Goal: Task Accomplishment & Management: Complete application form

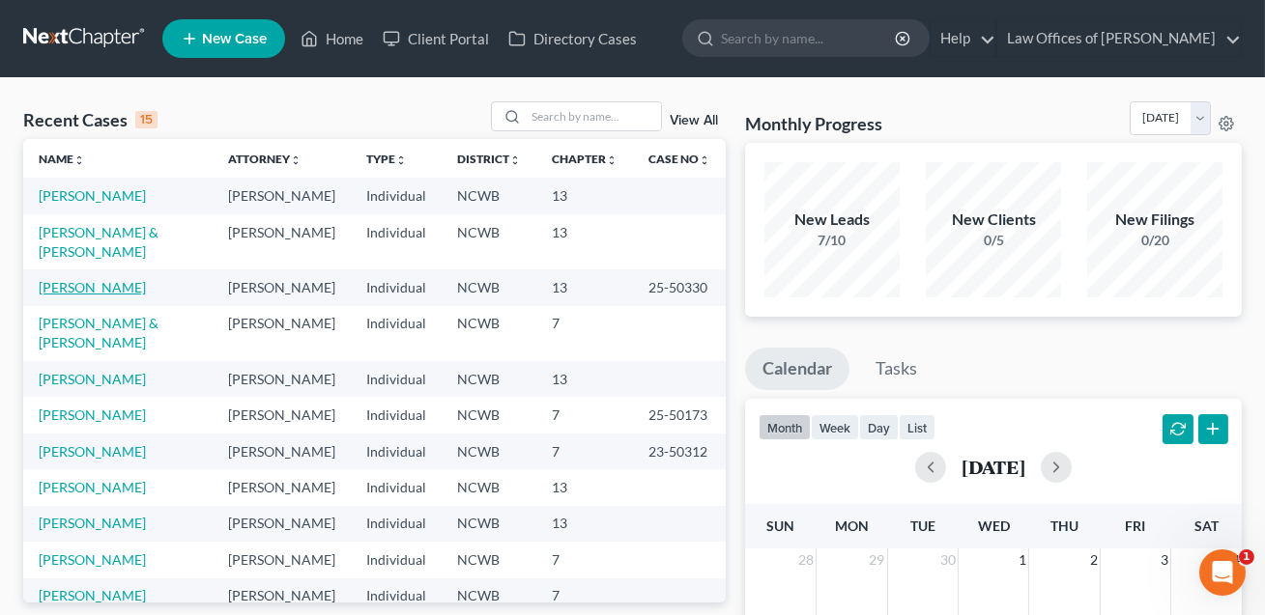
click at [89, 296] on link "[PERSON_NAME]" at bounding box center [92, 287] width 107 height 16
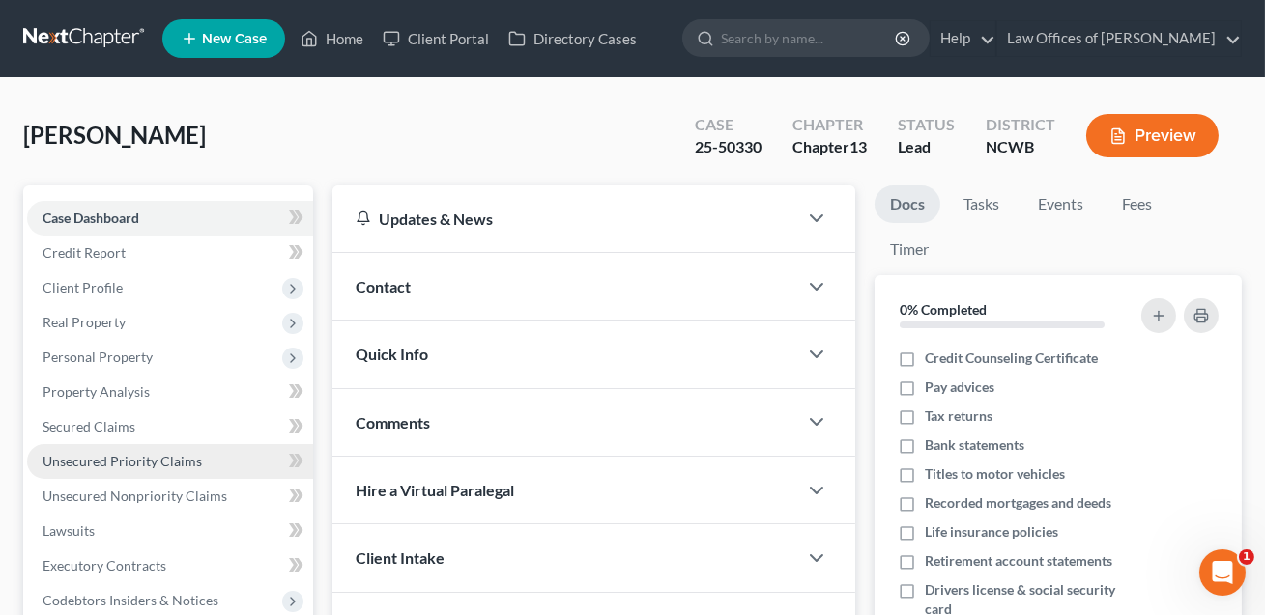
scroll to position [445, 0]
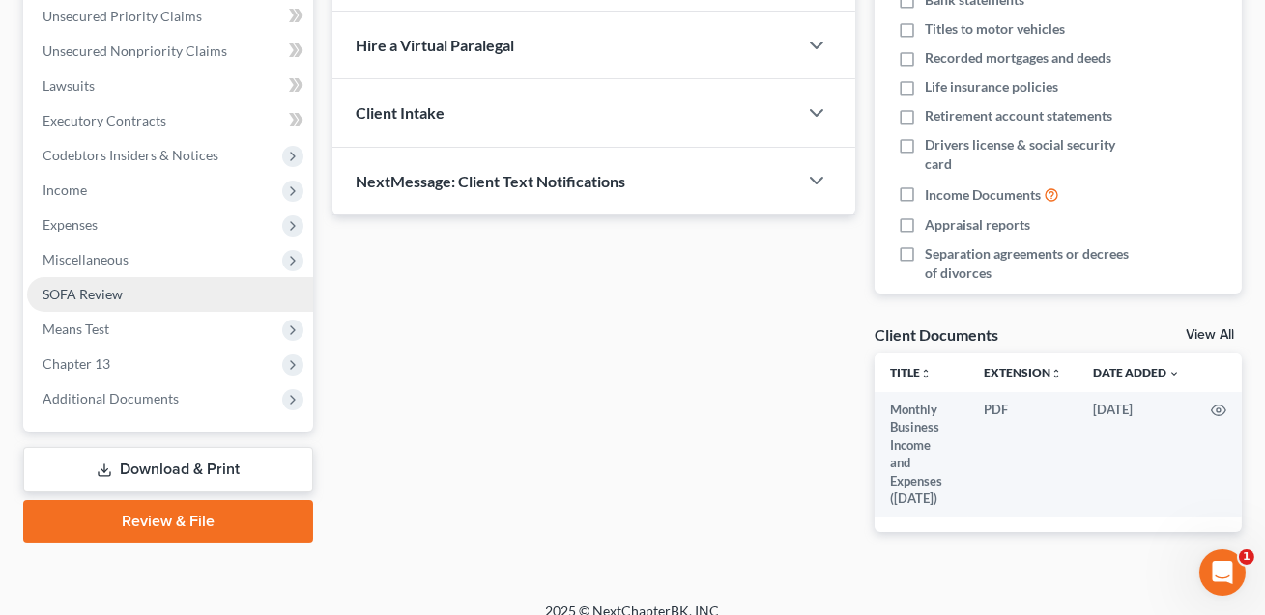
click at [87, 298] on span "SOFA Review" at bounding box center [83, 294] width 80 height 16
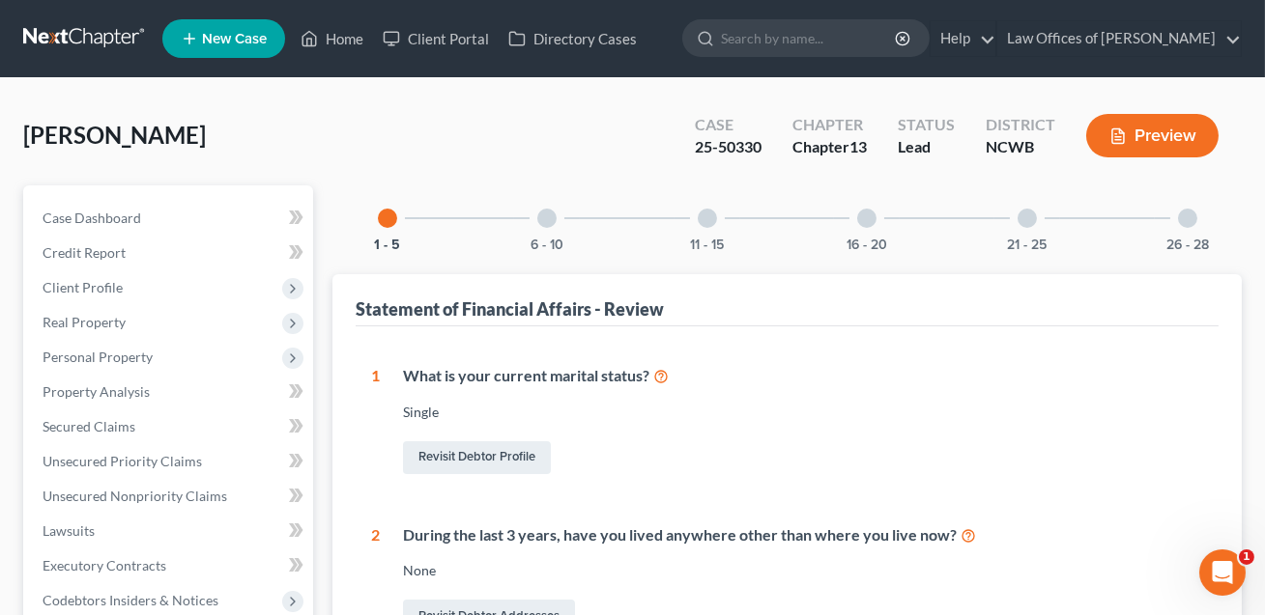
click at [872, 215] on div at bounding box center [866, 218] width 19 height 19
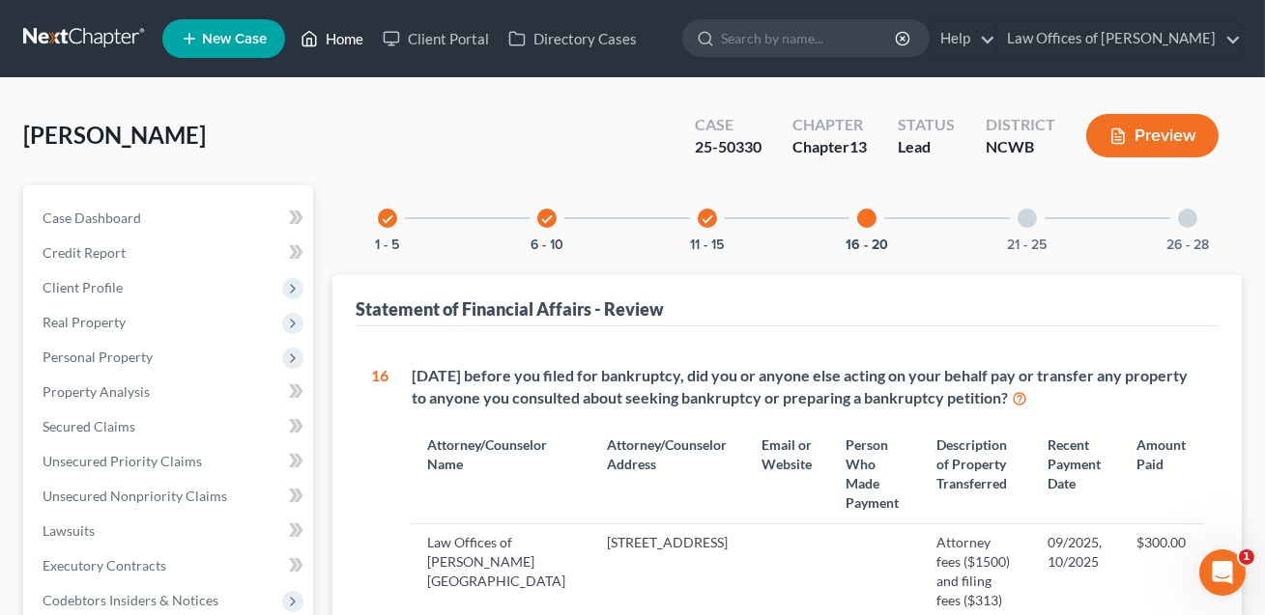
click at [344, 39] on link "Home" at bounding box center [332, 38] width 82 height 35
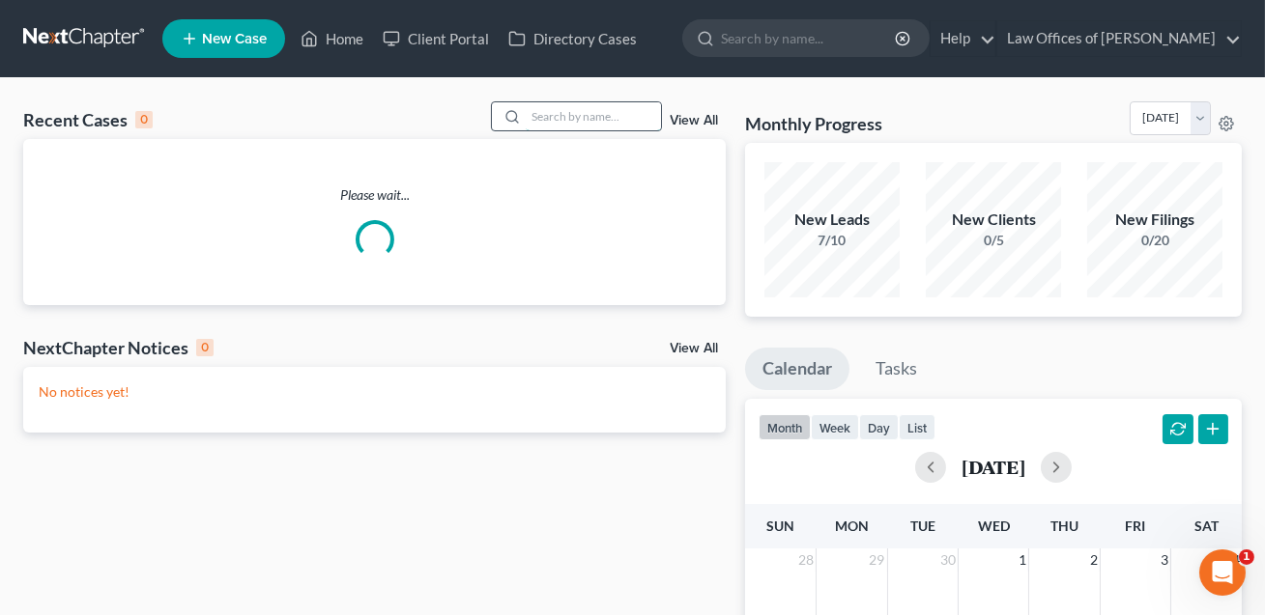
click at [539, 109] on input "search" at bounding box center [593, 116] width 135 height 28
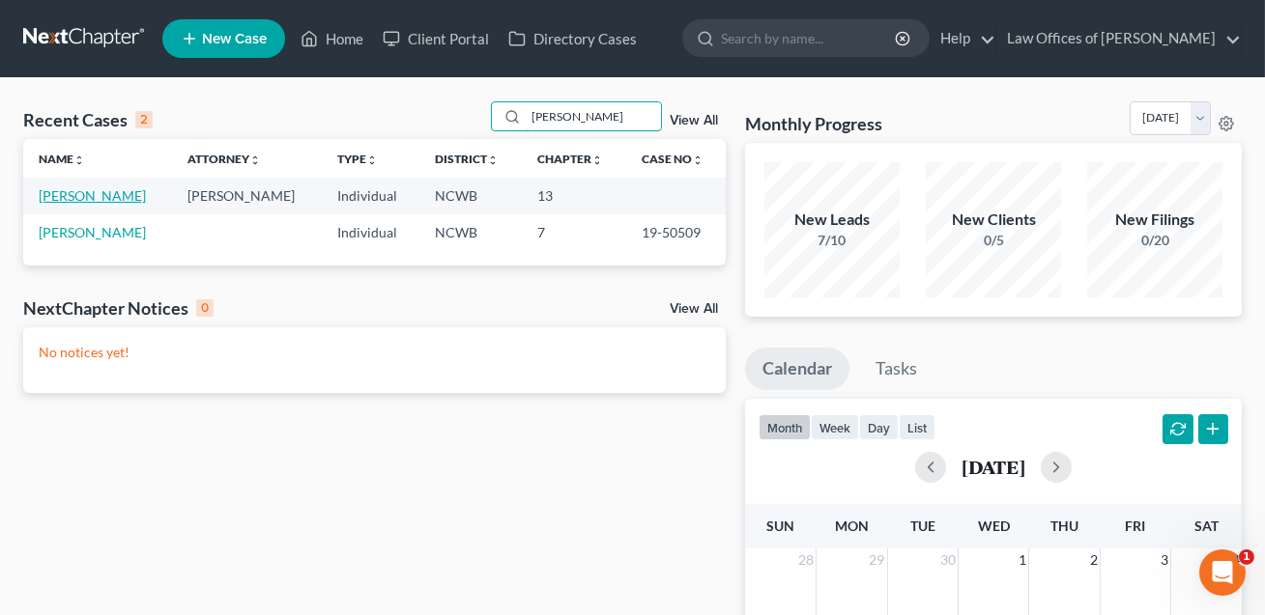
type input "[PERSON_NAME]"
click at [110, 199] on link "[PERSON_NAME]" at bounding box center [92, 195] width 107 height 16
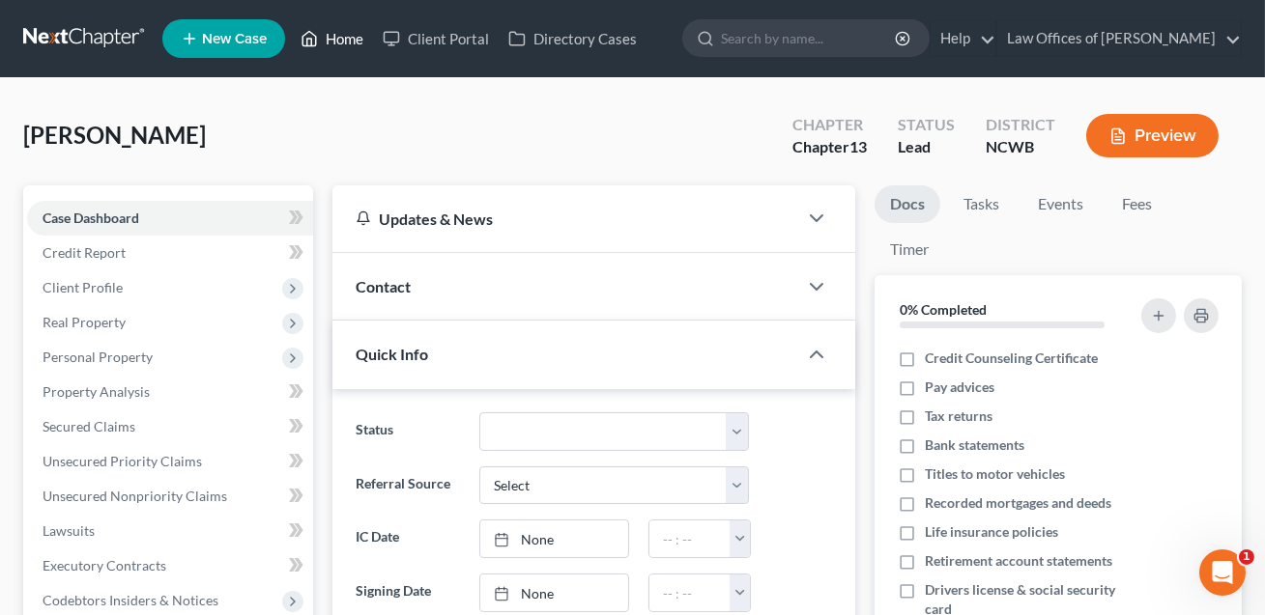
click at [349, 35] on link "Home" at bounding box center [332, 38] width 82 height 35
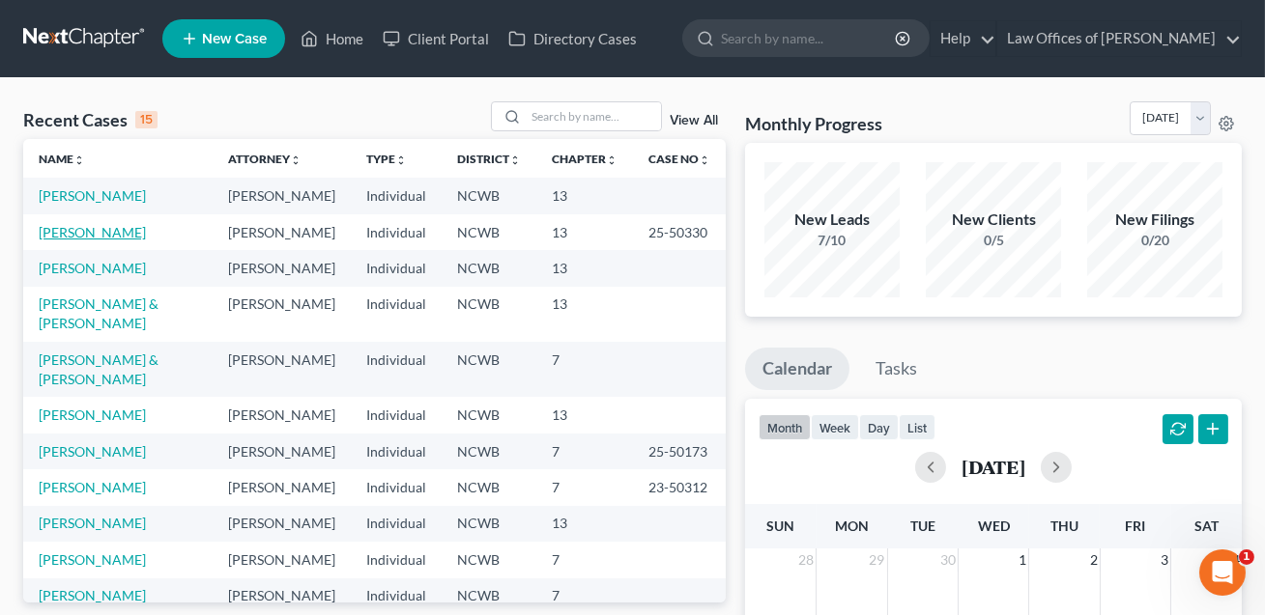
click at [85, 241] on link "[PERSON_NAME]" at bounding box center [92, 232] width 107 height 16
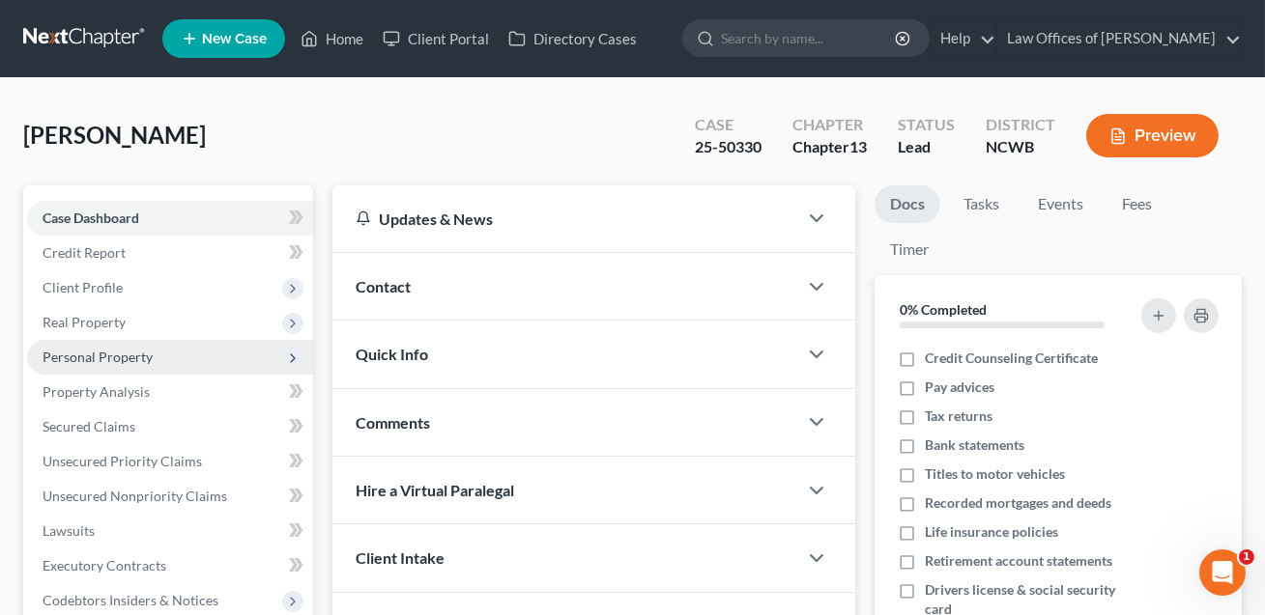
click at [98, 357] on span "Personal Property" at bounding box center [98, 357] width 110 height 16
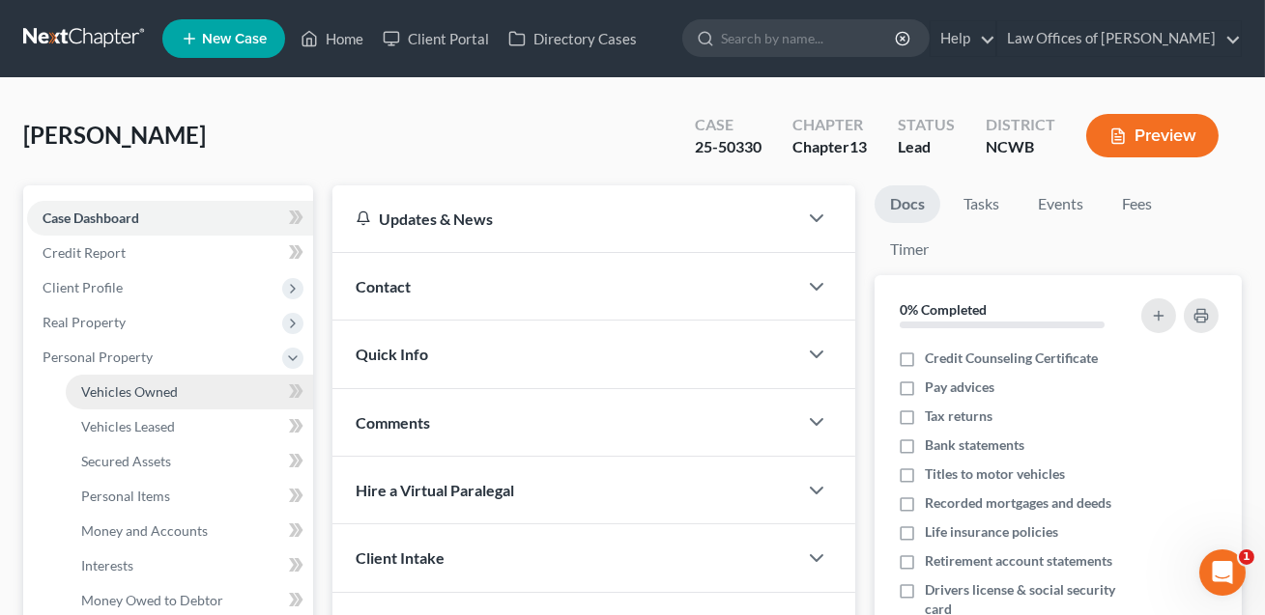
click at [115, 393] on span "Vehicles Owned" at bounding box center [129, 392] width 97 height 16
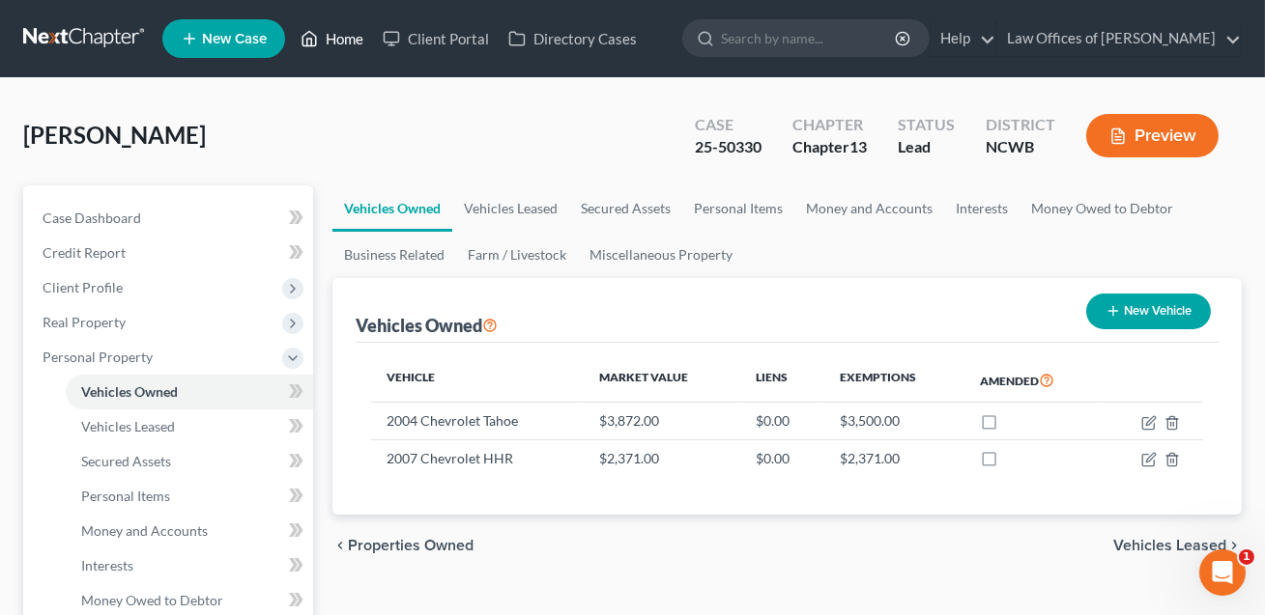
click at [342, 41] on link "Home" at bounding box center [332, 38] width 82 height 35
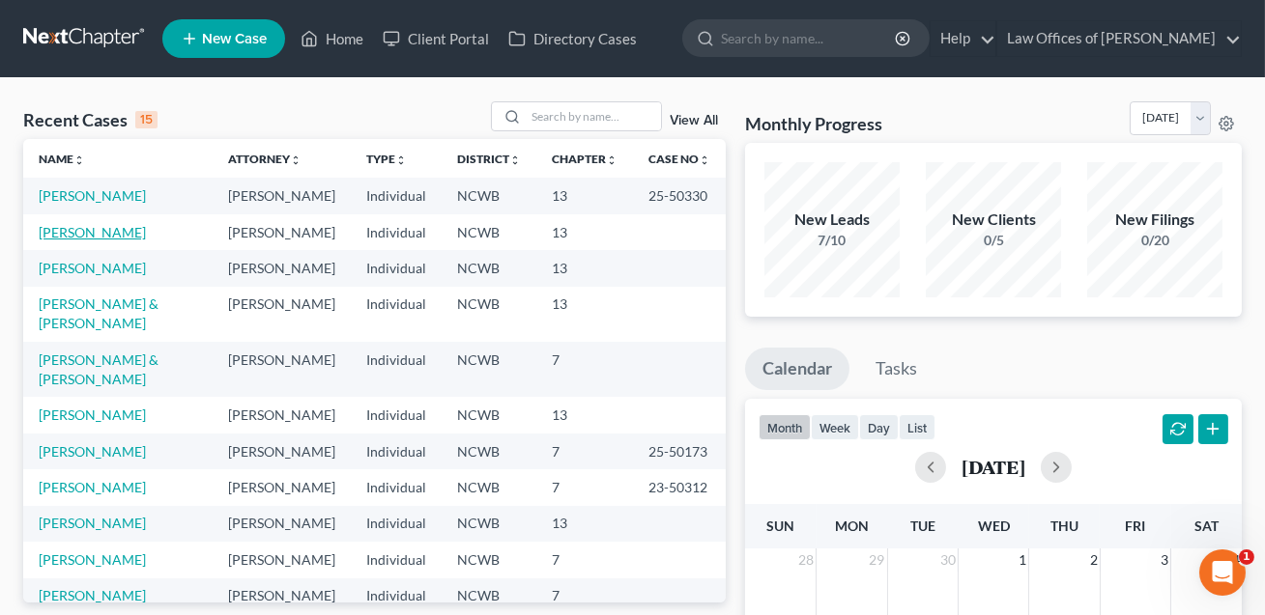
click at [95, 241] on link "[PERSON_NAME]" at bounding box center [92, 232] width 107 height 16
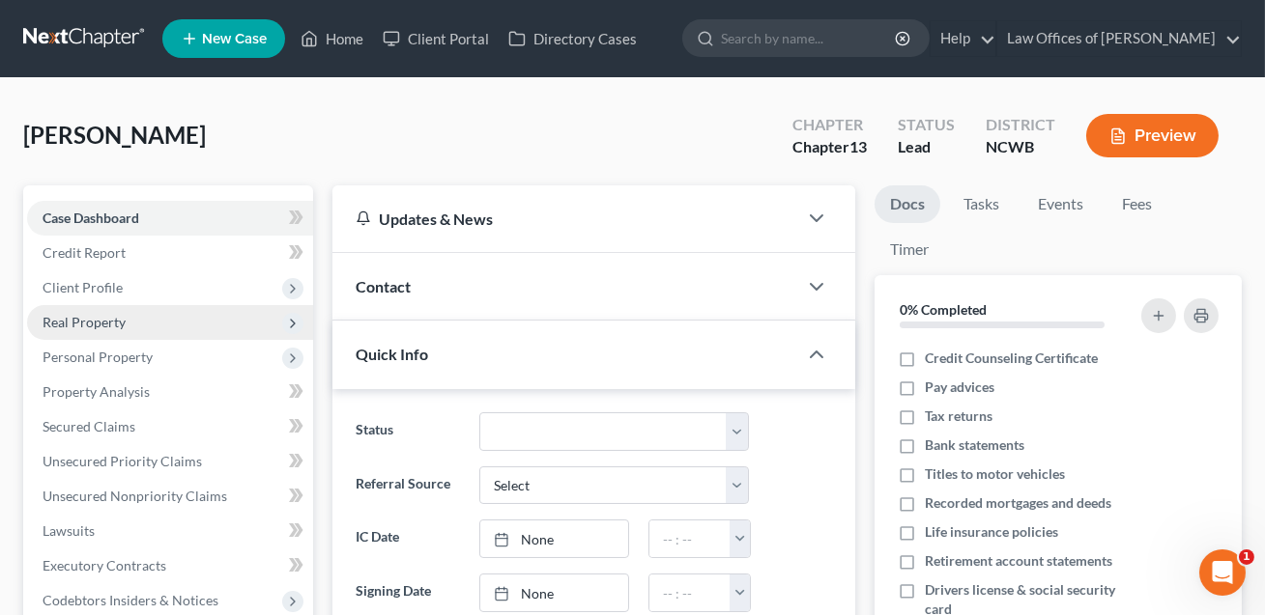
click at [97, 320] on span "Real Property" at bounding box center [84, 322] width 83 height 16
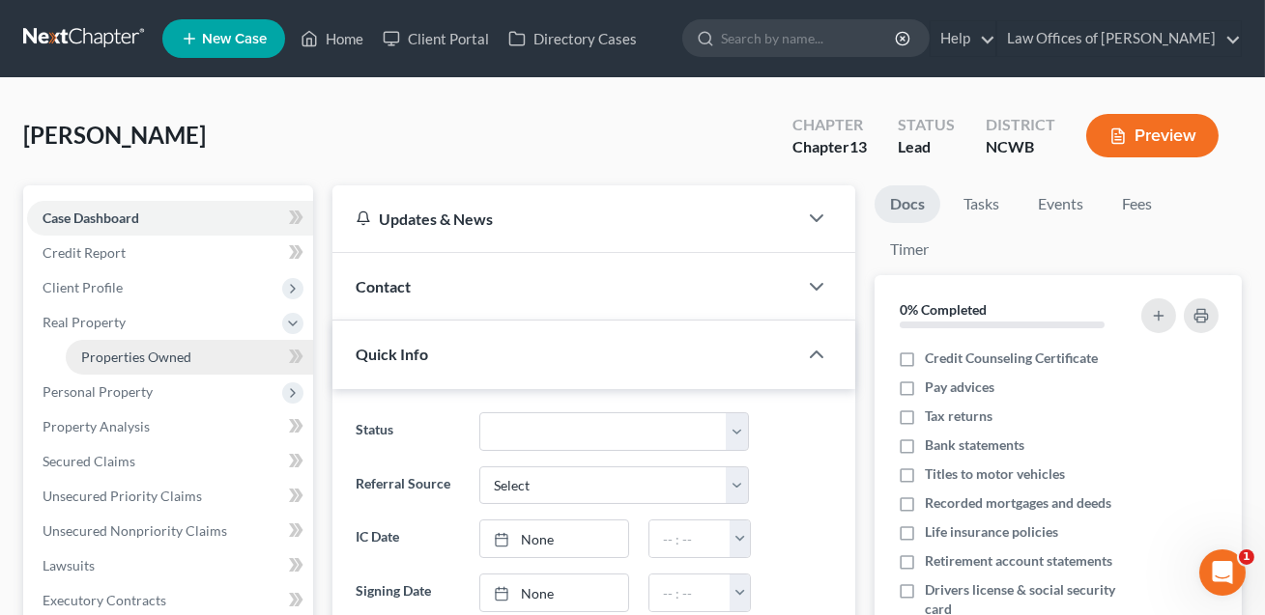
click at [117, 359] on span "Properties Owned" at bounding box center [136, 357] width 110 height 16
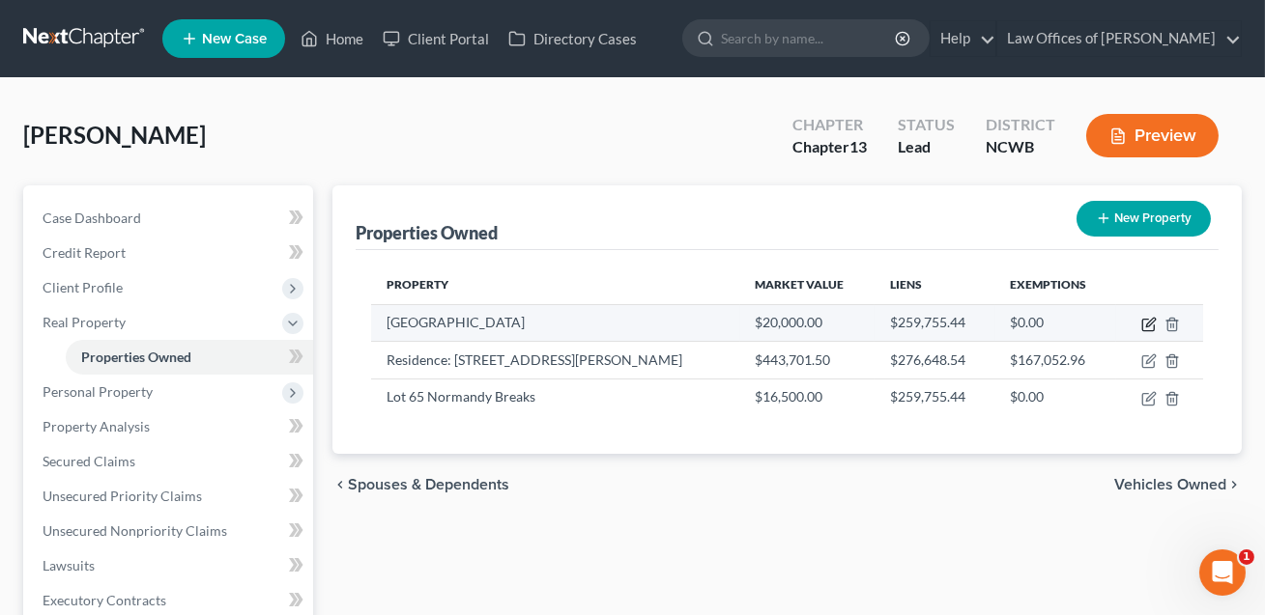
click at [1148, 323] on icon "button" at bounding box center [1150, 322] width 9 height 9
select select "28"
select select "3"
select select "5"
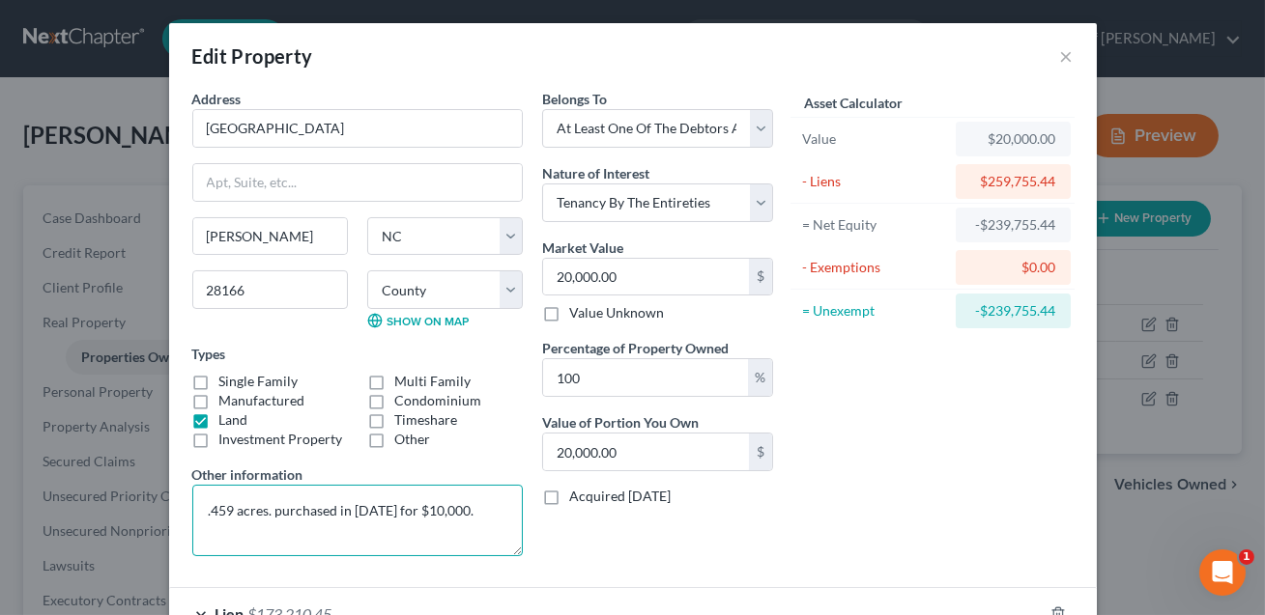
click at [267, 513] on textarea ".459 acres. purchased in [DATE] for $10,000." at bounding box center [357, 520] width 330 height 71
click at [214, 529] on textarea ".459 acres adjacent to the debtor's residence. purchased in [DATE] for $10,000." at bounding box center [357, 520] width 330 height 71
click at [417, 532] on textarea ".459 acres adjacent to the debtor's residence. Purchased in [DATE] for $10,000." at bounding box center [357, 520] width 330 height 71
type textarea ".459 acres adjacent to the debtor's residence. Purchased in [DATE] for $10,000.…"
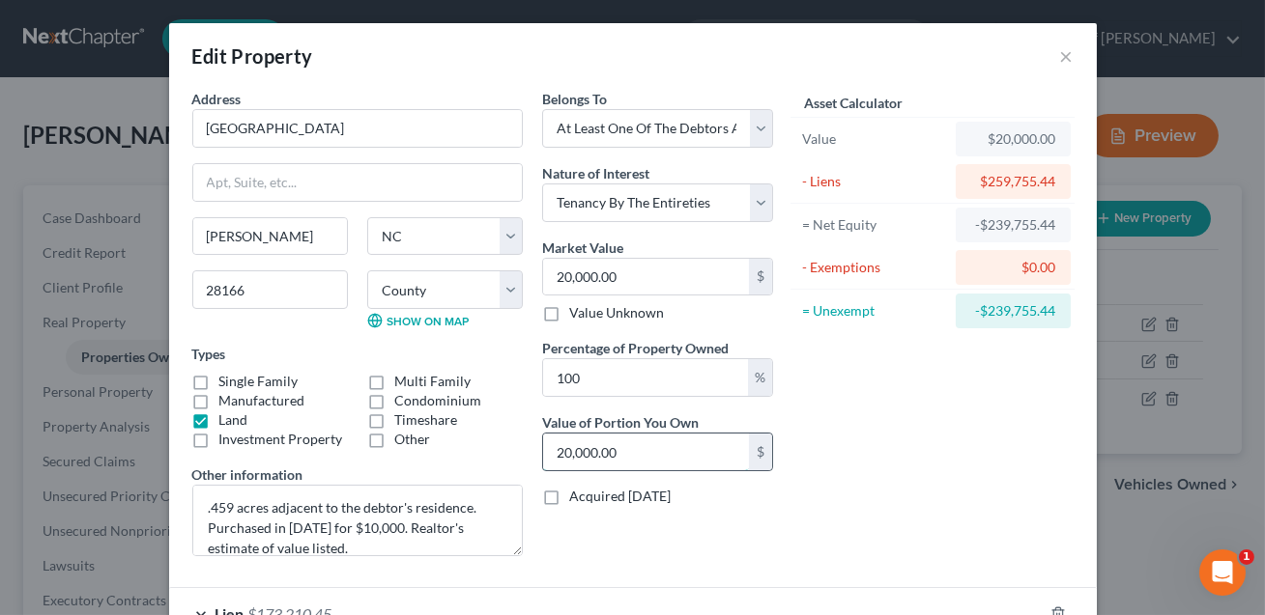
click at [624, 458] on input "20,000.00" at bounding box center [646, 452] width 206 height 37
type input "0.01"
type input "1"
type input "0.05"
type input "10"
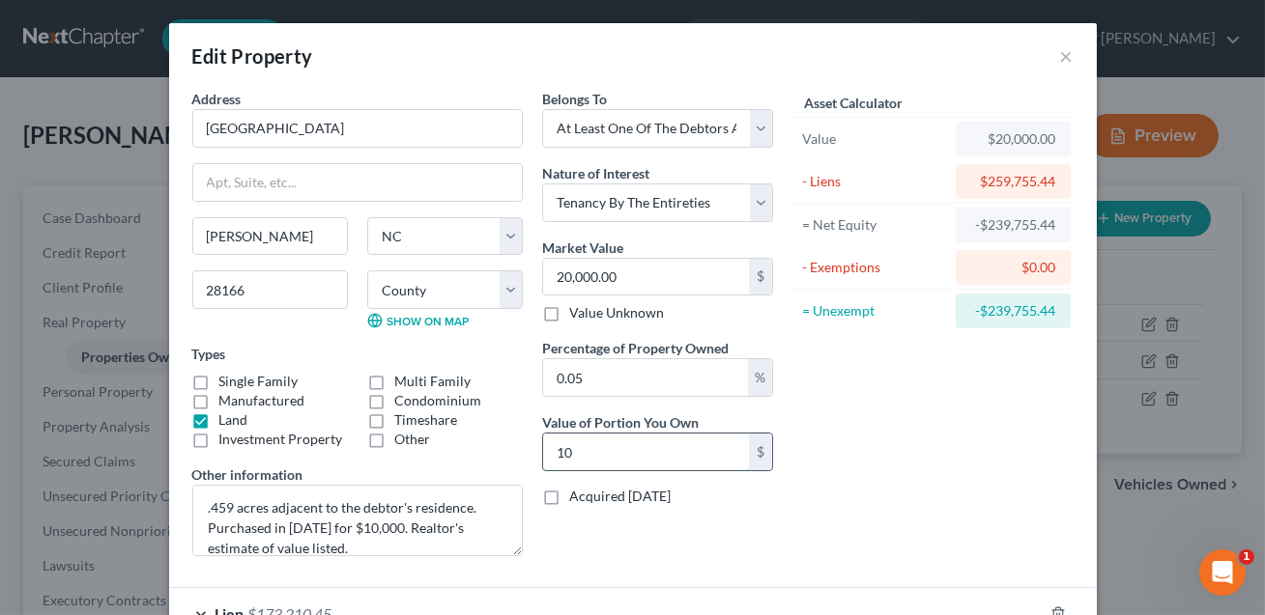
type input "0.50"
type input "100"
type input "5"
type input "1,000"
type input "50"
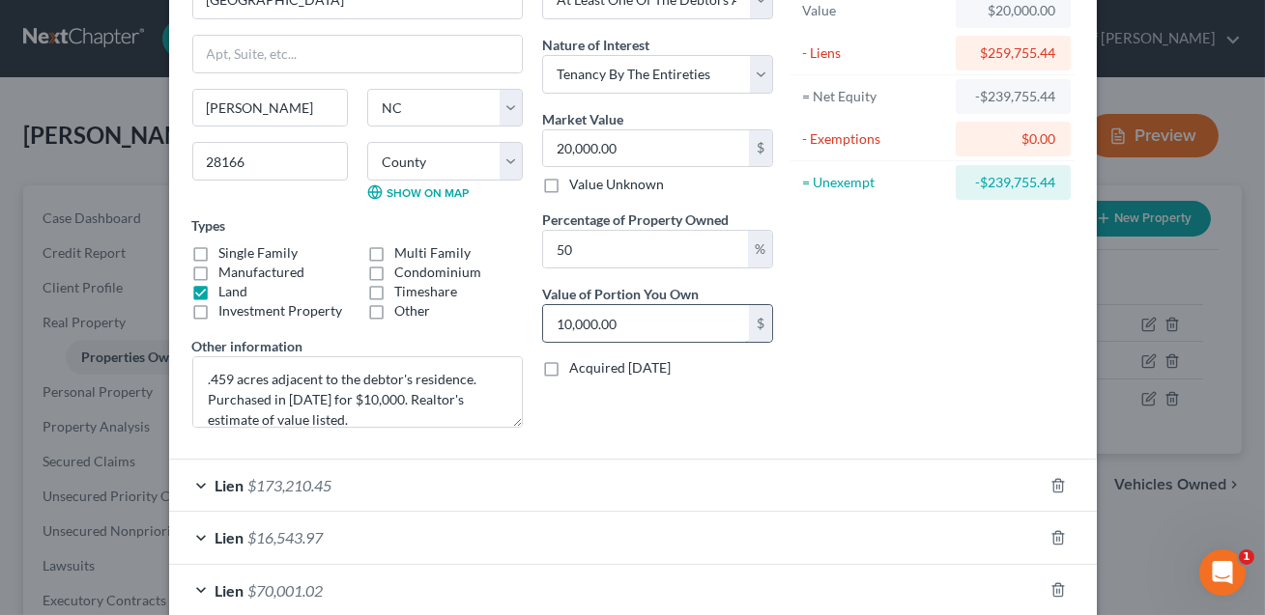
scroll to position [234, 0]
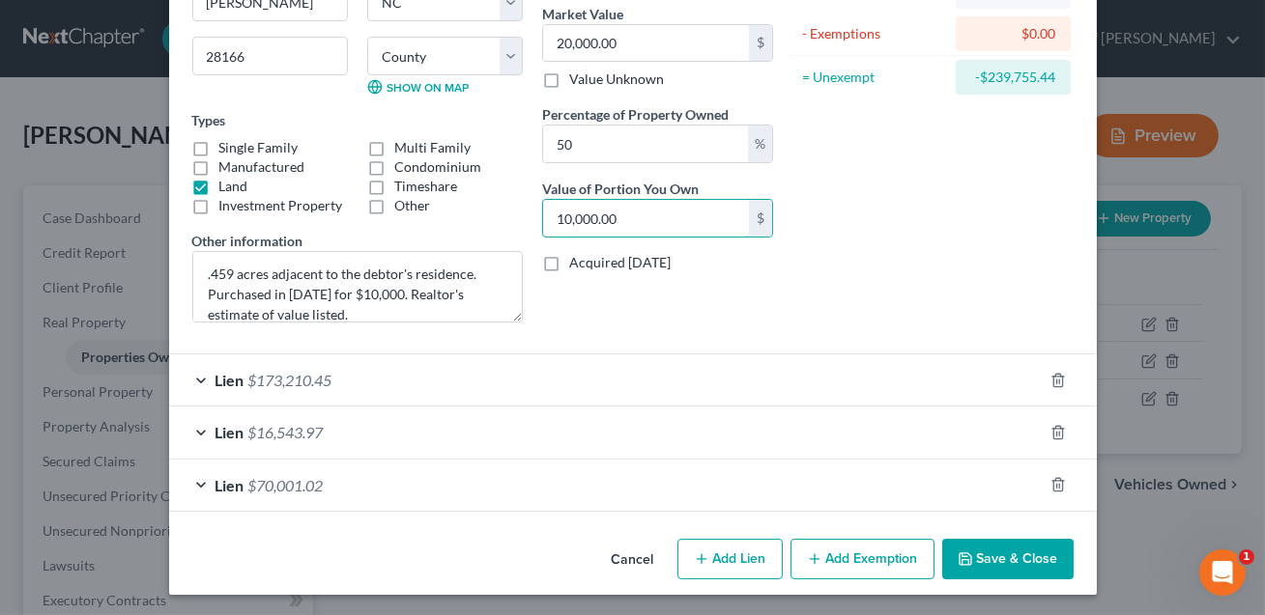
type input "10,000.00"
click at [1030, 566] on button "Save & Close" at bounding box center [1007, 559] width 131 height 41
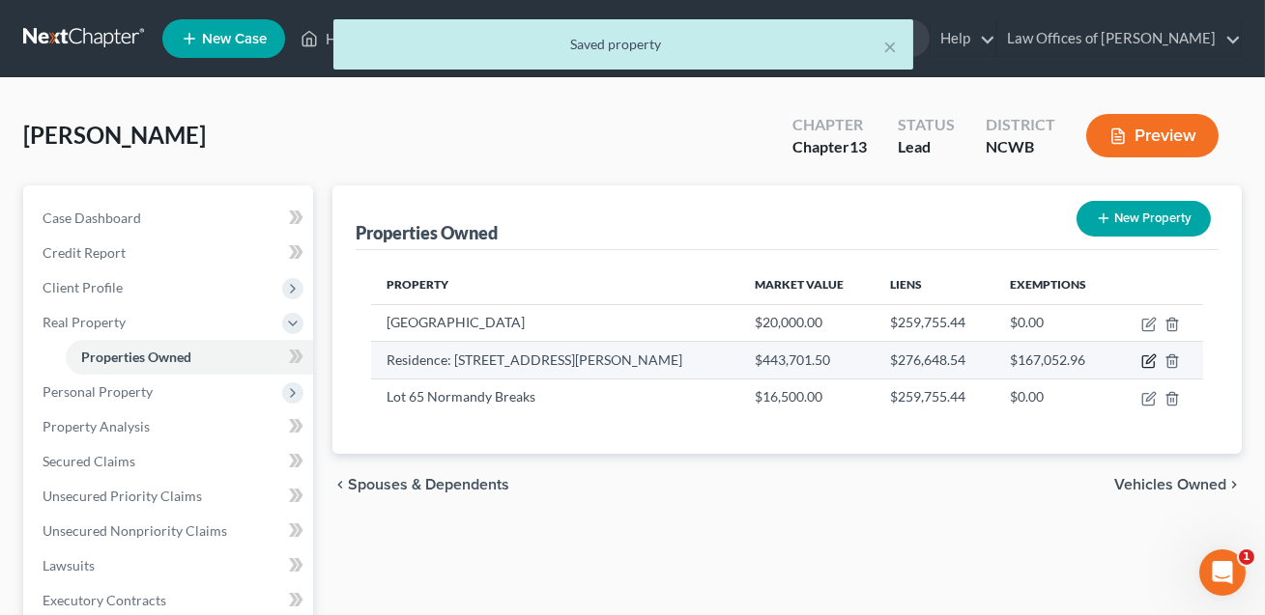
click at [1151, 366] on icon "button" at bounding box center [1148, 362] width 12 height 12
select select "28"
select select "3"
select select "5"
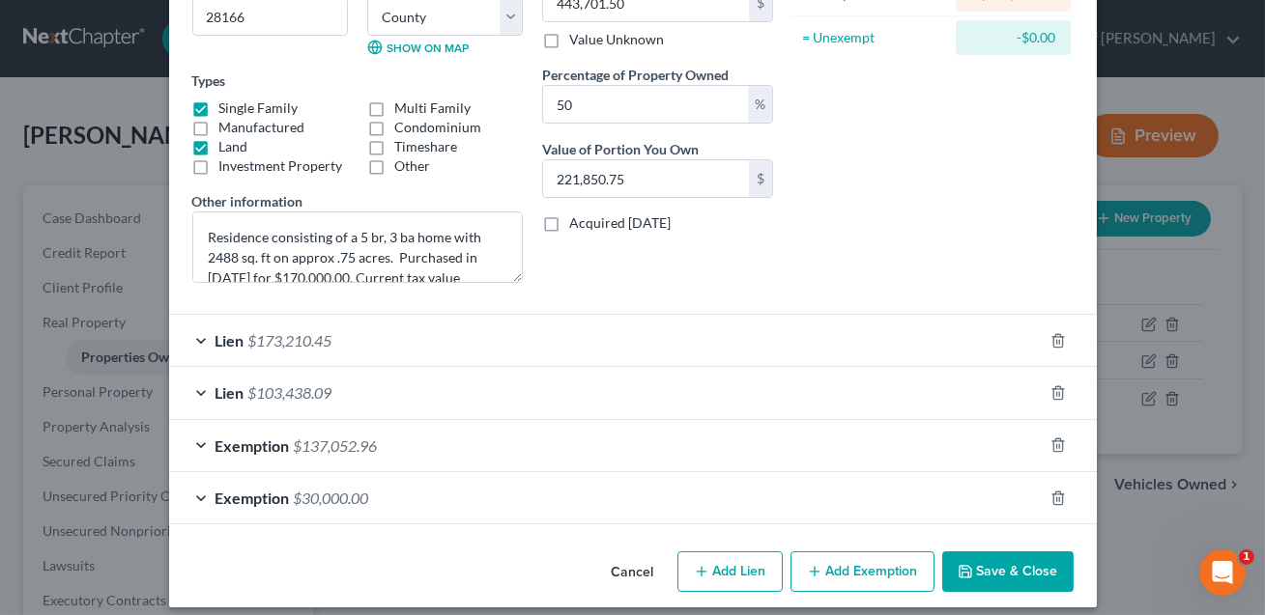
scroll to position [287, 0]
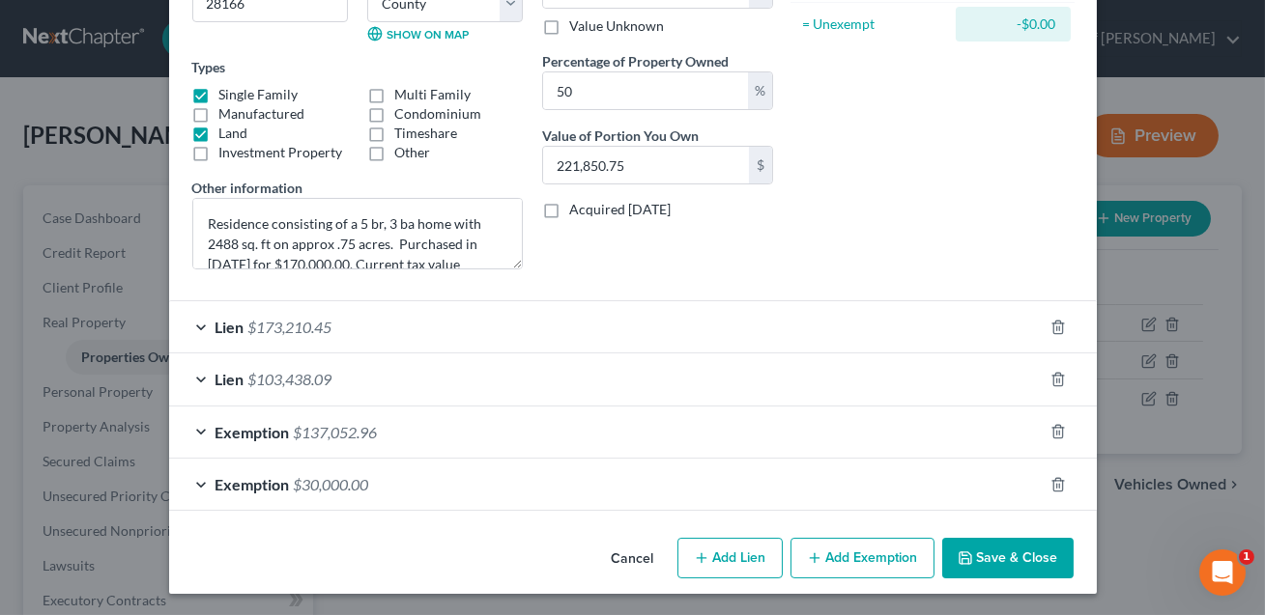
click at [990, 556] on button "Save & Close" at bounding box center [1007, 558] width 131 height 41
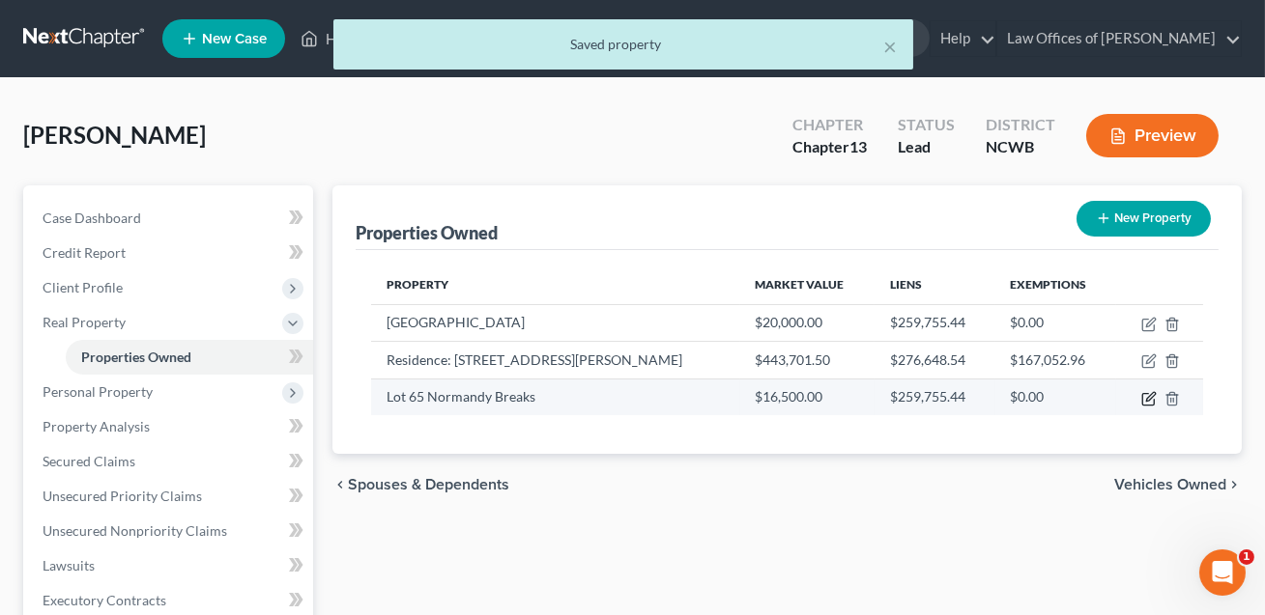
click at [1149, 398] on icon "button" at bounding box center [1150, 396] width 9 height 9
select select "28"
select select "48"
select select "3"
select select "5"
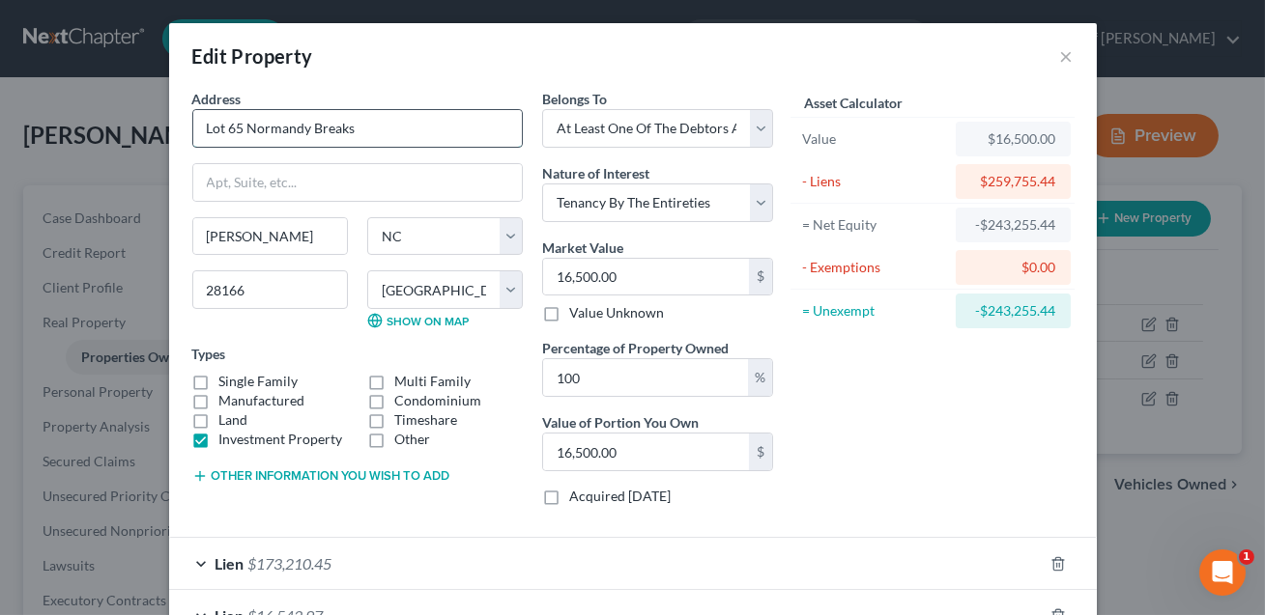
click at [242, 129] on input "Lot 65 Normandy Breaks" at bounding box center [357, 128] width 328 height 37
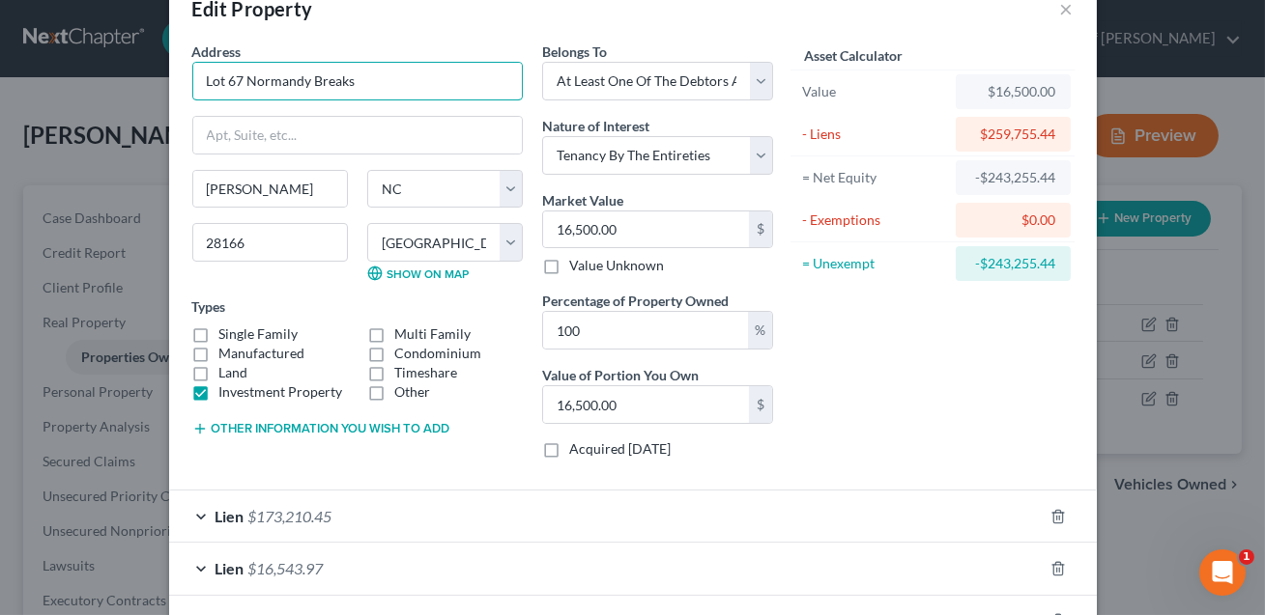
scroll to position [53, 0]
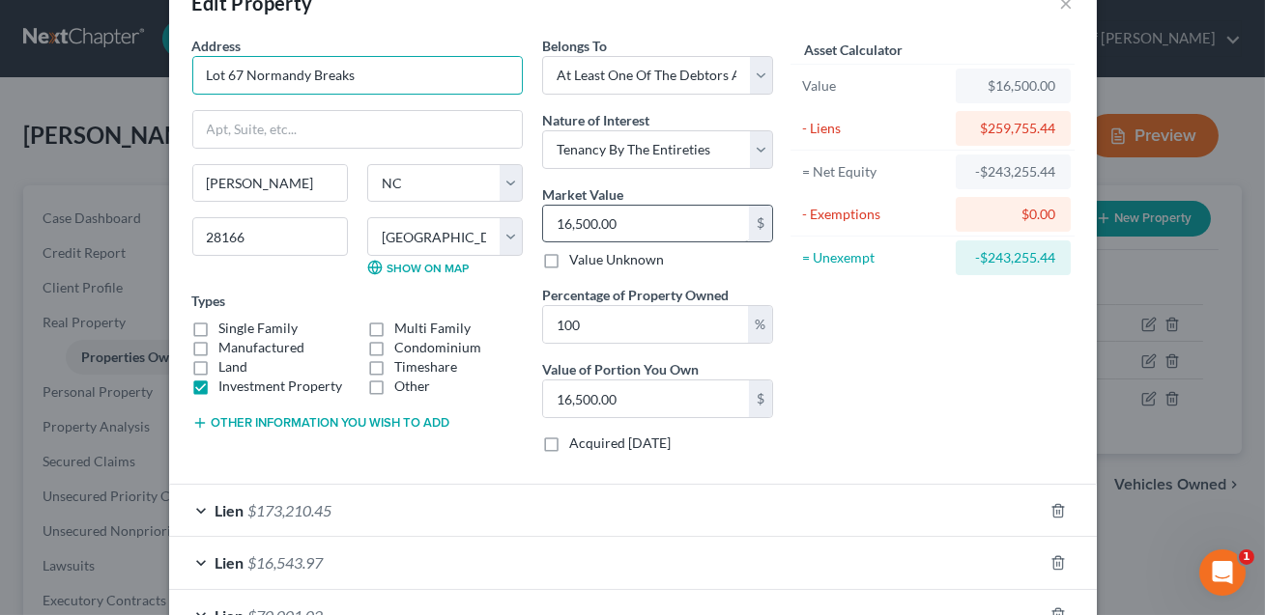
type input "Lot 67 Normandy Breaks"
click at [627, 218] on input "16,500.00" at bounding box center [646, 224] width 206 height 37
type input "0"
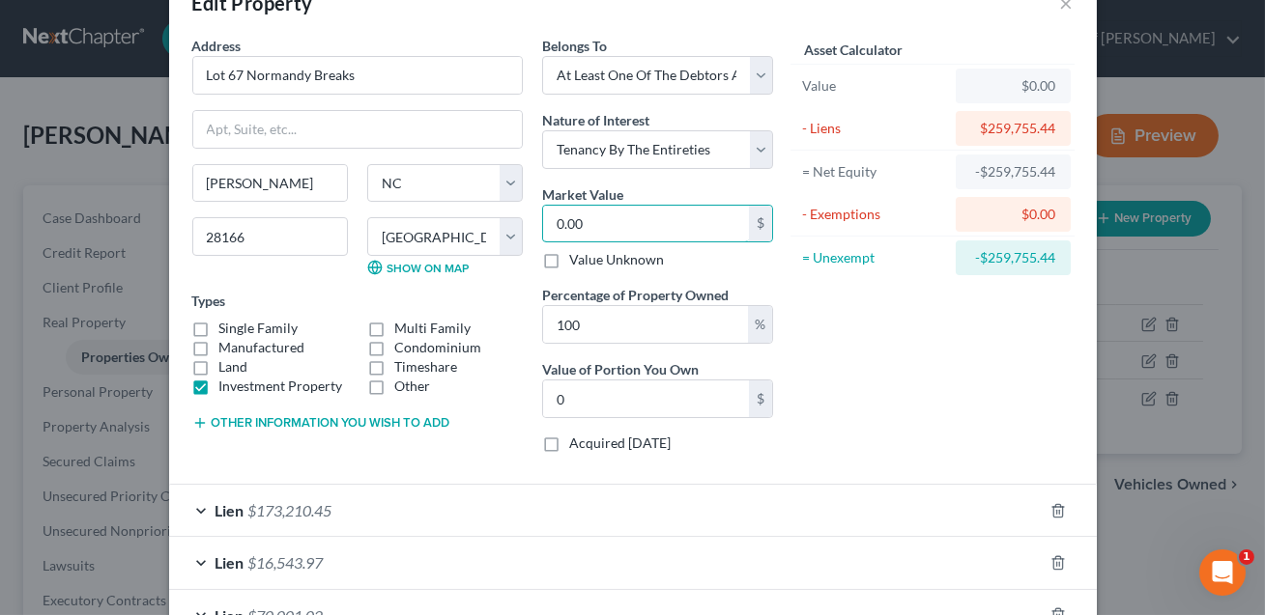
type input "0.00"
click at [219, 386] on label "Investment Property" at bounding box center [281, 386] width 124 height 19
click at [227, 386] on input "Investment Property" at bounding box center [233, 383] width 13 height 13
checkbox input "false"
click at [219, 363] on label "Land" at bounding box center [233, 366] width 29 height 19
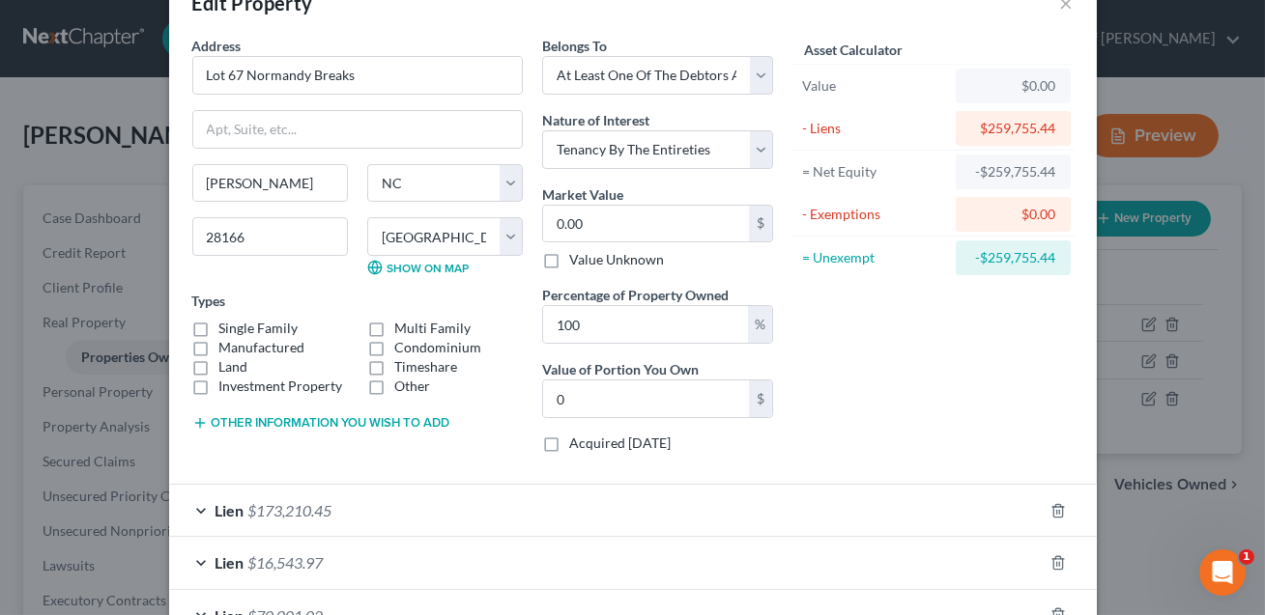
click at [227, 363] on input "Land" at bounding box center [233, 363] width 13 height 13
checkbox input "true"
click at [287, 417] on button "Other information you wish to add" at bounding box center [321, 422] width 258 height 15
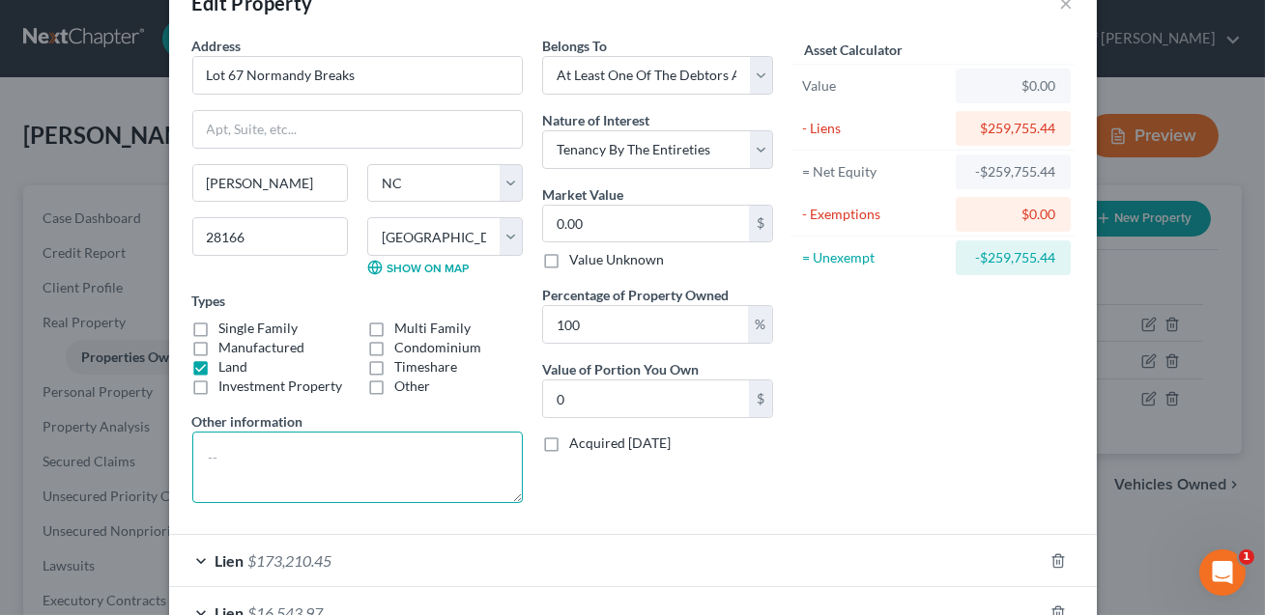
click at [220, 452] on textarea at bounding box center [357, 467] width 330 height 71
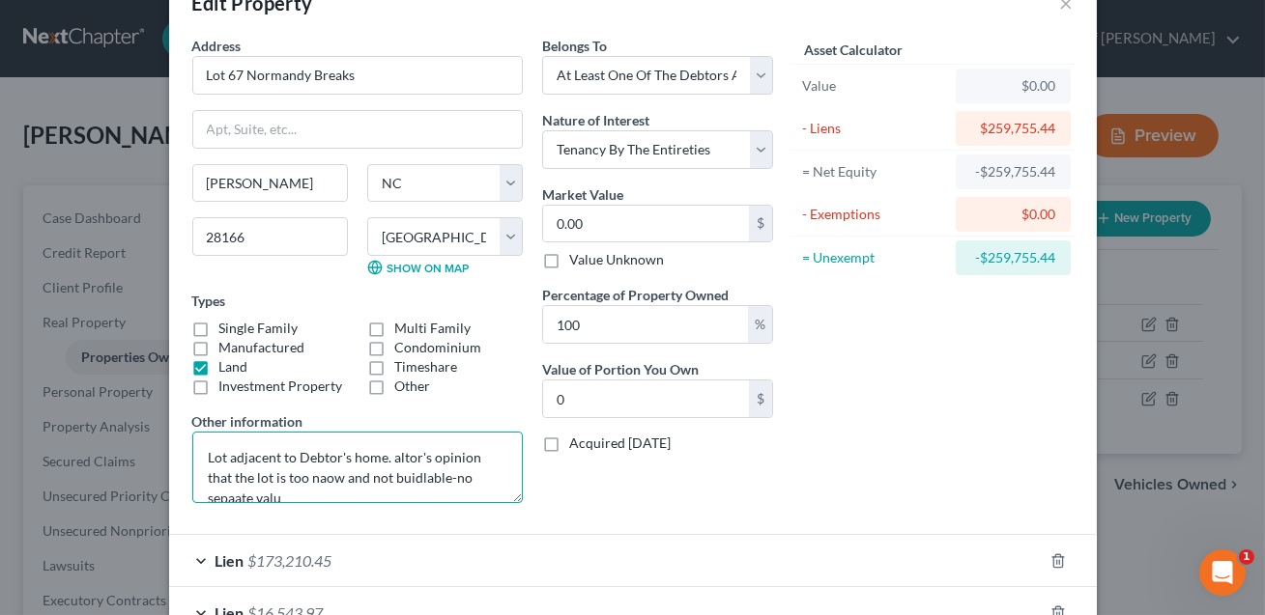
scroll to position [3, 0]
click at [384, 477] on textarea "Lot adjacent to Debtor's home. altor's opinion that the lot is too naow and not…" at bounding box center [357, 467] width 330 height 71
click at [469, 476] on textarea "Lot adjacent to Debtor's home. [PERSON_NAME]'s opinion that the lot is too naow…" at bounding box center [357, 467] width 330 height 71
click at [393, 454] on textarea "Lot adjacent to Debtor's home. [PERSON_NAME]'s opinion that the lot is too naow…" at bounding box center [357, 467] width 330 height 71
click at [327, 471] on textarea "Lot adjacent to Debtor's home. Realtor's opinion that the lot is too naow and n…" at bounding box center [357, 467] width 330 height 71
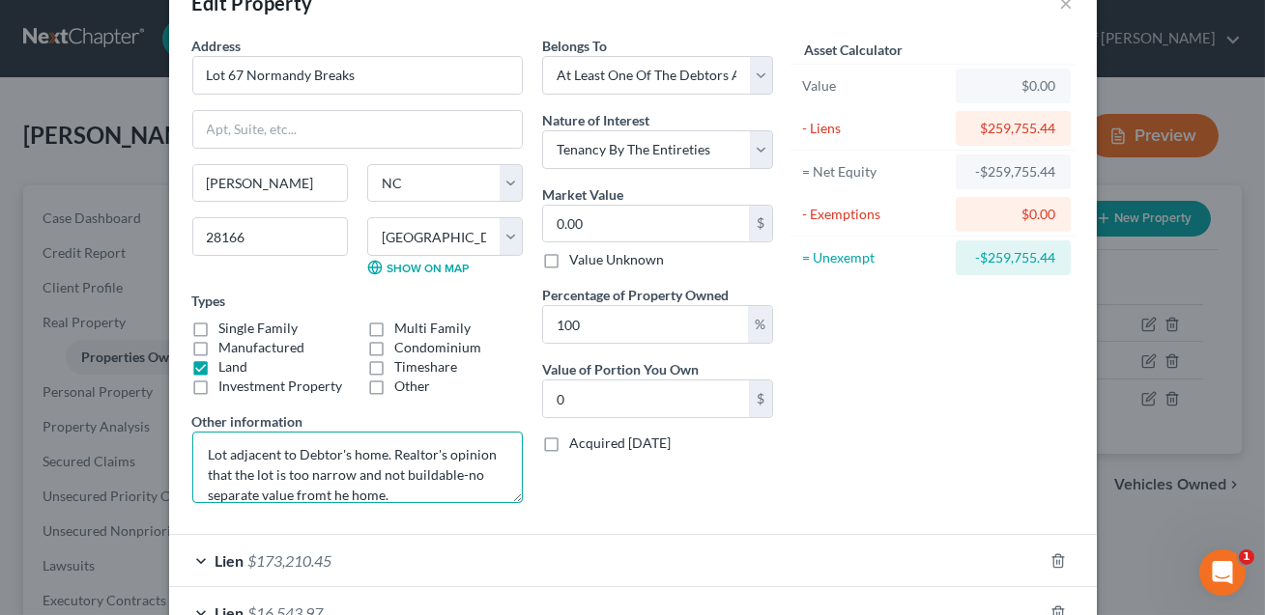
click at [326, 492] on textarea "Lot adjacent to Debtor's home. Realtor's opinion that the lot is too narrow and…" at bounding box center [357, 467] width 330 height 71
click at [337, 494] on textarea "Lot adjacent to Debtor's home. Realtor's opinion that the lot is too narrow and…" at bounding box center [357, 467] width 330 height 71
type textarea "Lot adjacent to Debtor's home. Realtor's opinion that the lot is too narrow and…"
click at [572, 398] on input "0" at bounding box center [646, 399] width 206 height 37
click at [566, 327] on input "100" at bounding box center [645, 324] width 205 height 37
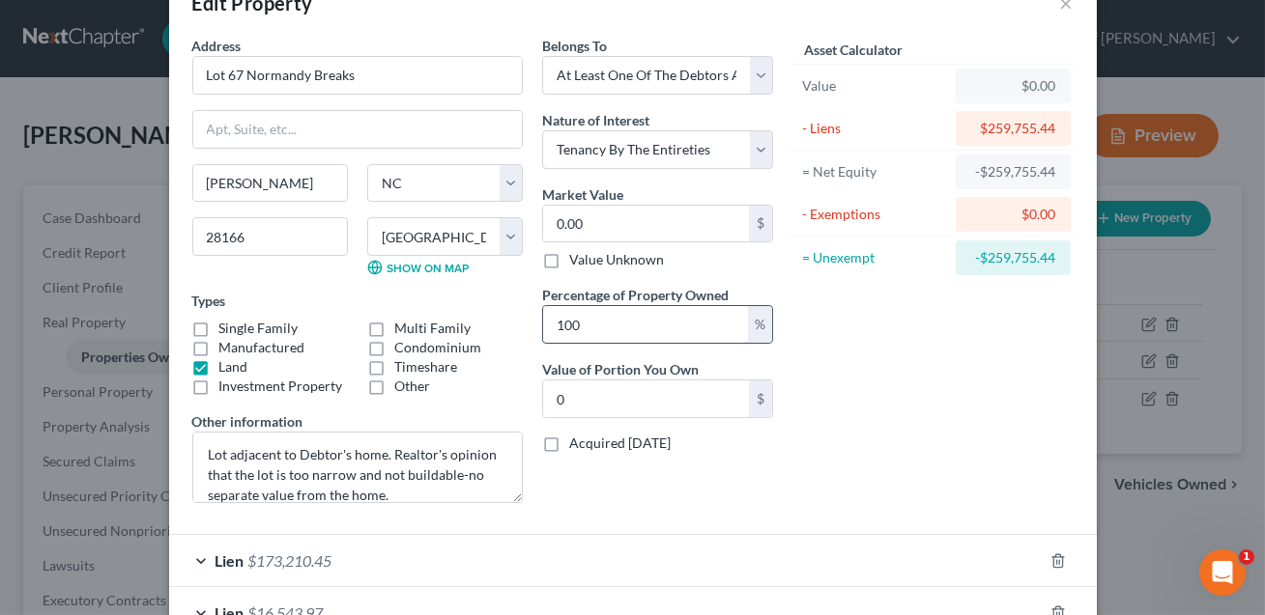
click at [570, 324] on input "100" at bounding box center [645, 324] width 205 height 37
click at [581, 393] on input "0" at bounding box center [646, 399] width 206 height 37
type input "100"
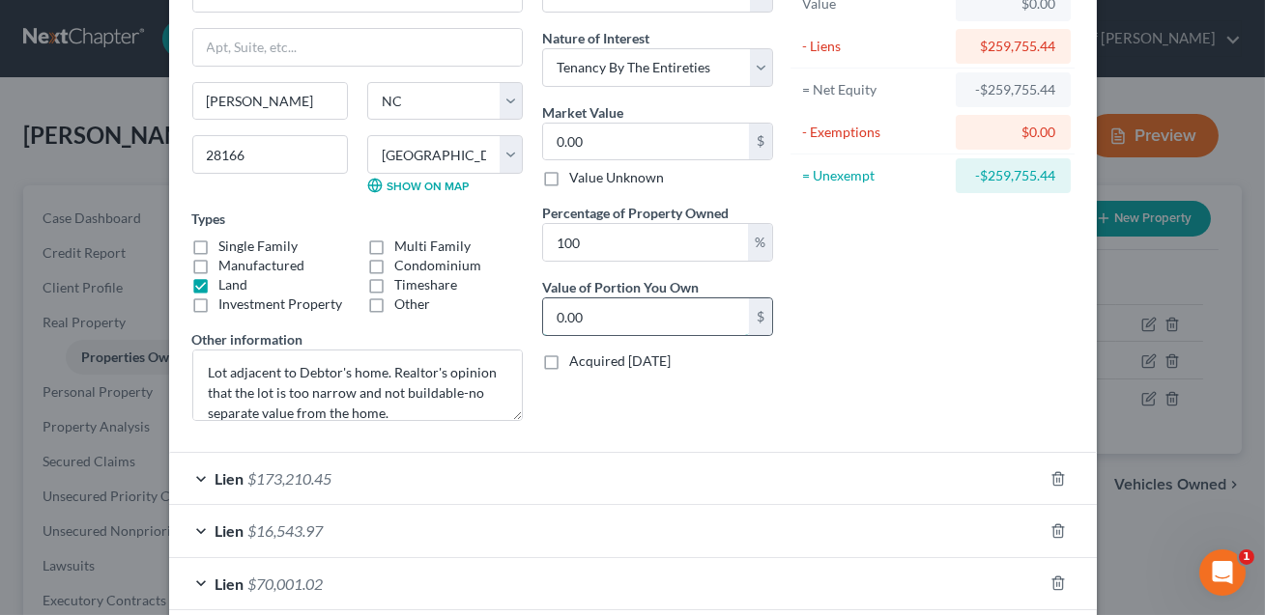
scroll to position [234, 0]
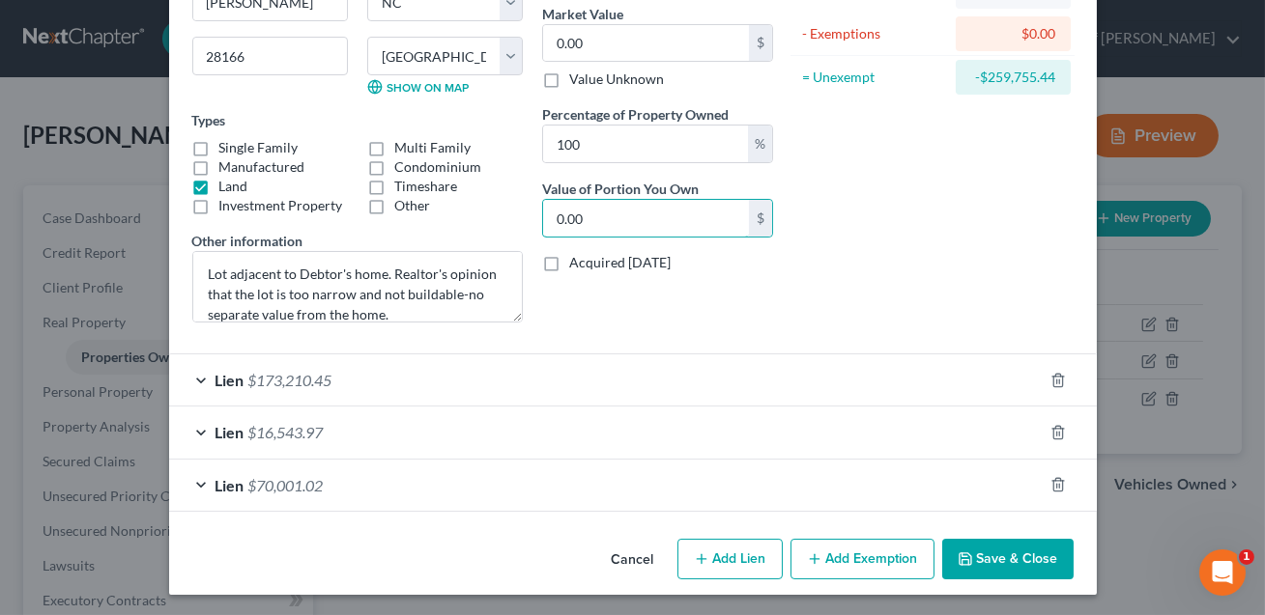
type input "0.00"
click at [999, 558] on button "Save & Close" at bounding box center [1007, 559] width 131 height 41
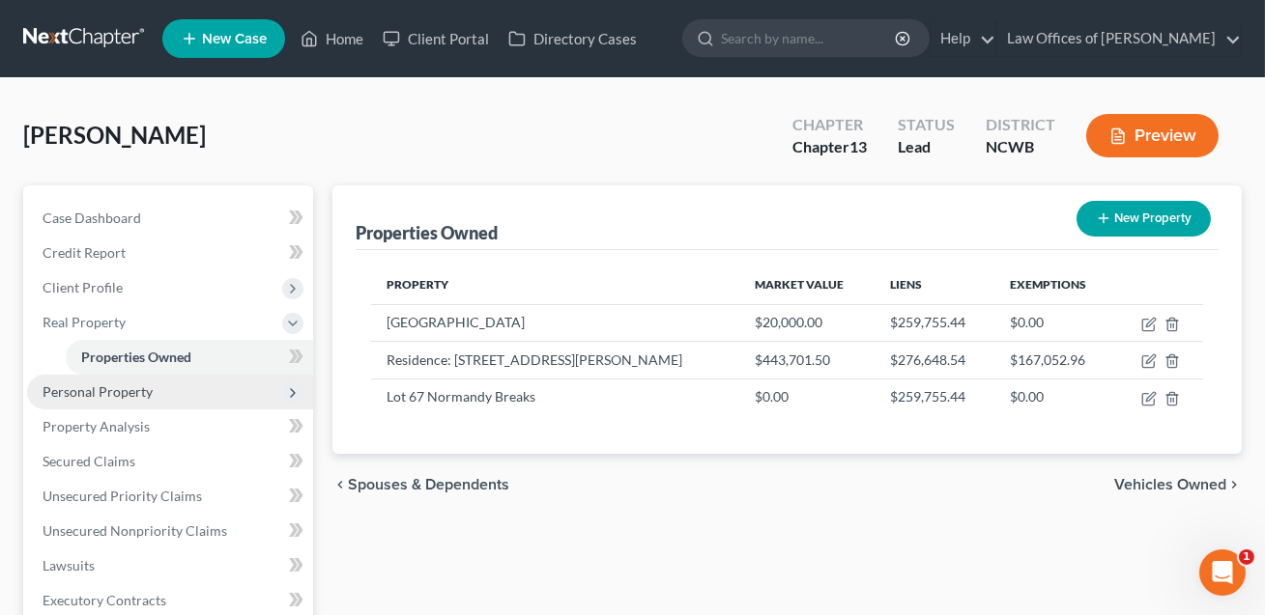
click at [112, 395] on span "Personal Property" at bounding box center [98, 392] width 110 height 16
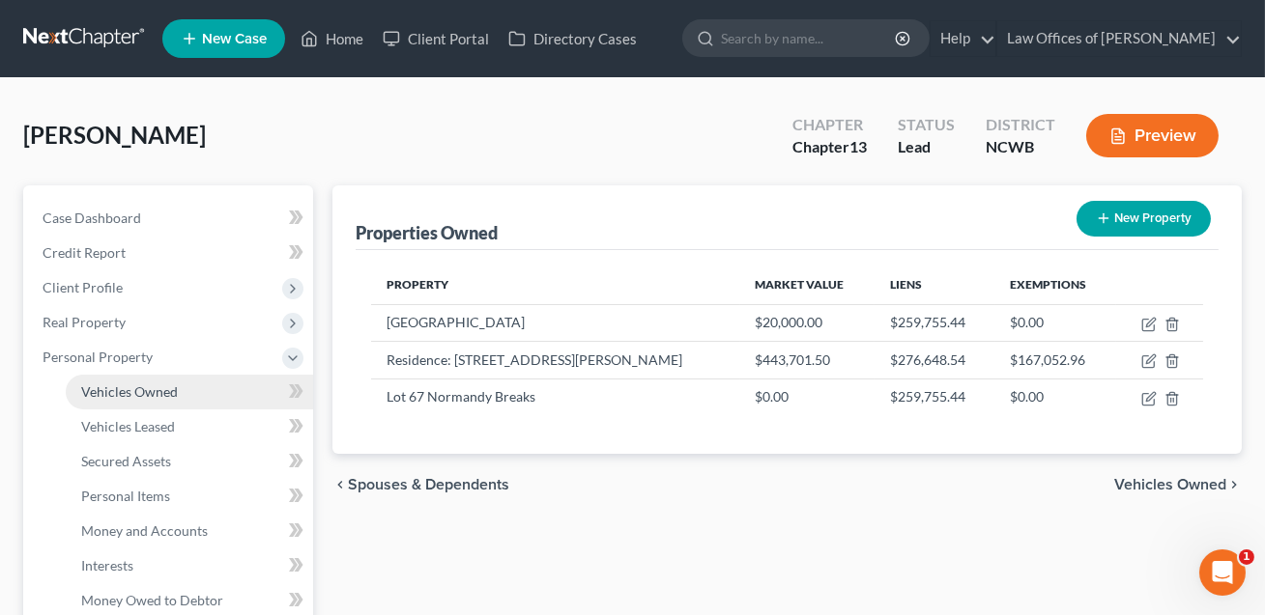
click at [129, 396] on span "Vehicles Owned" at bounding box center [129, 392] width 97 height 16
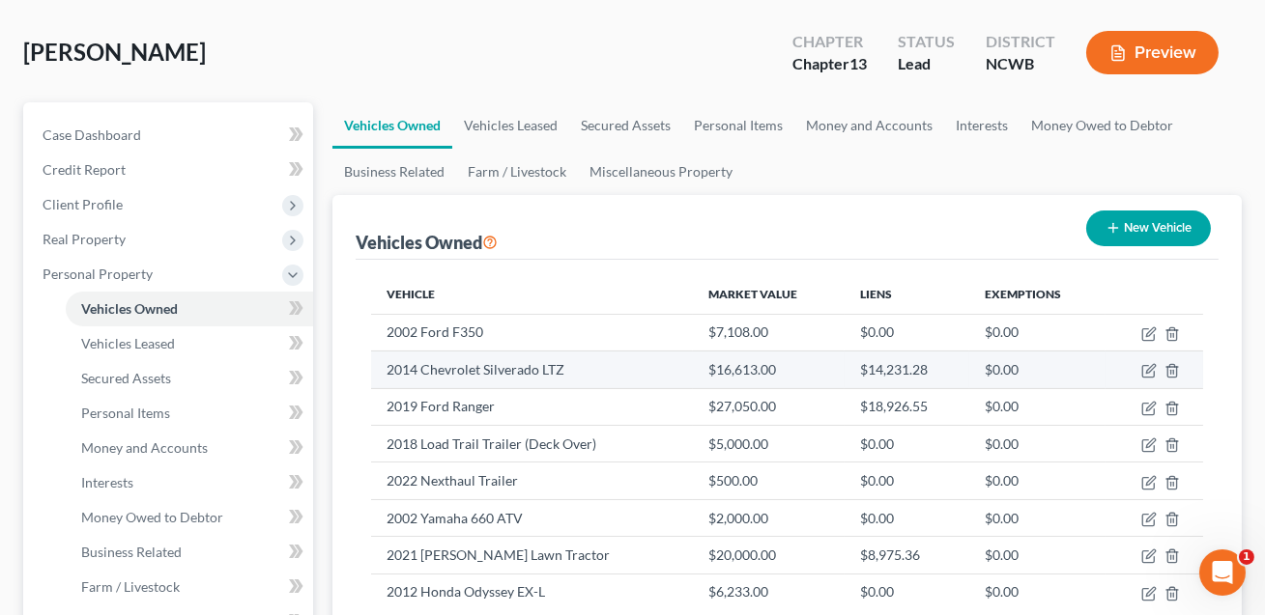
scroll to position [106, 0]
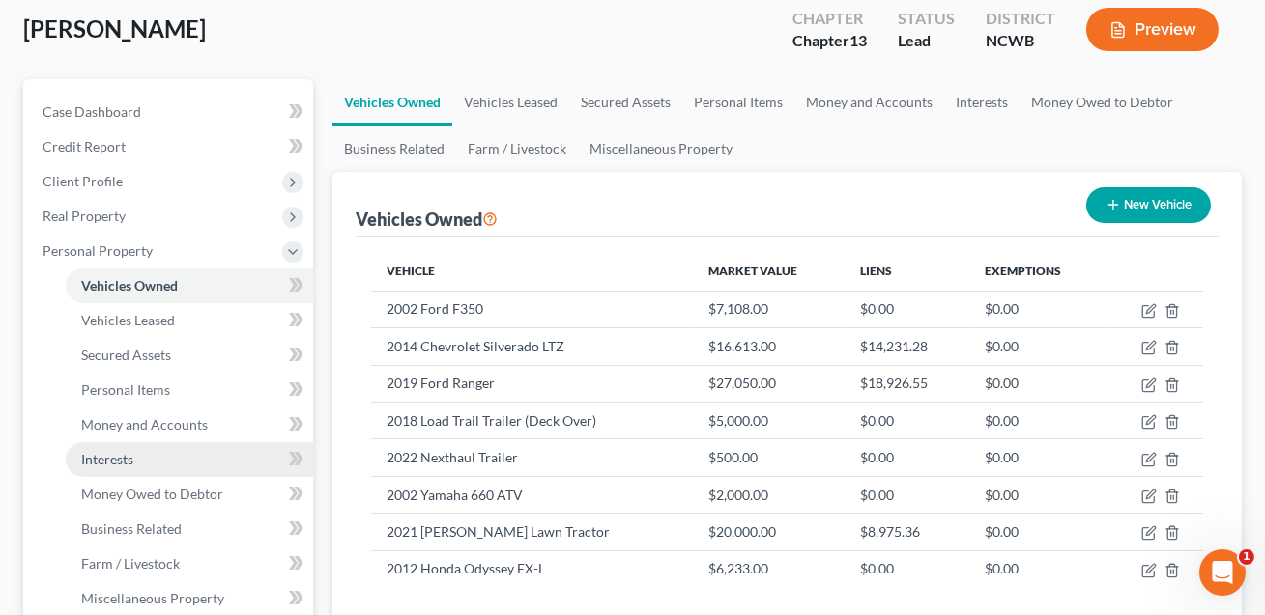
click at [122, 454] on span "Interests" at bounding box center [107, 459] width 52 height 16
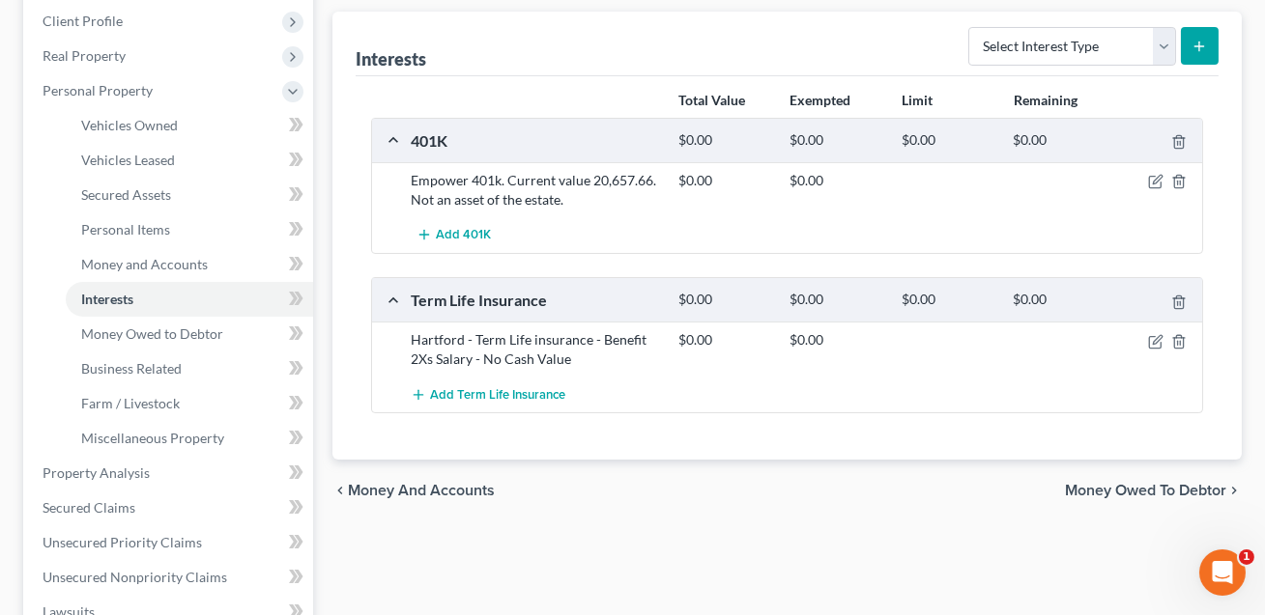
scroll to position [103, 0]
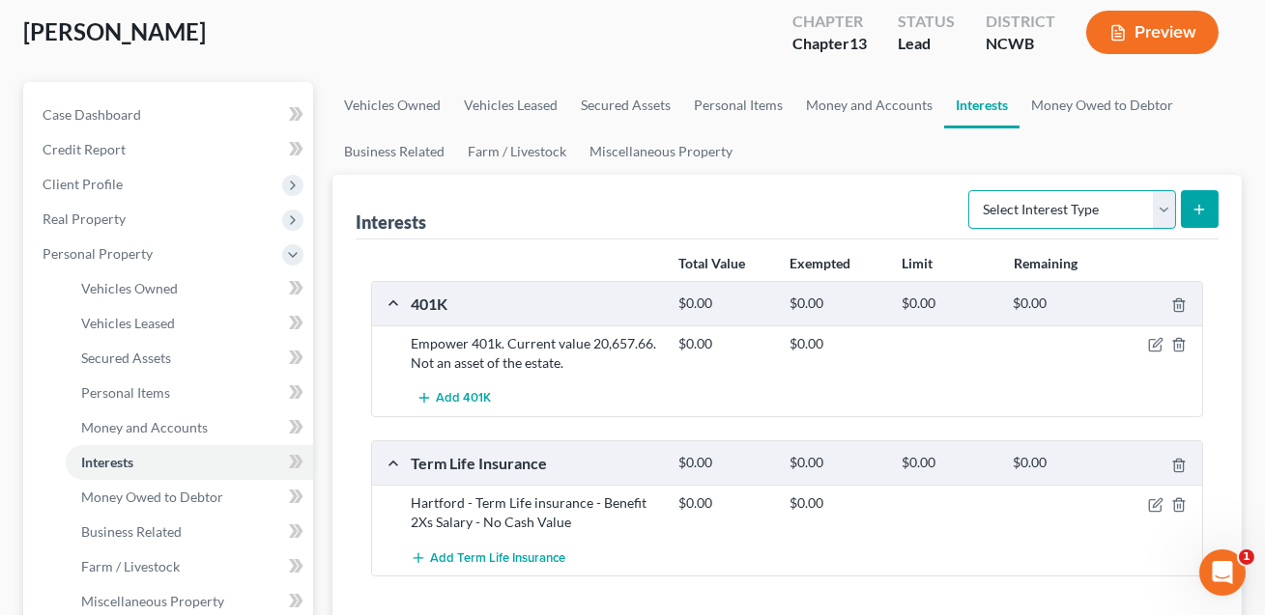
click at [1017, 206] on select "Select Interest Type 401K Annuity Bond Education IRA Government Bond Government…" at bounding box center [1072, 209] width 208 height 39
select select "incorporated_business"
click at [1191, 211] on icon "submit" at bounding box center [1198, 209] width 15 height 15
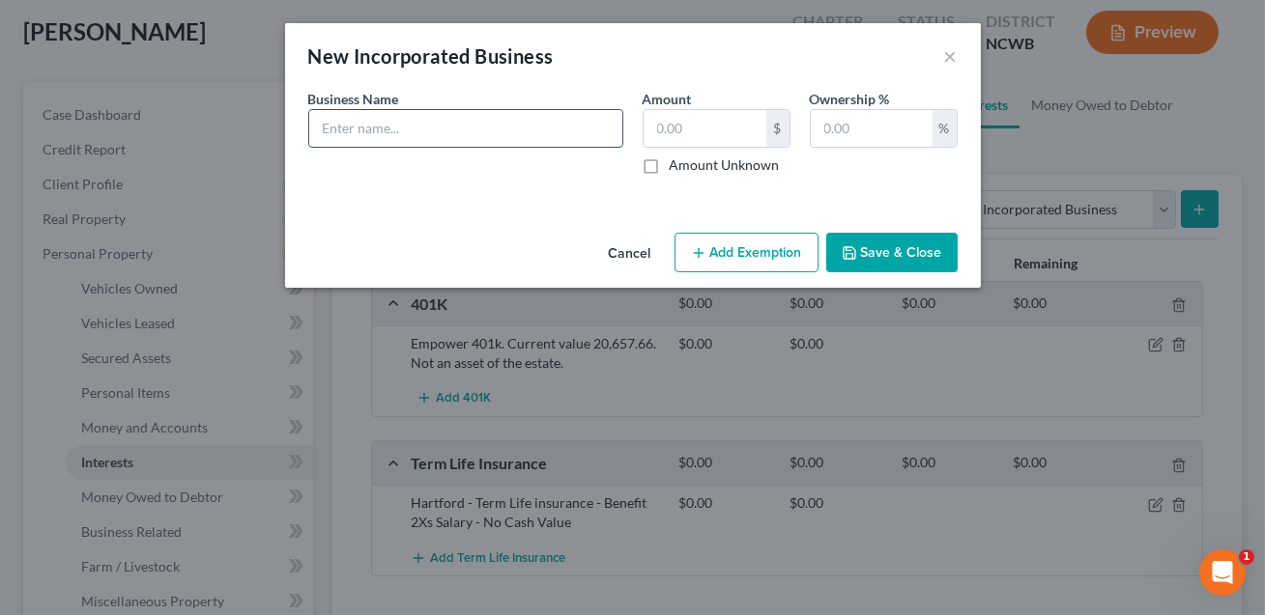
click at [389, 134] on input "text" at bounding box center [465, 128] width 313 height 37
click at [493, 129] on input "4JS Contracting LLC. Assets: Bank account" at bounding box center [465, 128] width 313 height 37
drag, startPoint x: 577, startPoint y: 130, endPoint x: 491, endPoint y: 127, distance: 86.1
click at [491, 127] on input "4JS Contracting LLC. Assets: Bank account" at bounding box center [465, 128] width 313 height 37
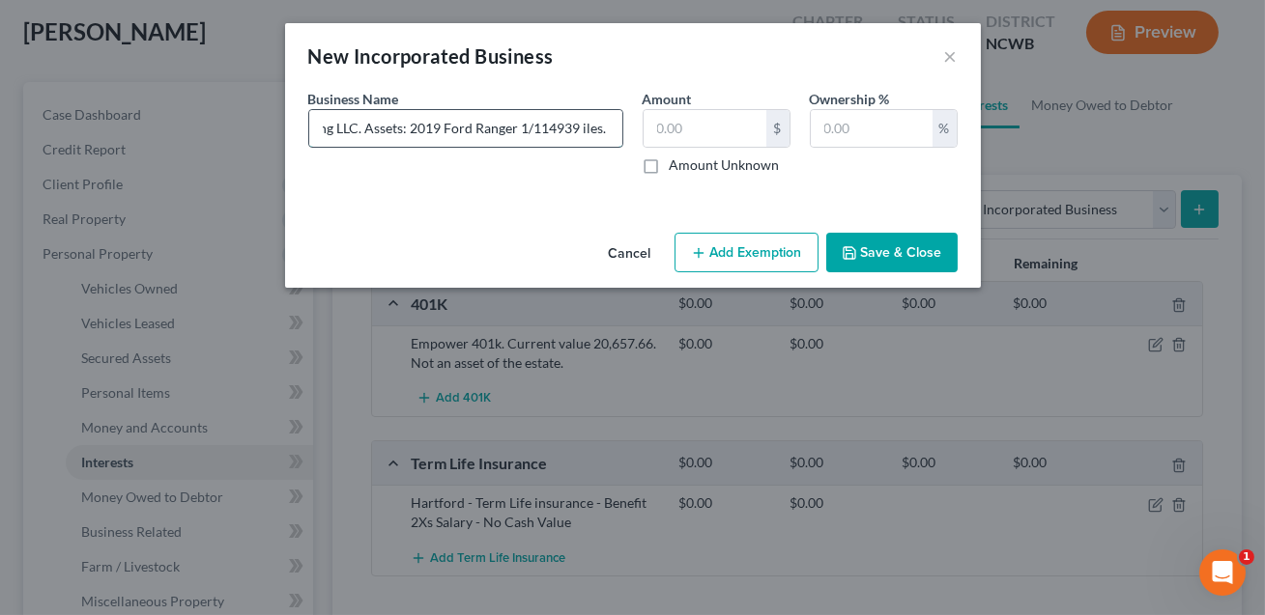
click at [526, 128] on input "4JS Contracting LLC. Assets: 2019 Ford Ranger 1/114939 iles. (" at bounding box center [465, 128] width 313 height 37
click at [563, 129] on input "4JS Contracting LLC. Assets: 2019 Ford Ranger w/114939 iles. (" at bounding box center [465, 128] width 313 height 37
click at [564, 130] on input "4JS Contracting LLC. Assets: 2019 Ford Ranger w/114,939 miles (27050.00) 2015 D…" at bounding box center [465, 128] width 313 height 37
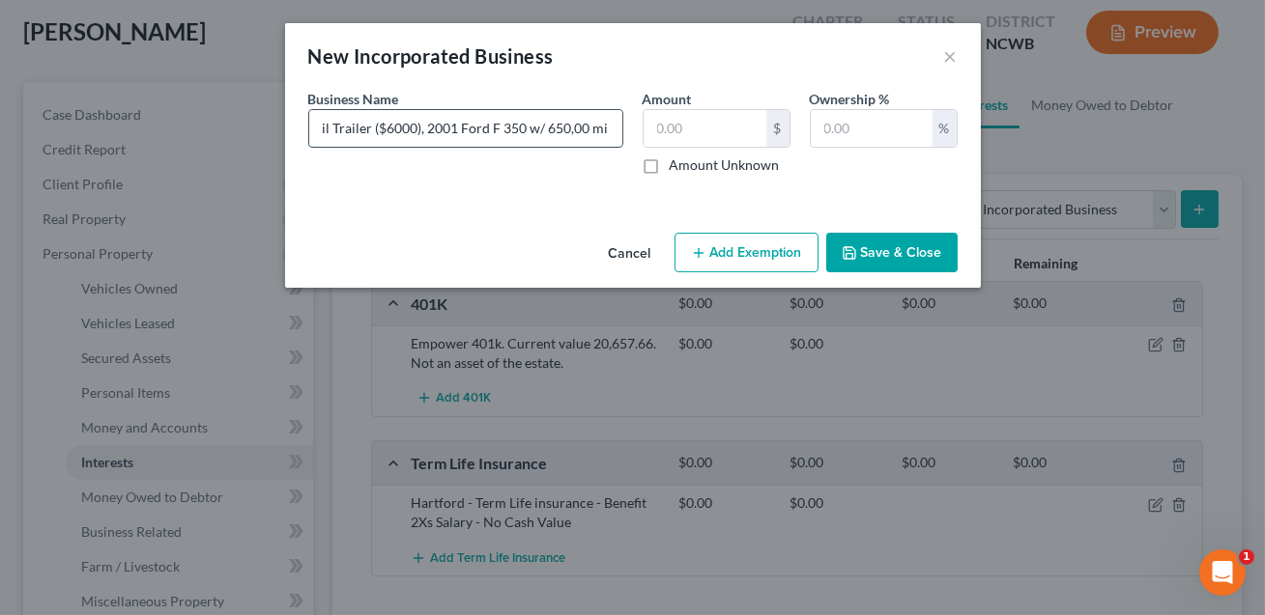
scroll to position [0, 845]
click at [569, 128] on input "4JS Contracting LLC. Assets: 2019 Ford Ranger w/114,939 miles (27050.00) 2015 D…" at bounding box center [465, 128] width 313 height 37
type input "4JS Contracting LLC. Assets: 2019 Ford Ranger w/114,939 miles (27050.00) 2015 D…"
click at [686, 138] on input "text" at bounding box center [704, 128] width 123 height 37
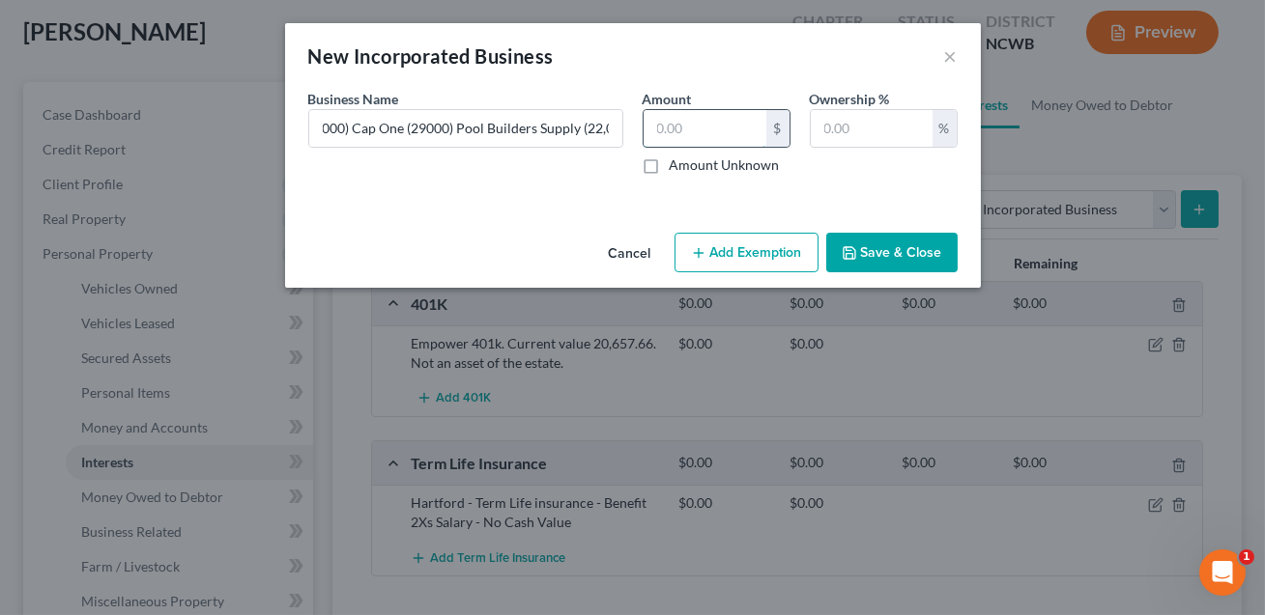
scroll to position [0, 0]
type input "0.00"
click at [864, 130] on input "text" at bounding box center [871, 128] width 122 height 37
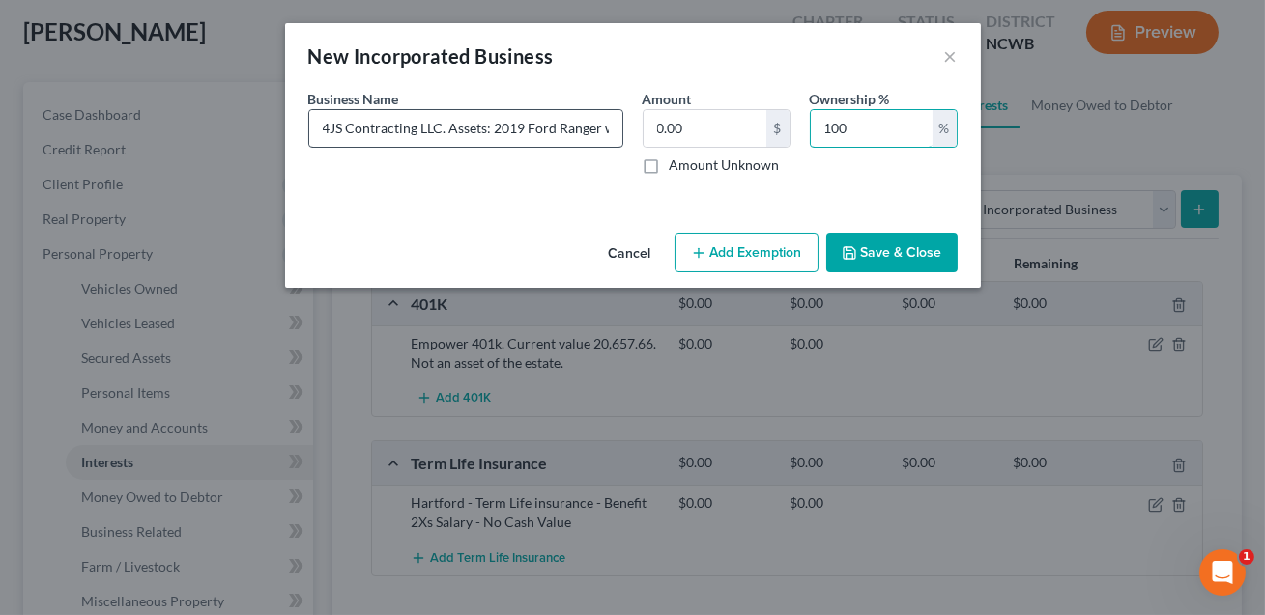
type input "100"
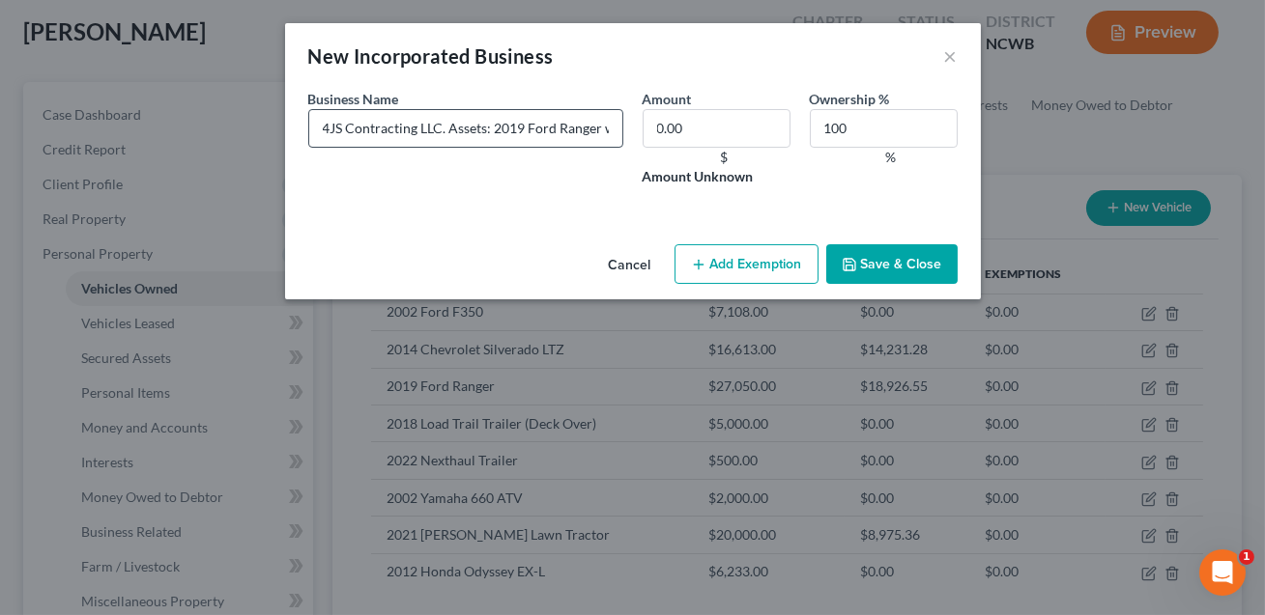
scroll to position [106, 0]
click at [324, 127] on input "4JS Contracting LLC. Assets: 2019 Ford Ranger w/114,939 miles (27050.00) 2015 D…" at bounding box center [465, 128] width 315 height 39
click at [328, 130] on input "fba 4JS Contracting LLC. Assets: 2019 Ford Ranger w/114,939 miles (27050.00) 20…" at bounding box center [465, 128] width 315 height 39
type input "fdba 4JS Contracting LLC. Assets: 2019 Ford Ranger w/114,939 miles (27050.00) 2…"
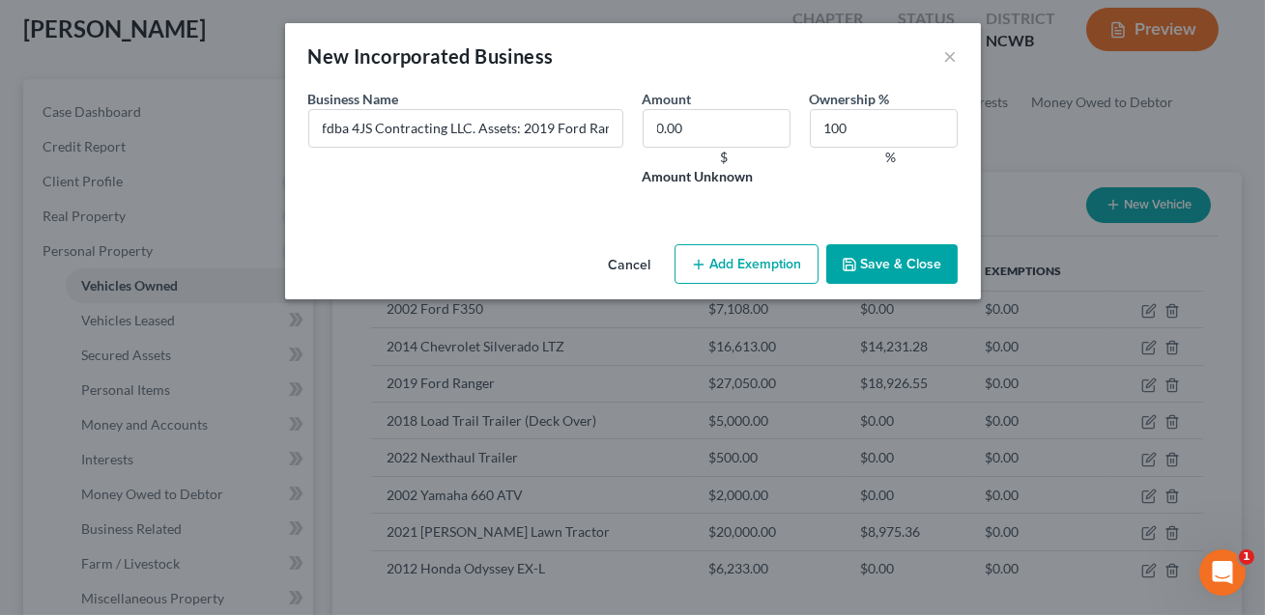
click at [875, 262] on button "Save & Close" at bounding box center [891, 264] width 131 height 41
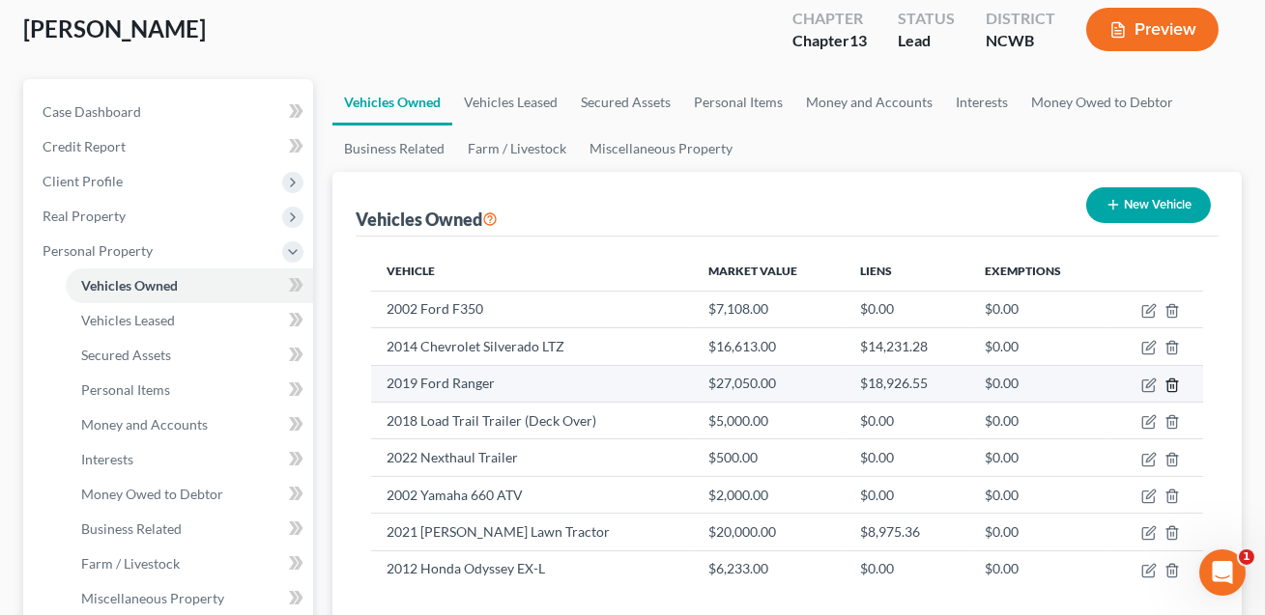
click at [1172, 381] on icon "button" at bounding box center [1171, 385] width 15 height 15
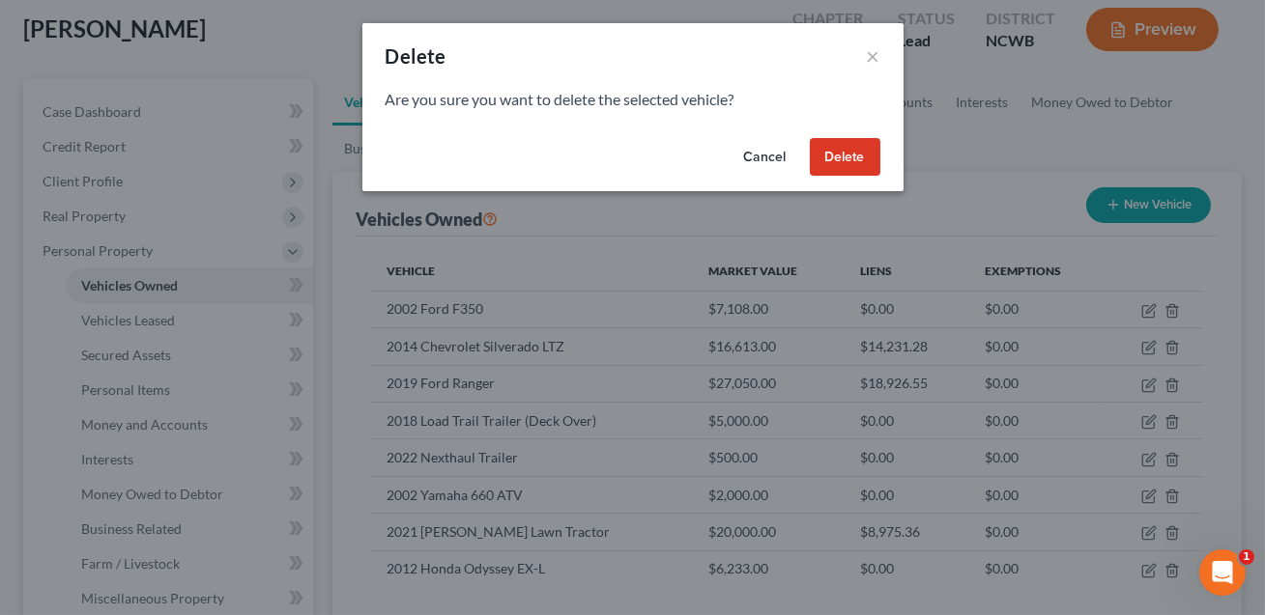
click at [758, 153] on button "Cancel" at bounding box center [764, 157] width 73 height 39
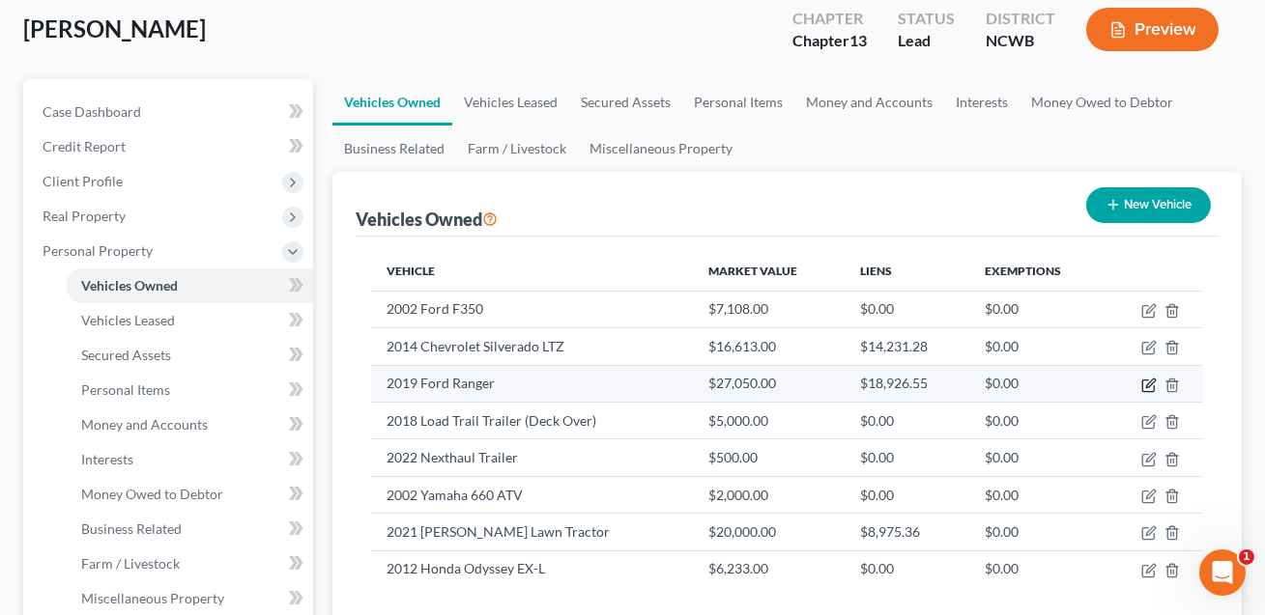
click at [1146, 384] on icon "button" at bounding box center [1150, 383] width 9 height 9
select select "0"
select select "7"
select select "2"
select select "0"
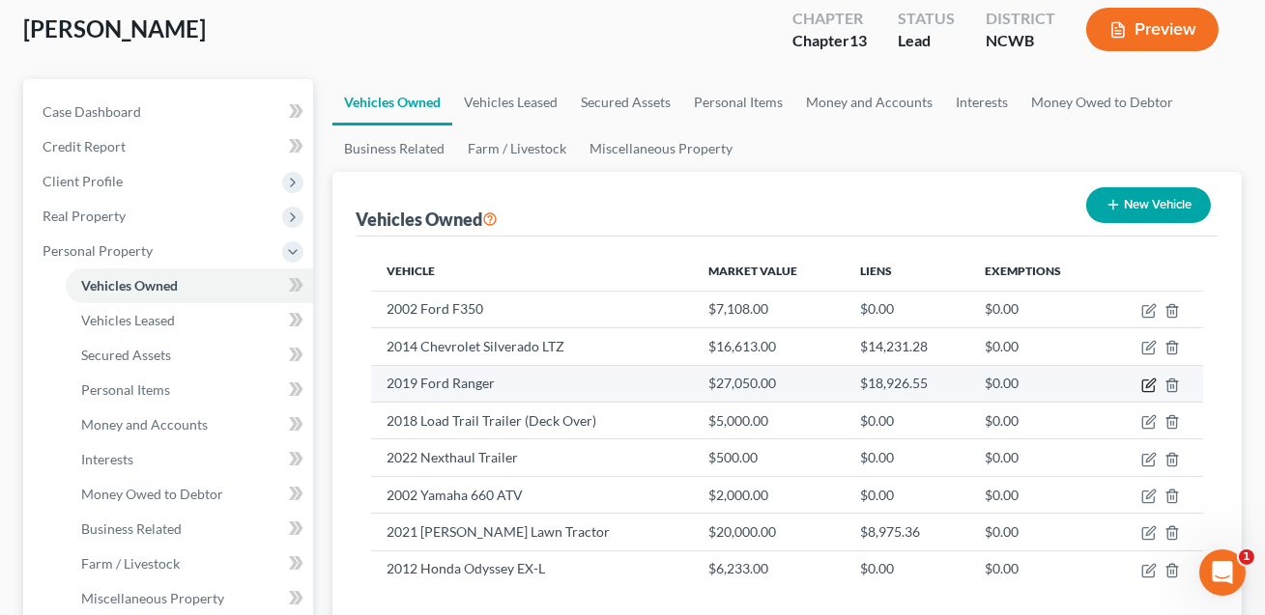
select select "23"
select select "0"
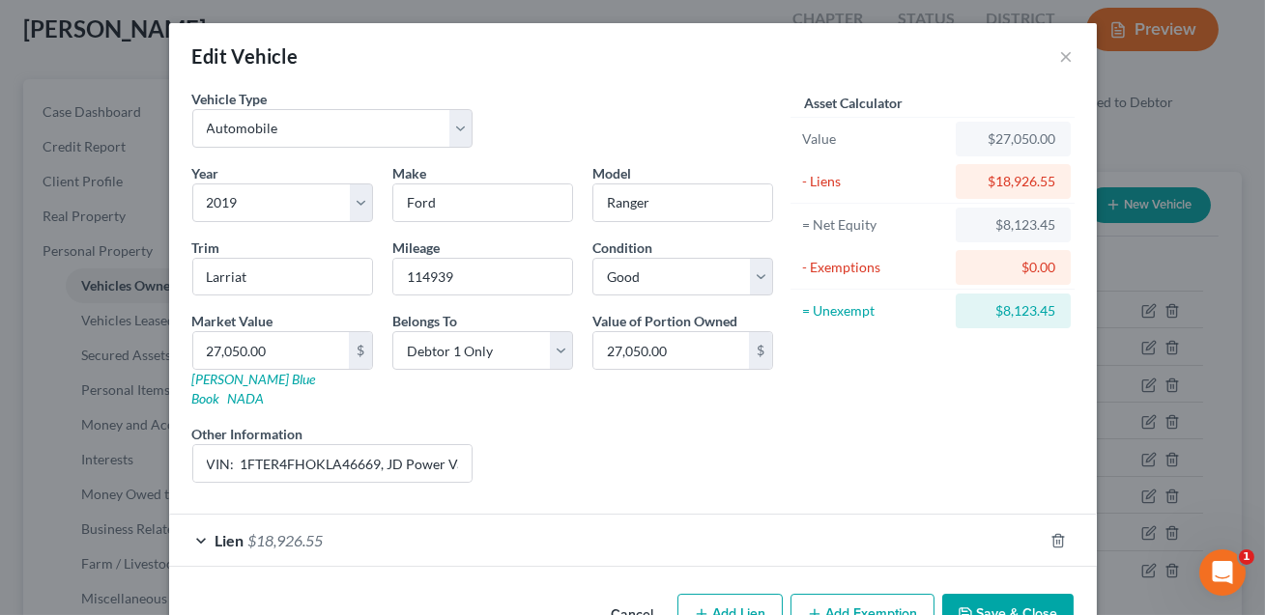
click at [567, 515] on div "Lien $18,926.55" at bounding box center [605, 540] width 873 height 51
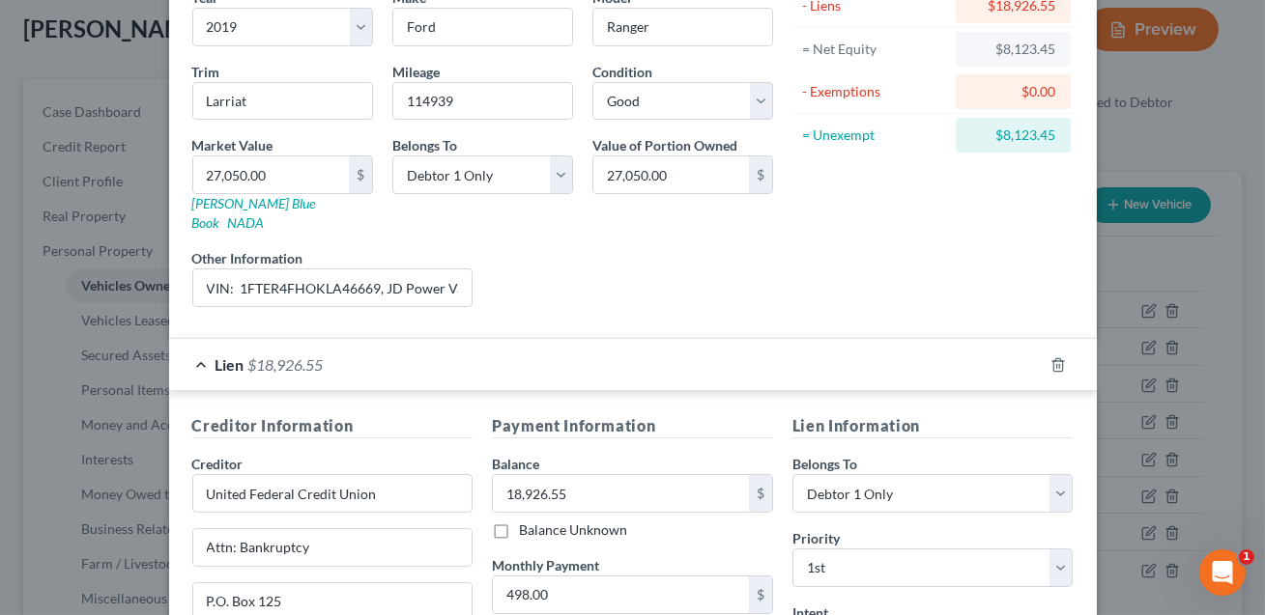
scroll to position [439, 0]
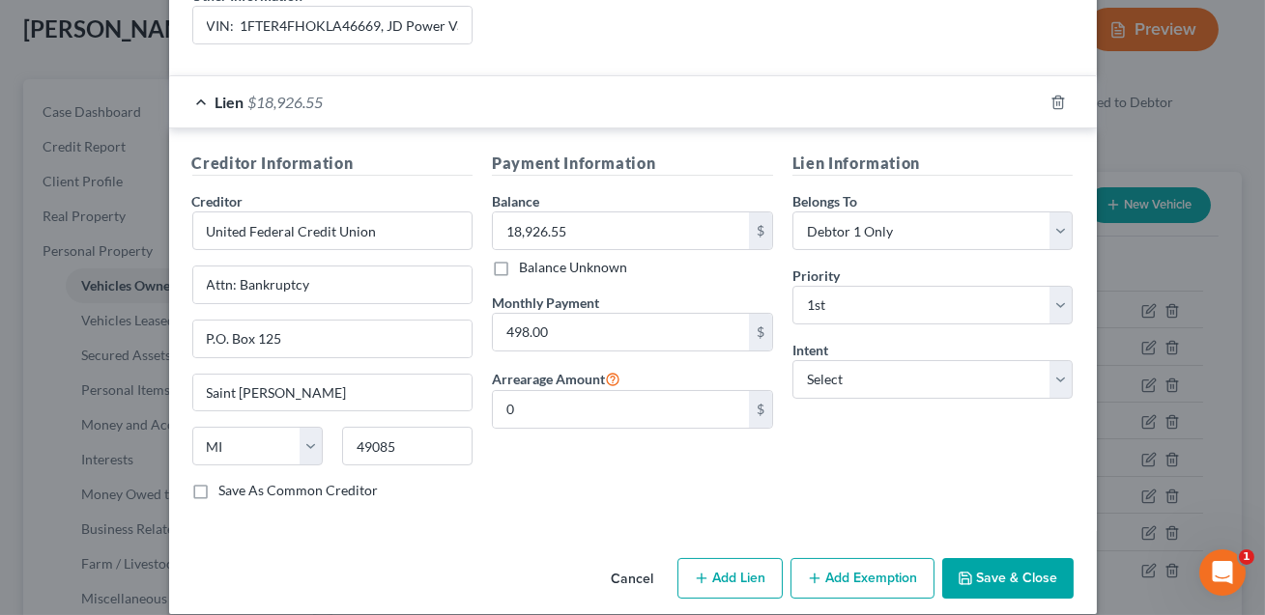
click at [1002, 558] on button "Save & Close" at bounding box center [1007, 578] width 131 height 41
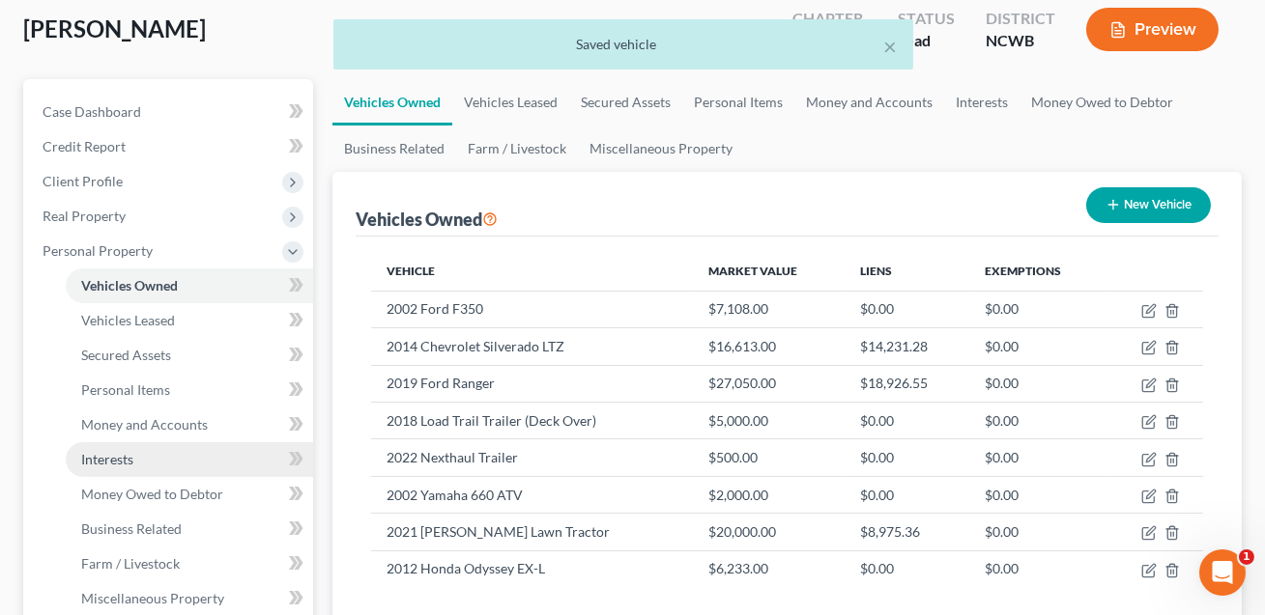
click at [115, 456] on span "Interests" at bounding box center [107, 459] width 52 height 16
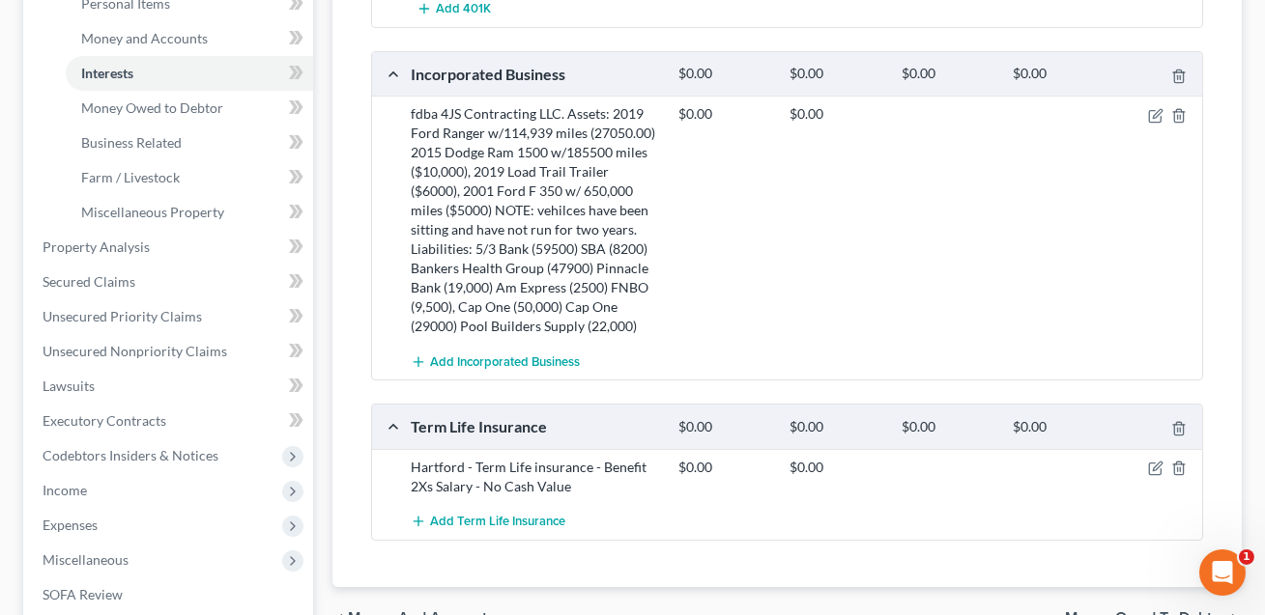
scroll to position [494, 0]
click at [1155, 114] on icon "button" at bounding box center [1155, 114] width 15 height 15
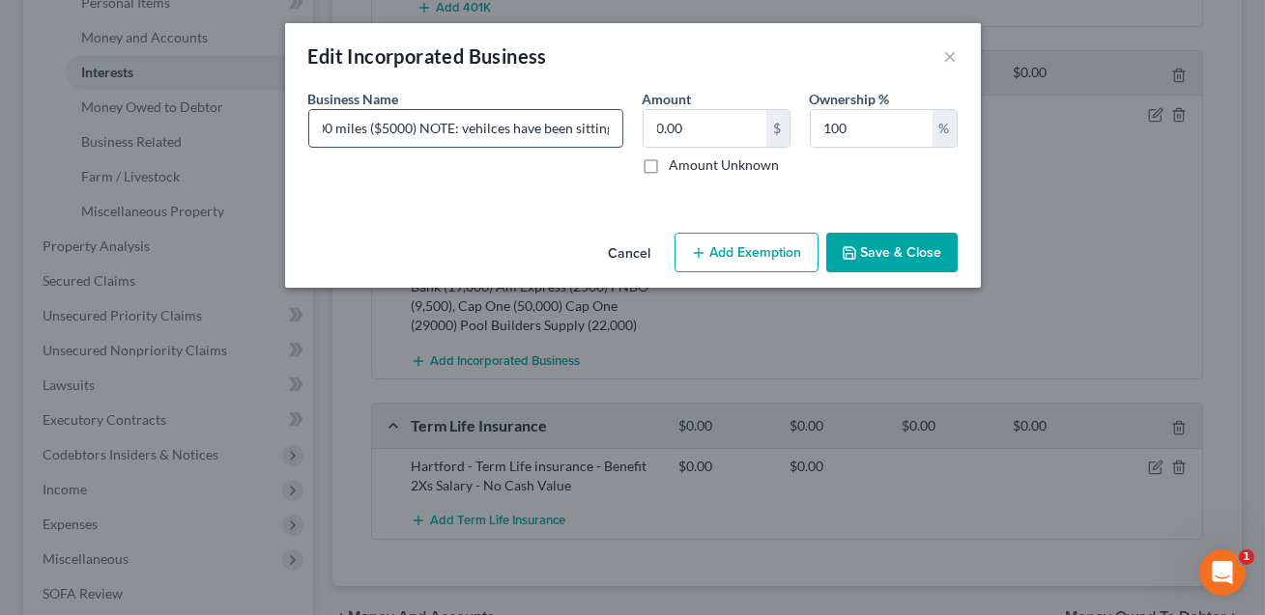
scroll to position [0, 1140]
click at [480, 129] on input "fdba 4JS Contracting LLC. Assets: 2019 Ford Ranger w/114,939 miles (27050.00) 2…" at bounding box center [465, 128] width 313 height 37
click at [496, 130] on input "fdba 4JS Contracting LLC. Assets: 2019 Ford Ranger w/114,939 miles (27050.00) 2…" at bounding box center [465, 128] width 313 height 37
click at [546, 128] on input "fdba 4JS Contracting LLC. Assets: 2019 Ford Ranger w/114,939 miles (27050.00) 2…" at bounding box center [465, 128] width 313 height 37
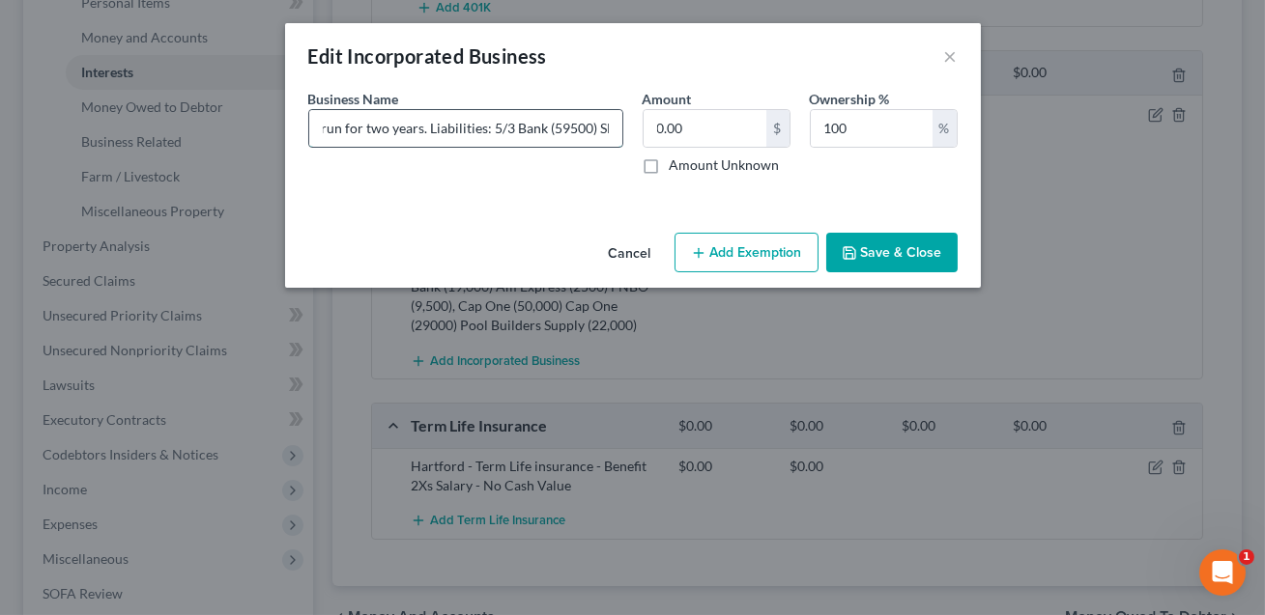
click at [475, 129] on input "fdba 4JS Contracting LLC. Assets: 2019 Ford Ranger w/114,939 miles (27050.00) 2…" at bounding box center [465, 128] width 313 height 37
click at [567, 131] on input "fdba 4JS Contracting LLC. Assets: 2019 Ford Ranger w/114,939 miles (27050.00) 2…" at bounding box center [465, 128] width 313 height 37
click at [488, 133] on input "fdba 4JS Contracting LLC. Assets: 2019 Ford Ranger w/114,939 miles (27050.00) 2…" at bounding box center [465, 128] width 313 height 37
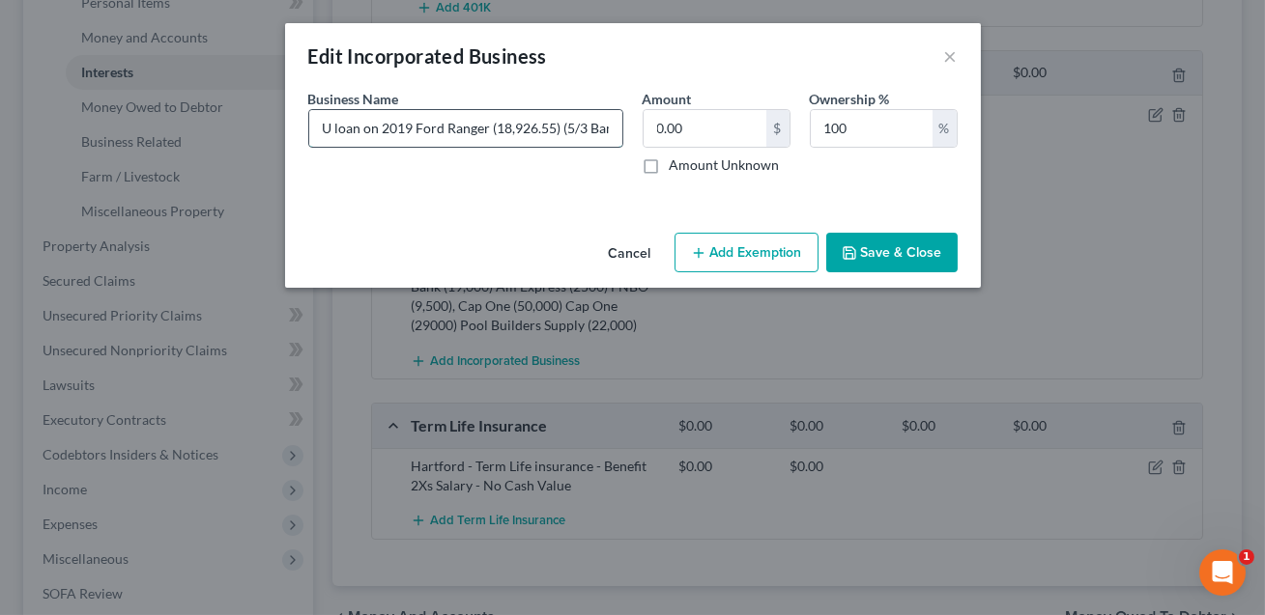
click at [473, 132] on input "fdba 4JS Contracting LLC. Assets: 2019 Ford Ranger w/114,939 miles (27050.00) 2…" at bounding box center [465, 128] width 313 height 37
type input "fdba 4JS Contracting LLC. Assets: 2019 Ford Ranger w/114,939 miles (27050.00) 2…"
click at [895, 251] on button "Save & Close" at bounding box center [891, 253] width 131 height 41
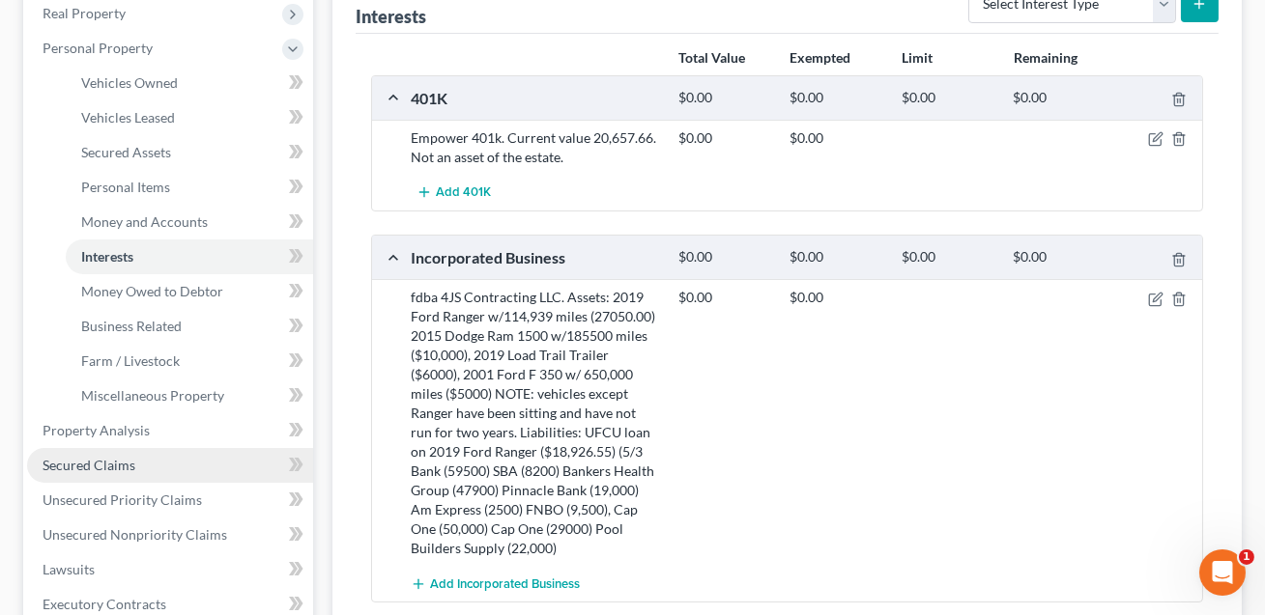
scroll to position [310, 0]
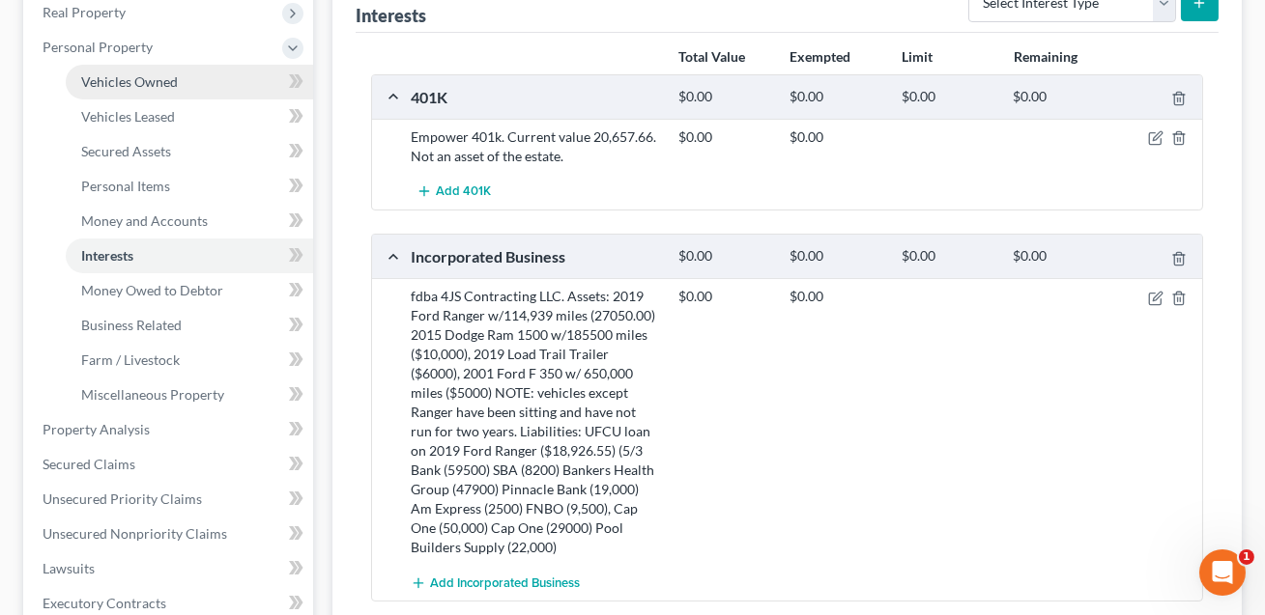
click at [123, 82] on span "Vehicles Owned" at bounding box center [129, 81] width 97 height 16
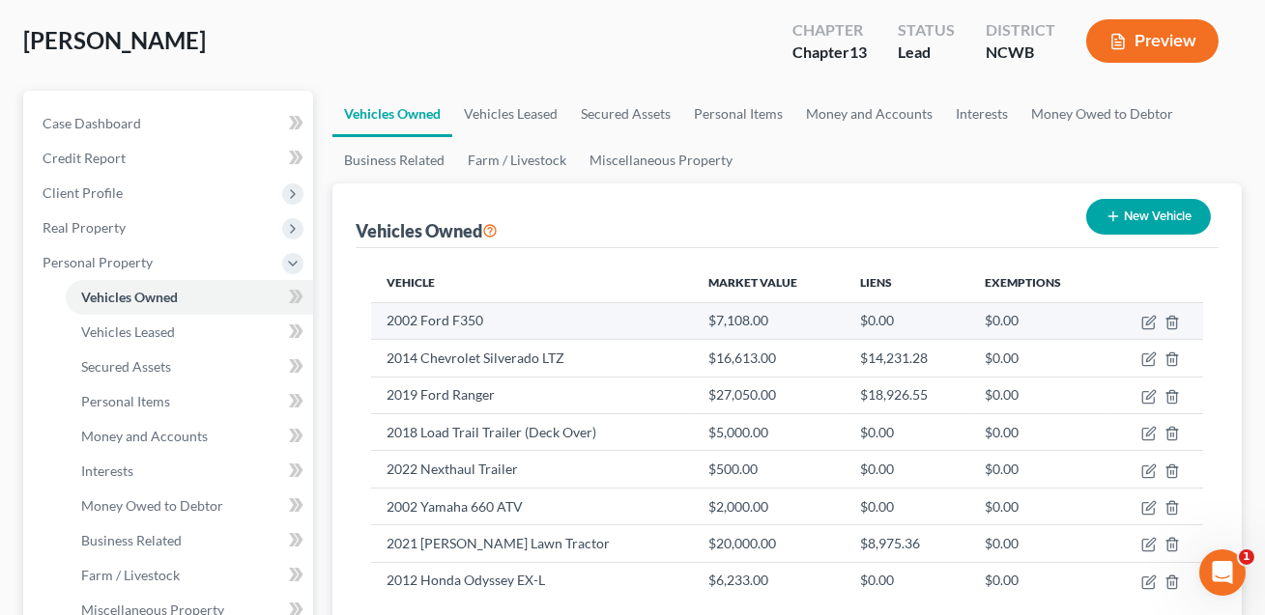
scroll to position [167, 0]
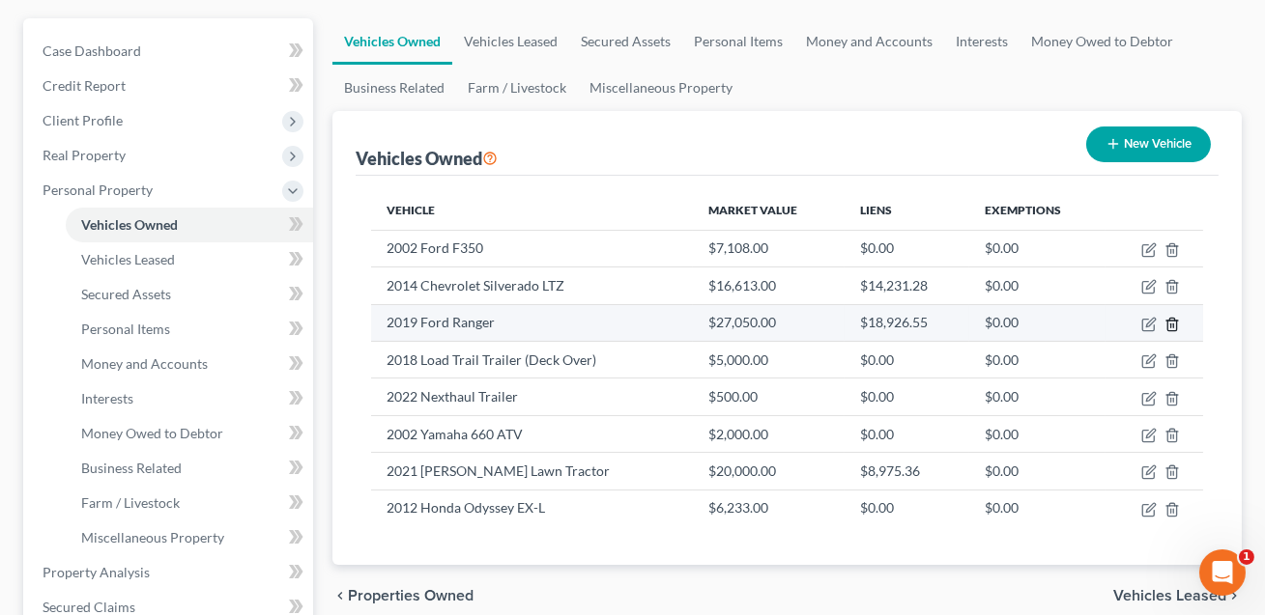
click at [1172, 323] on icon "button" at bounding box center [1171, 324] width 15 height 15
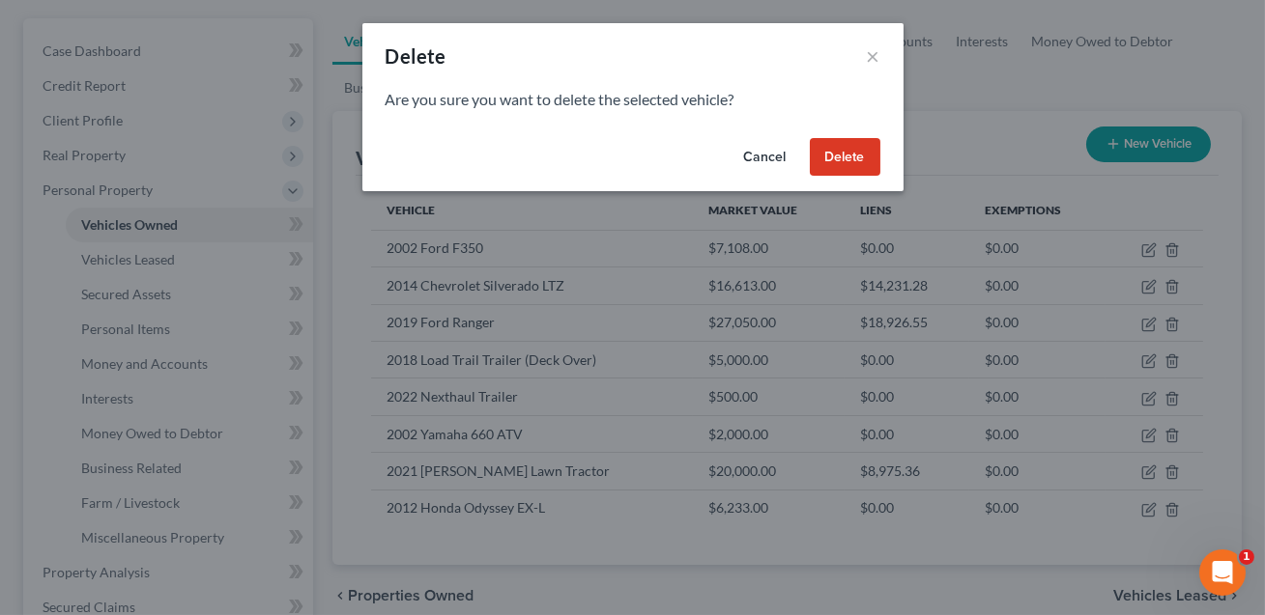
click at [849, 151] on button "Delete" at bounding box center [845, 157] width 71 height 39
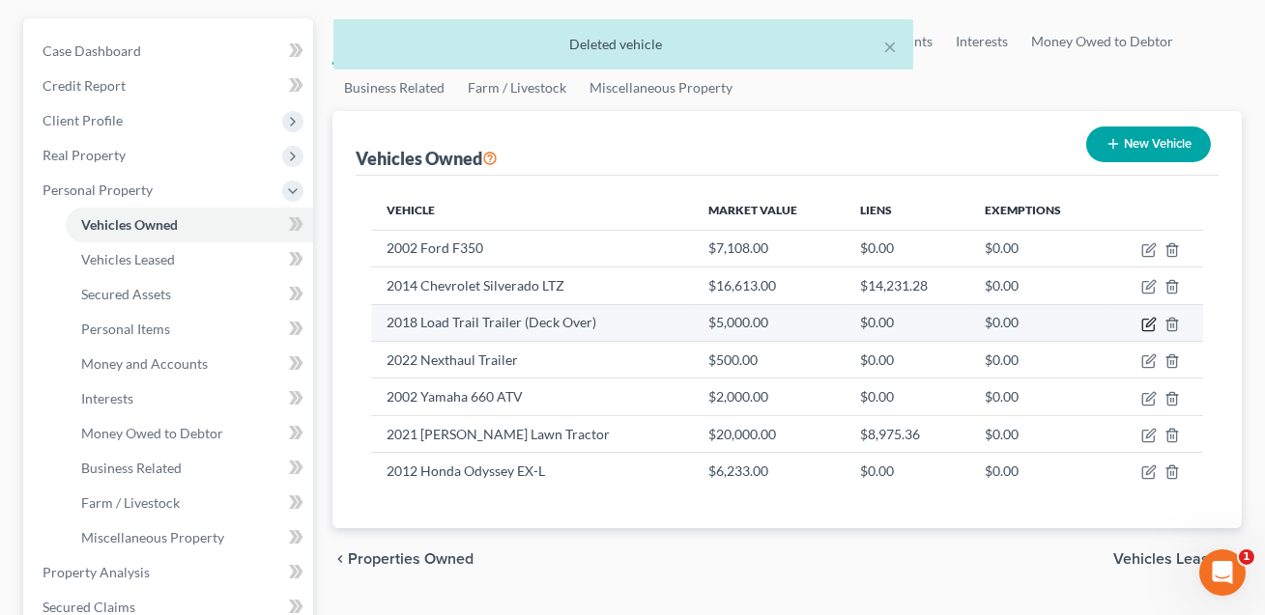
click at [1145, 325] on icon "button" at bounding box center [1148, 324] width 15 height 15
select select "0"
select select "8"
select select "2"
select select "0"
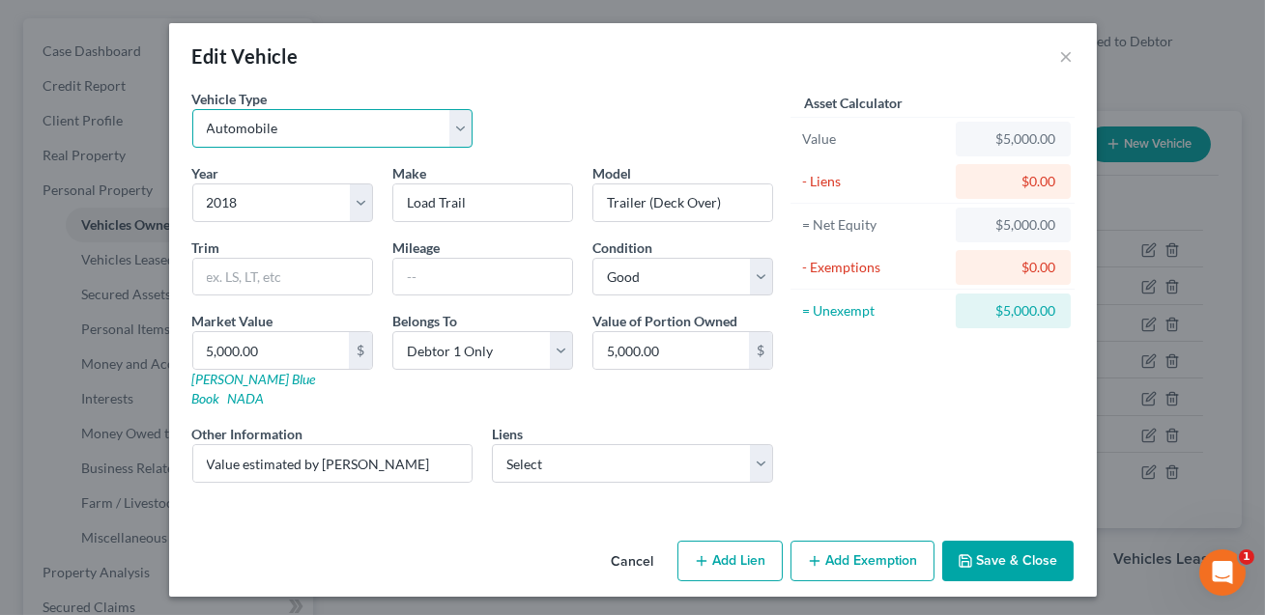
click at [393, 133] on select "Select Automobile Truck Trailer Watercraft Aircraft Motor Home Atv Other Vehicle" at bounding box center [332, 128] width 281 height 39
select select "7"
click at [375, 445] on input "Value estimated by [PERSON_NAME]" at bounding box center [332, 463] width 279 height 37
click at [385, 445] on input "Value estimated by Debtor based upon onlne research." at bounding box center [332, 463] width 279 height 37
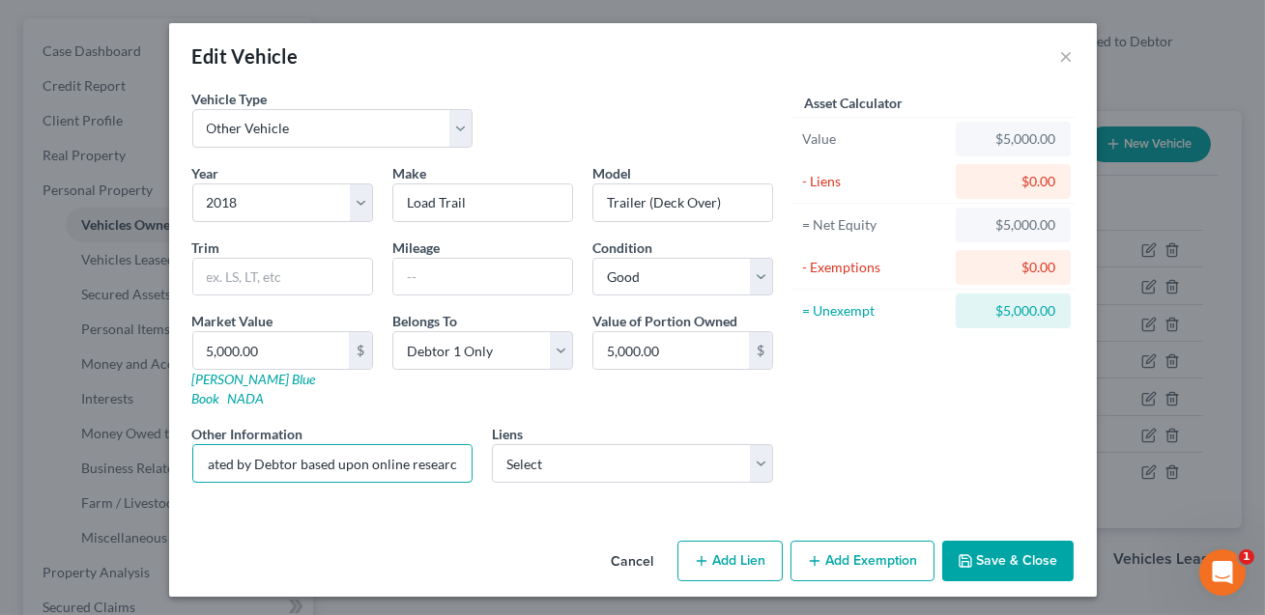
type input "Value estimated by Debtor based upon online research."
click at [1002, 541] on button "Save & Close" at bounding box center [1007, 561] width 131 height 41
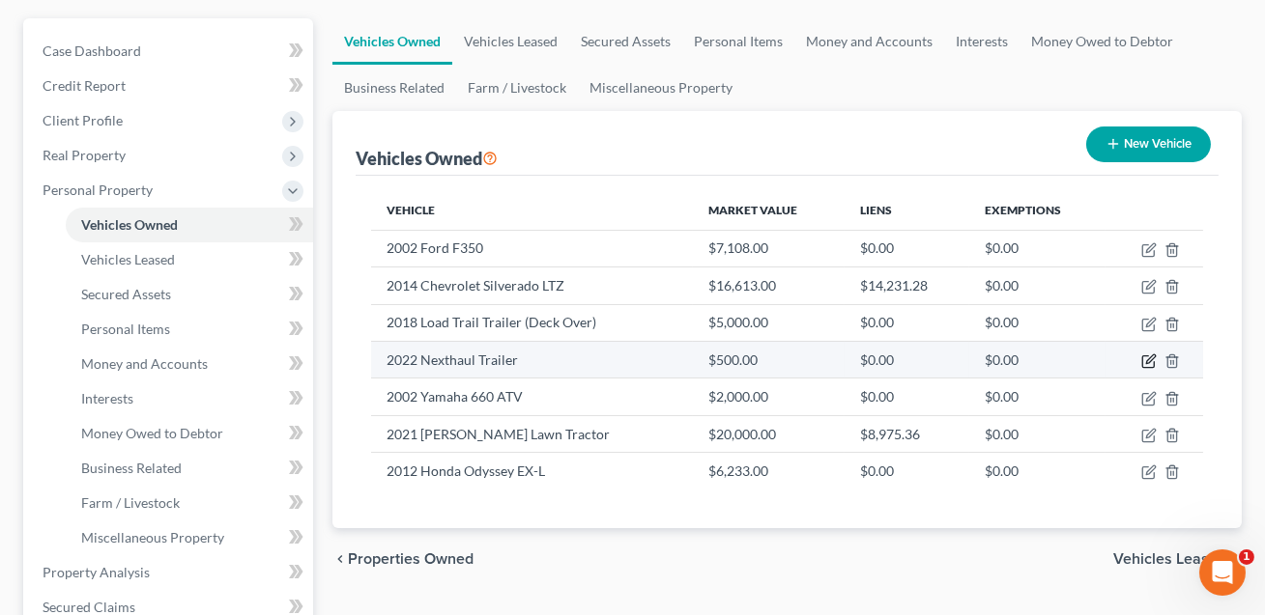
click at [1150, 355] on icon "button" at bounding box center [1148, 361] width 15 height 15
select select "0"
select select "4"
select select "0"
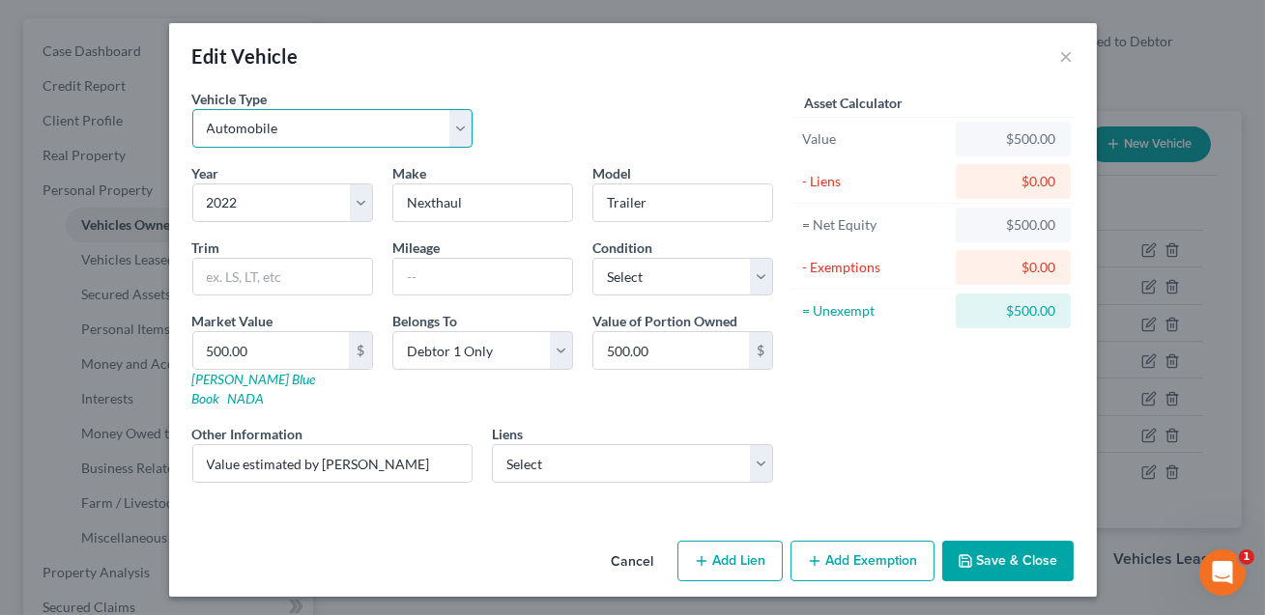
click at [362, 128] on select "Select Automobile Truck Trailer Watercraft Aircraft Motor Home Atv Other Vehicle" at bounding box center [332, 128] width 281 height 39
select select "7"
click at [371, 445] on input "Value estimated by [PERSON_NAME]" at bounding box center [332, 463] width 279 height 37
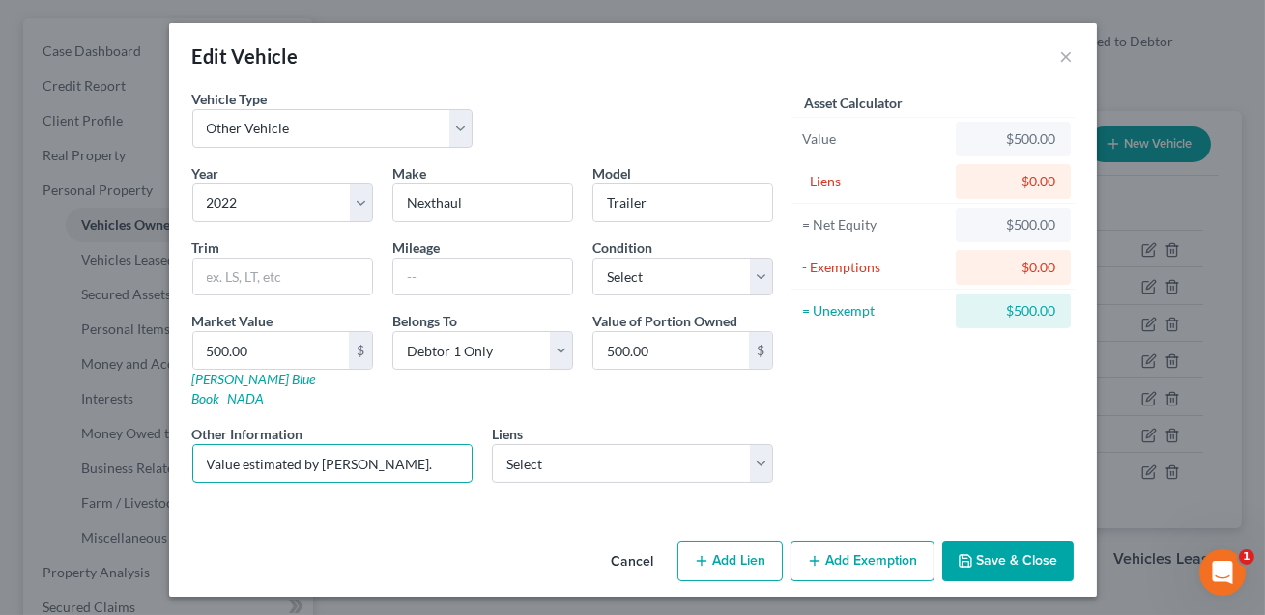
type input "Value estimated by [PERSON_NAME]."
click at [1040, 542] on button "Save & Close" at bounding box center [1007, 561] width 131 height 41
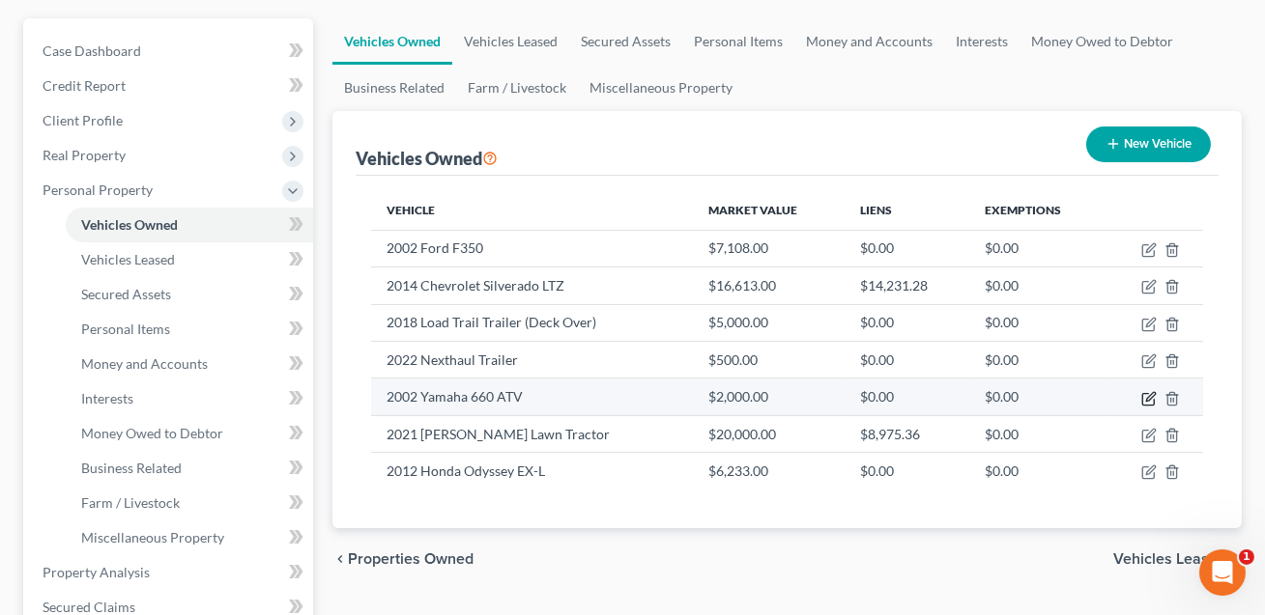
click at [1151, 396] on icon "button" at bounding box center [1148, 398] width 15 height 15
select select "0"
select select "24"
select select "0"
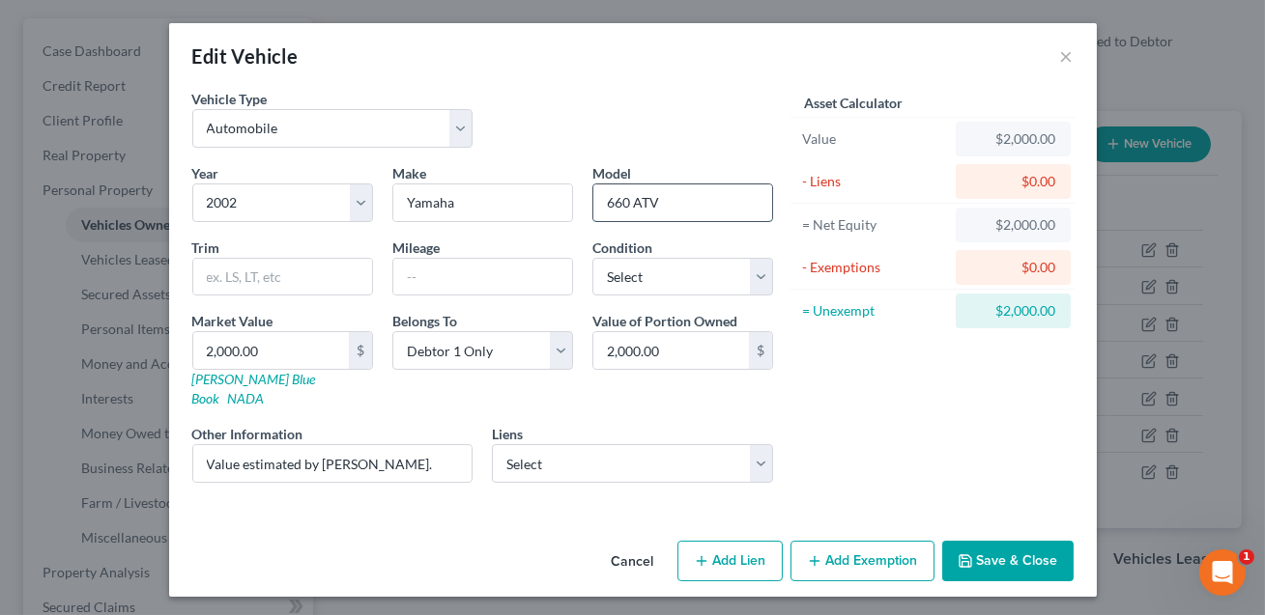
click at [663, 205] on input "660 ATV" at bounding box center [682, 203] width 179 height 37
click at [607, 203] on input "660" at bounding box center [682, 203] width 179 height 37
type input "Grizzly 660"
click at [389, 445] on input "Value estimated by [PERSON_NAME]." at bounding box center [332, 463] width 279 height 37
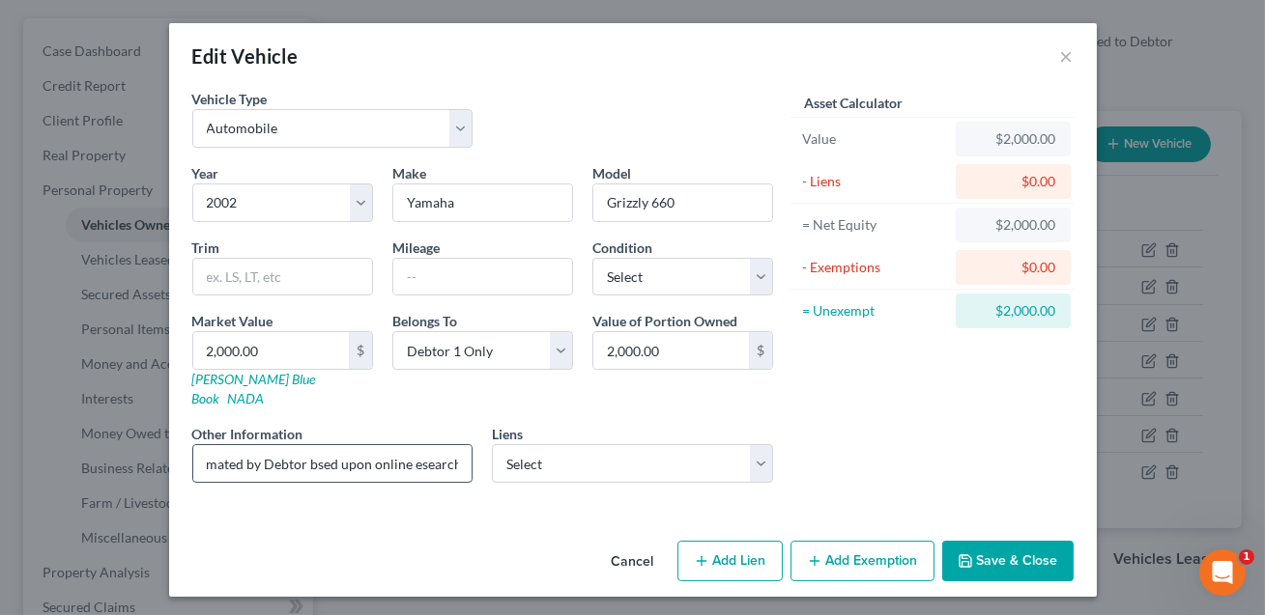
click at [314, 445] on input "Value estimated by Debtor bsed upon online esearch." at bounding box center [332, 463] width 279 height 37
click at [417, 445] on input "Value estimated by Debtor based upon online esearch." at bounding box center [332, 463] width 279 height 37
click at [423, 448] on input "Value estimated by Debtor based upon online research. (Note this vehilce is not…" at bounding box center [332, 463] width 279 height 37
type input "Value estimated by Debtor based upon online research. (Note this vehilce is not…"
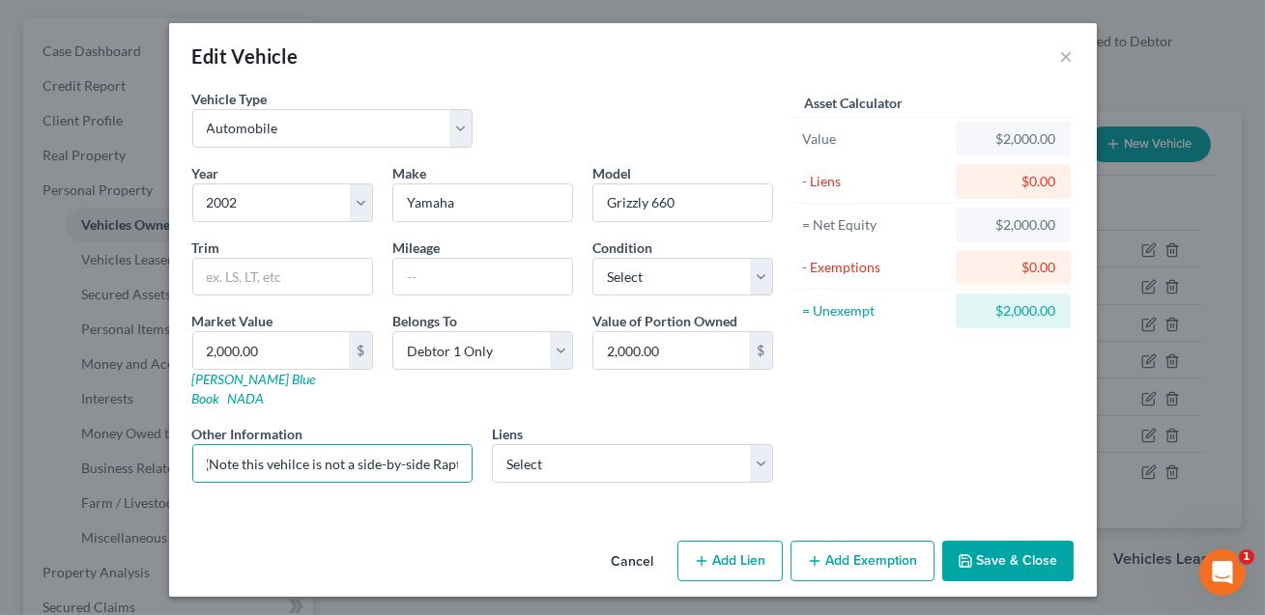
click at [1023, 541] on button "Save & Close" at bounding box center [1007, 561] width 131 height 41
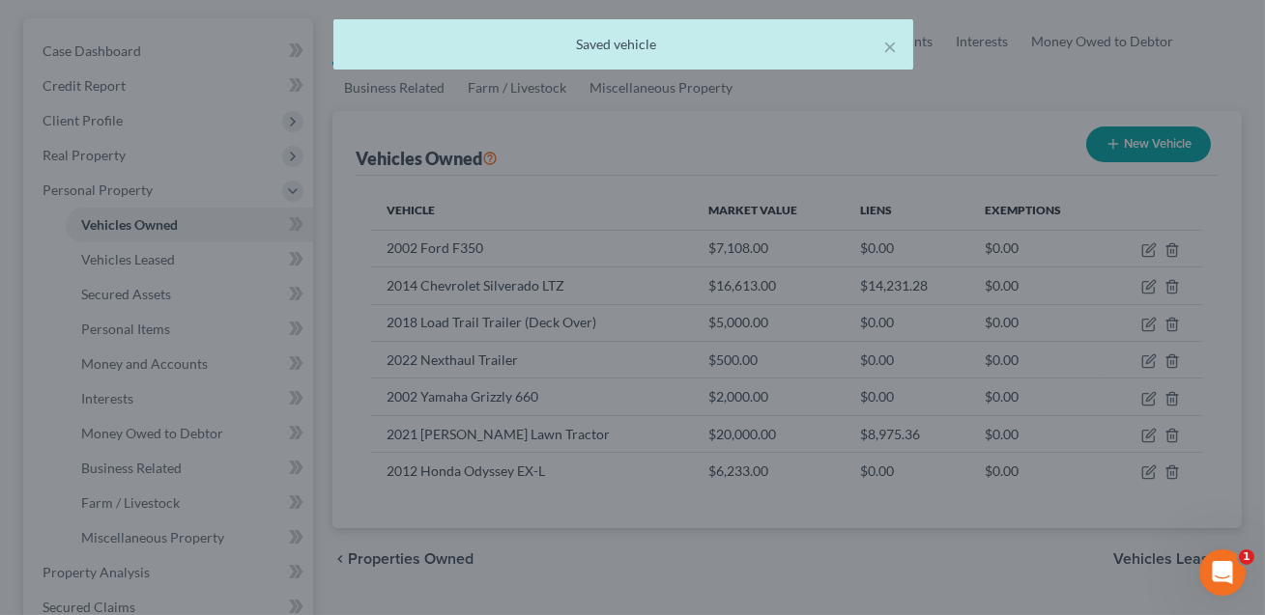
scroll to position [0, 0]
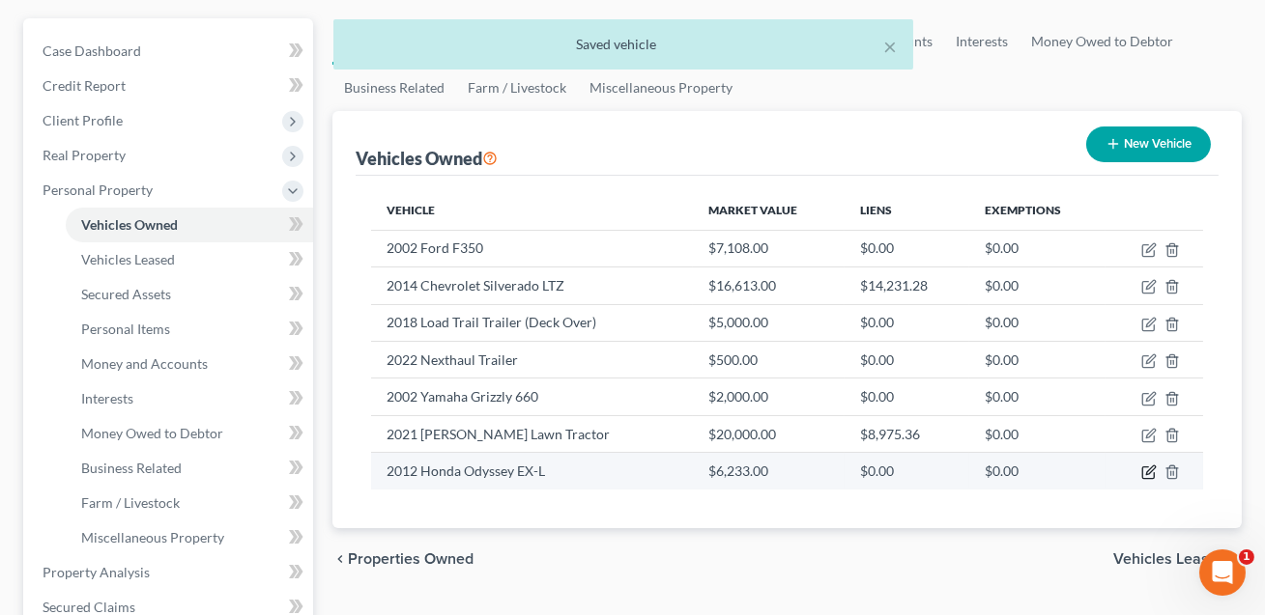
click at [1149, 471] on icon "button" at bounding box center [1150, 471] width 9 height 9
select select "0"
select select "14"
select select "2"
select select "0"
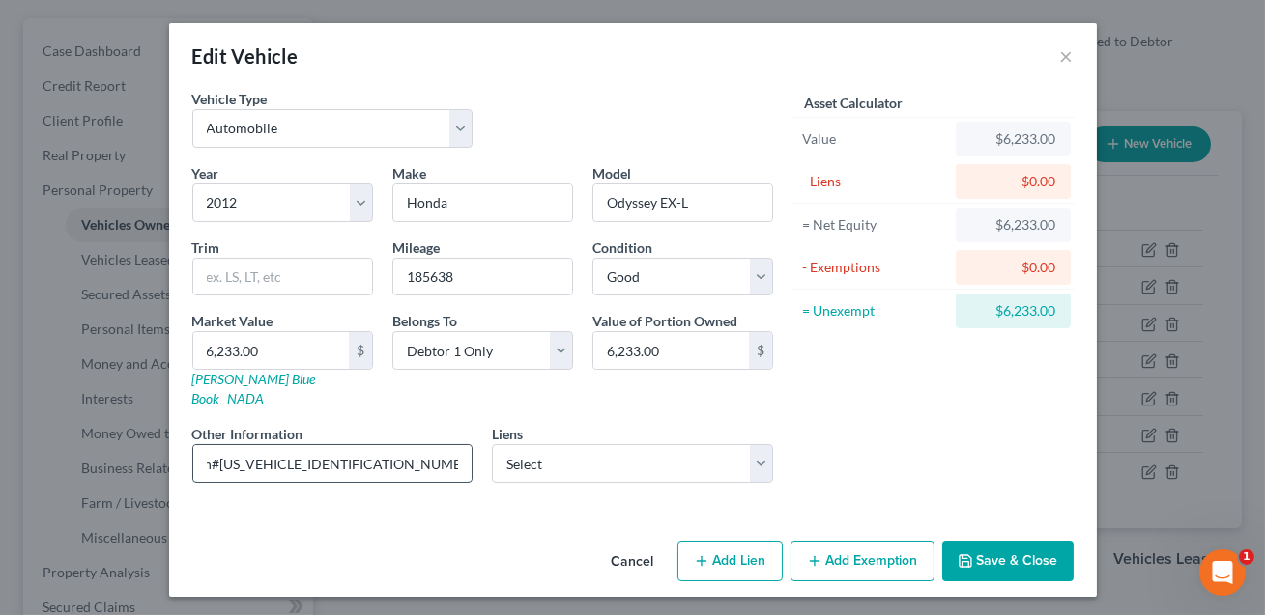
scroll to position [0, 168]
drag, startPoint x: 464, startPoint y: 445, endPoint x: 361, endPoint y: 440, distance: 102.6
click at [361, 445] on input "6 cyl, 4 dr, 2WD minivan. Vin#[US_VEHICLE_IDENTIFICATION_NUMBER]. KBB value lis…" at bounding box center [332, 463] width 279 height 37
click at [320, 445] on input "6 cyl, 4 dr, 2WD minivan. Vin#[US_VEHICLE_IDENTIFICATION_NUMBER]. Car is having…" at bounding box center [332, 463] width 279 height 37
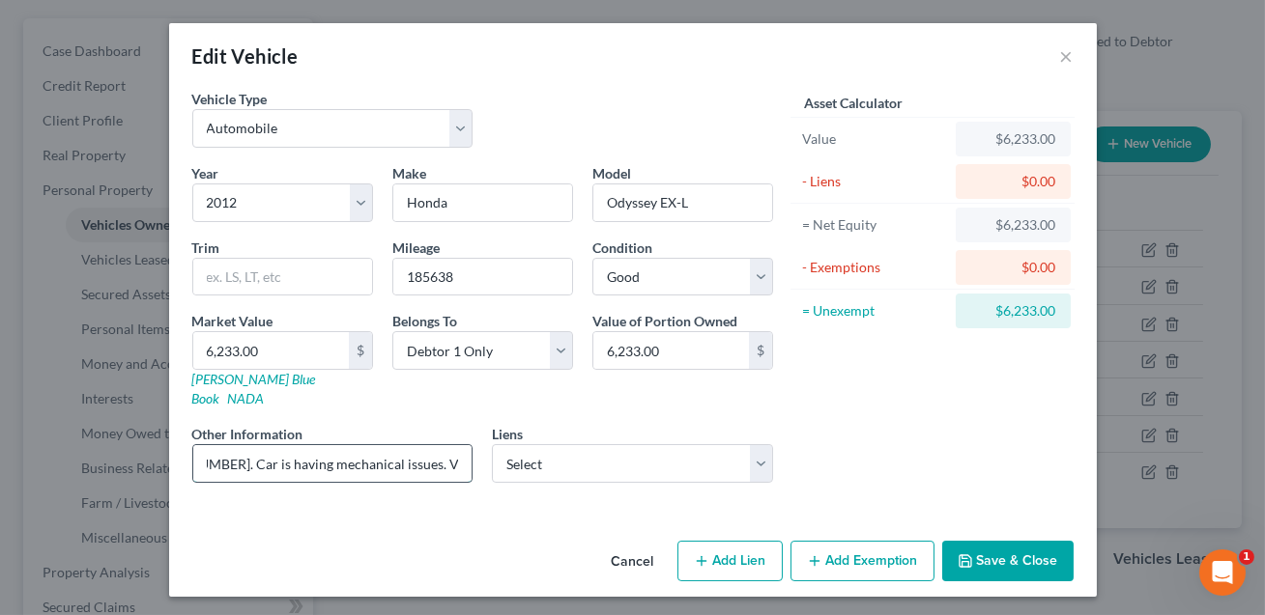
scroll to position [0, 402]
type input "6 cyl, 4 dr, 2WD minivan. Vin#[US_VEHICLE_IDENTIFICATION_NUMBER]. Car is having…"
click at [290, 351] on input "6,233.00" at bounding box center [271, 350] width 156 height 37
type input "1"
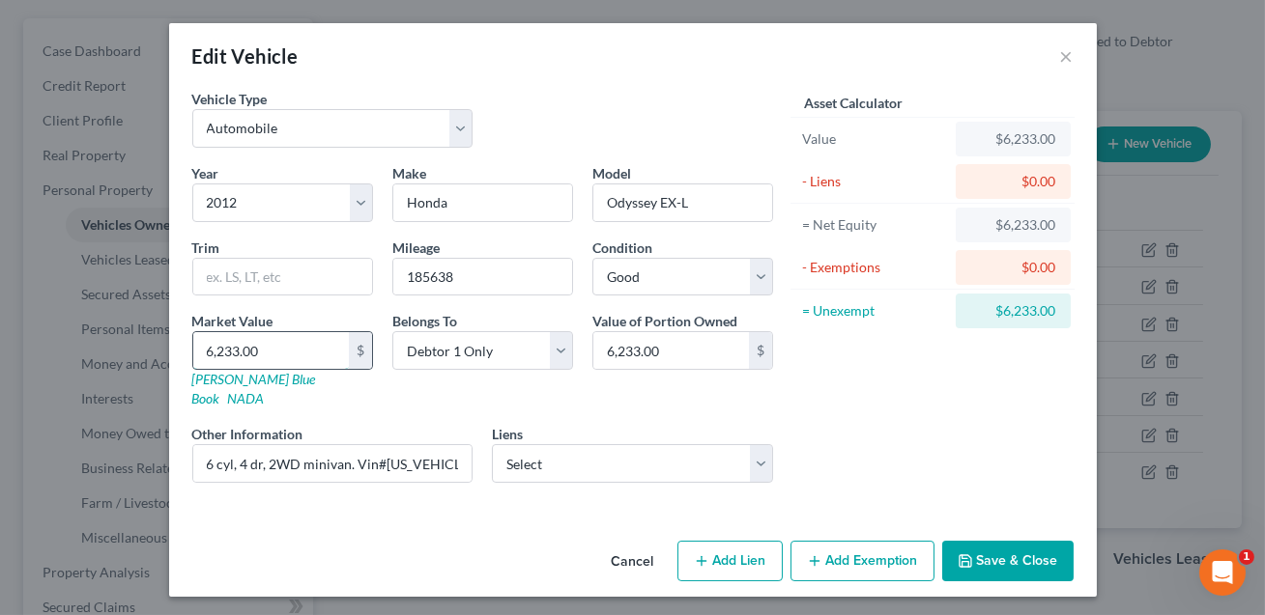
type input "1.00"
type input "10"
type input "10.00"
type input "100"
type input "100.00"
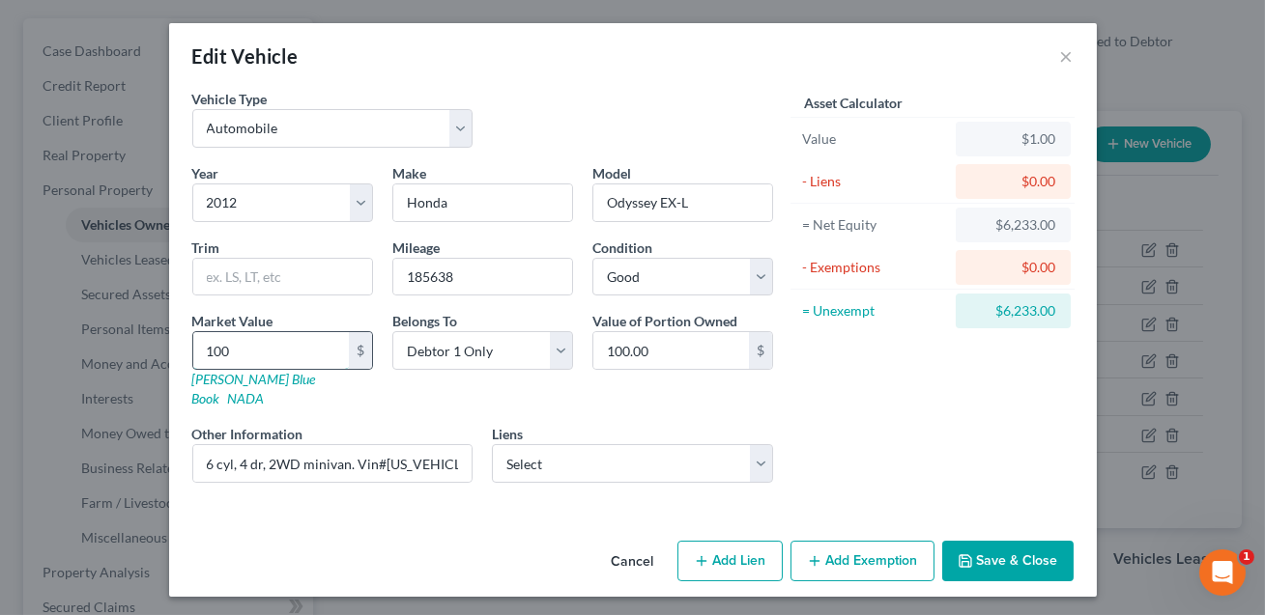
type input "1000"
type input "1,000.00"
click at [982, 541] on button "Save & Close" at bounding box center [1007, 561] width 131 height 41
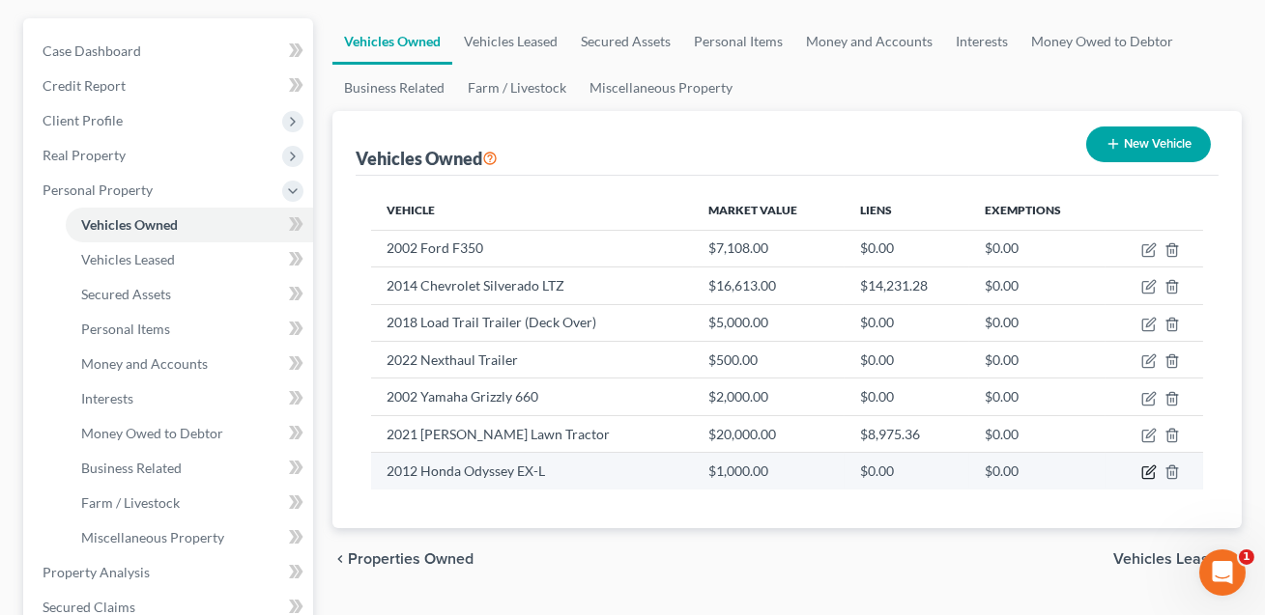
click at [1151, 472] on icon "button" at bounding box center [1148, 472] width 15 height 15
select select "0"
select select "14"
select select "2"
select select "0"
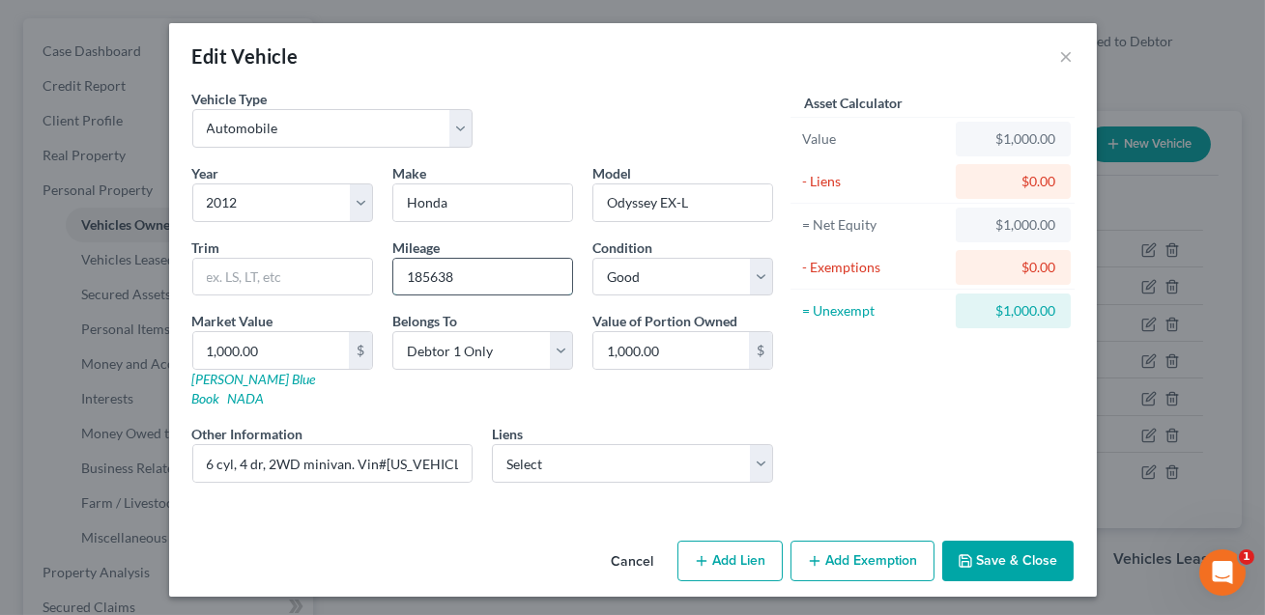
click at [489, 269] on input "185638" at bounding box center [482, 277] width 179 height 37
type input "1"
type input "191000+"
click at [699, 283] on select "Select Excellent Very Good Good Fair Poor" at bounding box center [682, 277] width 181 height 39
click at [685, 279] on select "Select Excellent Very Good Good Fair Poor" at bounding box center [682, 277] width 181 height 39
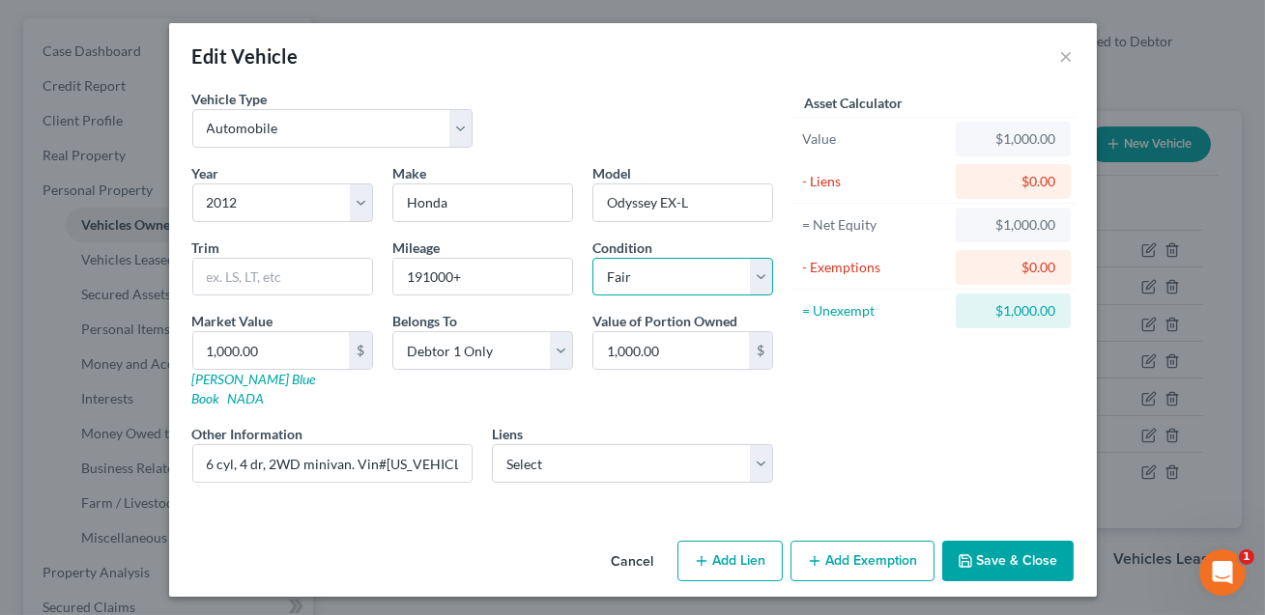
select select "4"
click at [1009, 544] on button "Save & Close" at bounding box center [1007, 561] width 131 height 41
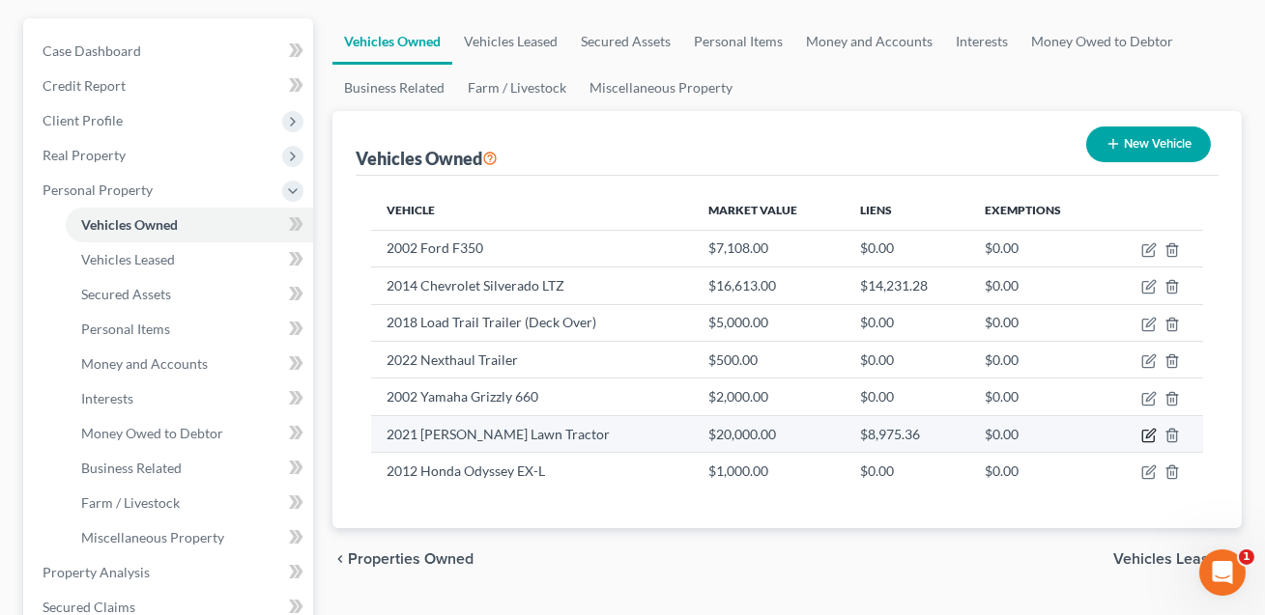
click at [1153, 436] on icon "button" at bounding box center [1148, 437] width 12 height 12
select select "7"
select select "5"
select select "2"
select select "0"
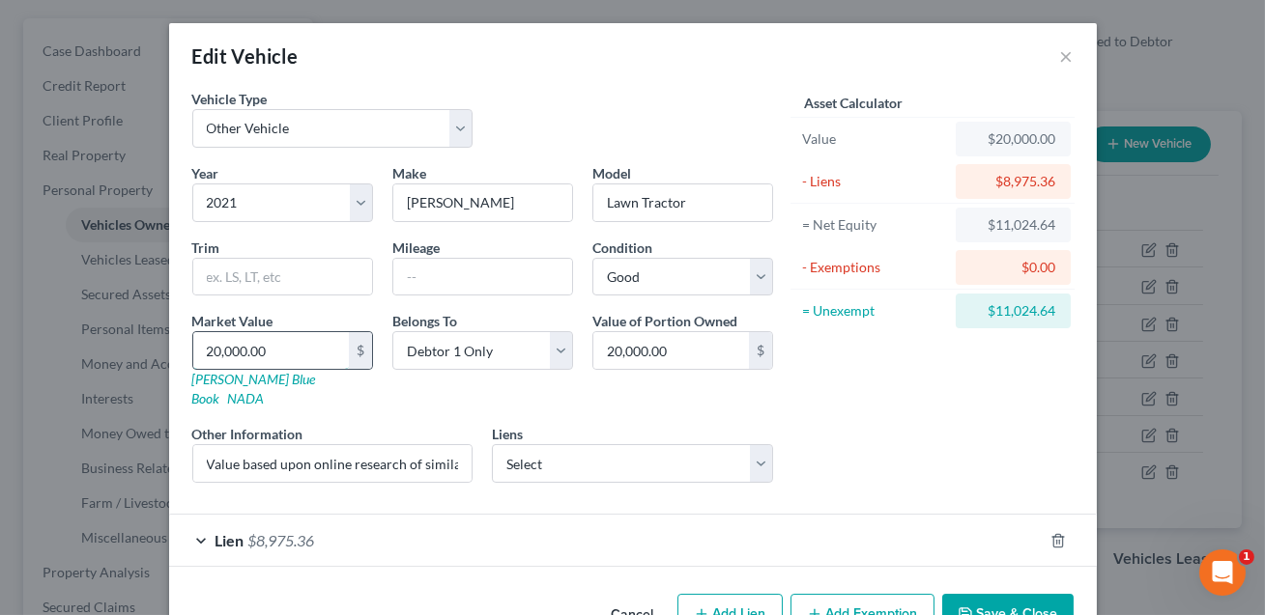
click at [315, 351] on input "20,000.00" at bounding box center [271, 350] width 156 height 37
type input "1"
type input "1.00"
type input "16"
type input "16.00"
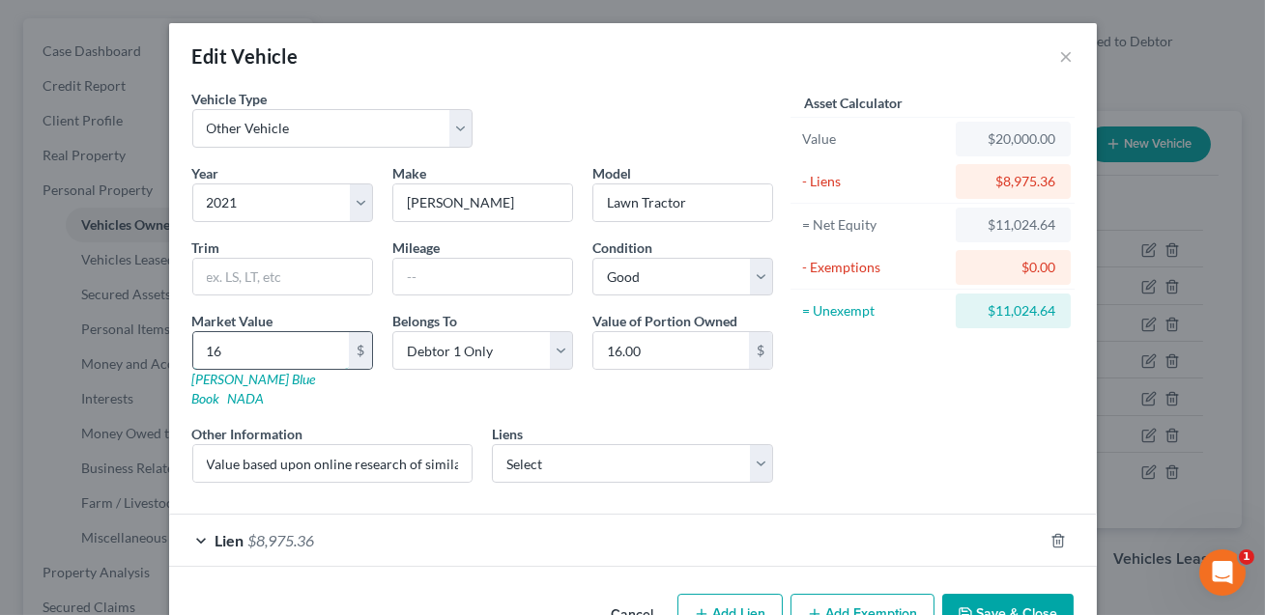
type input "165"
type input "165.00"
type input "1650"
type input "1,650.00"
type input "1,6500"
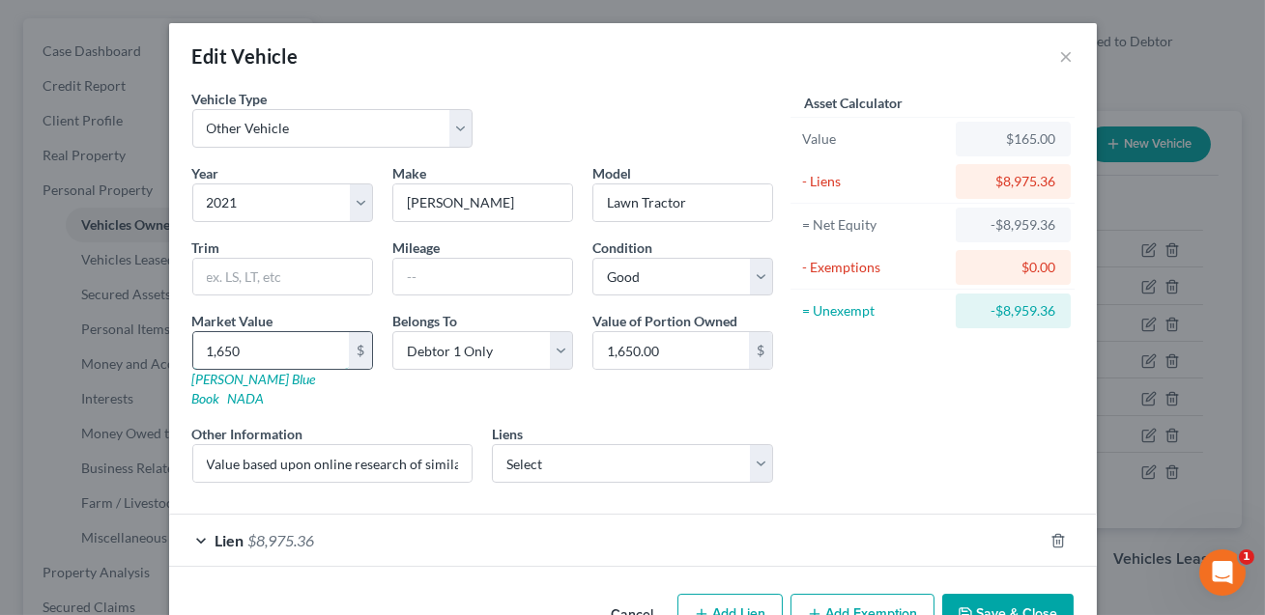
type input "16,500.00"
click at [1003, 598] on button "Save & Close" at bounding box center [1007, 614] width 131 height 41
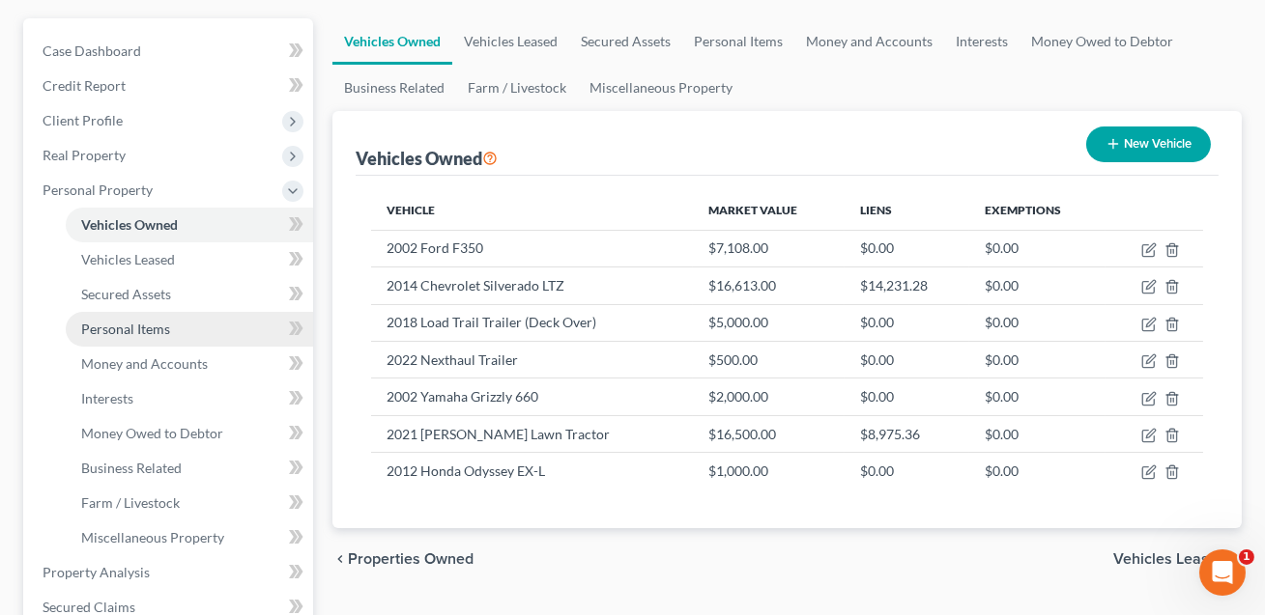
click at [155, 325] on span "Personal Items" at bounding box center [125, 329] width 89 height 16
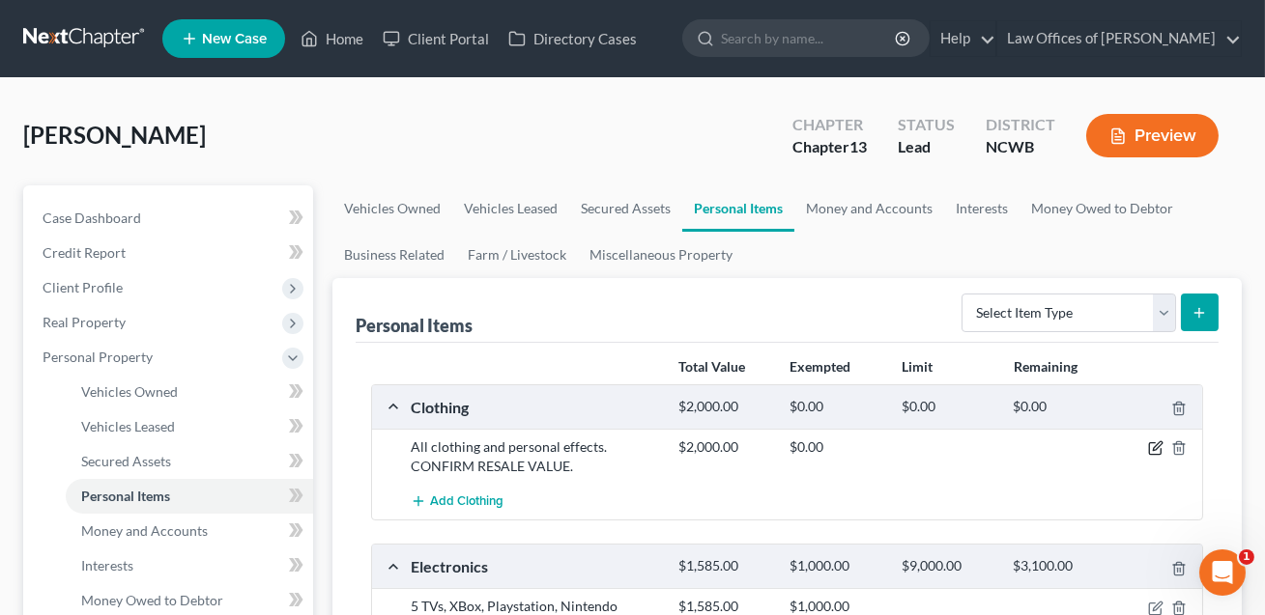
click at [1159, 444] on icon "button" at bounding box center [1156, 446] width 9 height 9
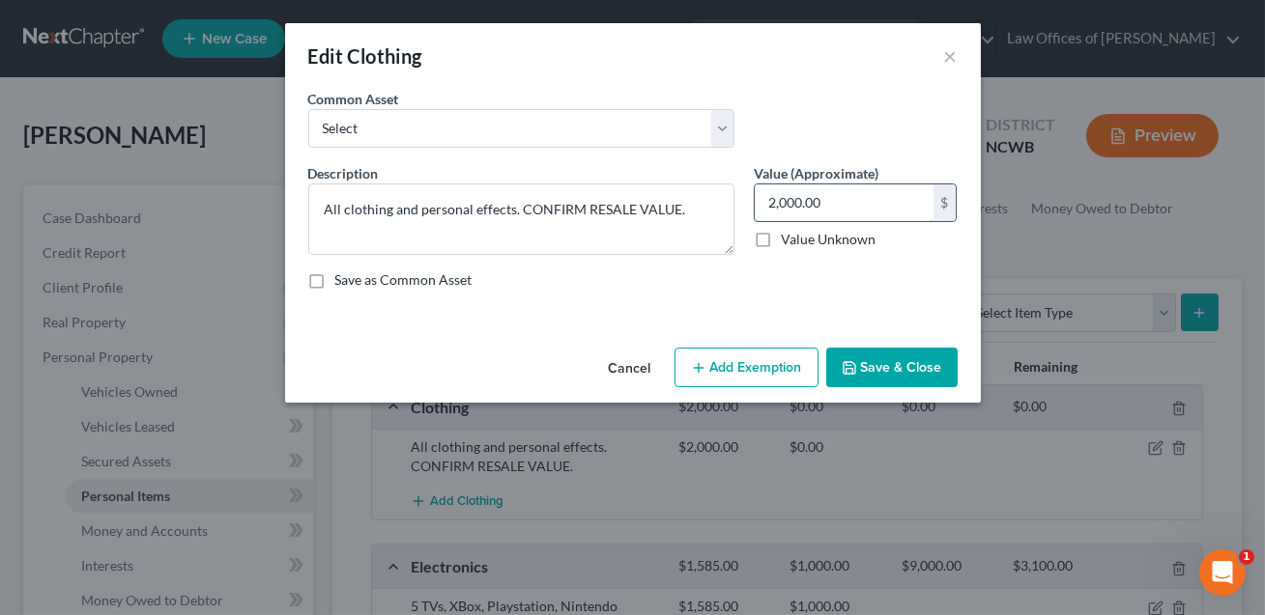
click at [871, 206] on input "2,000.00" at bounding box center [843, 203] width 179 height 37
type input "500.00"
drag, startPoint x: 680, startPoint y: 212, endPoint x: 521, endPoint y: 215, distance: 159.4
click at [521, 215] on textarea "All clothing and personal effects. CONFIRM RESALE VALUE." at bounding box center [521, 219] width 426 height 71
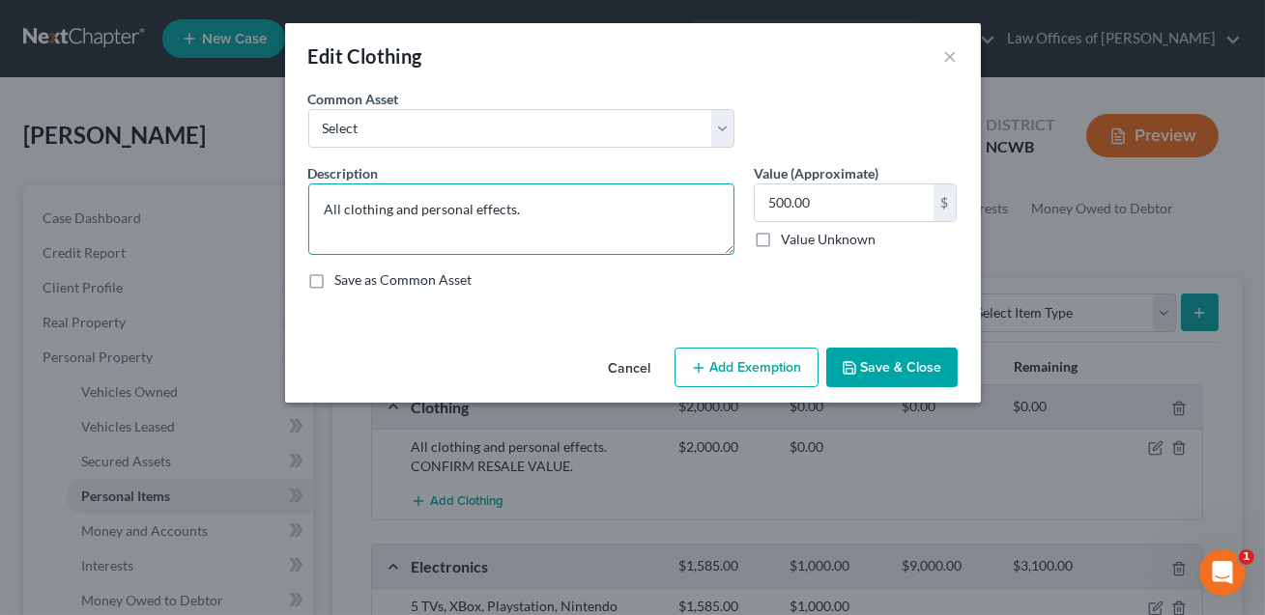
type textarea "All clothing and personal effects."
click at [886, 364] on button "Save & Close" at bounding box center [891, 368] width 131 height 41
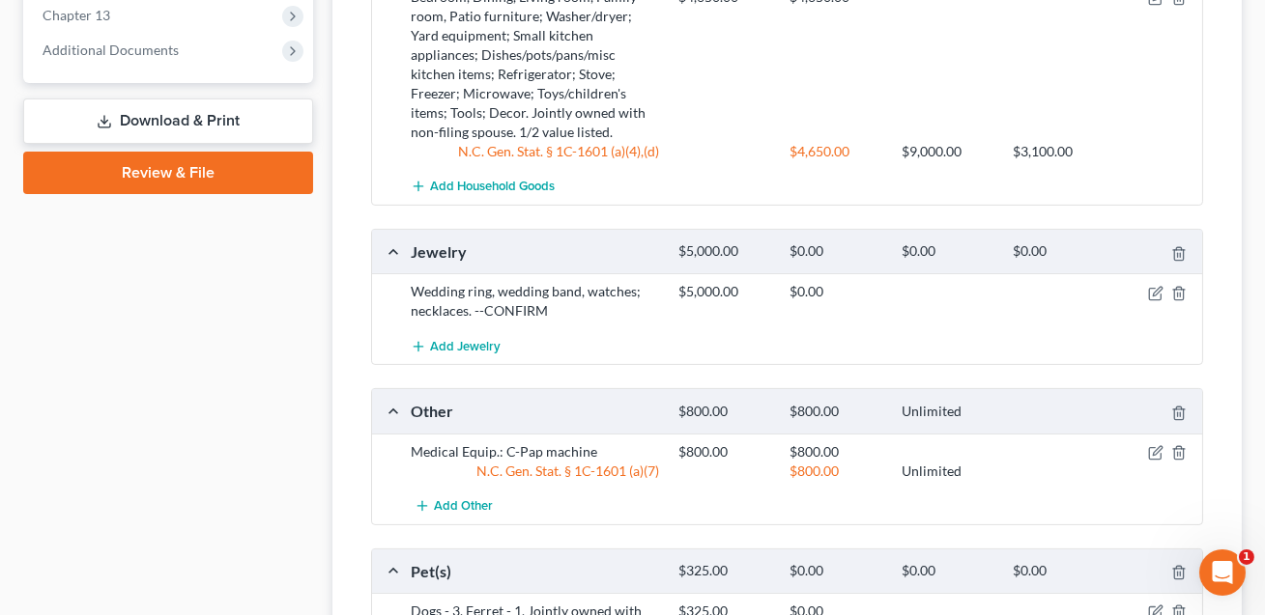
scroll to position [1143, 0]
click at [1155, 285] on icon "button" at bounding box center [1155, 292] width 15 height 15
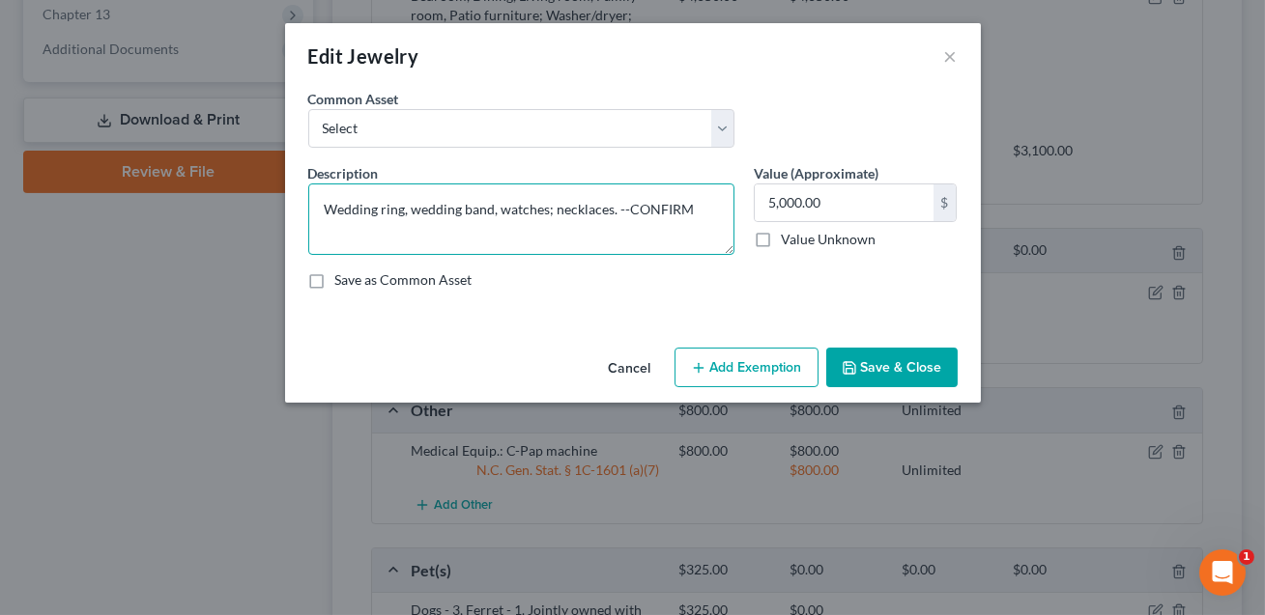
drag, startPoint x: 550, startPoint y: 211, endPoint x: 410, endPoint y: 210, distance: 140.1
click at [410, 210] on textarea "Wedding ring, wedding band, watches; necklaces. --CONFIRM" at bounding box center [521, 219] width 426 height 71
drag, startPoint x: 548, startPoint y: 209, endPoint x: 477, endPoint y: 209, distance: 70.5
click at [477, 209] on textarea "Wedding ring, necklaces. --CONFIRM" at bounding box center [521, 219] width 426 height 71
click at [411, 210] on textarea "Wedding ring, necklaces." at bounding box center [521, 219] width 426 height 71
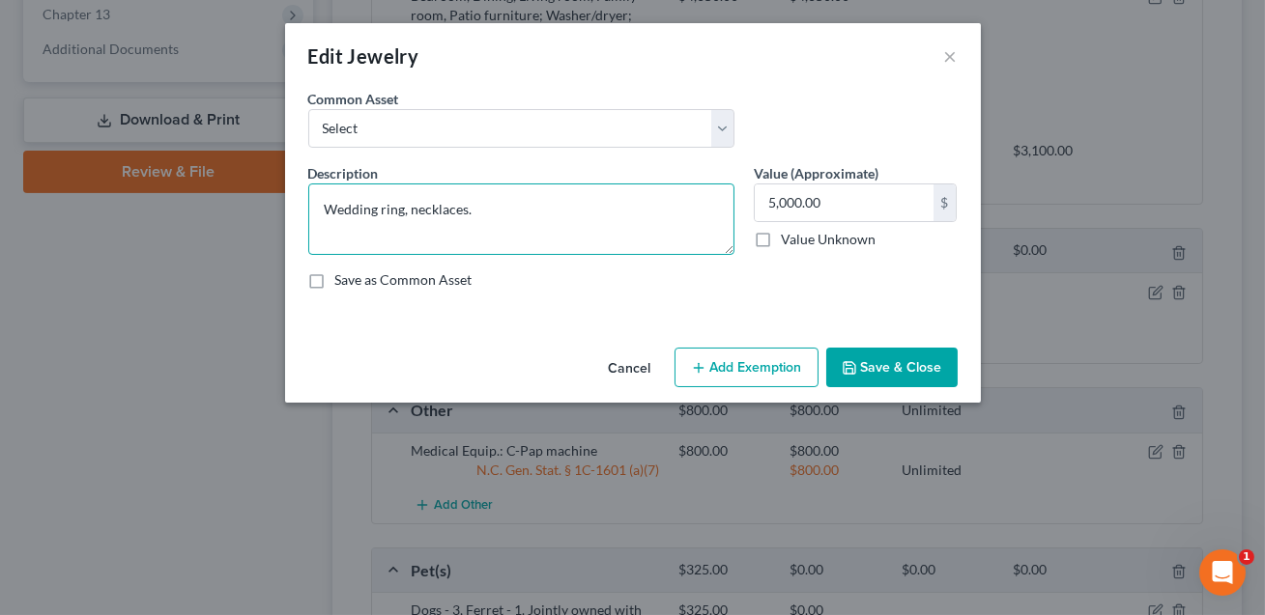
click at [467, 212] on textarea "Wedding ring, necklaces." at bounding box center [521, 219] width 426 height 71
click at [477, 210] on textarea "Wedding ring, necklaces." at bounding box center [521, 219] width 426 height 71
type textarea "Wedding ring, necklaces. (stainless steel)"
click at [817, 209] on input "5,000.00" at bounding box center [843, 203] width 179 height 37
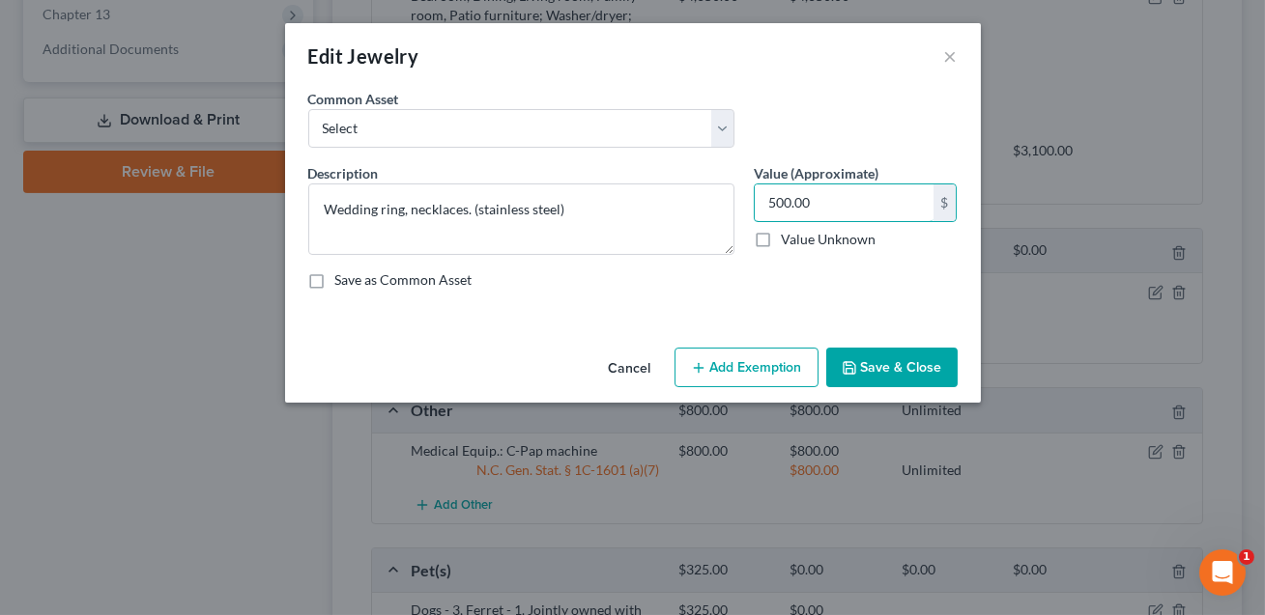
type input "500.00"
click at [890, 364] on button "Save & Close" at bounding box center [891, 368] width 131 height 41
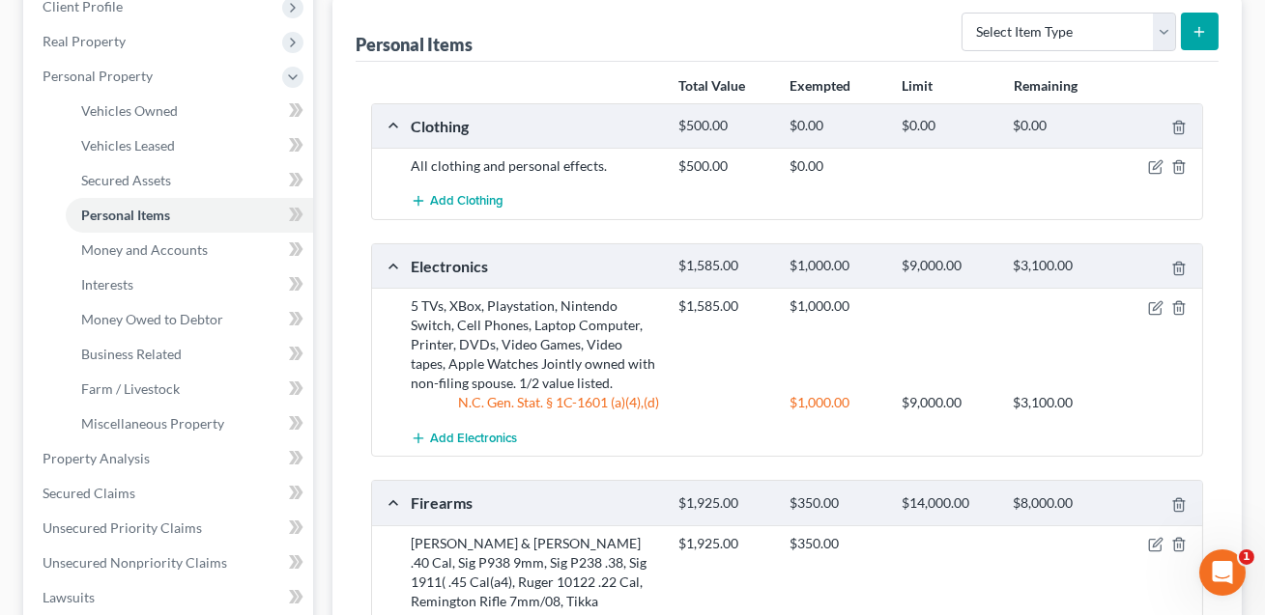
scroll to position [182, 0]
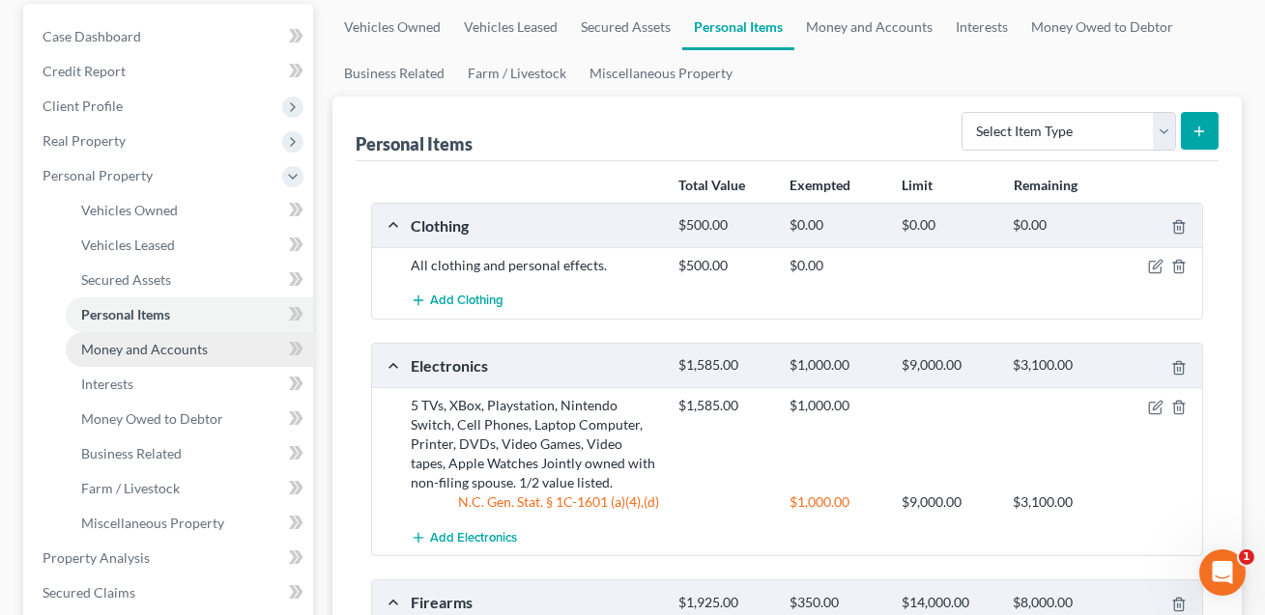
click at [146, 343] on span "Money and Accounts" at bounding box center [144, 349] width 127 height 16
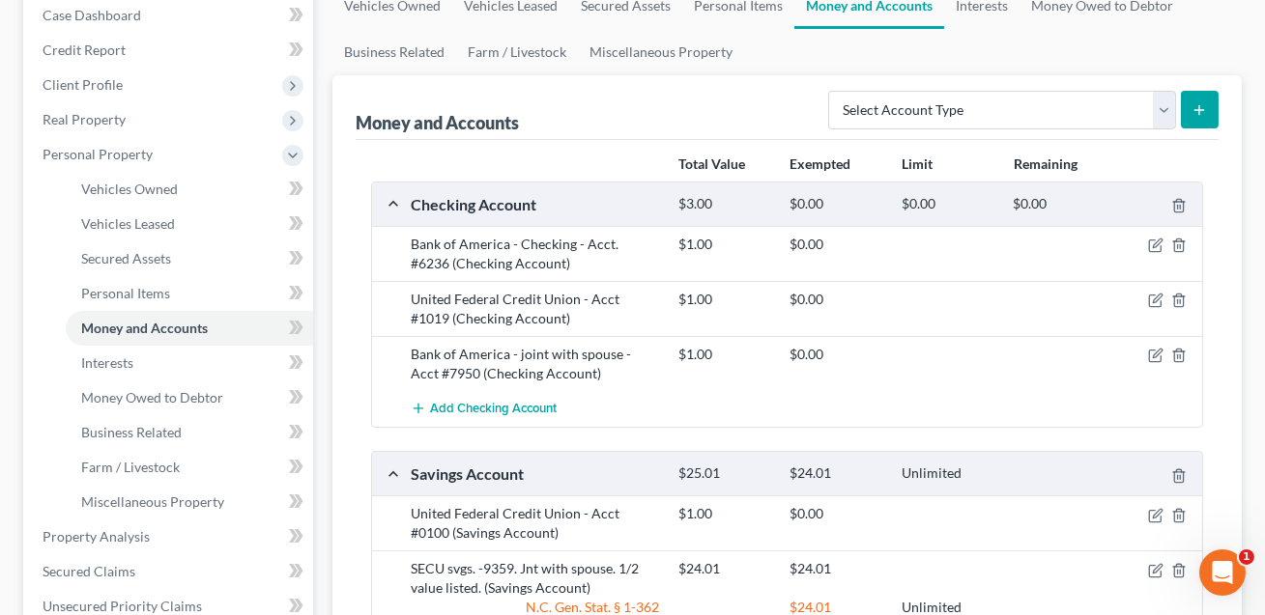
scroll to position [171, 0]
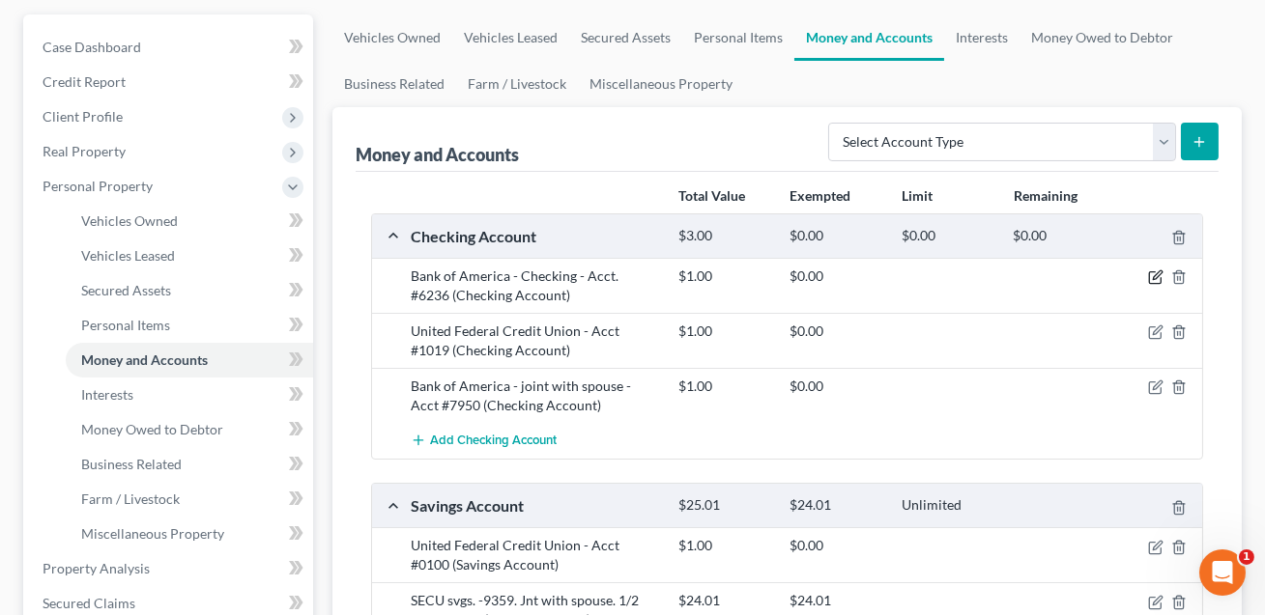
click at [1152, 278] on icon "button" at bounding box center [1156, 275] width 9 height 9
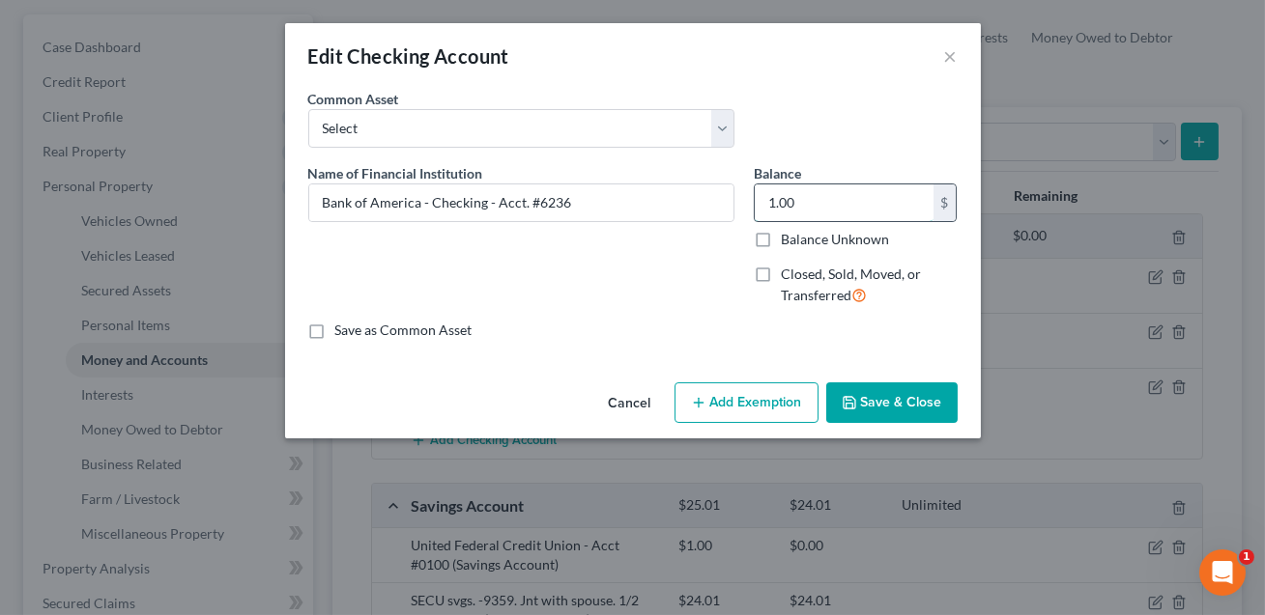
click at [818, 211] on input "1.00" at bounding box center [843, 203] width 179 height 37
type input "3,641.61"
click at [872, 399] on button "Save & Close" at bounding box center [891, 403] width 131 height 41
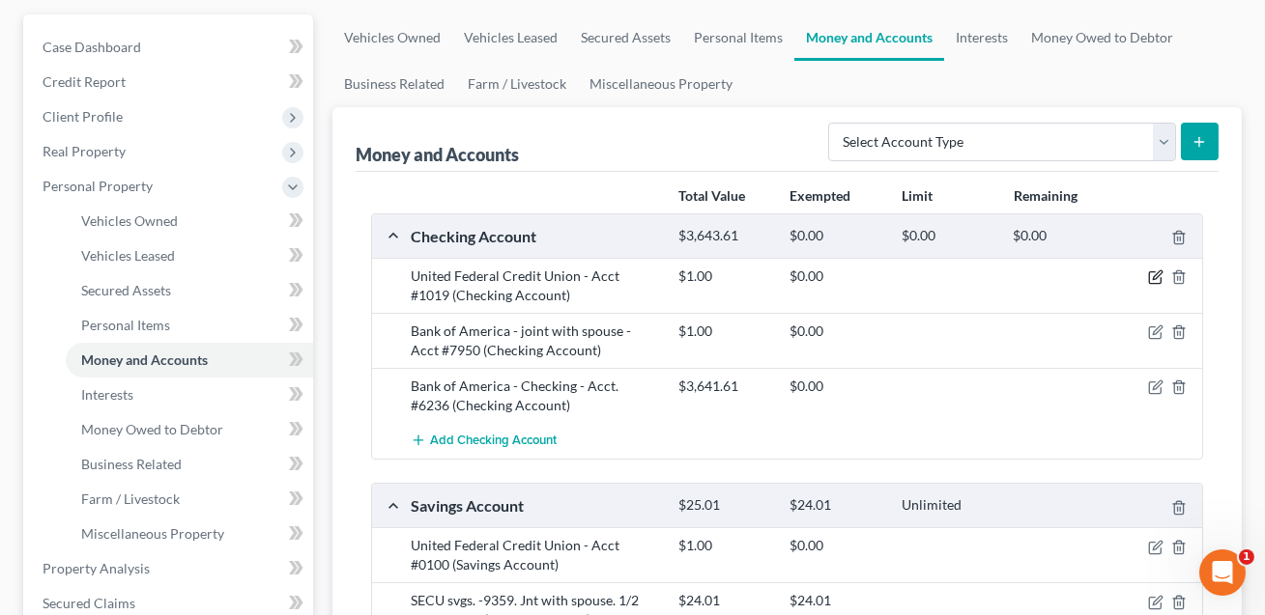
click at [1155, 272] on icon "button" at bounding box center [1156, 275] width 9 height 9
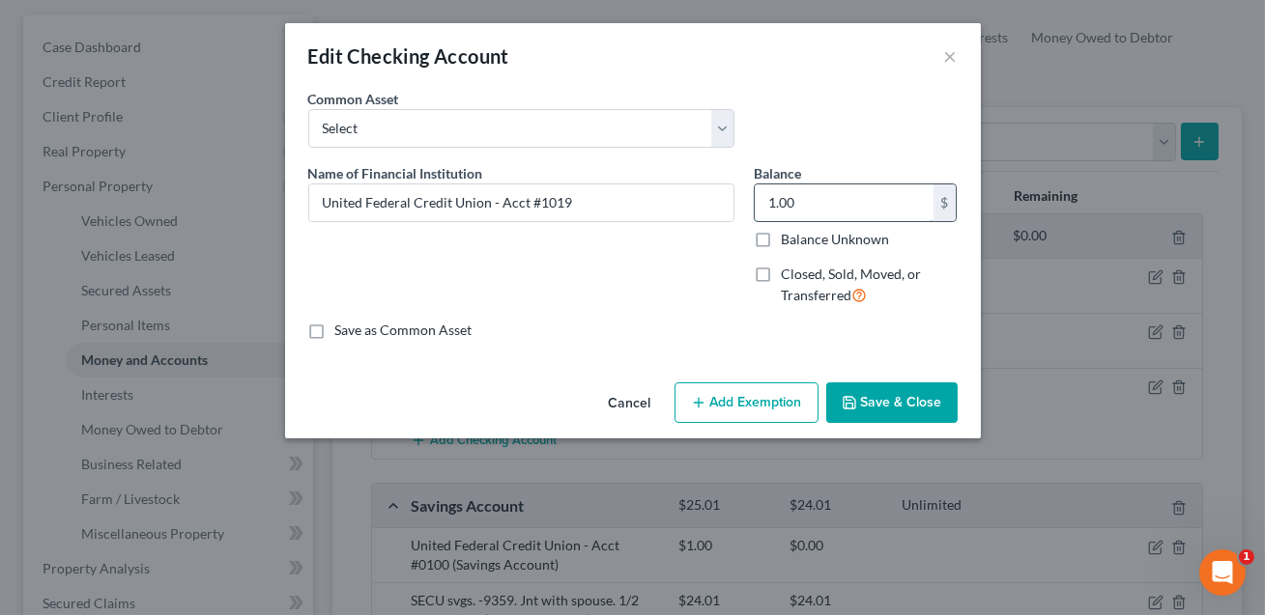
click at [808, 218] on input "1.00" at bounding box center [843, 203] width 179 height 37
type input "178.59"
click at [874, 406] on button "Save & Close" at bounding box center [891, 403] width 131 height 41
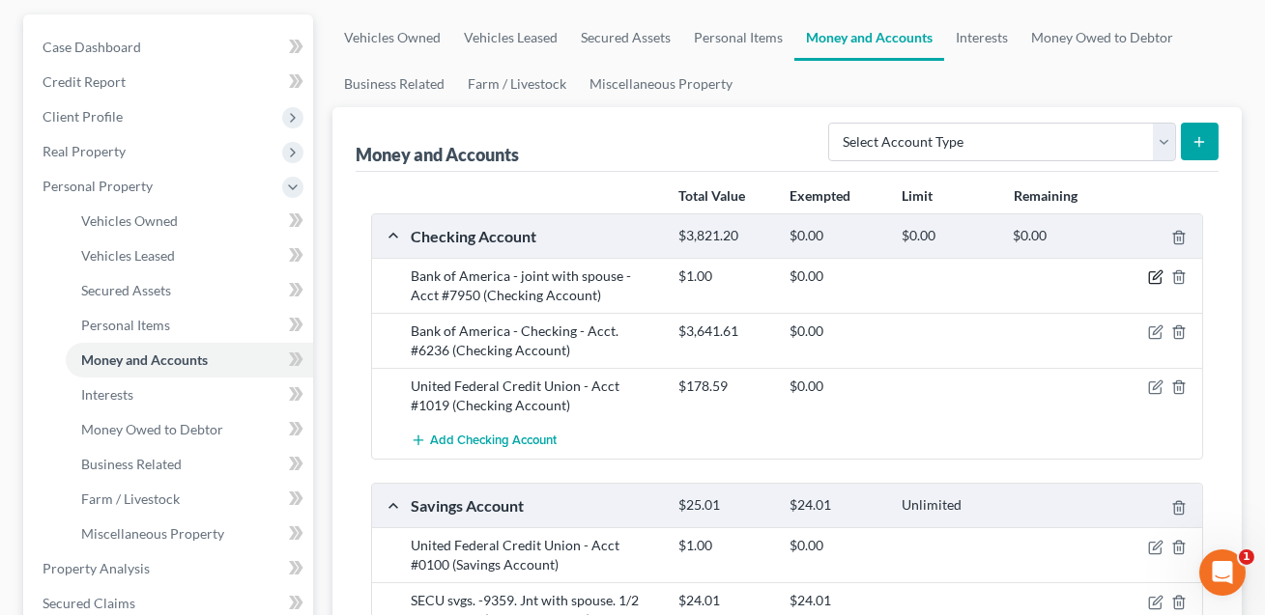
click at [1156, 277] on icon "button" at bounding box center [1156, 275] width 9 height 9
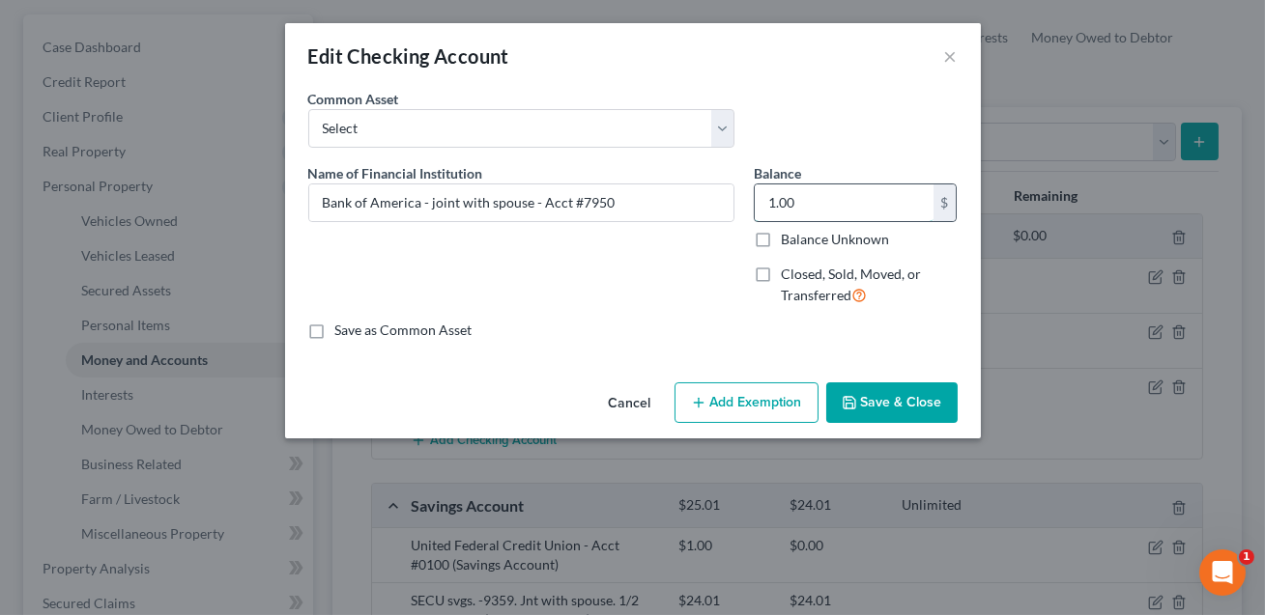
click at [823, 209] on input "1.00" at bounding box center [843, 203] width 179 height 37
type input "1,937.97"
click at [887, 406] on button "Save & Close" at bounding box center [891, 403] width 131 height 41
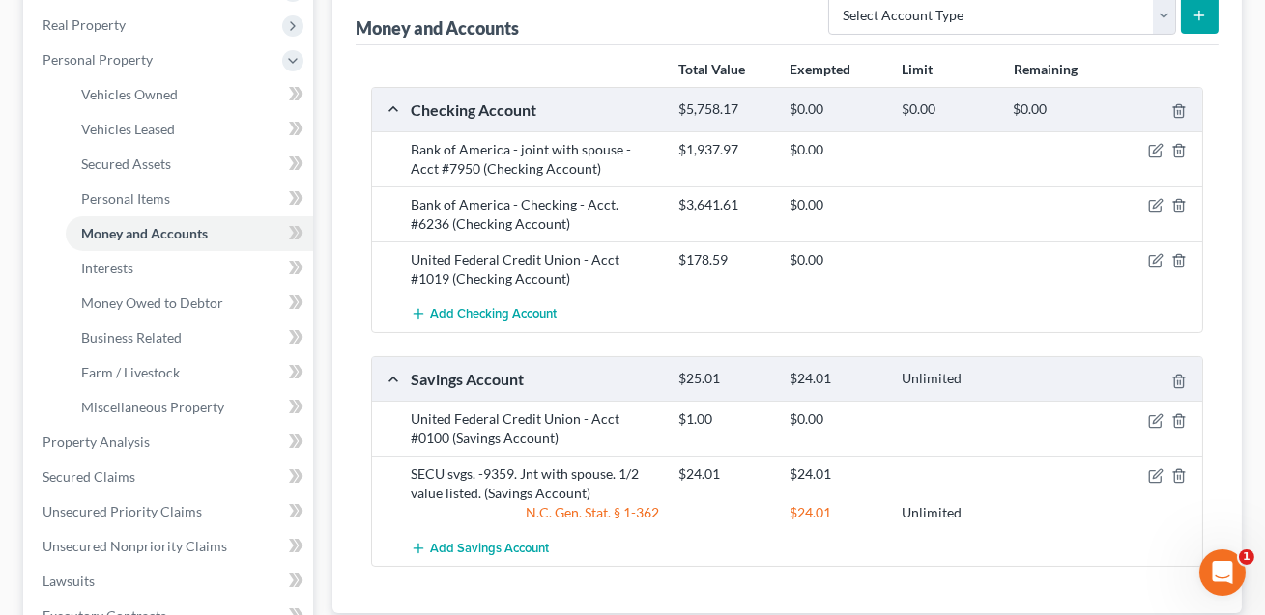
scroll to position [299, 0]
click at [1154, 419] on icon "button" at bounding box center [1155, 419] width 15 height 15
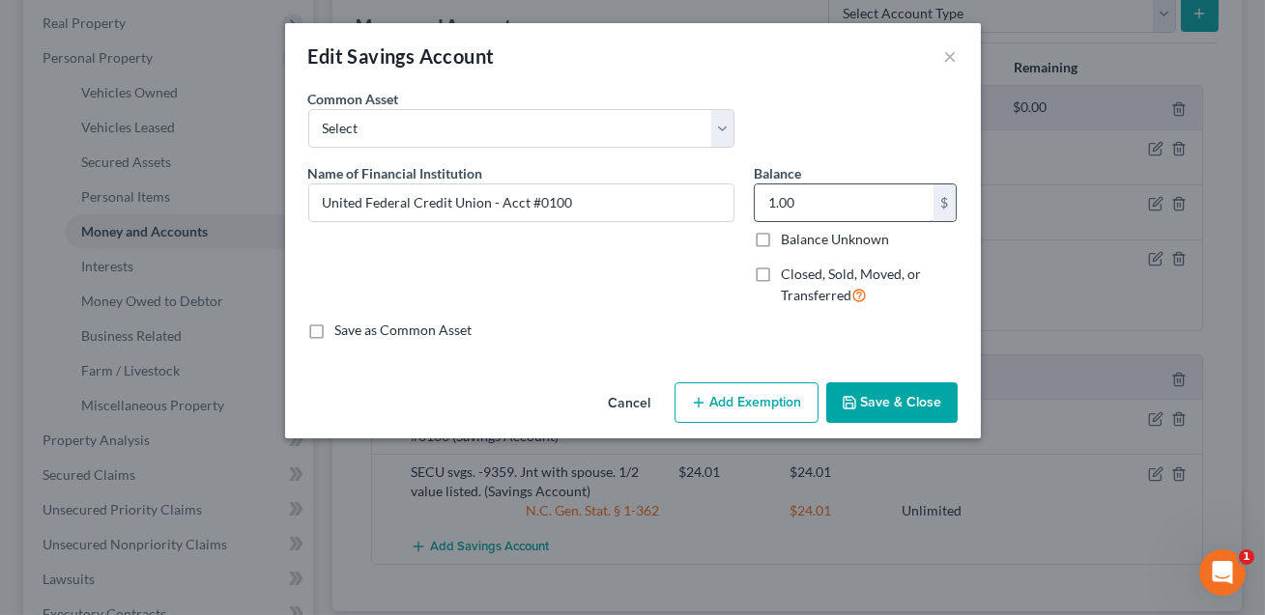
click at [817, 196] on input "1.00" at bounding box center [843, 203] width 179 height 37
type input "100.06"
click at [894, 399] on button "Save & Close" at bounding box center [891, 403] width 131 height 41
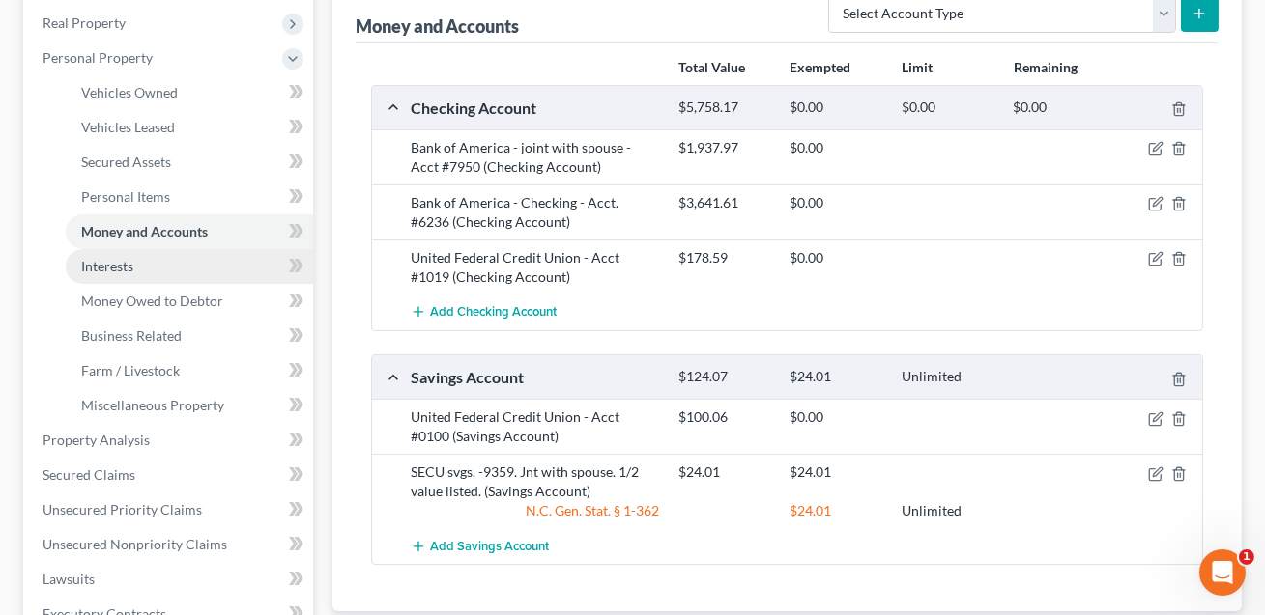
click at [124, 263] on span "Interests" at bounding box center [107, 266] width 52 height 16
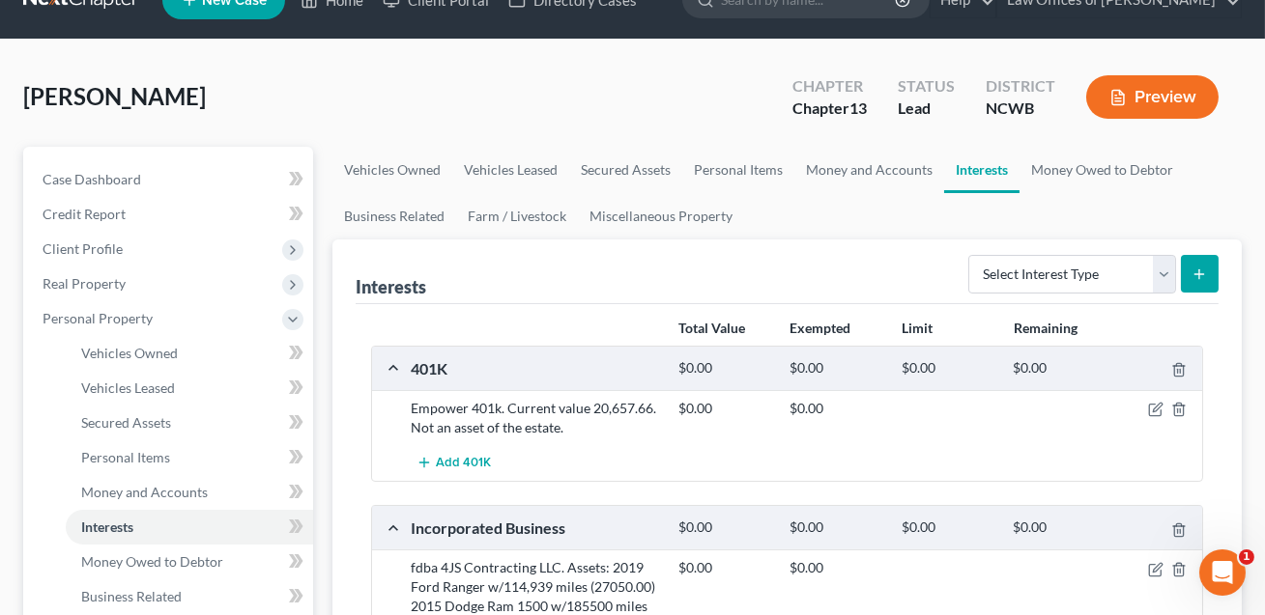
scroll to position [40, 0]
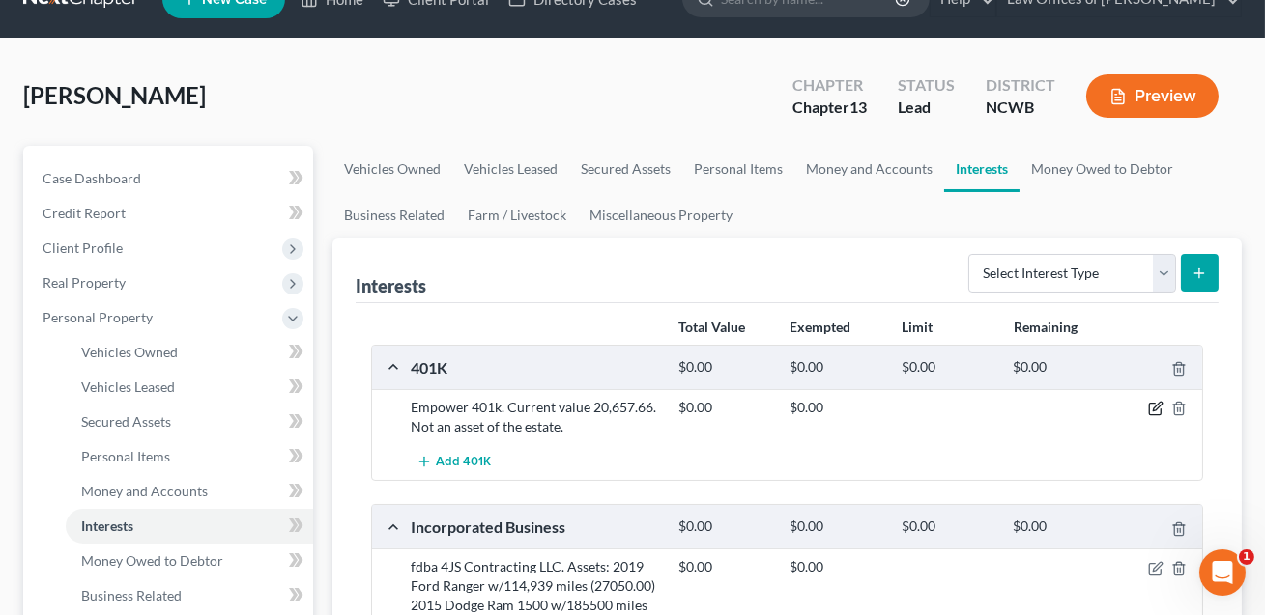
click at [1149, 405] on icon "button" at bounding box center [1155, 410] width 12 height 12
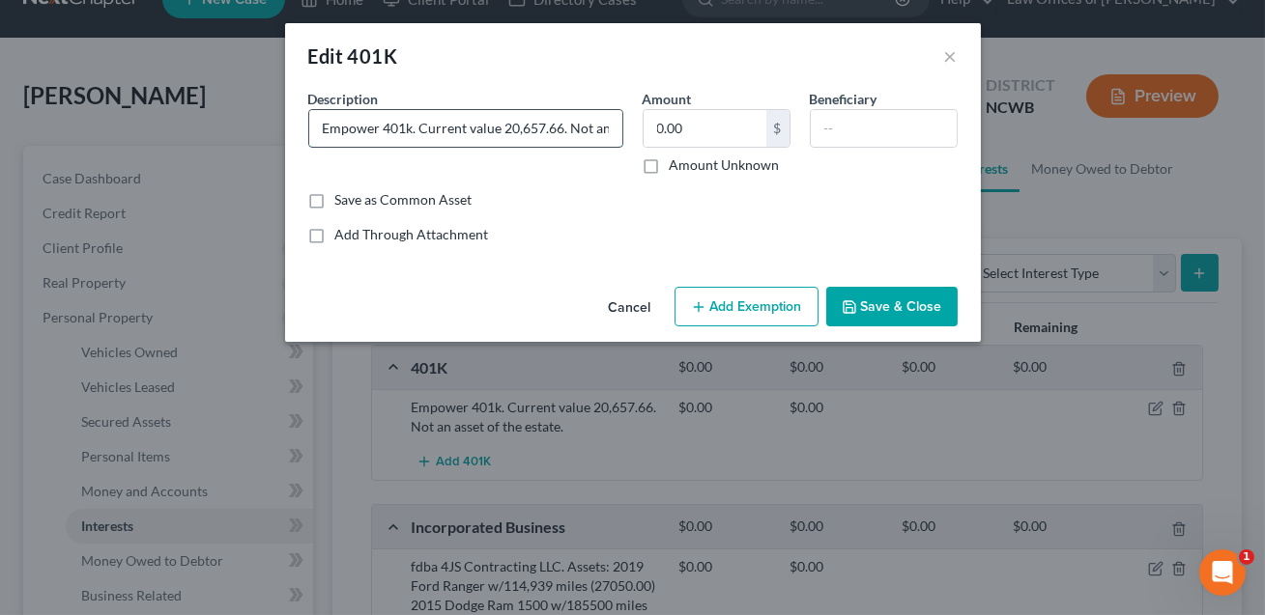
click at [536, 128] on input "Empower 401k. Current value 20,657.66. Not an asset of the estate." at bounding box center [465, 128] width 313 height 37
click at [562, 127] on input "Empower 401k. Current value 20,627.66. Not an asset of the estate." at bounding box center [465, 128] width 313 height 37
type input "Empower 401k. Current value 20,627.78. Not an asset of the estate."
click at [866, 312] on button "Save & Close" at bounding box center [891, 307] width 131 height 41
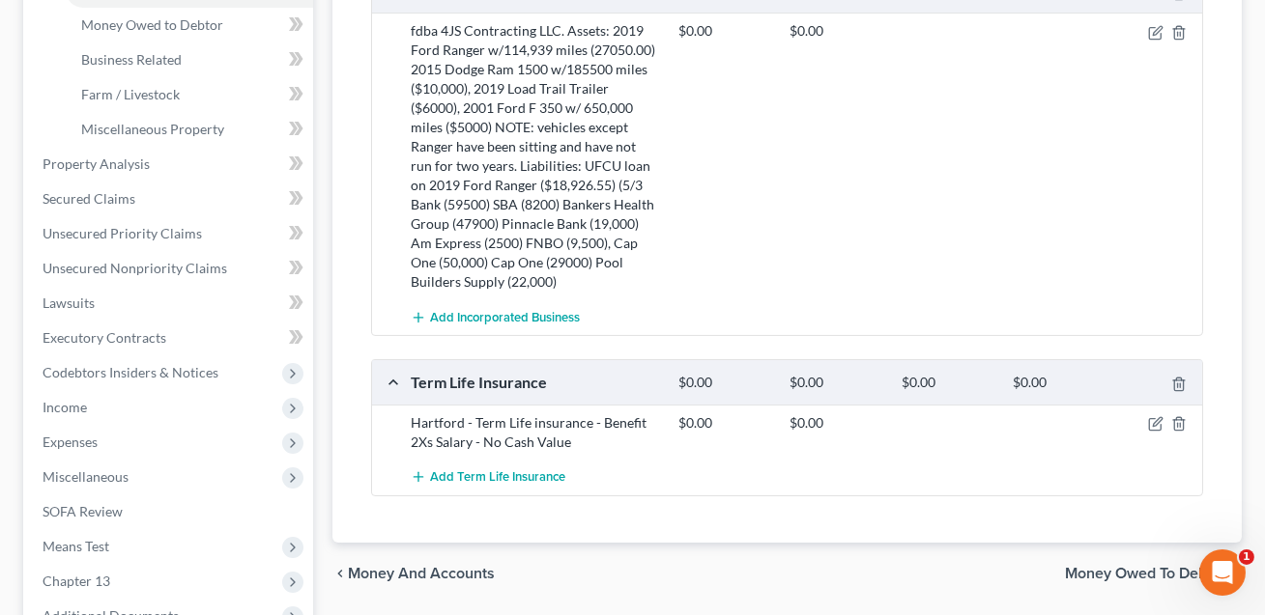
scroll to position [577, 0]
click at [1159, 425] on icon "button" at bounding box center [1155, 422] width 15 height 15
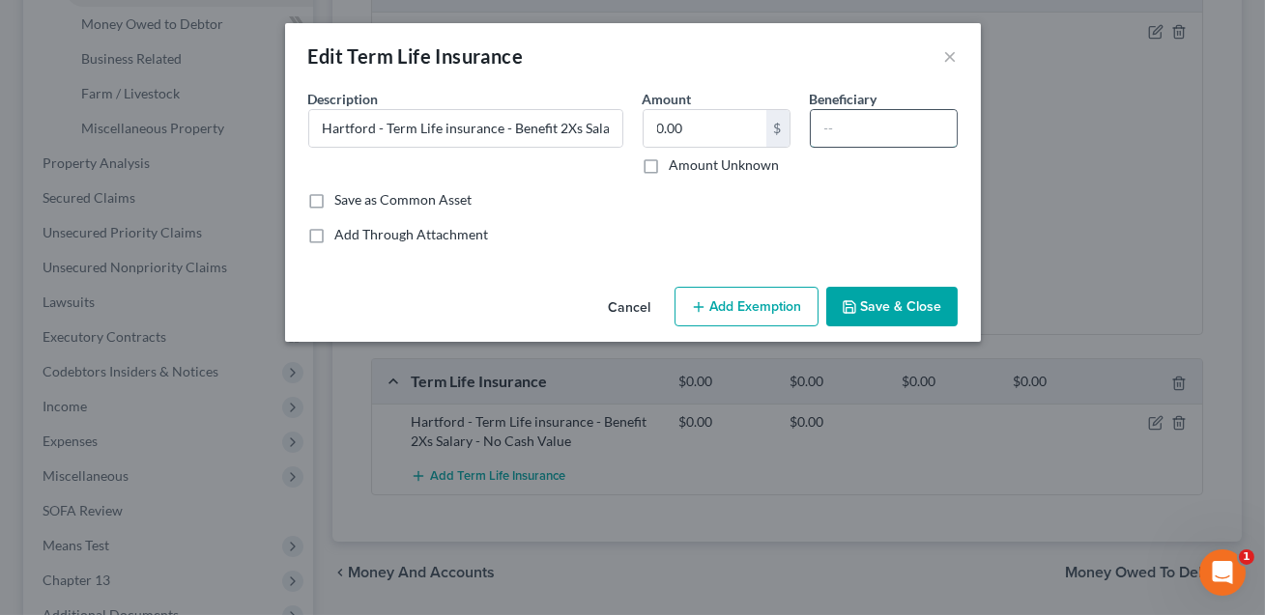
click at [838, 128] on input "text" at bounding box center [883, 128] width 146 height 37
type input "Wife"
click at [894, 313] on button "Save & Close" at bounding box center [891, 307] width 131 height 41
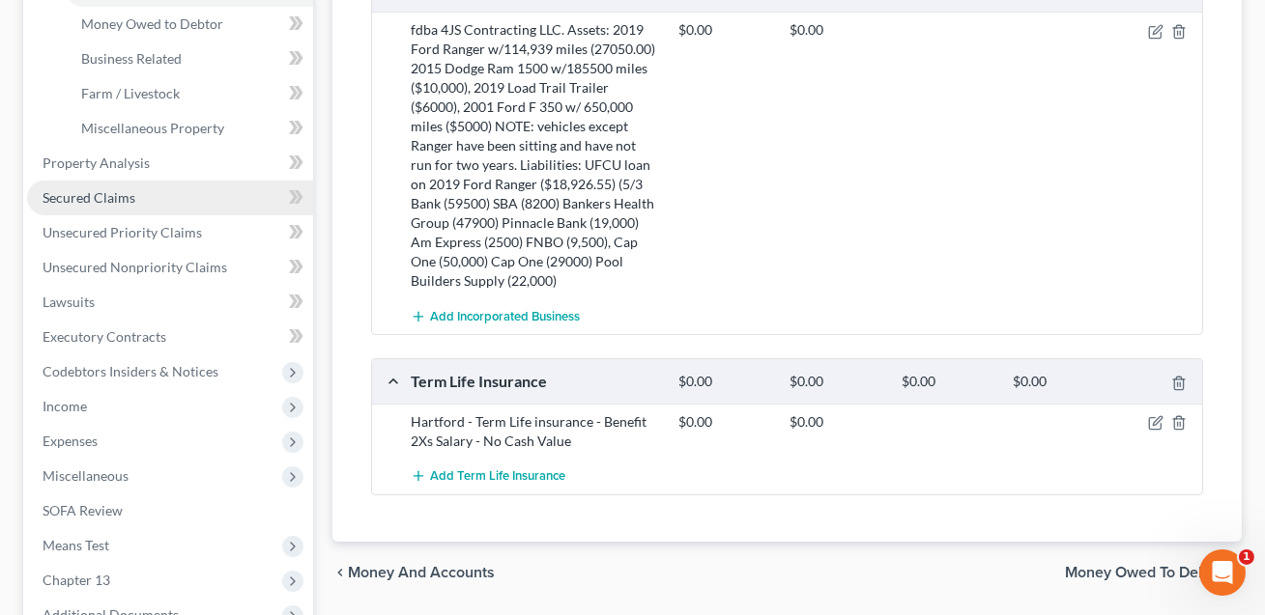
click at [99, 199] on span "Secured Claims" at bounding box center [89, 197] width 93 height 16
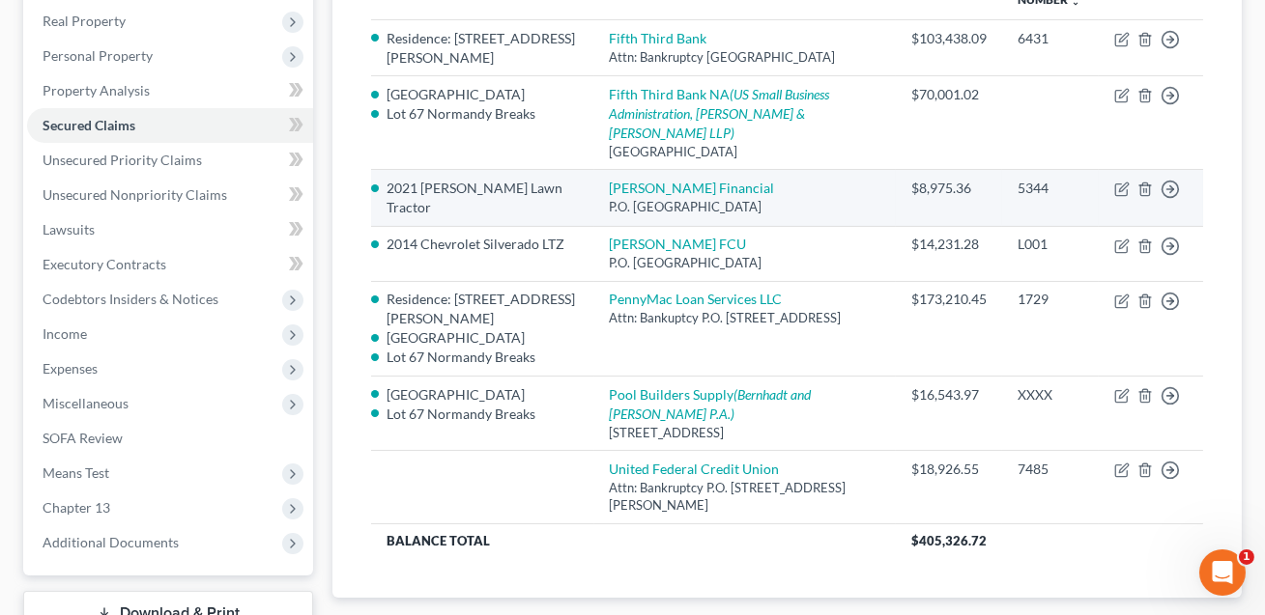
scroll to position [324, 0]
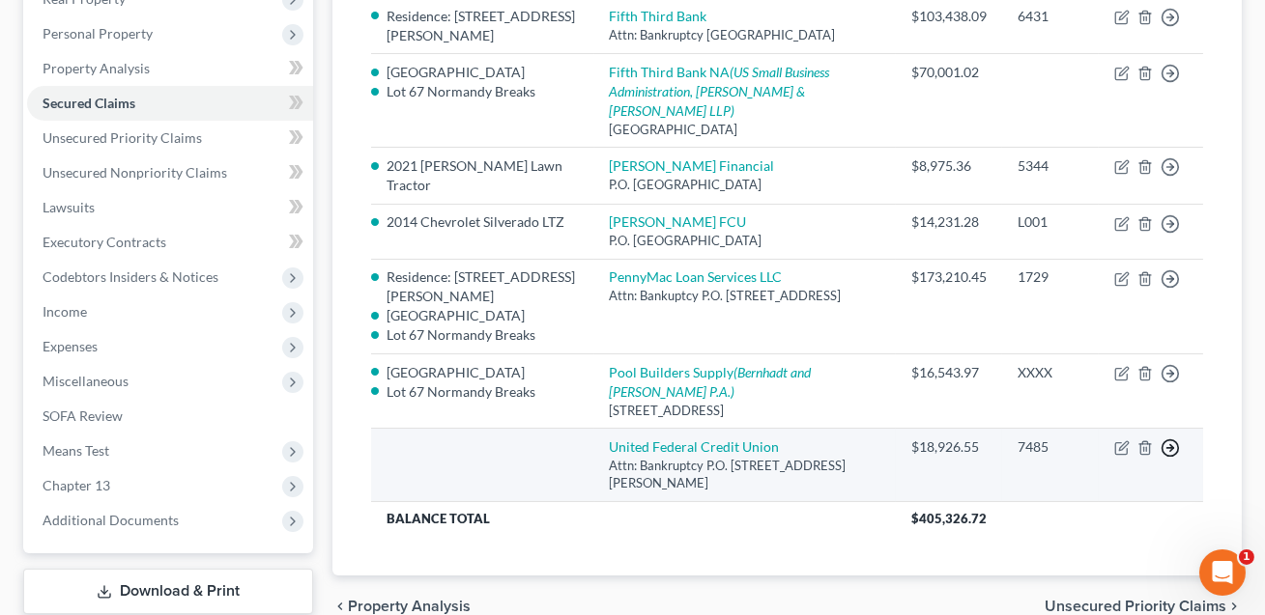
click at [1167, 458] on icon "button" at bounding box center [1169, 448] width 19 height 19
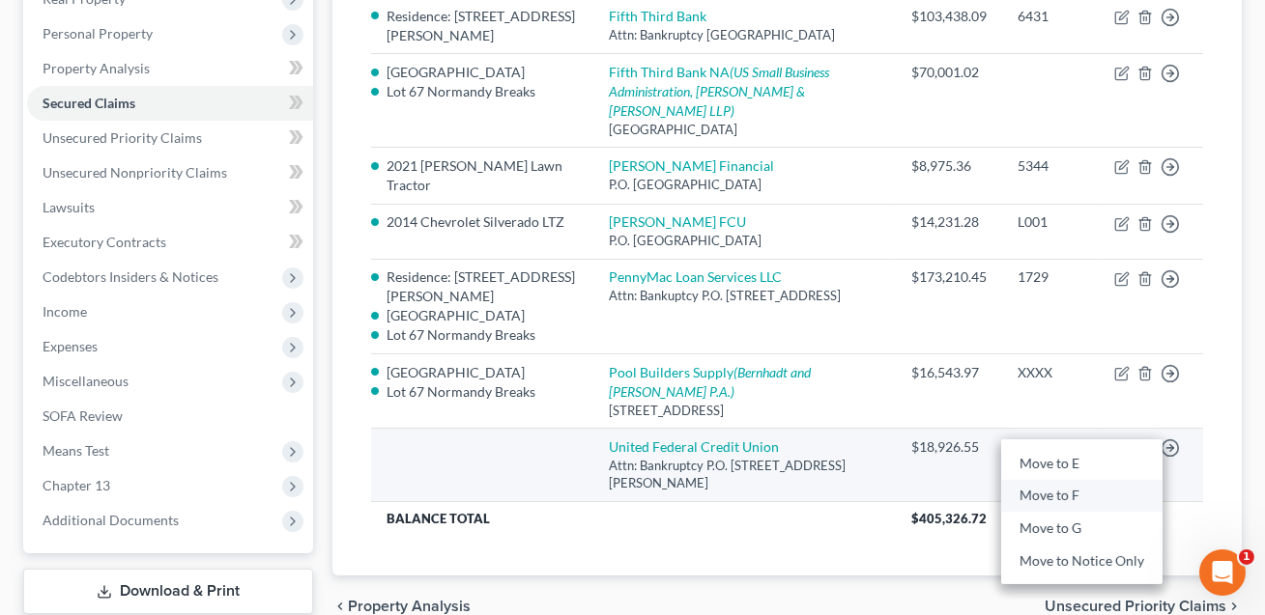
click at [1081, 512] on link "Move to F" at bounding box center [1081, 495] width 161 height 33
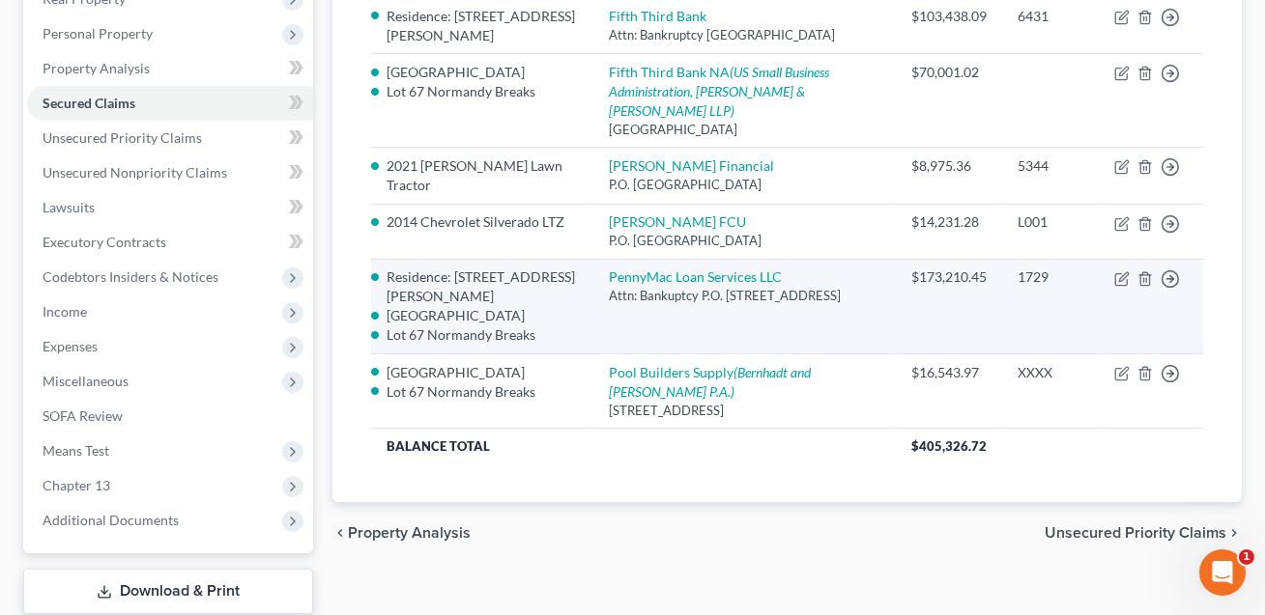
scroll to position [228, 0]
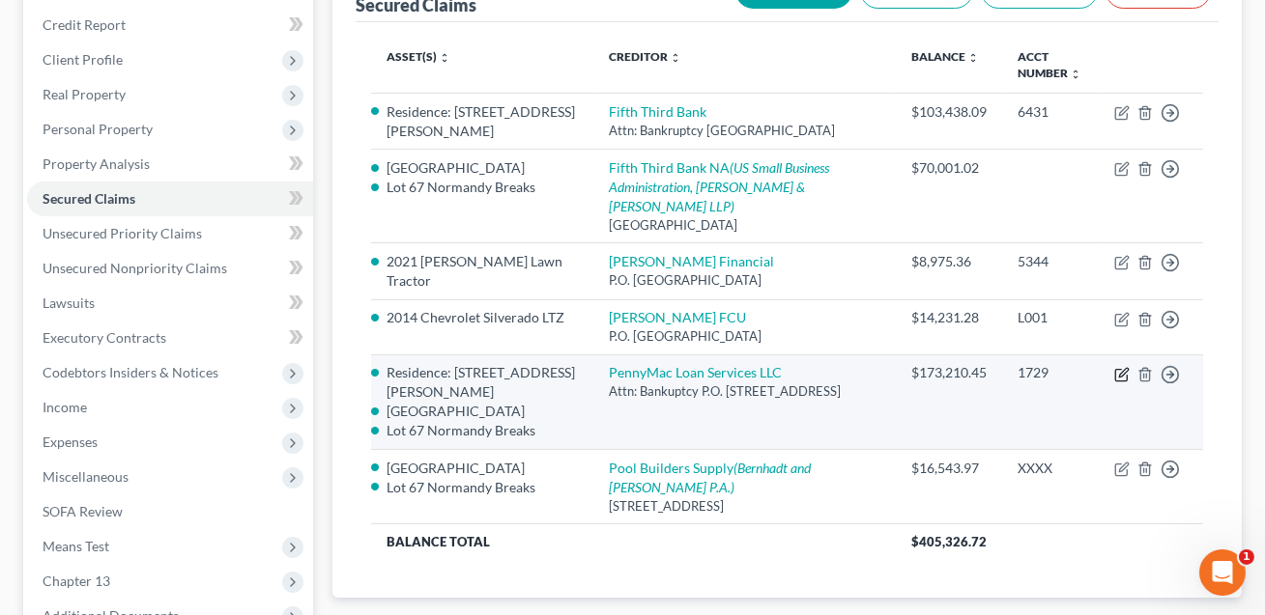
click at [1123, 372] on icon "button" at bounding box center [1123, 372] width 9 height 9
select select "4"
select select "3"
select select "0"
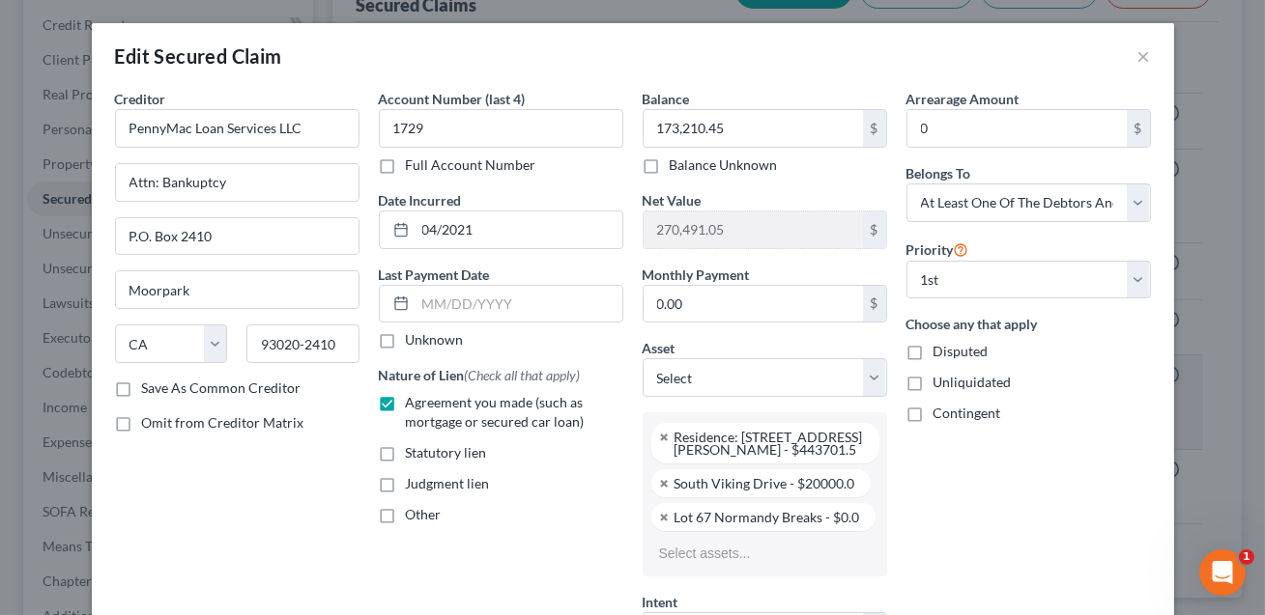
select select "2840845"
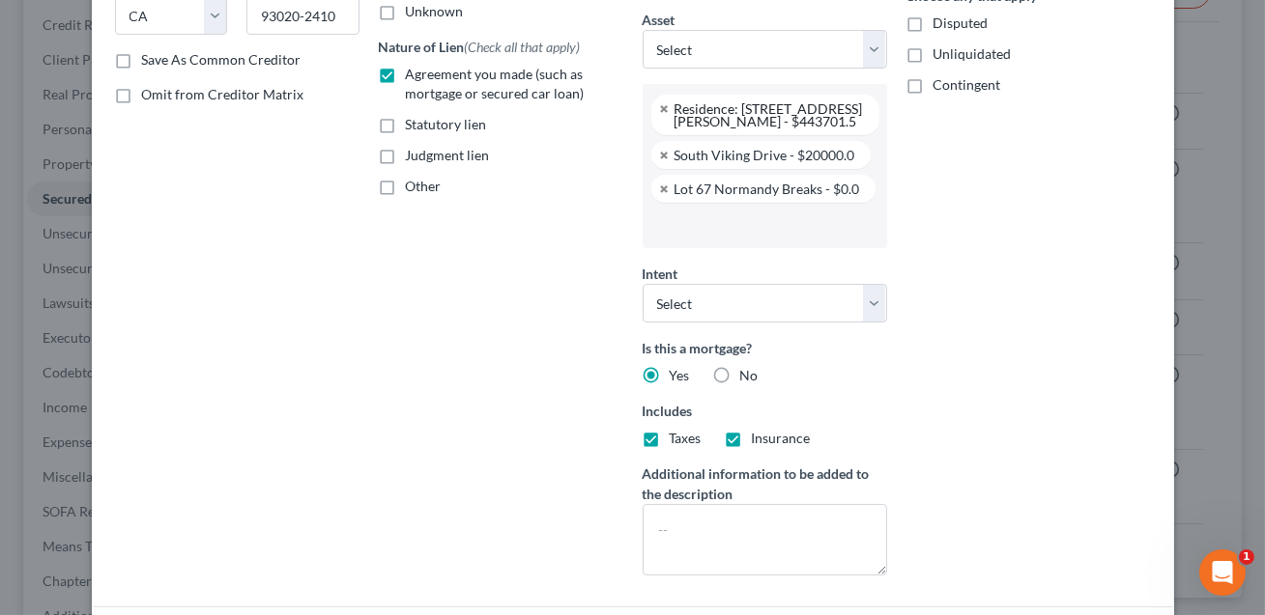
scroll to position [532, 0]
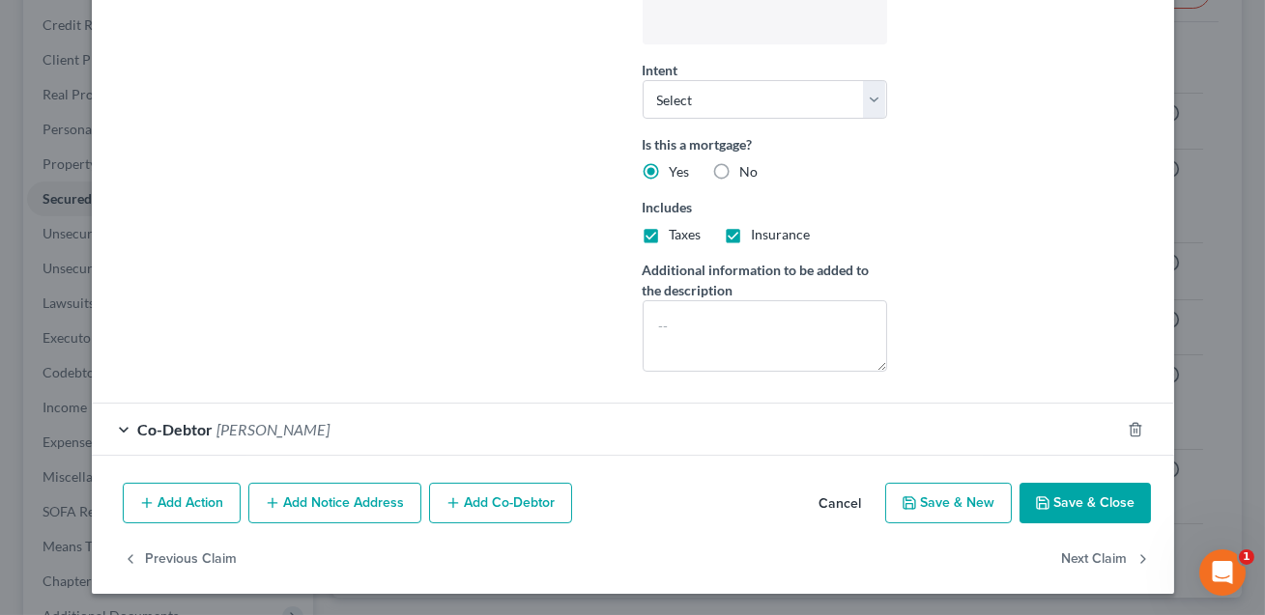
click at [1082, 508] on button "Save & Close" at bounding box center [1084, 503] width 131 height 41
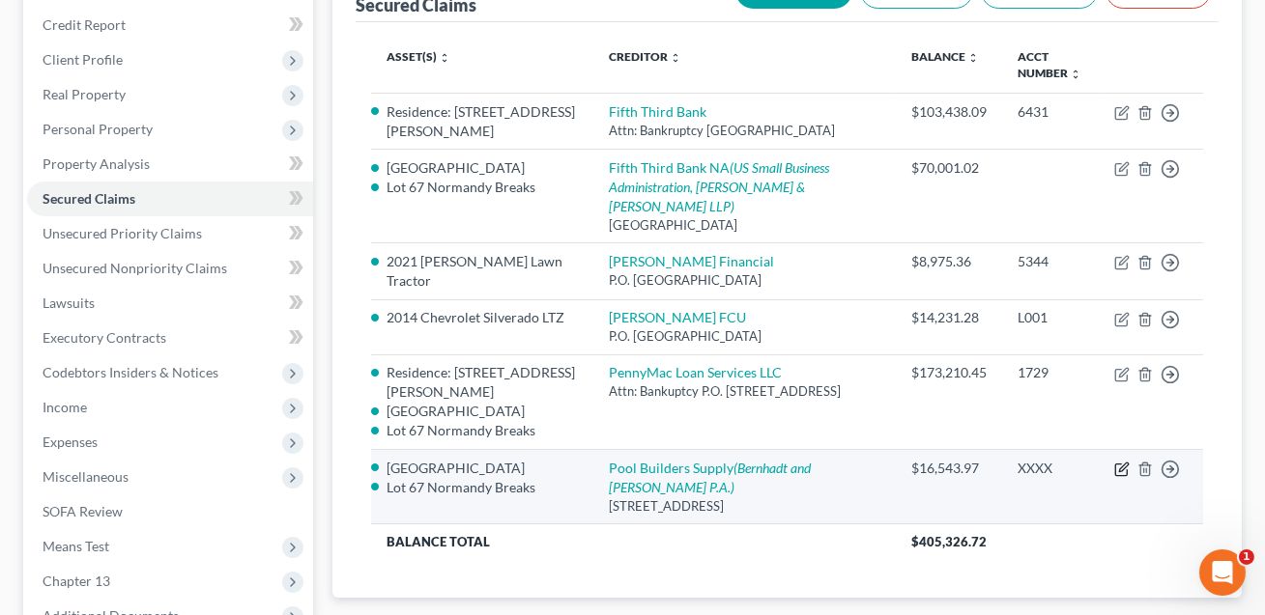
click at [1121, 477] on icon "button" at bounding box center [1121, 469] width 15 height 15
select select "28"
select select "3"
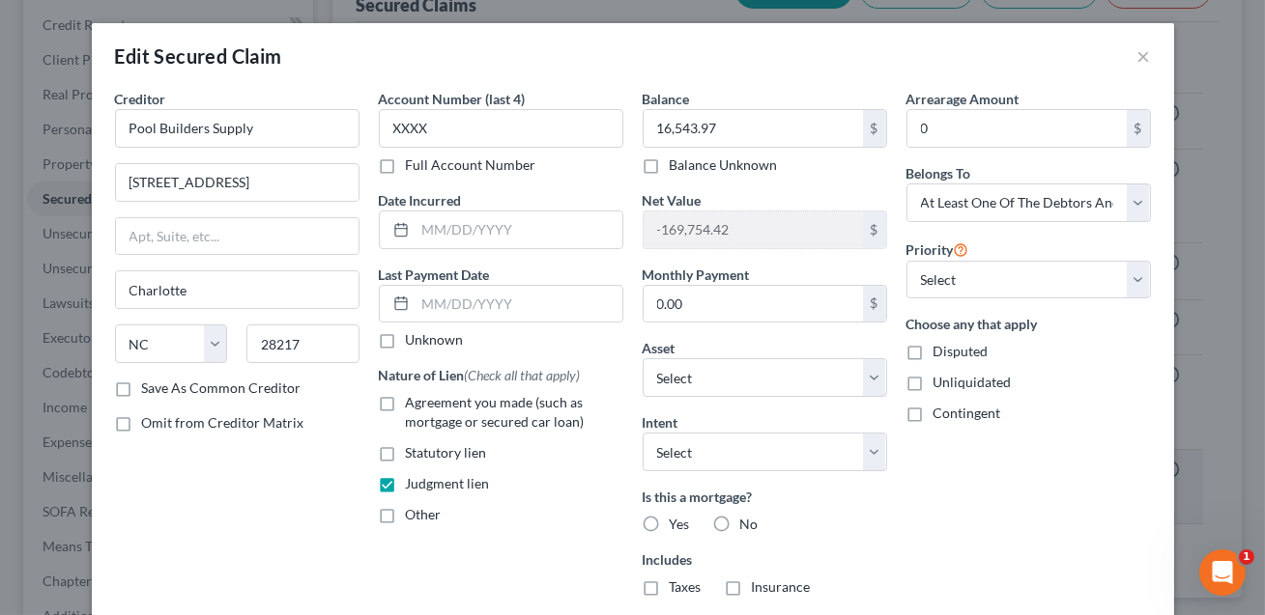
select select "2840896"
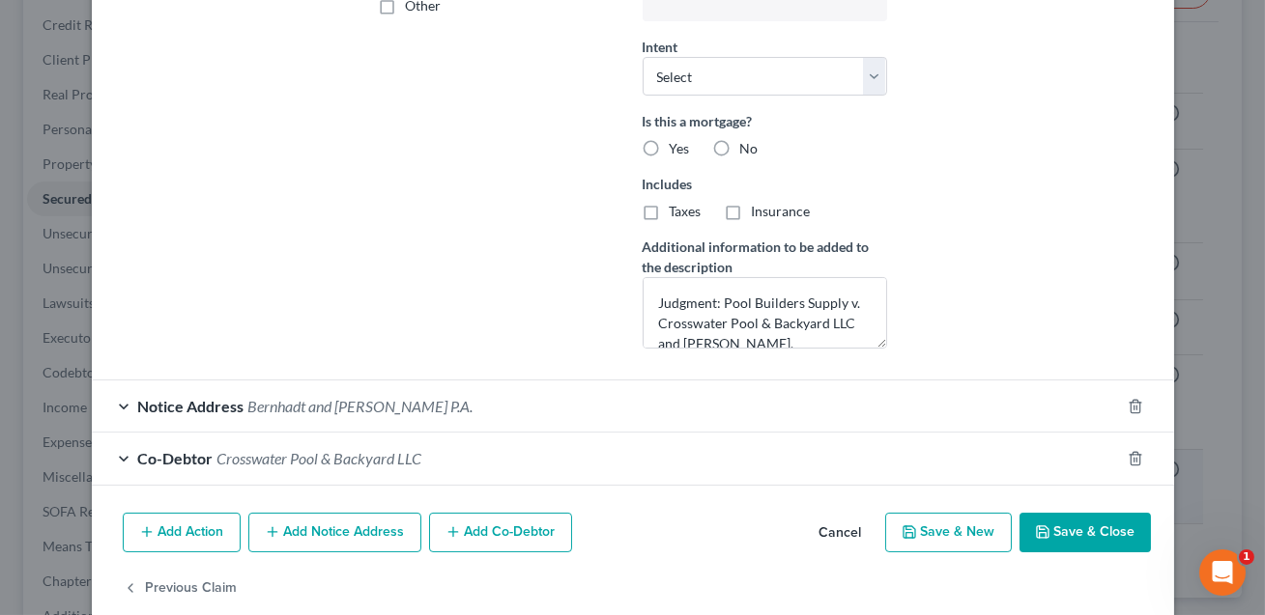
scroll to position [510, 0]
click at [1108, 521] on button "Save & Close" at bounding box center [1084, 532] width 131 height 41
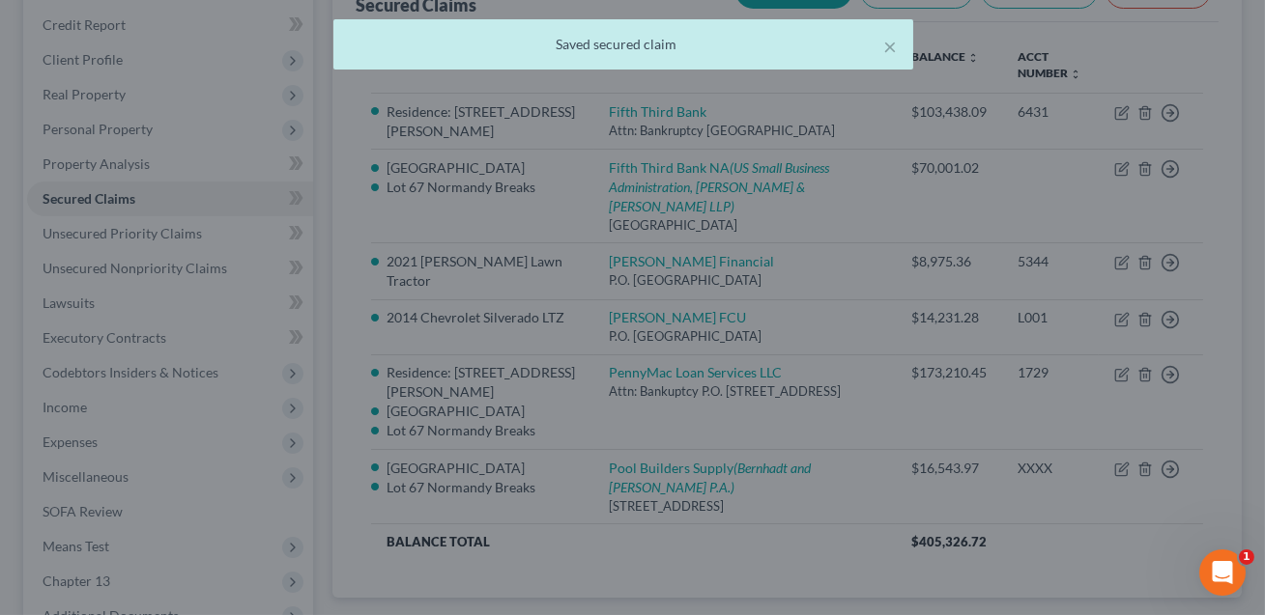
scroll to position [0, 0]
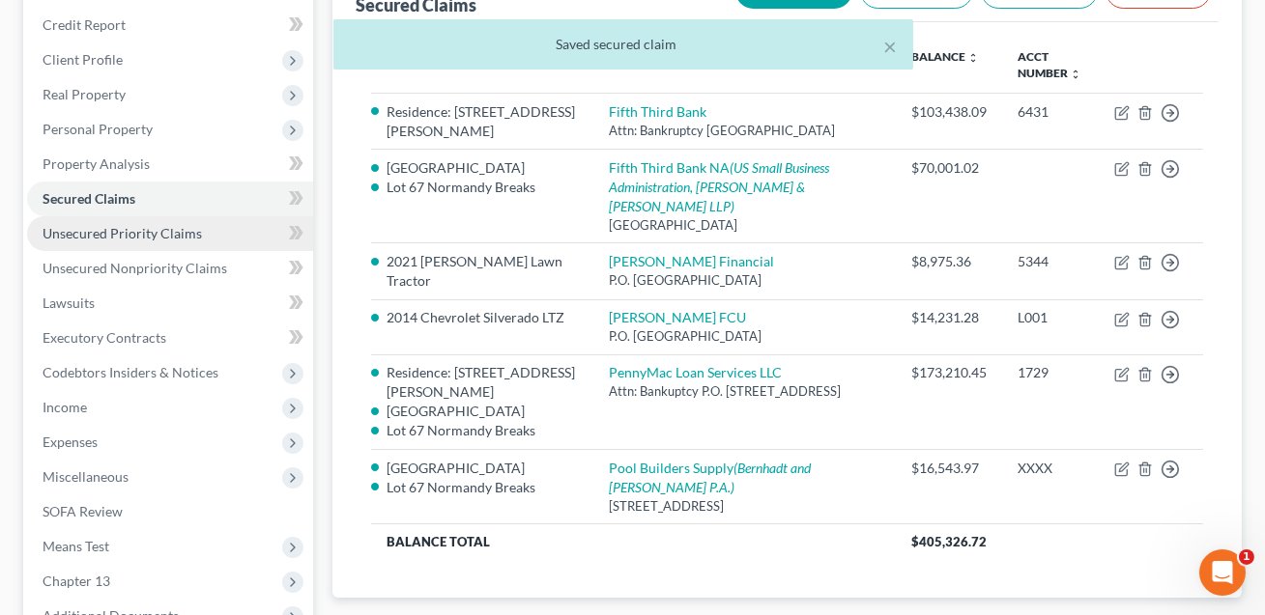
click at [156, 241] on link "Unsecured Priority Claims" at bounding box center [170, 233] width 286 height 35
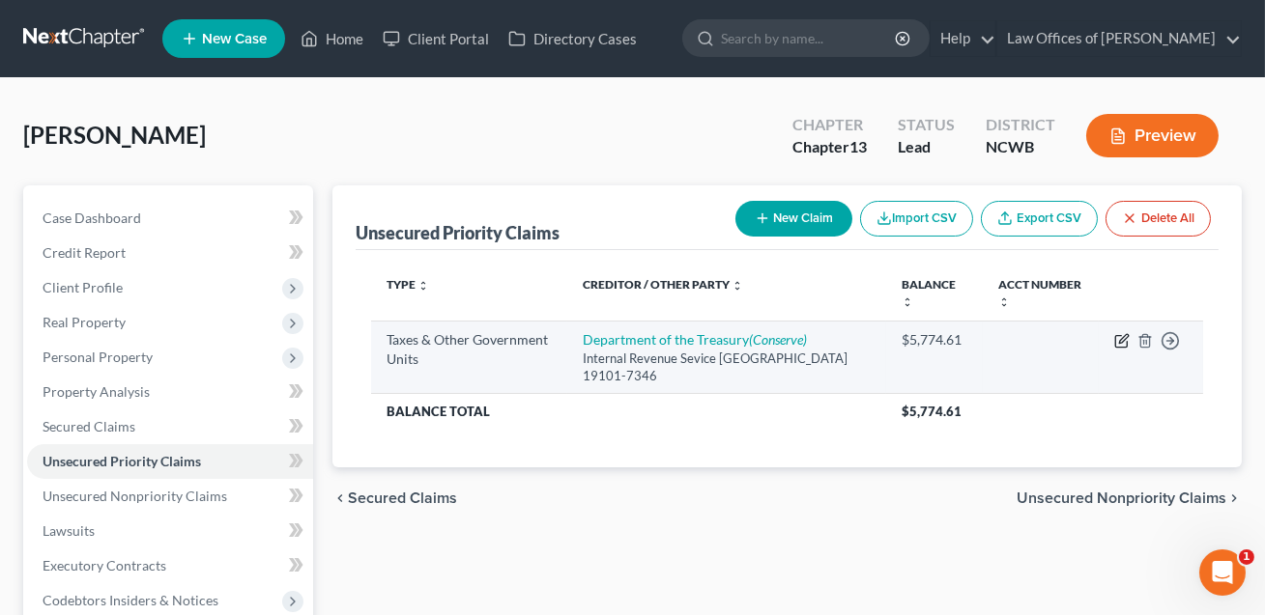
click at [1123, 341] on icon "button" at bounding box center [1121, 340] width 15 height 15
select select "0"
select select "39"
select select "3"
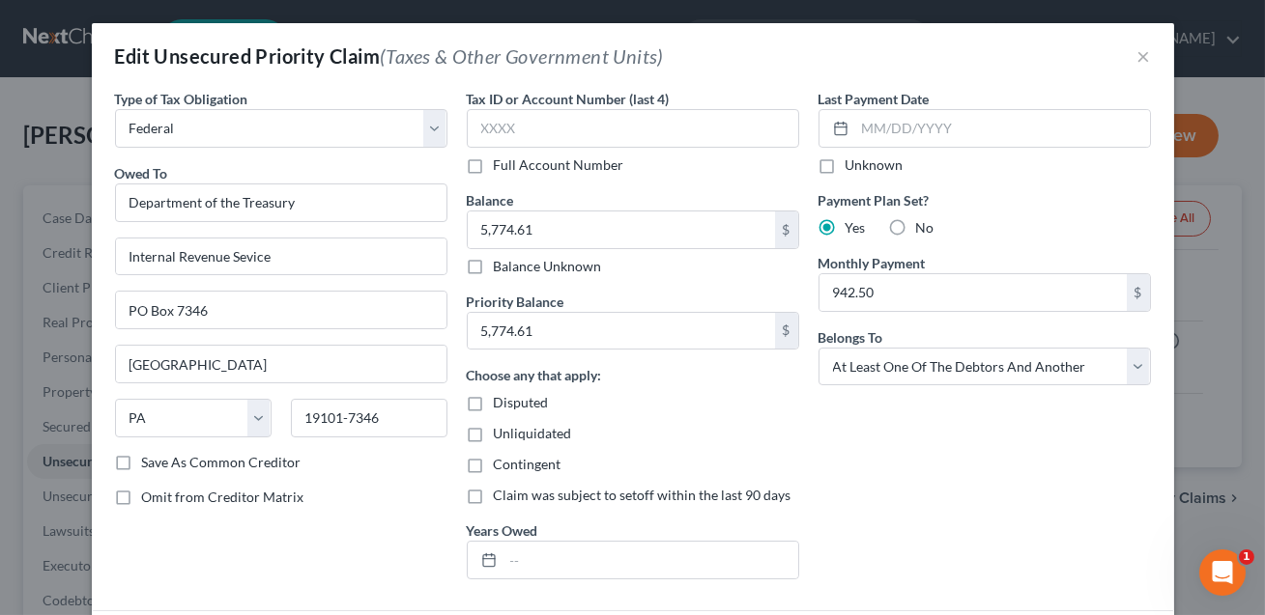
scroll to position [272, 0]
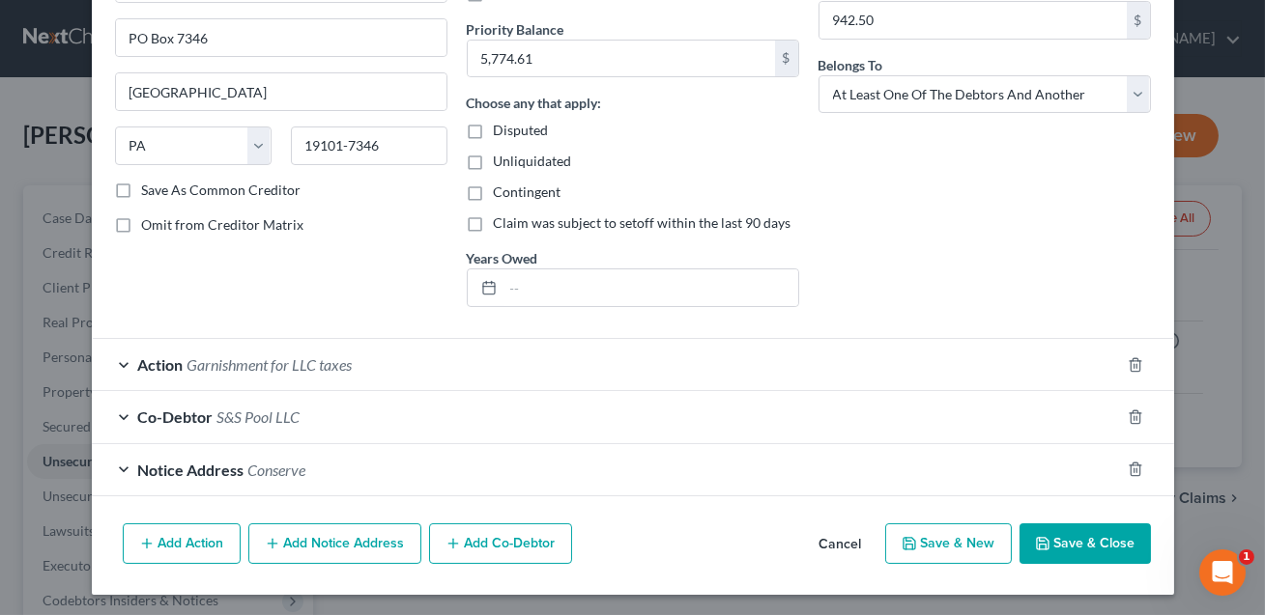
click at [1074, 537] on button "Save & Close" at bounding box center [1084, 544] width 131 height 41
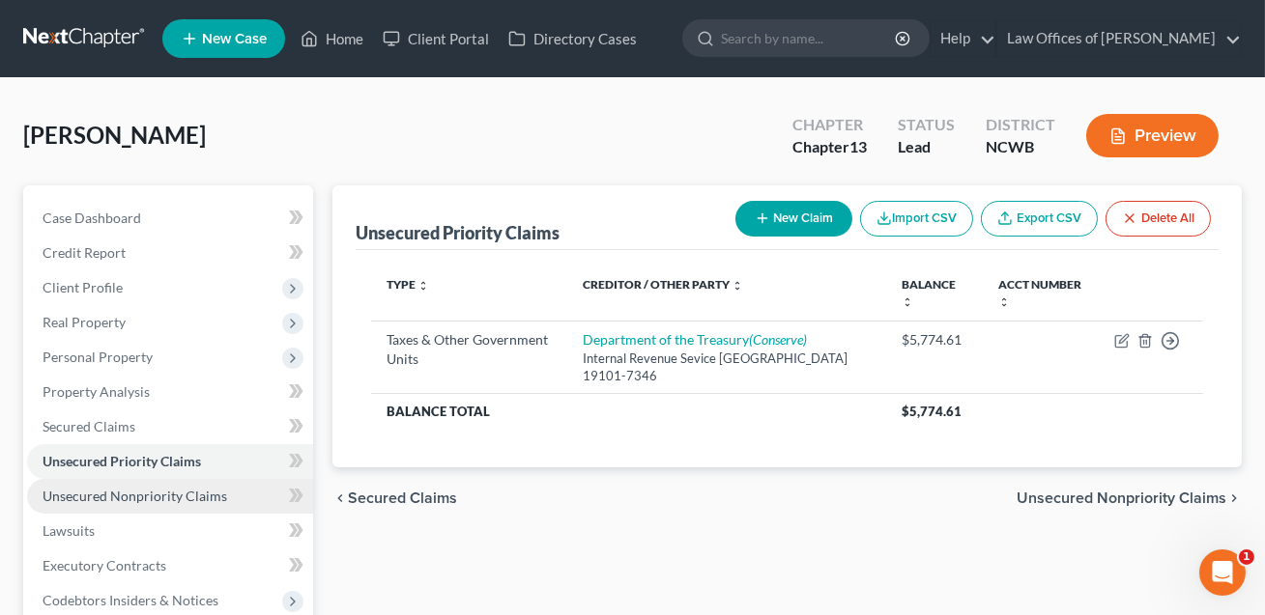
click at [178, 488] on span "Unsecured Nonpriority Claims" at bounding box center [135, 496] width 185 height 16
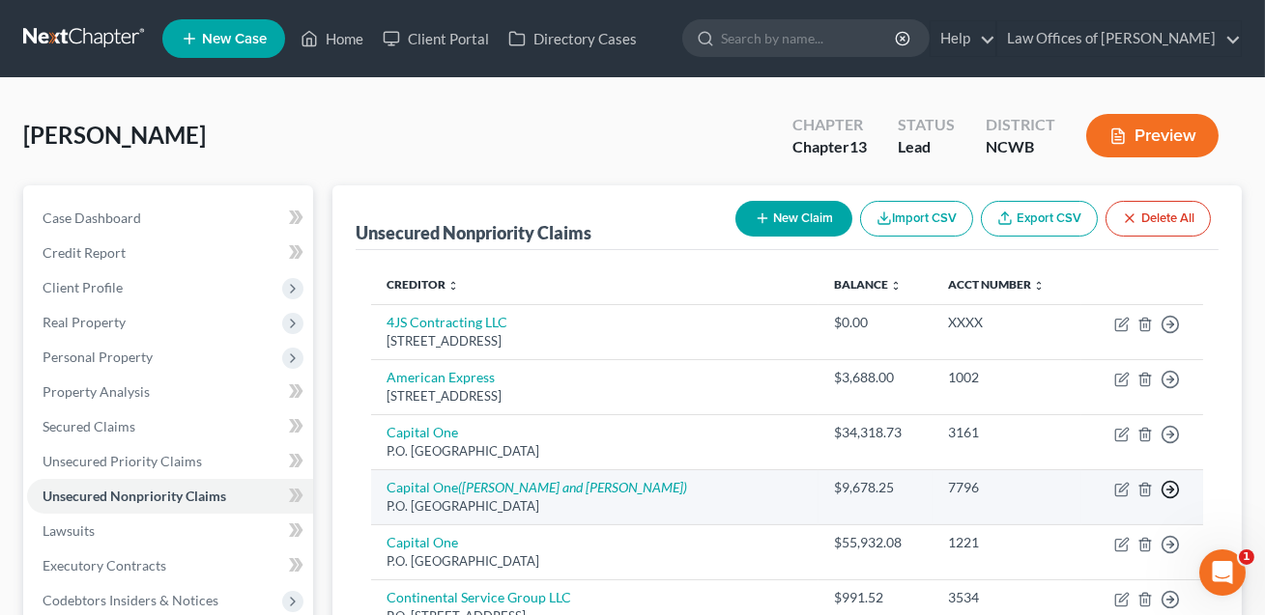
click at [1173, 491] on icon "button" at bounding box center [1169, 489] width 19 height 19
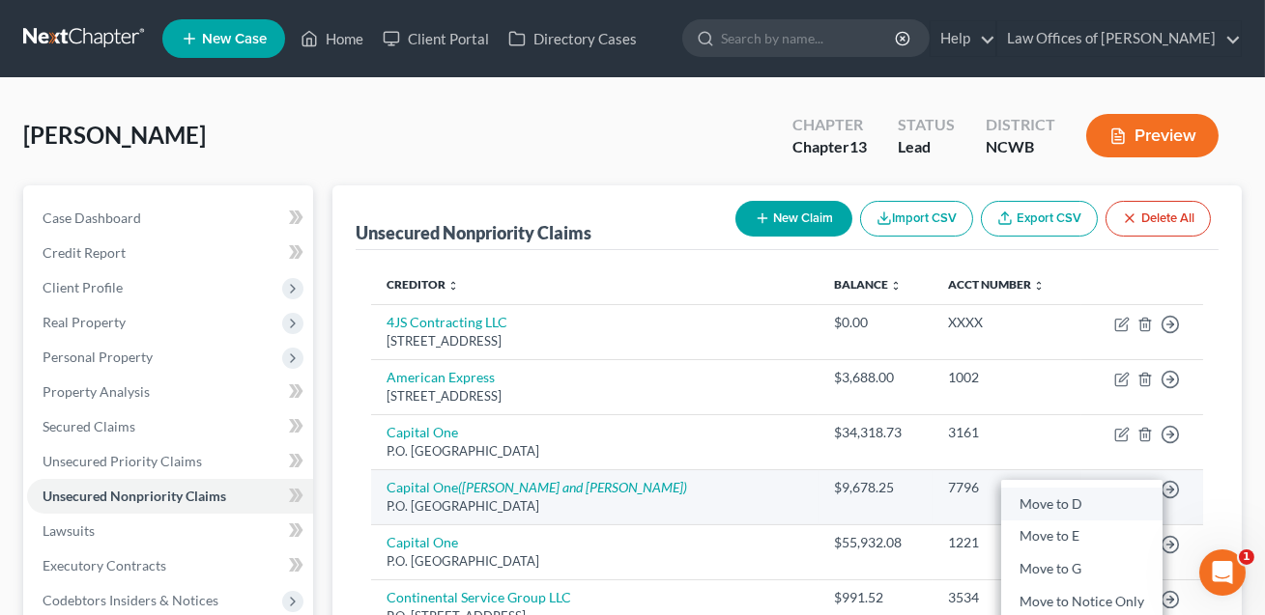
click at [1070, 499] on link "Move to D" at bounding box center [1081, 504] width 161 height 33
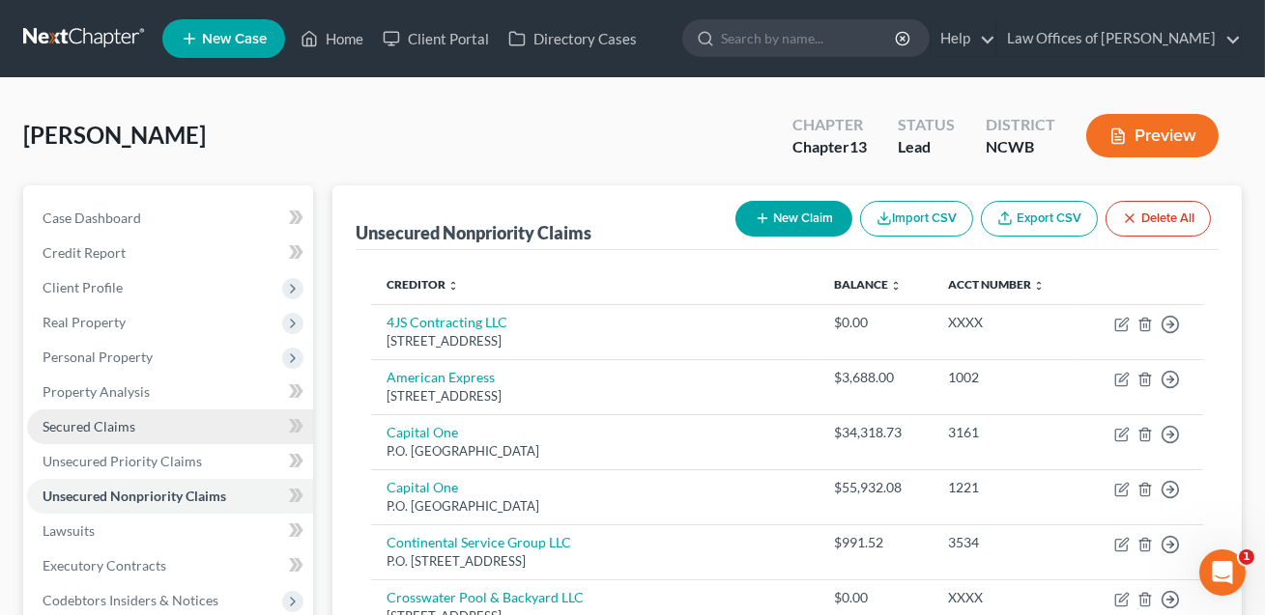
click at [124, 427] on span "Secured Claims" at bounding box center [89, 426] width 93 height 16
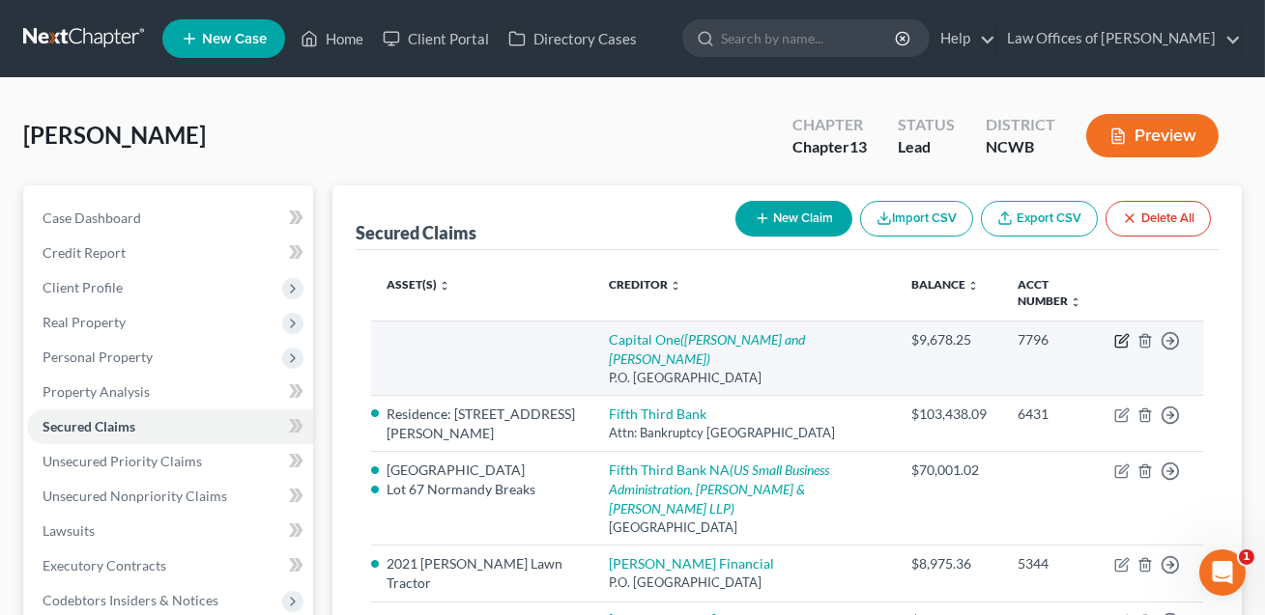
click at [1122, 341] on icon "button" at bounding box center [1123, 338] width 9 height 9
select select "28"
select select "0"
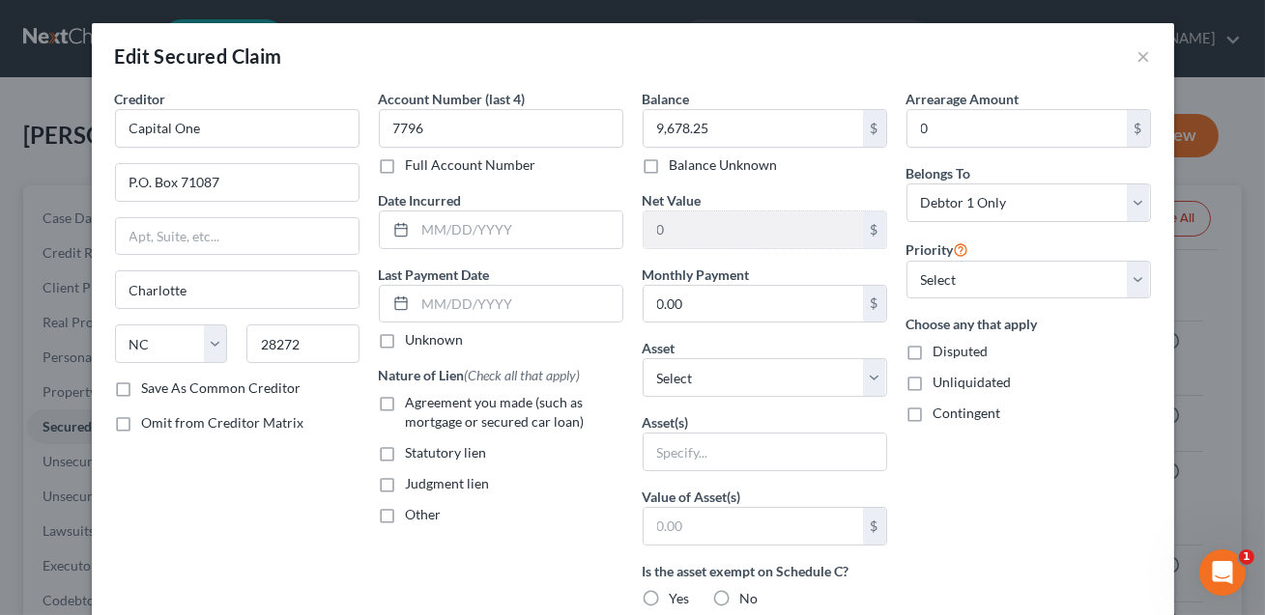
click at [406, 482] on label "Judgment lien" at bounding box center [448, 483] width 84 height 19
click at [413, 482] on input "Judgment lien" at bounding box center [419, 480] width 13 height 13
checkbox input "true"
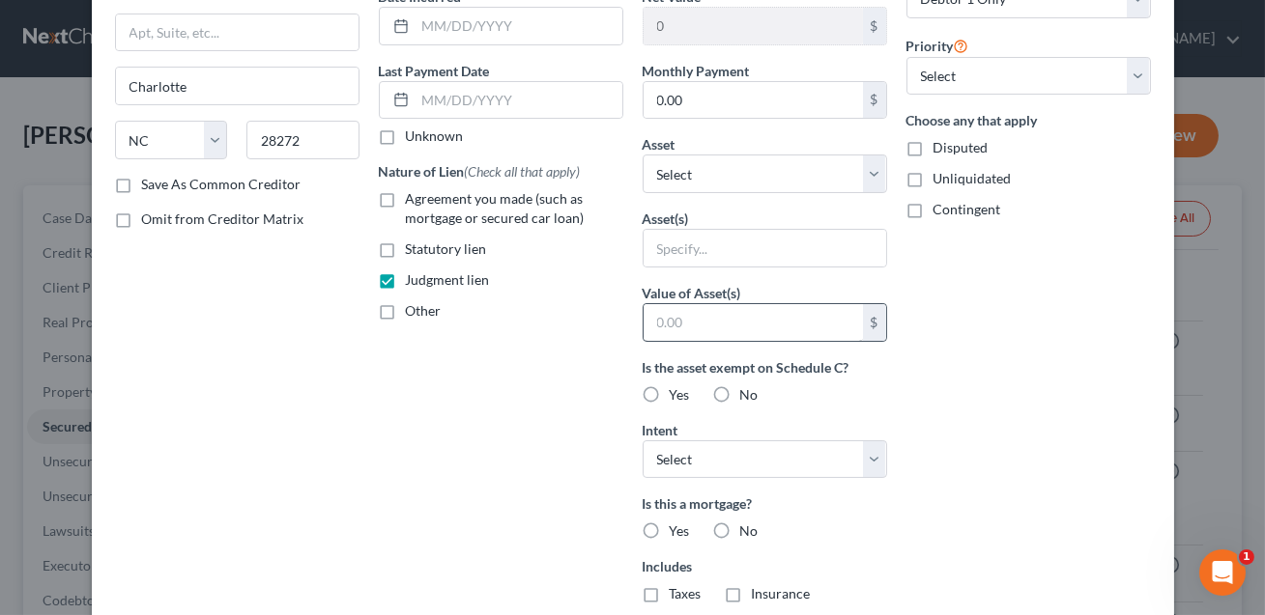
scroll to position [189, 0]
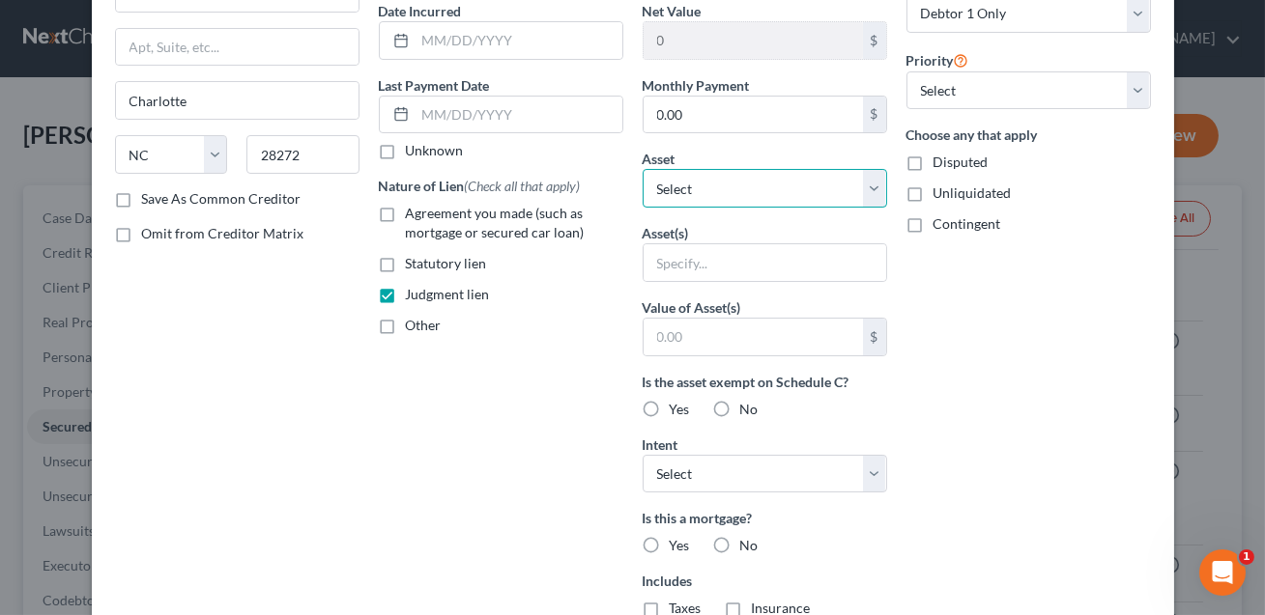
click at [689, 190] on select "Select Other Multiple Assets 2002 Ford F350 - $7108.0 Electronics - 5 TVs, XBox…" at bounding box center [764, 188] width 244 height 39
select select "1"
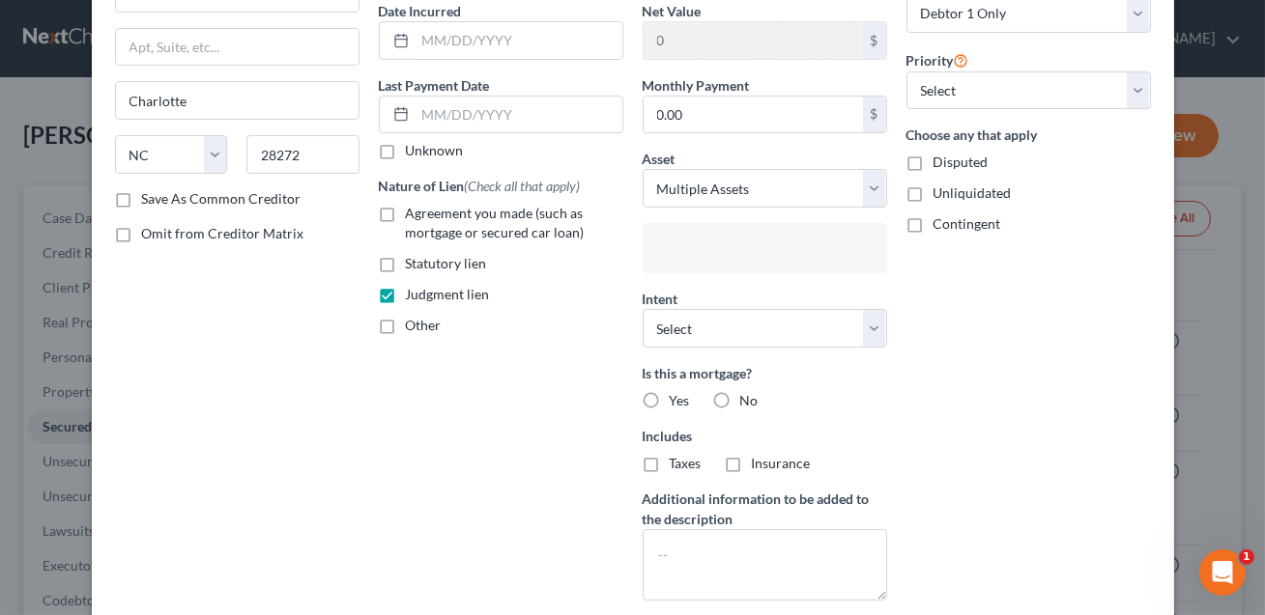
click at [690, 244] on input "text" at bounding box center [762, 250] width 217 height 29
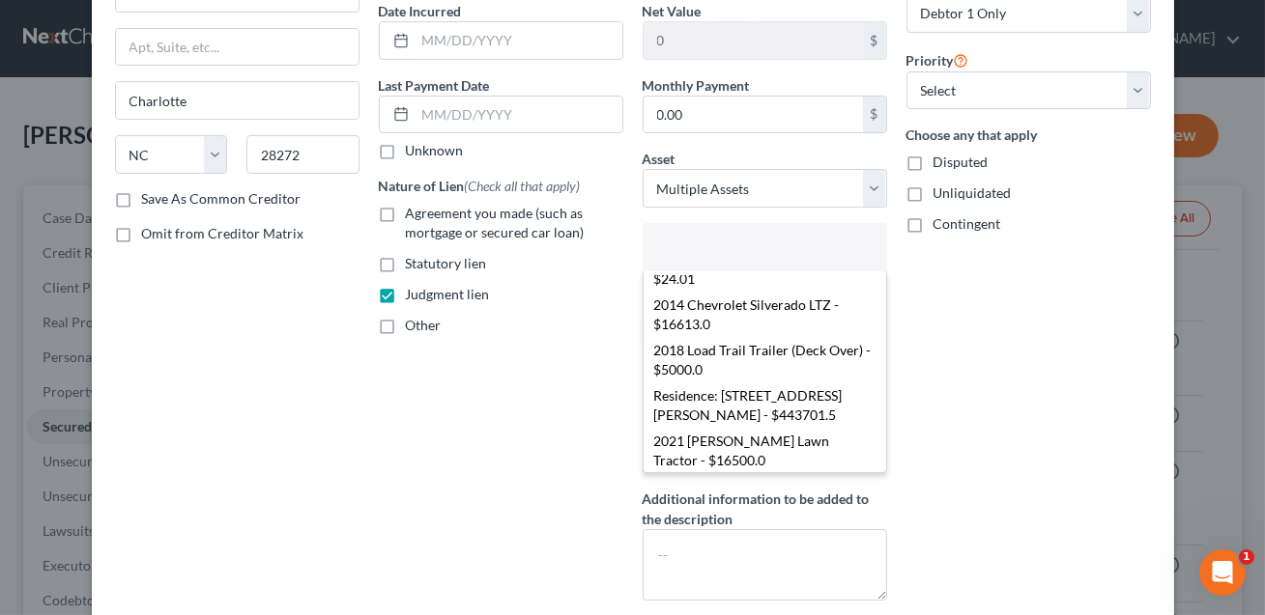
scroll to position [1290, 0]
select select "2840896"
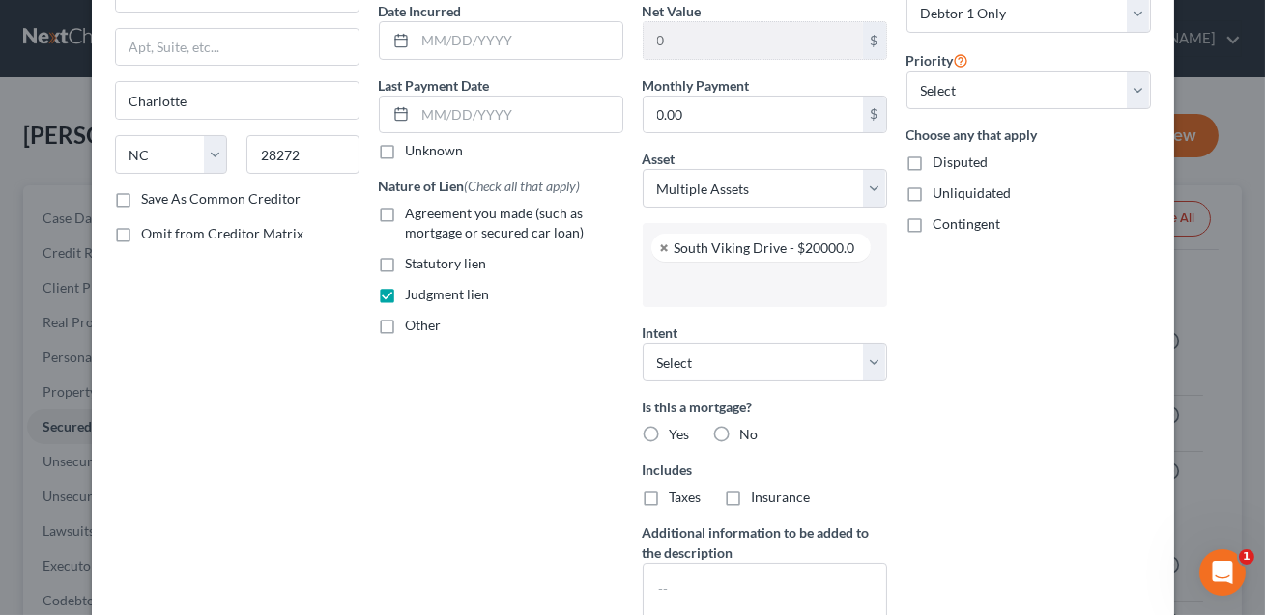
scroll to position [335, 0]
click at [707, 280] on input "text" at bounding box center [762, 284] width 217 height 29
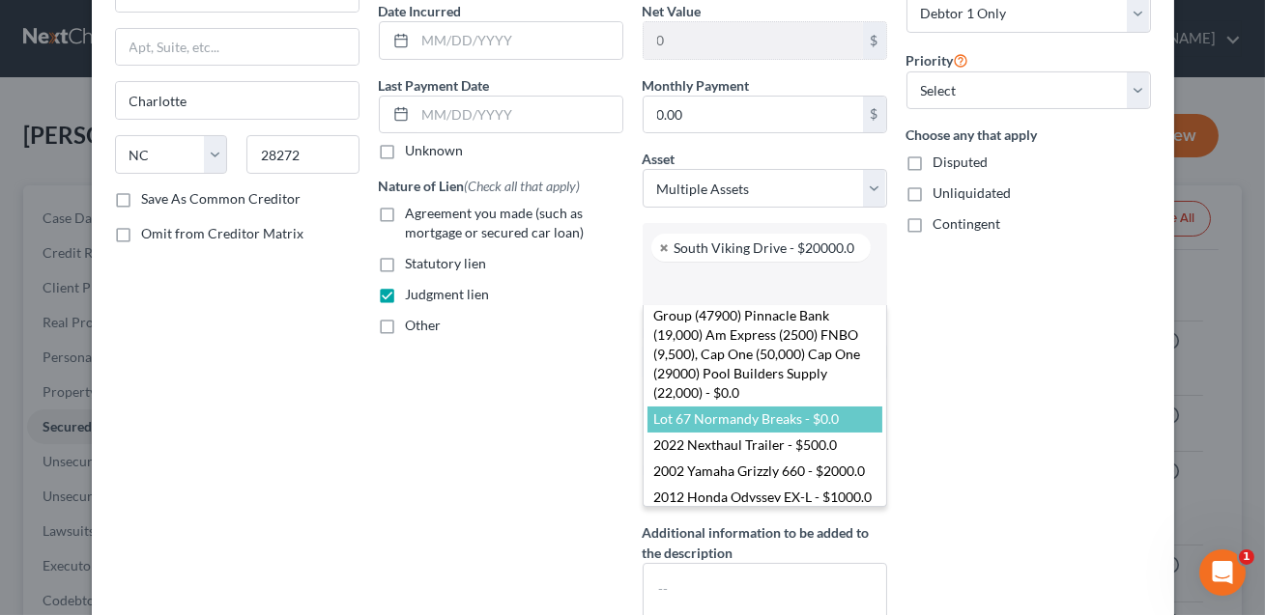
scroll to position [0, 0]
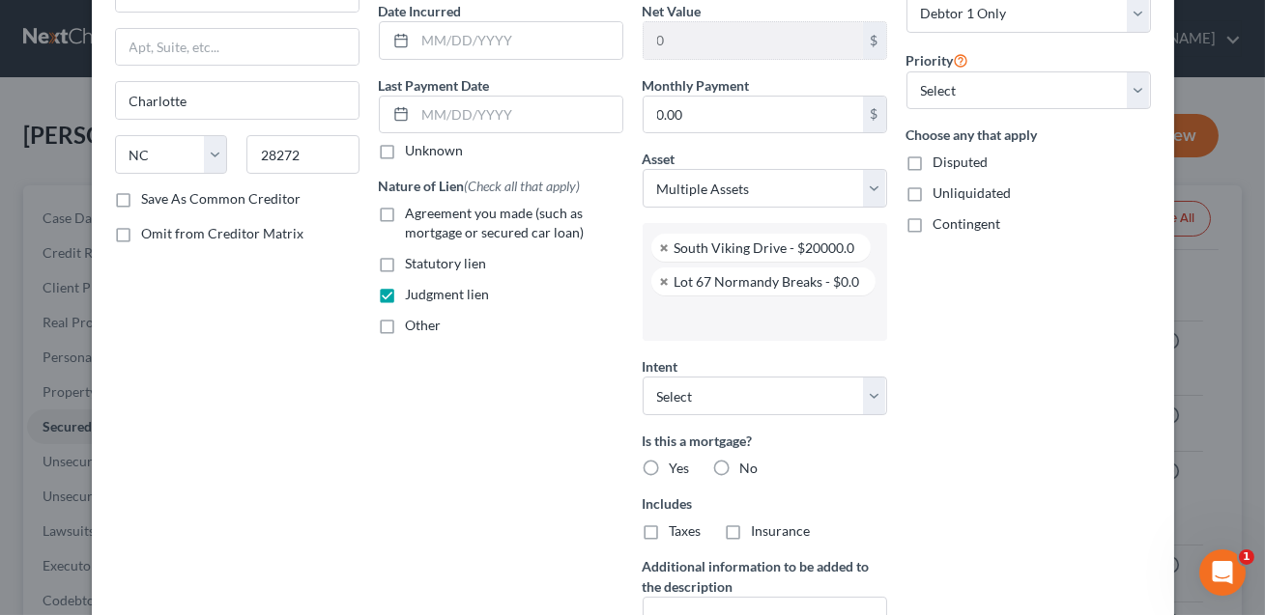
click at [740, 459] on label "No" at bounding box center [749, 468] width 18 height 19
click at [748, 459] on input "No" at bounding box center [754, 465] width 13 height 13
radio input "true"
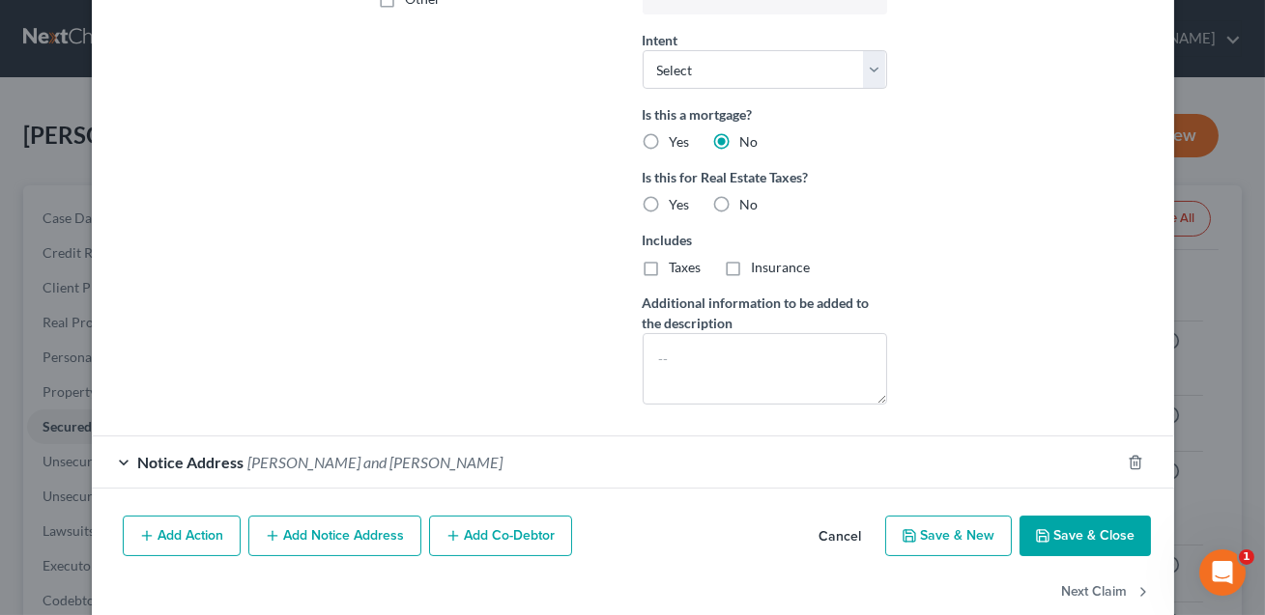
scroll to position [550, 0]
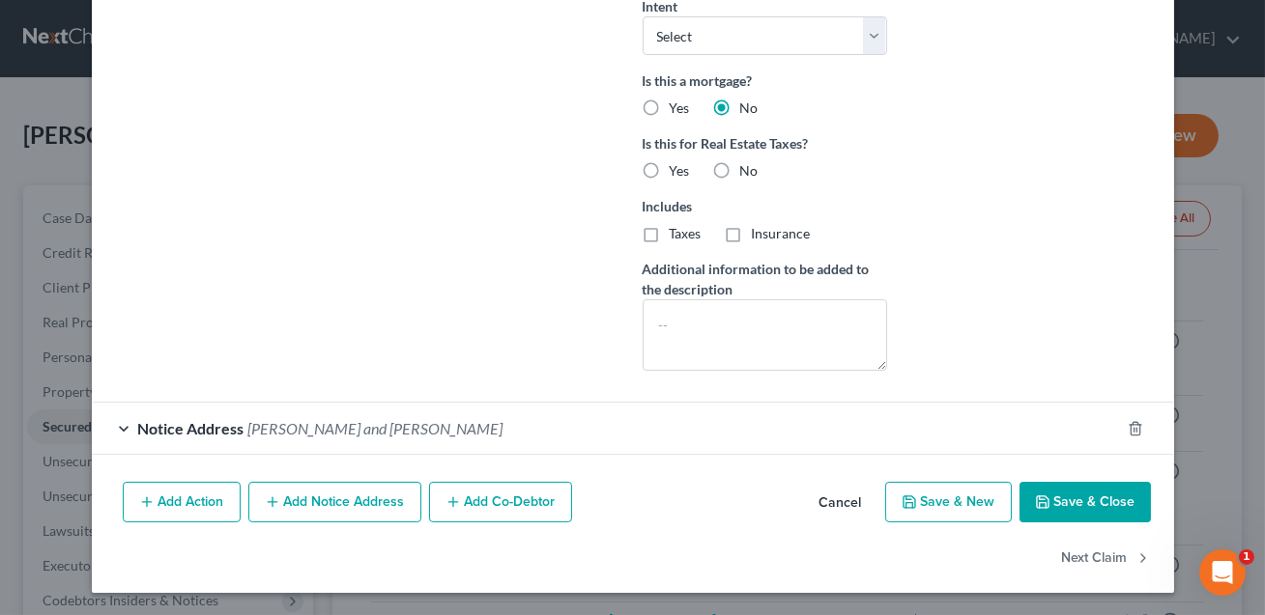
click at [1102, 501] on button "Save & Close" at bounding box center [1084, 502] width 131 height 41
select select
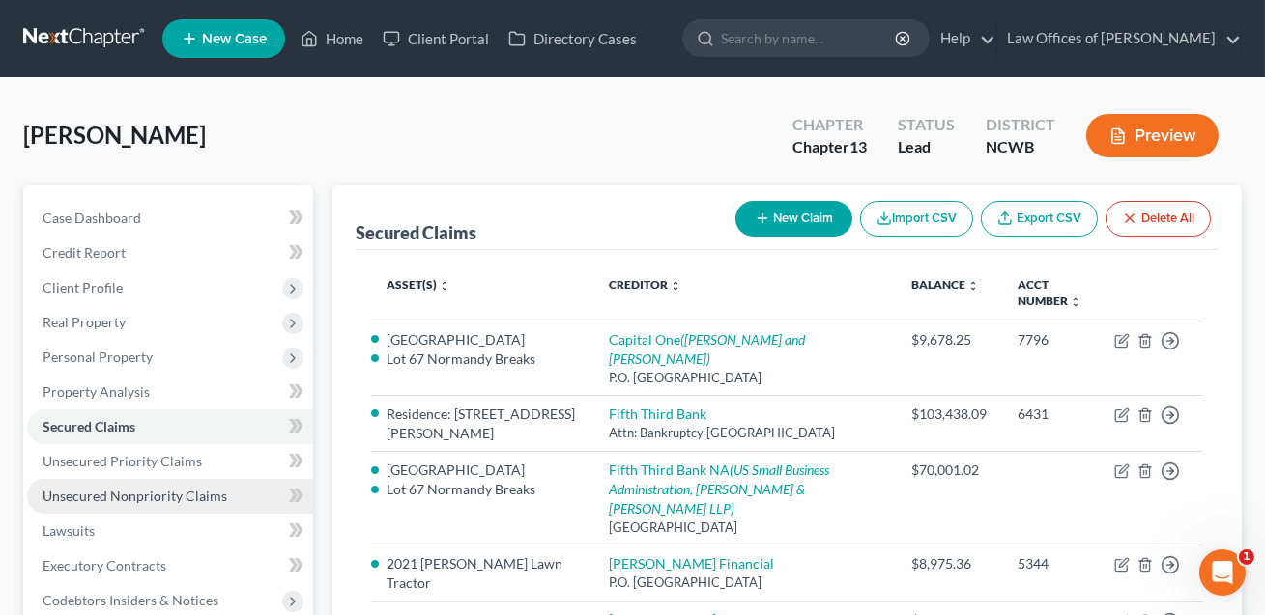
click at [188, 499] on span "Unsecured Nonpriority Claims" at bounding box center [135, 496] width 185 height 16
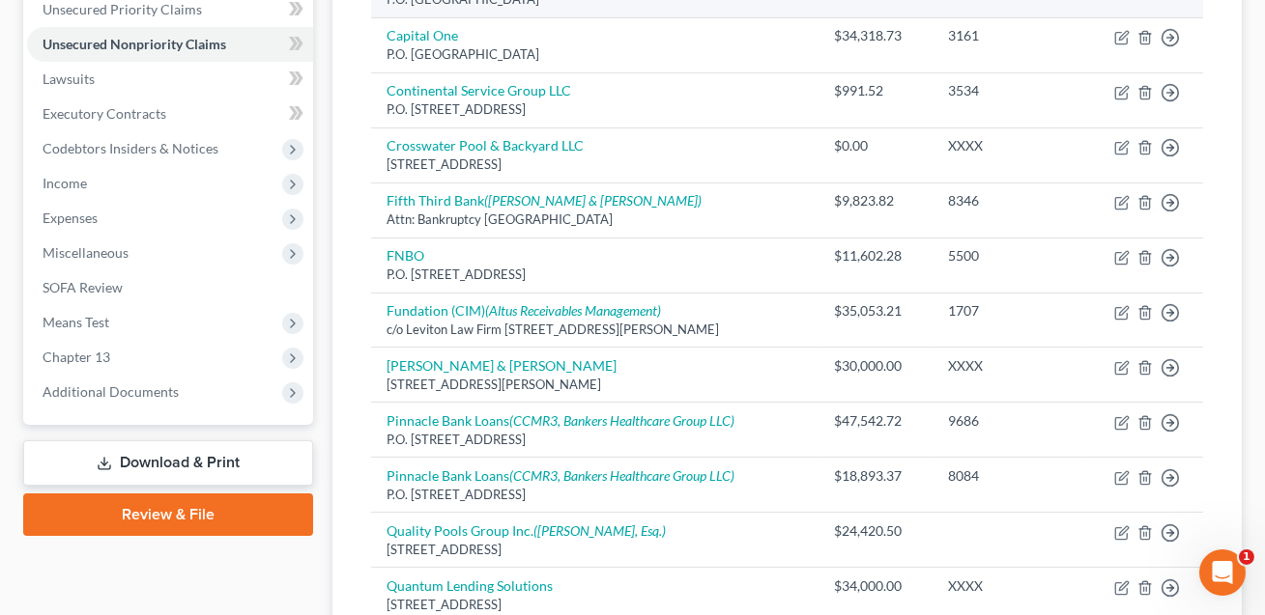
scroll to position [456, 0]
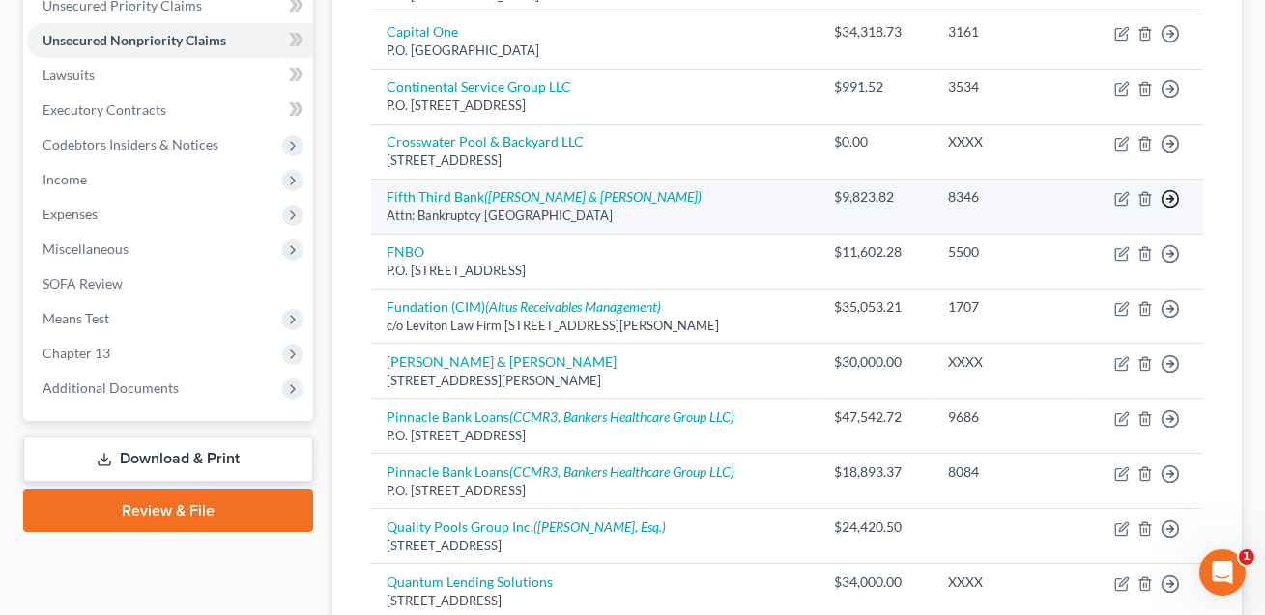
click at [1171, 197] on polyline "button" at bounding box center [1171, 198] width 3 height 7
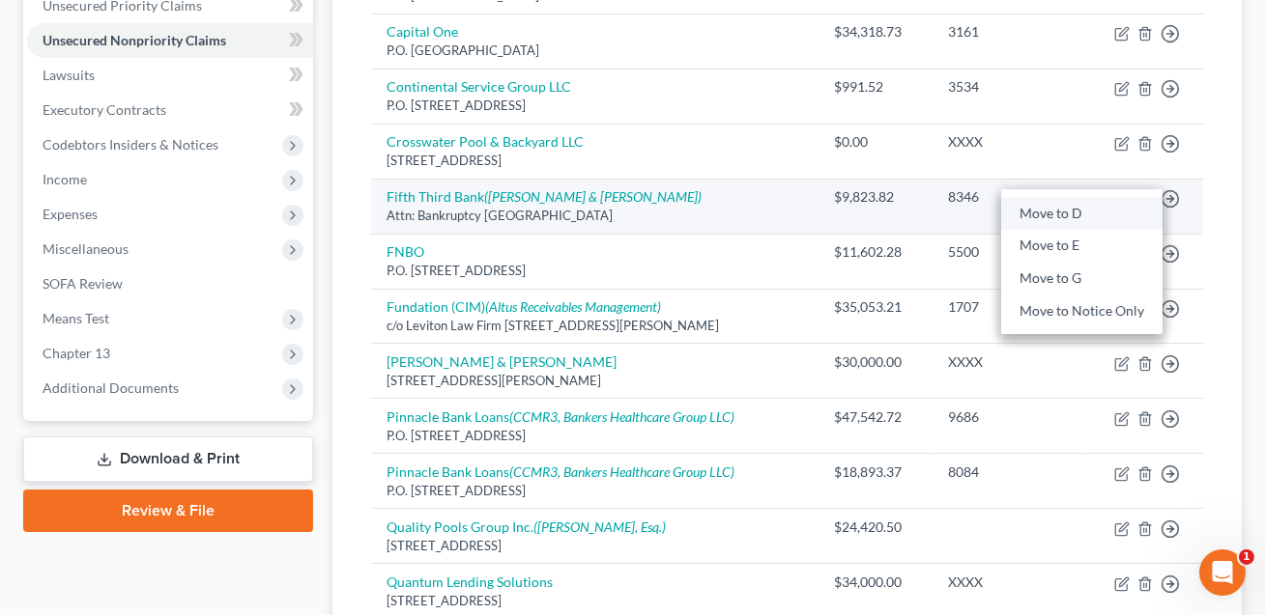
click at [1092, 213] on link "Move to D" at bounding box center [1081, 213] width 161 height 33
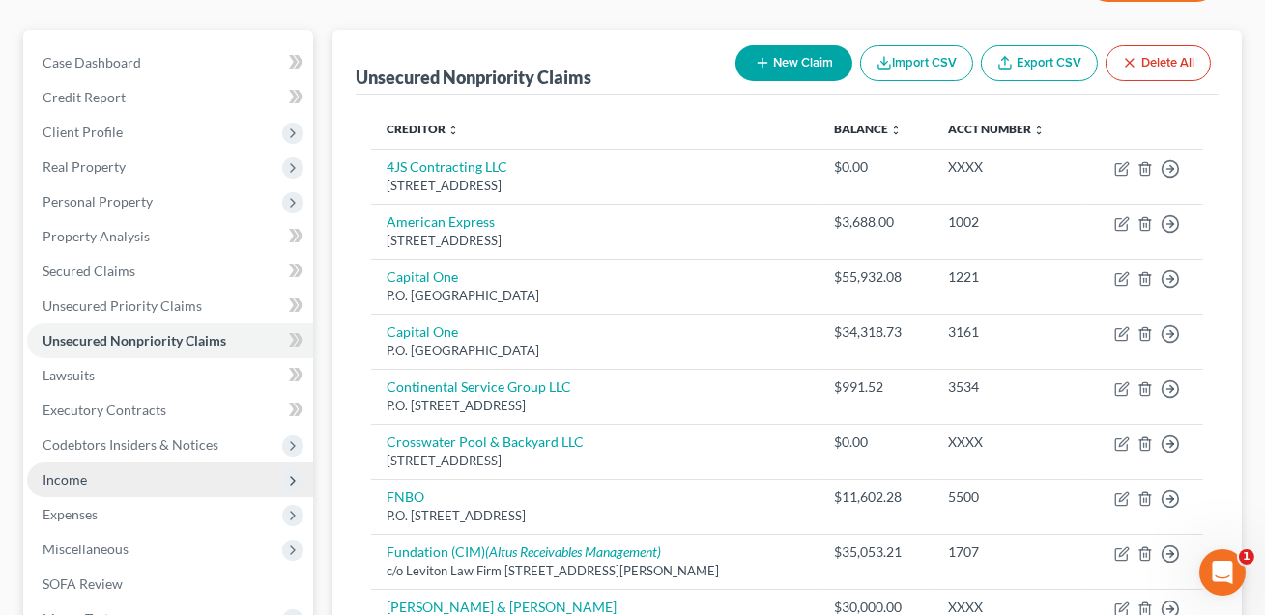
scroll to position [112, 0]
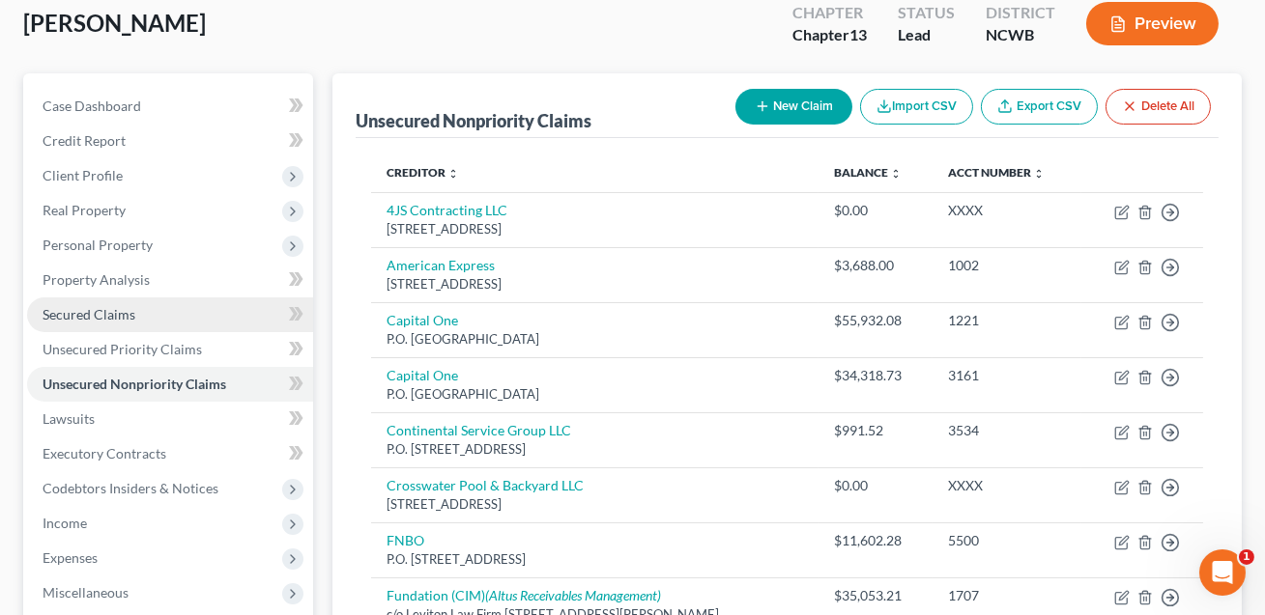
click at [121, 320] on span "Secured Claims" at bounding box center [89, 314] width 93 height 16
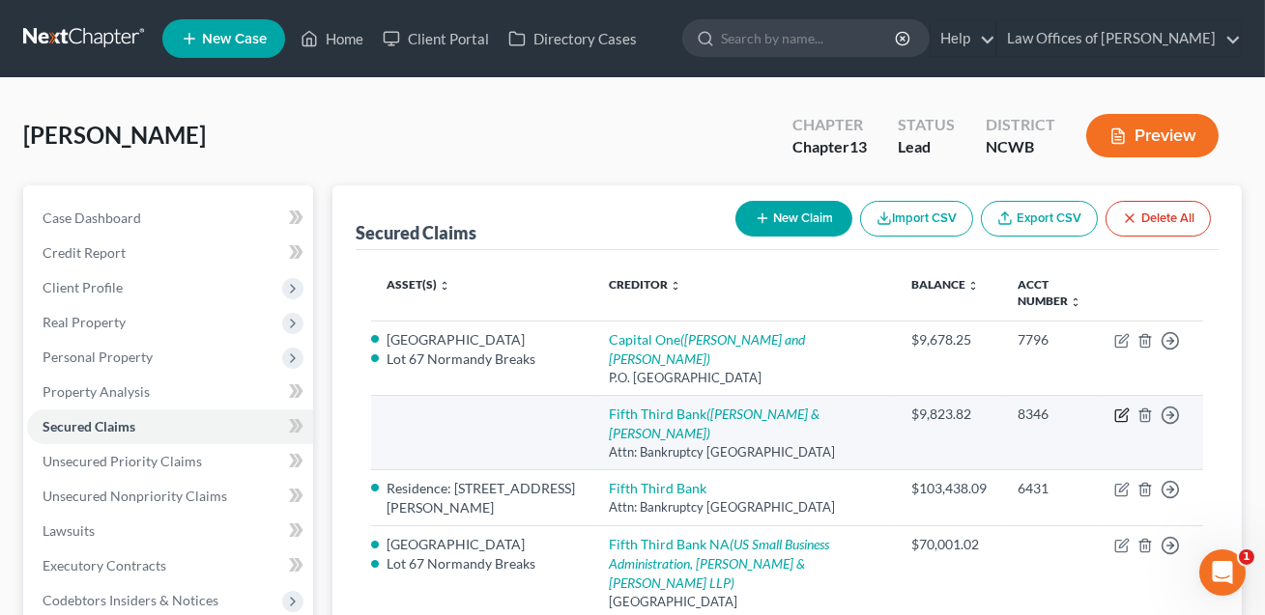
click at [1123, 416] on icon "button" at bounding box center [1123, 413] width 9 height 9
select select "36"
select select "3"
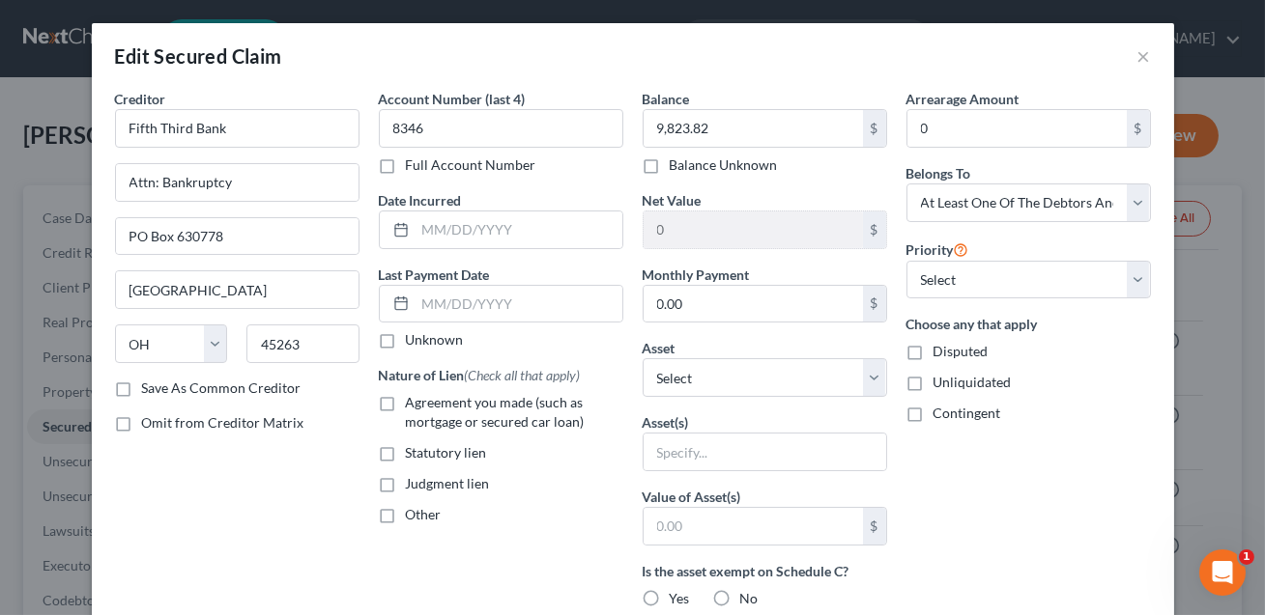
click at [406, 484] on label "Judgment lien" at bounding box center [448, 483] width 84 height 19
click at [413, 484] on input "Judgment lien" at bounding box center [419, 480] width 13 height 13
checkbox input "true"
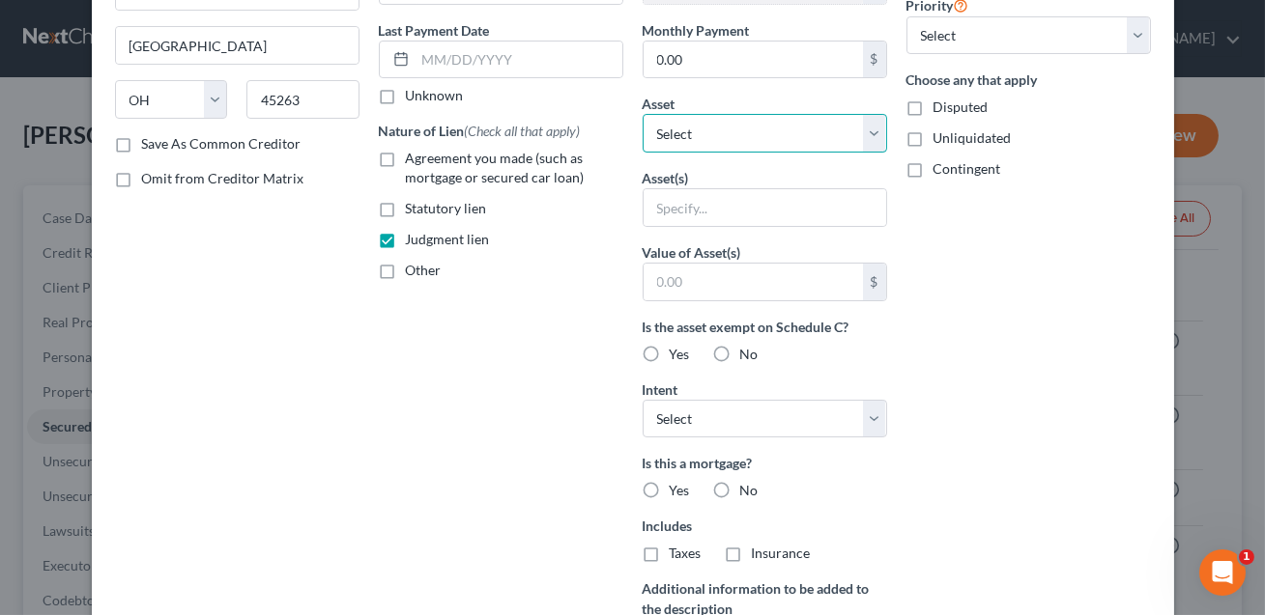
click at [701, 132] on select "Select Other Multiple Assets 2002 Ford F350 - $7108.0 Electronics - 5 TVs, XBox…" at bounding box center [764, 133] width 244 height 39
select select "1"
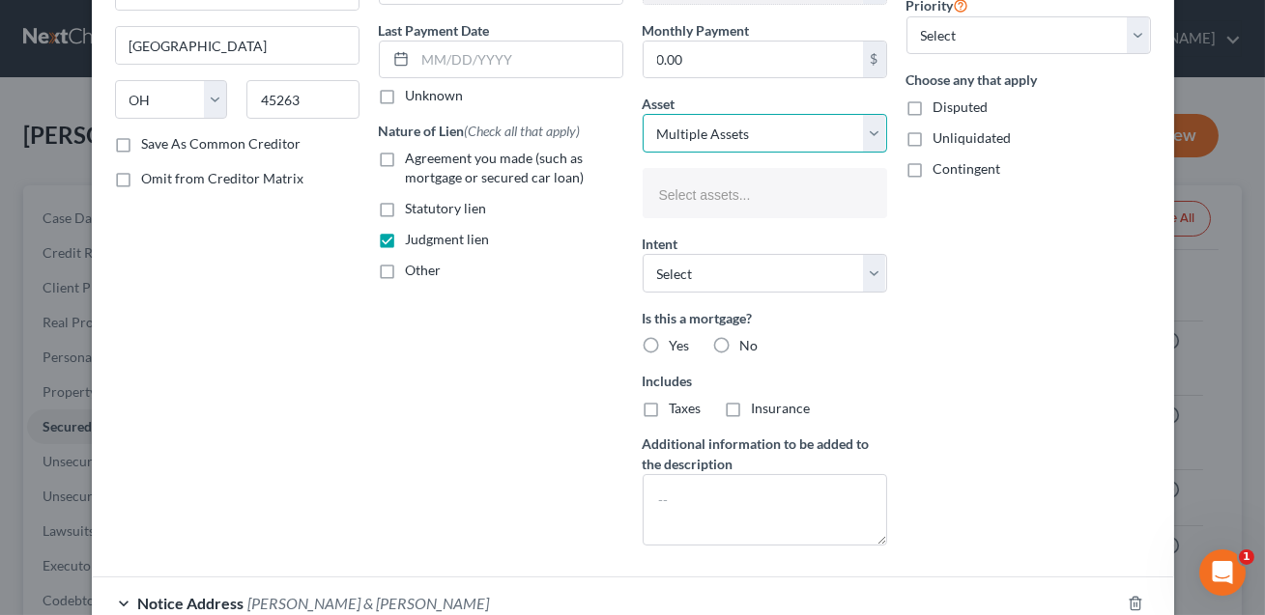
scroll to position [59, 0]
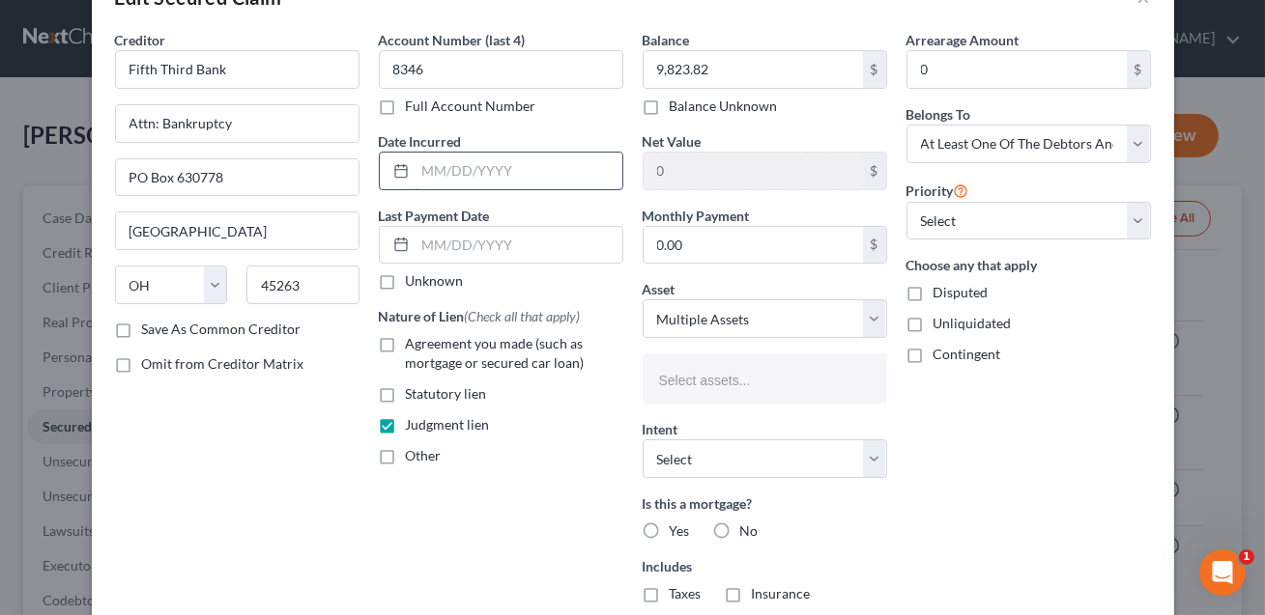
click at [457, 172] on input "text" at bounding box center [518, 171] width 207 height 37
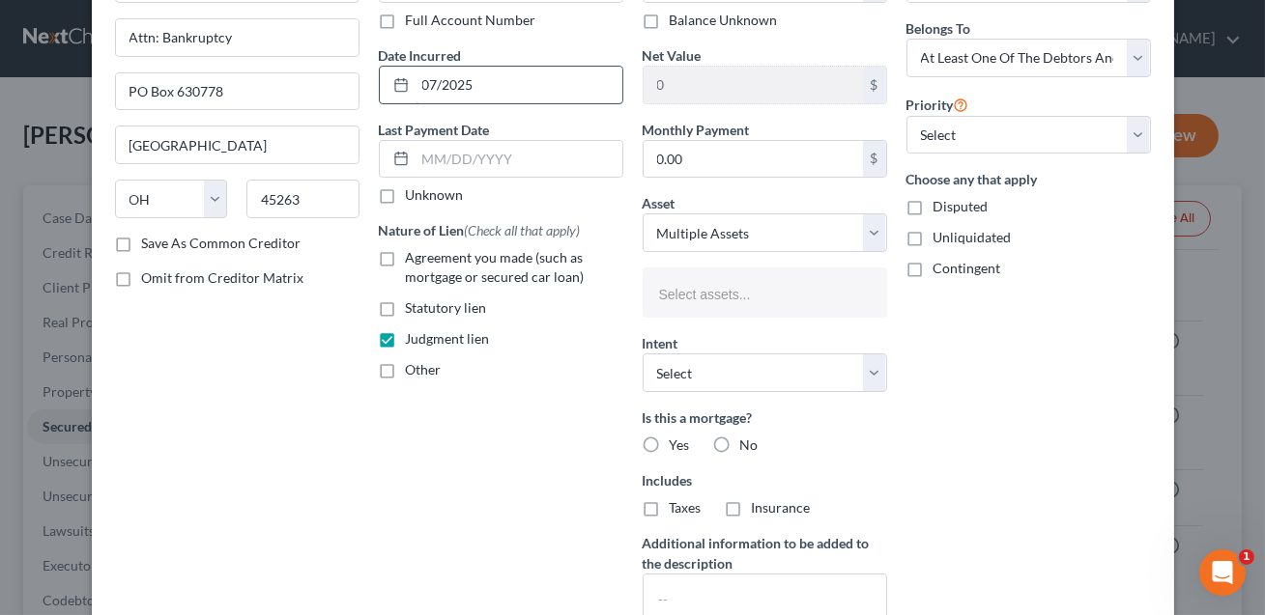
scroll to position [418, 0]
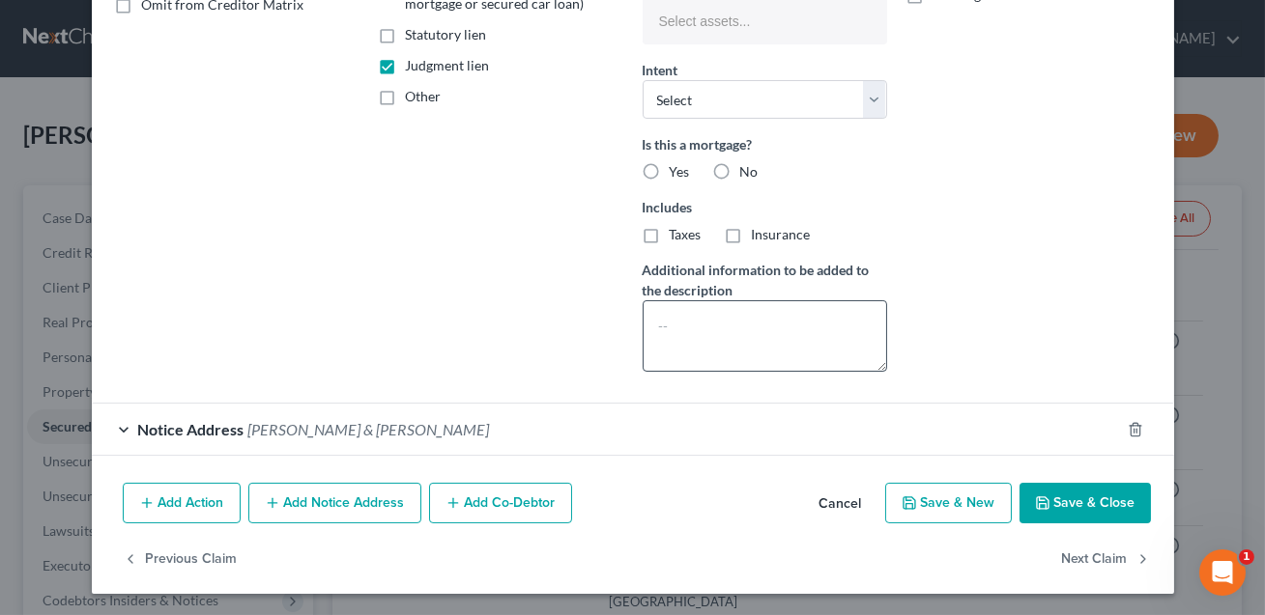
type input "07/2025"
click at [695, 321] on textarea at bounding box center [764, 335] width 244 height 71
click at [753, 343] on textarea "Judgment: Fifth Third Bank v. [PERSON_NAME], [GEOGRAPHIC_DATA] ([GEOGRAPHIC_DAT…" at bounding box center [764, 335] width 244 height 71
click at [672, 362] on textarea "Judgment: Fifth Third Bank v. [PERSON_NAME], [GEOGRAPHIC_DATA] ([GEOGRAPHIC_DAT…" at bounding box center [764, 335] width 244 height 71
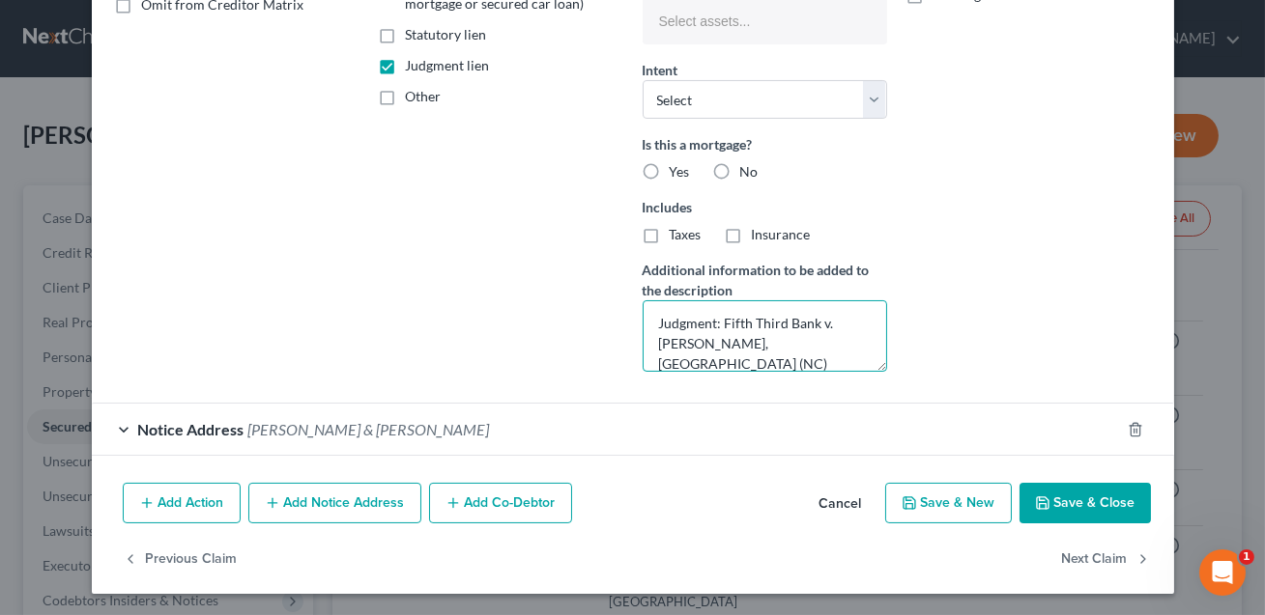
click at [750, 361] on textarea "Judgment: Fifth Third Bank v. [PERSON_NAME], [GEOGRAPHIC_DATA] (NC) District Co…" at bounding box center [764, 335] width 244 height 71
type textarea "Judgment: Fifth Third Bank v. [PERSON_NAME], [GEOGRAPHIC_DATA] (NC) District Co…"
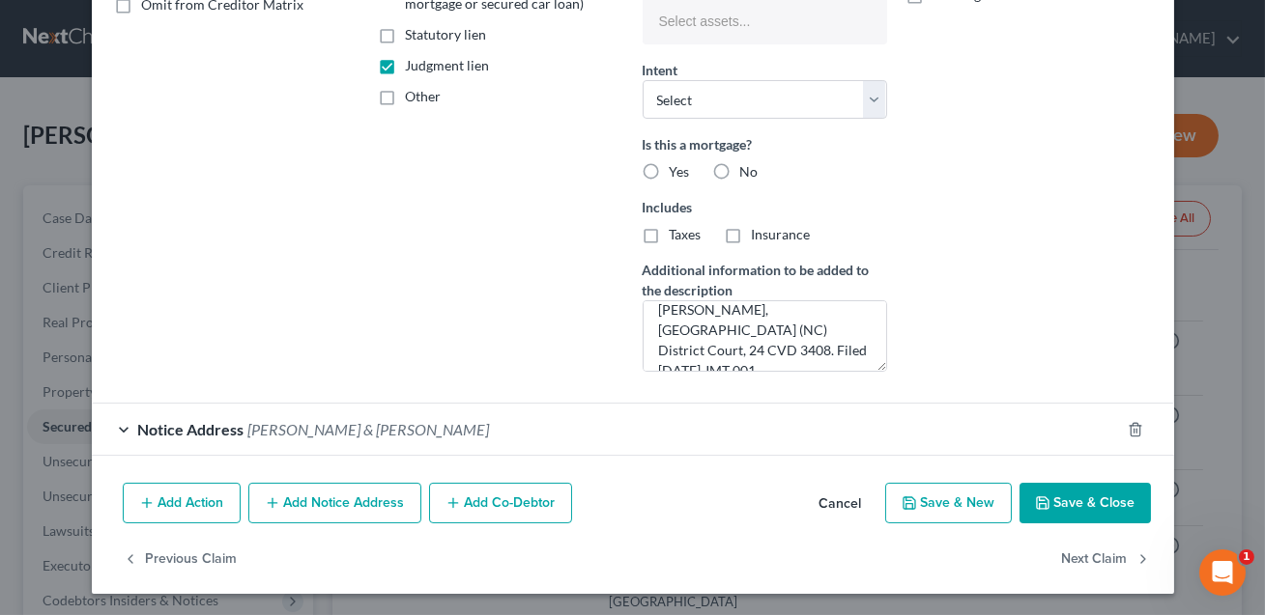
click at [1059, 502] on button "Save & Close" at bounding box center [1084, 503] width 131 height 41
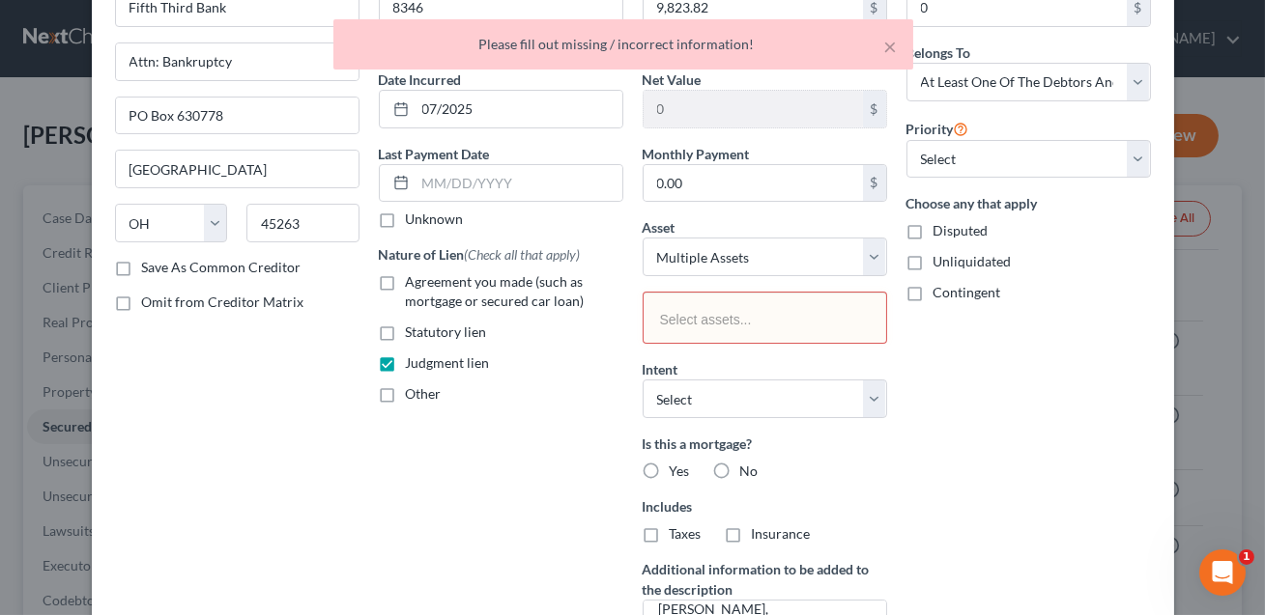
scroll to position [116, 0]
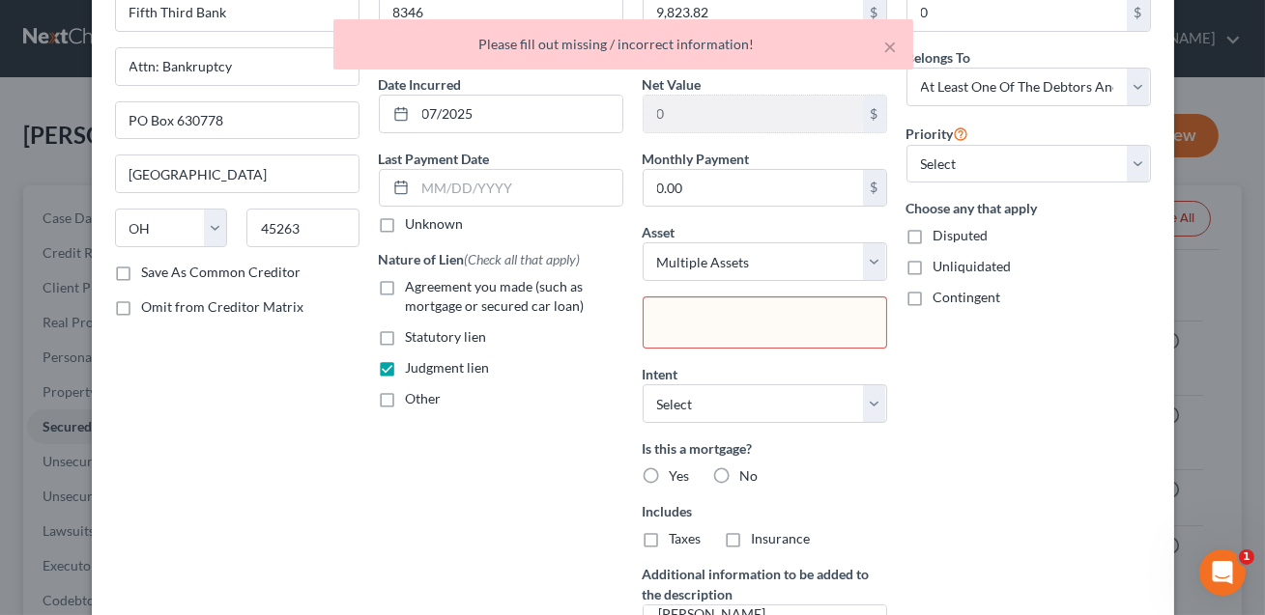
click at [760, 318] on input "text" at bounding box center [762, 324] width 215 height 29
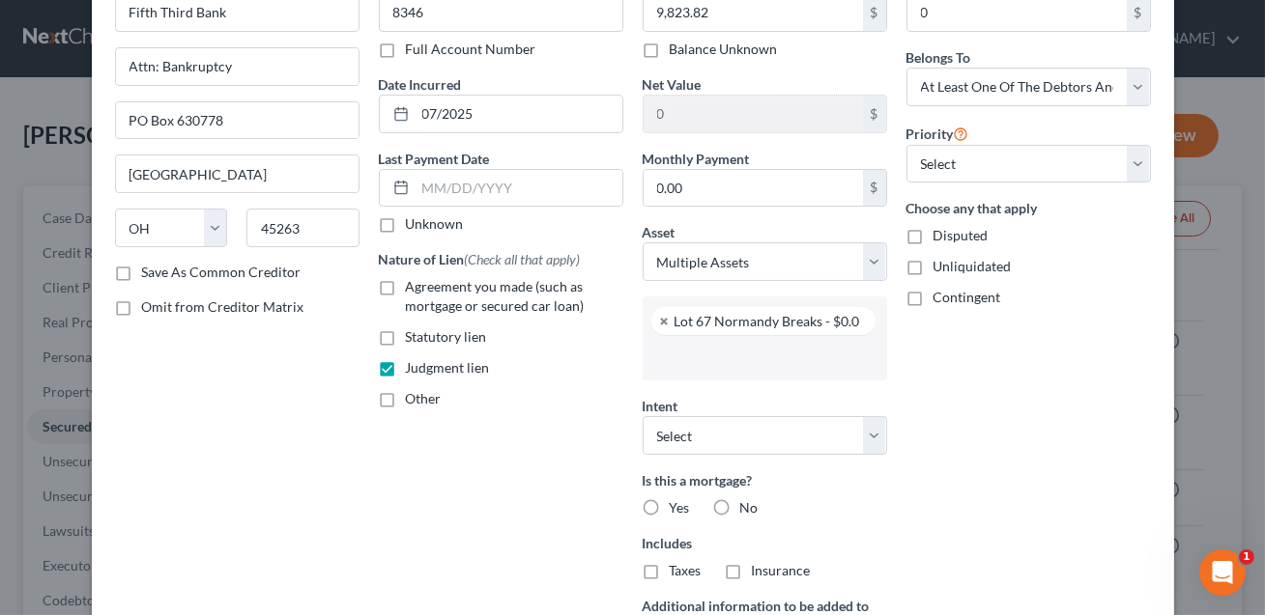
scroll to position [368, 0]
click at [716, 356] on input "text" at bounding box center [762, 357] width 217 height 29
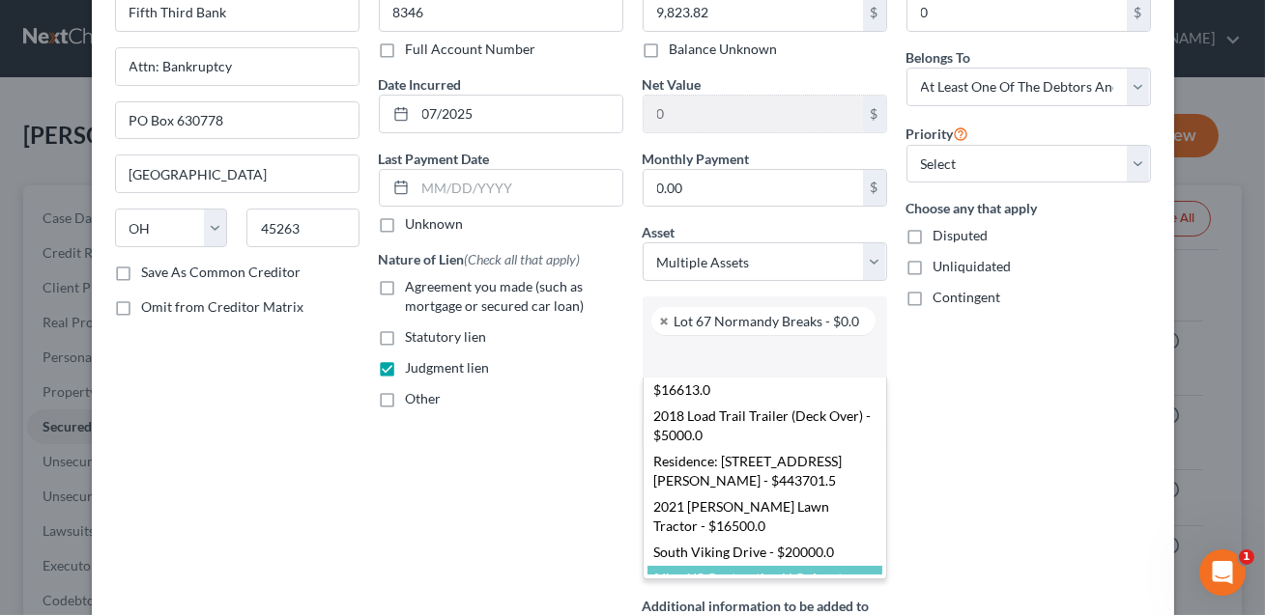
scroll to position [1316, 0]
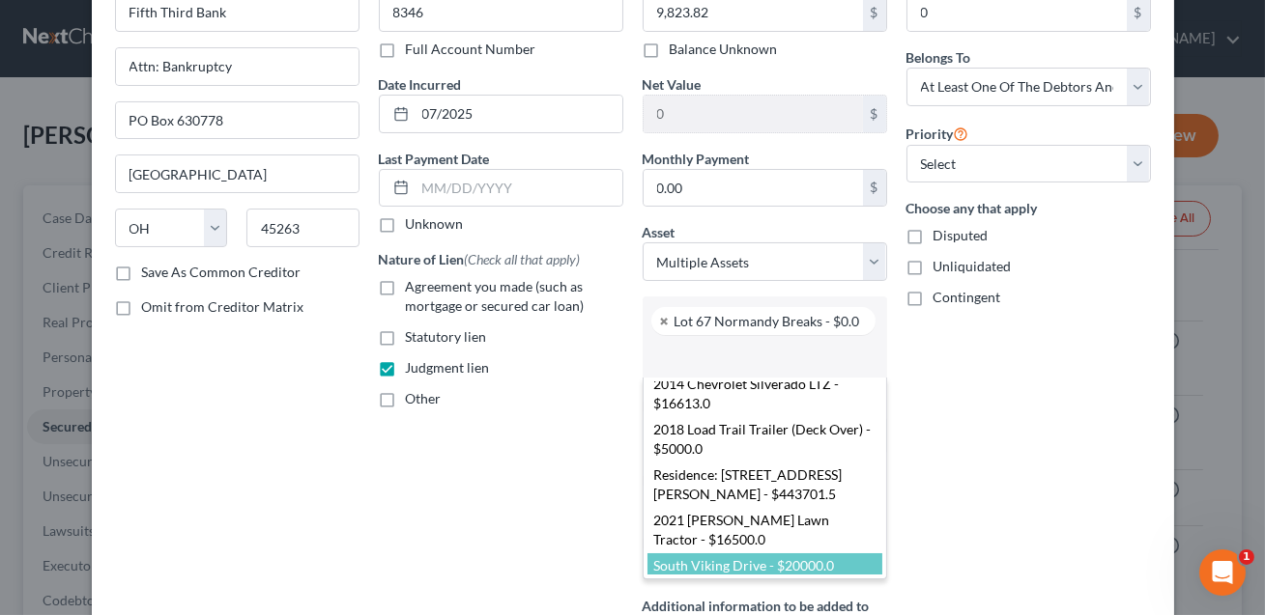
select select "2840896"
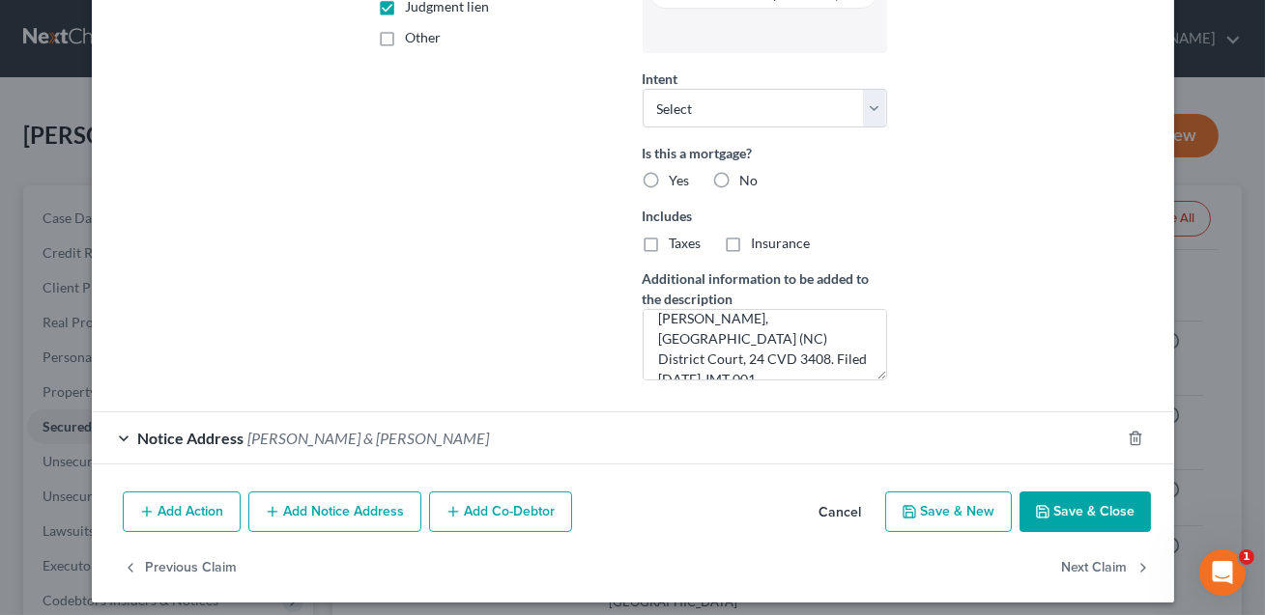
scroll to position [486, 0]
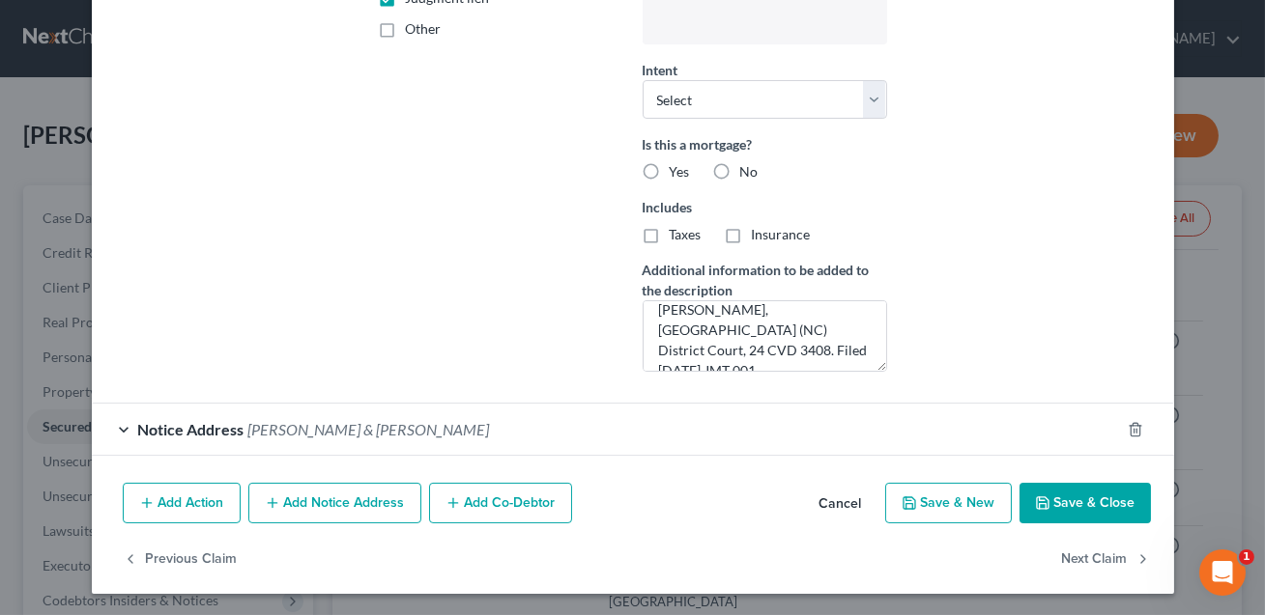
click at [1063, 500] on button "Save & Close" at bounding box center [1084, 503] width 131 height 41
select select
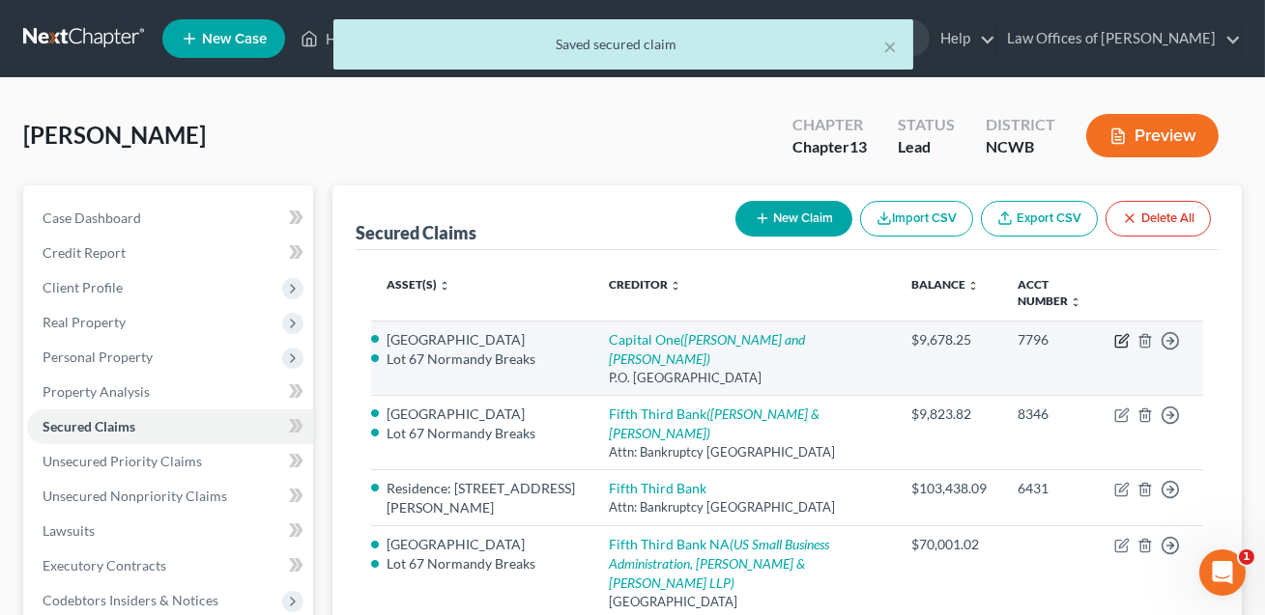
click at [1119, 341] on icon "button" at bounding box center [1123, 338] width 9 height 9
select select "28"
select select "0"
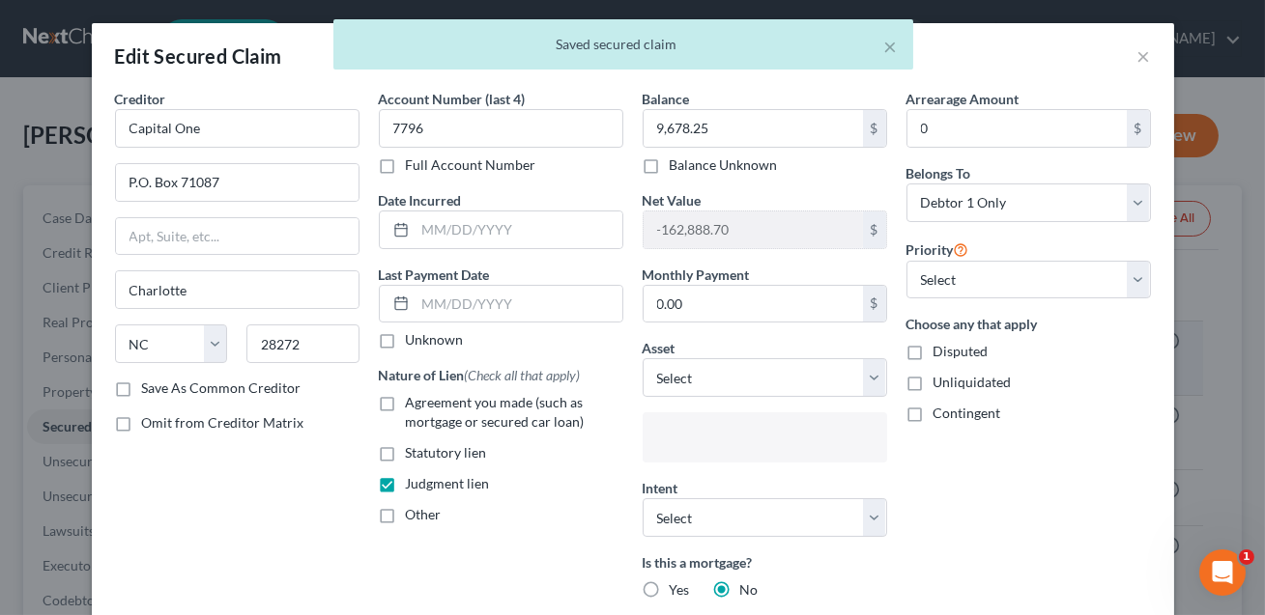
select select "2840896"
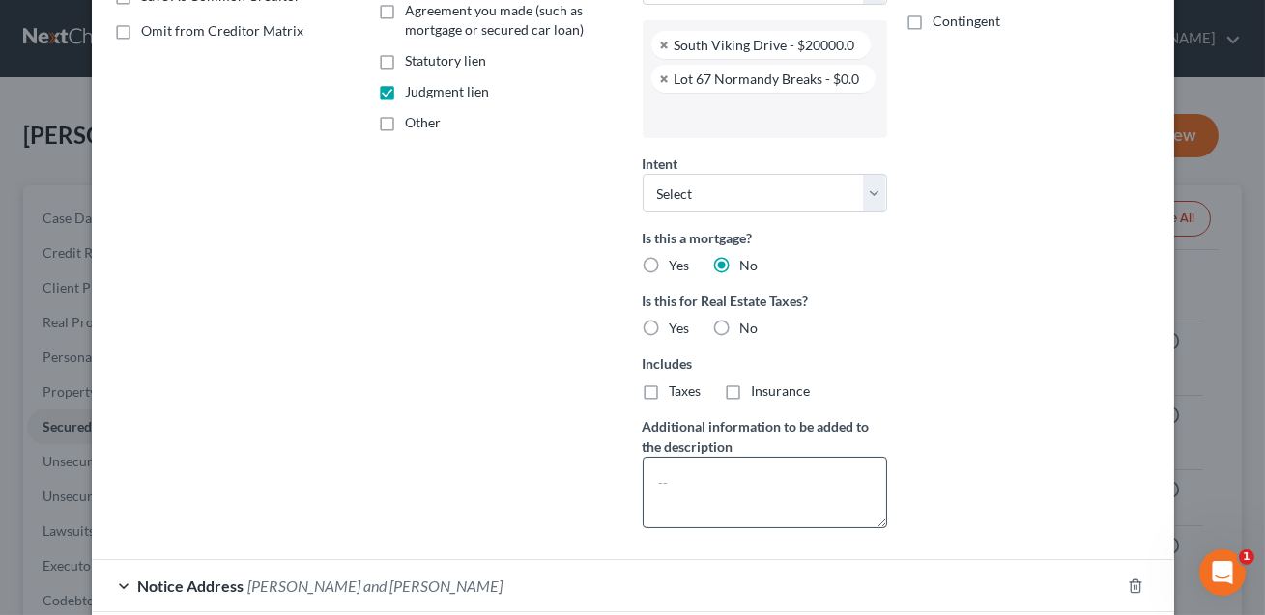
scroll to position [397, 0]
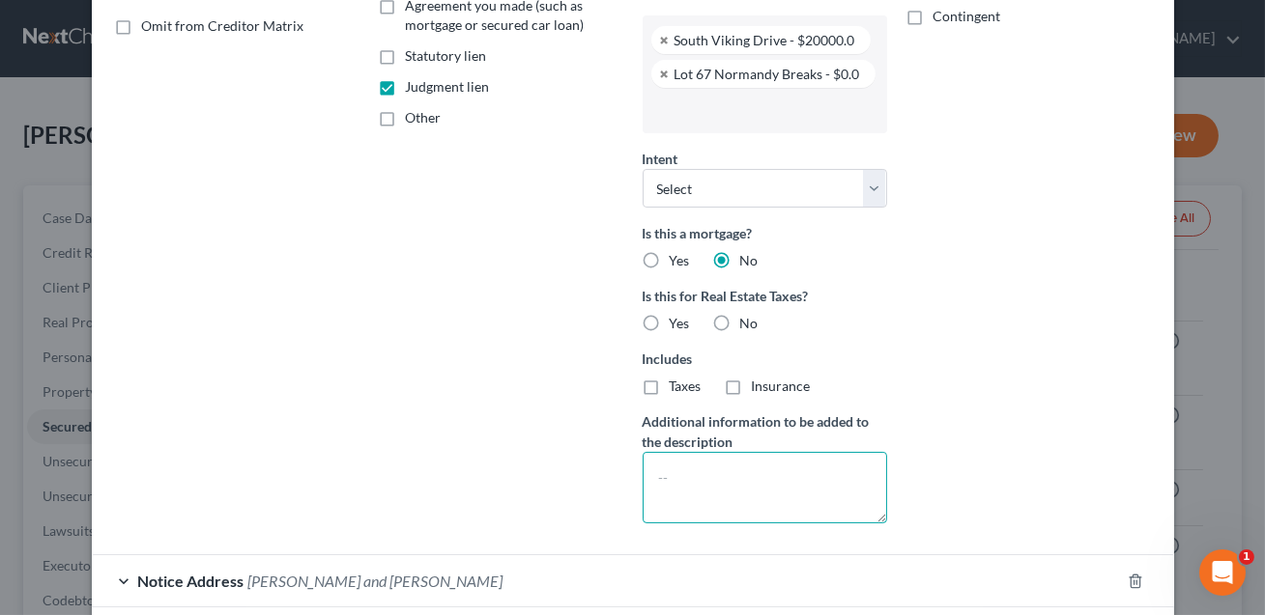
click at [693, 481] on textarea at bounding box center [764, 487] width 244 height 71
click at [789, 492] on textarea "Judgment: Capital One v. [PERSON_NAME], Iredell County District Court" at bounding box center [764, 486] width 244 height 71
click at [708, 512] on textarea "Judgment: Capital One v. [PERSON_NAME], [GEOGRAPHIC_DATA] (NC) District Court" at bounding box center [764, 486] width 244 height 71
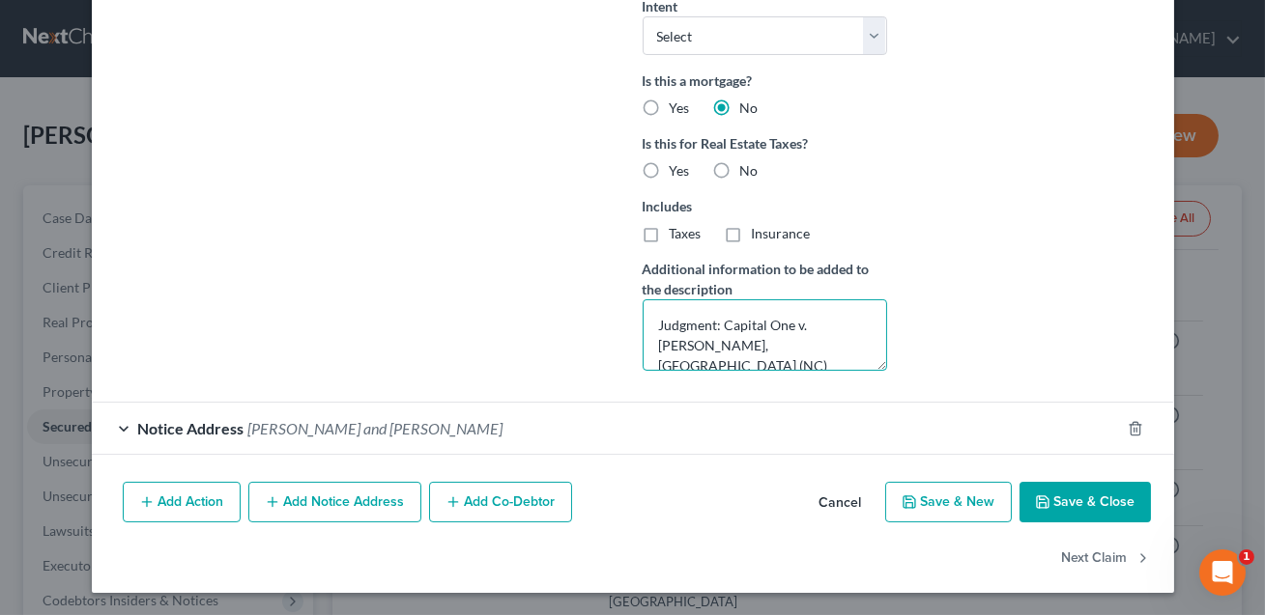
scroll to position [40, 0]
click at [699, 345] on textarea "Judgment: Capital One v. [PERSON_NAME], [GEOGRAPHIC_DATA] (NC) District Court, …" at bounding box center [764, 334] width 244 height 71
type textarea "Judgment: Capital One v. [PERSON_NAME], [GEOGRAPHIC_DATA] (NC) District Court, …"
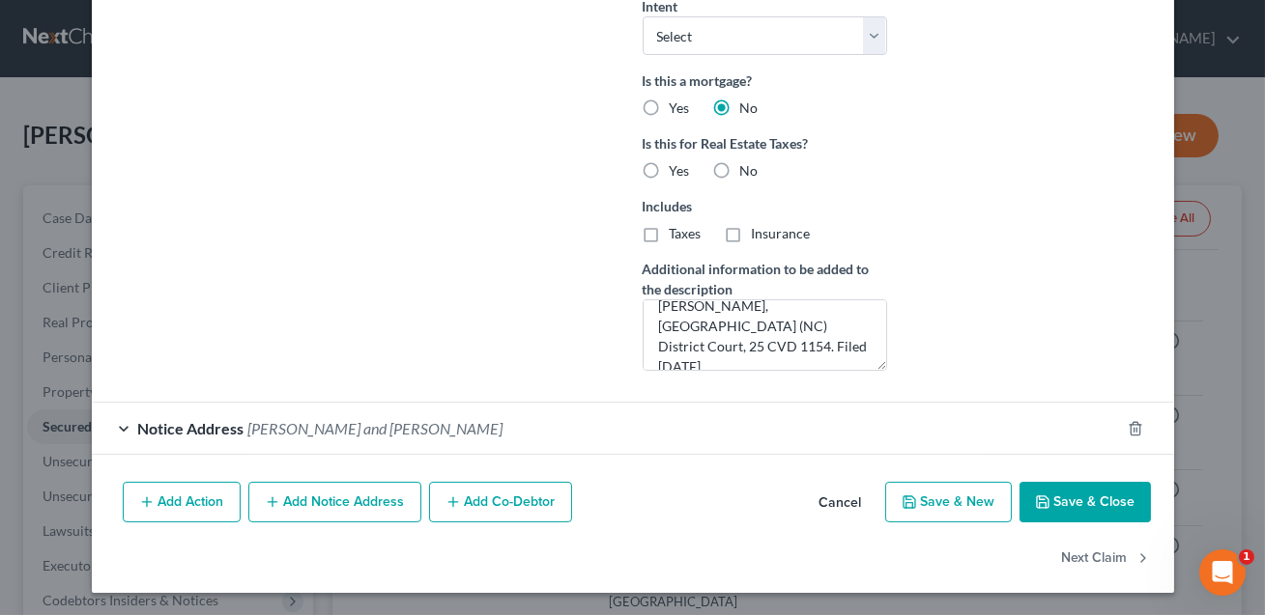
click at [1091, 502] on button "Save & Close" at bounding box center [1084, 502] width 131 height 41
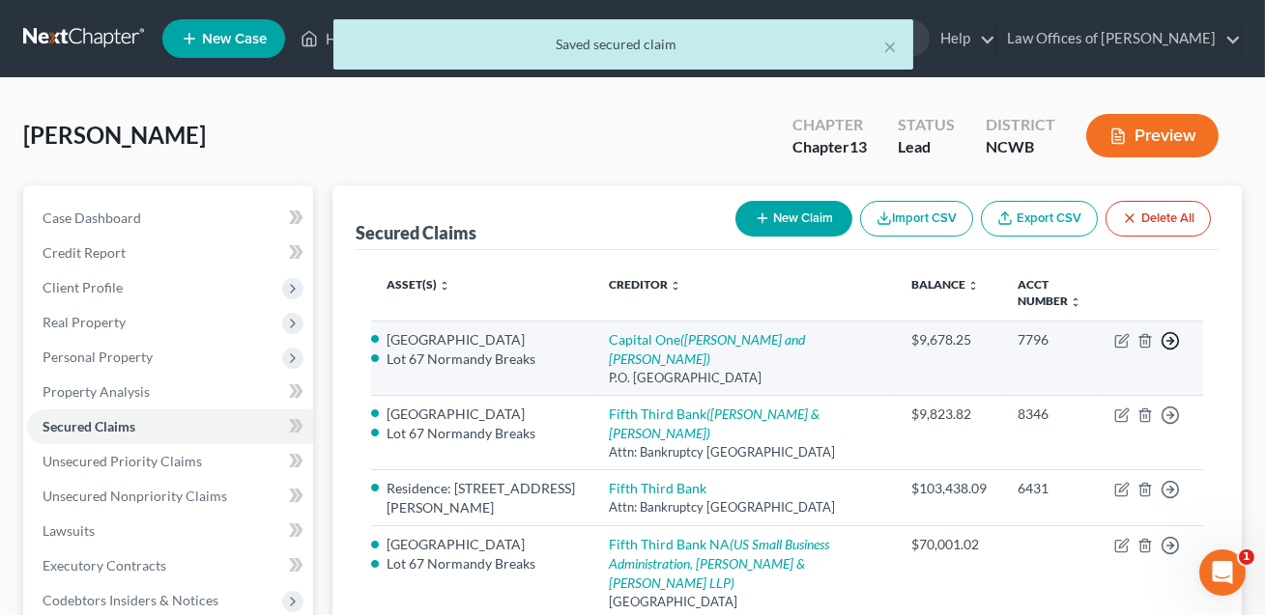
click at [1175, 343] on icon "button" at bounding box center [1169, 340] width 19 height 19
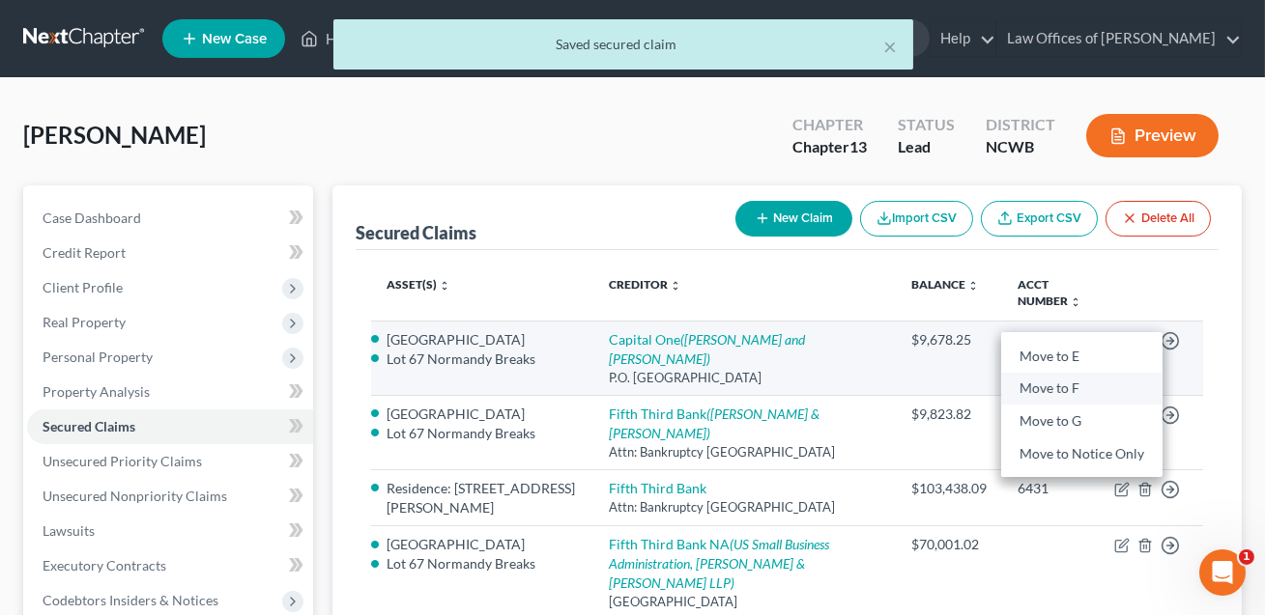
click at [1084, 383] on link "Move to F" at bounding box center [1081, 388] width 161 height 33
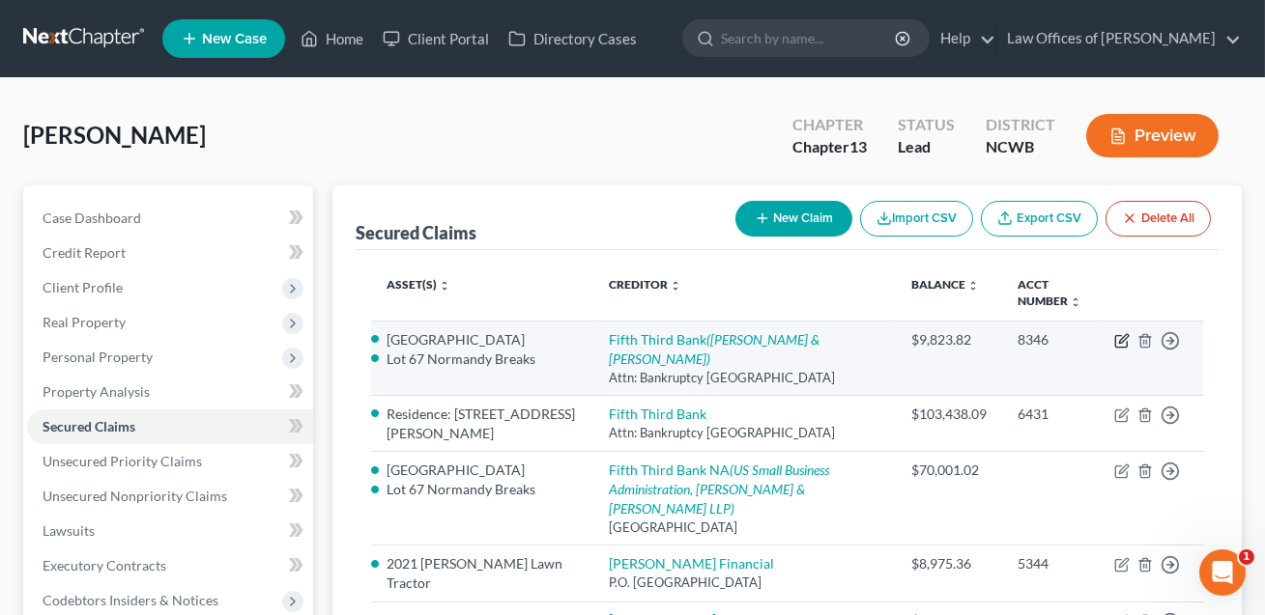
click at [1122, 341] on icon "button" at bounding box center [1123, 338] width 9 height 9
select select "36"
select select "3"
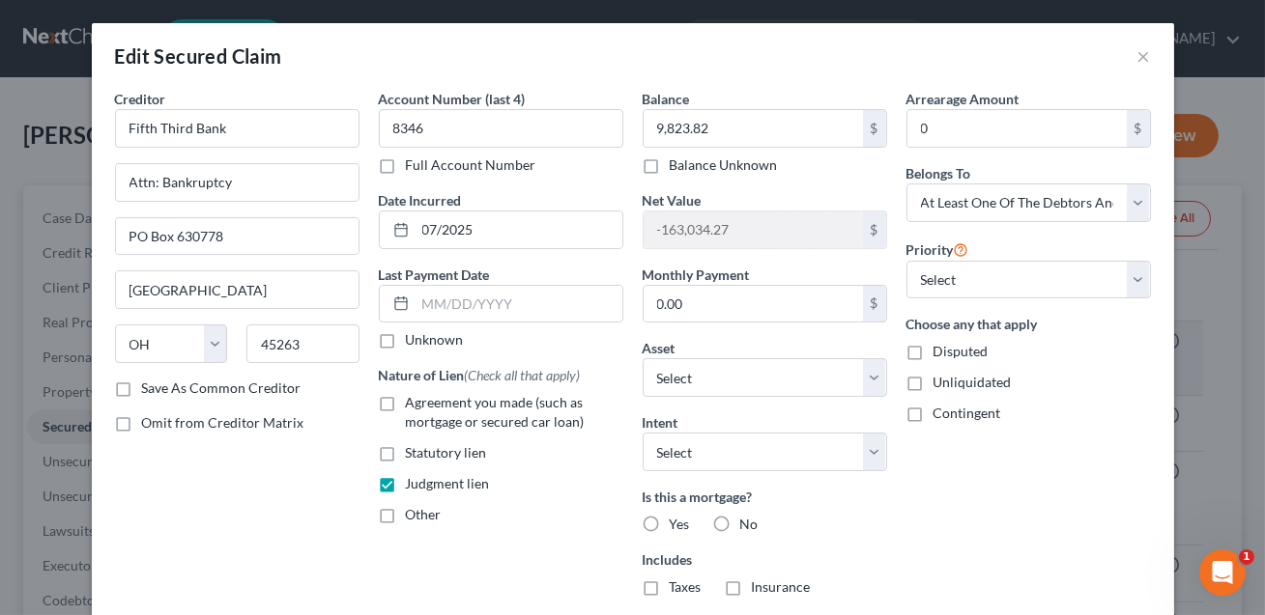
select select "2840896"
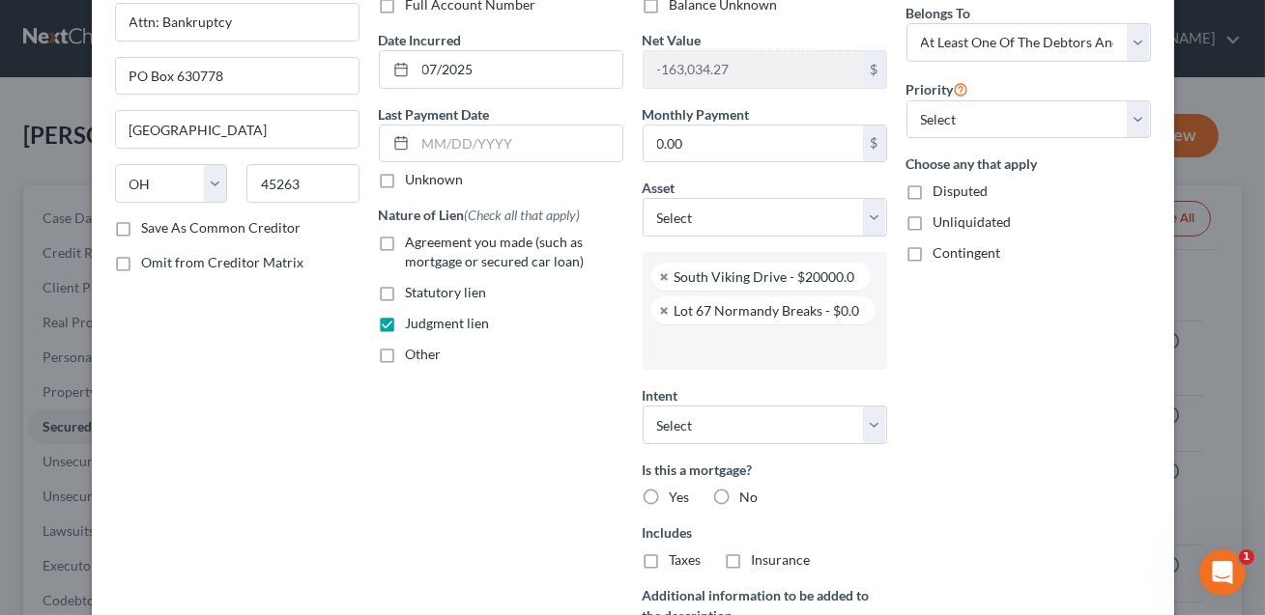
scroll to position [486, 0]
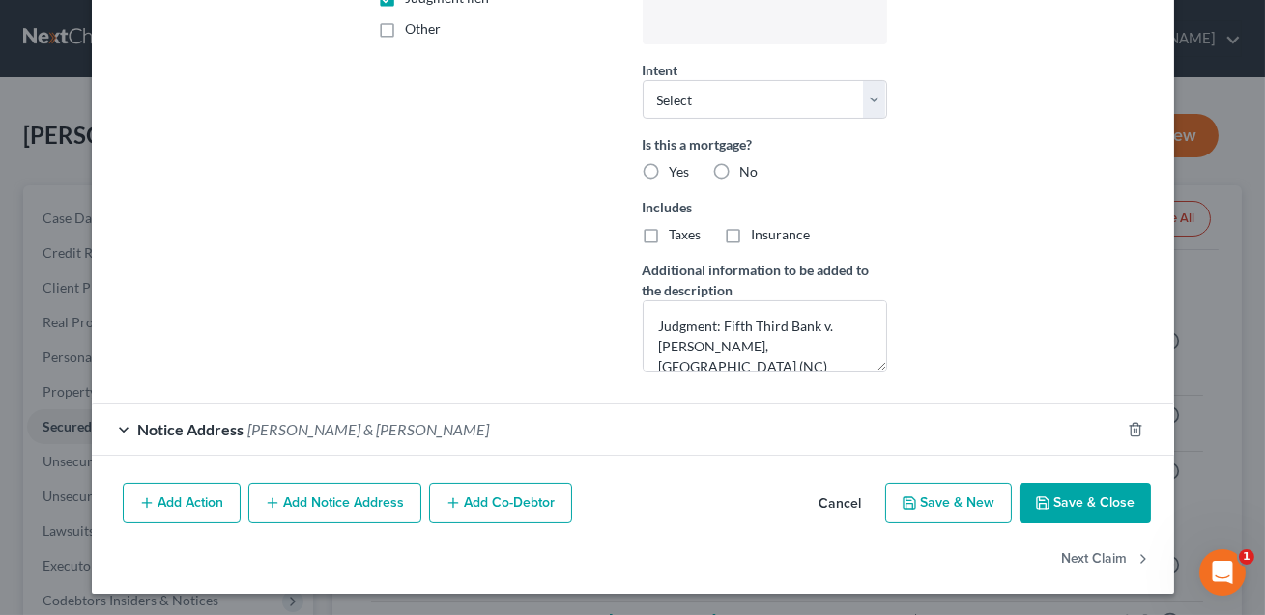
click at [1067, 514] on button "Save & Close" at bounding box center [1084, 503] width 131 height 41
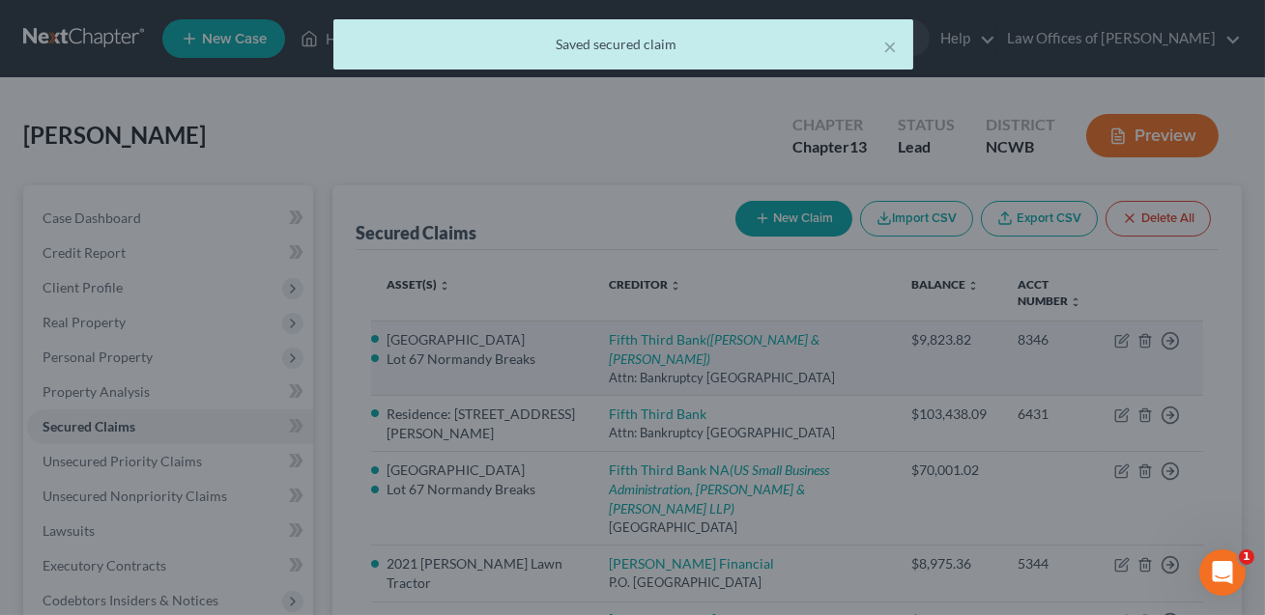
scroll to position [0, 0]
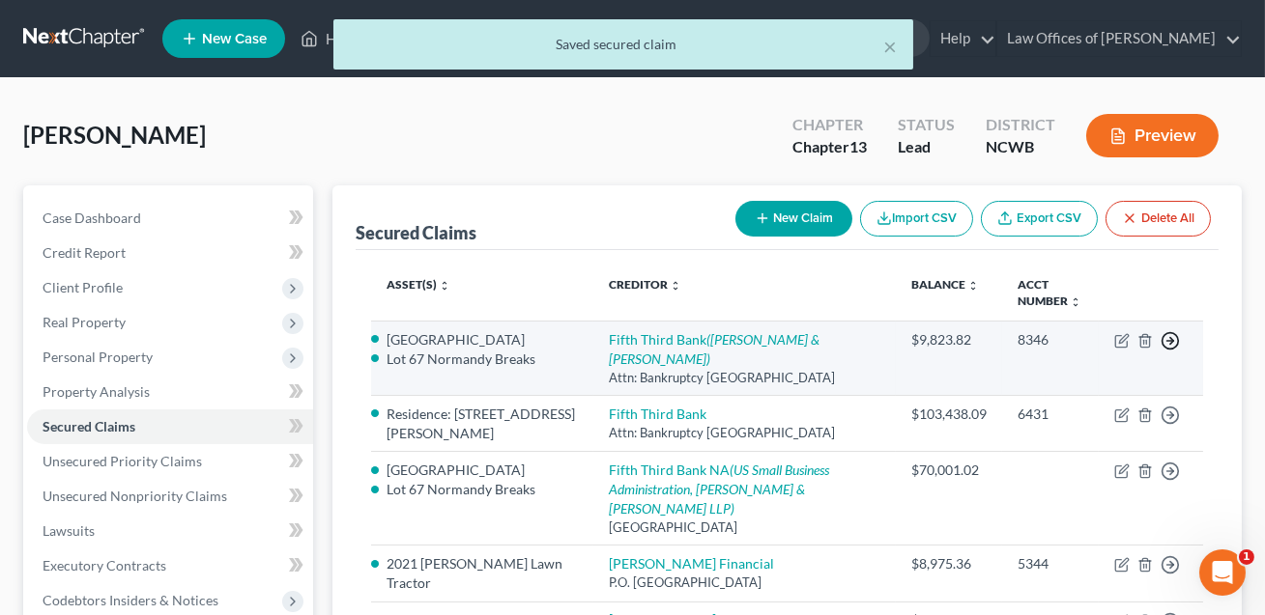
click at [1172, 341] on polyline "button" at bounding box center [1171, 341] width 3 height 7
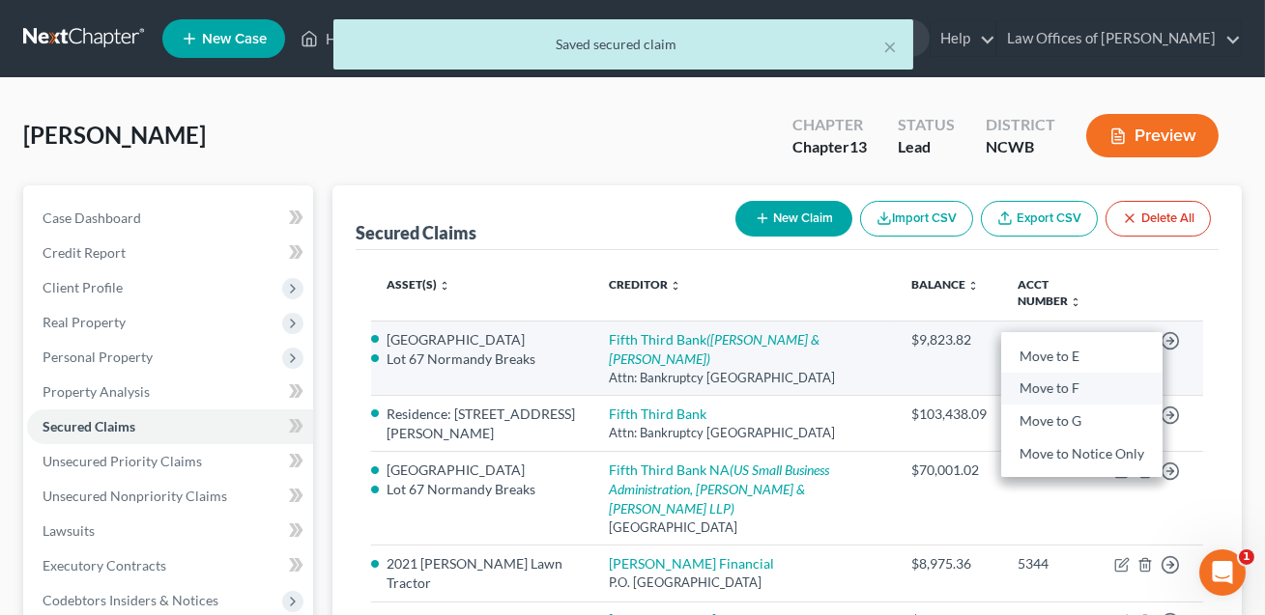
click at [1066, 383] on link "Move to F" at bounding box center [1081, 388] width 161 height 33
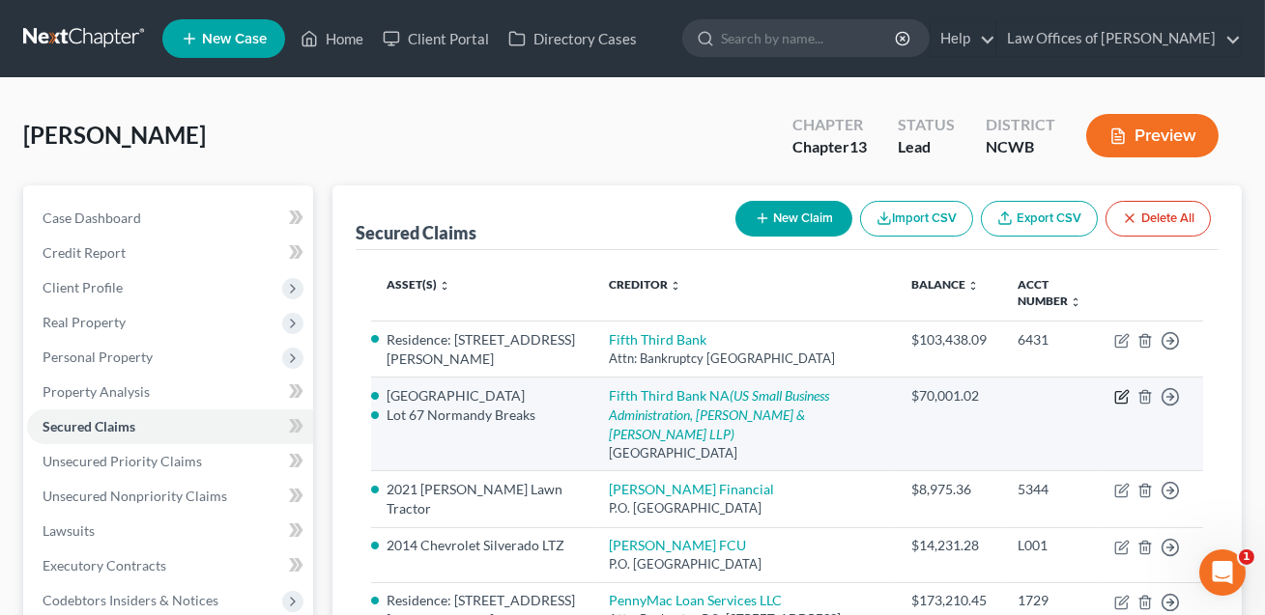
click at [1120, 400] on icon "button" at bounding box center [1123, 395] width 9 height 9
select select "36"
select select "0"
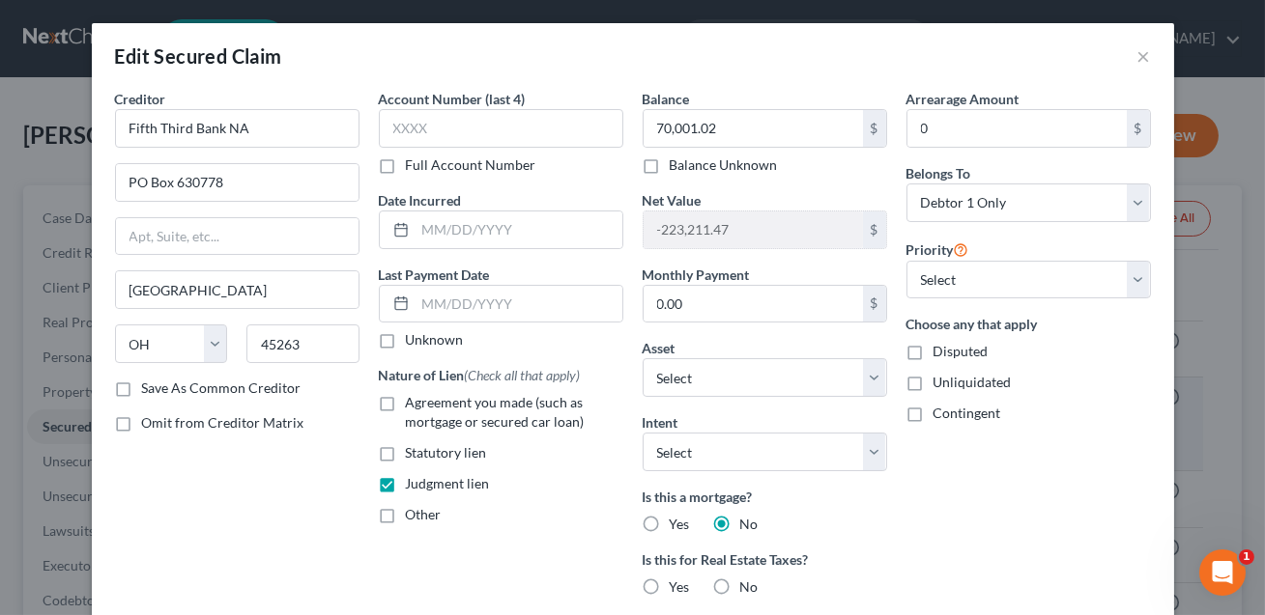
select select "2840896"
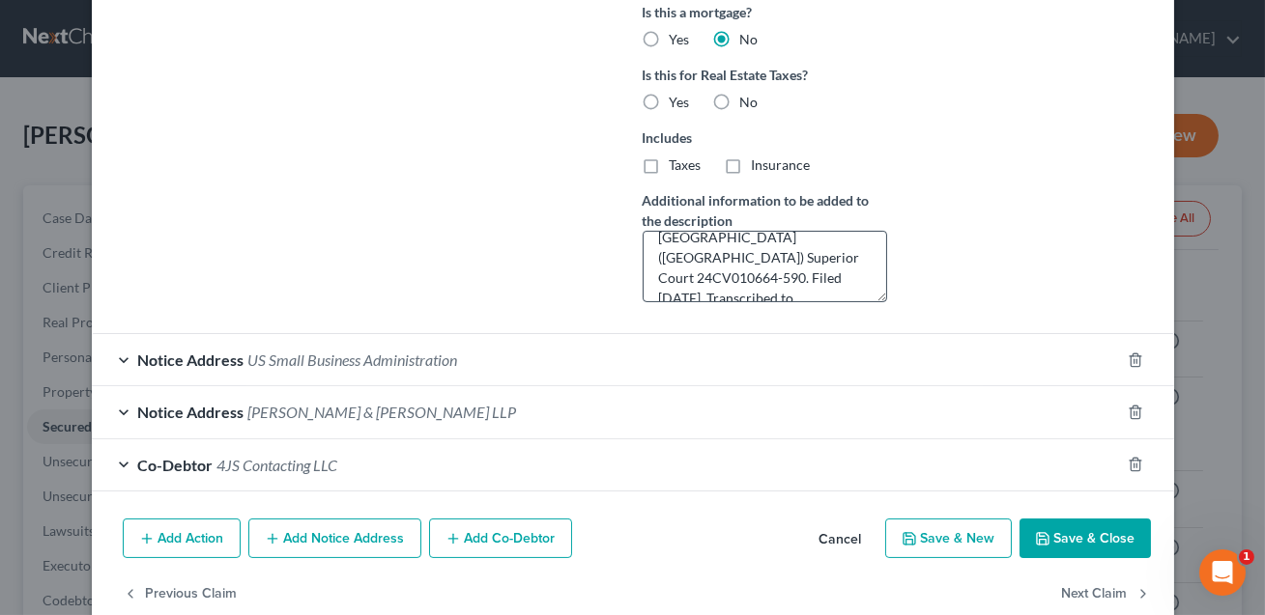
scroll to position [654, 0]
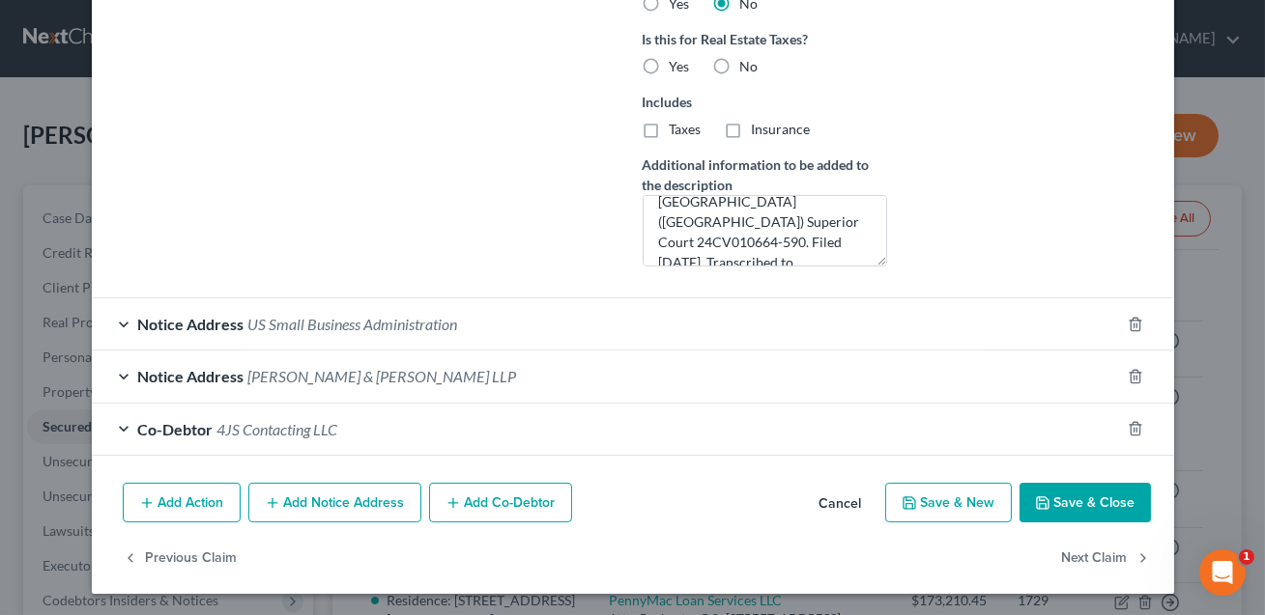
click at [1058, 506] on button "Save & Close" at bounding box center [1084, 503] width 131 height 41
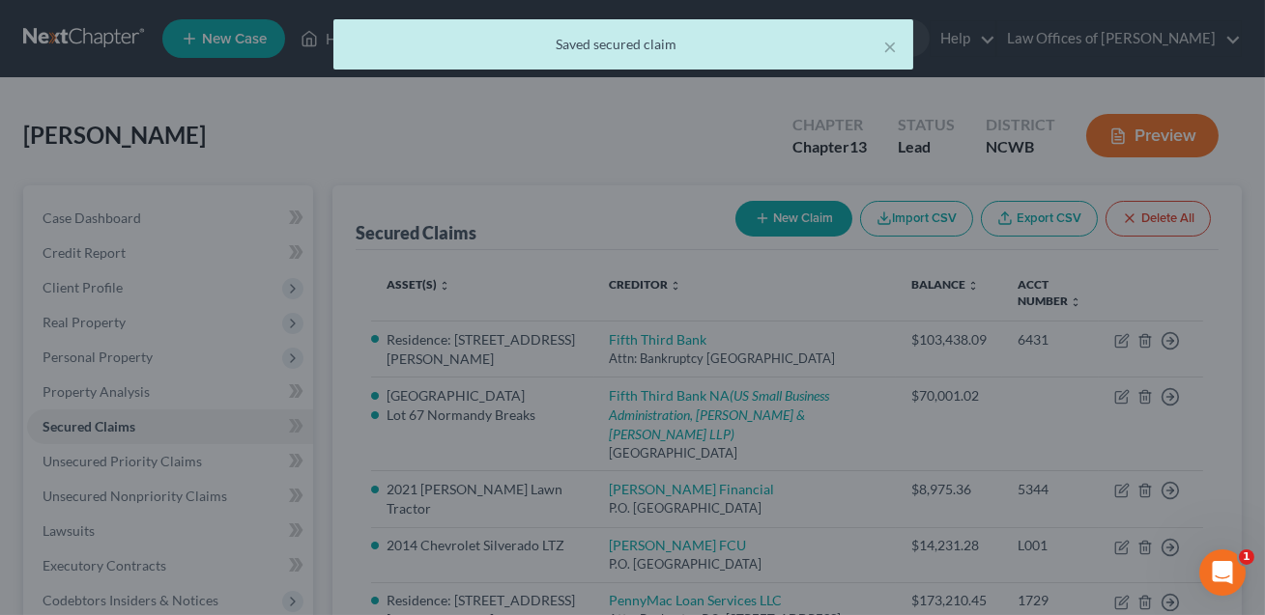
scroll to position [0, 0]
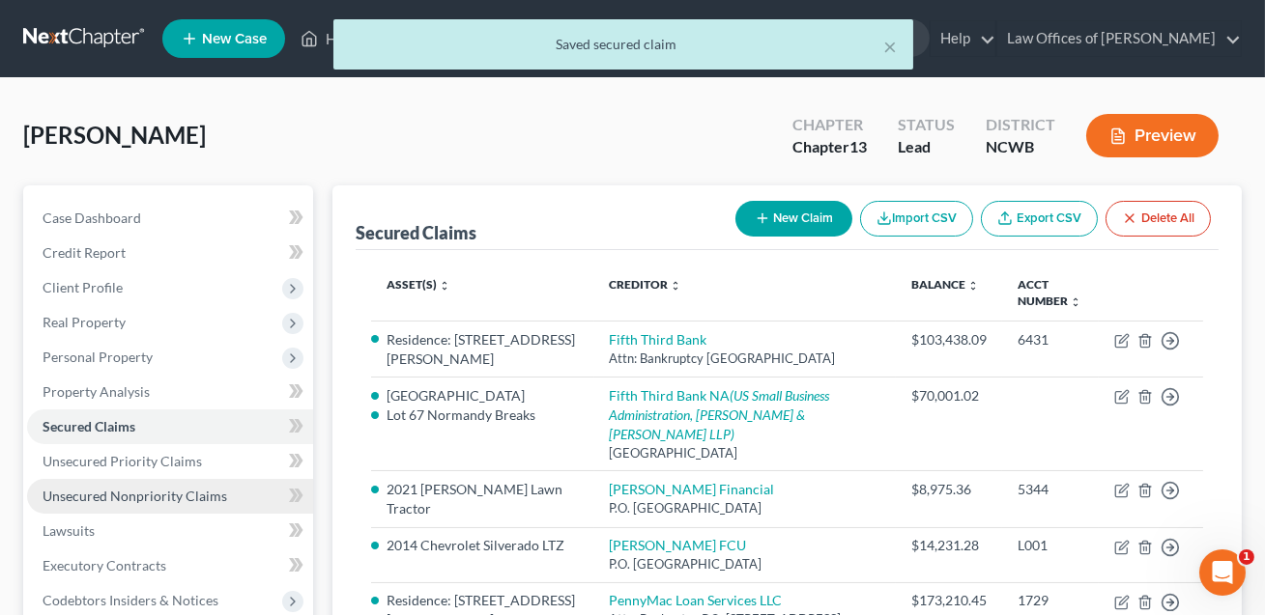
click at [156, 498] on span "Unsecured Nonpriority Claims" at bounding box center [135, 496] width 185 height 16
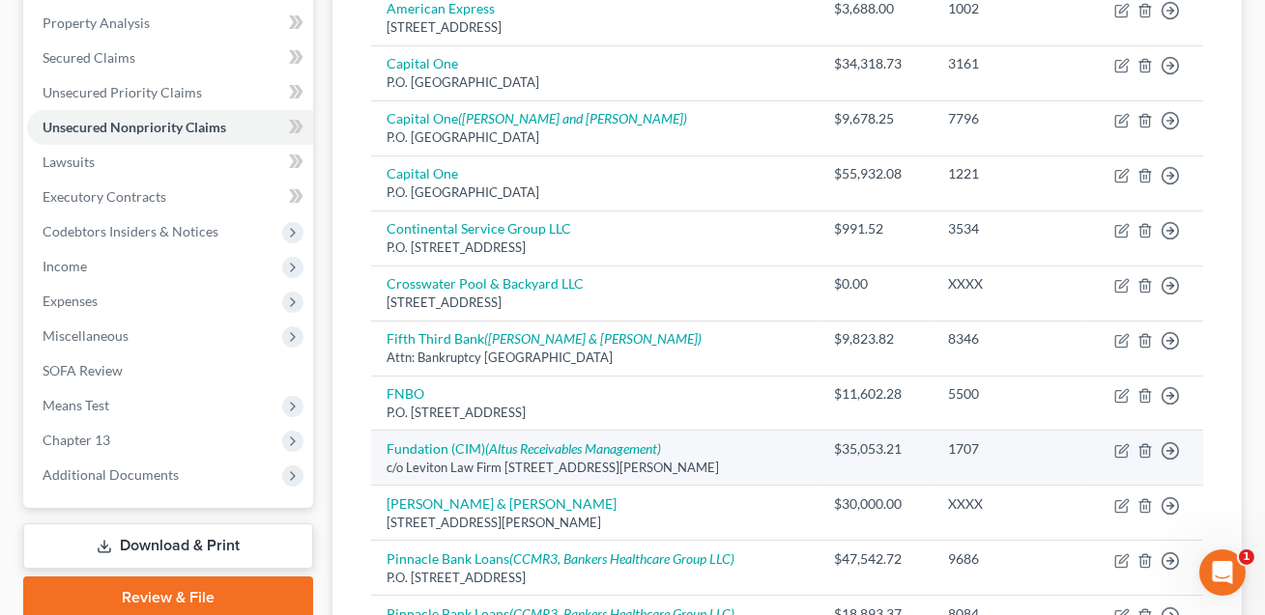
scroll to position [327, 0]
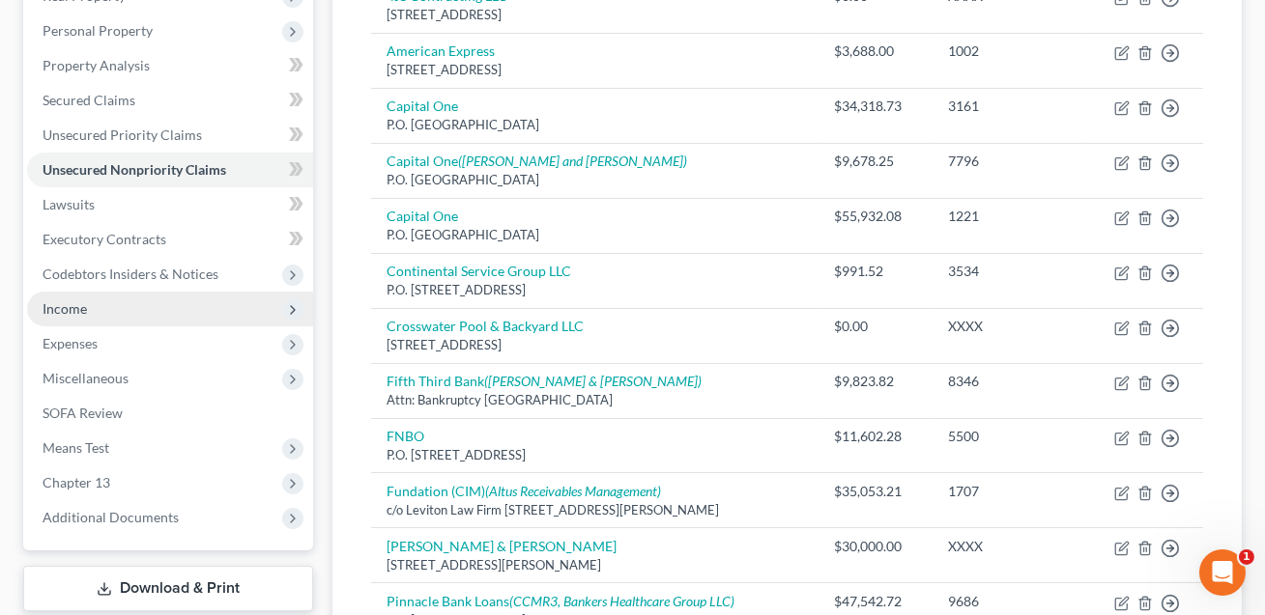
click at [80, 314] on span "Income" at bounding box center [65, 308] width 44 height 16
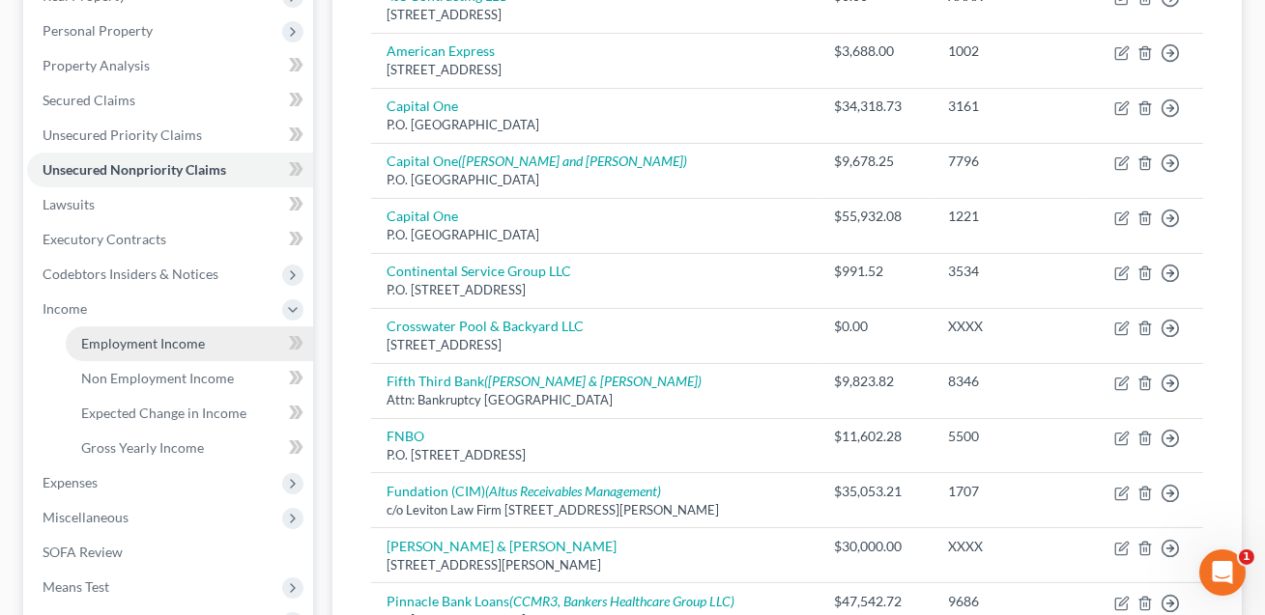
click at [102, 342] on span "Employment Income" at bounding box center [143, 343] width 124 height 16
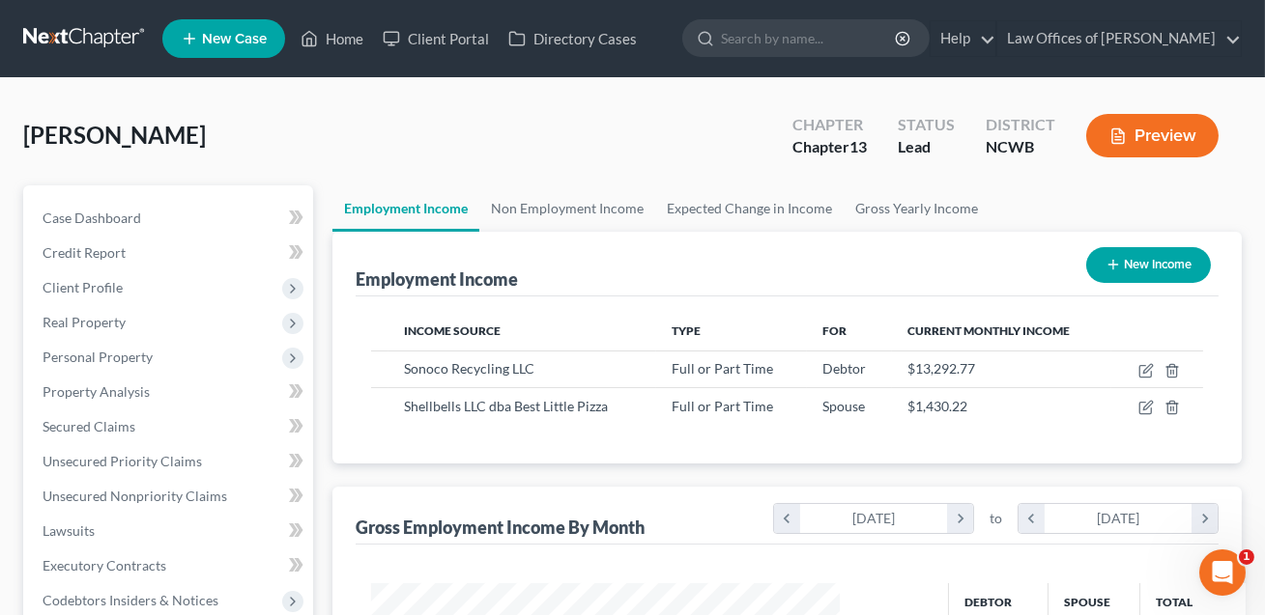
scroll to position [346, 507]
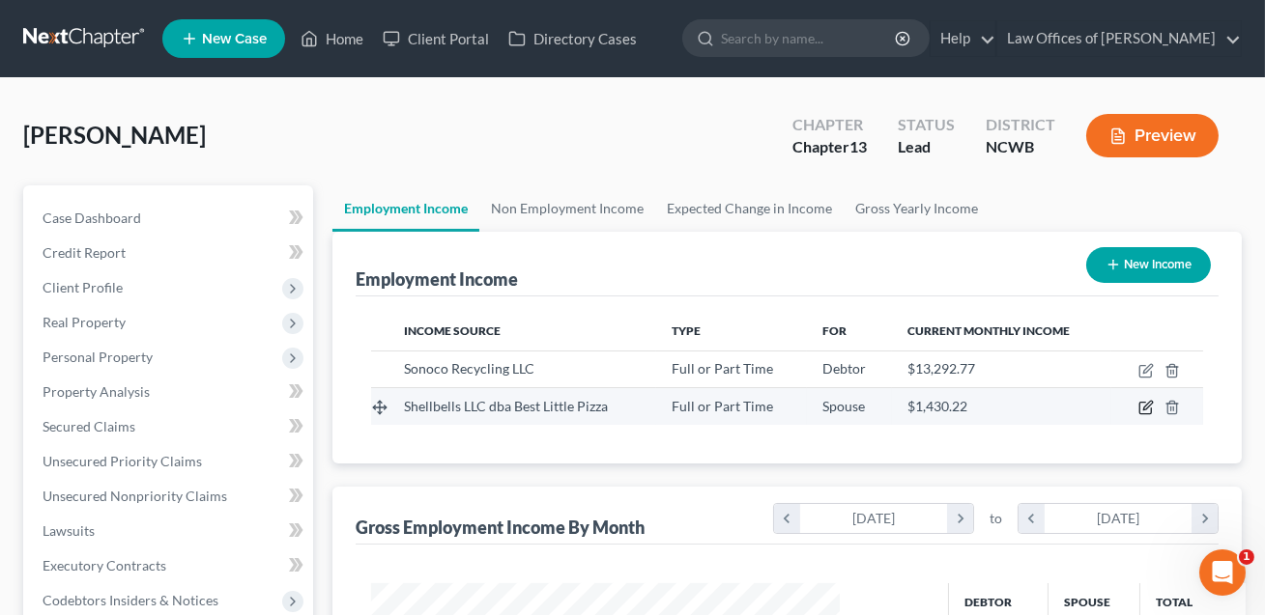
click at [1146, 405] on icon "button" at bounding box center [1147, 406] width 9 height 9
select select "0"
select select "28"
select select "0"
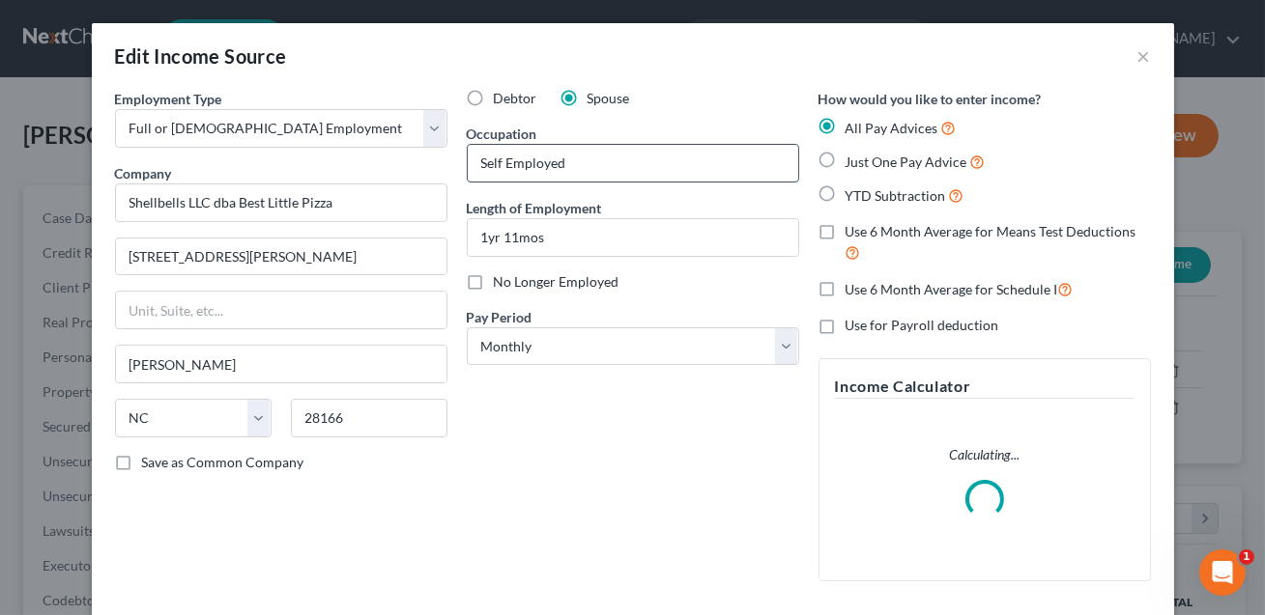
click at [578, 163] on input "Self Employed" at bounding box center [633, 163] width 330 height 37
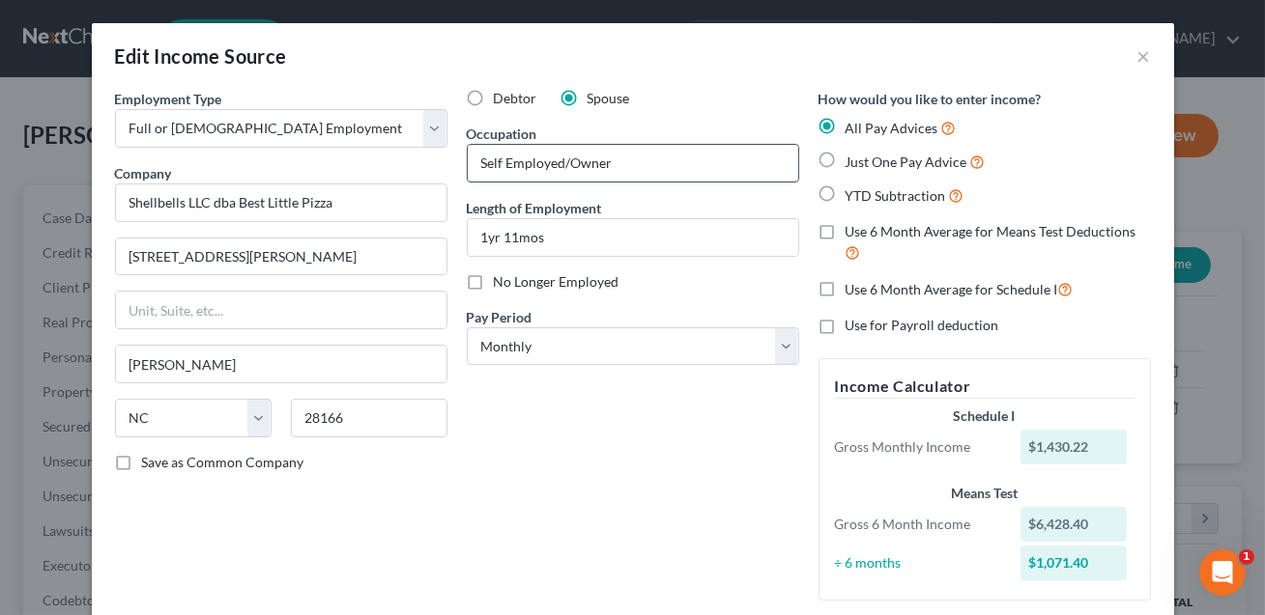
scroll to position [243, 0]
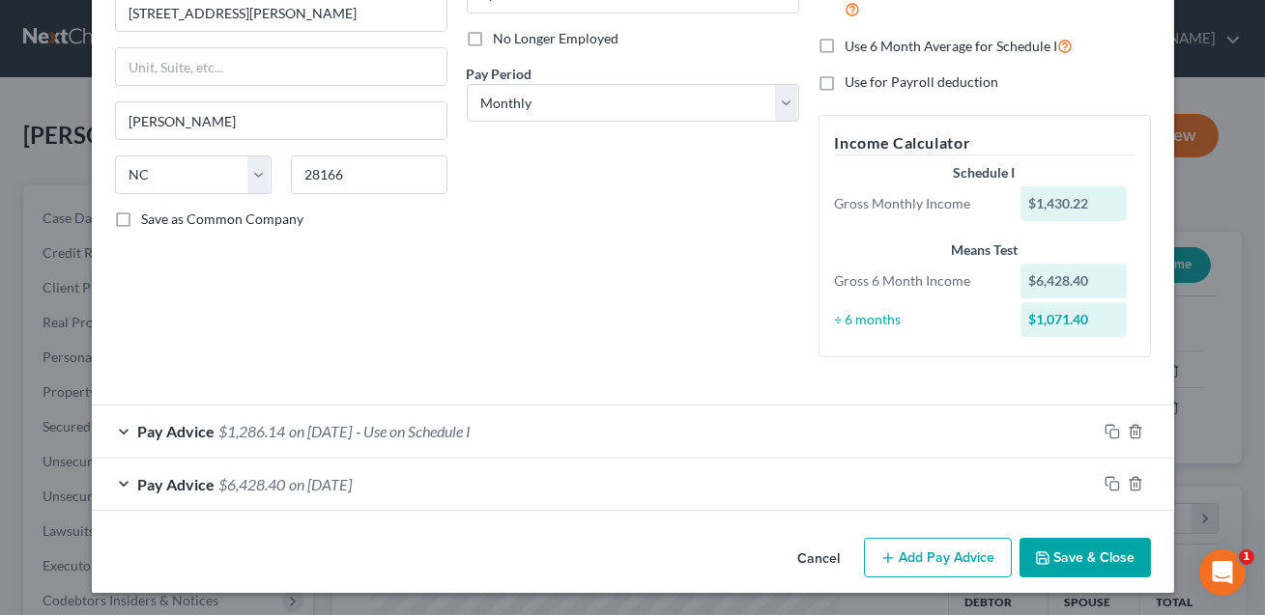
type input "Self Employed/Owner"
click at [1075, 552] on button "Save & Close" at bounding box center [1084, 558] width 131 height 41
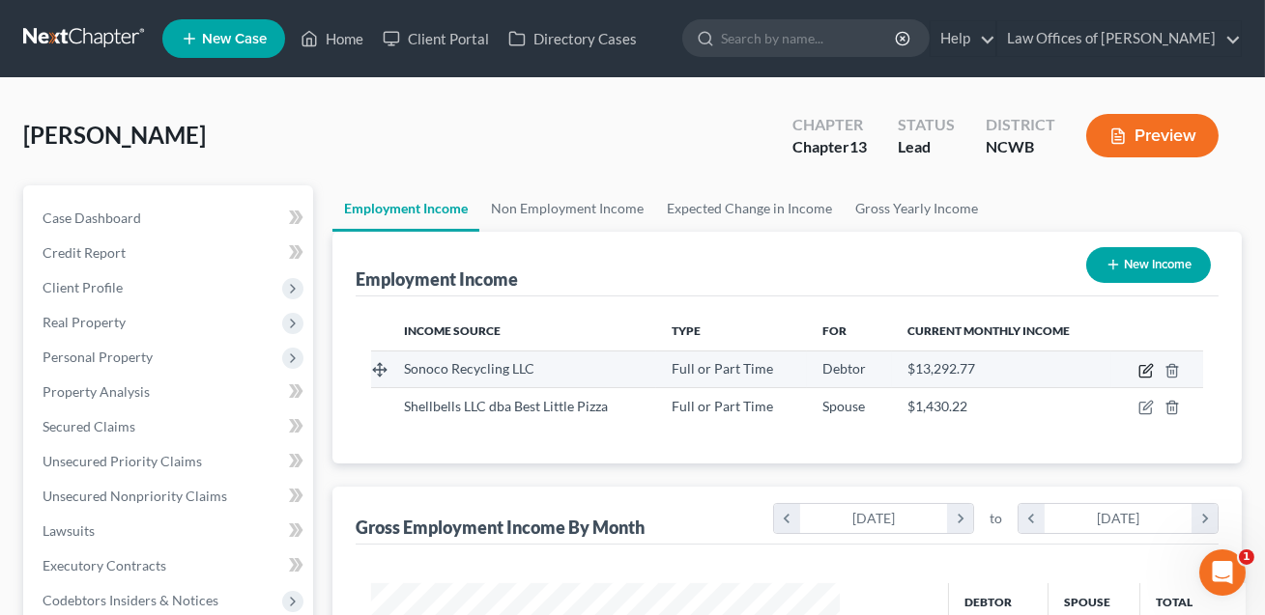
click at [1149, 370] on icon "button" at bounding box center [1145, 370] width 15 height 15
select select "0"
select select "42"
select select "0"
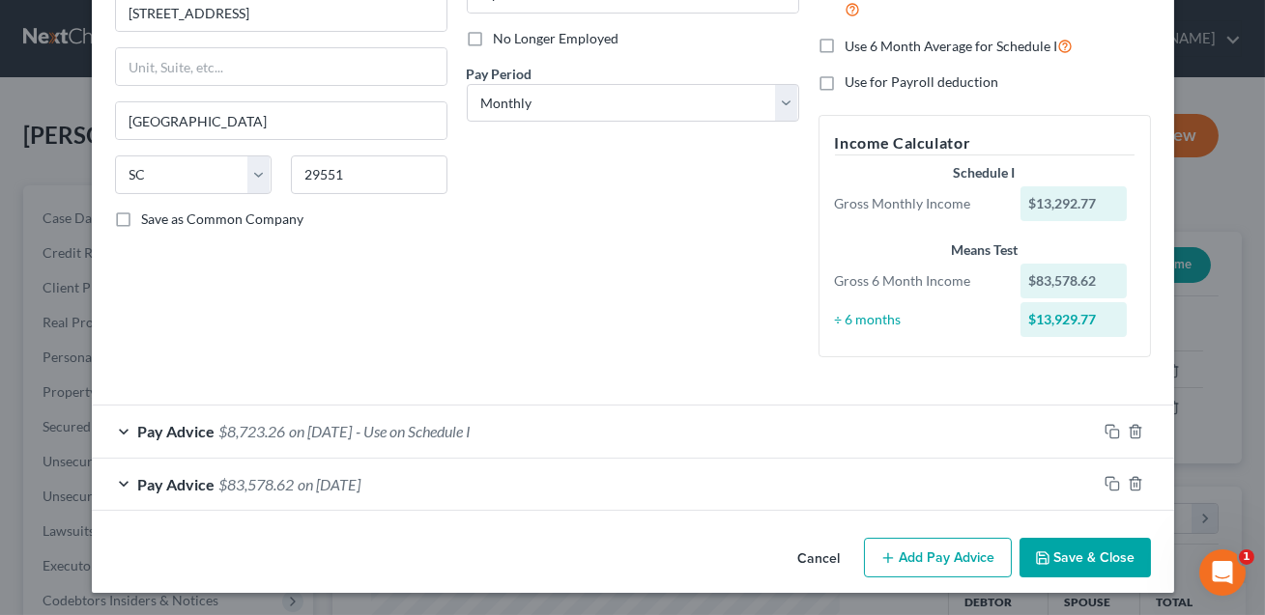
click at [526, 429] on div "Pay Advice $8,723.26 on [DATE] - Use on Schedule I" at bounding box center [594, 431] width 1005 height 51
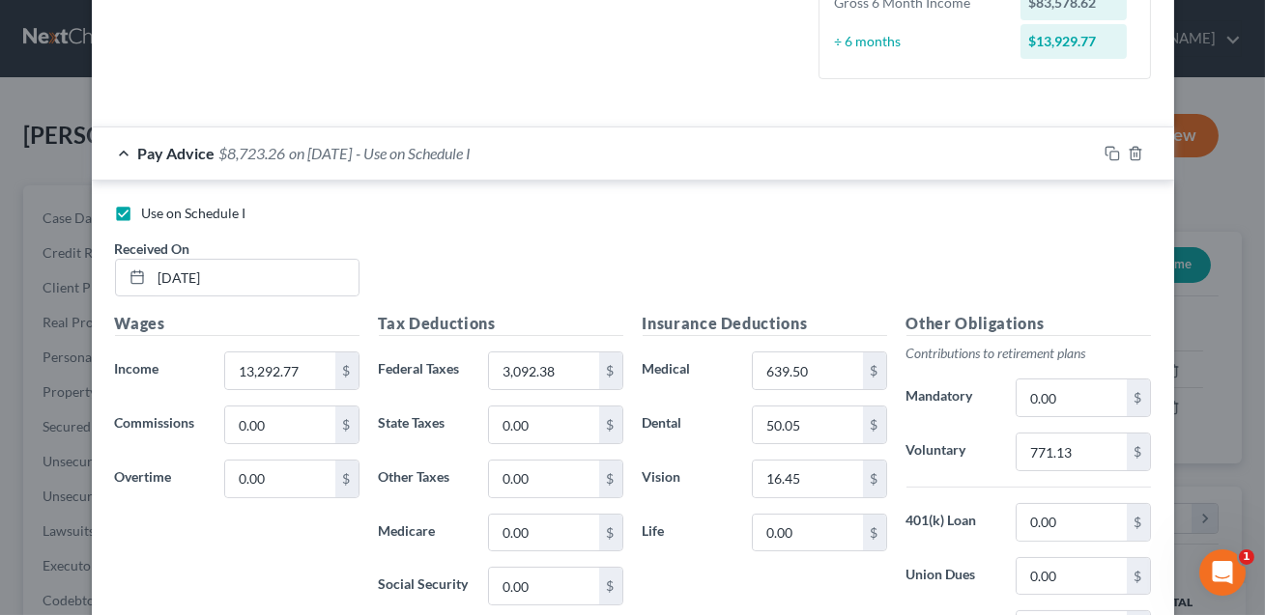
scroll to position [525, 0]
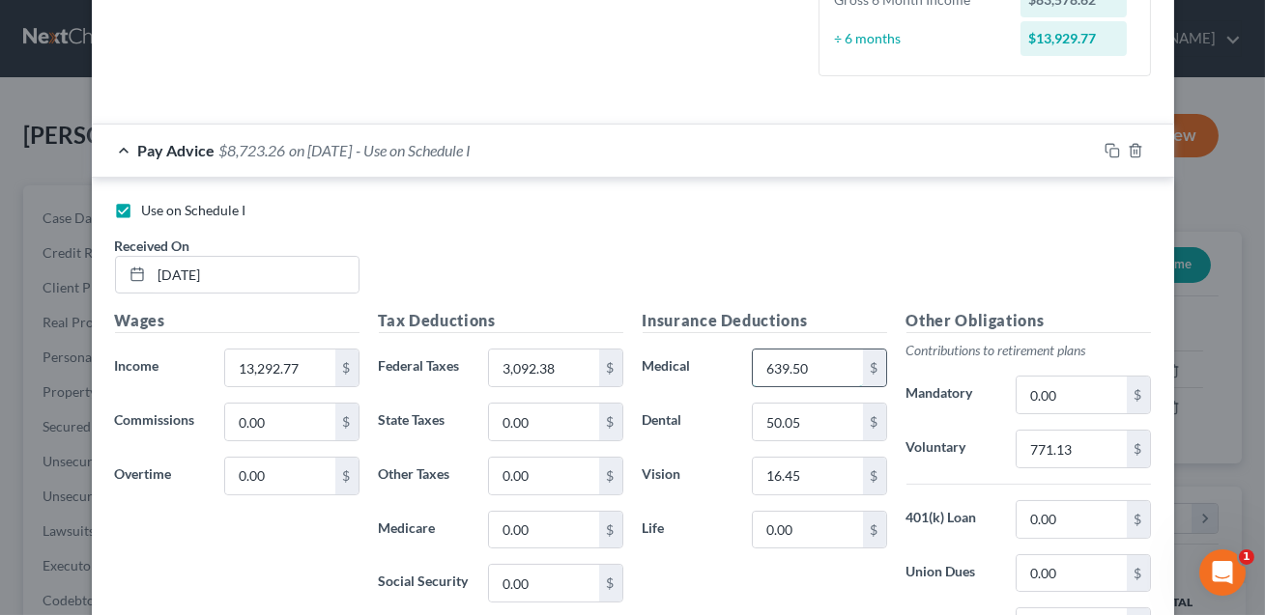
click at [810, 368] on input "639.50" at bounding box center [807, 368] width 109 height 37
type input "874.05"
click at [821, 411] on input "50.05" at bounding box center [807, 422] width 109 height 37
click at [820, 471] on input "16.45" at bounding box center [807, 476] width 109 height 37
click at [1064, 449] on input "771.13" at bounding box center [1070, 449] width 109 height 37
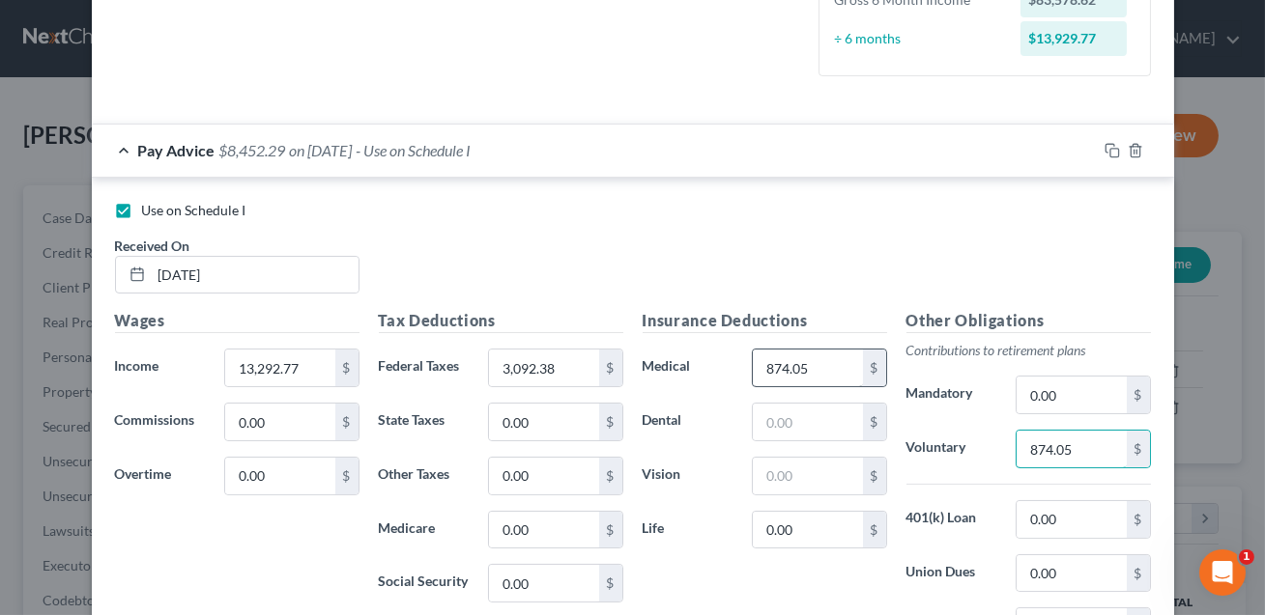
type input "874.05"
click at [832, 375] on input "874.05" at bounding box center [807, 368] width 109 height 37
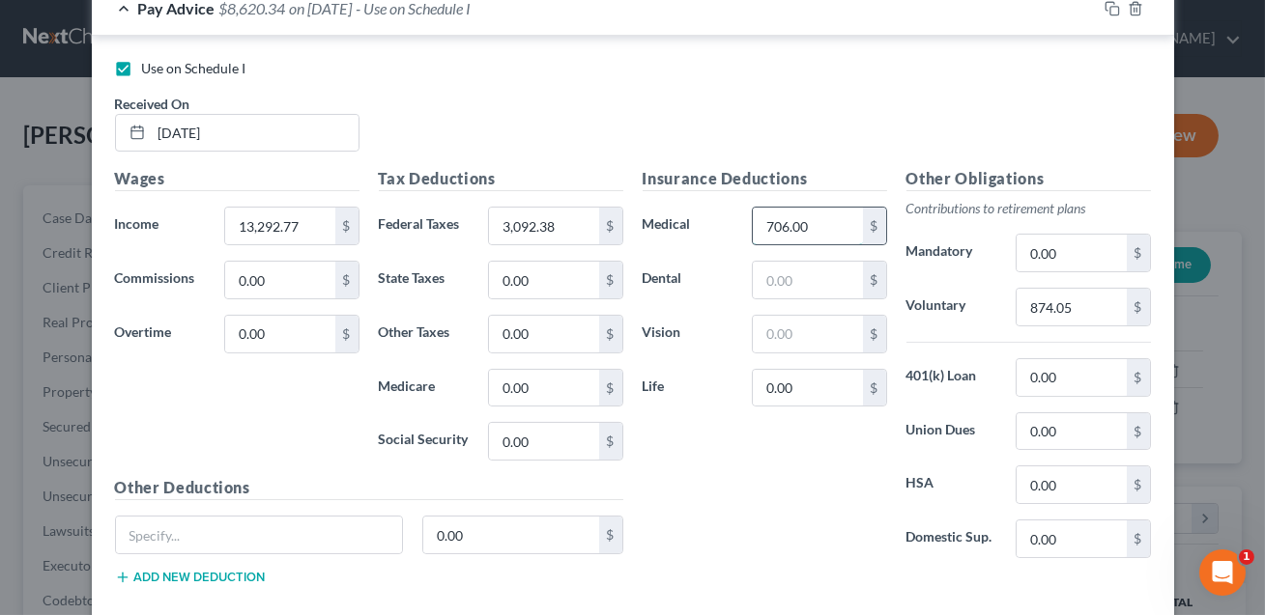
scroll to position [823, 0]
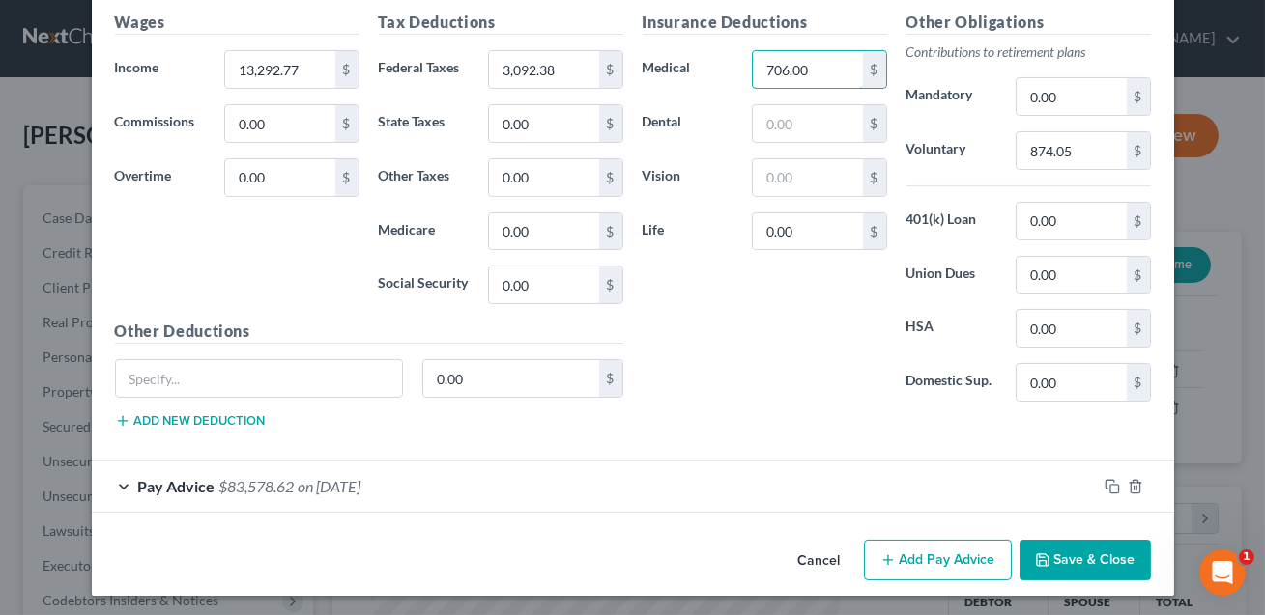
type input "706.00"
click at [1099, 568] on button "Save & Close" at bounding box center [1084, 560] width 131 height 41
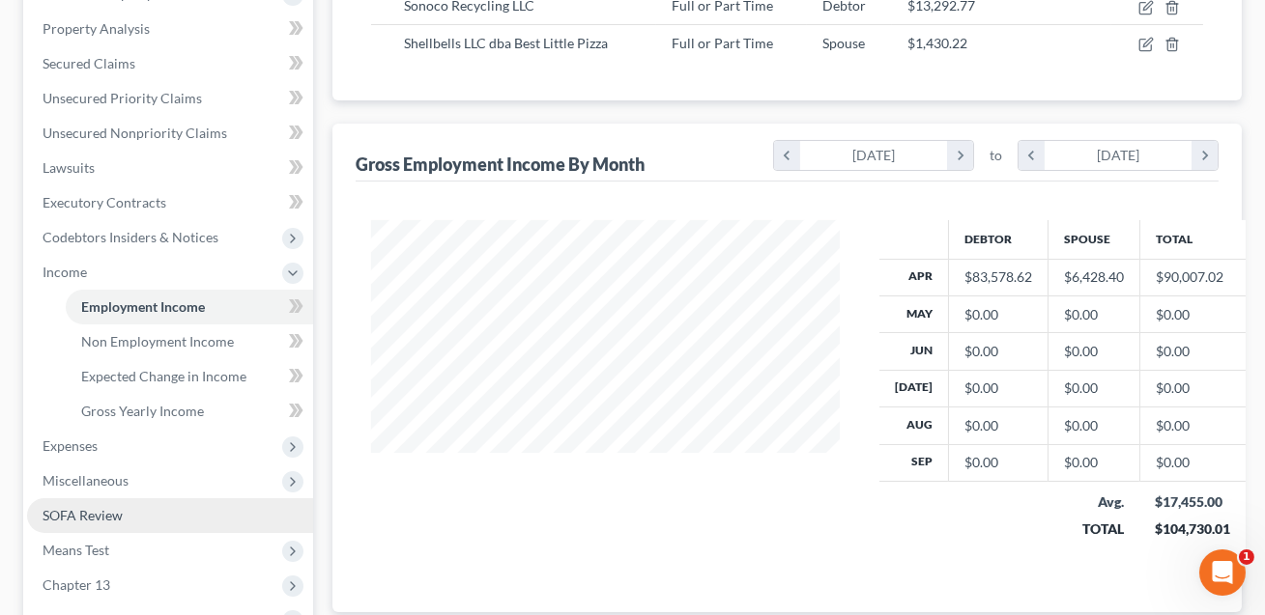
scroll to position [374, 0]
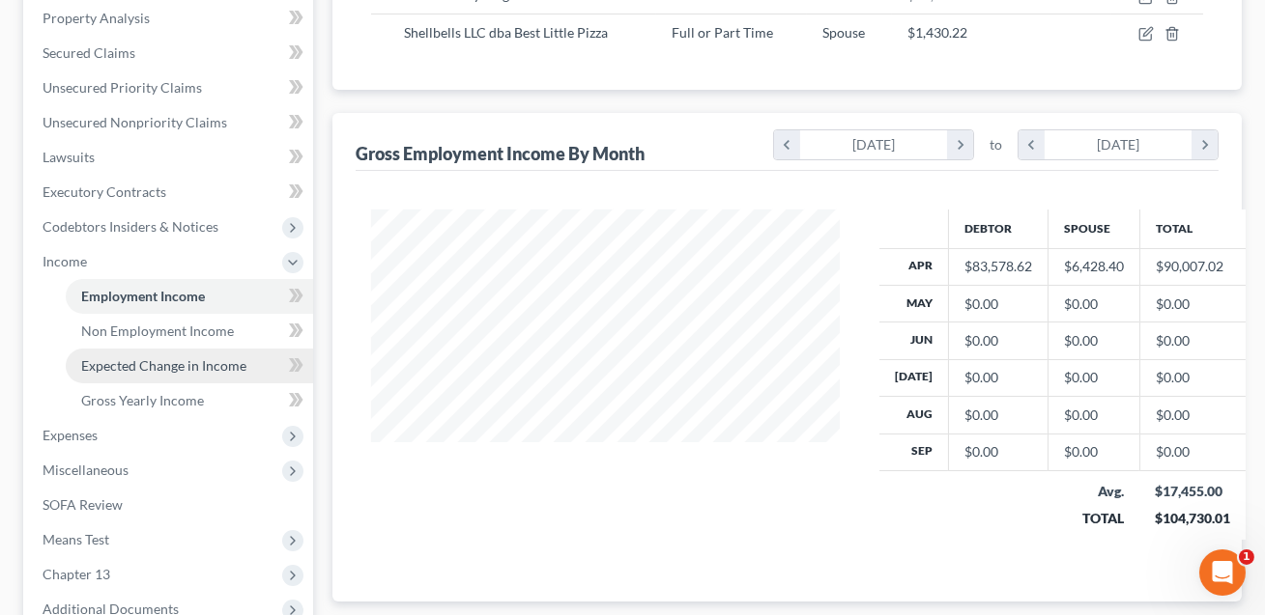
click at [139, 366] on span "Expected Change in Income" at bounding box center [163, 365] width 165 height 16
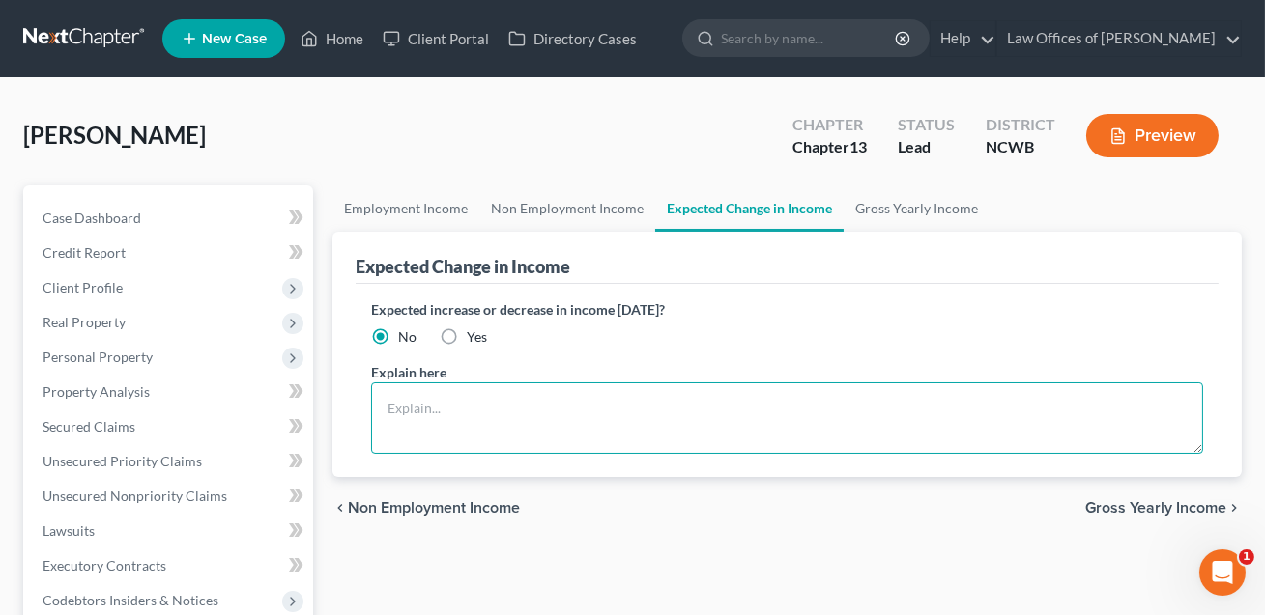
click at [465, 383] on textarea at bounding box center [787, 418] width 832 height 71
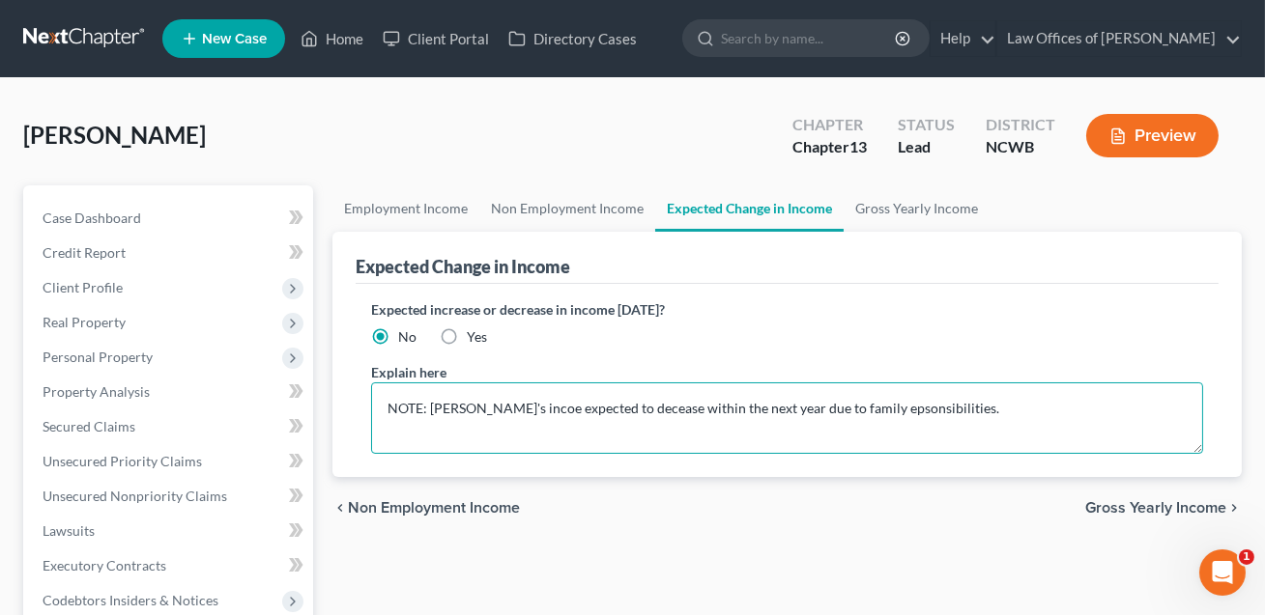
click at [839, 410] on textarea "NOTE: [PERSON_NAME]'s incoe expected to decease within the next year due to fam…" at bounding box center [787, 418] width 832 height 71
click at [504, 408] on textarea "NOTE: [PERSON_NAME]'s incoe expected to decease within the next year due to fam…" at bounding box center [787, 418] width 832 height 71
click at [873, 408] on textarea "NOTE: [PERSON_NAME]'s income expected to decease within the next year due to fa…" at bounding box center [787, 418] width 832 height 71
type textarea "NOTE: [PERSON_NAME]'s income expected to decease within the next year due to fa…"
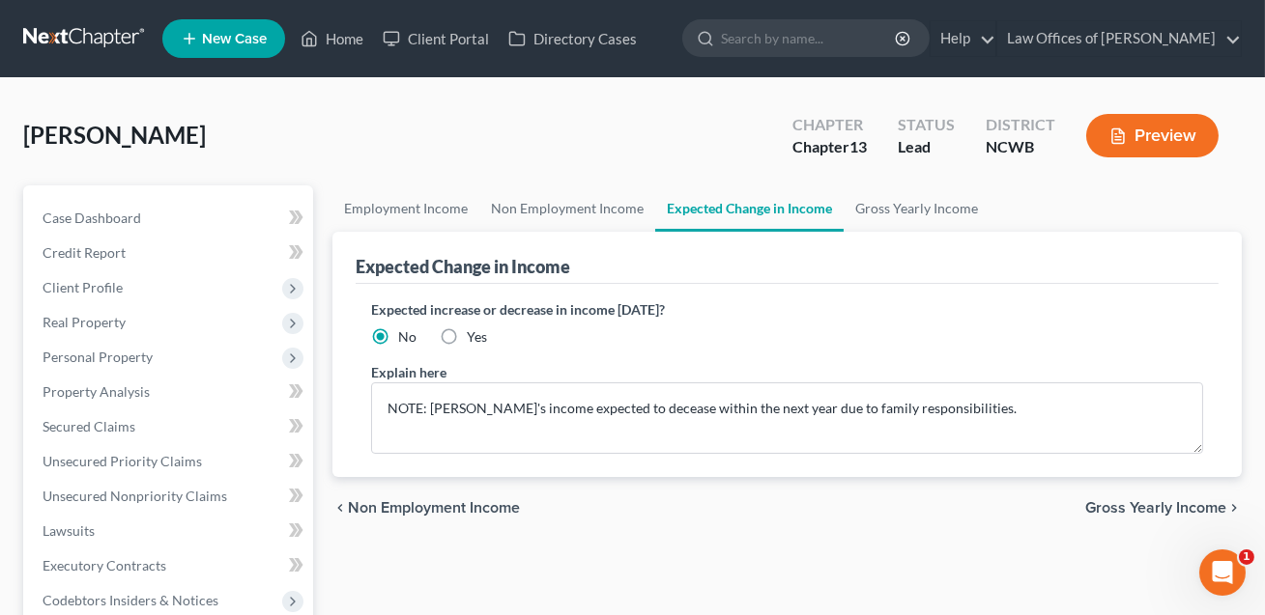
click at [1132, 136] on button "Preview" at bounding box center [1152, 135] width 132 height 43
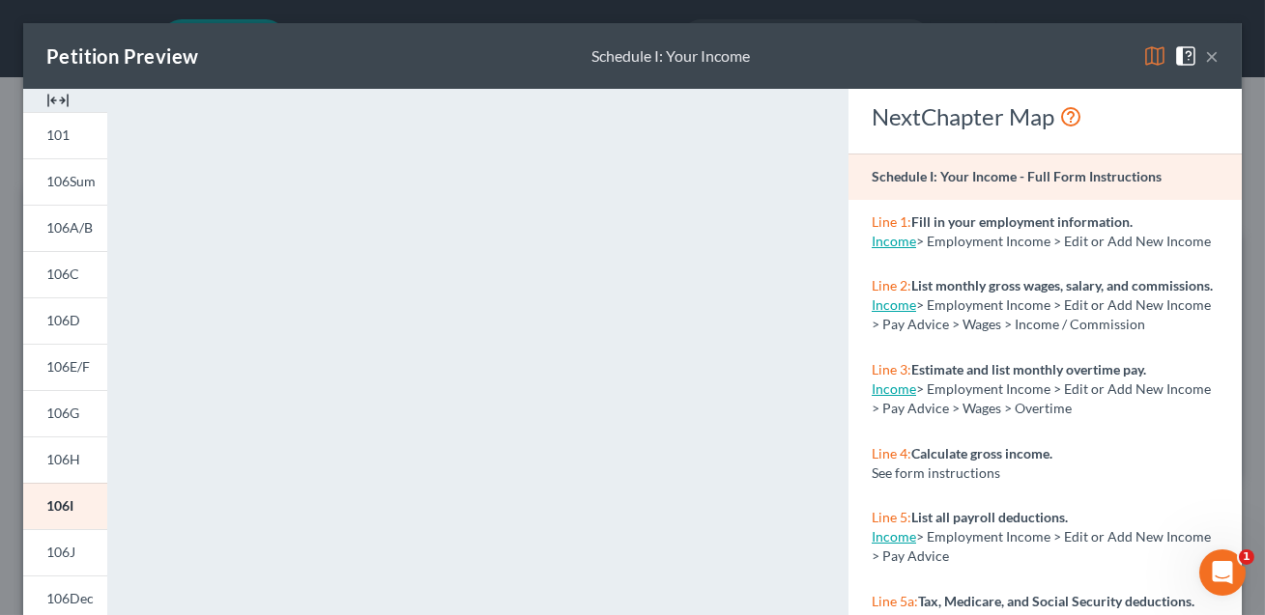
click at [1213, 51] on button "×" at bounding box center [1212, 55] width 14 height 23
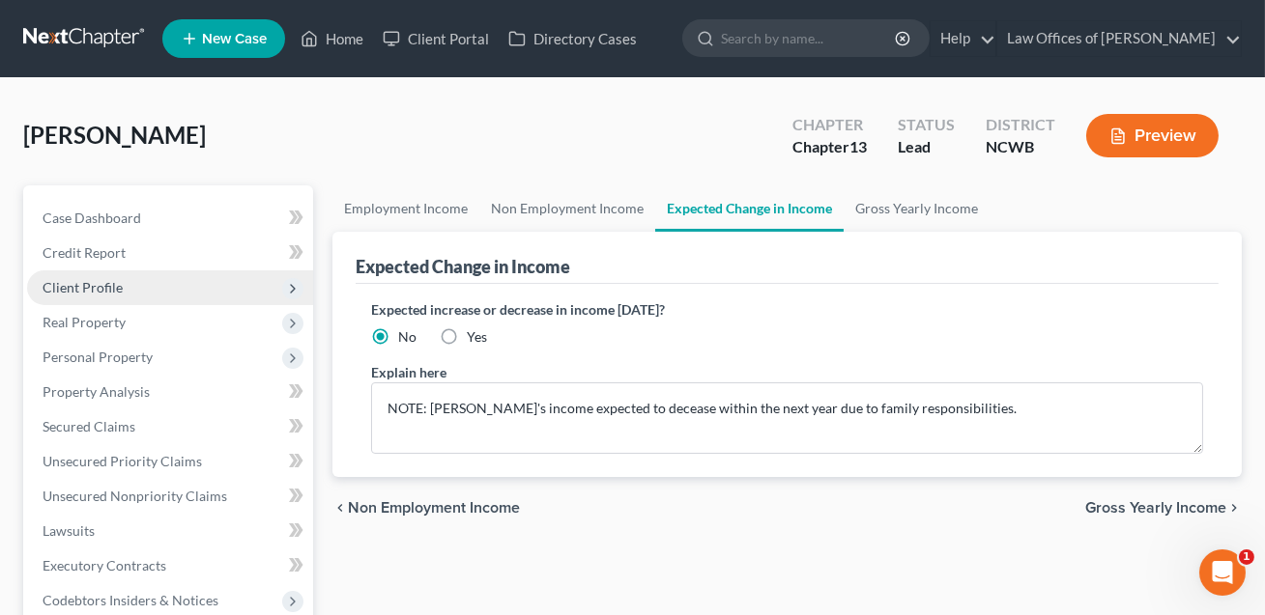
click at [104, 292] on span "Client Profile" at bounding box center [83, 287] width 80 height 16
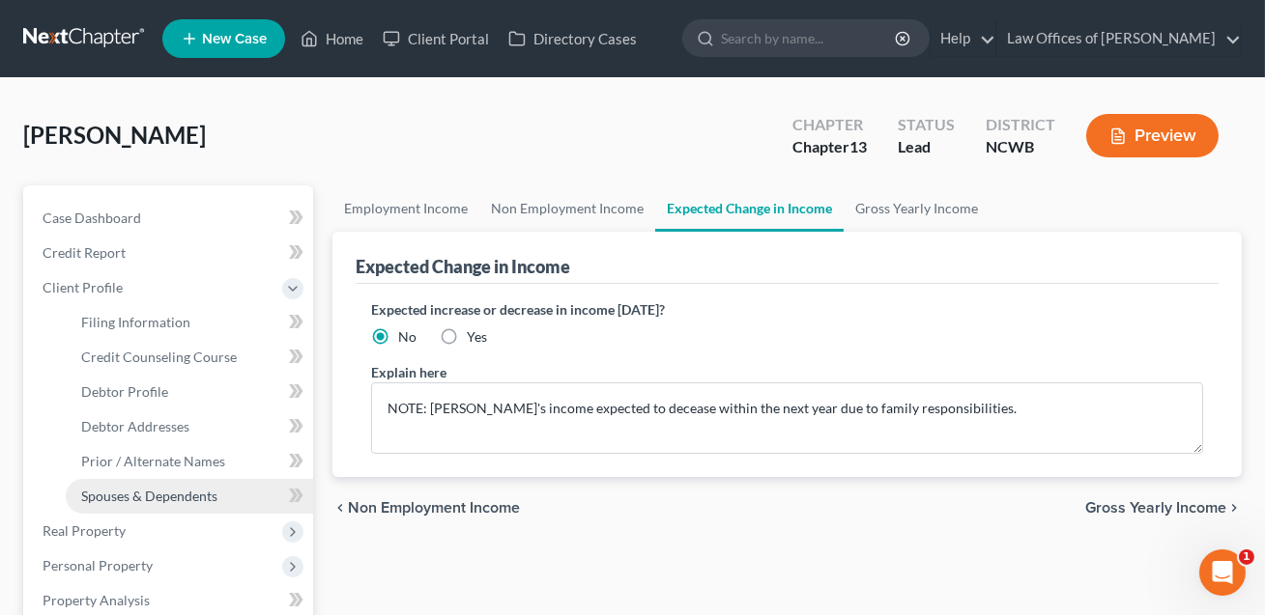
click at [142, 497] on span "Spouses & Dependents" at bounding box center [149, 496] width 136 height 16
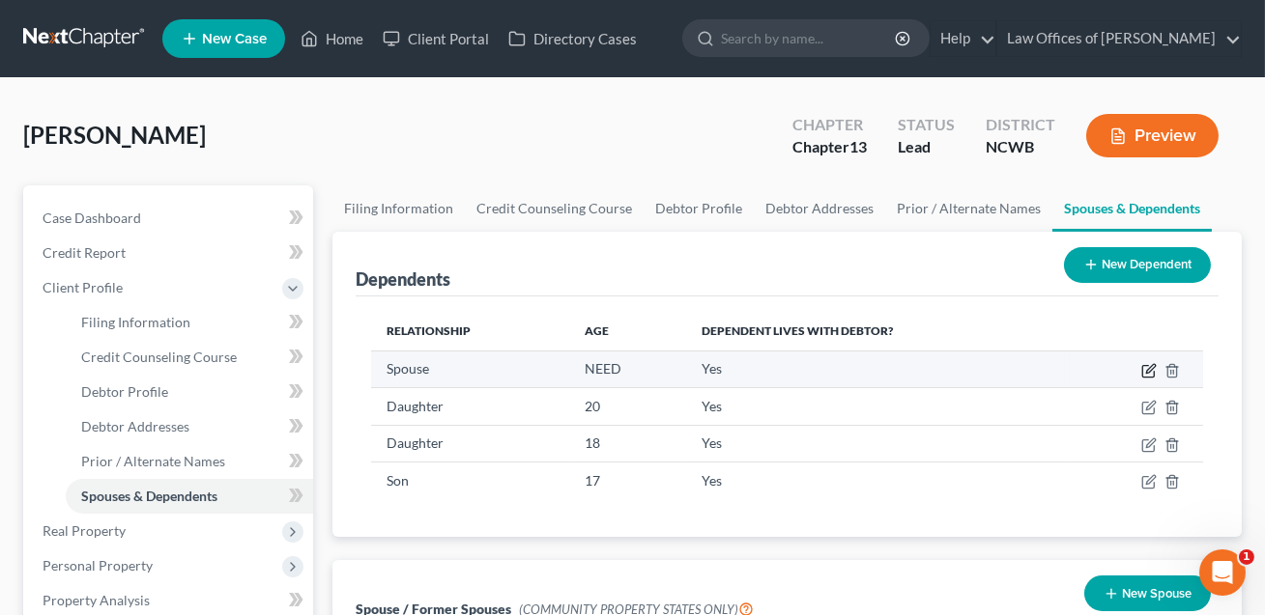
click at [1147, 368] on icon "button" at bounding box center [1150, 368] width 9 height 9
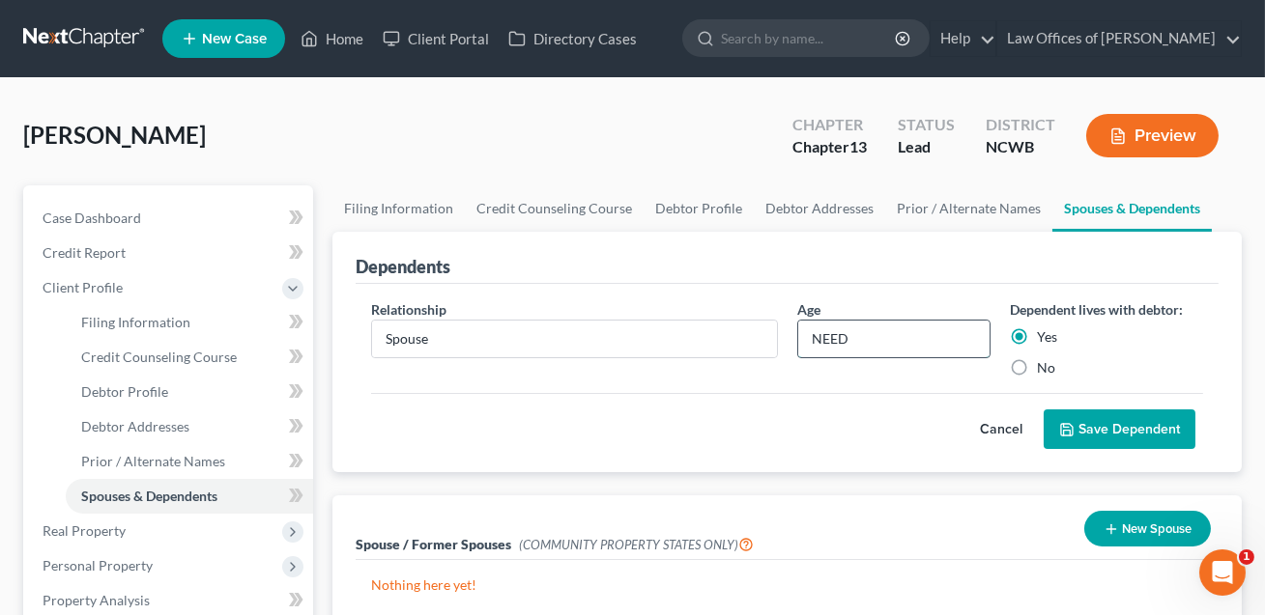
click at [838, 337] on input "NEED" at bounding box center [893, 339] width 191 height 37
drag, startPoint x: 856, startPoint y: 337, endPoint x: 804, endPoint y: 340, distance: 52.2
click at [804, 340] on input "NEED" at bounding box center [893, 339] width 191 height 37
type input "43"
click at [1147, 424] on button "Save Dependent" at bounding box center [1119, 430] width 152 height 41
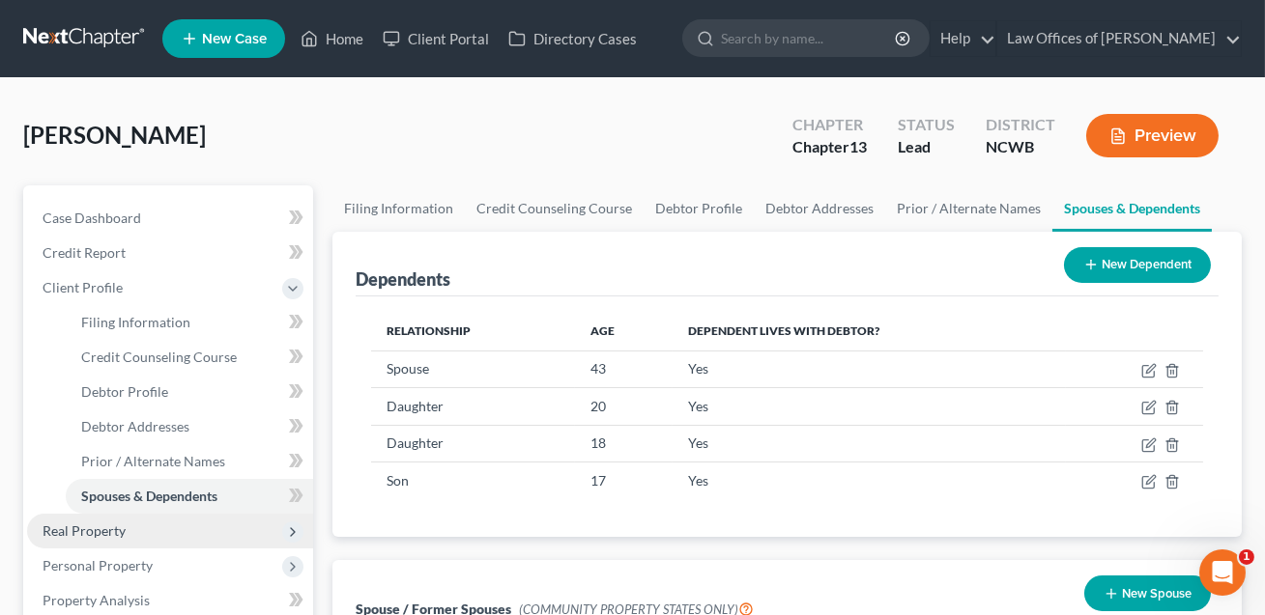
click at [112, 531] on span "Real Property" at bounding box center [84, 531] width 83 height 16
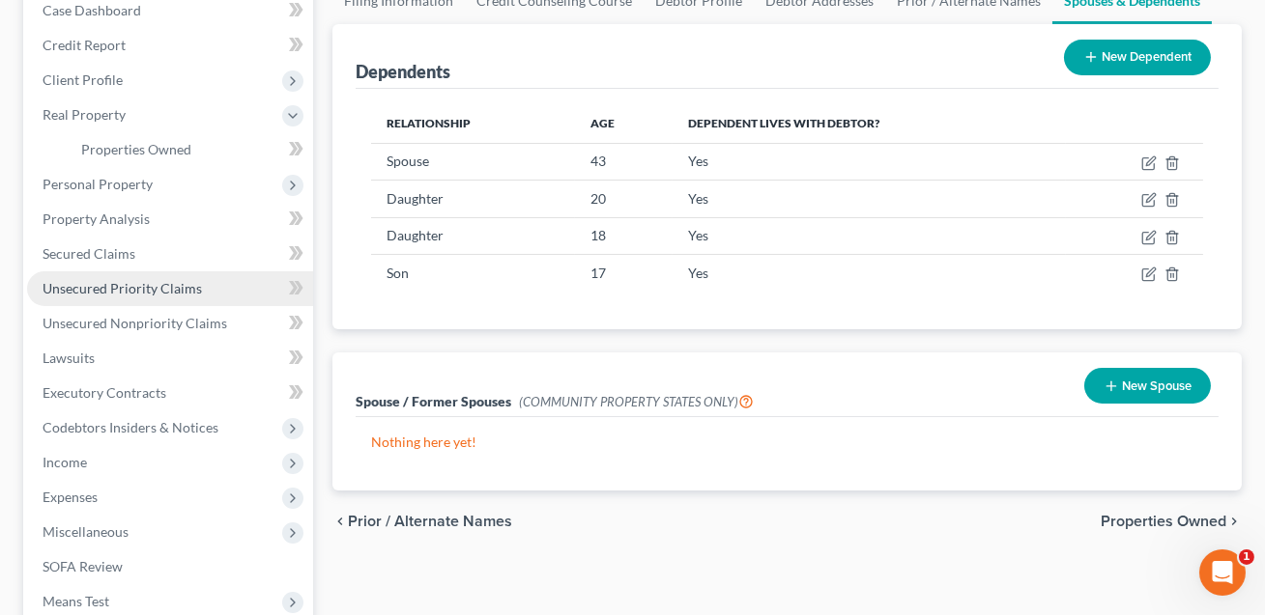
scroll to position [284, 0]
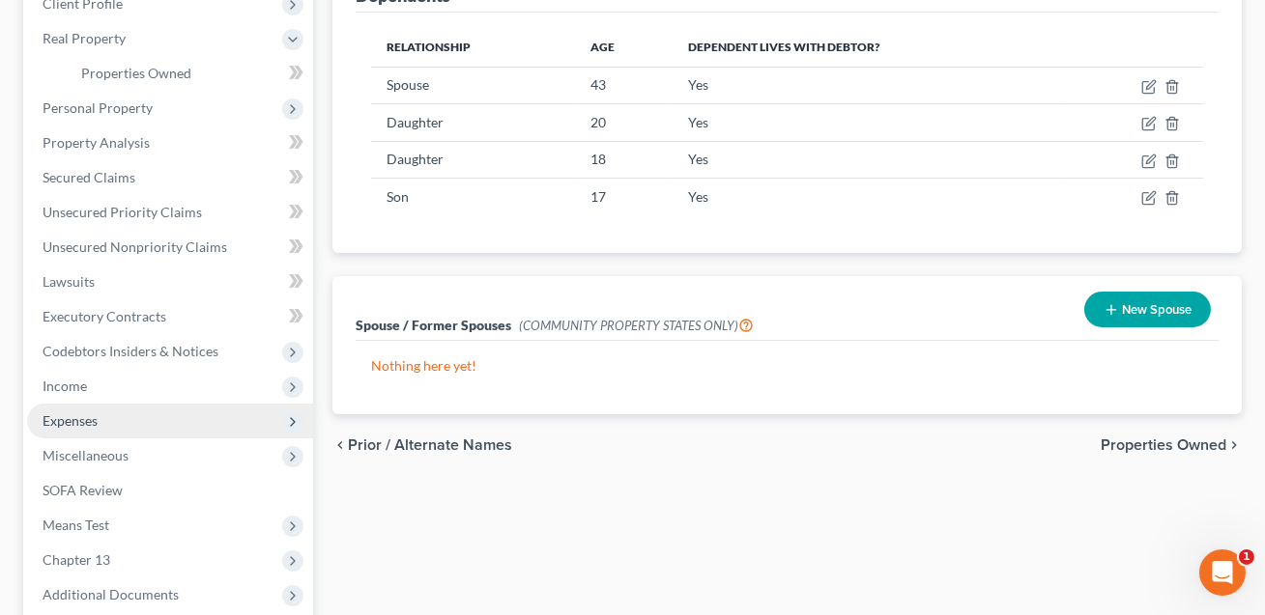
click at [89, 412] on span "Expenses" at bounding box center [70, 420] width 55 height 16
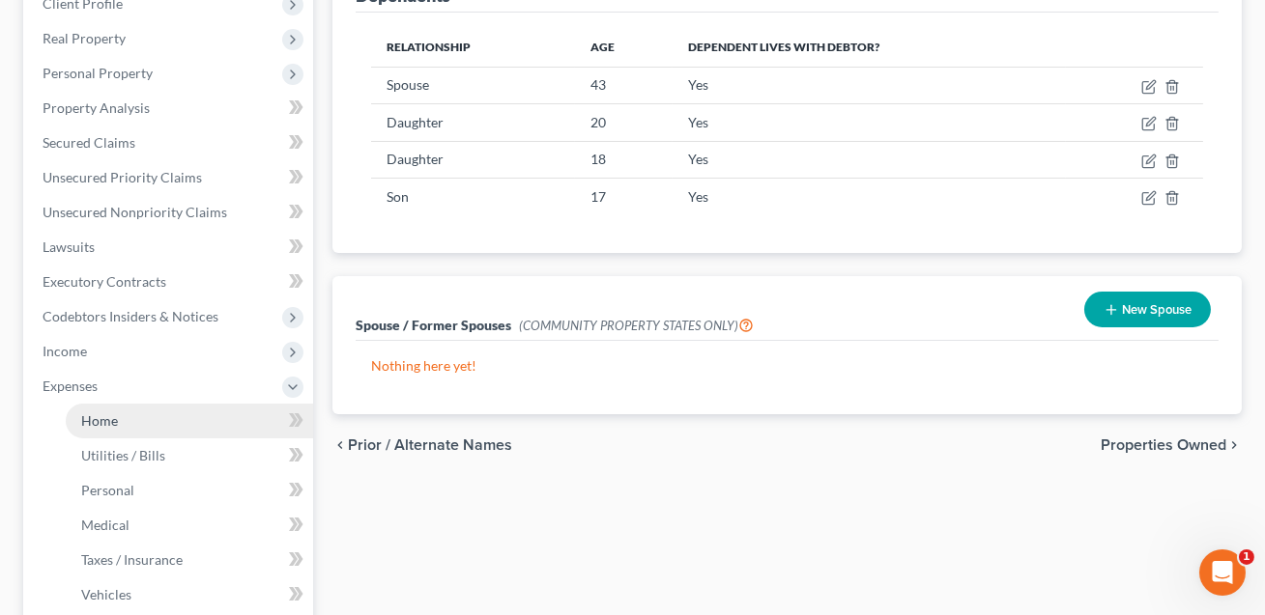
click at [105, 412] on span "Home" at bounding box center [99, 420] width 37 height 16
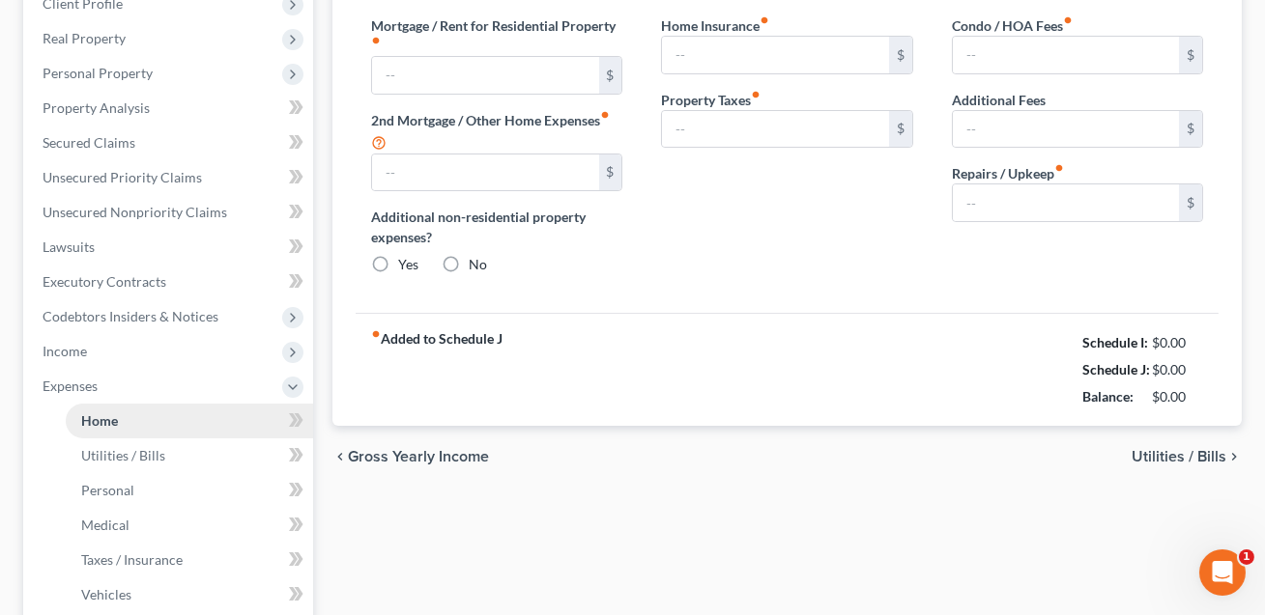
scroll to position [116, 0]
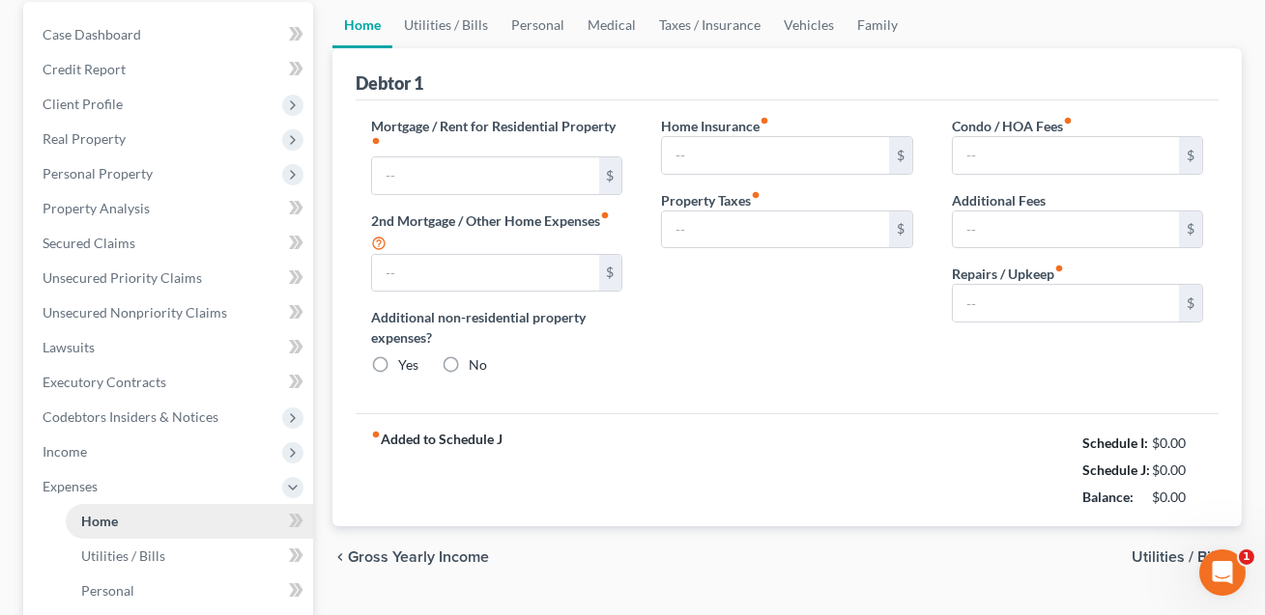
type input "1,060.96"
type input "760.68"
radio input "true"
type input "0.00"
type input "75.84"
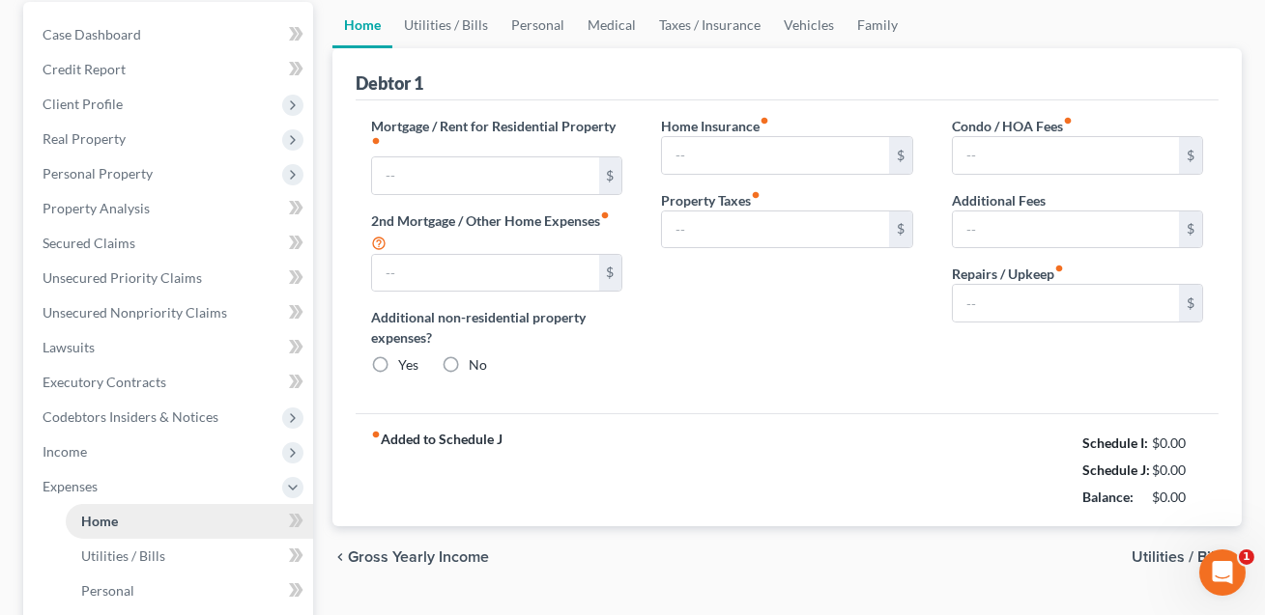
type input "0.00"
type input "150.00"
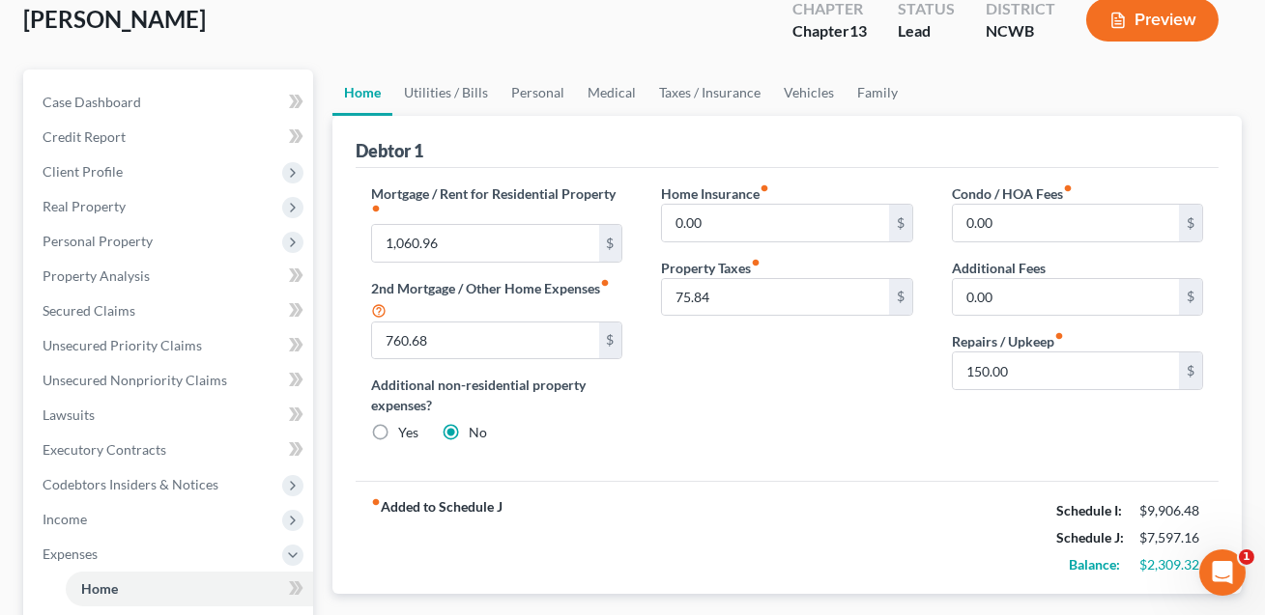
scroll to position [0, 0]
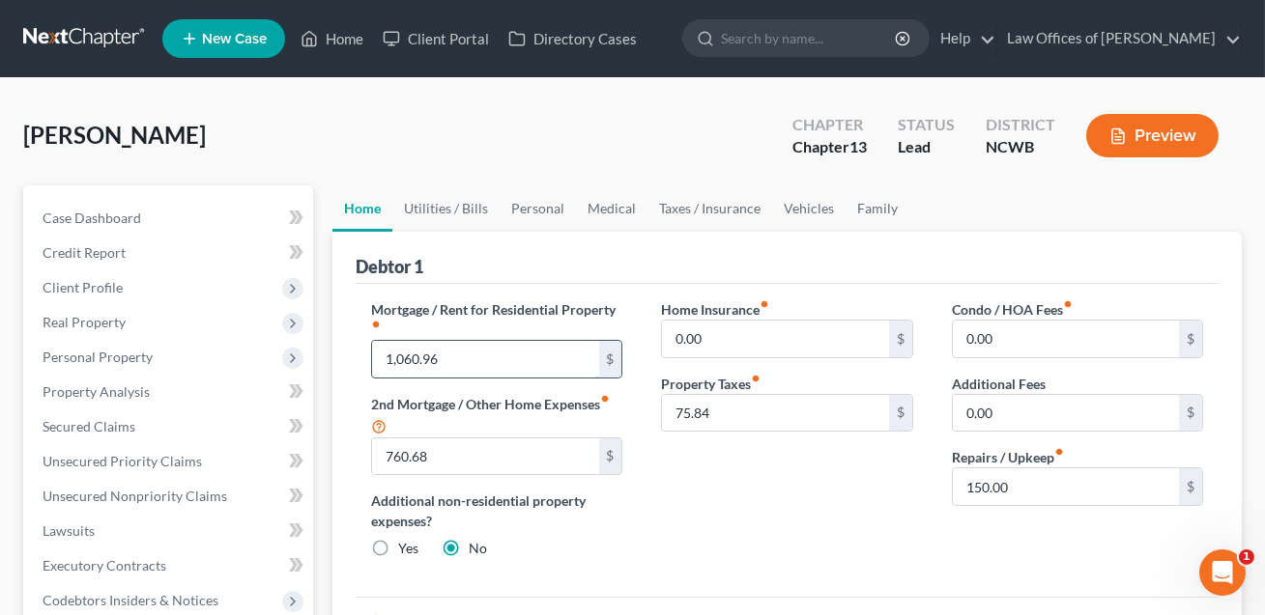
click at [571, 364] on input "1,060.96" at bounding box center [485, 359] width 226 height 37
click at [735, 414] on input "75.84" at bounding box center [775, 413] width 226 height 37
click at [459, 203] on link "Utilities / Bills" at bounding box center [445, 208] width 107 height 46
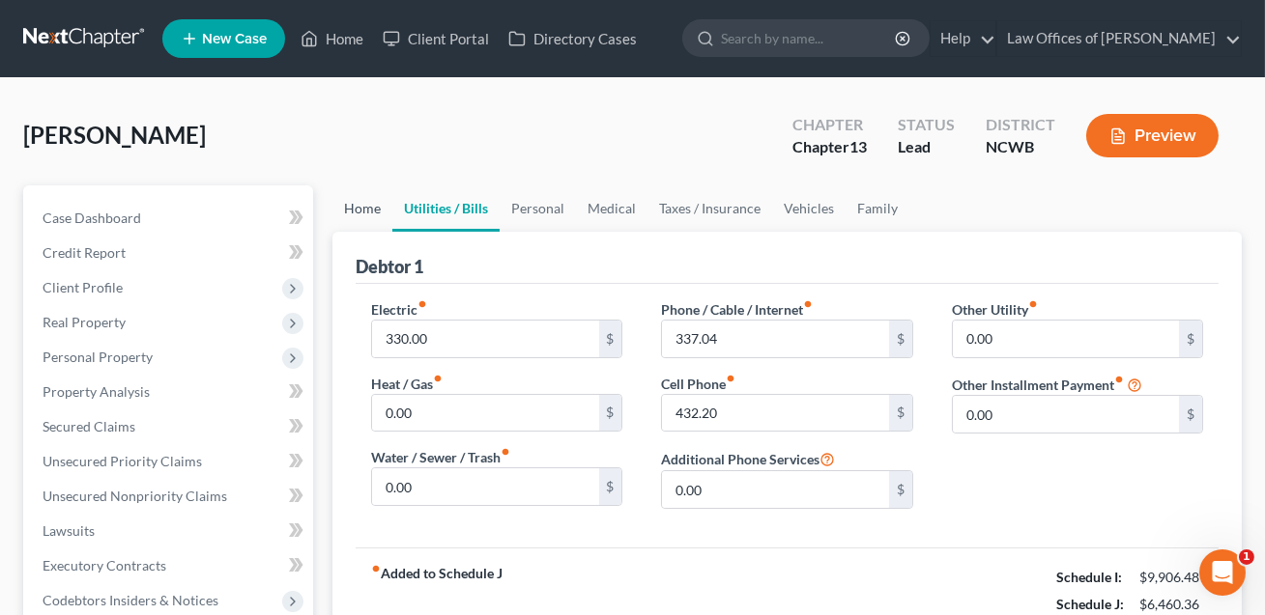
click at [357, 206] on link "Home" at bounding box center [362, 208] width 60 height 46
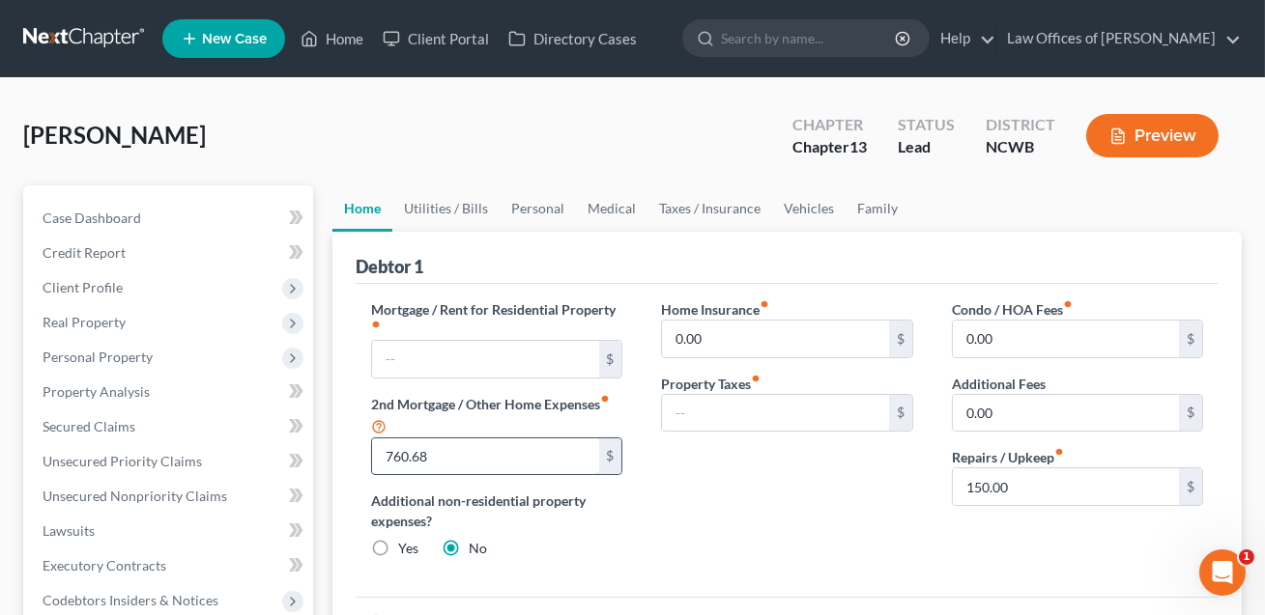
click at [456, 459] on input "760.68" at bounding box center [485, 457] width 226 height 37
click at [433, 210] on link "Utilities / Bills" at bounding box center [445, 208] width 107 height 46
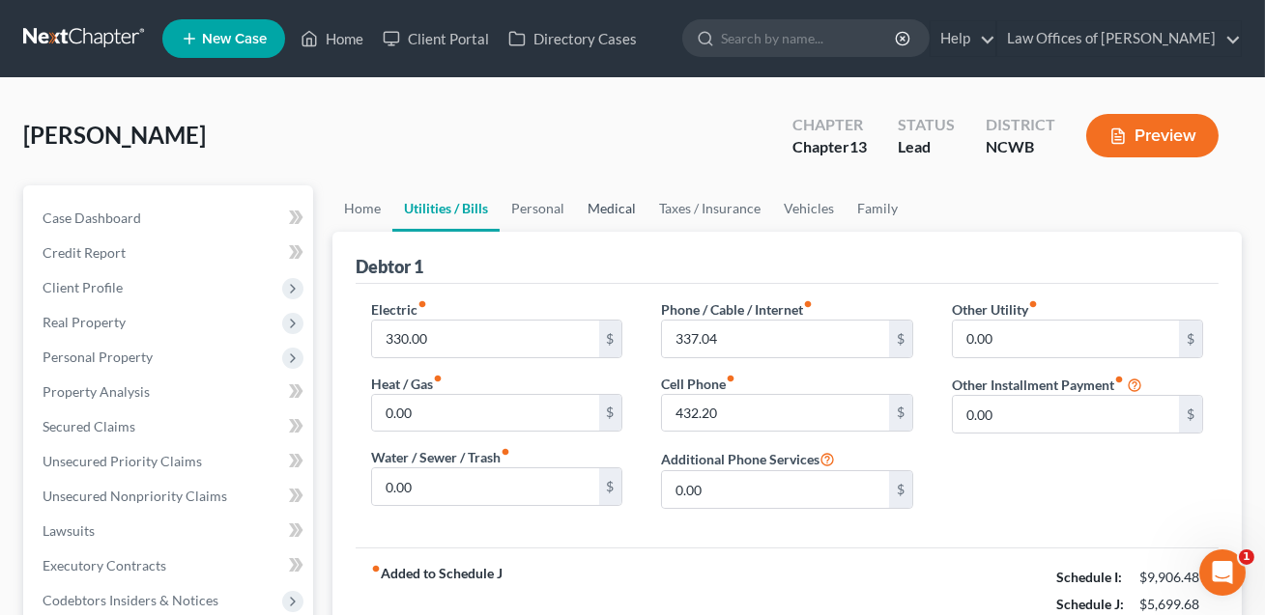
click at [612, 212] on link "Medical" at bounding box center [611, 208] width 71 height 46
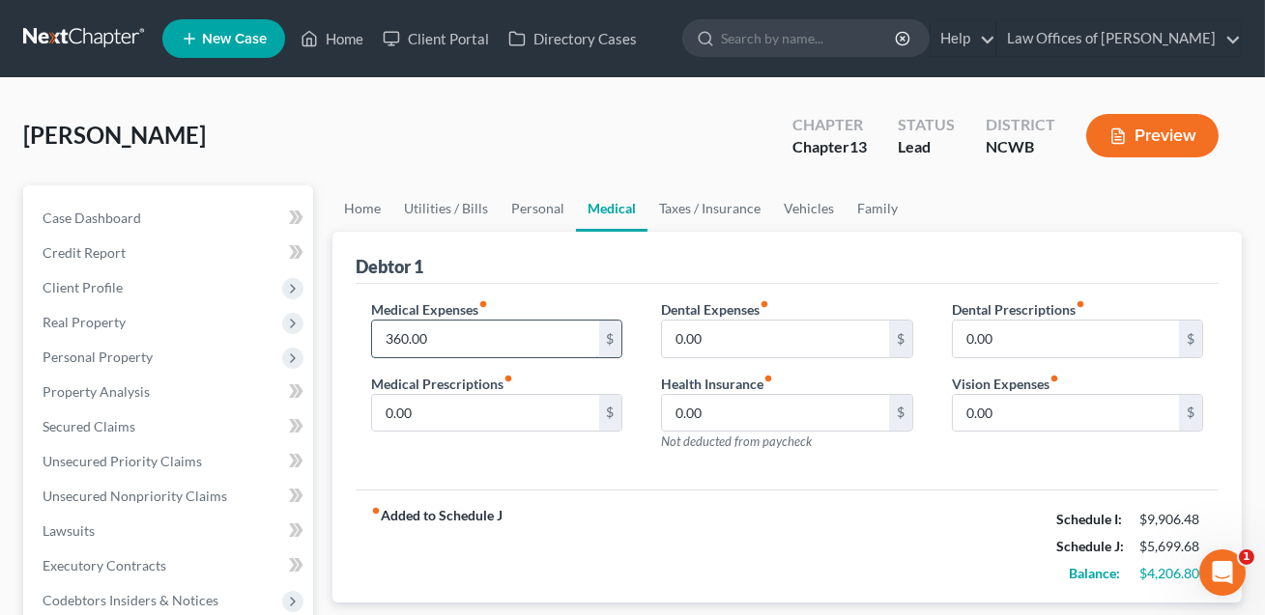
click at [432, 342] on input "360.00" at bounding box center [485, 339] width 226 height 37
click at [531, 199] on link "Personal" at bounding box center [537, 208] width 76 height 46
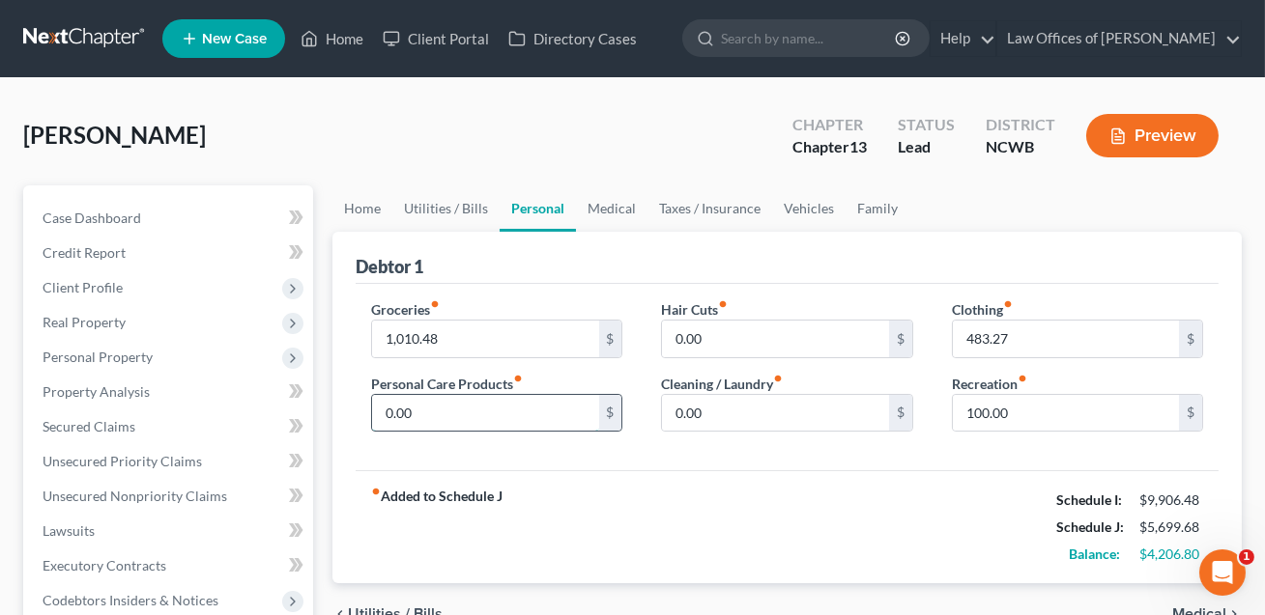
click at [419, 409] on input "0.00" at bounding box center [485, 413] width 226 height 37
type input "250.00"
click at [872, 212] on link "Family" at bounding box center [877, 208] width 64 height 46
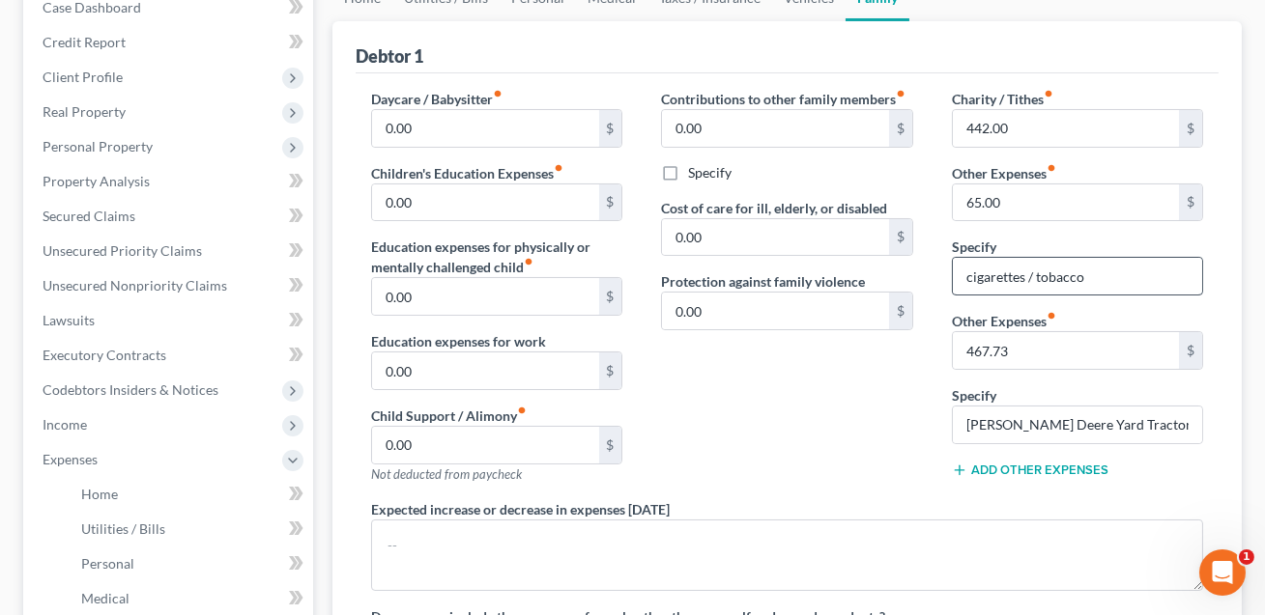
scroll to position [208, 0]
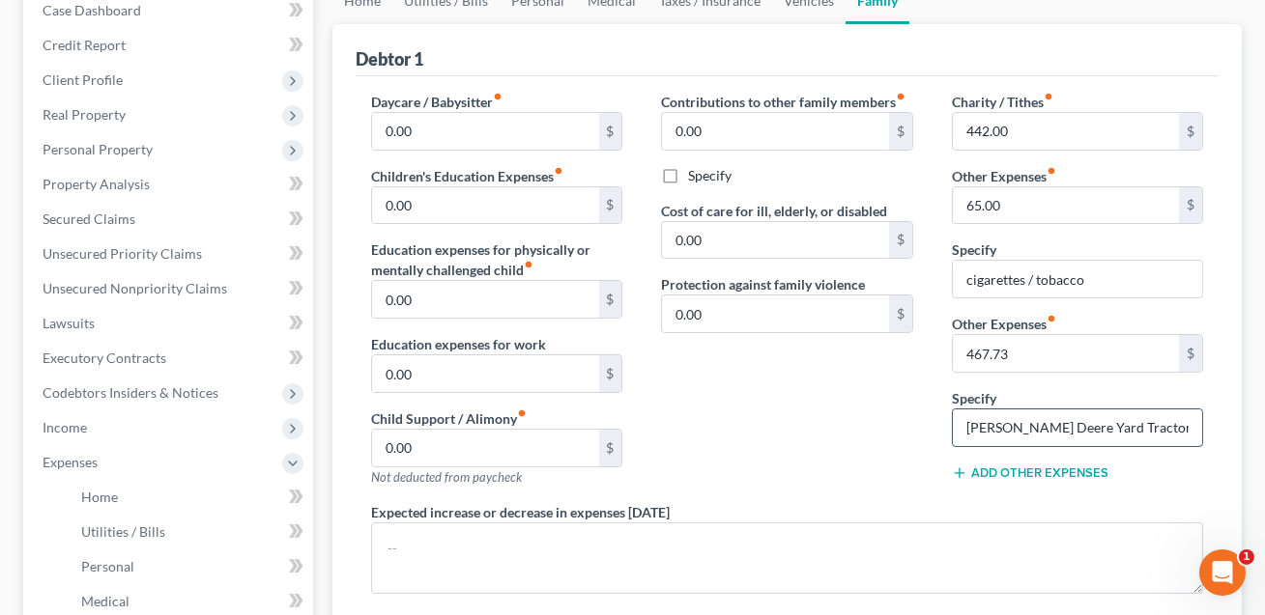
drag, startPoint x: 1153, startPoint y: 429, endPoint x: 957, endPoint y: 430, distance: 196.1
click at [957, 430] on input "[PERSON_NAME] Deere Yard Tractor" at bounding box center [1076, 428] width 249 height 37
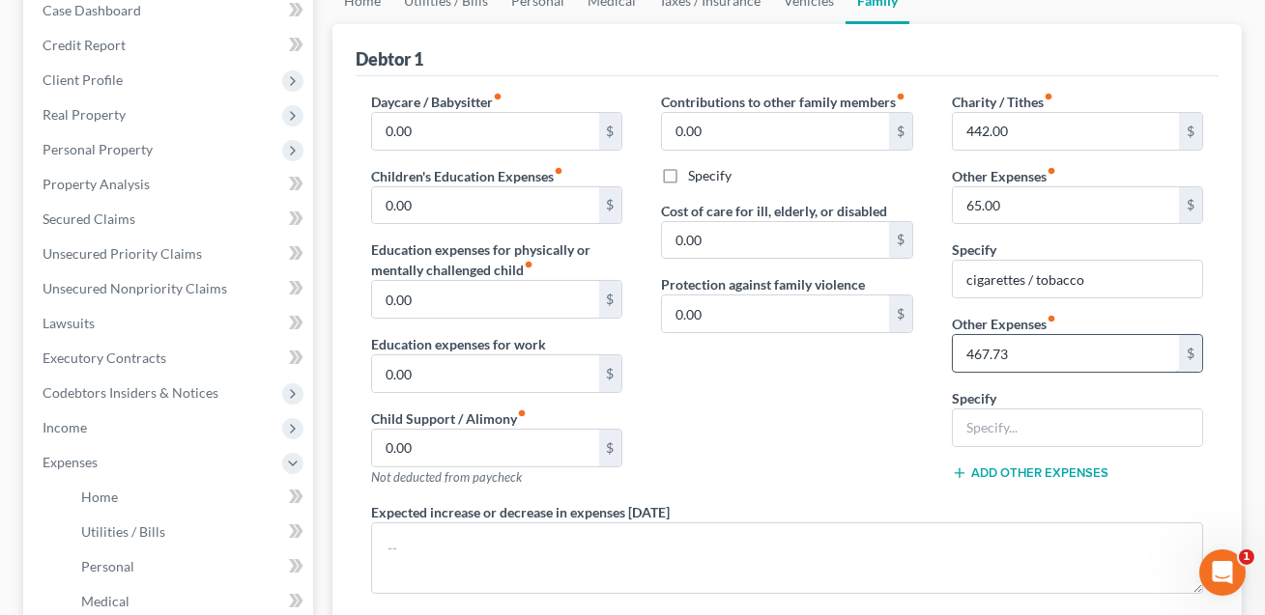
click at [1015, 355] on input "467.73" at bounding box center [1065, 353] width 226 height 37
type input "1,255.00"
click at [1005, 430] on input "text" at bounding box center [1076, 428] width 249 height 37
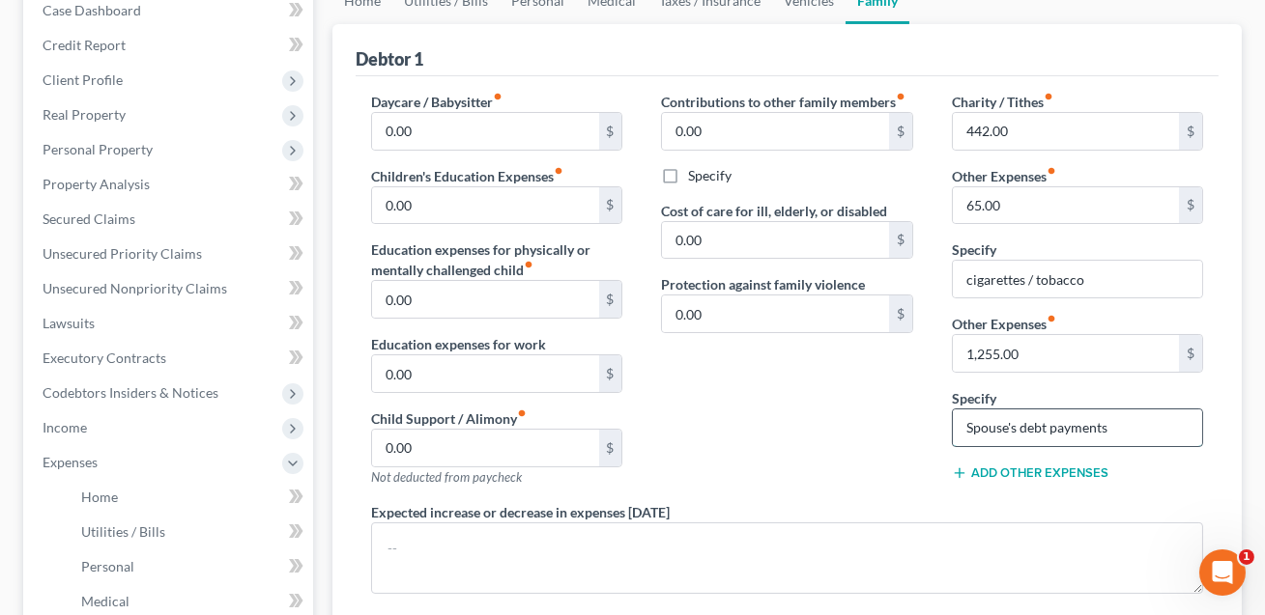
drag, startPoint x: 1047, startPoint y: 426, endPoint x: 1019, endPoint y: 427, distance: 28.0
click at [1019, 427] on input "Spouse's debt payments" at bounding box center [1076, 428] width 249 height 37
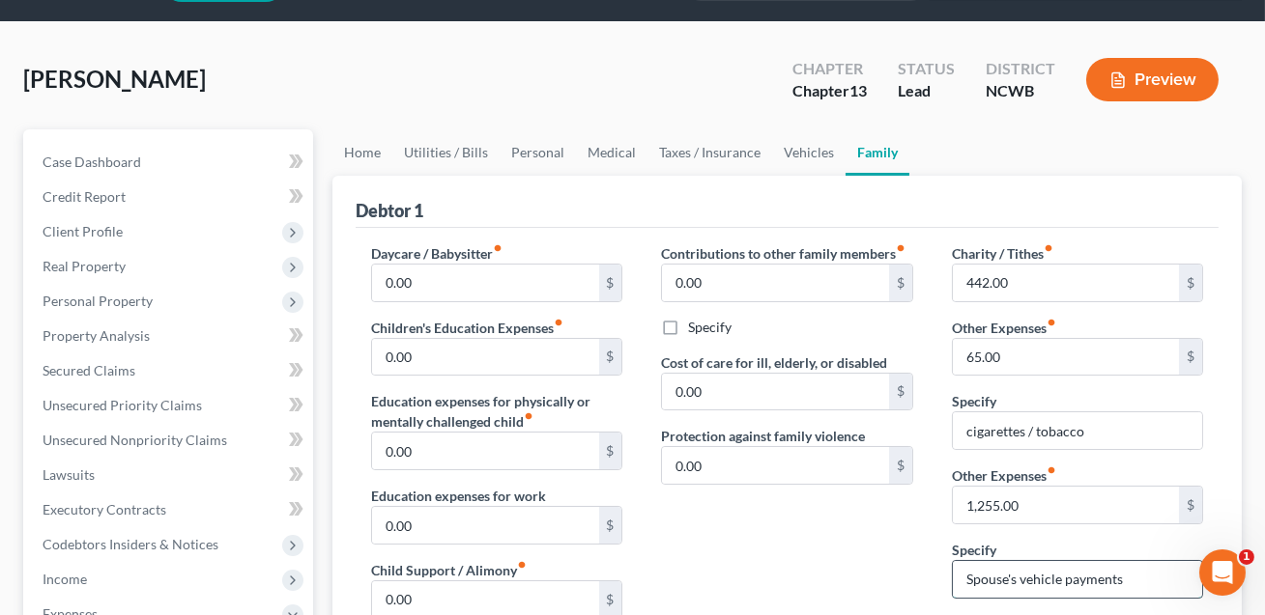
scroll to position [0, 0]
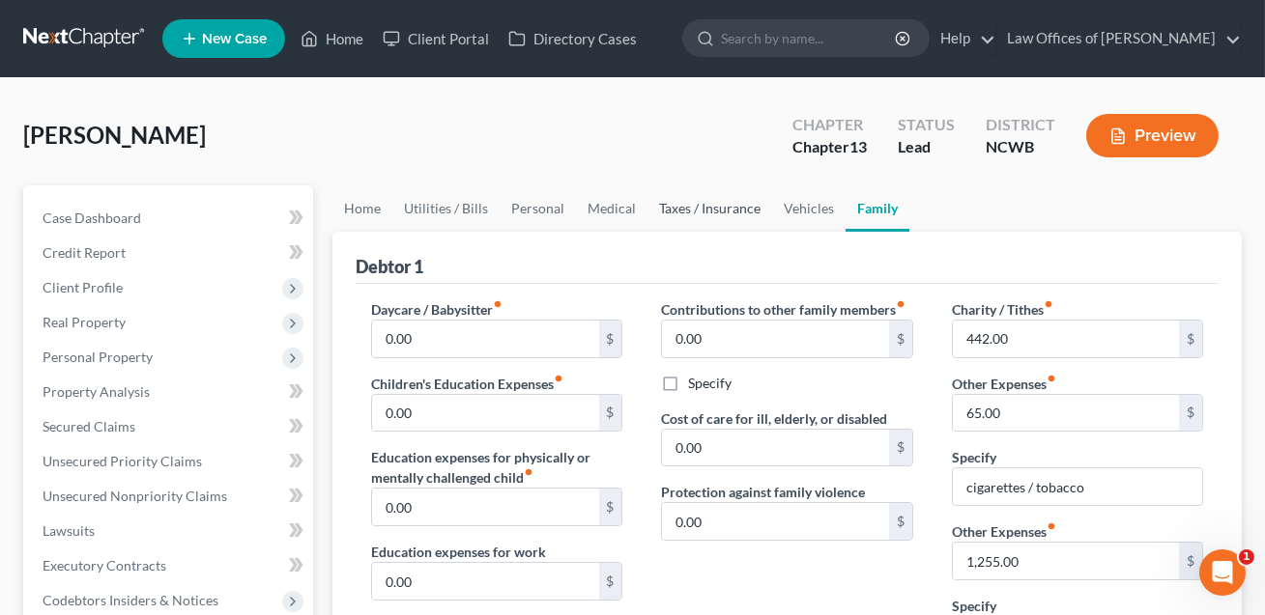
type input "Spouse's vehicle payments"
click at [703, 211] on link "Taxes / Insurance" at bounding box center [709, 208] width 125 height 46
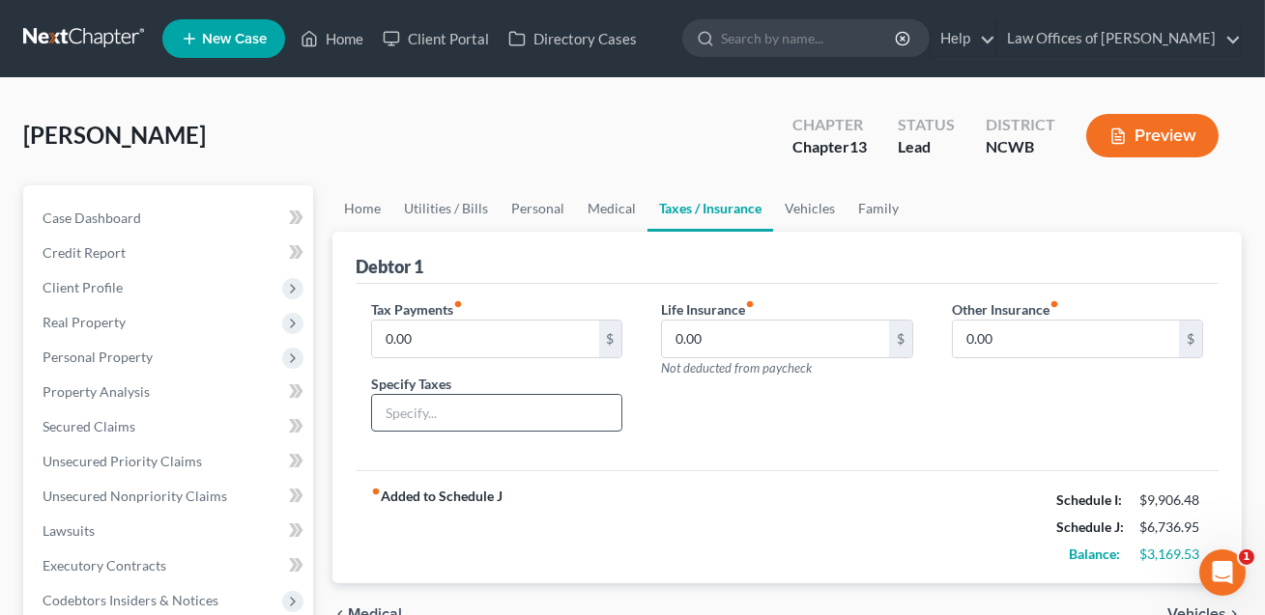
click at [433, 410] on input "text" at bounding box center [496, 413] width 249 height 37
type input "County taxes"
click at [418, 339] on input "0.00" at bounding box center [485, 339] width 226 height 37
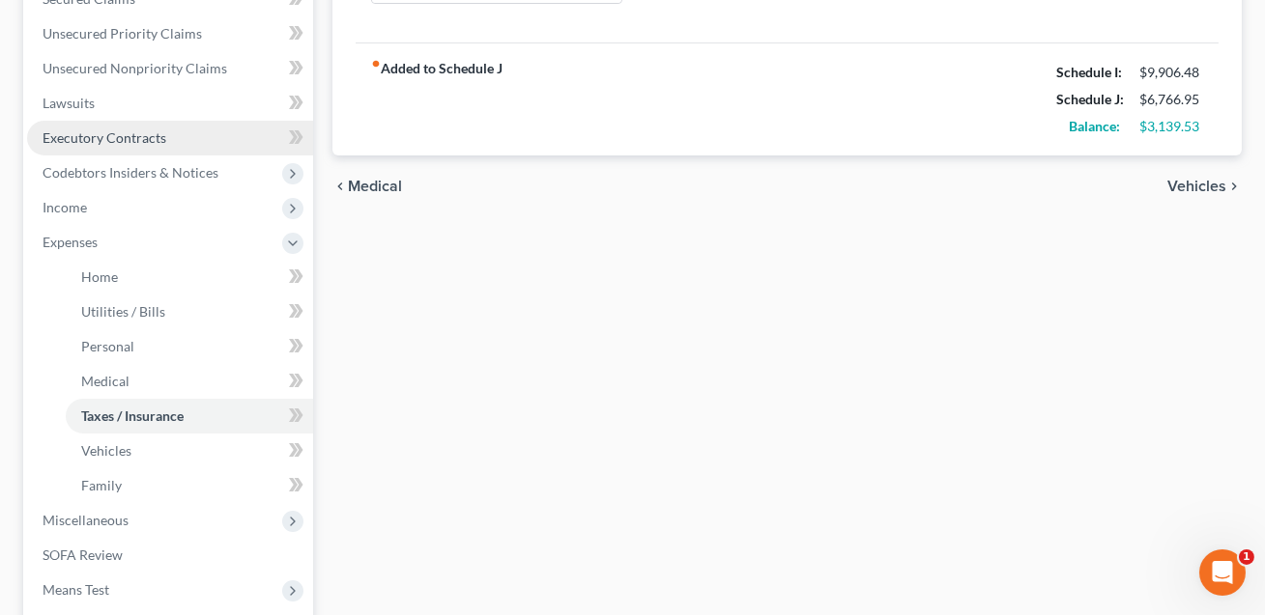
scroll to position [516, 0]
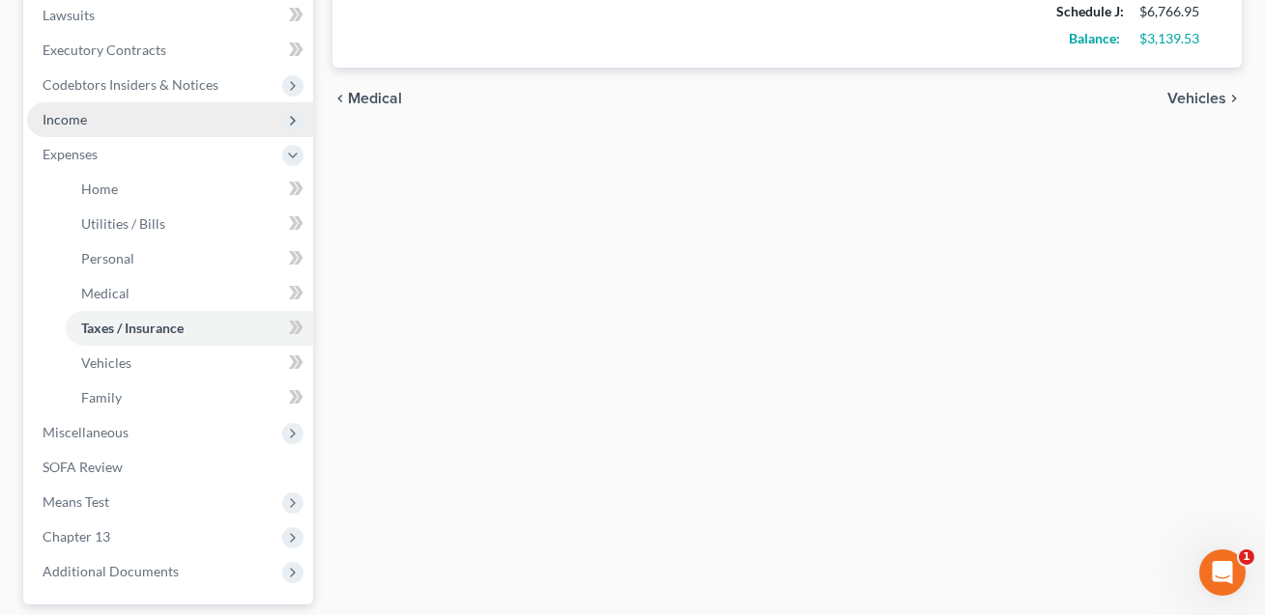
type input "30.00"
click at [64, 118] on span "Income" at bounding box center [65, 119] width 44 height 16
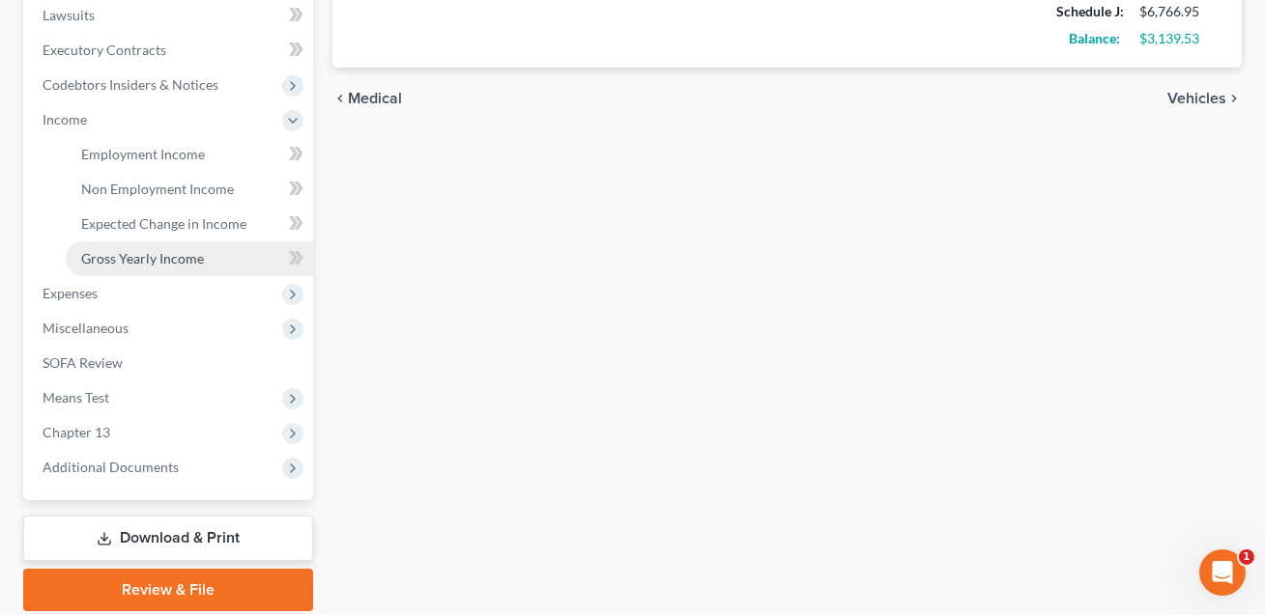
click at [96, 257] on span "Gross Yearly Income" at bounding box center [142, 258] width 123 height 16
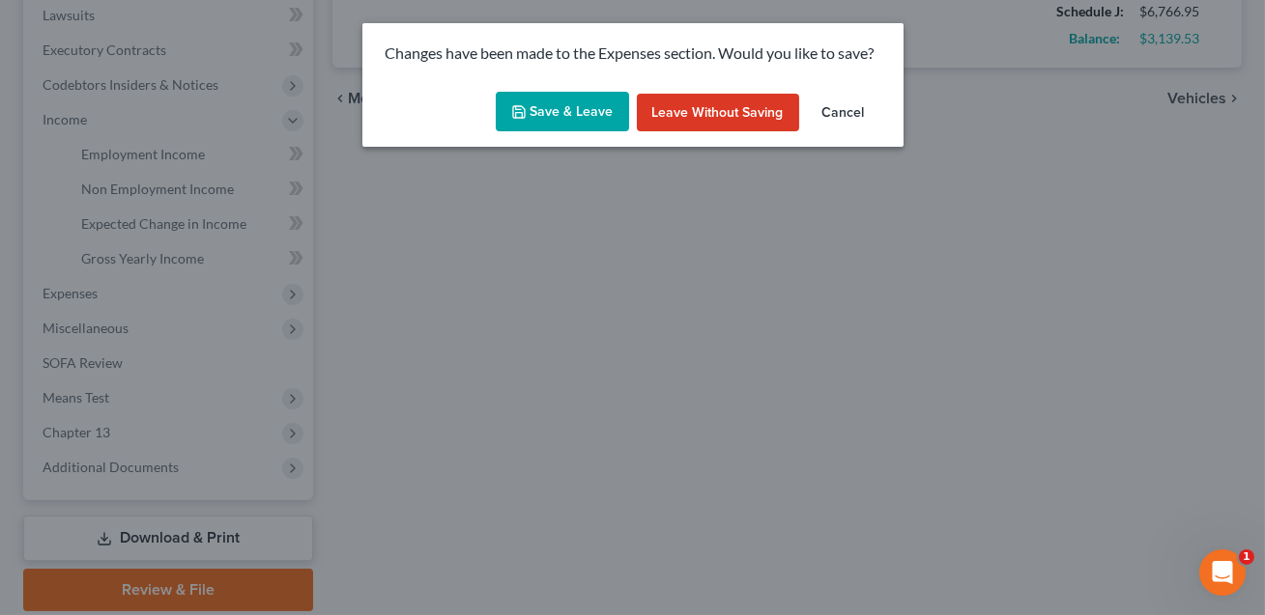
click at [554, 120] on button "Save & Leave" at bounding box center [562, 112] width 133 height 41
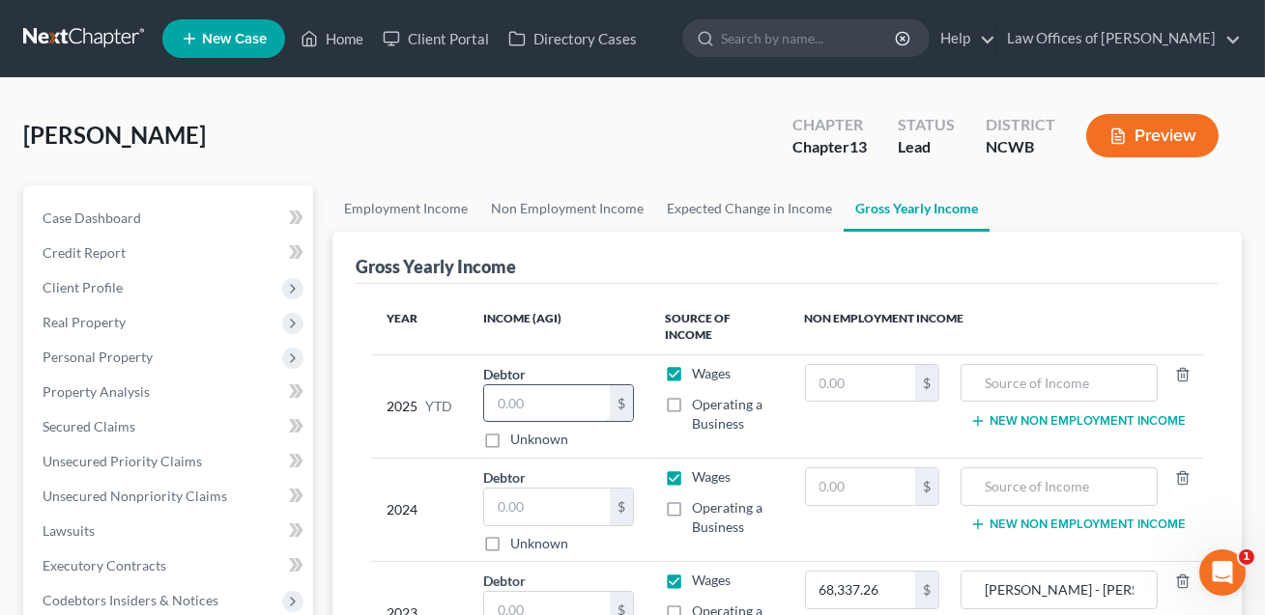
click at [548, 396] on input "text" at bounding box center [547, 403] width 126 height 37
type input "120,035.65"
click at [563, 495] on input "text" at bounding box center [547, 507] width 126 height 37
type input "135,508.00"
click at [692, 502] on label "Operating a Business" at bounding box center [732, 517] width 81 height 39
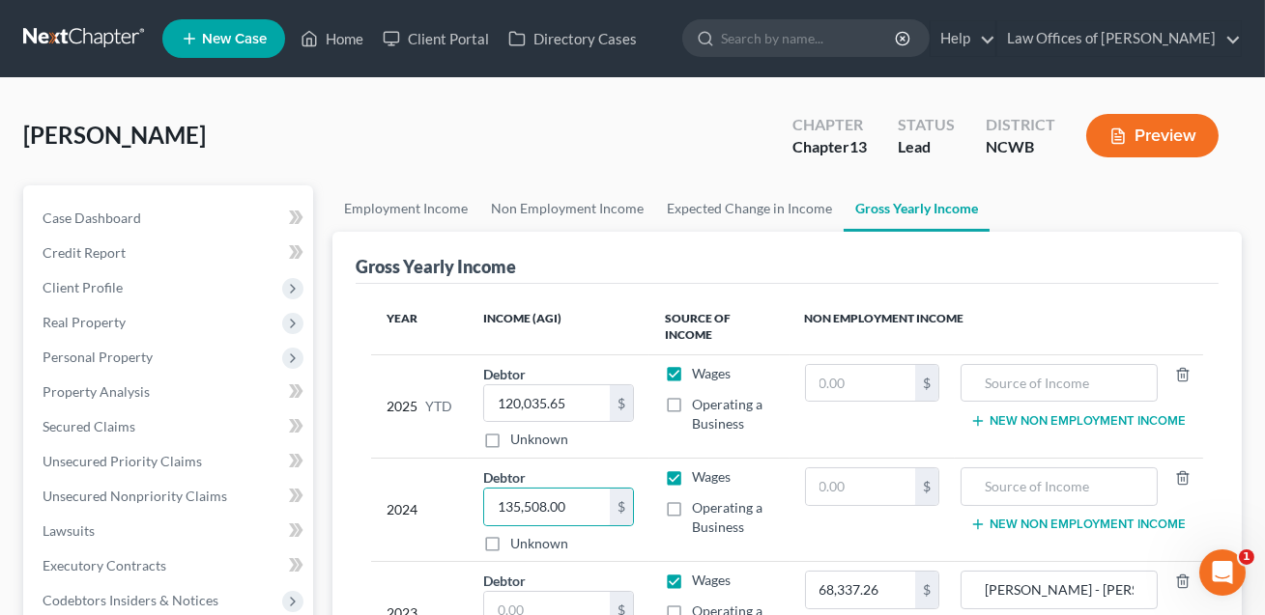
click at [699, 502] on input "Operating a Business" at bounding box center [705, 504] width 13 height 13
checkbox input "true"
click at [595, 500] on input "135,508.00" at bounding box center [547, 507] width 126 height 37
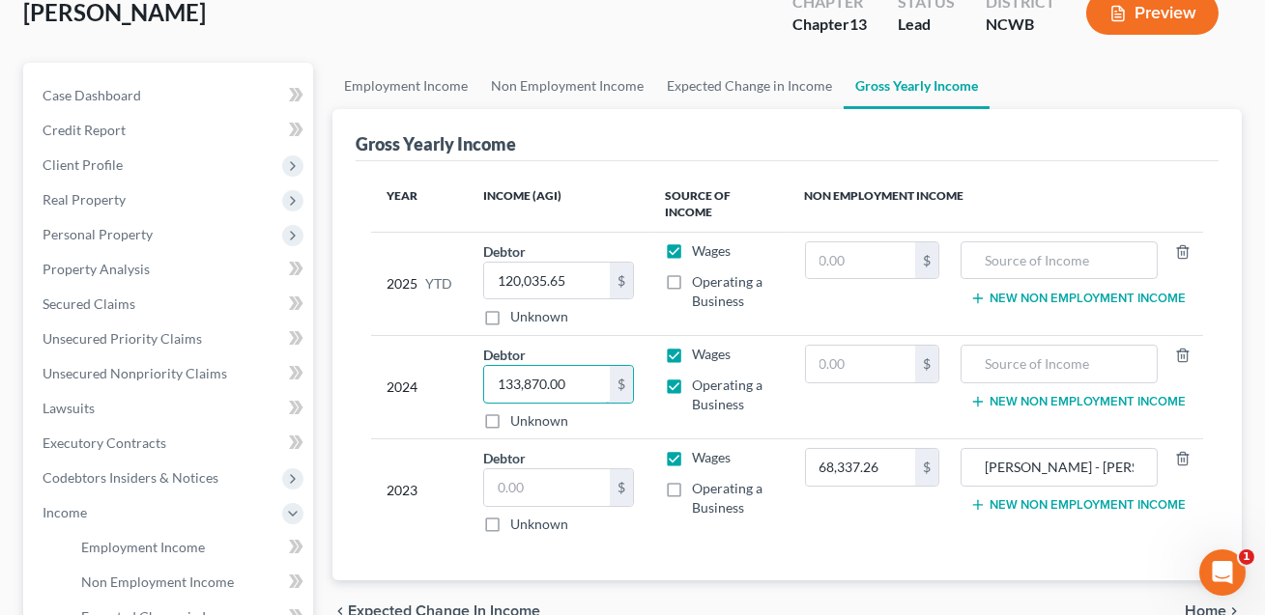
scroll to position [145, 0]
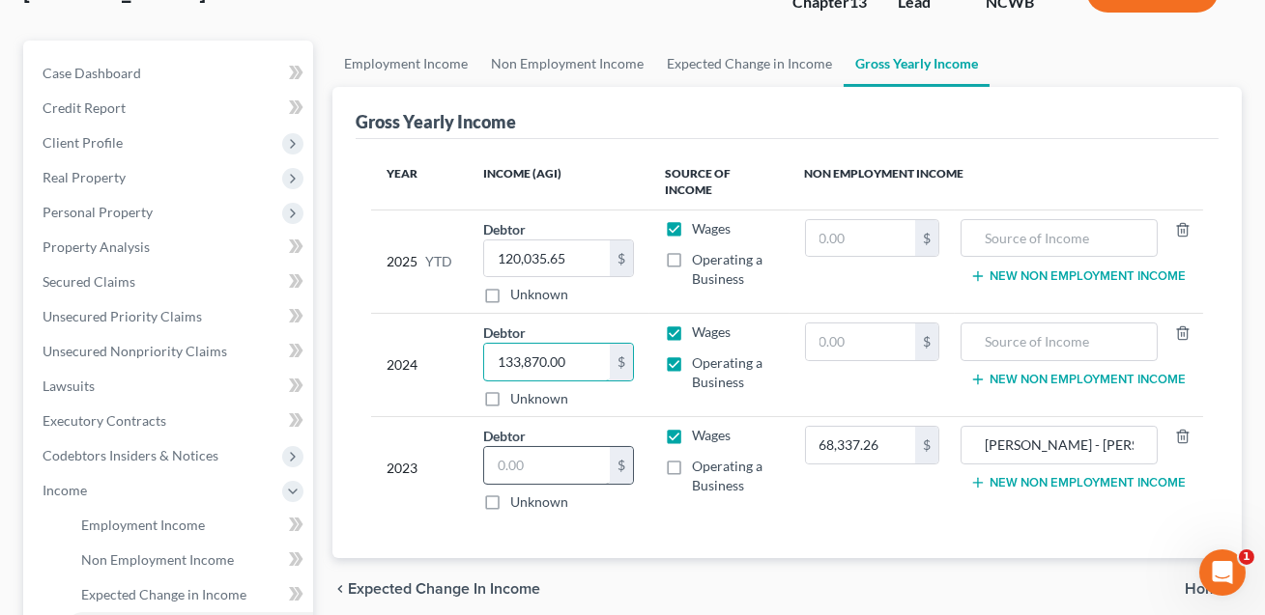
type input "133,870.00"
click at [541, 454] on input "text" at bounding box center [547, 465] width 126 height 37
type input "0.00"
click at [692, 470] on label "Operating a Business" at bounding box center [732, 476] width 81 height 39
click at [699, 469] on input "Operating a Business" at bounding box center [705, 463] width 13 height 13
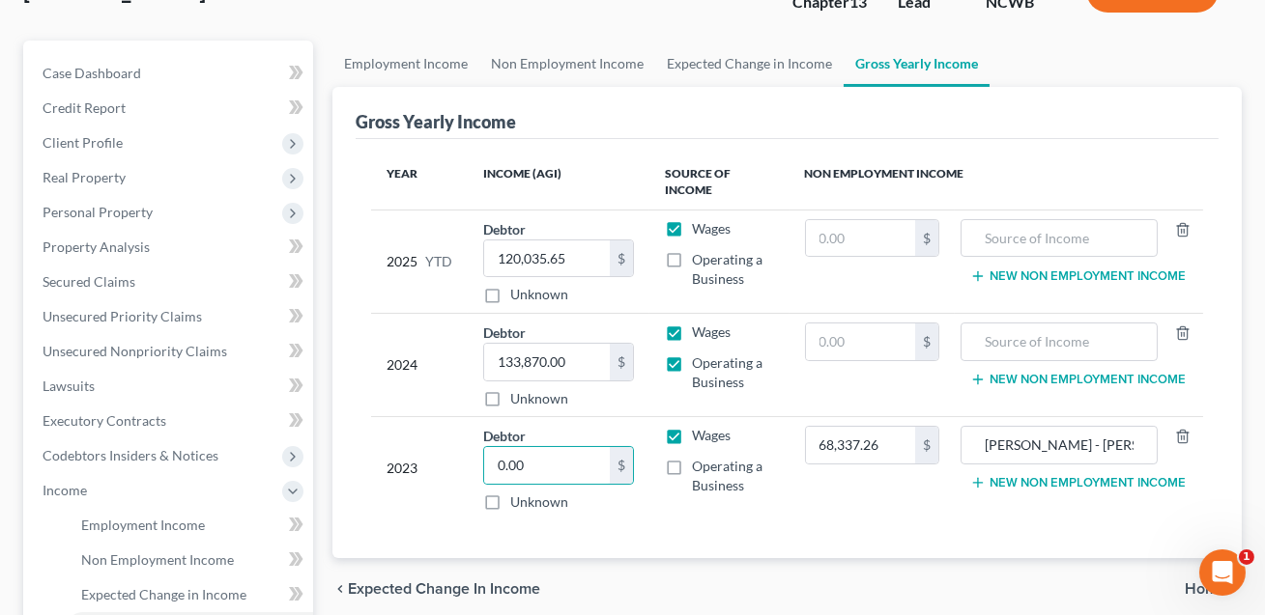
checkbox input "true"
click at [692, 432] on label "Wages" at bounding box center [711, 435] width 39 height 19
click at [699, 432] on input "Wages" at bounding box center [705, 432] width 13 height 13
checkbox input "false"
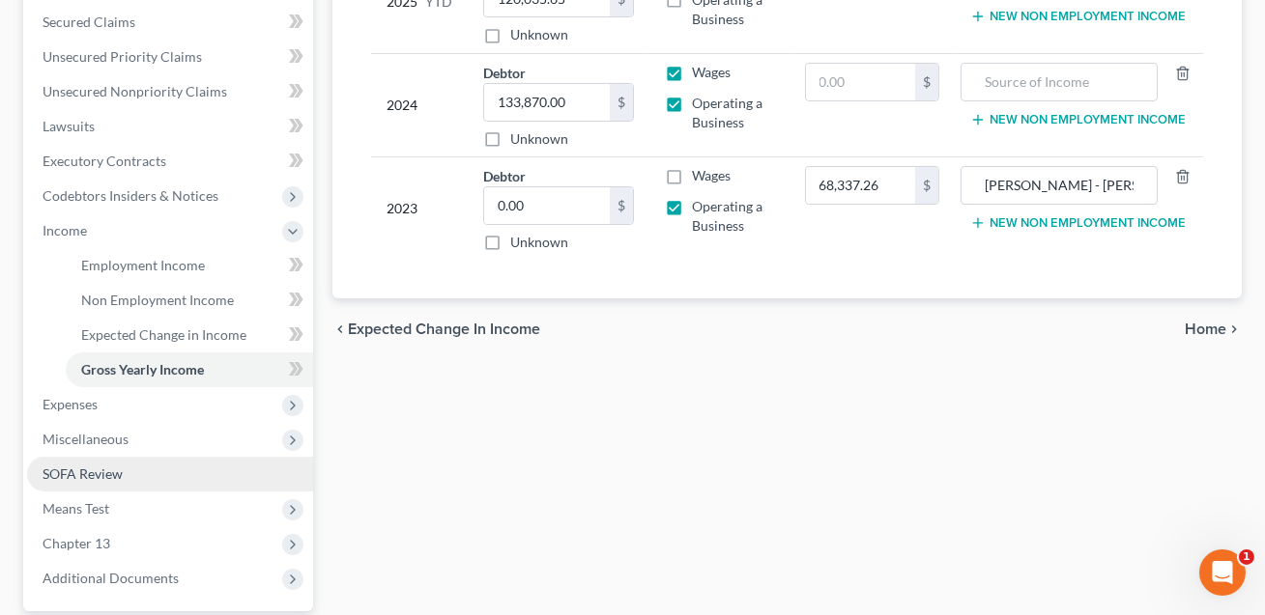
scroll to position [407, 0]
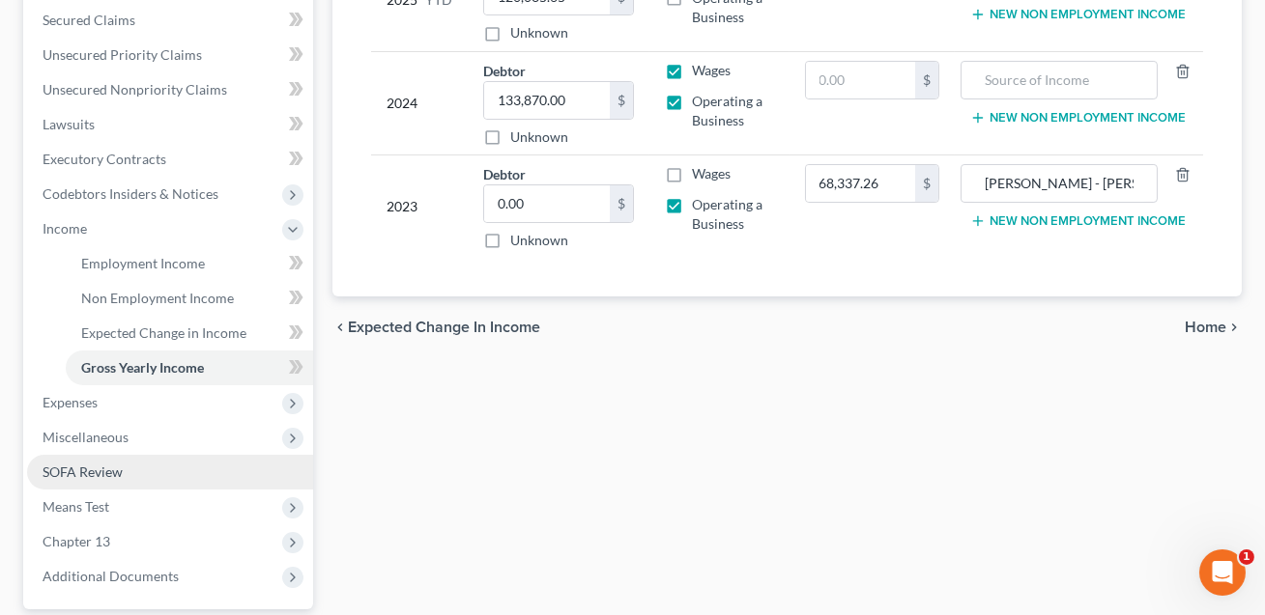
click at [120, 470] on span "SOFA Review" at bounding box center [83, 472] width 80 height 16
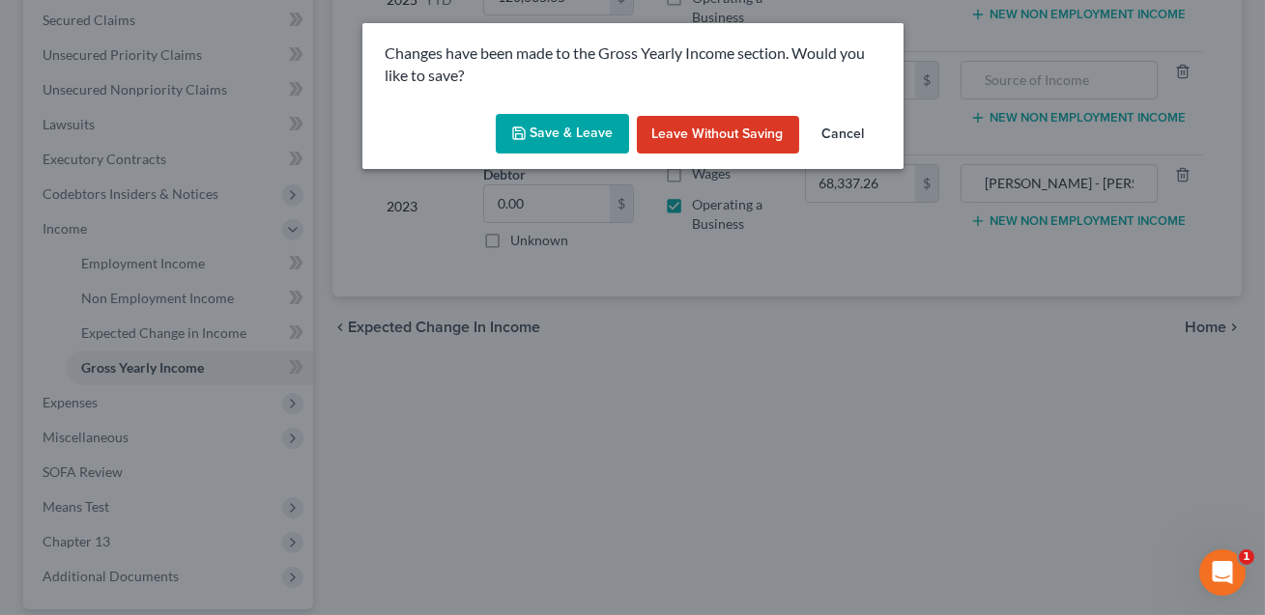
click at [548, 152] on button "Save & Leave" at bounding box center [562, 134] width 133 height 41
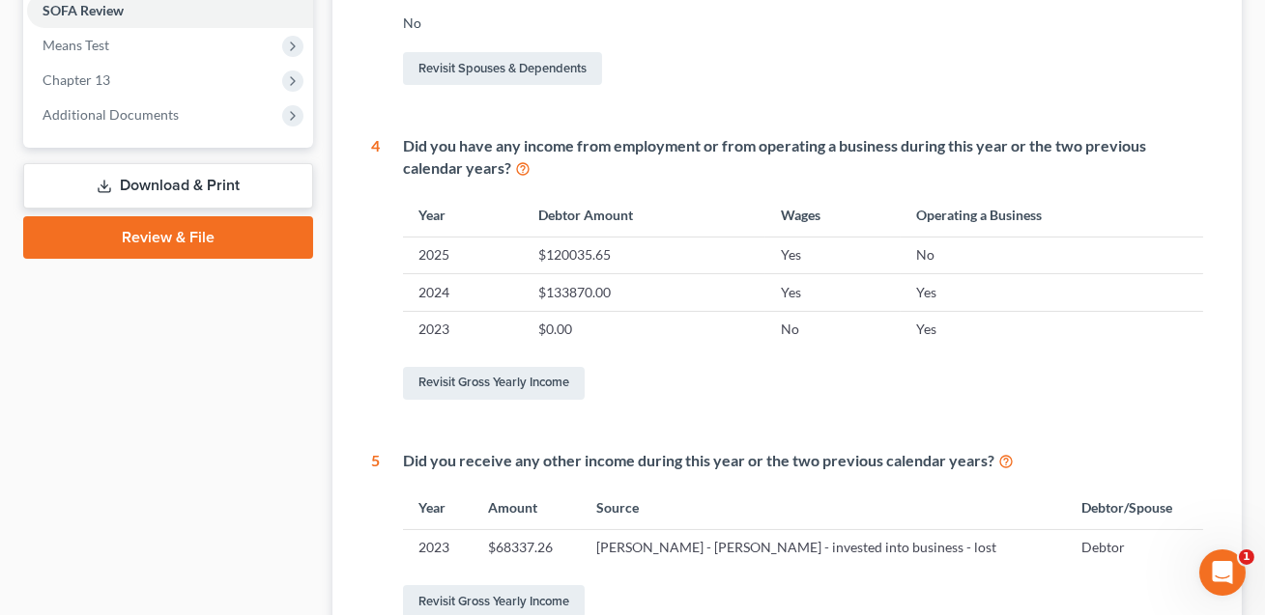
scroll to position [929, 0]
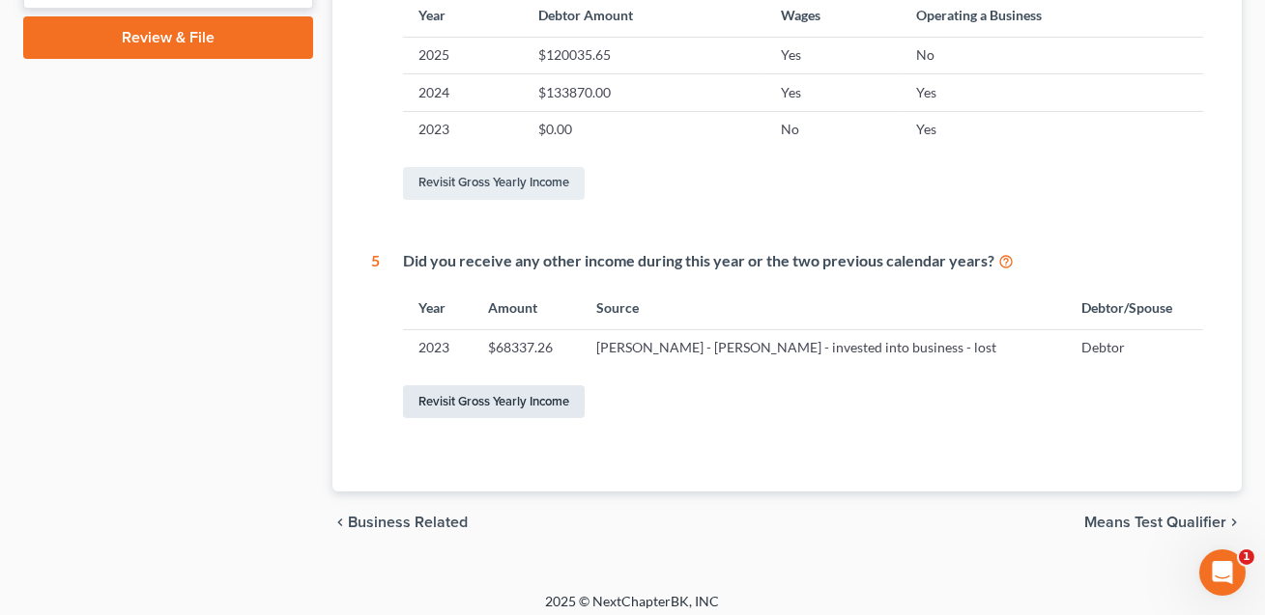
click at [469, 398] on link "Revisit Gross Yearly Income" at bounding box center [494, 401] width 182 height 33
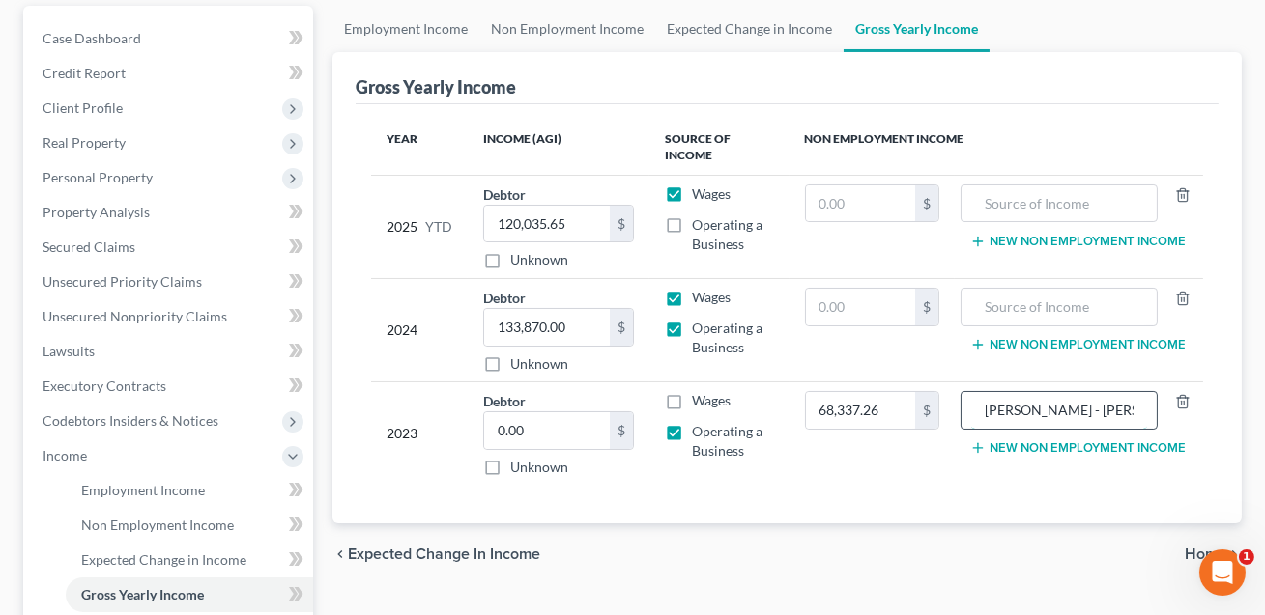
drag, startPoint x: 1136, startPoint y: 409, endPoint x: 1098, endPoint y: 415, distance: 38.3
click at [1098, 415] on input "[PERSON_NAME] - [PERSON_NAME] - invested into business - lost" at bounding box center [1059, 410] width 176 height 37
click at [1108, 407] on input "IRA - [PERSON_NAME] IA" at bounding box center [1059, 410] width 176 height 37
click at [1014, 410] on input "IRA - [PERSON_NAME] [PERSON_NAME]" at bounding box center [1059, 410] width 176 height 37
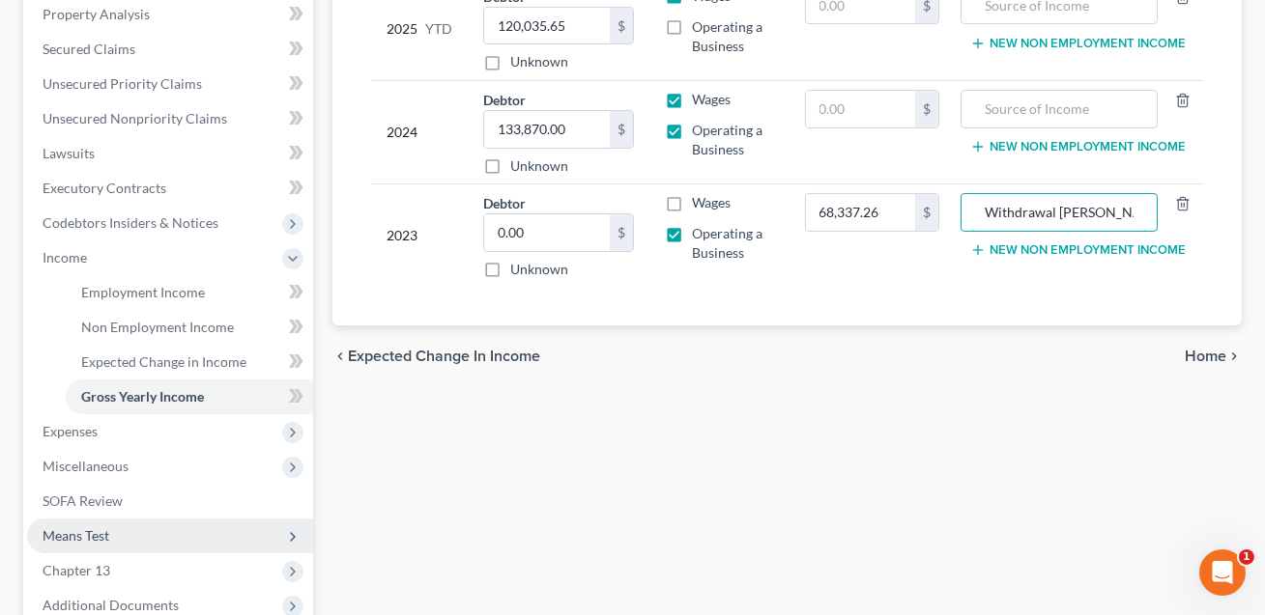
scroll to position [376, 0]
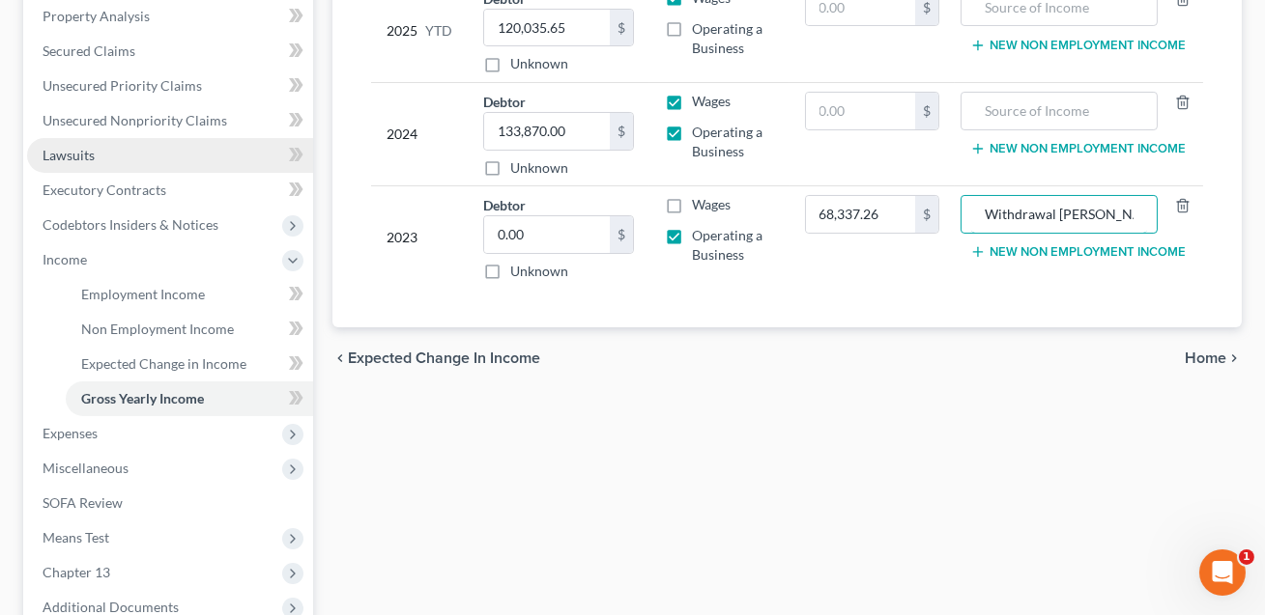
type input "Withdrawal [PERSON_NAME] [PERSON_NAME]"
click at [79, 156] on span "Lawsuits" at bounding box center [69, 155] width 52 height 16
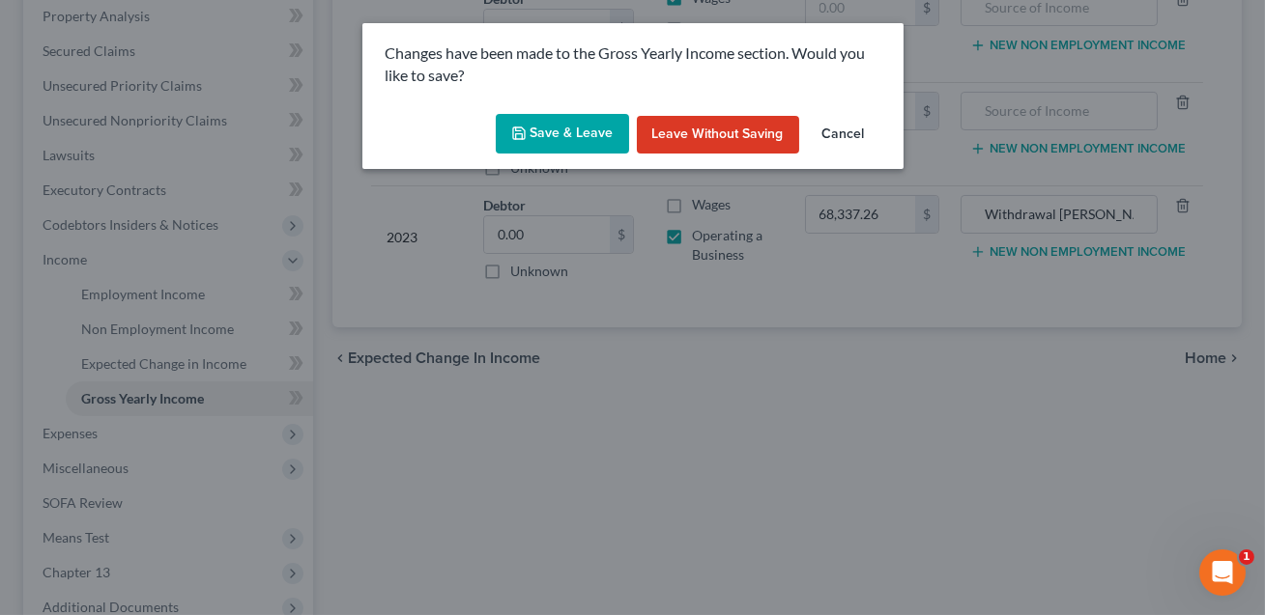
click at [566, 139] on button "Save & Leave" at bounding box center [562, 134] width 133 height 41
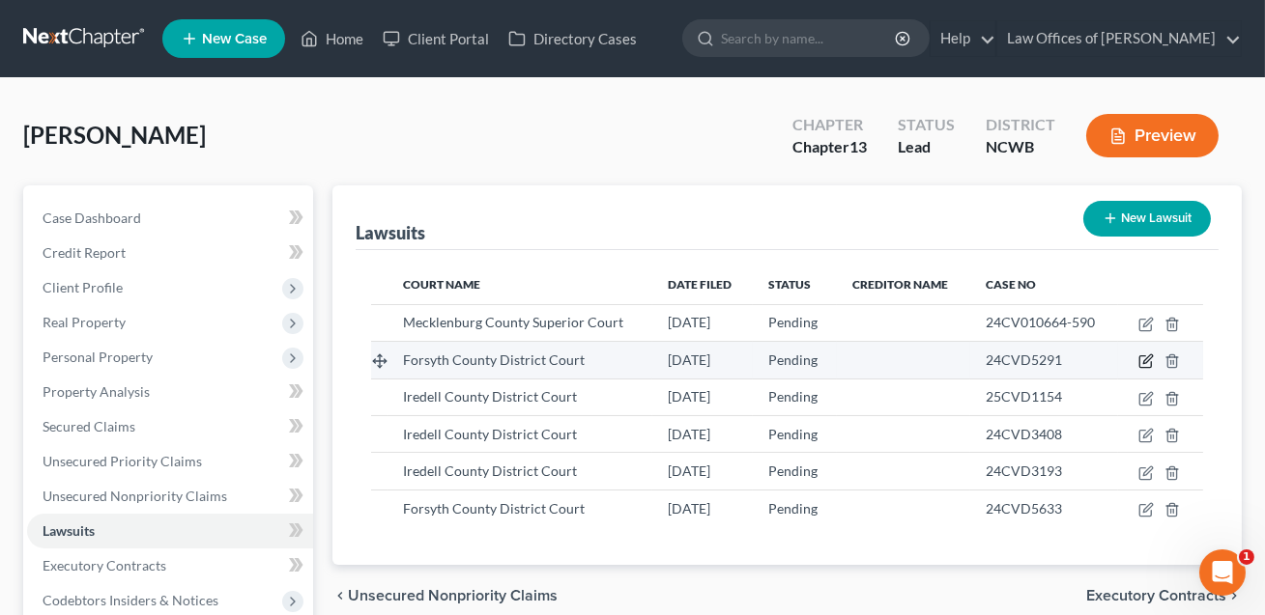
click at [1145, 361] on icon "button" at bounding box center [1147, 359] width 9 height 9
select select "28"
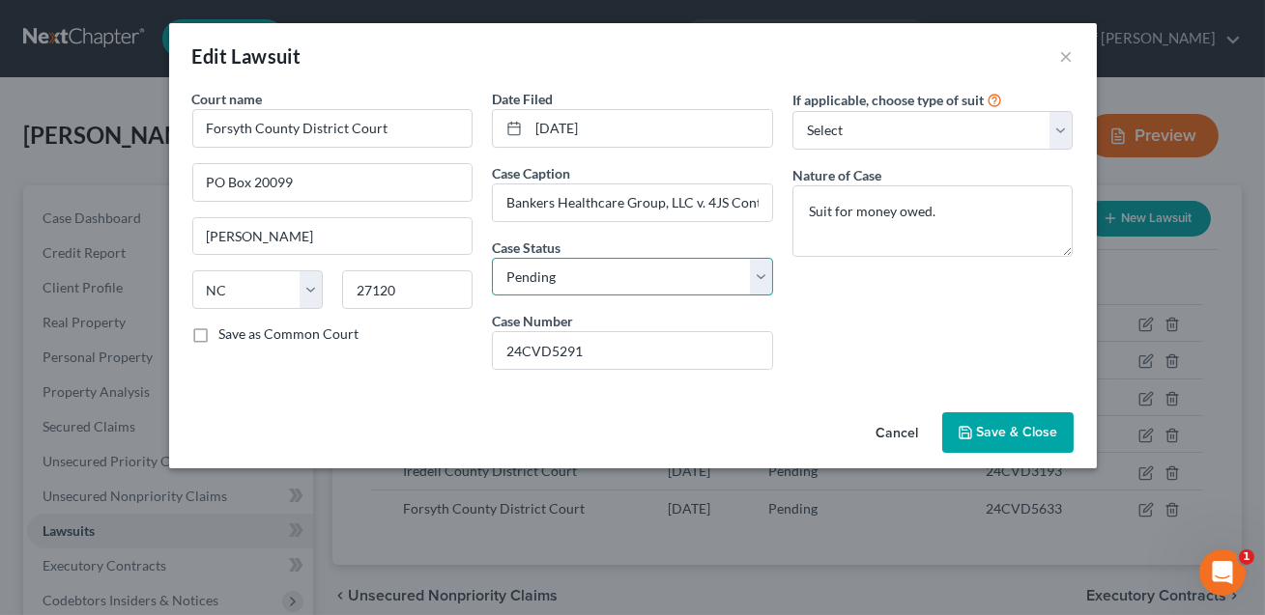
click at [584, 279] on select "Select Pending On Appeal Concluded" at bounding box center [632, 277] width 281 height 39
select select "2"
click at [1004, 432] on span "Save & Close" at bounding box center [1017, 432] width 81 height 16
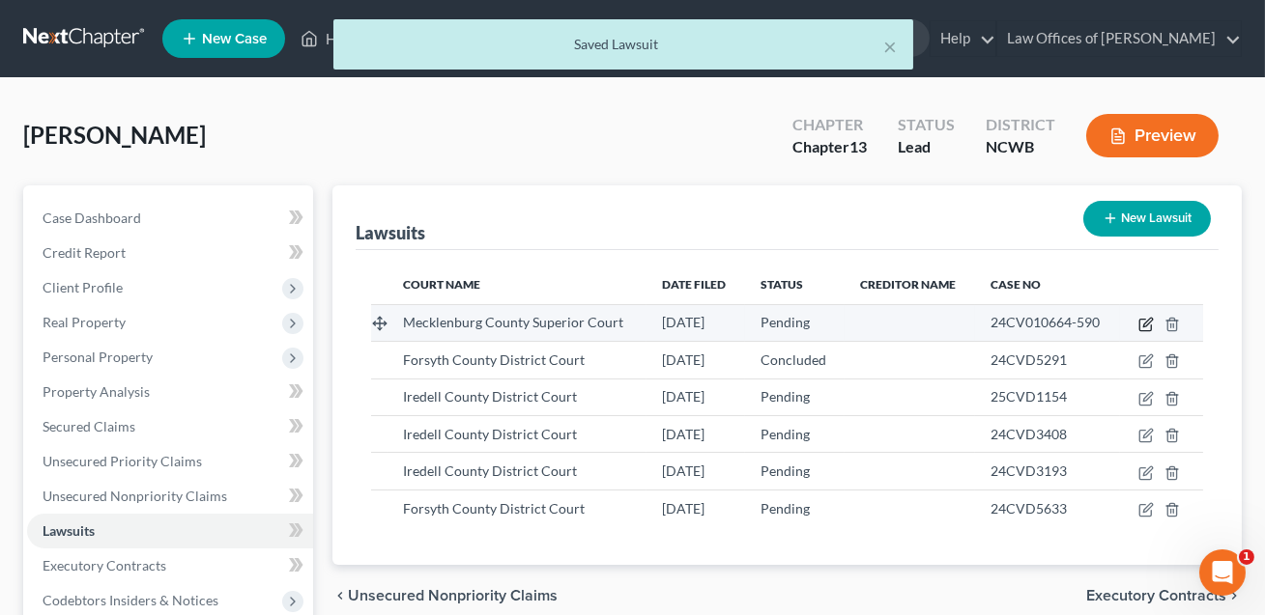
click at [1145, 326] on icon "button" at bounding box center [1147, 322] width 9 height 9
select select "28"
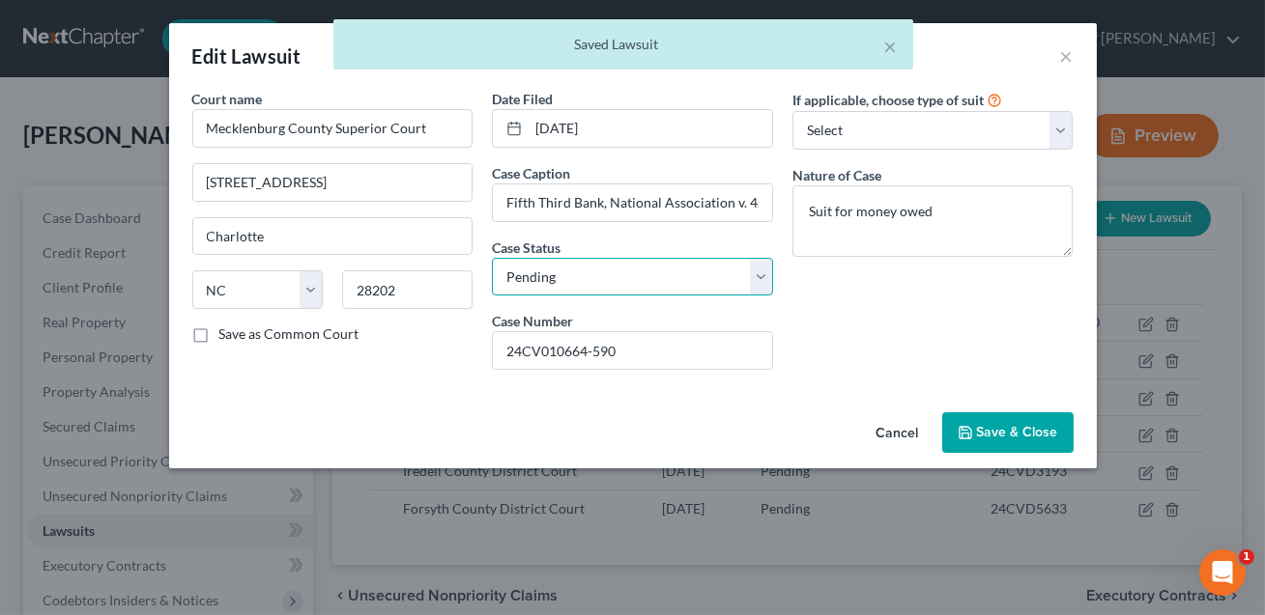
click at [602, 269] on select "Select Pending On Appeal Concluded" at bounding box center [632, 277] width 281 height 39
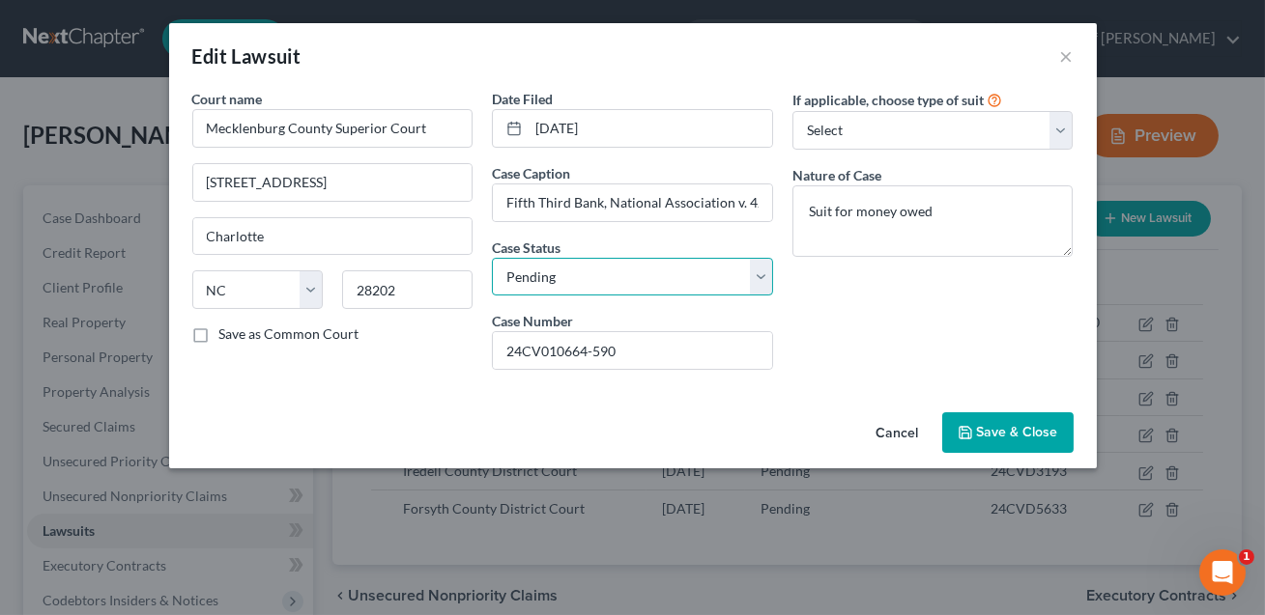
select select "2"
click at [993, 437] on span "Save & Close" at bounding box center [1017, 432] width 81 height 16
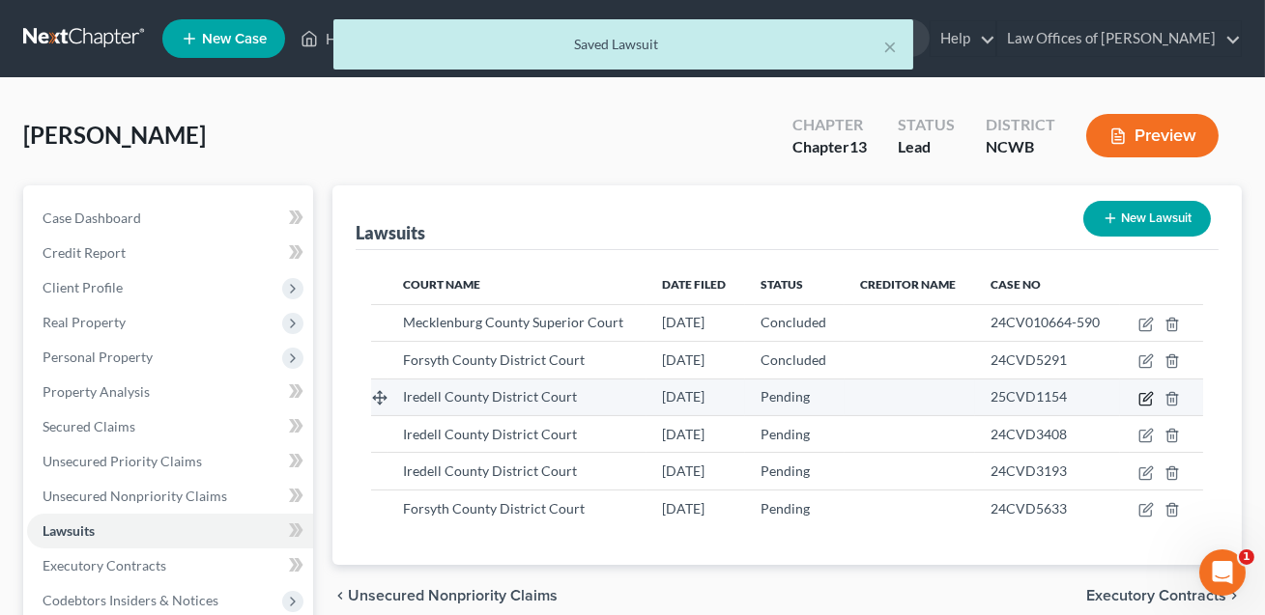
click at [1149, 396] on icon "button" at bounding box center [1147, 396] width 9 height 9
select select "28"
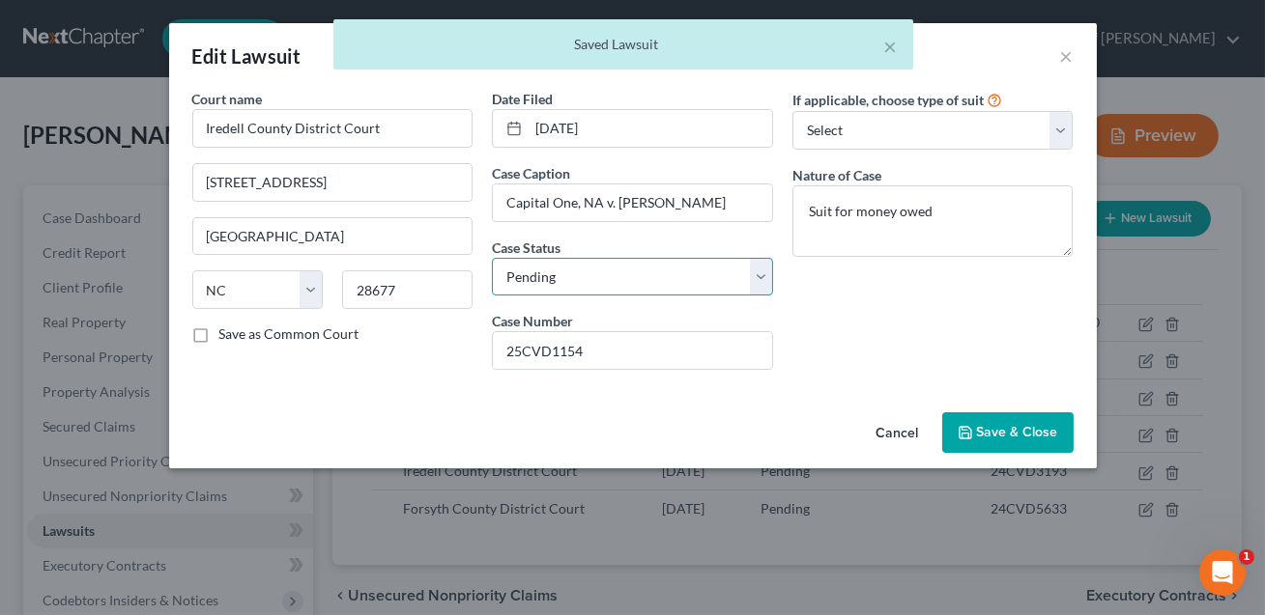
click at [659, 275] on select "Select Pending On Appeal Concluded" at bounding box center [632, 277] width 281 height 39
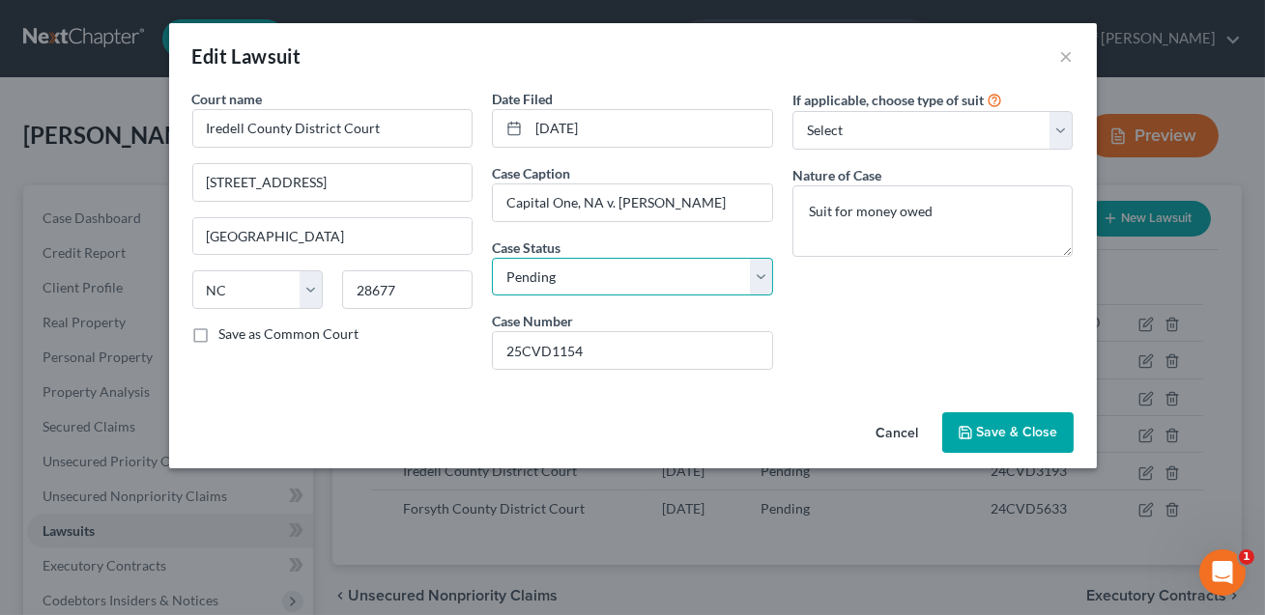
select select "2"
click at [1006, 432] on span "Save & Close" at bounding box center [1017, 432] width 81 height 16
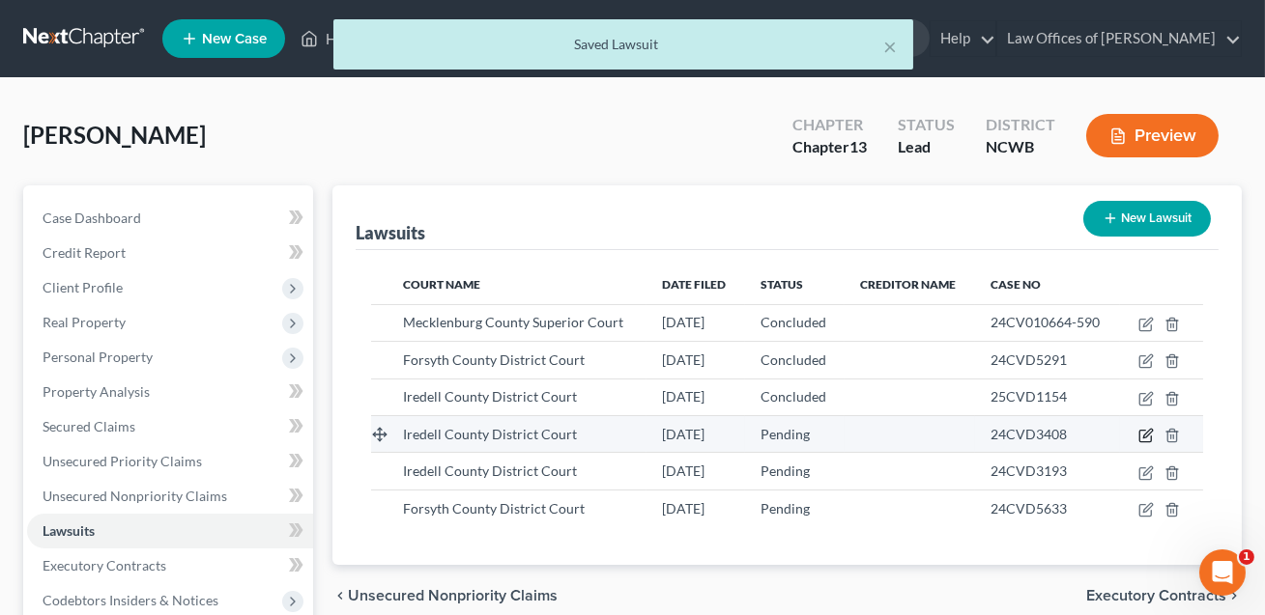
click at [1150, 439] on icon "button" at bounding box center [1145, 435] width 15 height 15
select select "28"
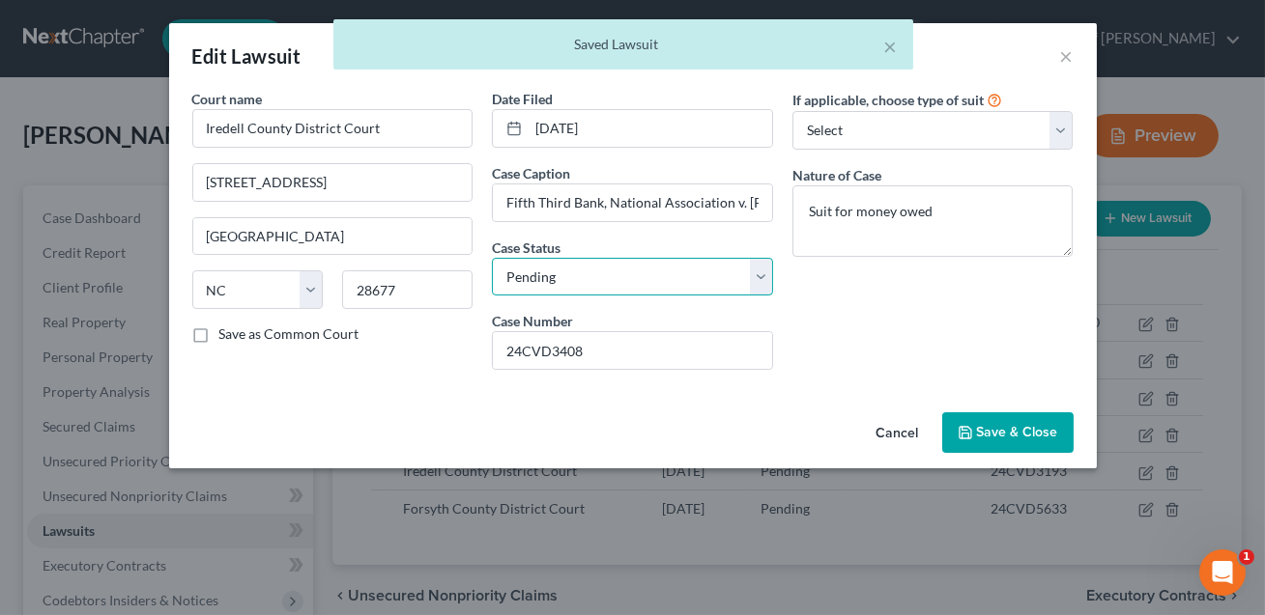
click at [665, 282] on select "Select Pending On Appeal Concluded" at bounding box center [632, 277] width 281 height 39
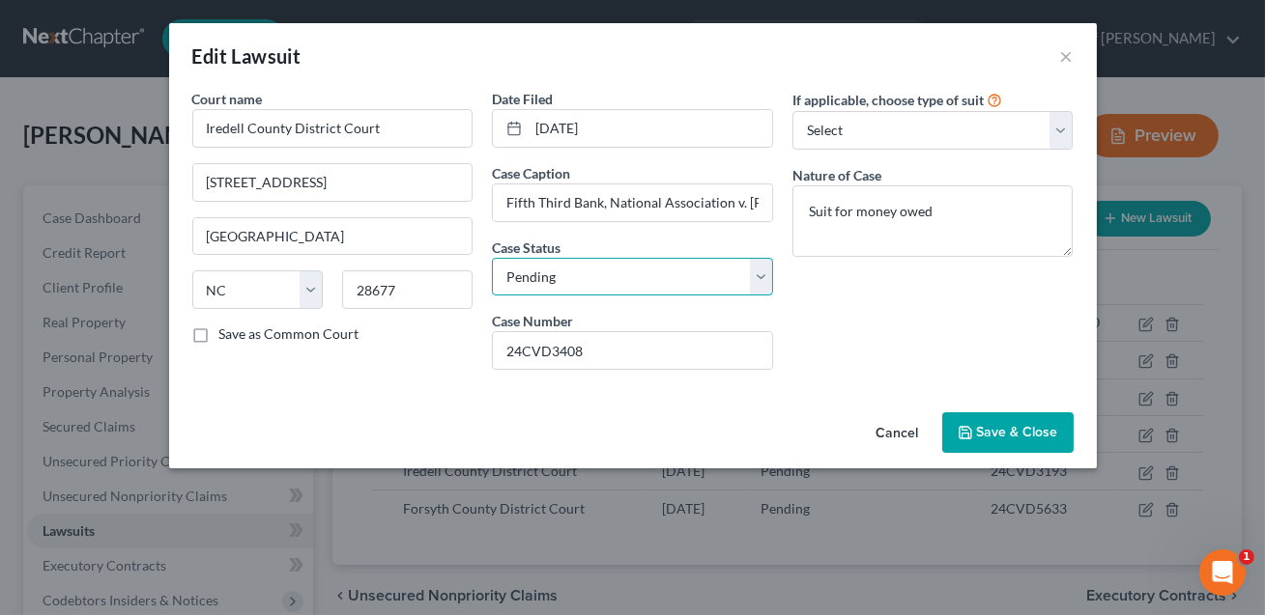
select select "2"
click at [996, 435] on span "Save & Close" at bounding box center [1017, 432] width 81 height 16
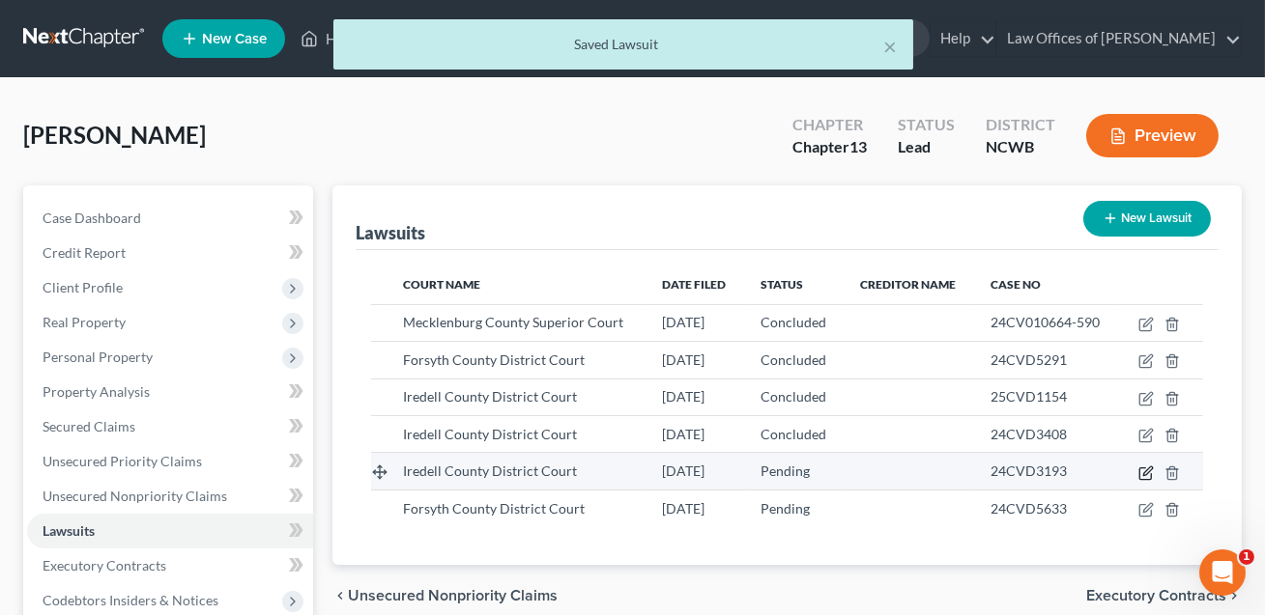
click at [1147, 467] on icon "button" at bounding box center [1145, 473] width 15 height 15
select select "28"
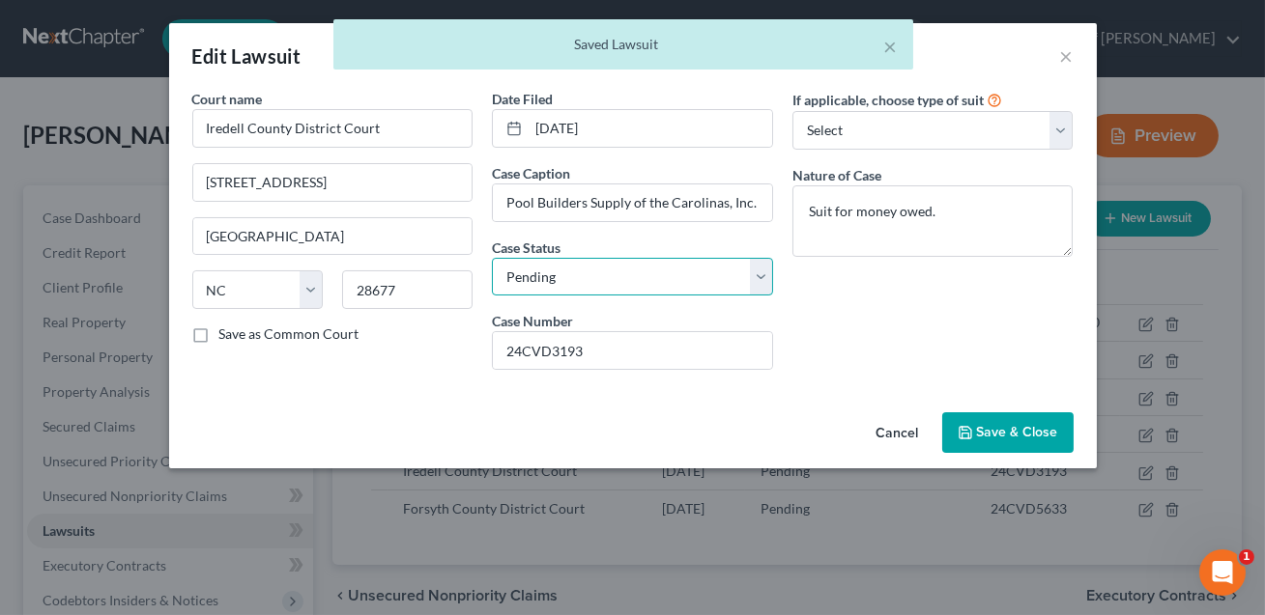
click at [683, 275] on select "Select Pending On Appeal Concluded" at bounding box center [632, 277] width 281 height 39
select select "2"
click at [1009, 434] on span "Save & Close" at bounding box center [1017, 432] width 81 height 16
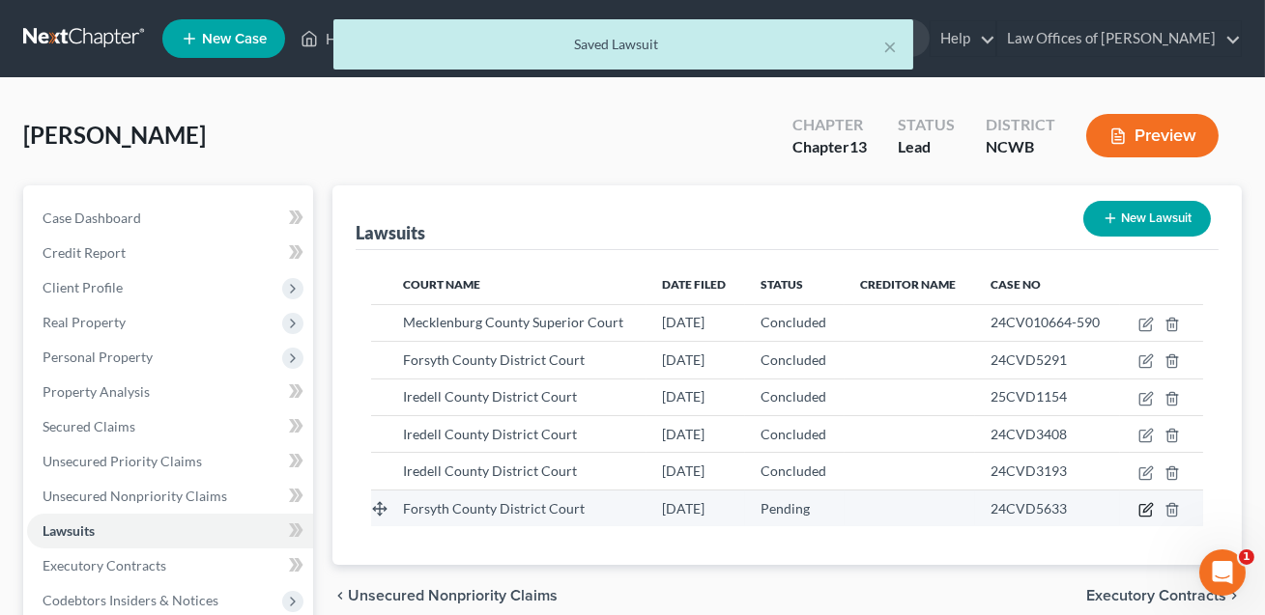
click at [1148, 511] on icon "button" at bounding box center [1145, 509] width 15 height 15
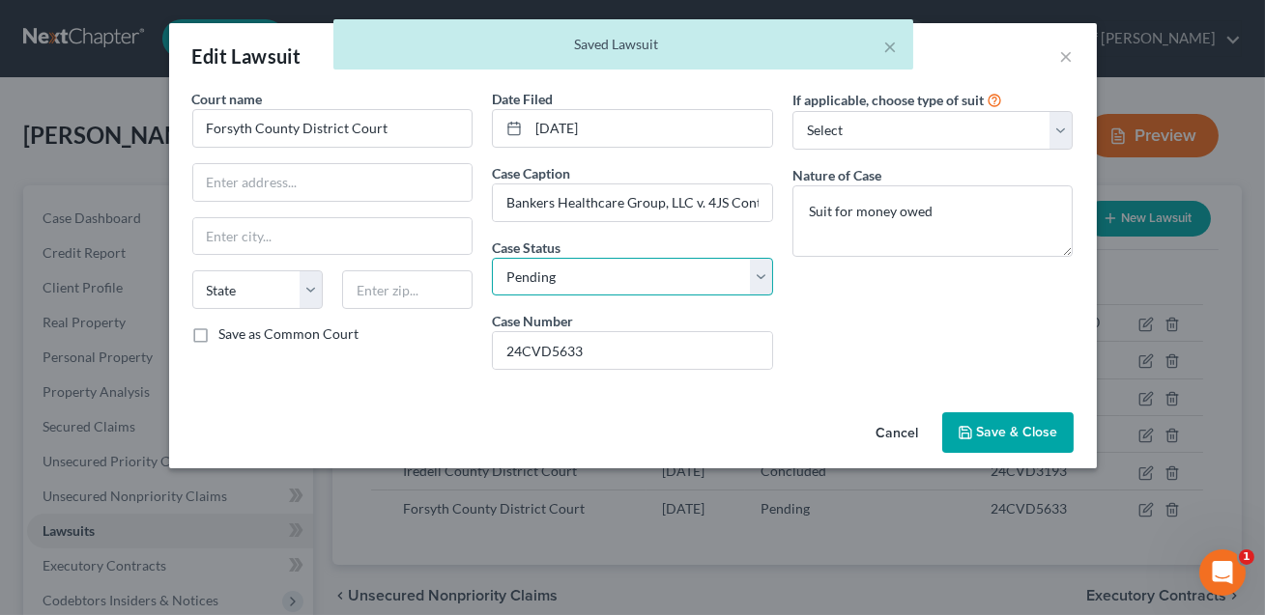
click at [552, 273] on select "Select Pending On Appeal Concluded" at bounding box center [632, 277] width 281 height 39
select select "2"
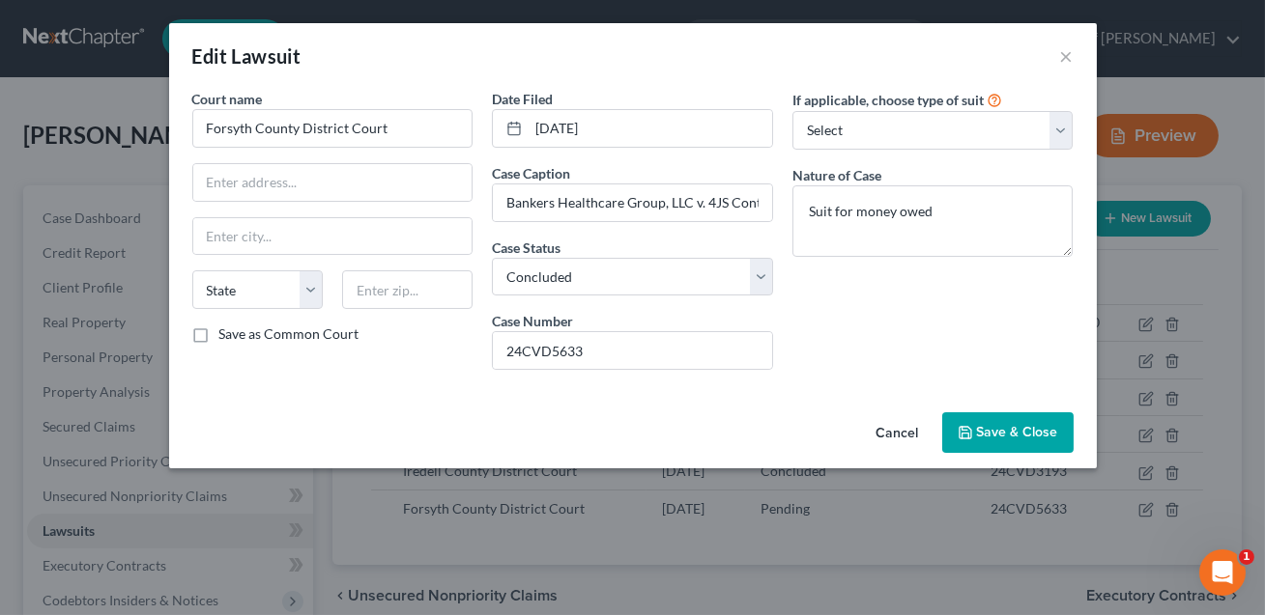
click at [1034, 433] on span "Save & Close" at bounding box center [1017, 432] width 81 height 16
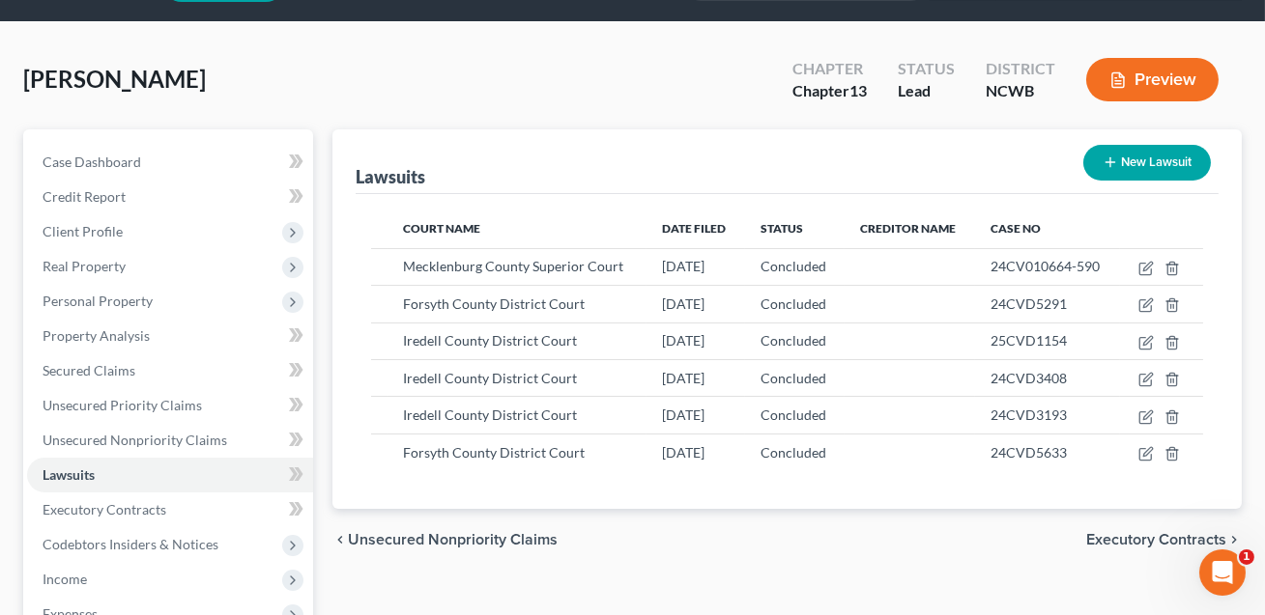
scroll to position [58, 0]
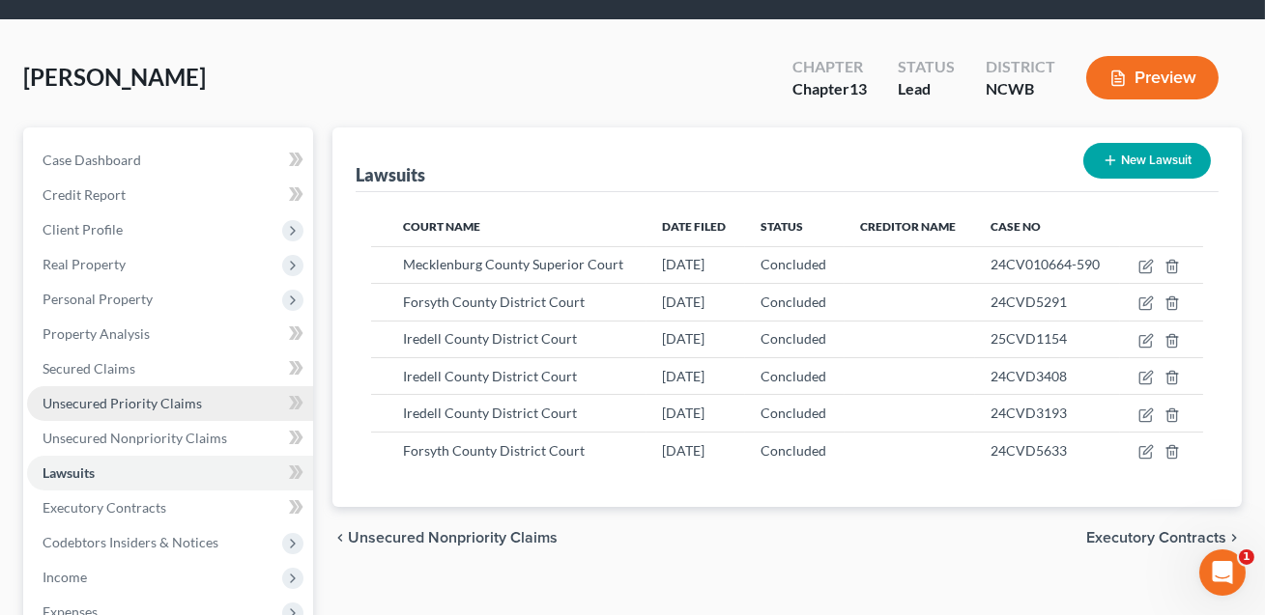
click at [105, 397] on span "Unsecured Priority Claims" at bounding box center [122, 403] width 159 height 16
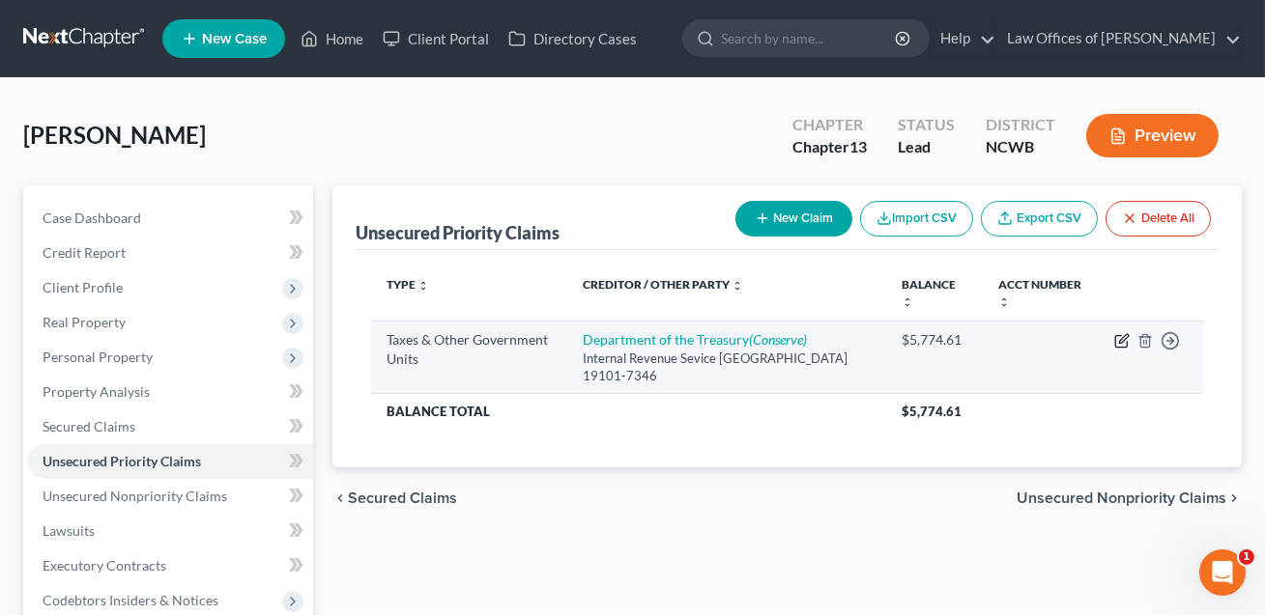
click at [1127, 339] on icon "button" at bounding box center [1121, 340] width 15 height 15
select select "0"
select select "39"
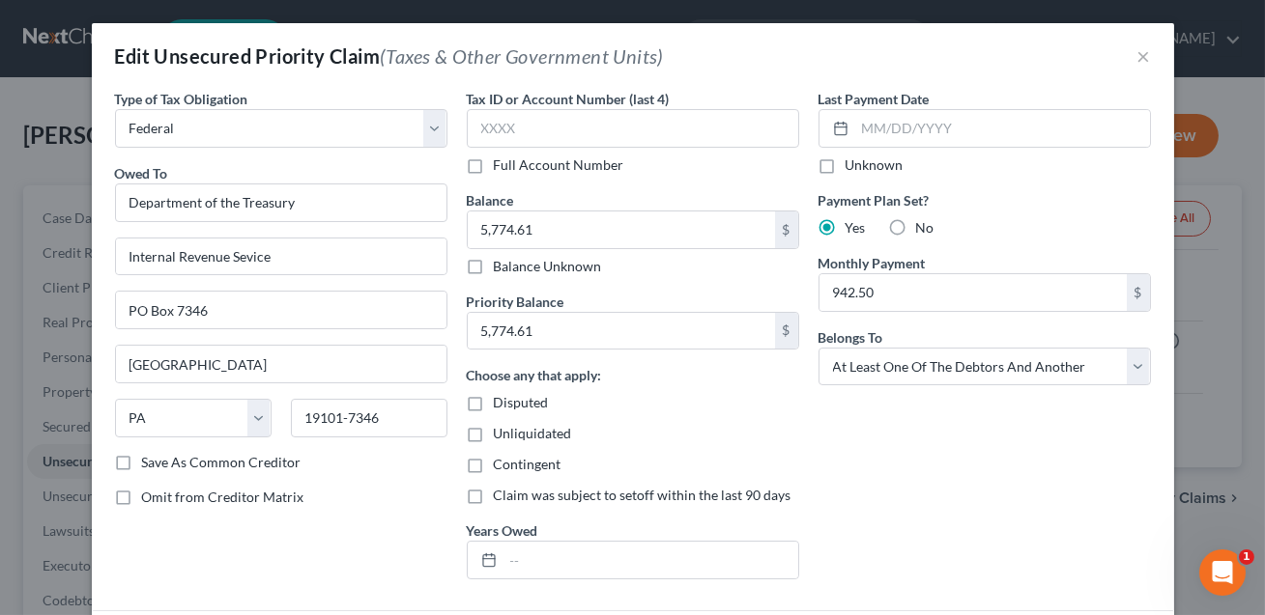
scroll to position [272, 0]
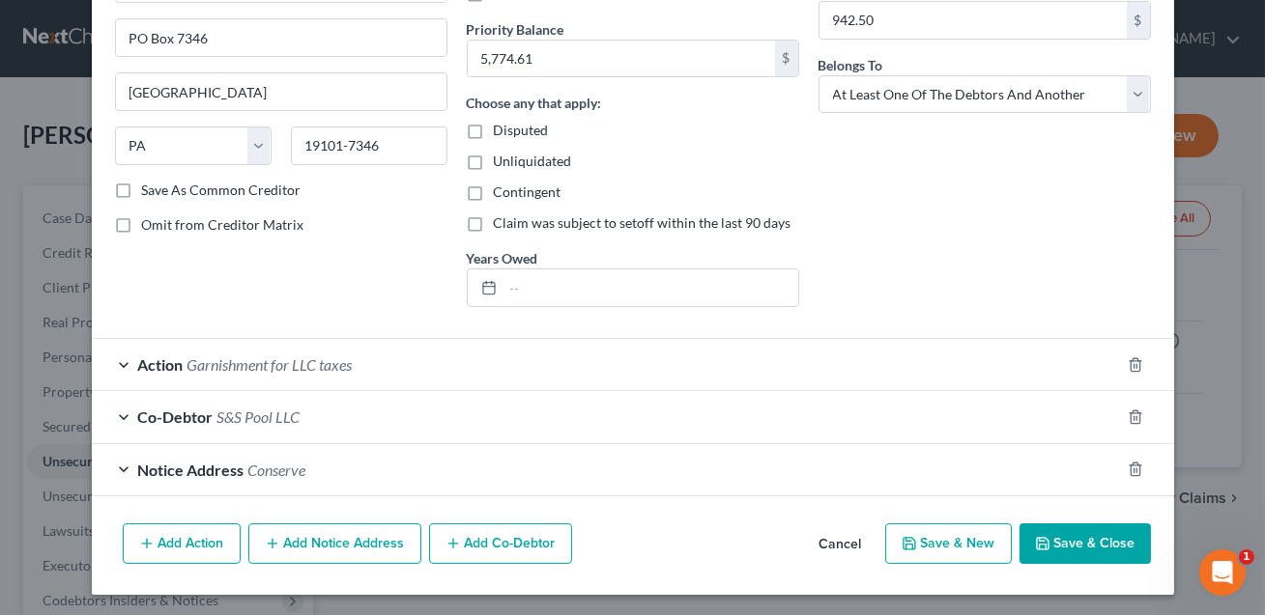
click at [384, 364] on div "Action Garnishment for LLC taxes" at bounding box center [606, 364] width 1028 height 51
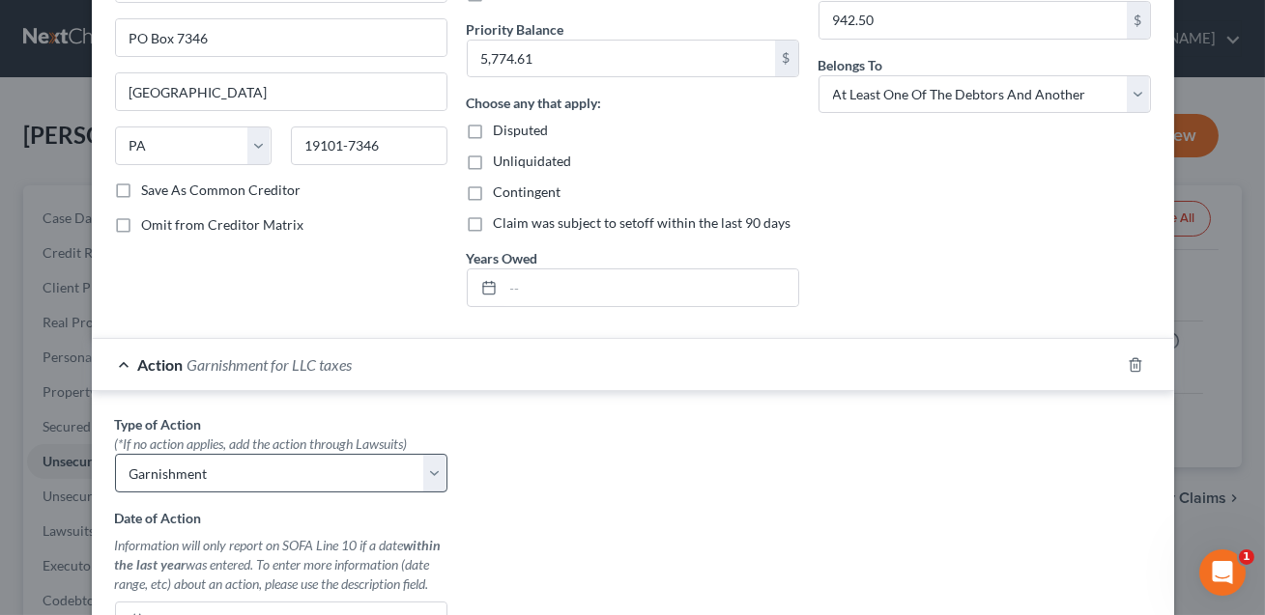
scroll to position [471, 0]
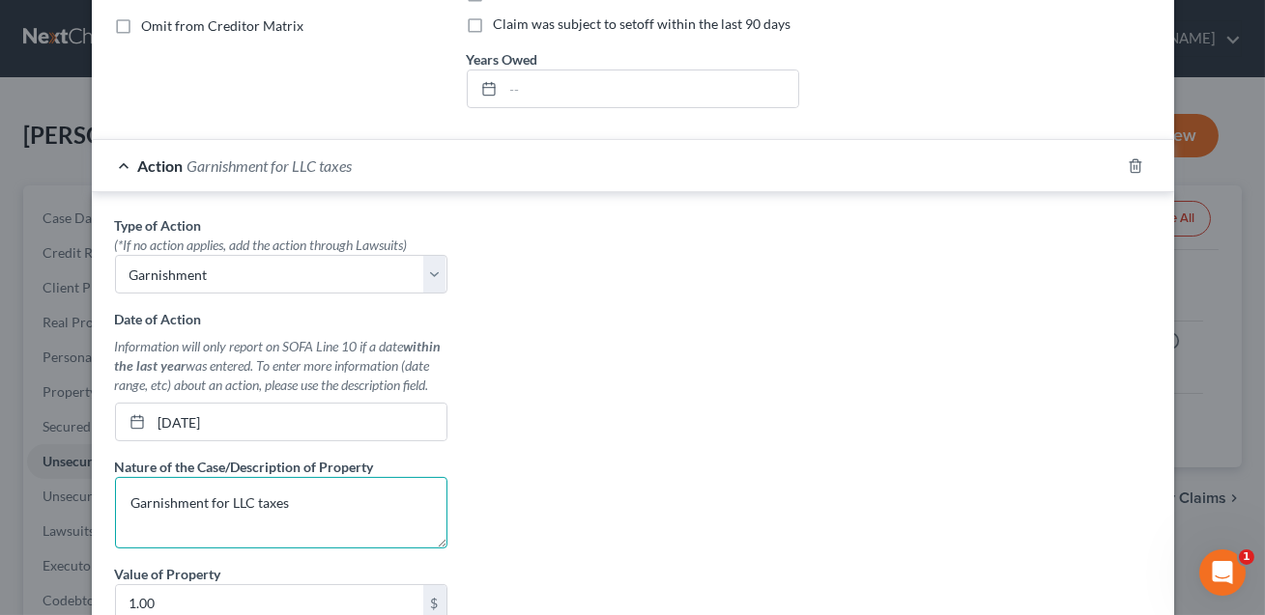
click at [289, 501] on textarea "Garnishment for LLC taxes" at bounding box center [281, 512] width 332 height 71
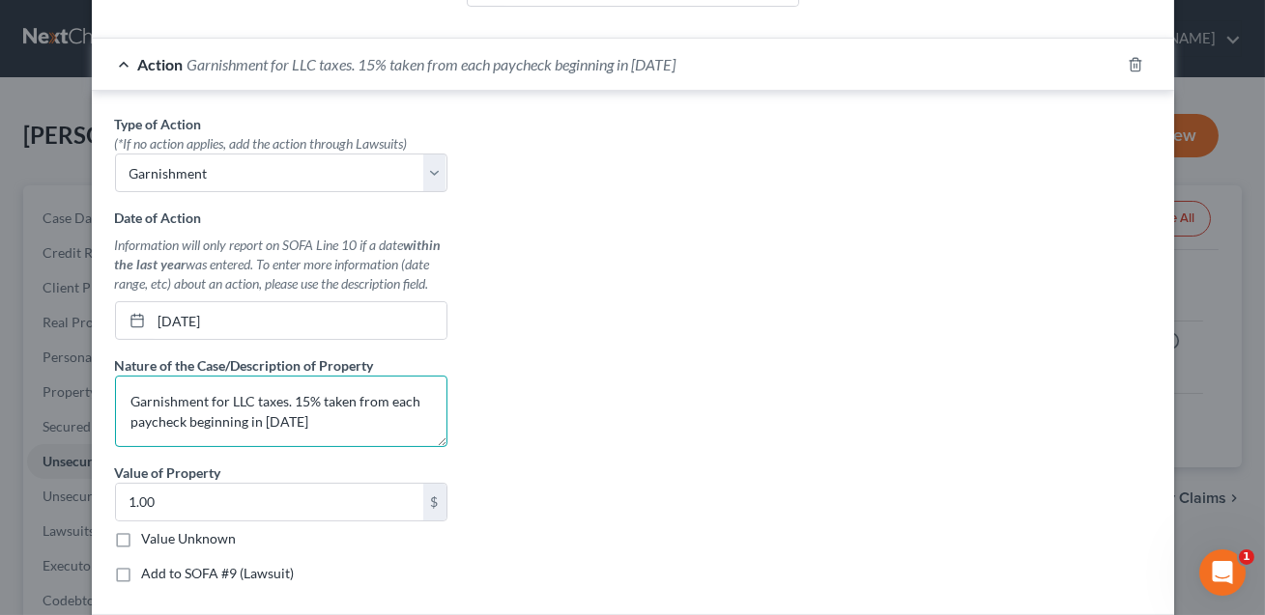
scroll to position [642, 0]
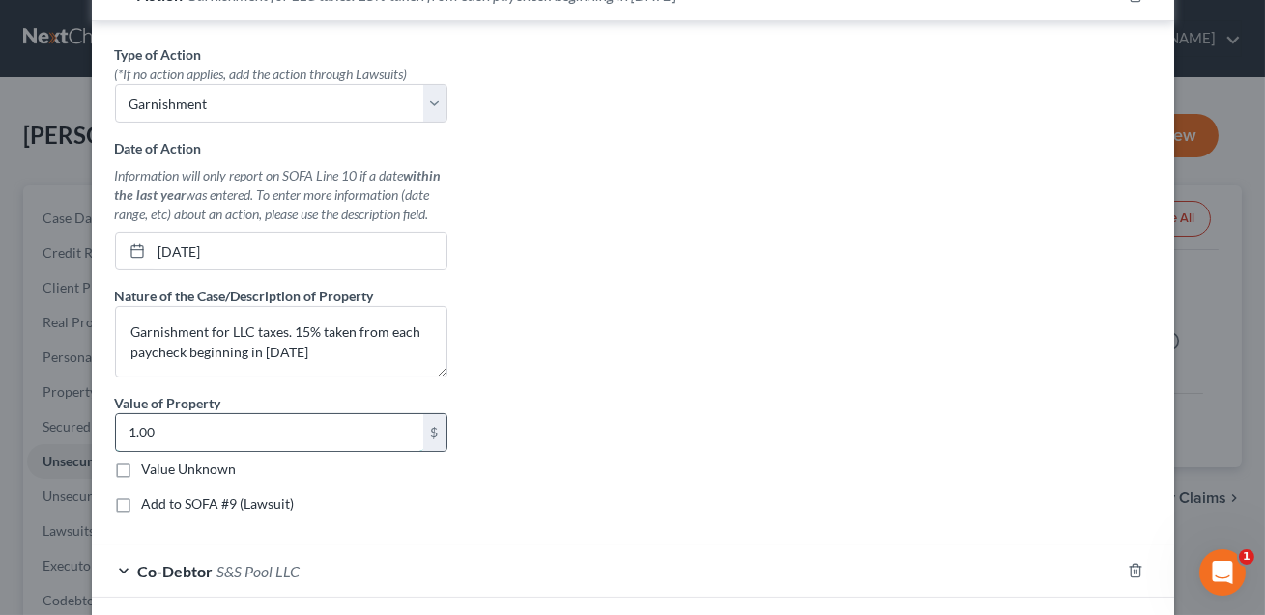
click at [250, 433] on input "1.00" at bounding box center [269, 432] width 307 height 37
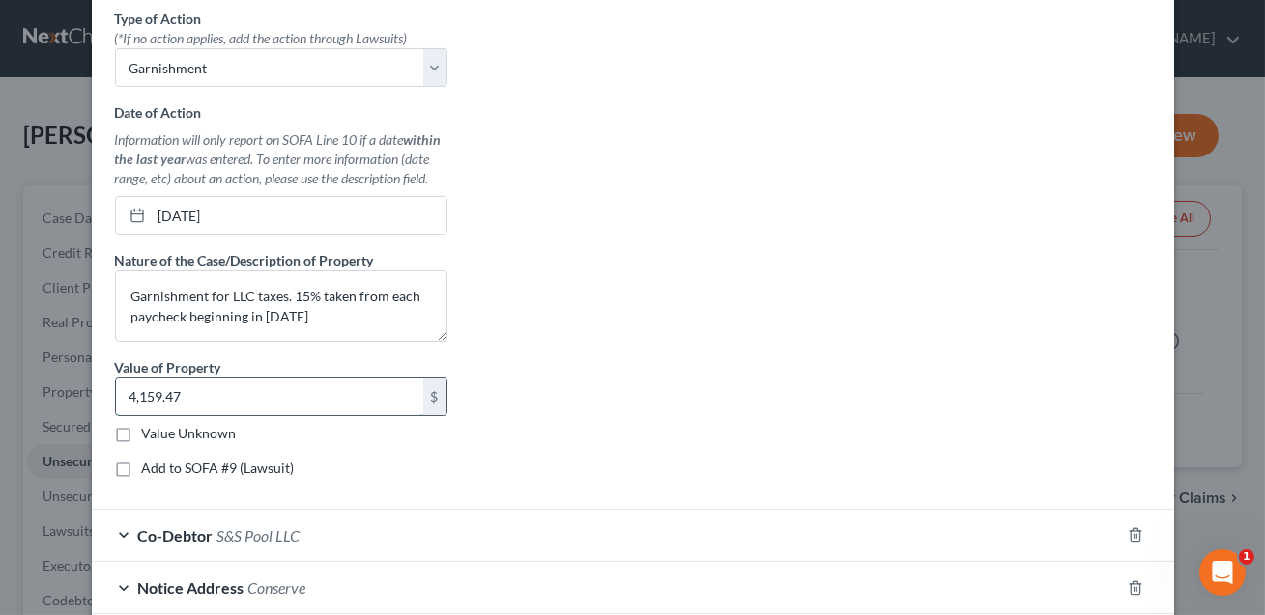
scroll to position [796, 0]
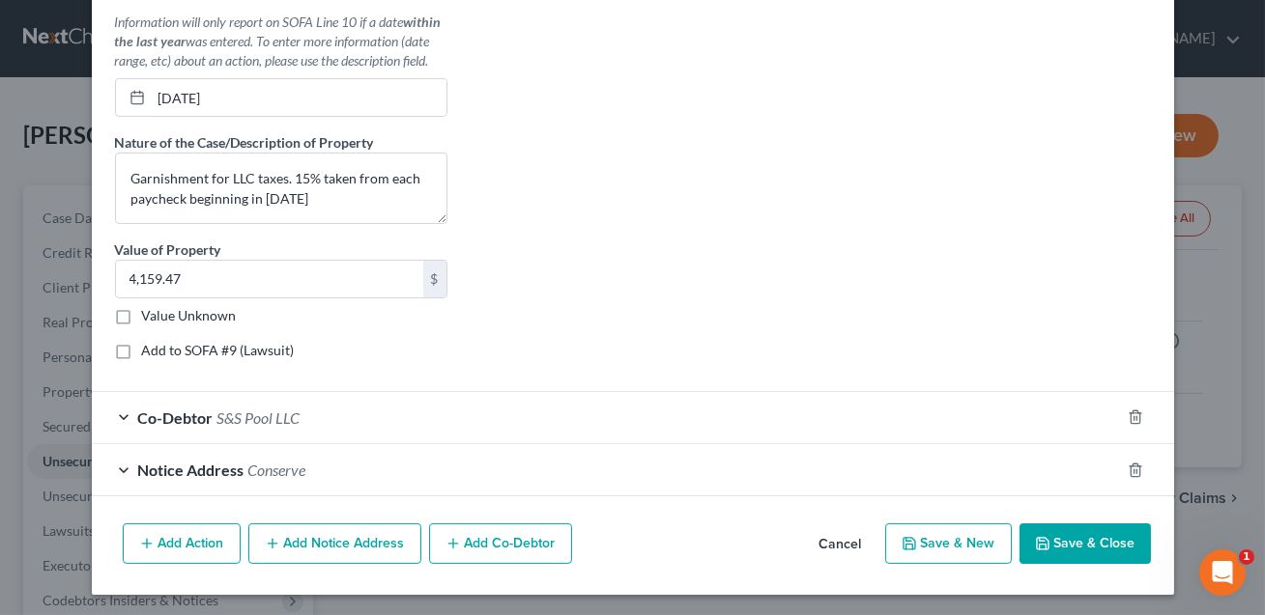
click at [1094, 542] on button "Save & Close" at bounding box center [1084, 544] width 131 height 41
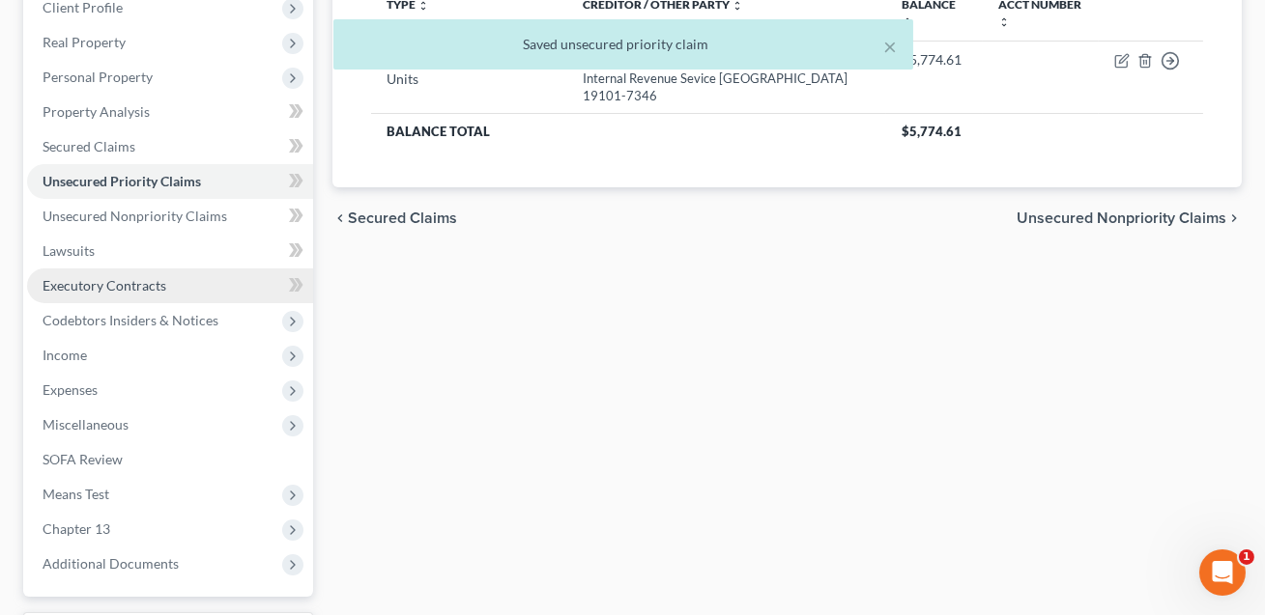
scroll to position [286, 0]
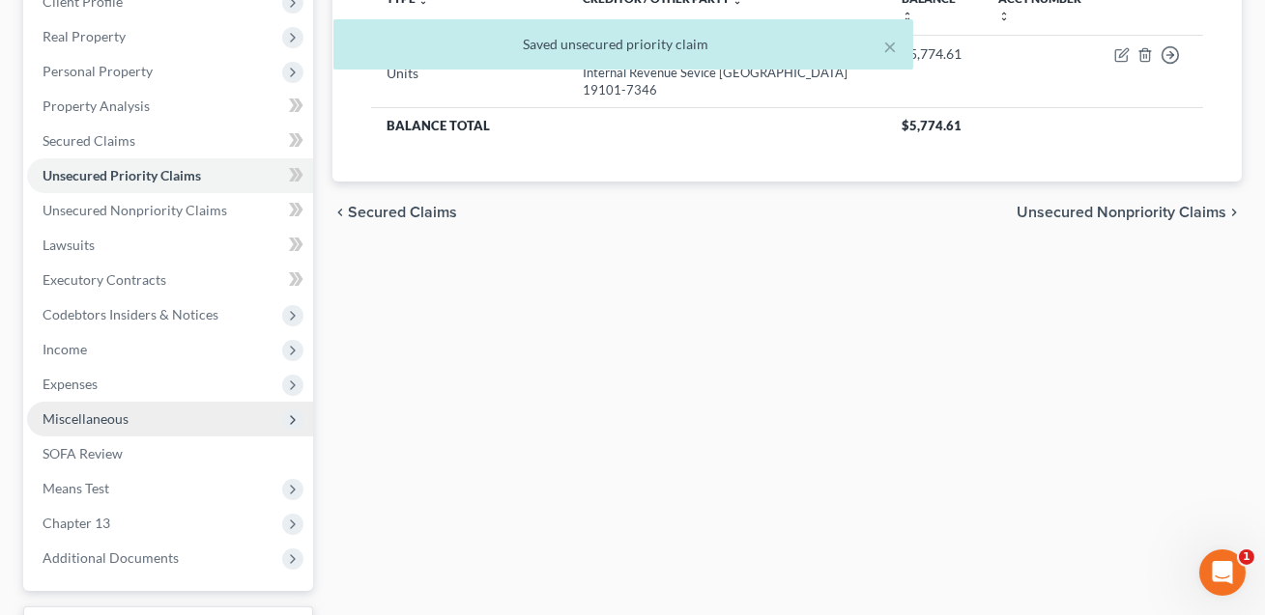
click at [114, 420] on span "Miscellaneous" at bounding box center [86, 419] width 86 height 16
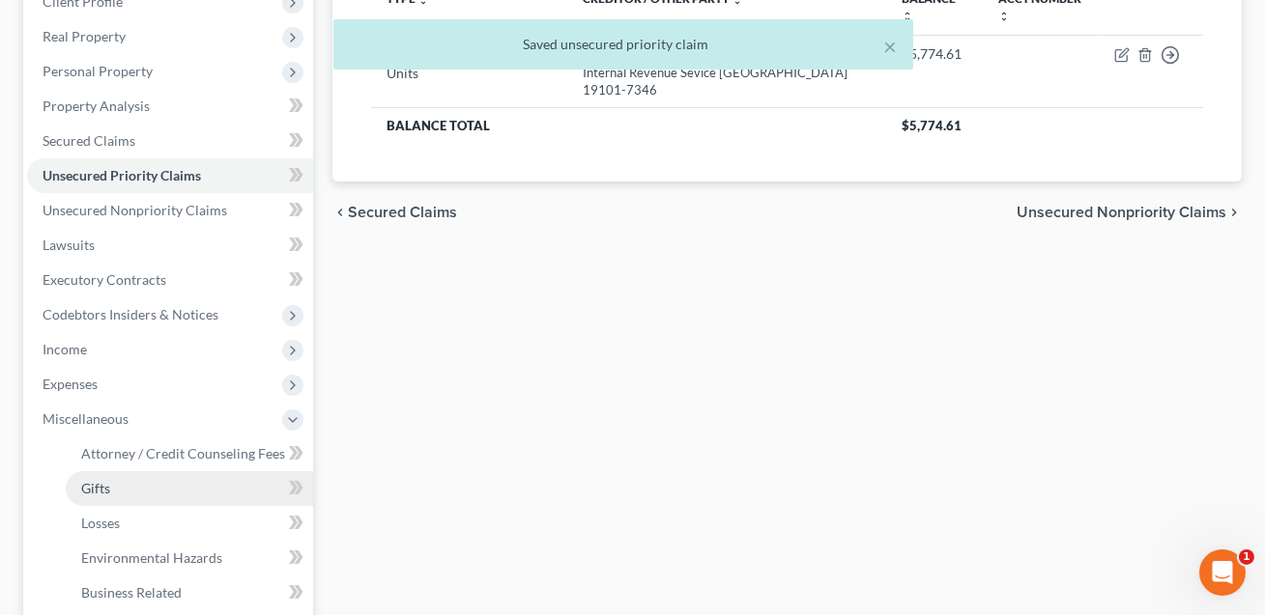
click at [104, 493] on span "Gifts" at bounding box center [95, 488] width 29 height 16
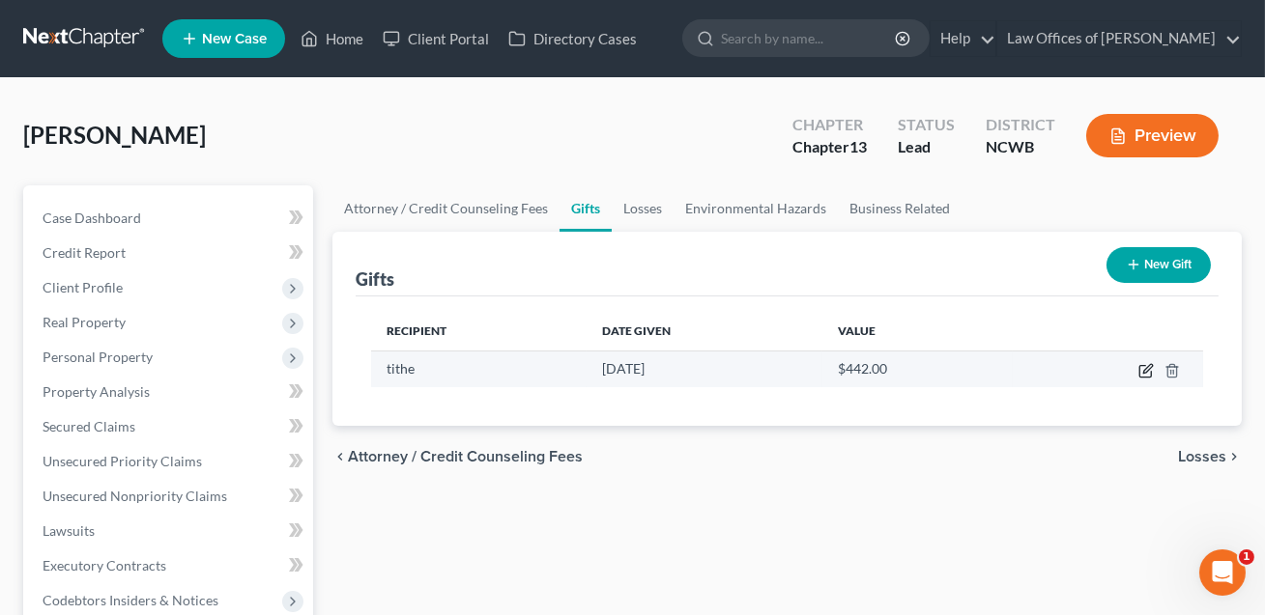
click at [1146, 367] on icon "button" at bounding box center [1147, 368] width 9 height 9
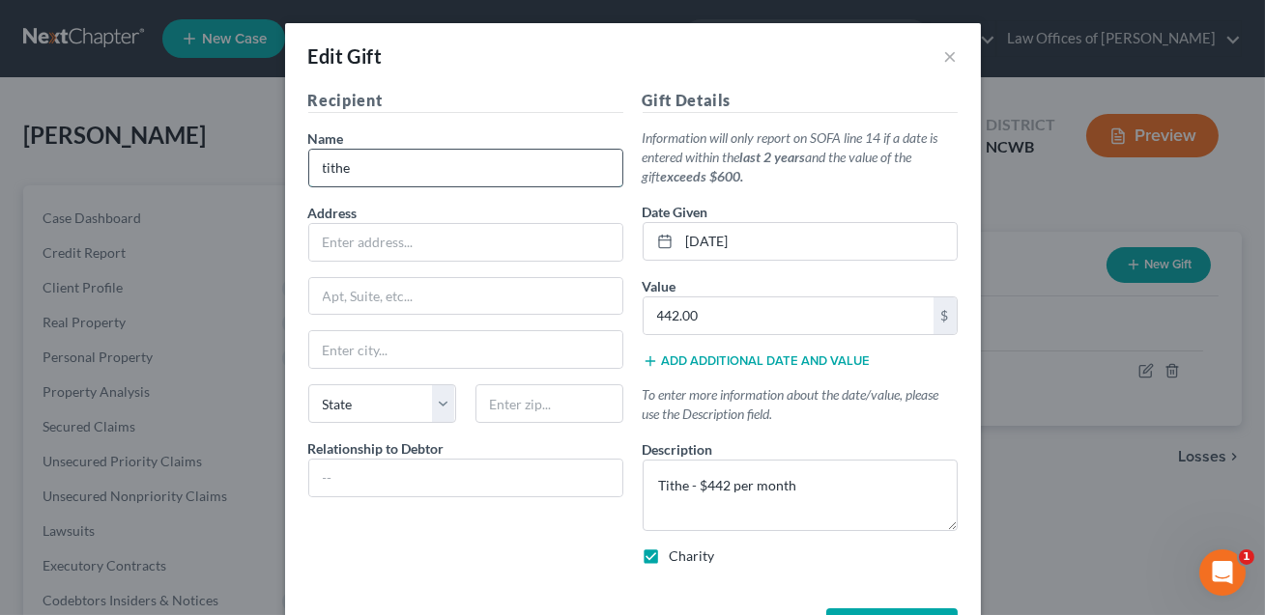
drag, startPoint x: 358, startPoint y: 170, endPoint x: 317, endPoint y: 169, distance: 41.5
click at [317, 169] on input "tithe" at bounding box center [465, 168] width 313 height 37
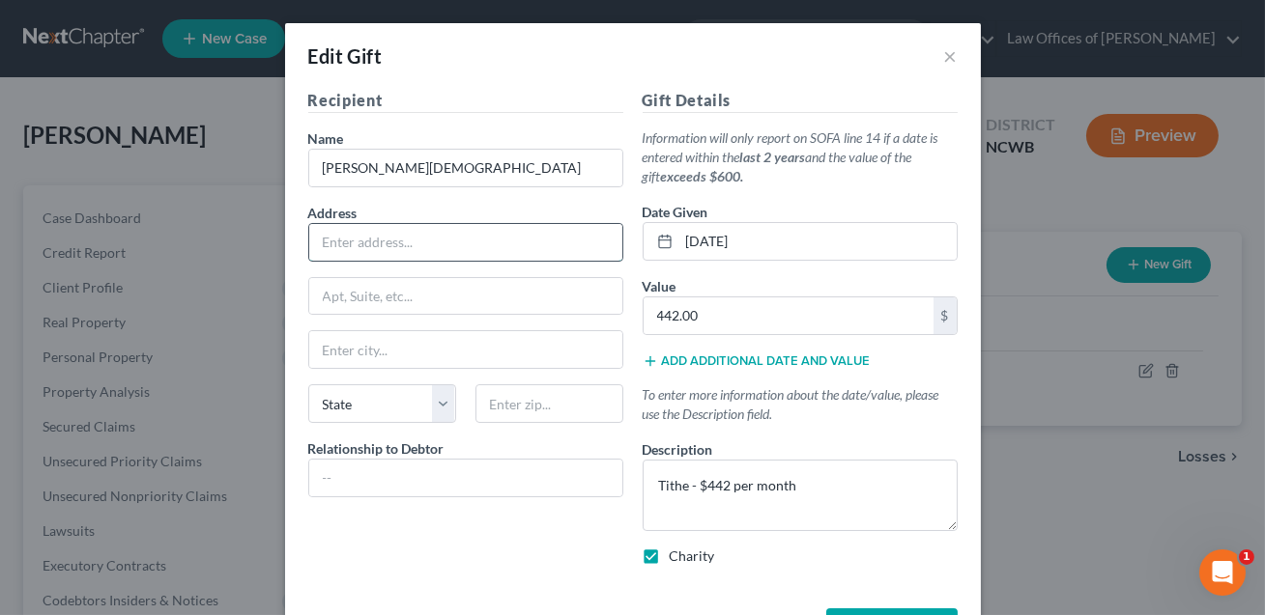
click at [379, 238] on input "text" at bounding box center [465, 242] width 313 height 37
click at [508, 402] on input "text" at bounding box center [549, 403] width 148 height 39
click at [455, 359] on input "text" at bounding box center [465, 349] width 313 height 37
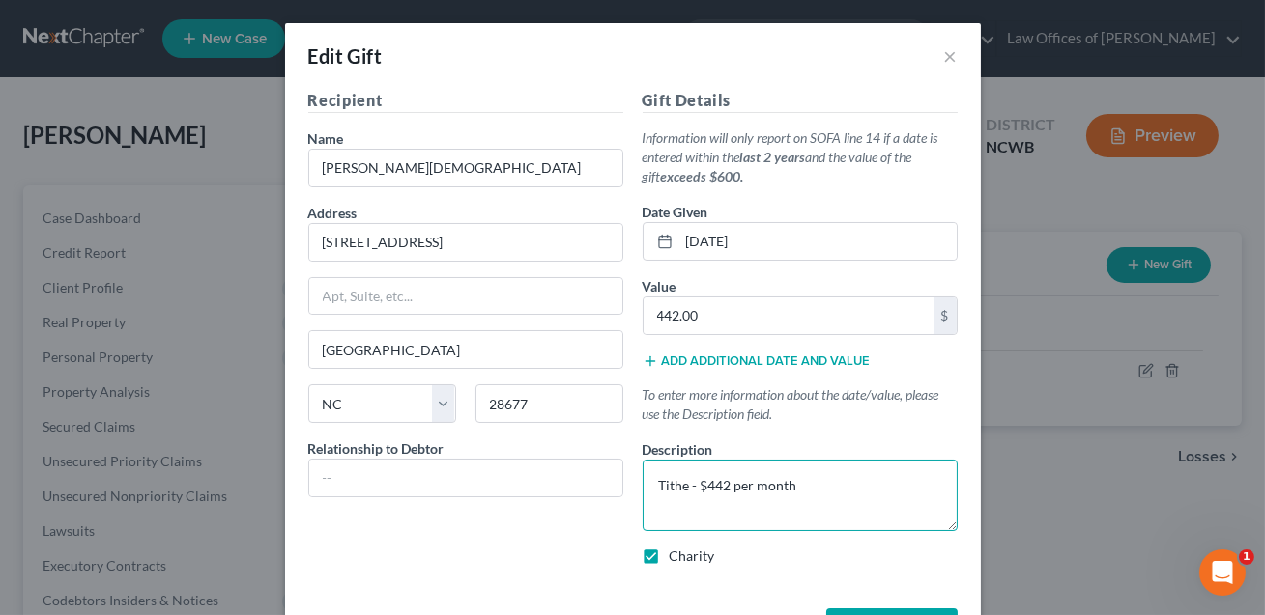
click at [688, 488] on textarea "Tithe - $442 per month" at bounding box center [799, 495] width 315 height 71
click at [501, 470] on input "text" at bounding box center [465, 478] width 313 height 37
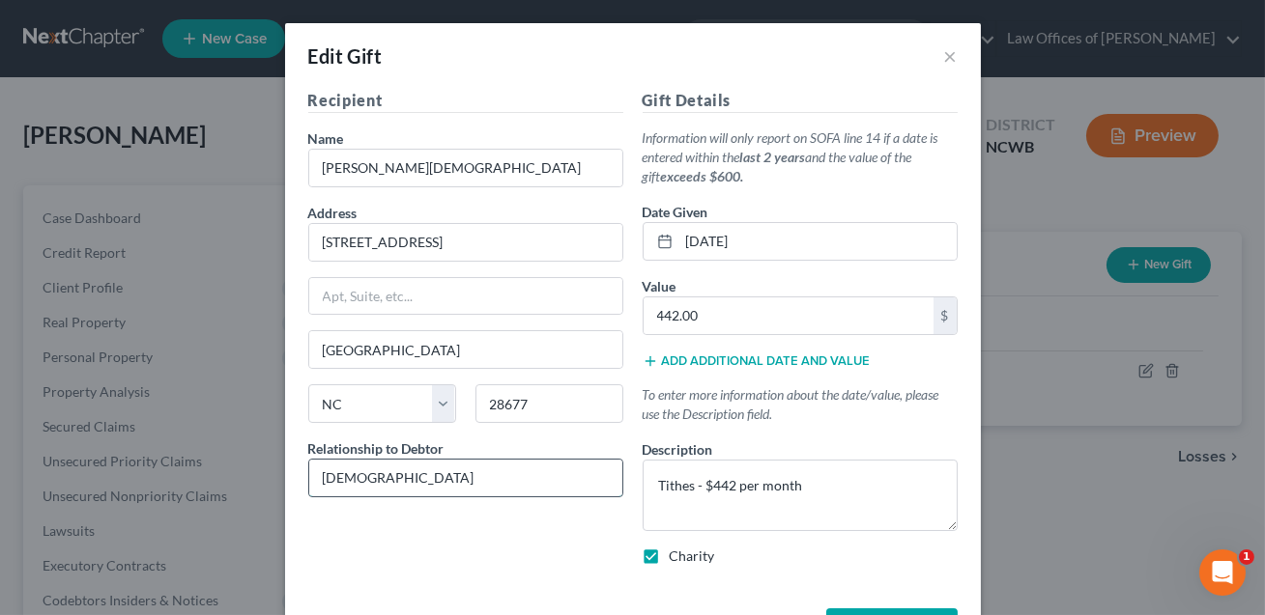
scroll to position [70, 0]
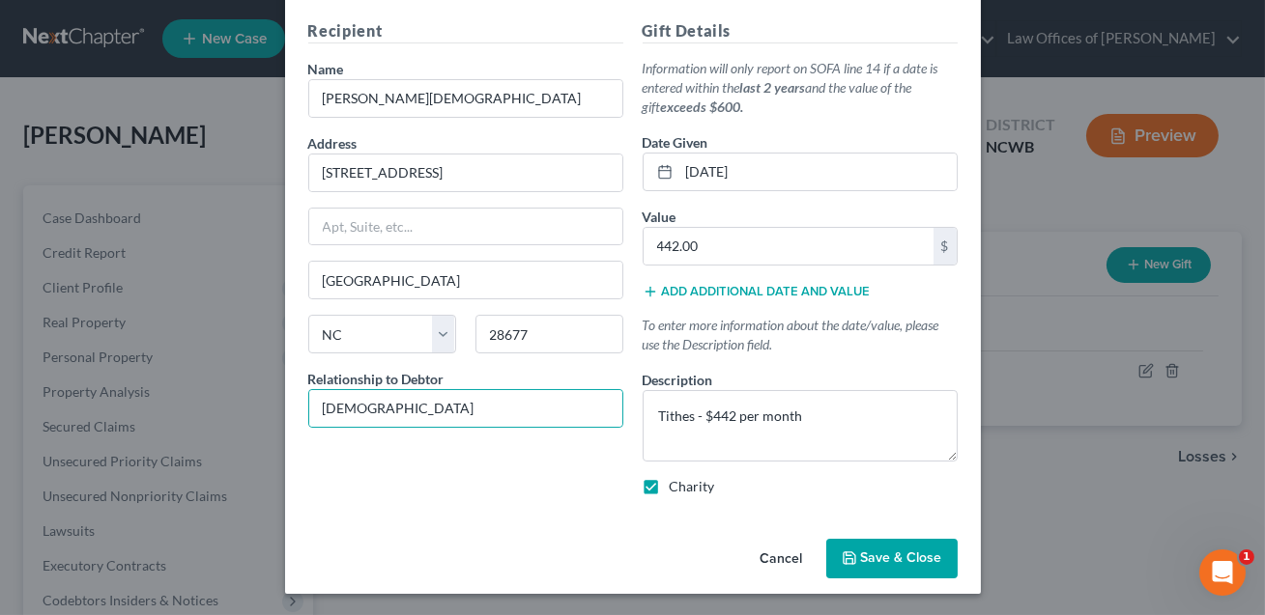
click at [877, 562] on span "Save & Close" at bounding box center [901, 559] width 81 height 16
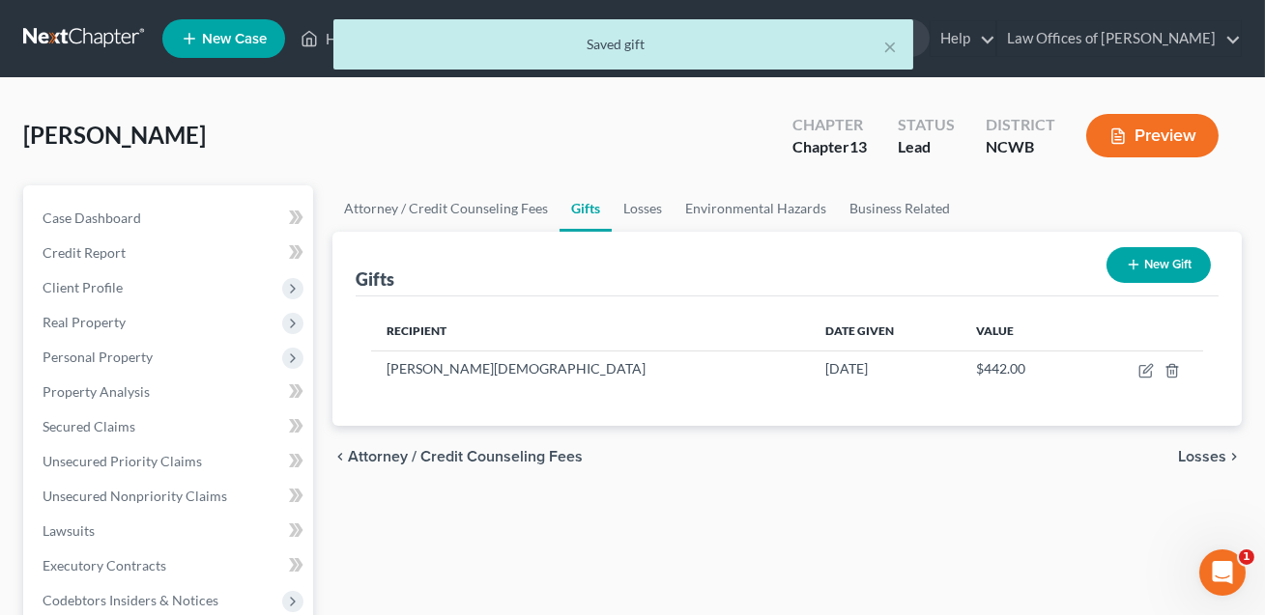
click at [1167, 132] on button "Preview" at bounding box center [1152, 135] width 132 height 43
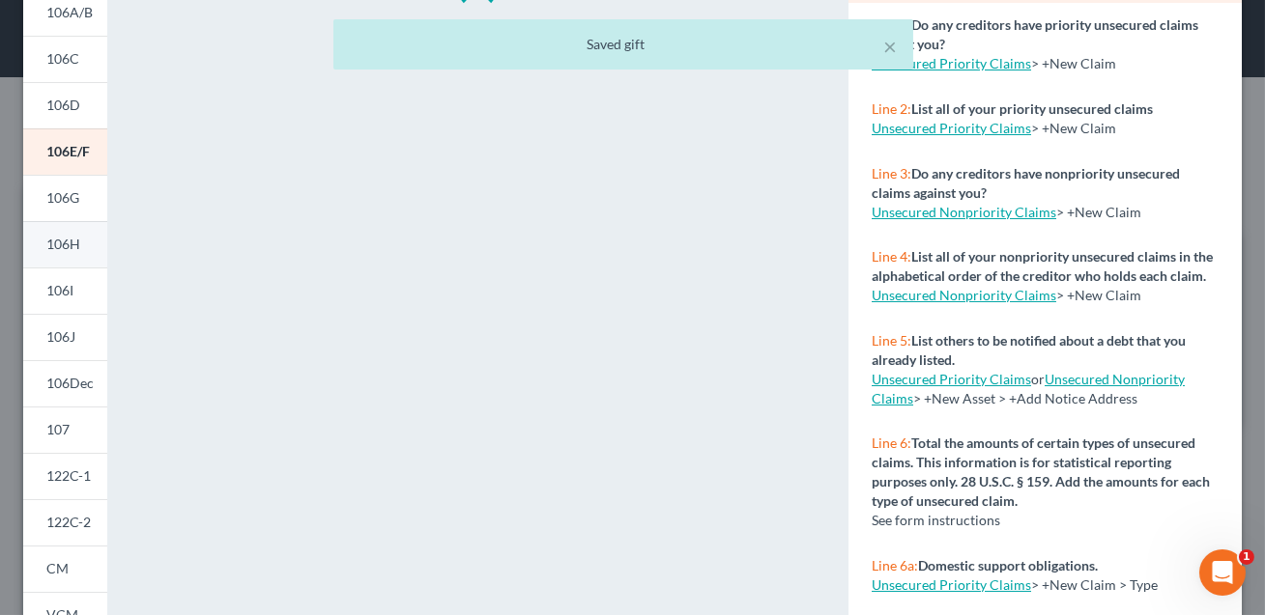
scroll to position [272, 0]
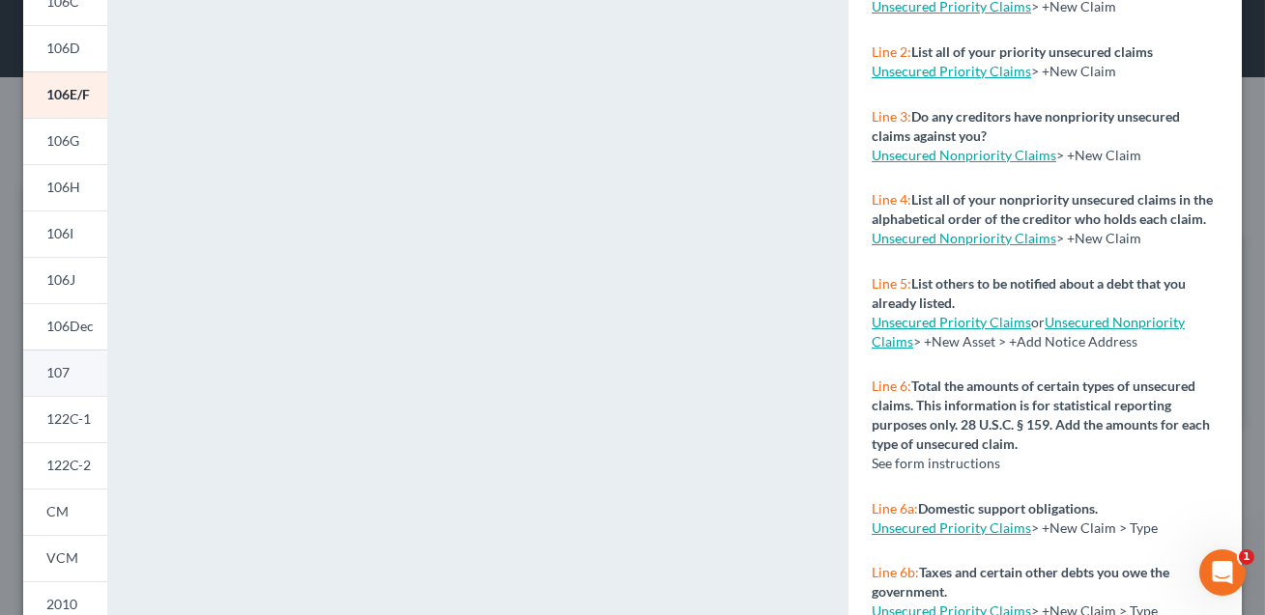
click at [64, 374] on span "107" at bounding box center [57, 372] width 23 height 16
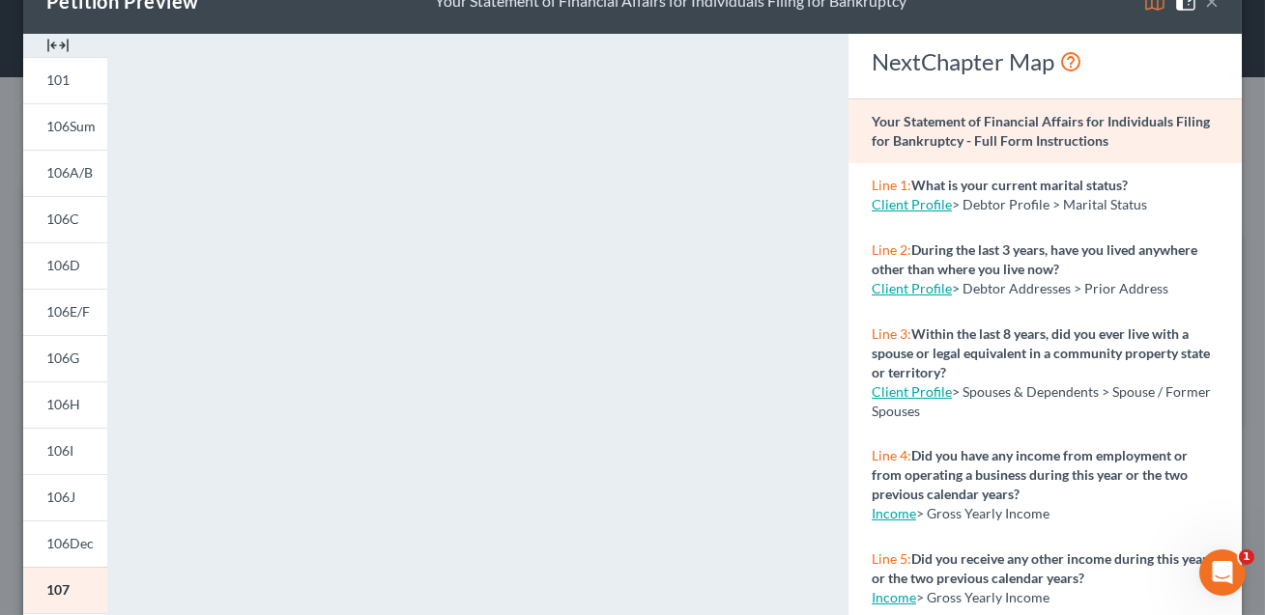
scroll to position [0, 0]
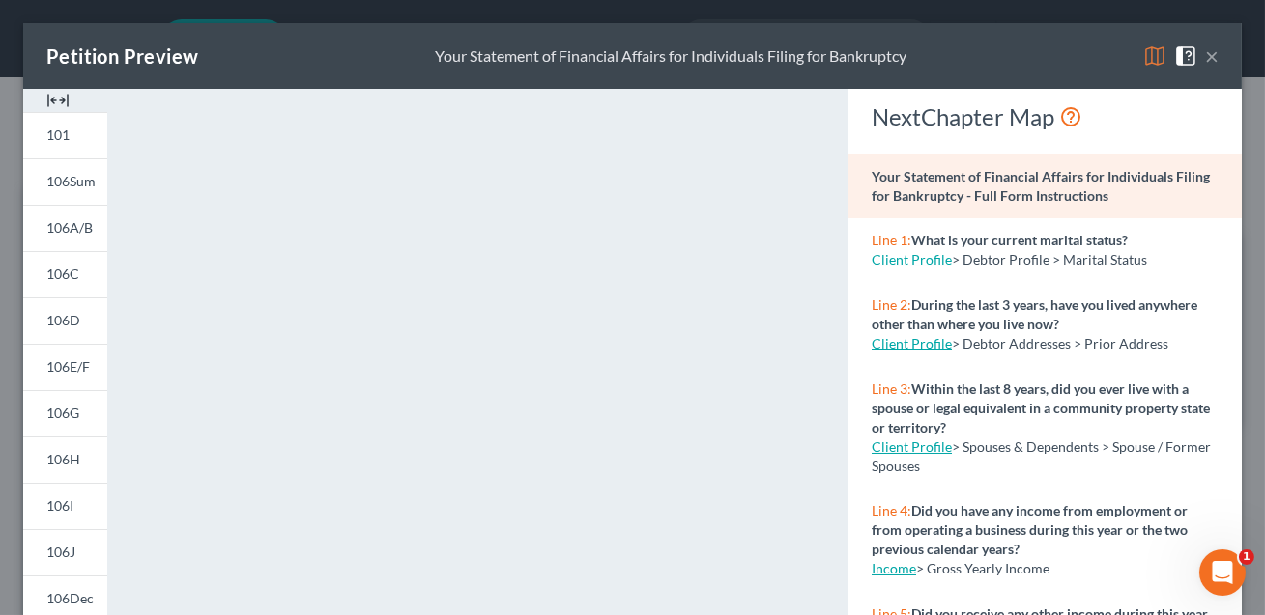
click at [1213, 55] on button "×" at bounding box center [1212, 55] width 14 height 23
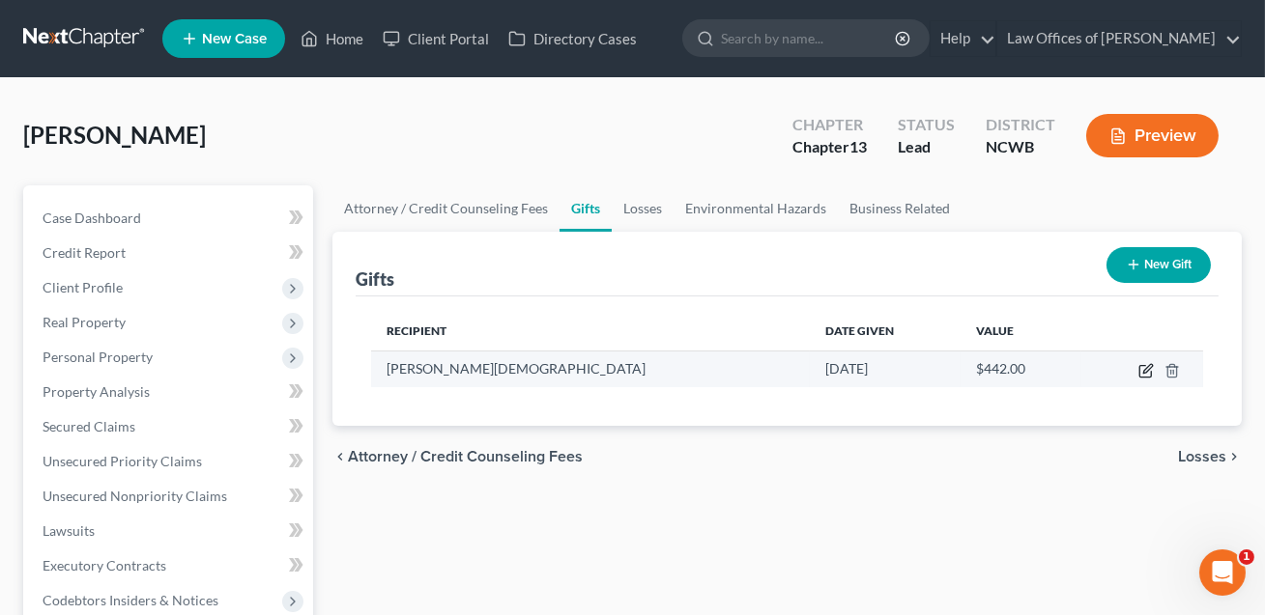
click at [1146, 370] on icon "button" at bounding box center [1145, 370] width 15 height 15
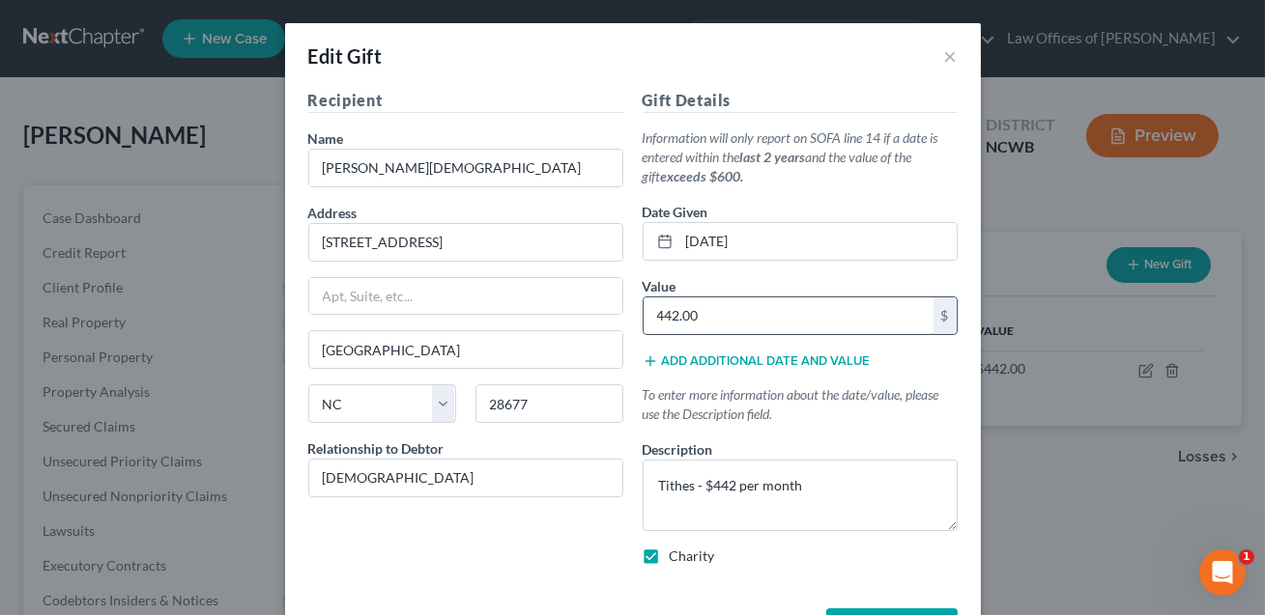
click at [764, 318] on input "442.00" at bounding box center [788, 316] width 290 height 37
drag, startPoint x: 763, startPoint y: 318, endPoint x: 655, endPoint y: 313, distance: 108.3
click at [655, 313] on input "5,304.00" at bounding box center [788, 316] width 290 height 37
click at [814, 487] on textarea "Tithes - $442 per month" at bounding box center [799, 495] width 315 height 71
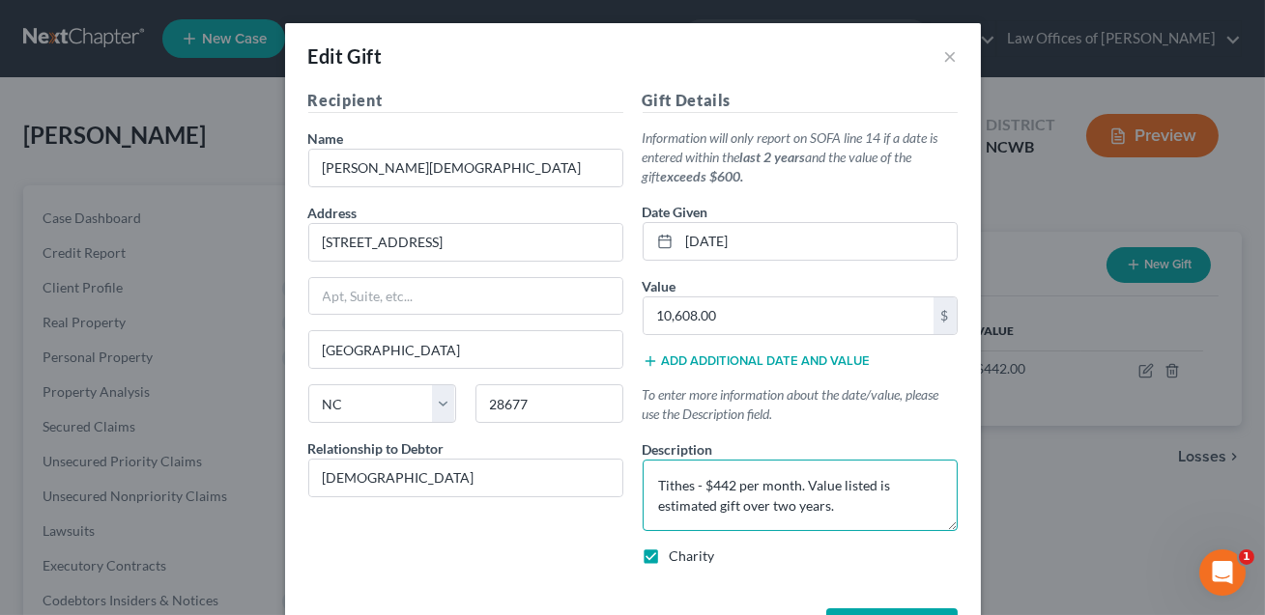
scroll to position [70, 0]
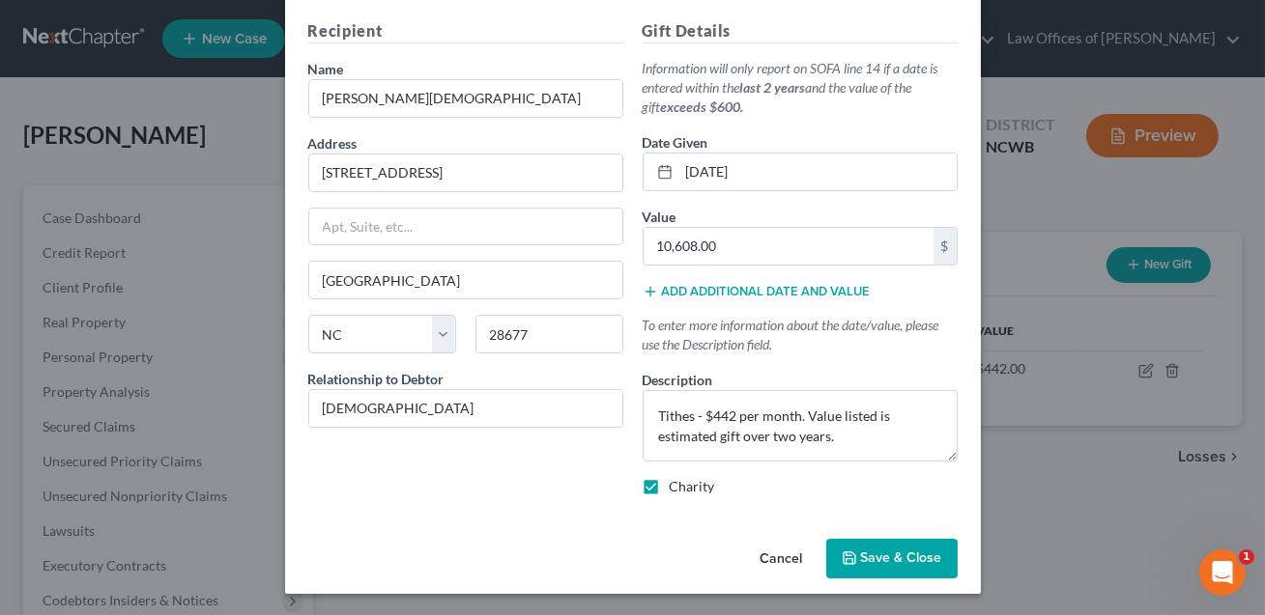
click at [892, 556] on span "Save & Close" at bounding box center [901, 559] width 81 height 16
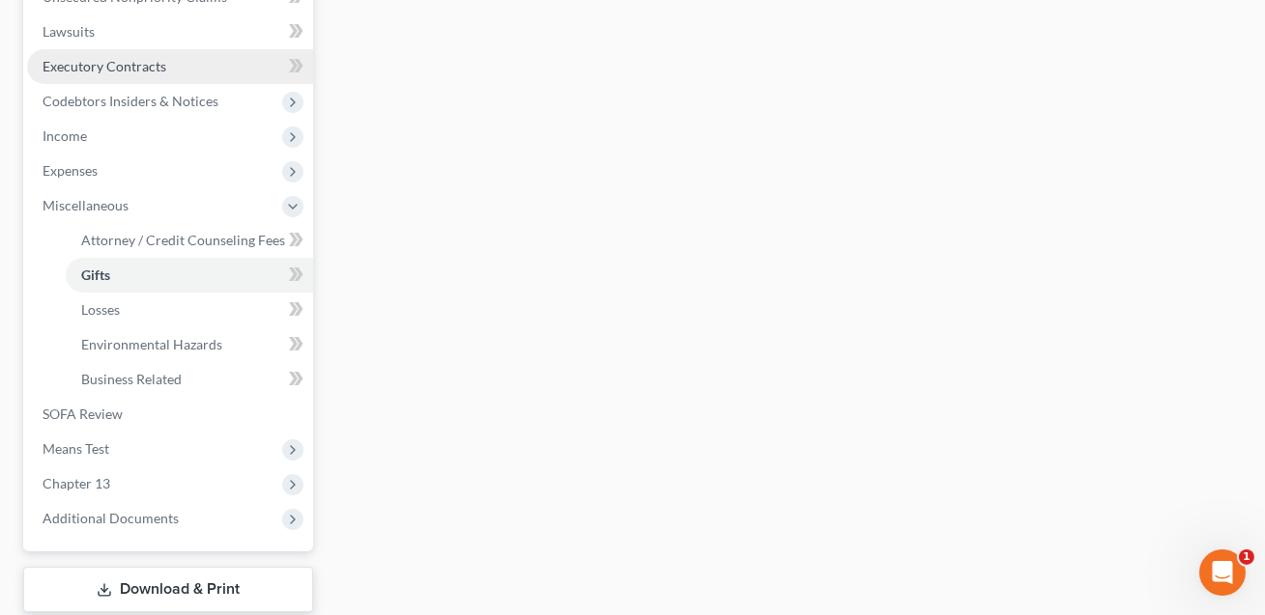
scroll to position [617, 0]
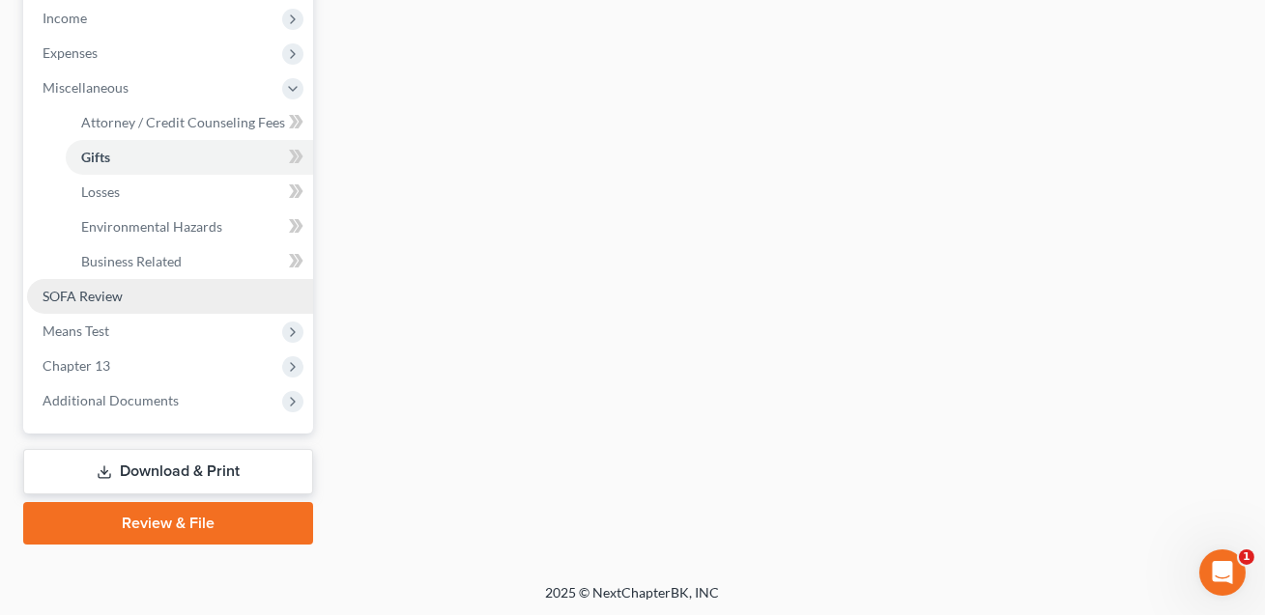
click at [97, 285] on link "SOFA Review" at bounding box center [170, 296] width 286 height 35
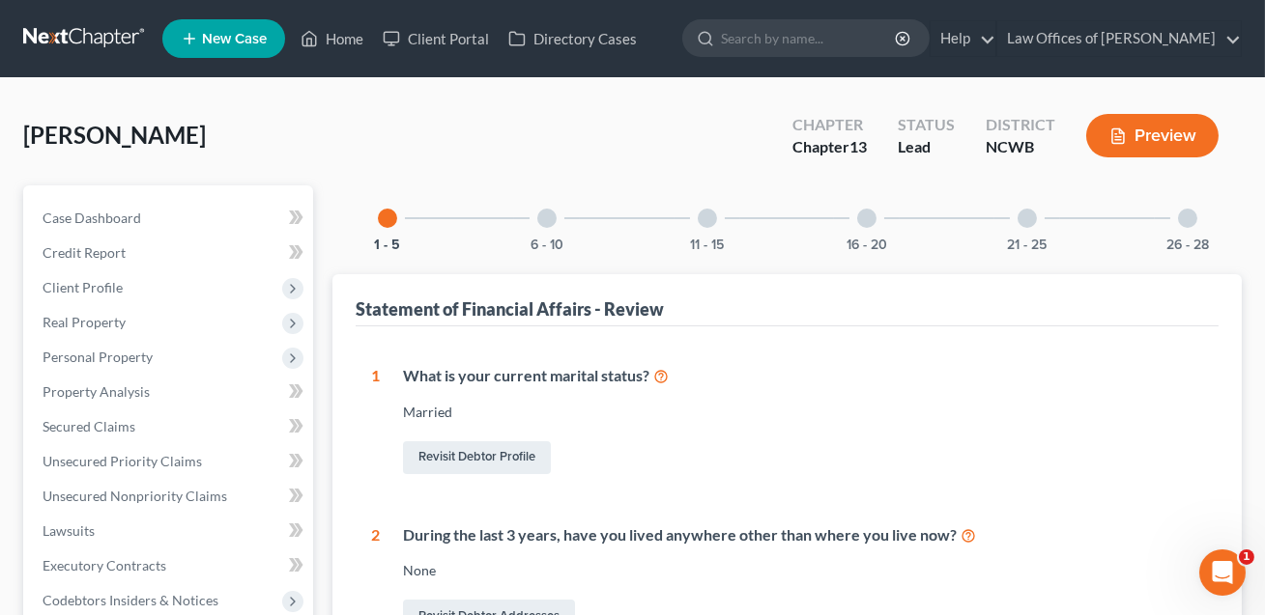
click at [864, 223] on div at bounding box center [866, 218] width 19 height 19
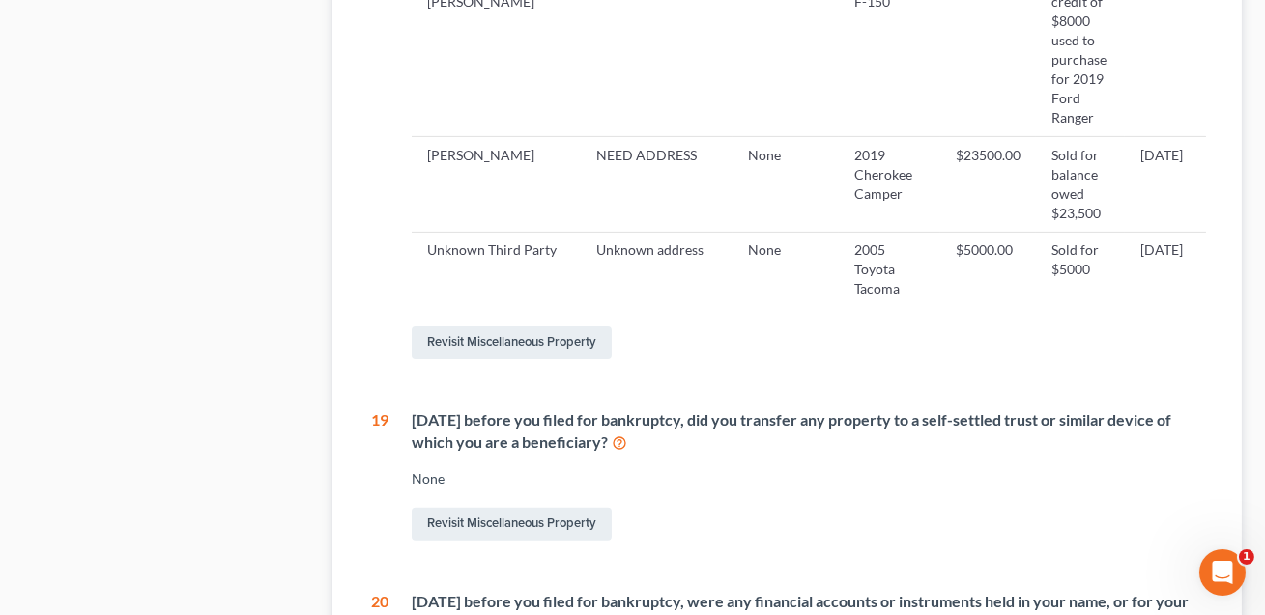
scroll to position [1363, 0]
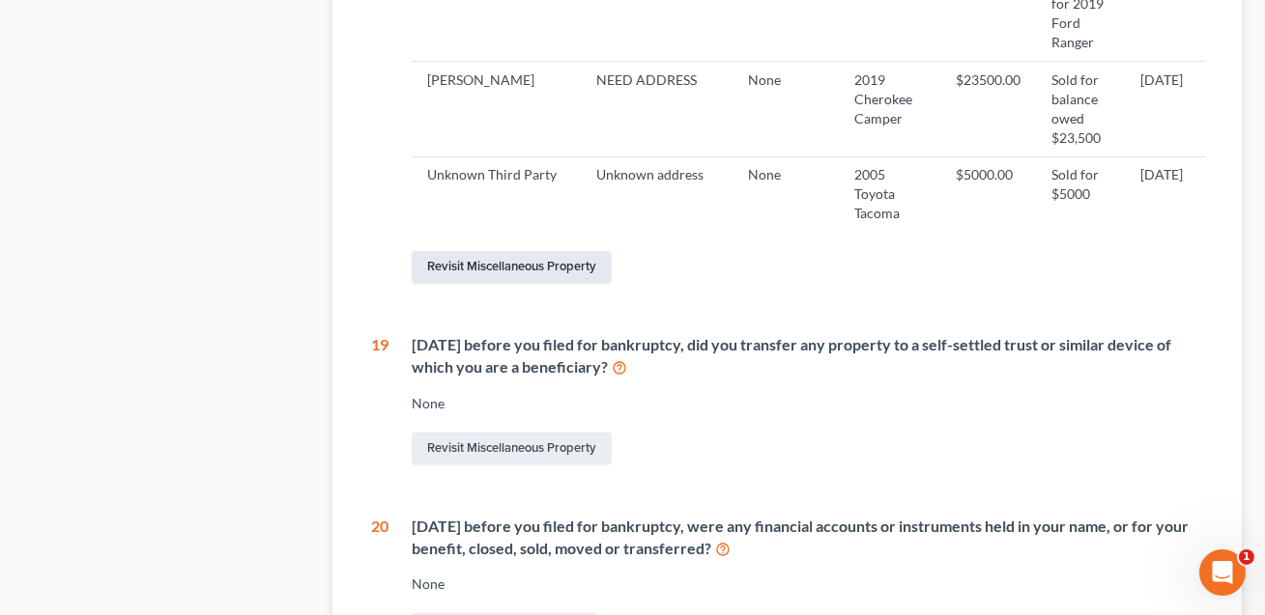
click at [537, 251] on link "Revisit Miscellaneous Property" at bounding box center [512, 267] width 200 height 33
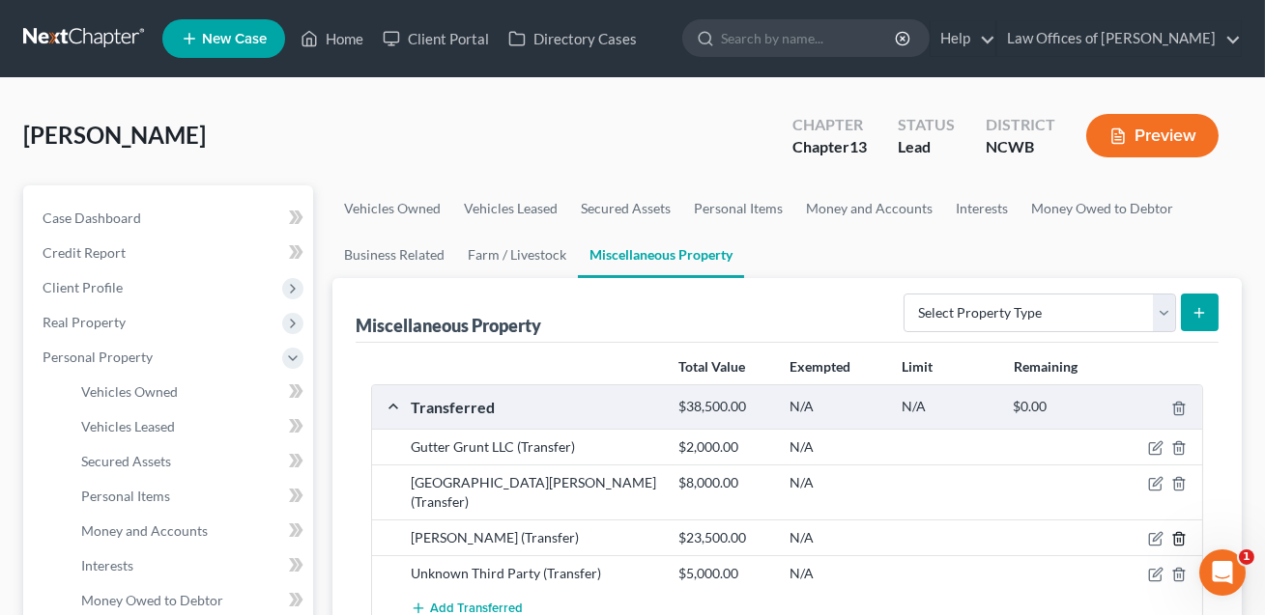
click at [1182, 533] on icon "button" at bounding box center [1178, 539] width 9 height 13
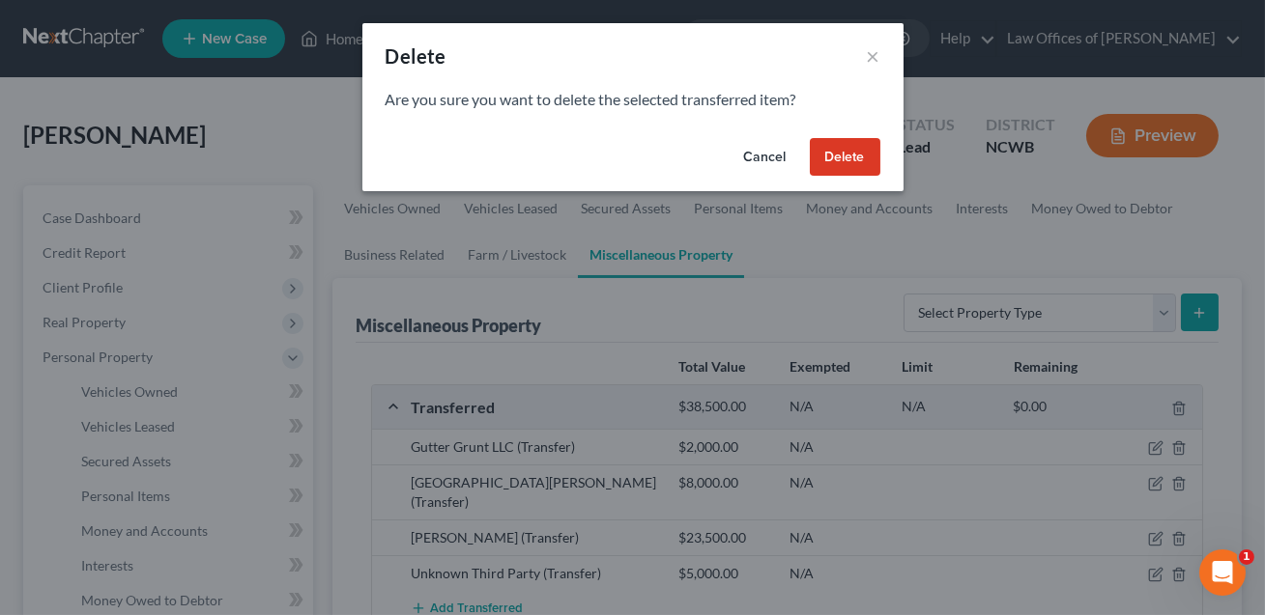
click at [855, 149] on button "Delete" at bounding box center [845, 157] width 71 height 39
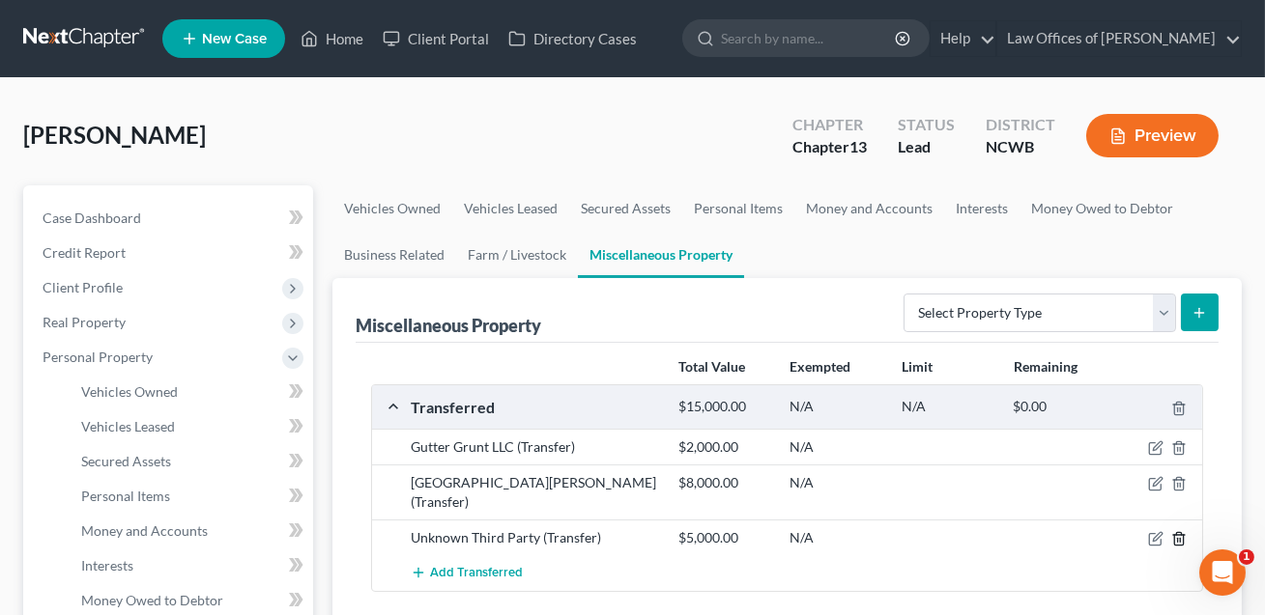
click at [1180, 531] on icon "button" at bounding box center [1178, 538] width 15 height 15
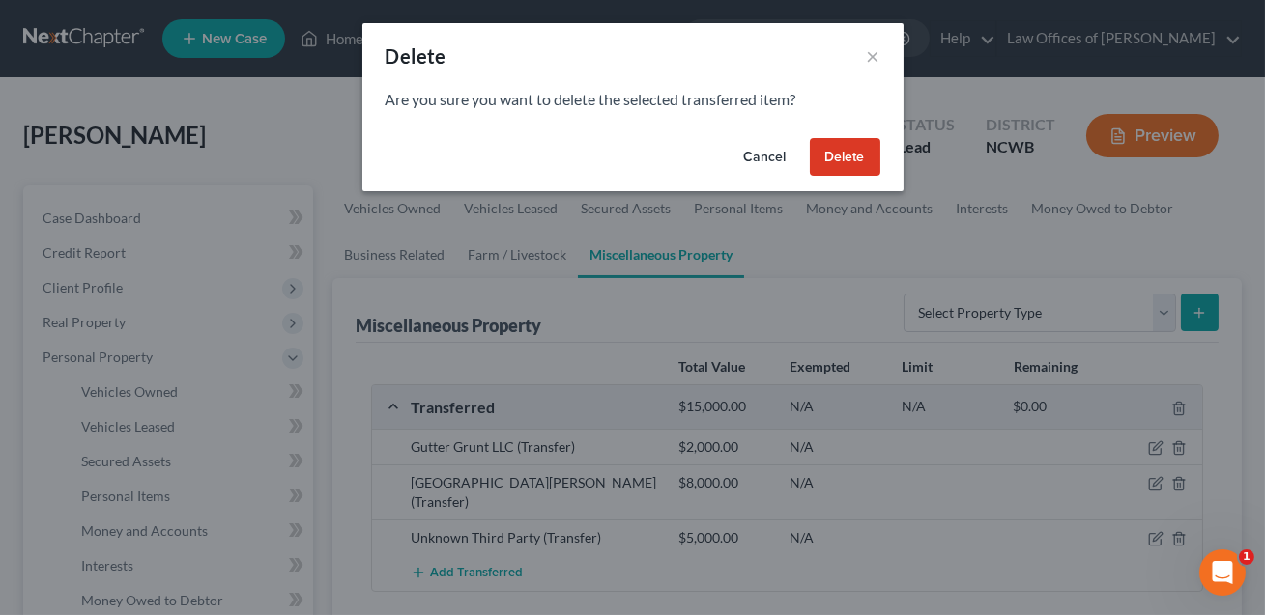
click at [860, 154] on button "Delete" at bounding box center [845, 157] width 71 height 39
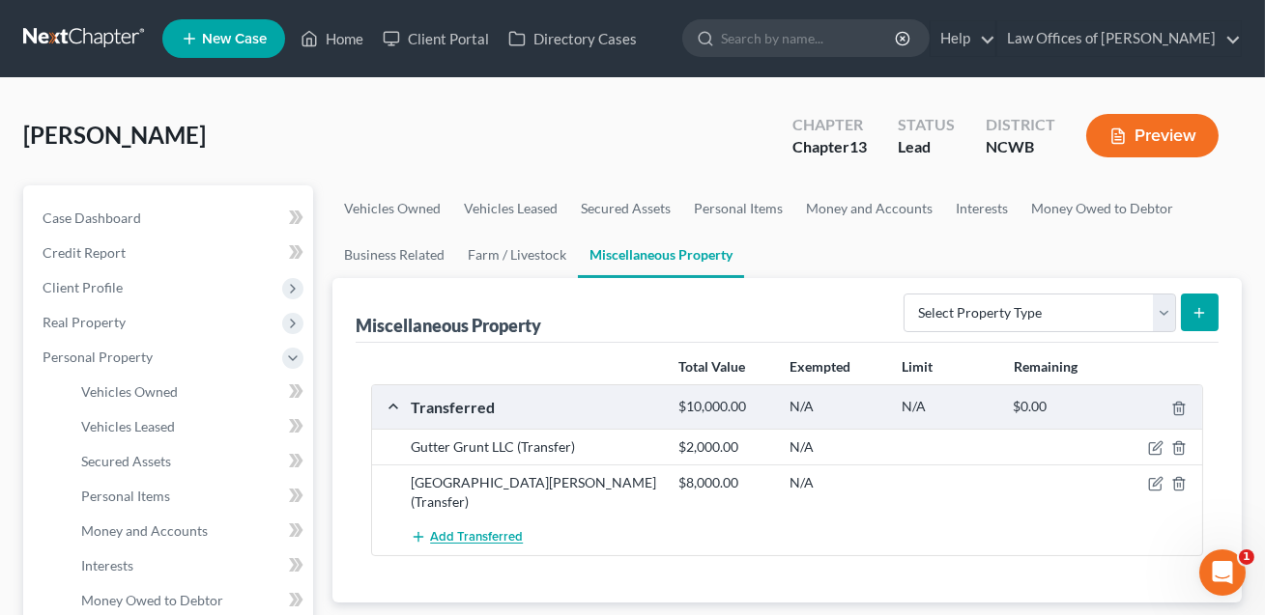
click at [470, 530] on span "Add Transferred" at bounding box center [476, 537] width 93 height 15
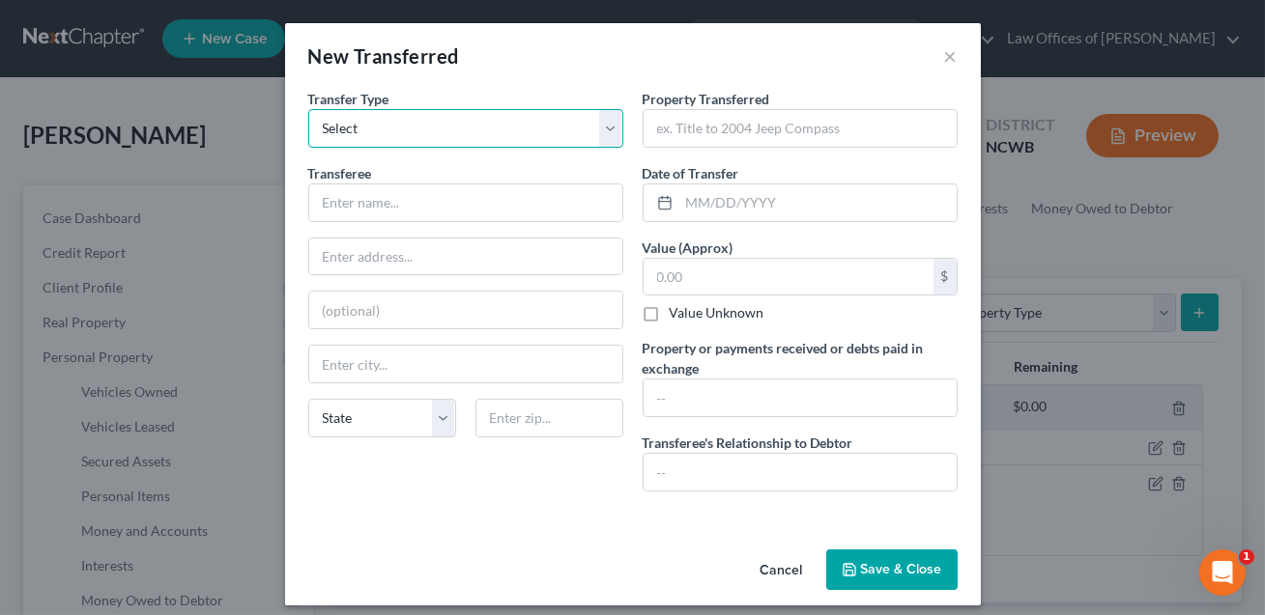
click at [356, 137] on select "Select Ordinary ([DATE]) [DATE]" at bounding box center [465, 128] width 315 height 39
click at [346, 198] on input "text" at bounding box center [465, 203] width 313 height 37
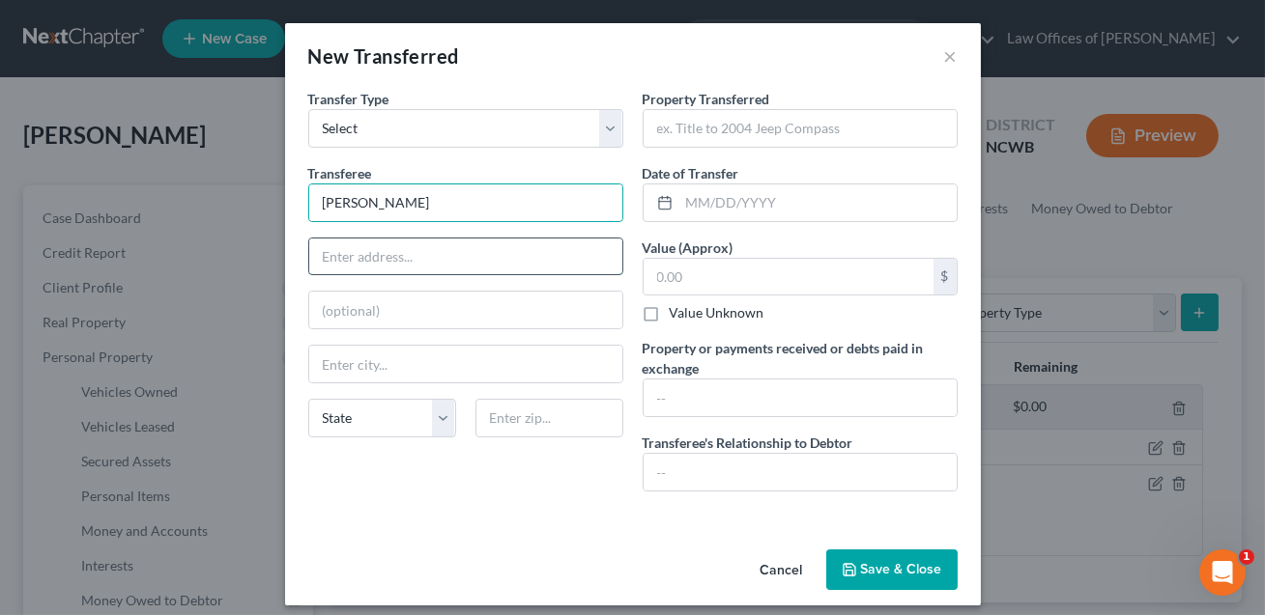
click at [341, 253] on input "text" at bounding box center [465, 257] width 313 height 37
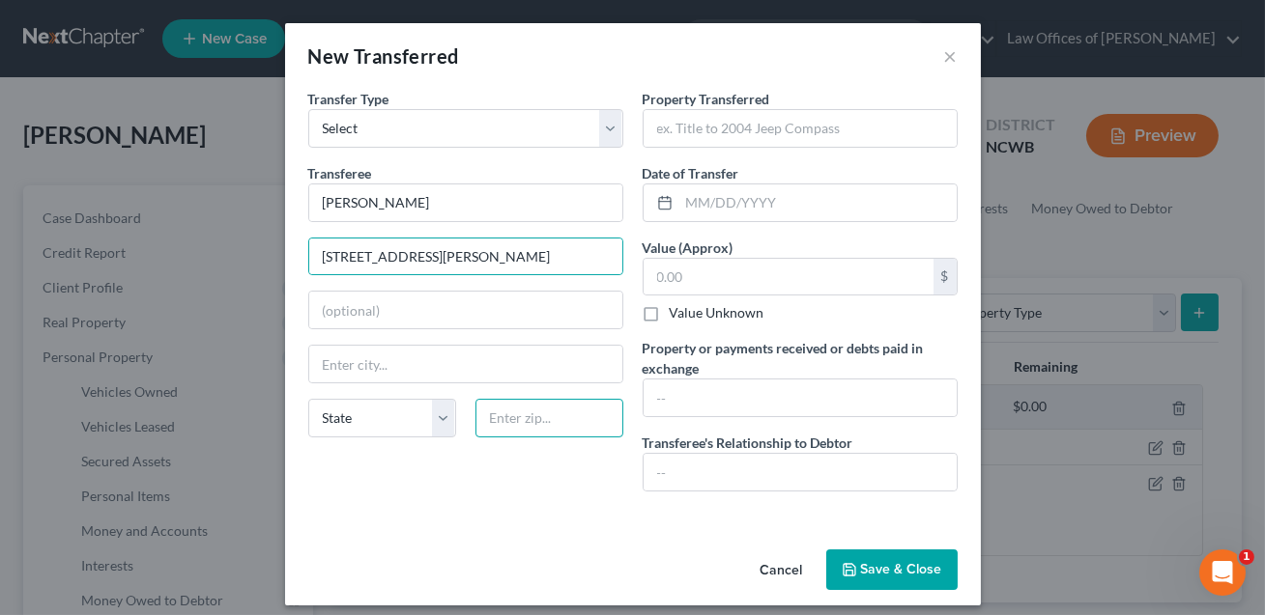
click at [506, 418] on input "text" at bounding box center [549, 418] width 148 height 39
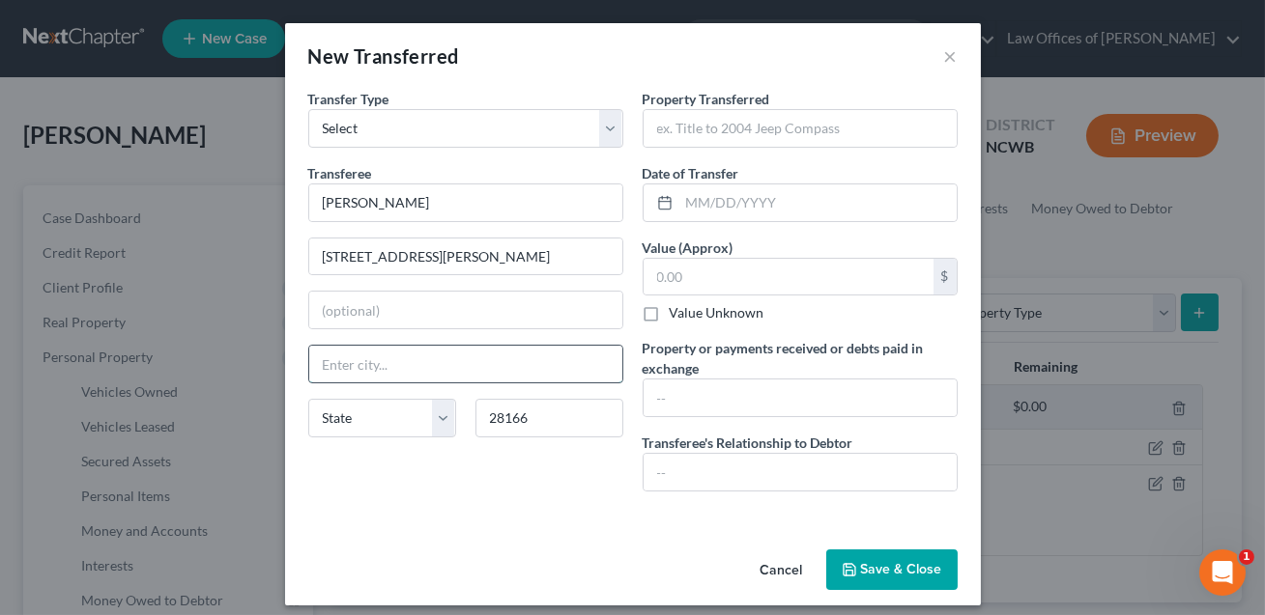
click at [467, 375] on input "text" at bounding box center [465, 364] width 313 height 37
click at [675, 126] on input "text" at bounding box center [799, 128] width 313 height 37
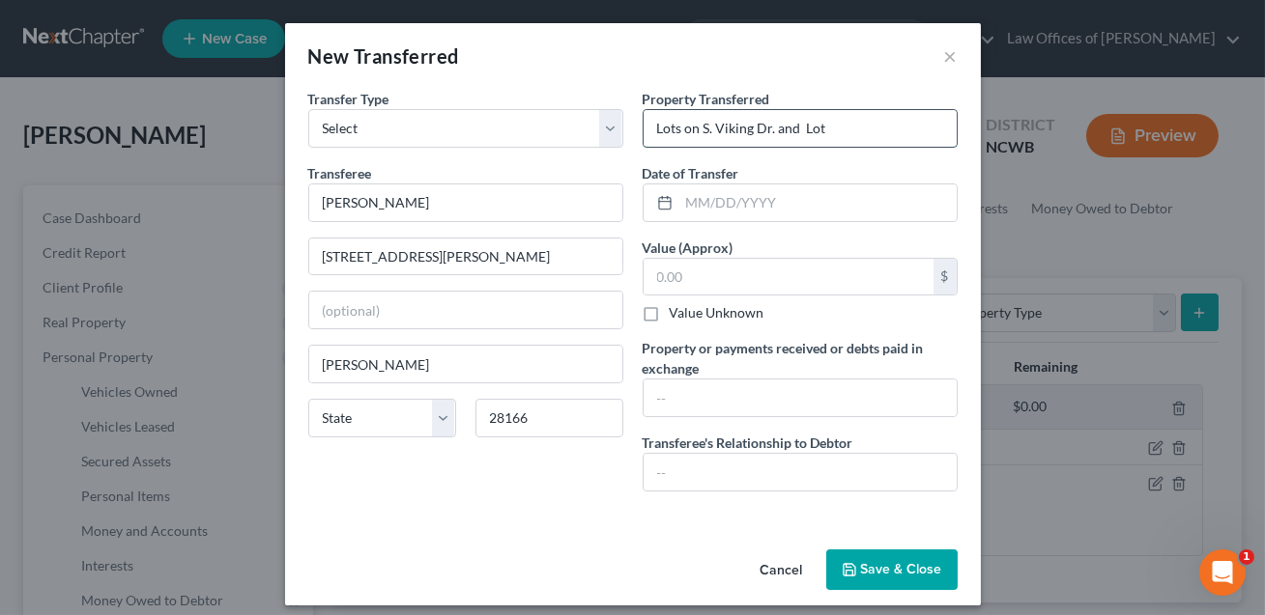
click at [679, 127] on input "Lots on S. Viking Dr. and Lot" at bounding box center [799, 128] width 313 height 37
click at [828, 133] on input "Lot on S. Viking Dr. and Lot" at bounding box center [799, 128] width 313 height 37
click at [851, 128] on input "Lot on S. Viking Dr. and Lot 67 Nomandy Breaks" at bounding box center [799, 128] width 313 height 37
click at [765, 209] on input "text" at bounding box center [817, 203] width 277 height 37
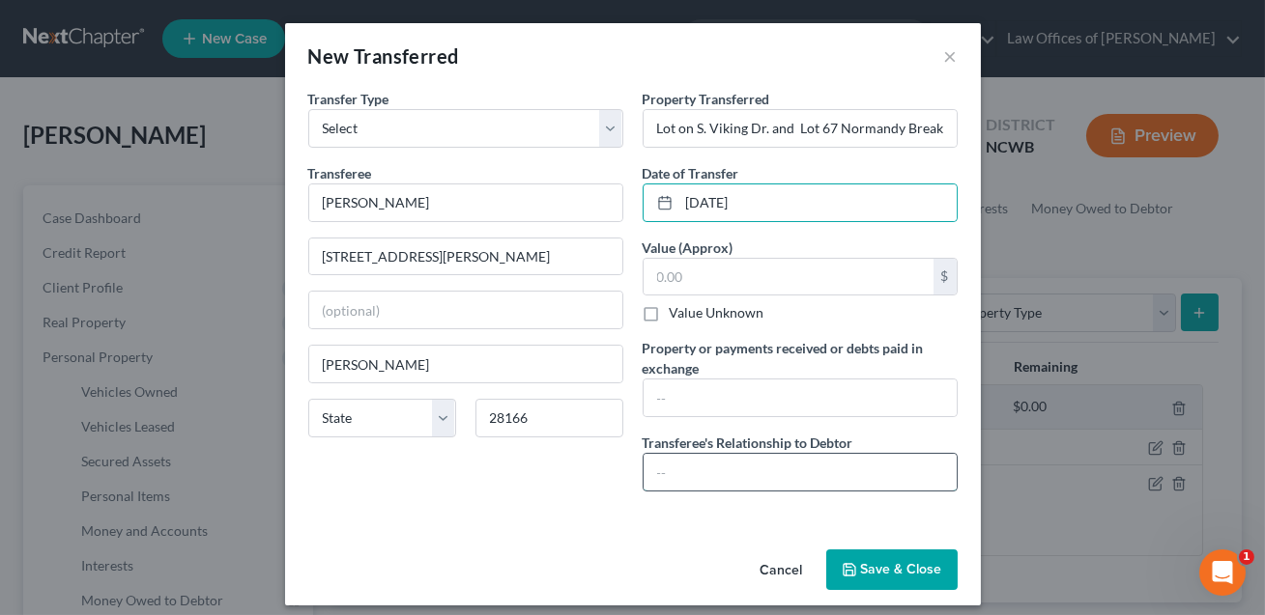
click at [668, 460] on input "text" at bounding box center [799, 472] width 313 height 37
click at [658, 400] on input "text" at bounding box center [799, 398] width 313 height 37
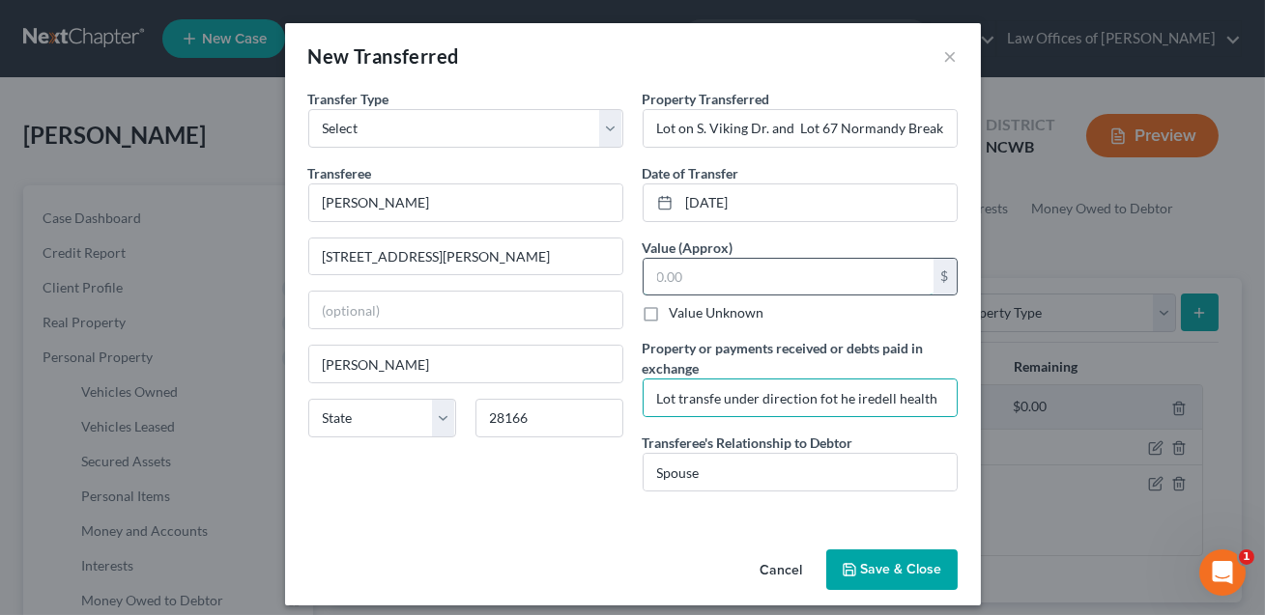
click at [671, 272] on input "text" at bounding box center [788, 277] width 290 height 37
click at [674, 399] on input "Lot transfe under direction fot he iredell health" at bounding box center [799, 398] width 313 height 37
click at [725, 401] on input "Lots transfe under direction fot he iredell health" at bounding box center [799, 398] width 313 height 37
click at [729, 404] on input "Lots transfered under direction fot he iredell health" at bounding box center [799, 398] width 313 height 37
click at [860, 400] on input "Lots transferred under direction fot he iredell health" at bounding box center [799, 398] width 313 height 37
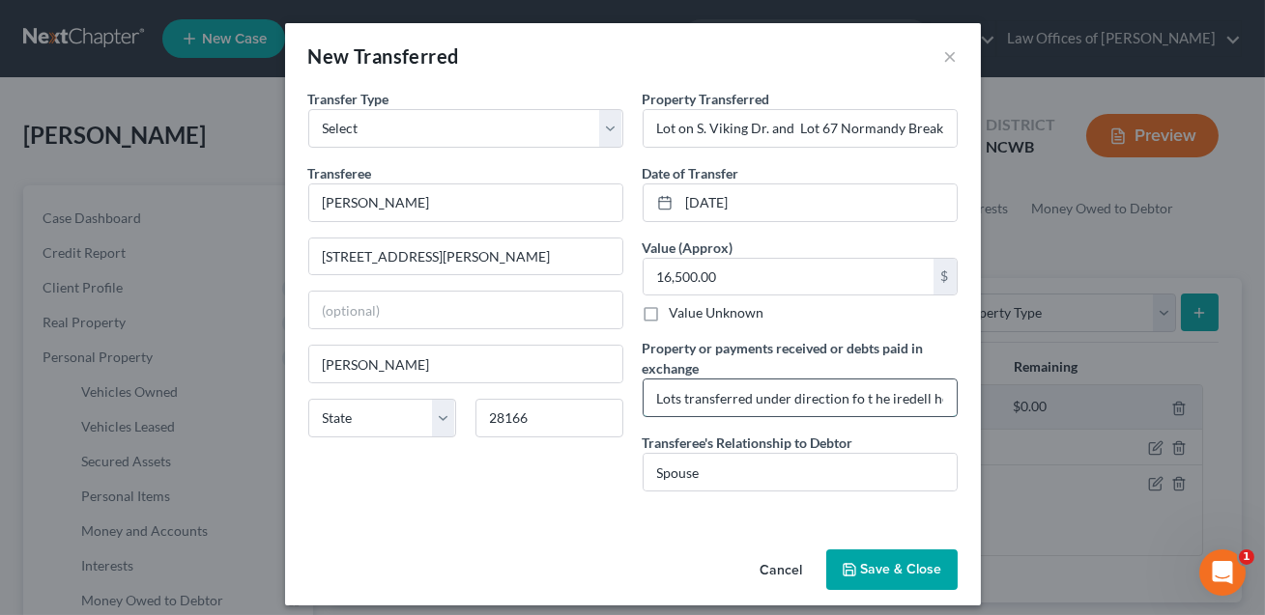
click at [869, 400] on input "Lots transferred under direction fo t he iredell health" at bounding box center [799, 398] width 313 height 37
click at [857, 401] on input "Lots transferred under direction fo the Iredell health" at bounding box center [799, 398] width 313 height 37
click at [754, 397] on input "Lots transferred under direction for the Iredell health" at bounding box center [799, 398] width 313 height 37
click at [721, 397] on input "Lots transferred because of Iedell County Health Dept. equiement.under directio…" at bounding box center [799, 398] width 313 height 37
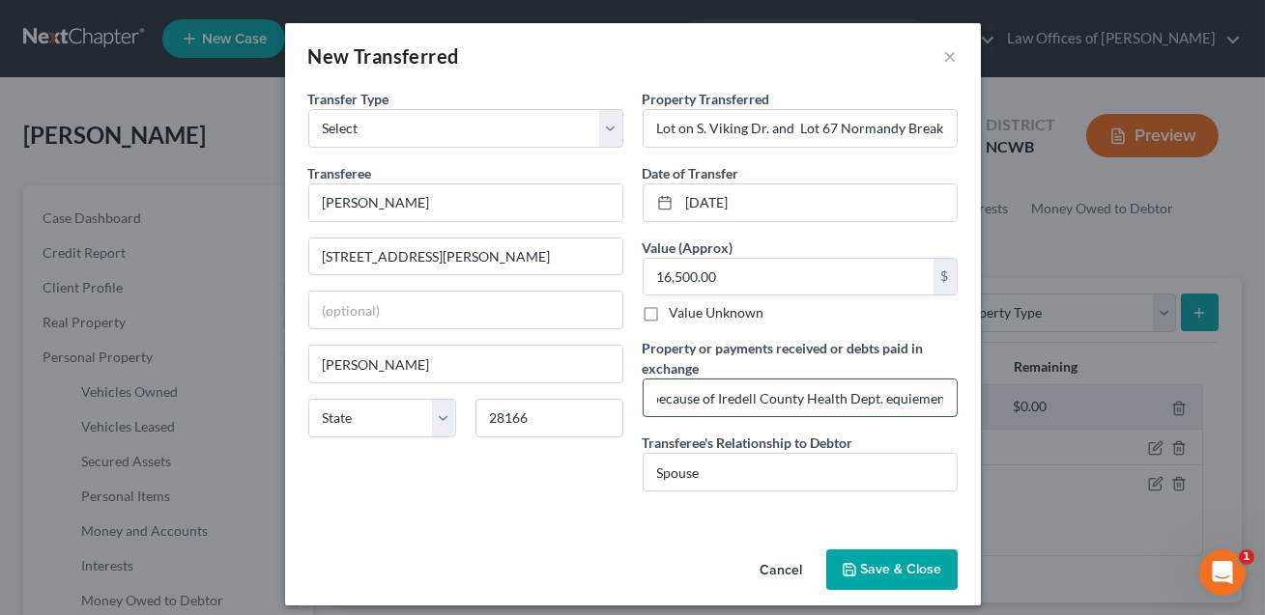
click at [883, 399] on input "Lots transferred because of Iredell County Health Dept. equiement.under directi…" at bounding box center [799, 398] width 313 height 37
click at [860, 396] on input "Lots transferred because of Iredell County Health Dept. requiement.under direct…" at bounding box center [799, 398] width 313 height 37
click at [878, 397] on input "Lots transferred because of Iredell County Health Dept. requirement.under direc…" at bounding box center [799, 398] width 313 height 37
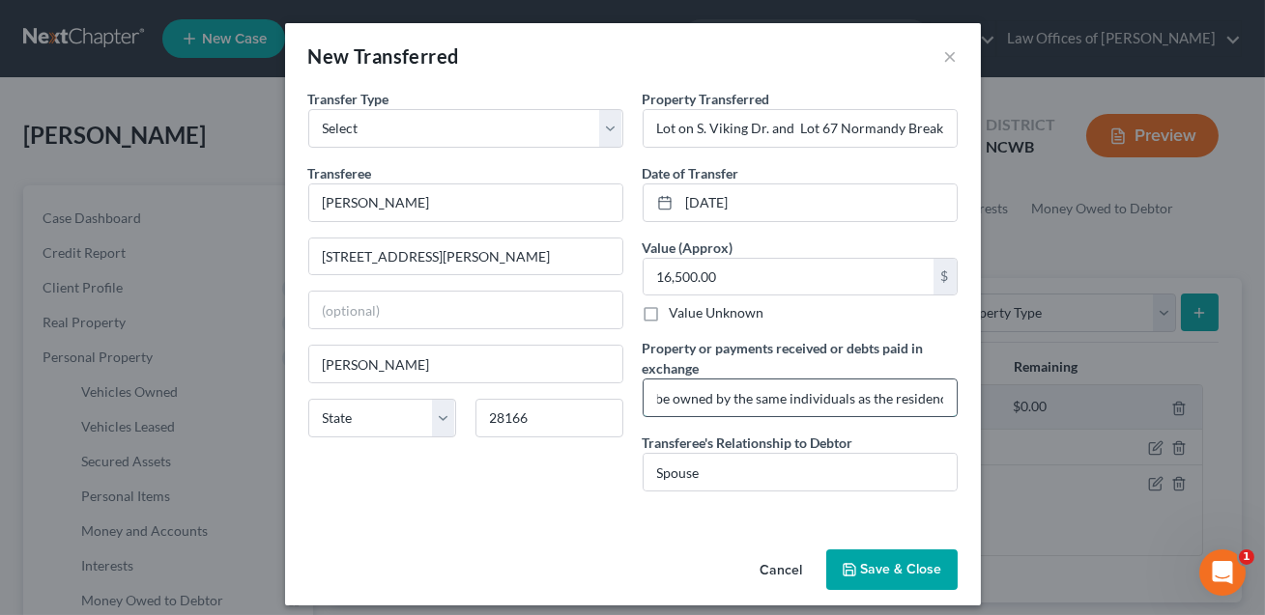
scroll to position [0, 620]
drag, startPoint x: 937, startPoint y: 397, endPoint x: 964, endPoint y: 397, distance: 27.0
click at [965, 397] on div "Property Transferred * Lot on S. Viking Dr. and Lot 67 Normandy Breaks Date of …" at bounding box center [800, 298] width 334 height 418
drag, startPoint x: 940, startPoint y: 396, endPoint x: 971, endPoint y: 401, distance: 31.3
click at [971, 401] on div "An exemption set must first be selected from the Filing Information section. Tr…" at bounding box center [633, 315] width 696 height 453
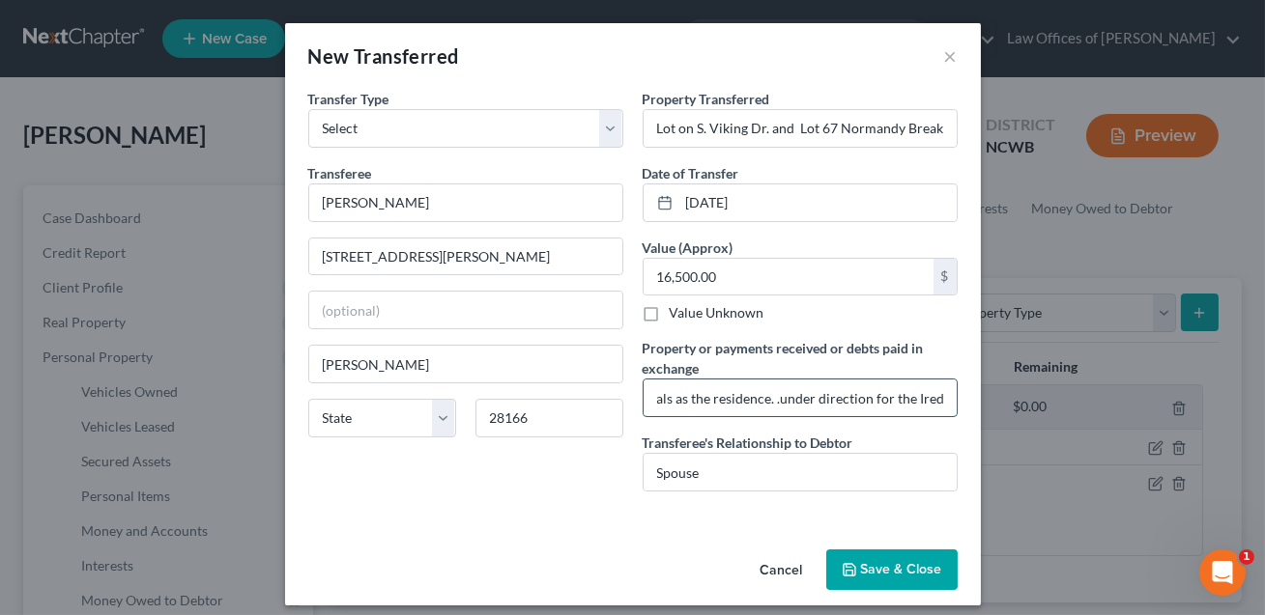
scroll to position [0, 837]
drag, startPoint x: 760, startPoint y: 405, endPoint x: 943, endPoint y: 410, distance: 182.6
click at [943, 410] on input "Lots transferred because of Iredell County Health Dept. requirement that land u…" at bounding box center [799, 398] width 313 height 37
click at [911, 570] on button "Save & Close" at bounding box center [891, 570] width 131 height 41
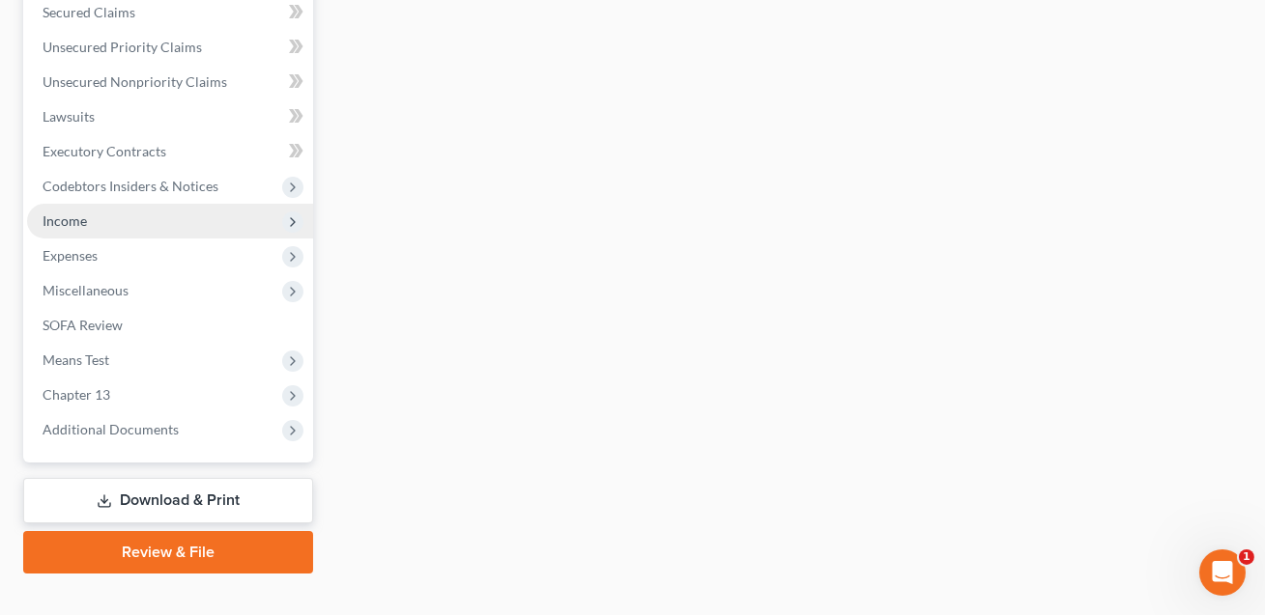
scroll to position [769, 0]
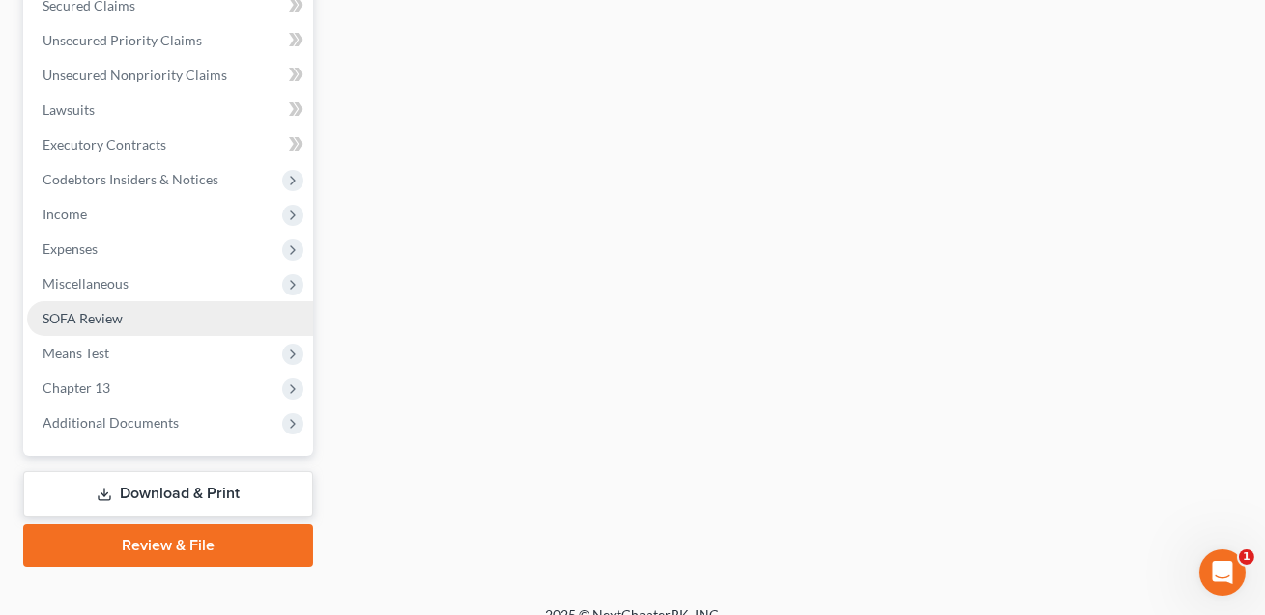
click at [102, 315] on span "SOFA Review" at bounding box center [83, 318] width 80 height 16
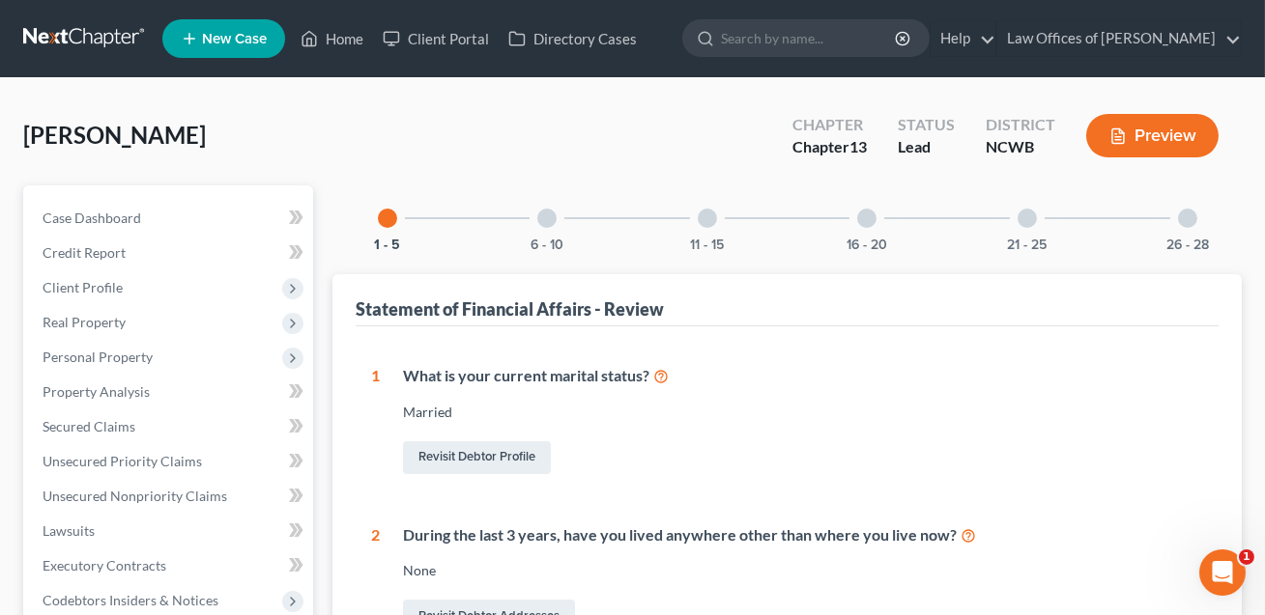
click at [1185, 214] on div at bounding box center [1187, 218] width 19 height 19
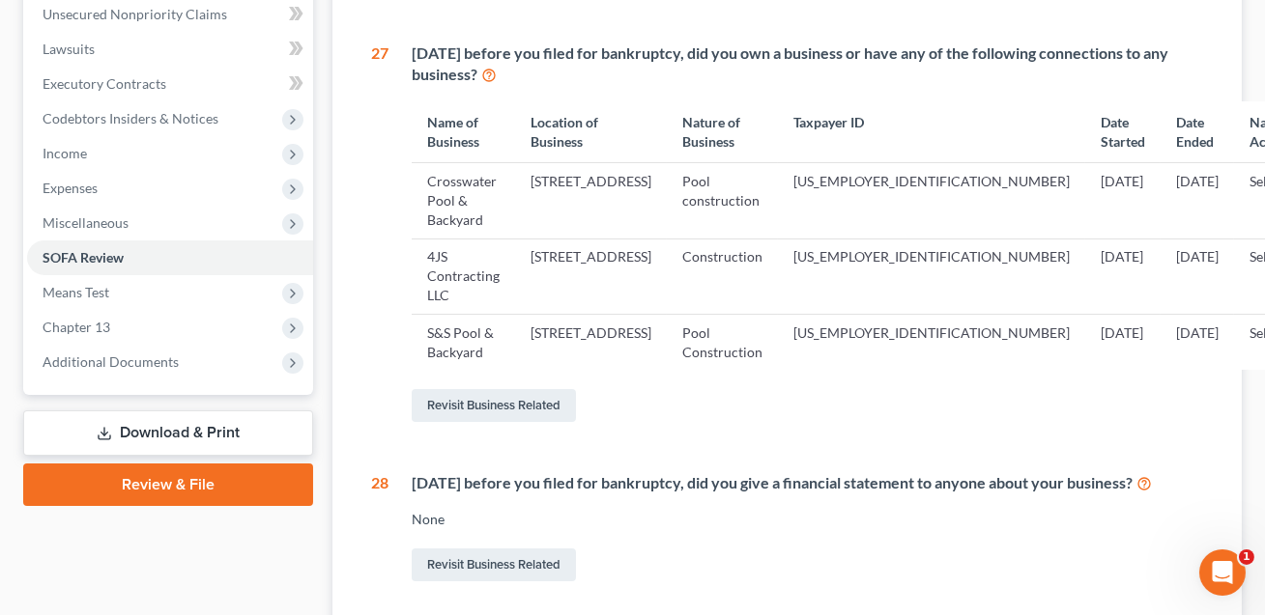
scroll to position [585, 0]
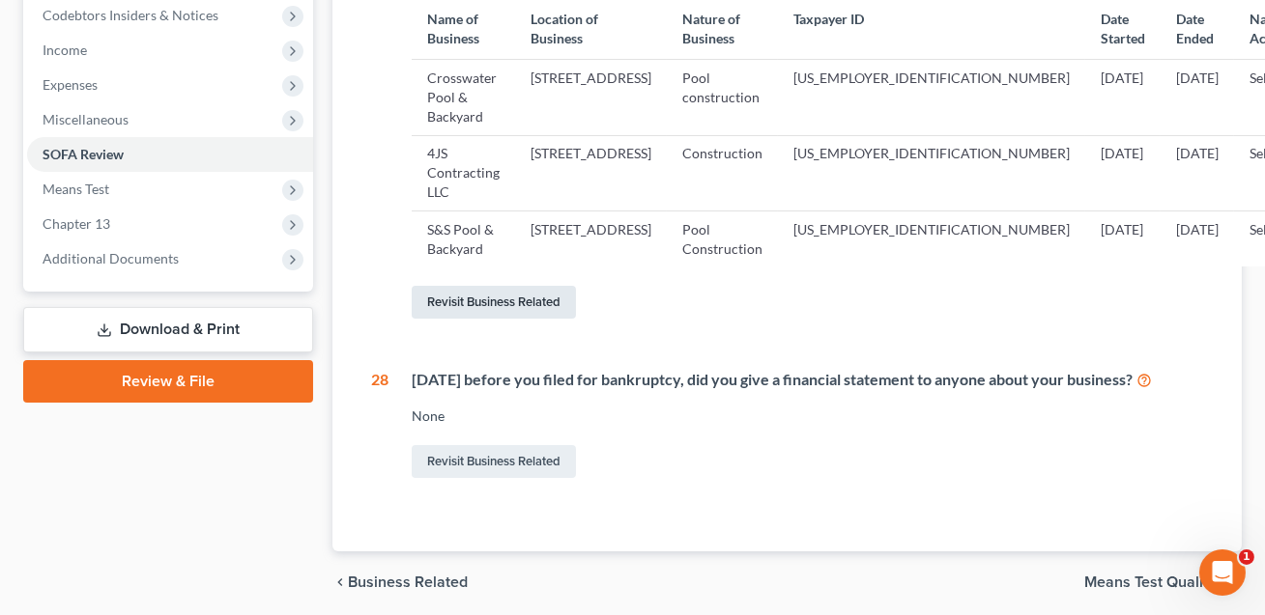
click at [554, 315] on link "Revisit Business Related" at bounding box center [494, 302] width 164 height 33
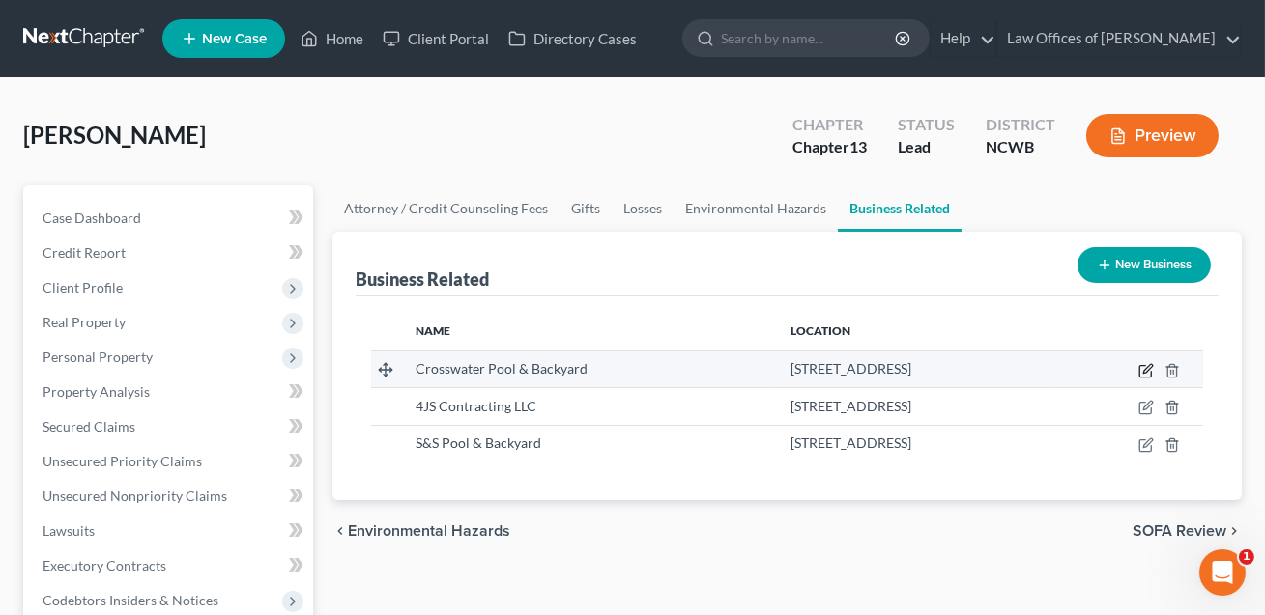
click at [1142, 369] on icon "button" at bounding box center [1145, 370] width 15 height 15
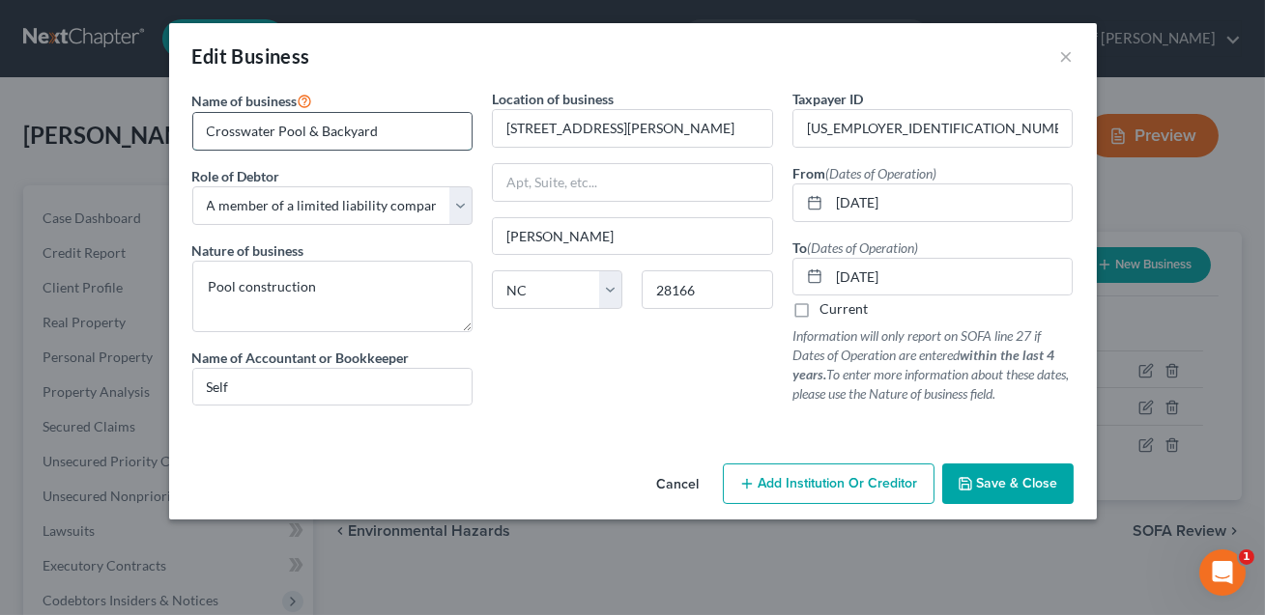
click at [389, 140] on input "Crosswater Pool & Backyard" at bounding box center [332, 131] width 279 height 37
click at [276, 388] on input "Self" at bounding box center [332, 387] width 279 height 37
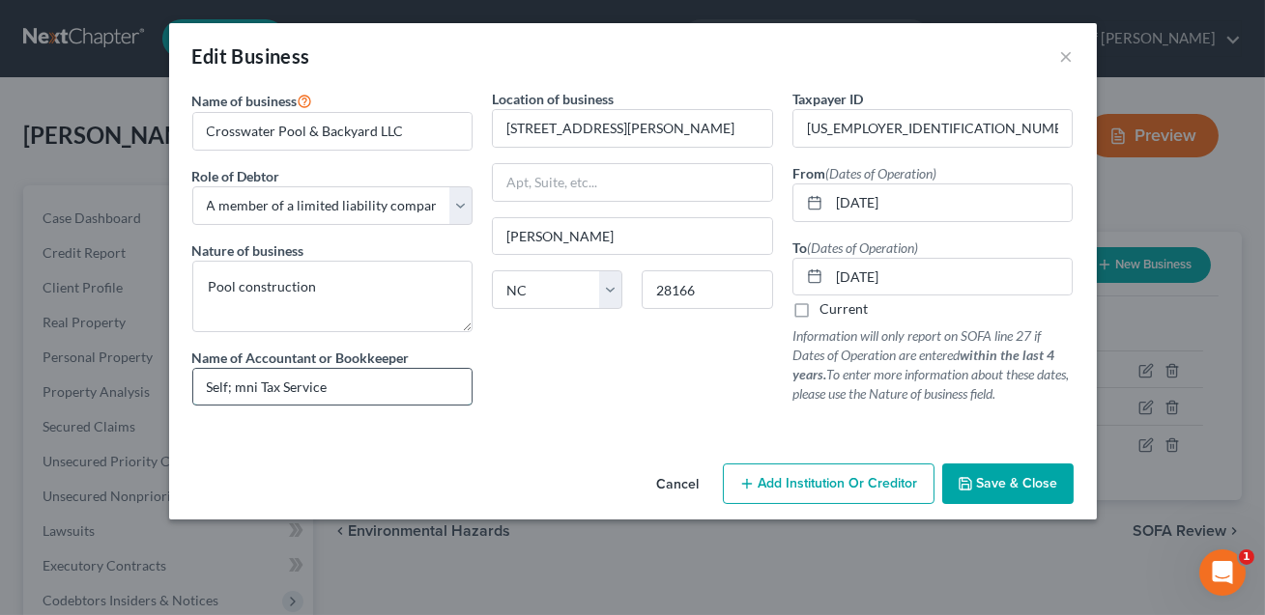
click at [236, 390] on input "Self; mni Tax Service" at bounding box center [332, 387] width 279 height 37
drag, startPoint x: 338, startPoint y: 388, endPoint x: 185, endPoint y: 387, distance: 153.6
click at [185, 387] on div "Name of business * Crosswater Pool & Backyard LLC Role of Debtor * Select A mem…" at bounding box center [333, 255] width 300 height 332
click at [1034, 475] on span "Save & Close" at bounding box center [1017, 483] width 81 height 16
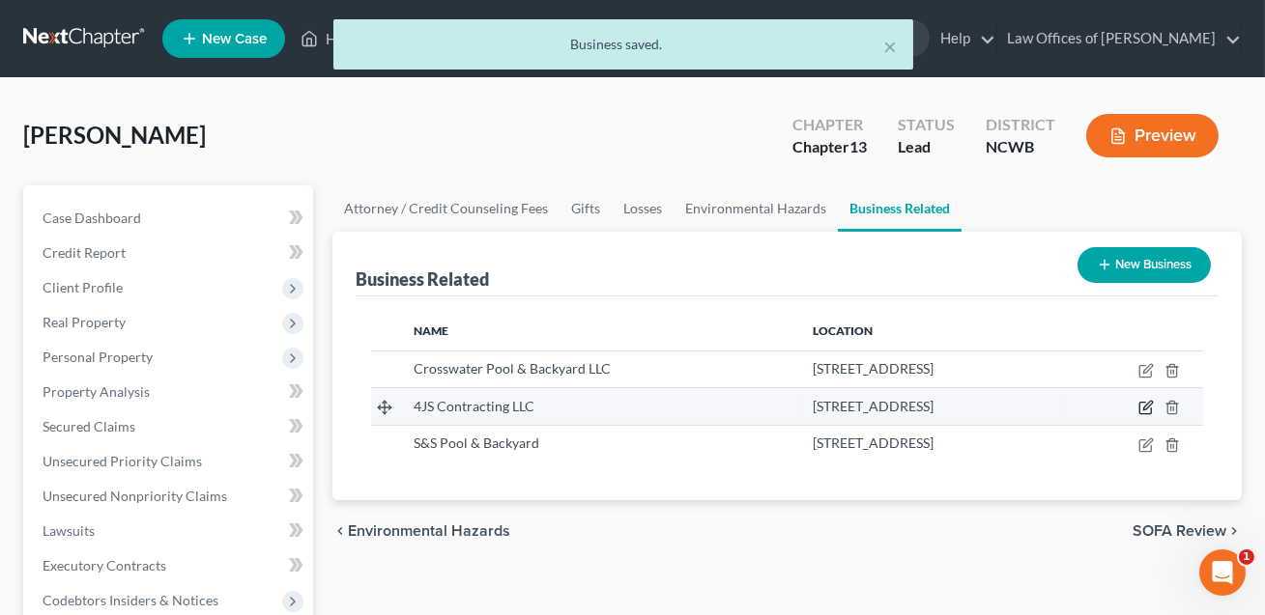
click at [1144, 407] on icon "button" at bounding box center [1147, 406] width 9 height 9
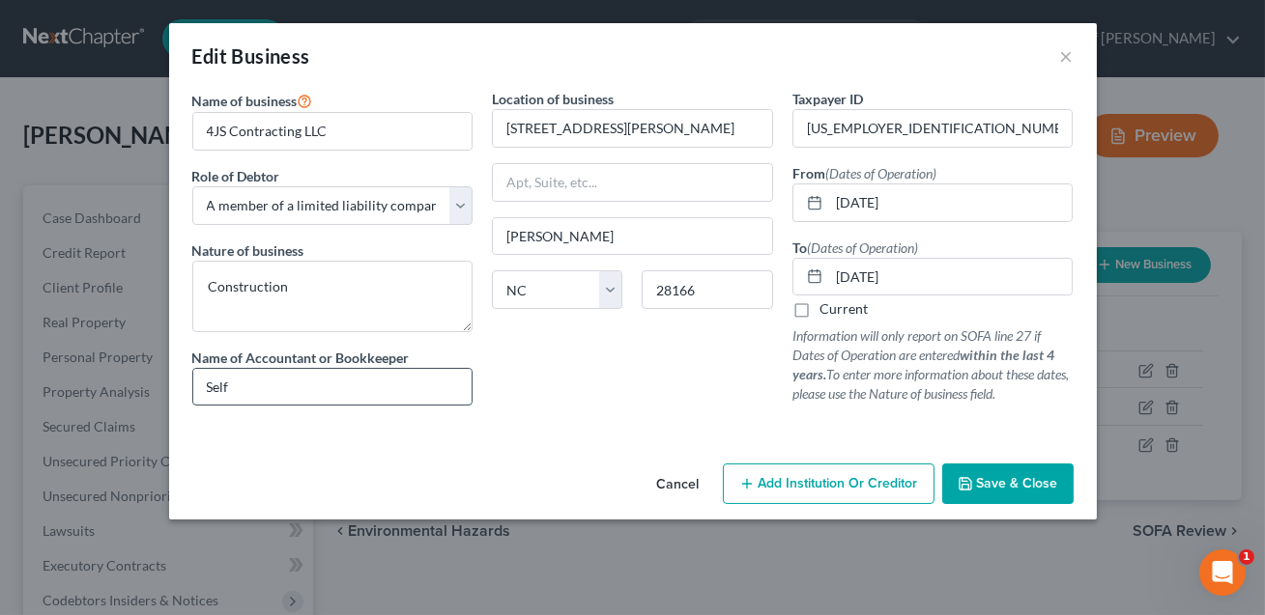
drag, startPoint x: 271, startPoint y: 383, endPoint x: 190, endPoint y: 383, distance: 81.1
click at [192, 383] on div "Self" at bounding box center [332, 387] width 281 height 39
paste input "Self; Omni Tax Service"
click at [985, 488] on span "Save & Close" at bounding box center [1017, 483] width 81 height 16
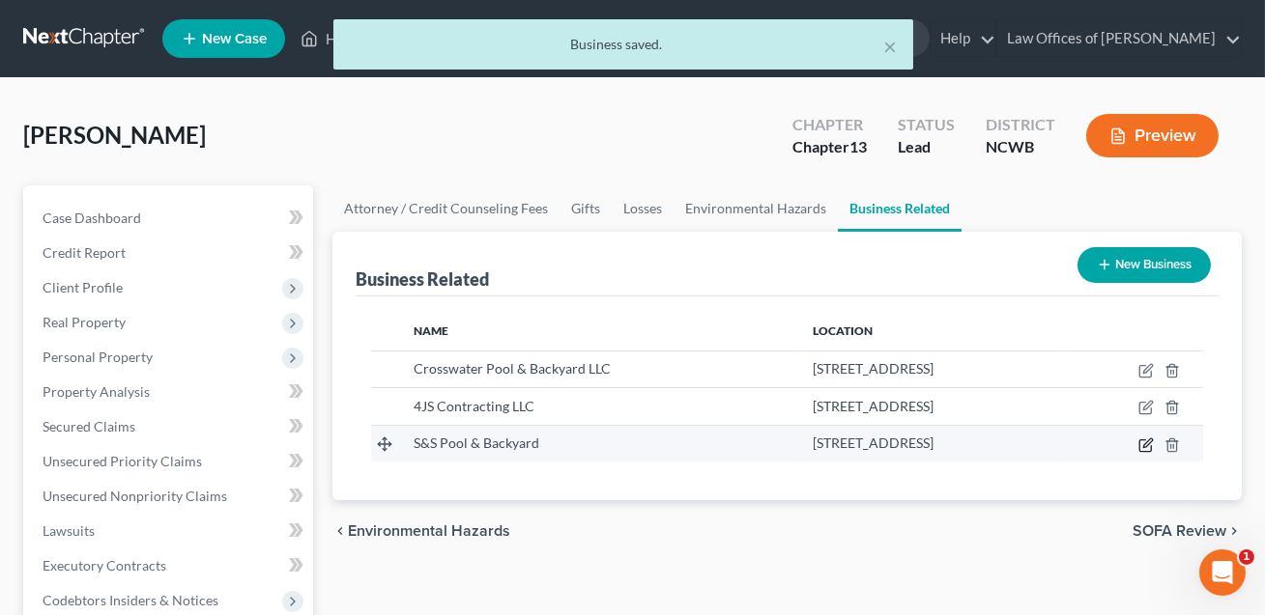
click at [1146, 446] on icon "button" at bounding box center [1145, 445] width 15 height 15
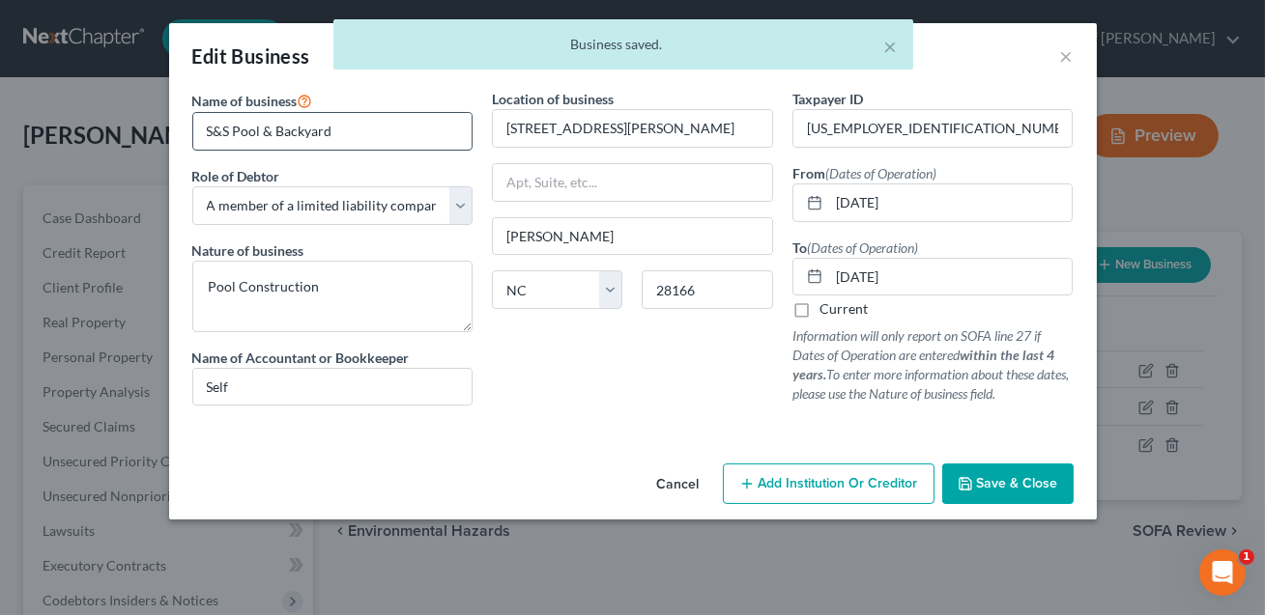
click at [339, 136] on input "S&S Pool & Backyard" at bounding box center [332, 131] width 279 height 37
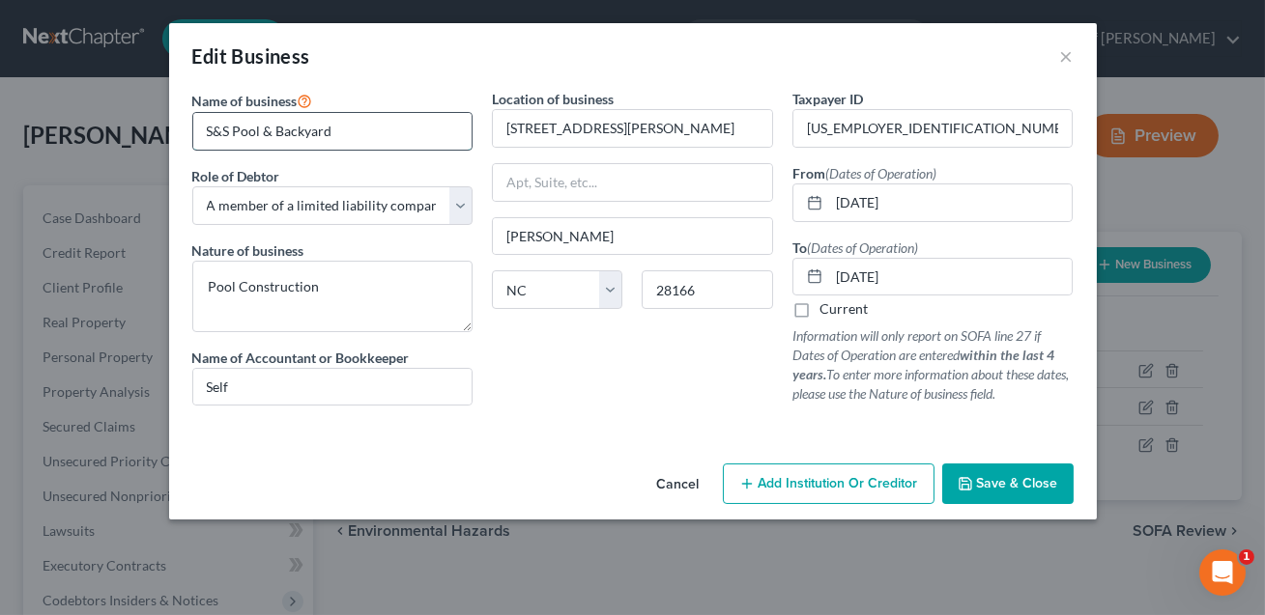
click at [335, 125] on input "S&S Pool & Backyard" at bounding box center [332, 131] width 279 height 37
drag, startPoint x: 254, startPoint y: 384, endPoint x: 207, endPoint y: 384, distance: 47.3
click at [207, 384] on input "Self" at bounding box center [332, 387] width 279 height 37
paste input "[URL][DOMAIN_NAME]"
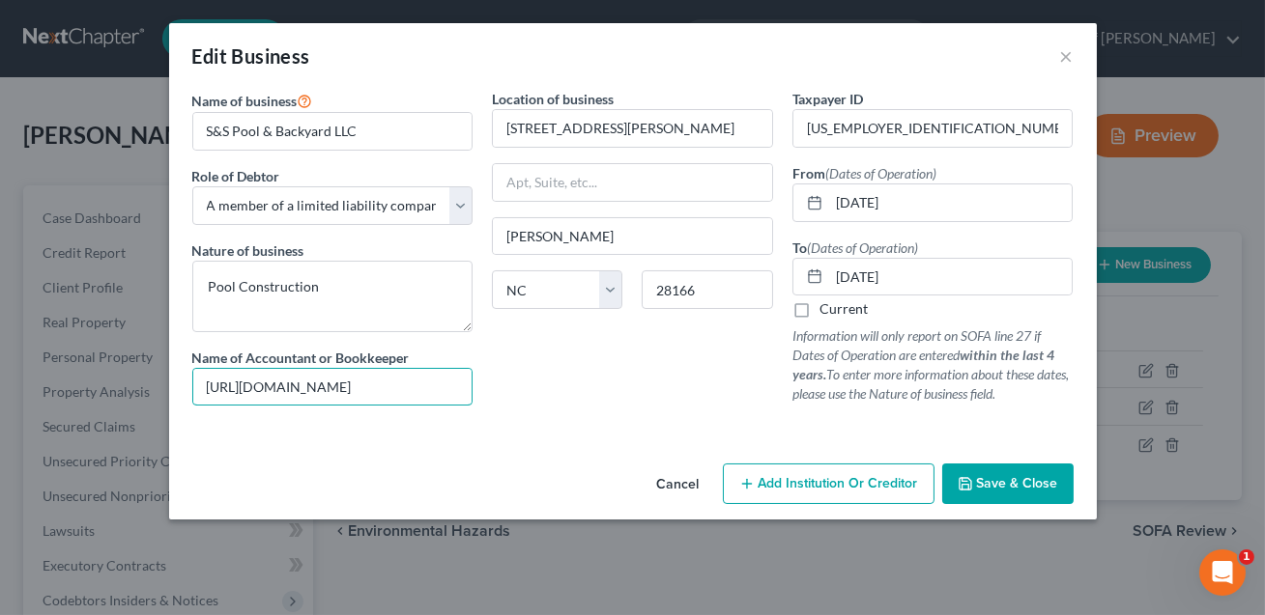
drag, startPoint x: 461, startPoint y: 385, endPoint x: 169, endPoint y: 386, distance: 291.7
click at [169, 386] on div "Name of business * S&S Pool & Backyard LLC Role of Debtor * Select A member of …" at bounding box center [632, 272] width 927 height 367
click at [1012, 485] on span "Save & Close" at bounding box center [1017, 483] width 81 height 16
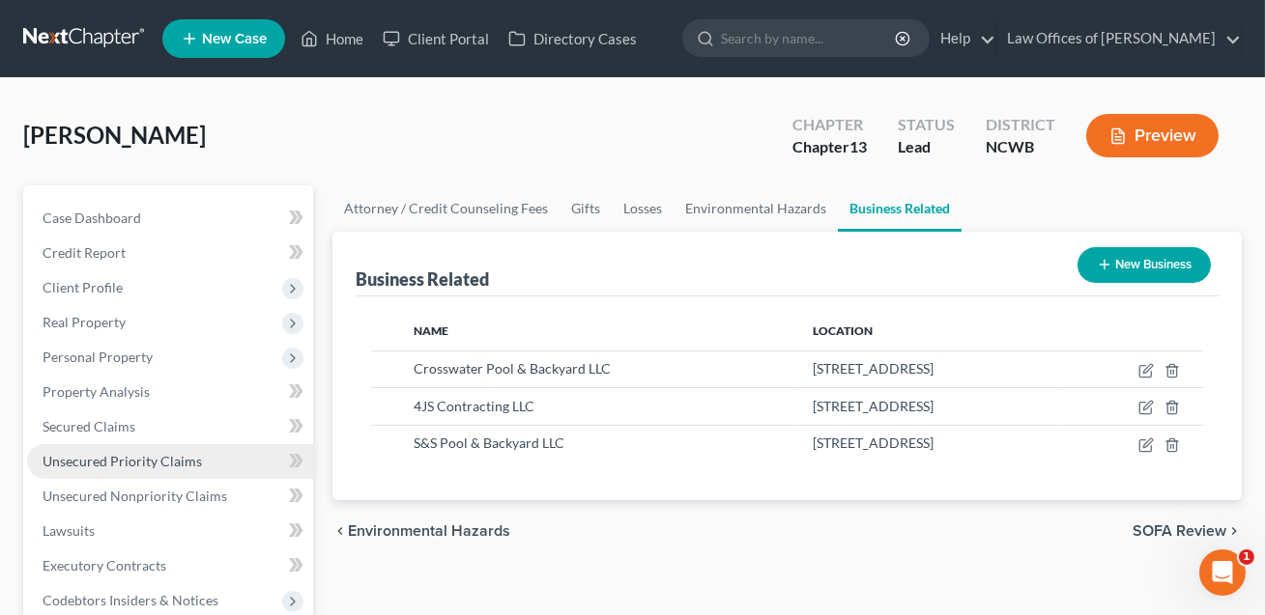
scroll to position [355, 0]
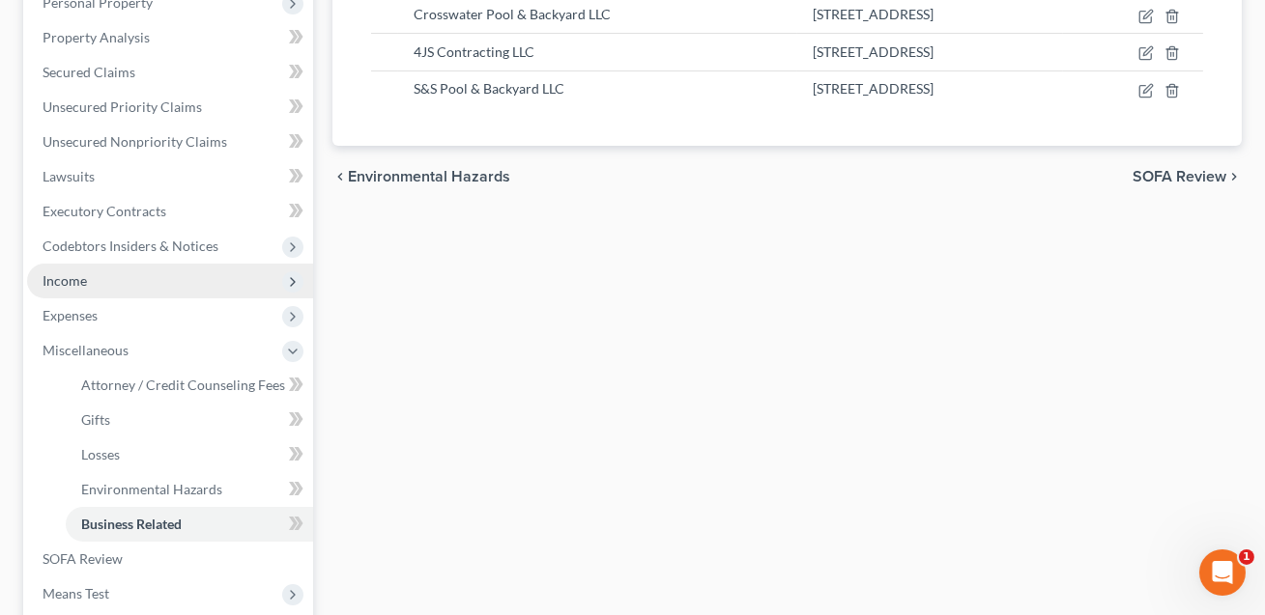
click at [83, 280] on span "Income" at bounding box center [65, 280] width 44 height 16
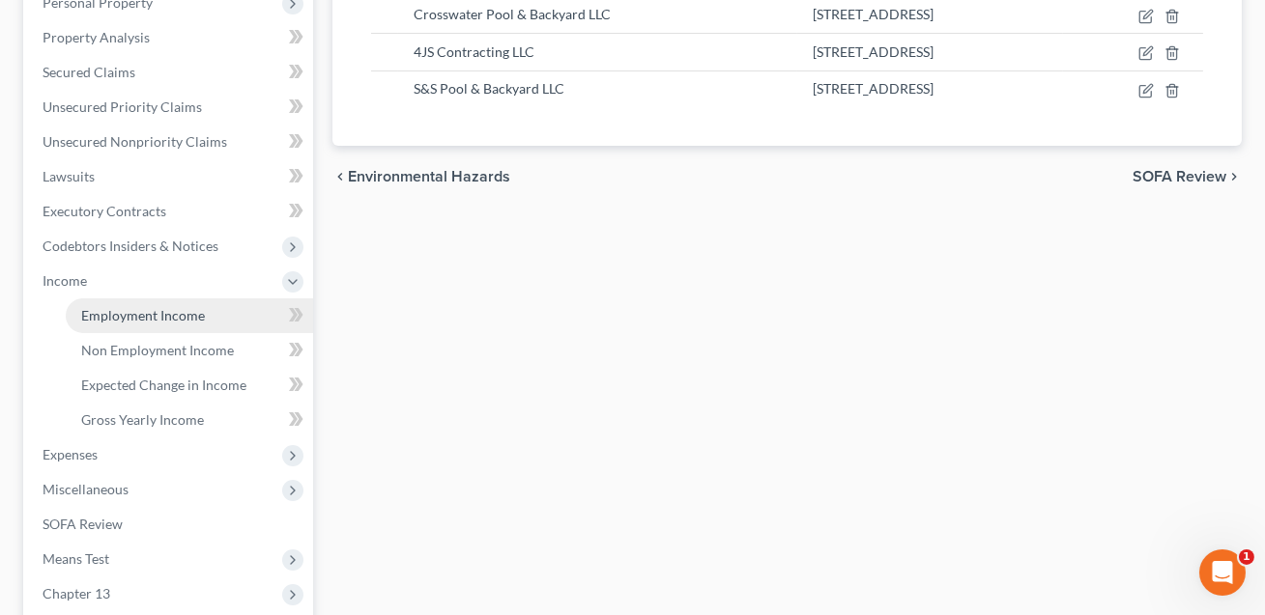
click at [146, 314] on span "Employment Income" at bounding box center [143, 315] width 124 height 16
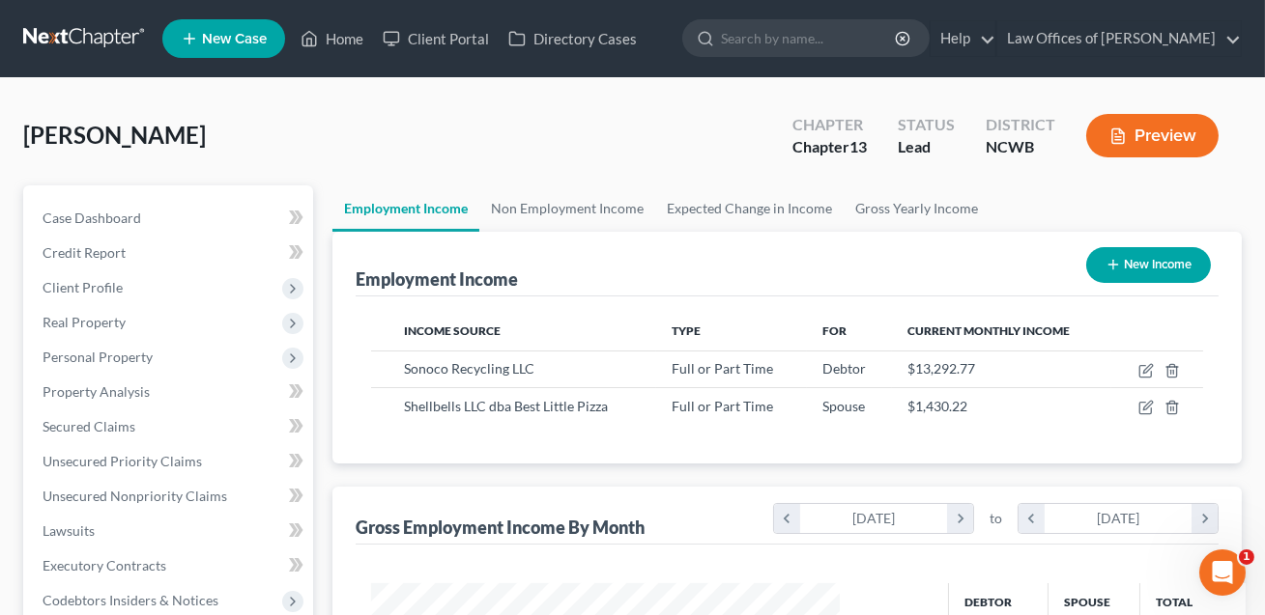
scroll to position [346, 507]
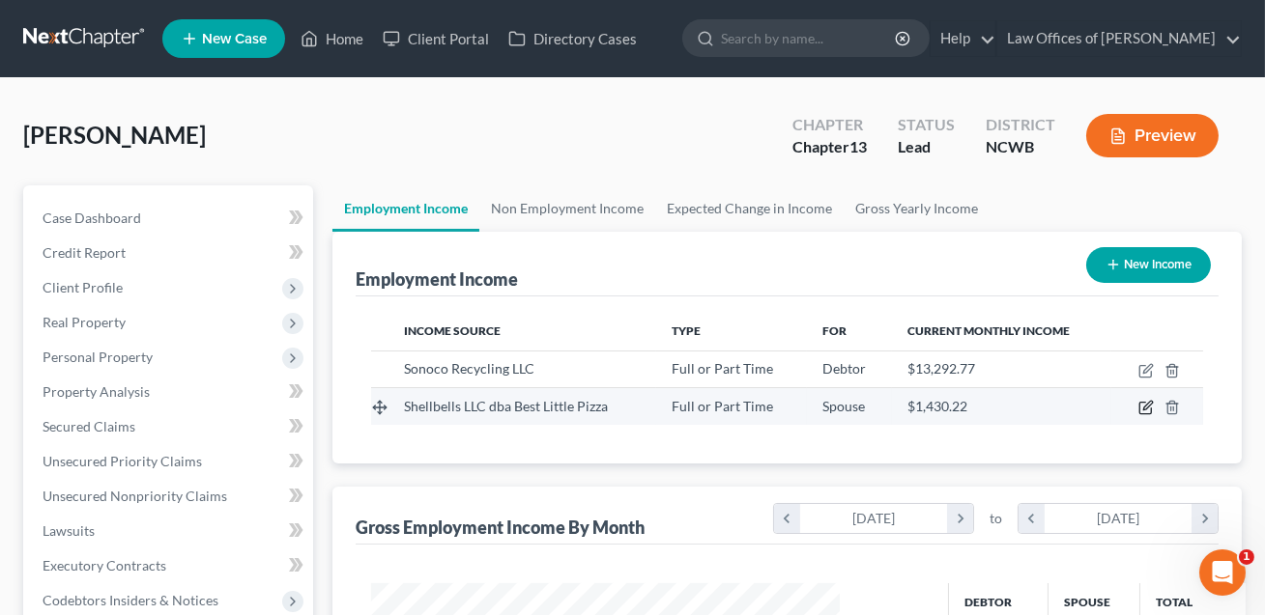
click at [1144, 409] on icon "button" at bounding box center [1147, 406] width 9 height 9
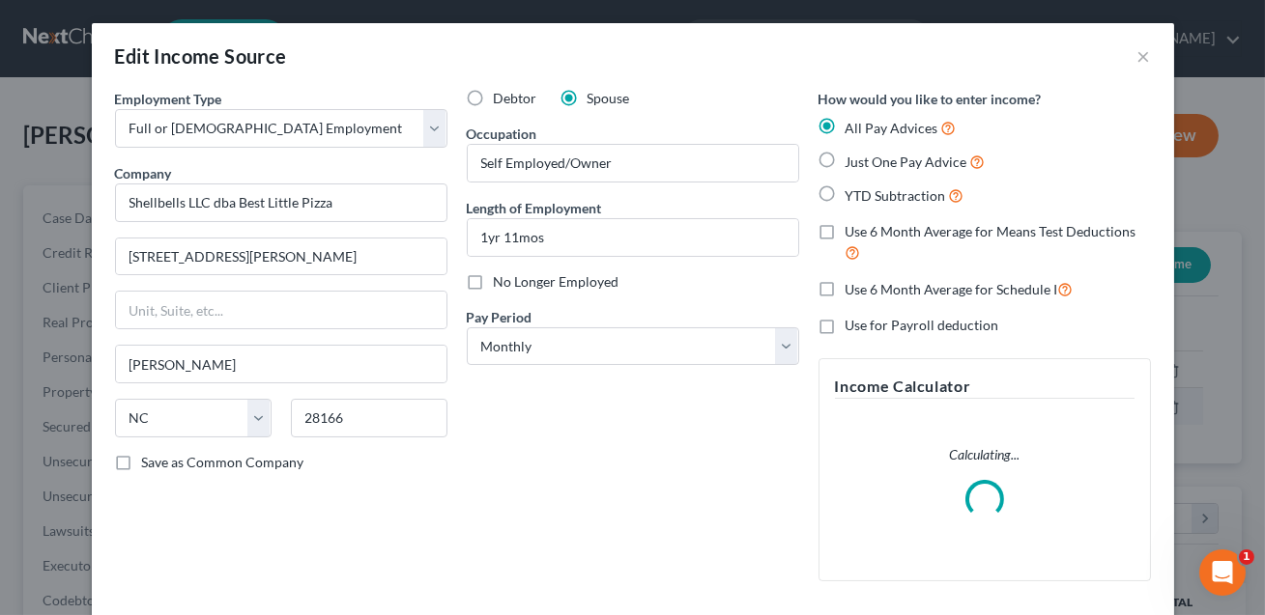
scroll to position [224, 0]
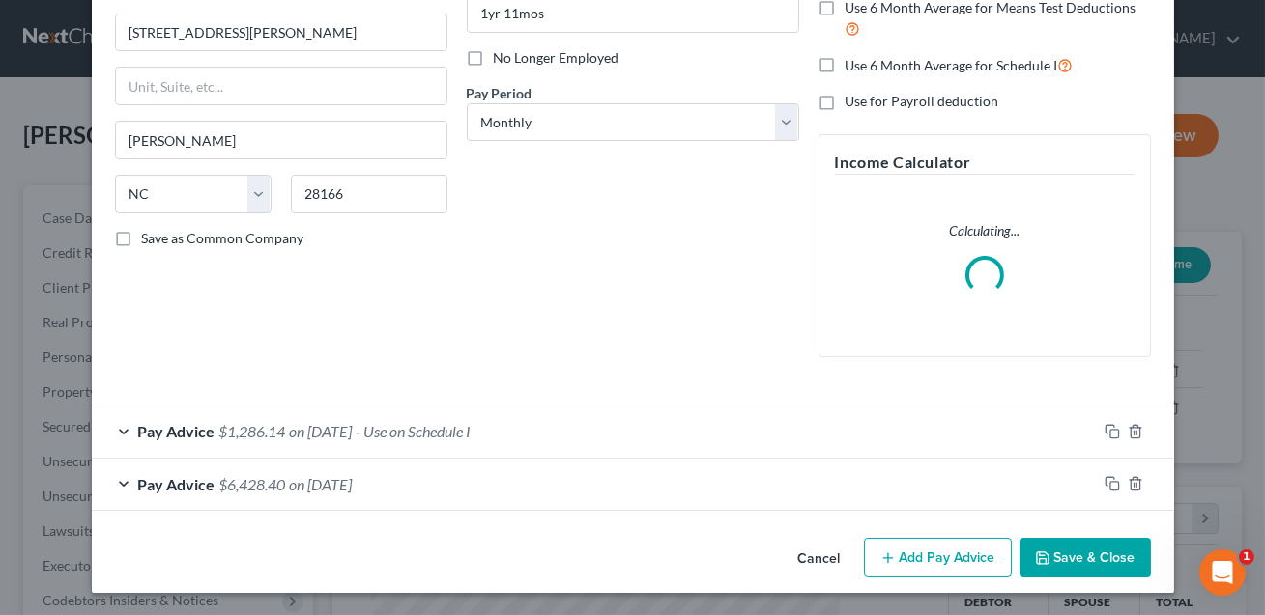
click at [606, 501] on div "Pay Advice $6,428.40 on [DATE]" at bounding box center [594, 484] width 1005 height 51
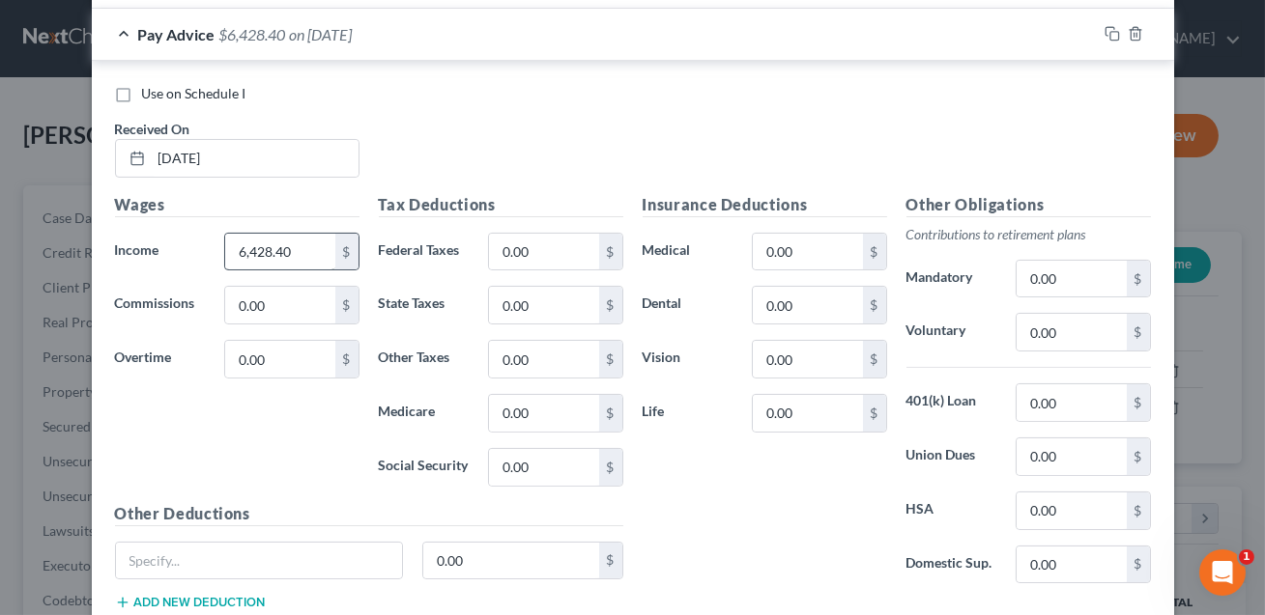
scroll to position [713, 0]
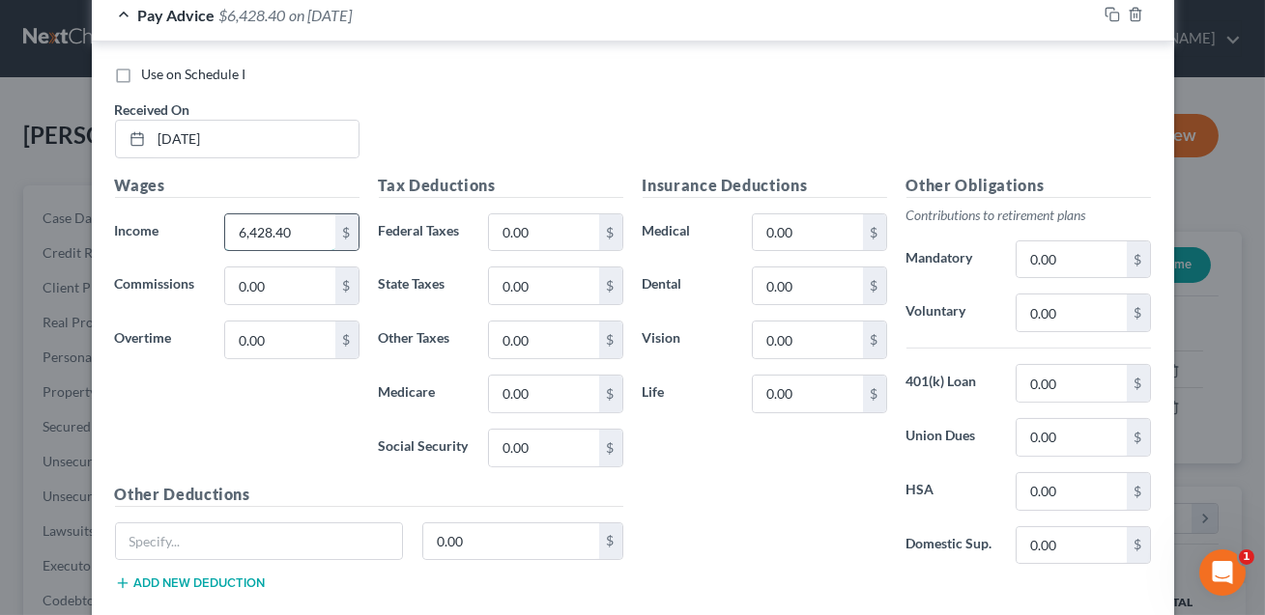
click at [302, 239] on input "6,428.40" at bounding box center [279, 232] width 109 height 37
click at [531, 228] on input "0.00" at bounding box center [543, 232] width 109 height 37
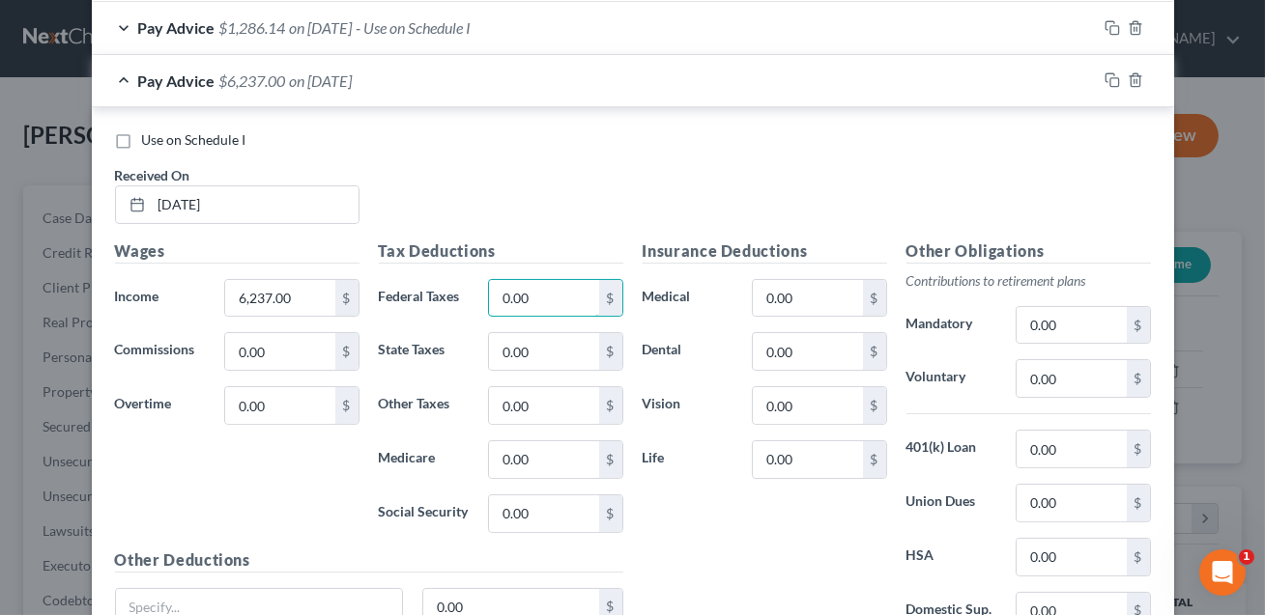
scroll to position [822, 0]
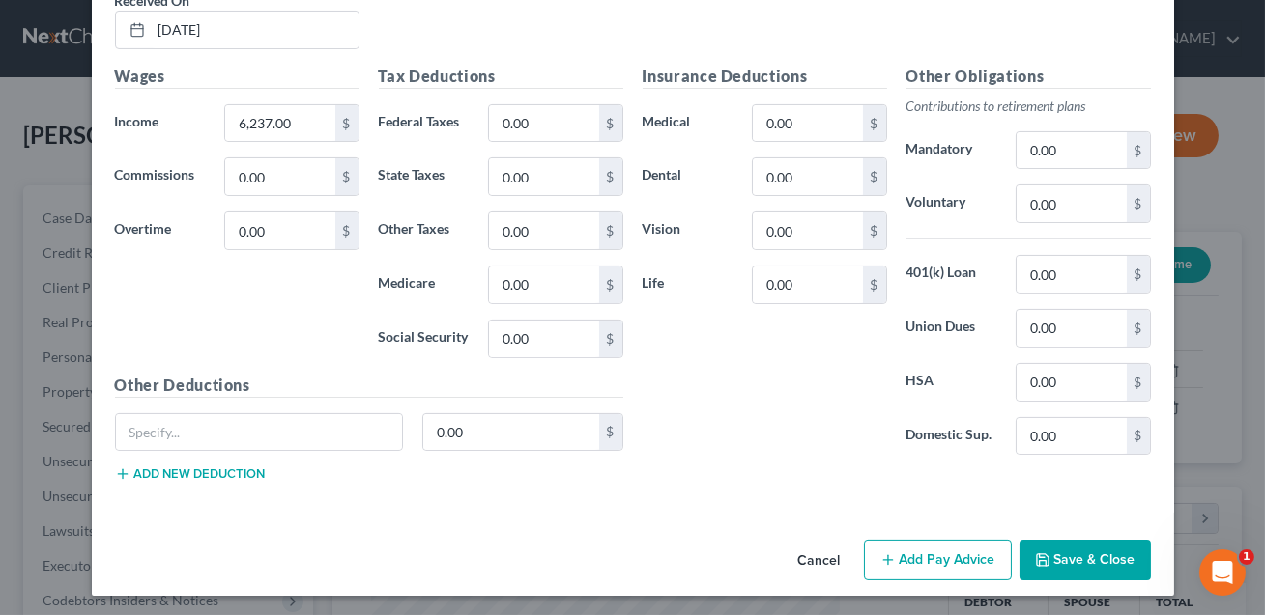
click at [1071, 557] on button "Save & Close" at bounding box center [1084, 560] width 131 height 41
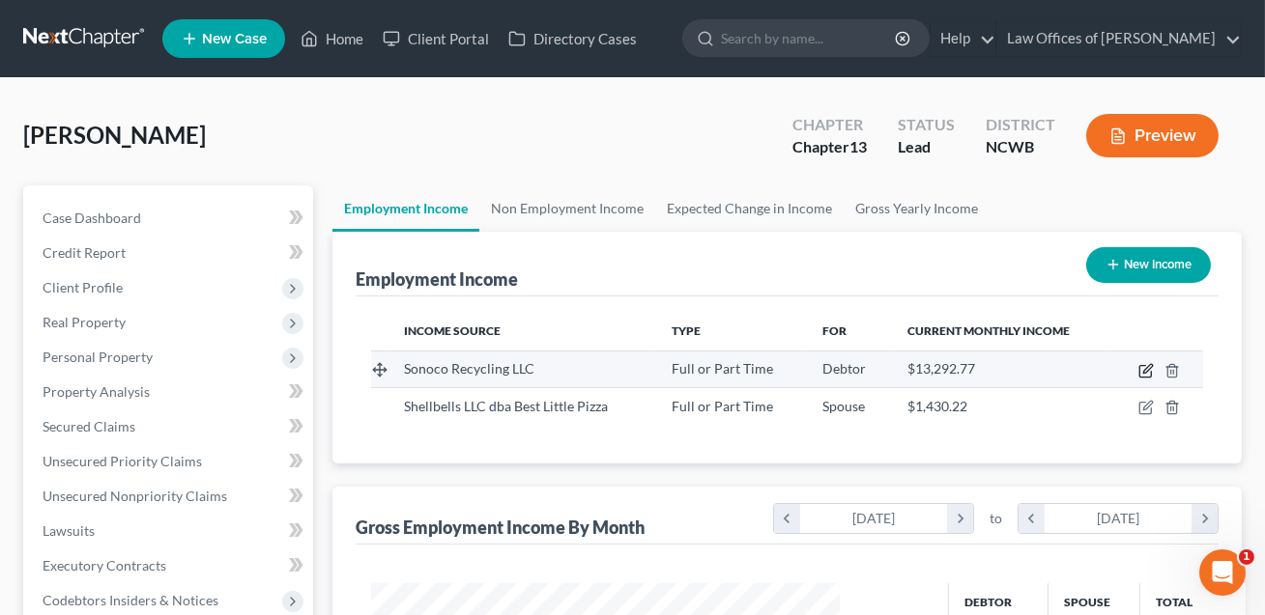
click at [1143, 370] on icon "button" at bounding box center [1147, 368] width 9 height 9
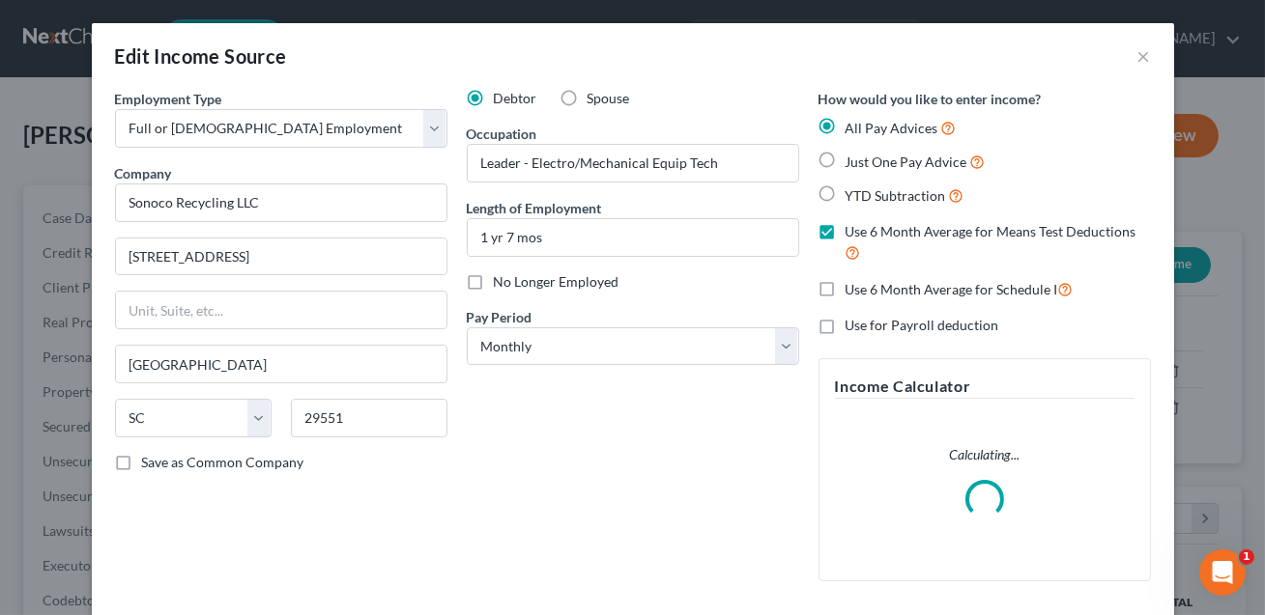
scroll to position [224, 0]
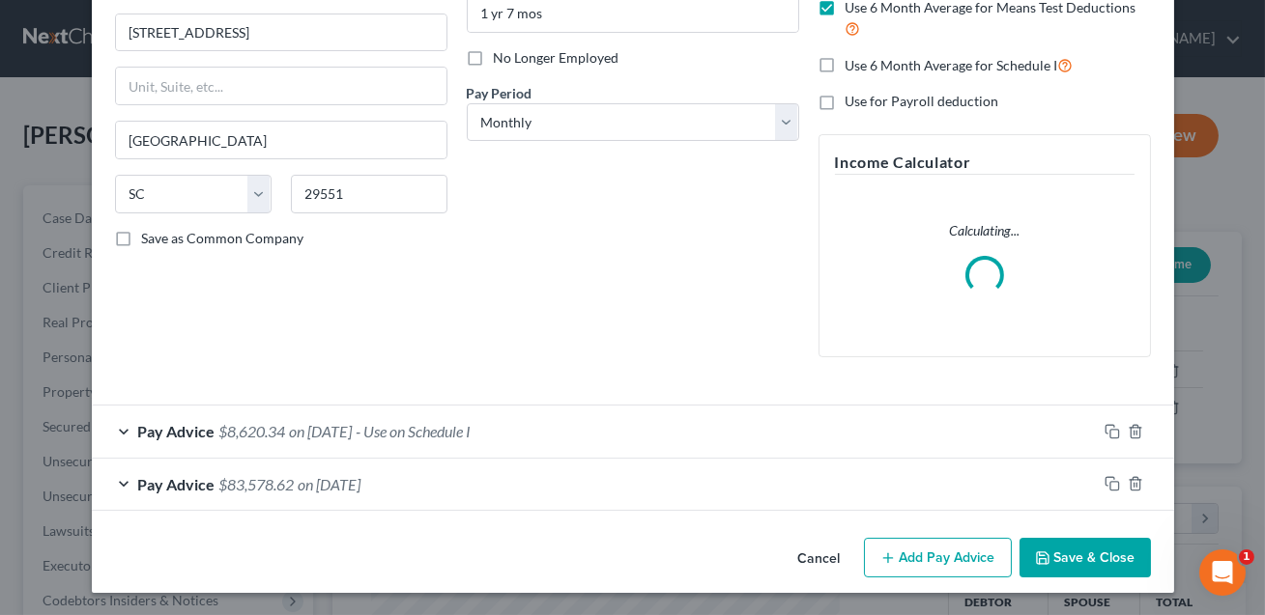
click at [583, 481] on div "Pay Advice $83,578.62 on [DATE]" at bounding box center [594, 484] width 1005 height 51
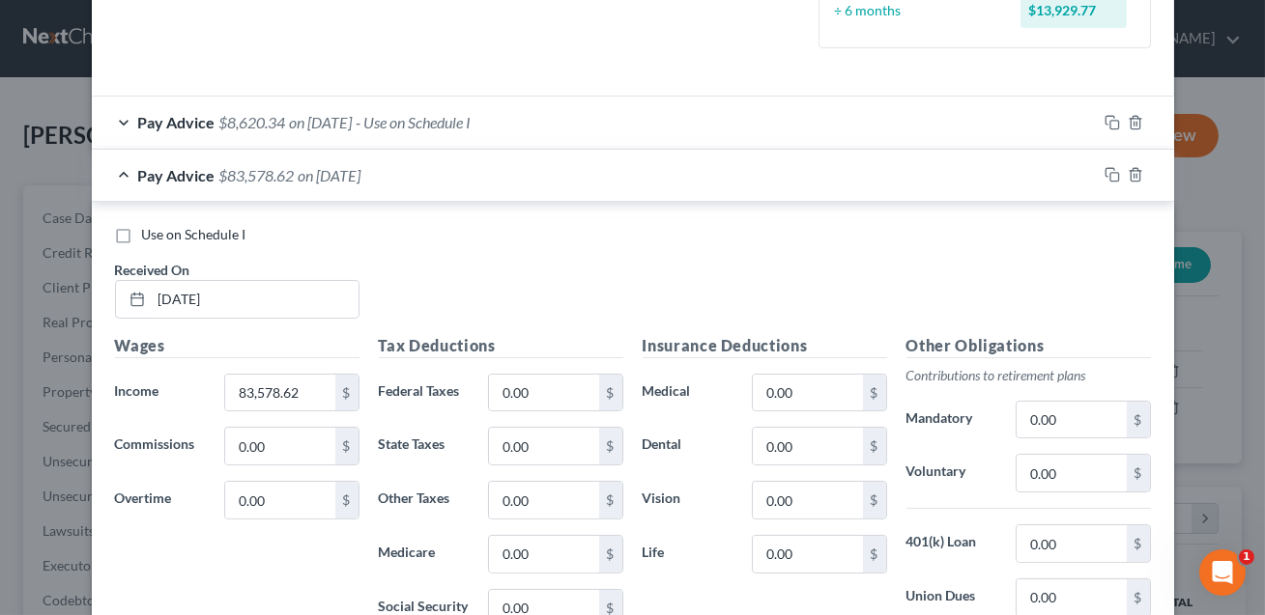
scroll to position [676, 0]
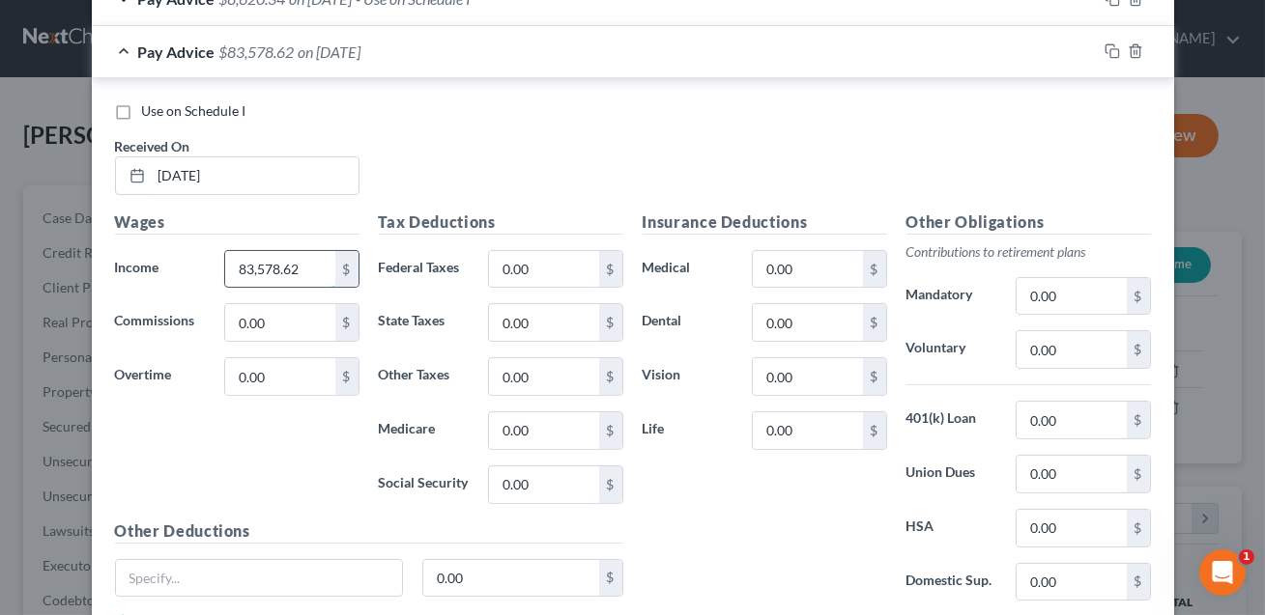
click at [322, 265] on input "83,578.62" at bounding box center [279, 269] width 109 height 37
click at [565, 273] on input "0.00" at bounding box center [543, 269] width 109 height 37
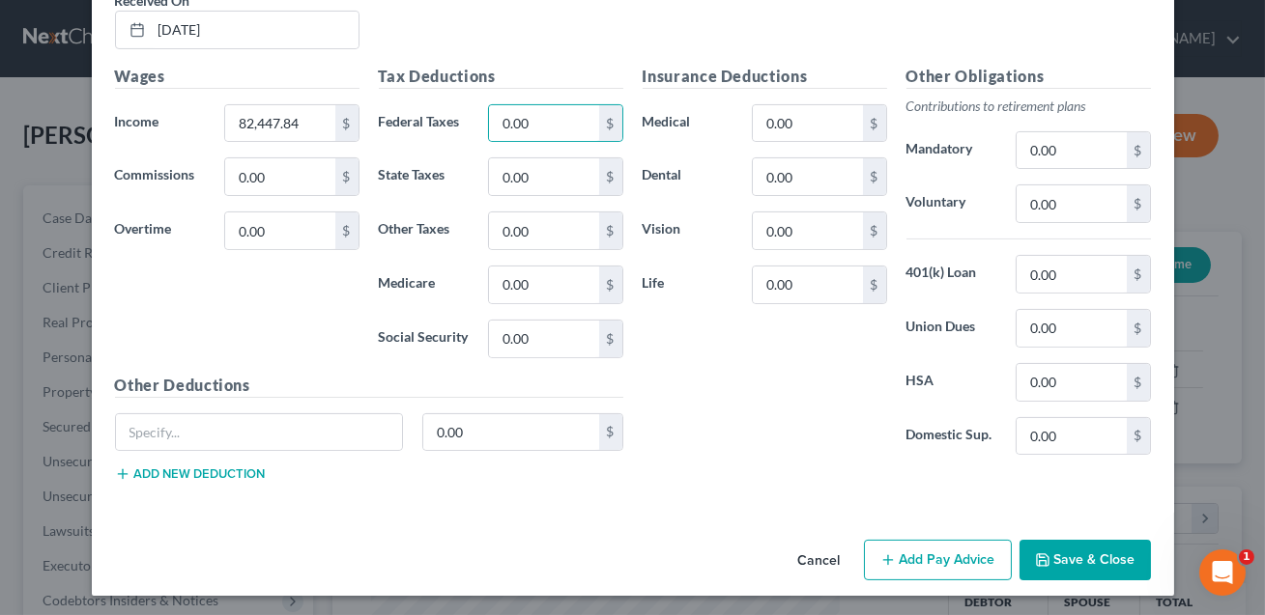
click at [1075, 557] on button "Save & Close" at bounding box center [1084, 560] width 131 height 41
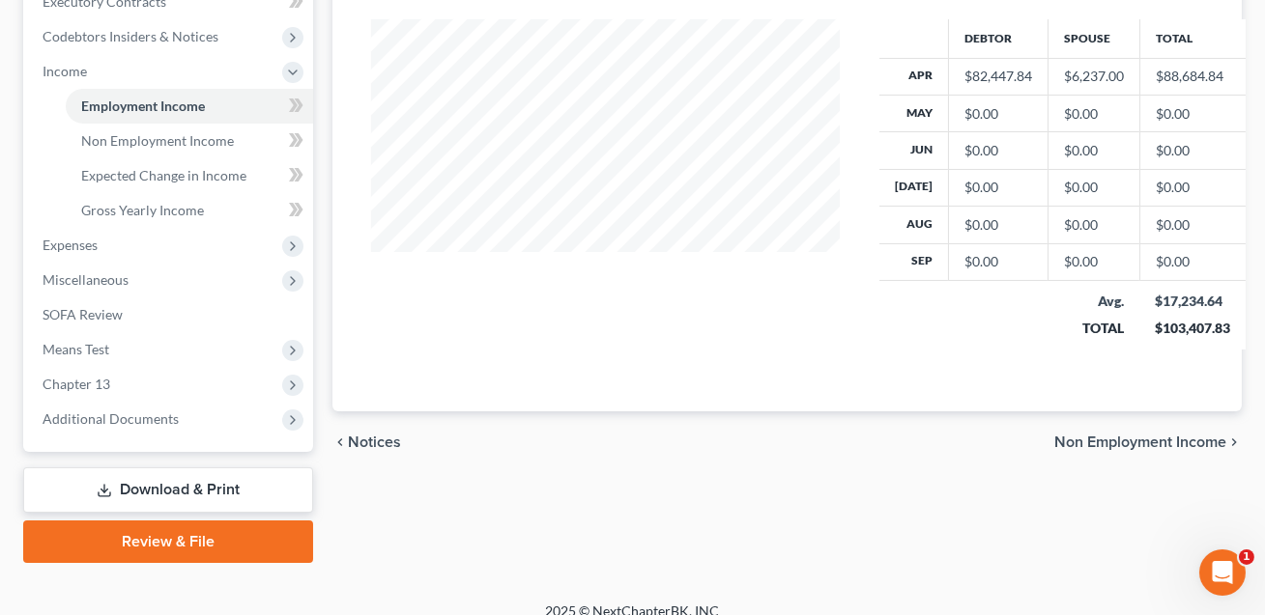
scroll to position [583, 0]
